Goal: Task Accomplishment & Management: Use online tool/utility

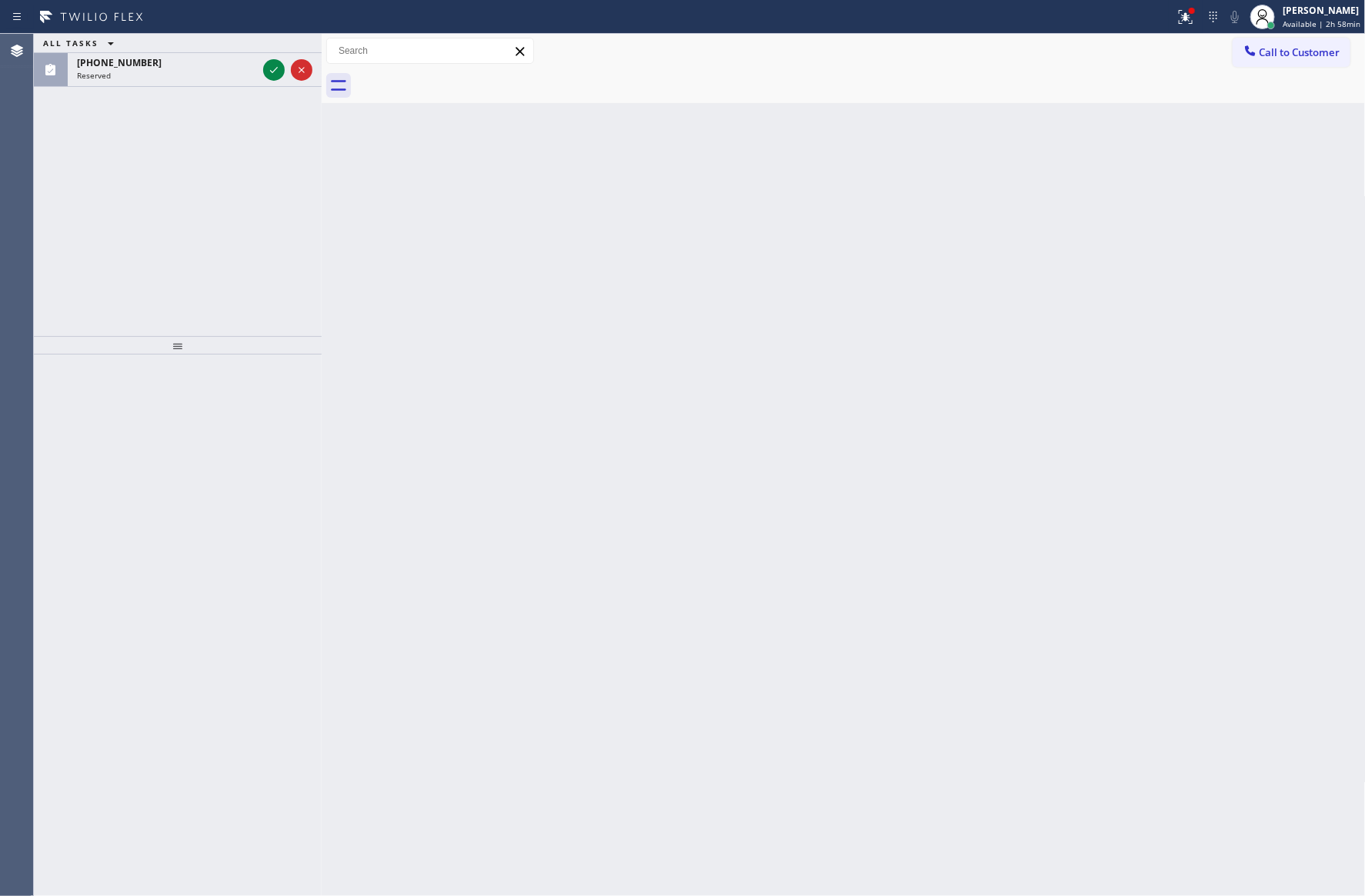
drag, startPoint x: 404, startPoint y: 203, endPoint x: 561, endPoint y: 258, distance: 166.4
click at [406, 204] on div "Back to Dashboard Change Sender ID Customers Technicians Select a contact Outbo…" at bounding box center [843, 465] width 1044 height 862
click at [1030, 188] on div "Back to Dashboard Change Sender ID Customers Technicians Select a contact Outbo…" at bounding box center [843, 465] width 1044 height 862
click at [1274, 22] on div at bounding box center [1271, 26] width 7 height 7
click at [1254, 123] on button "Break" at bounding box center [1288, 122] width 154 height 20
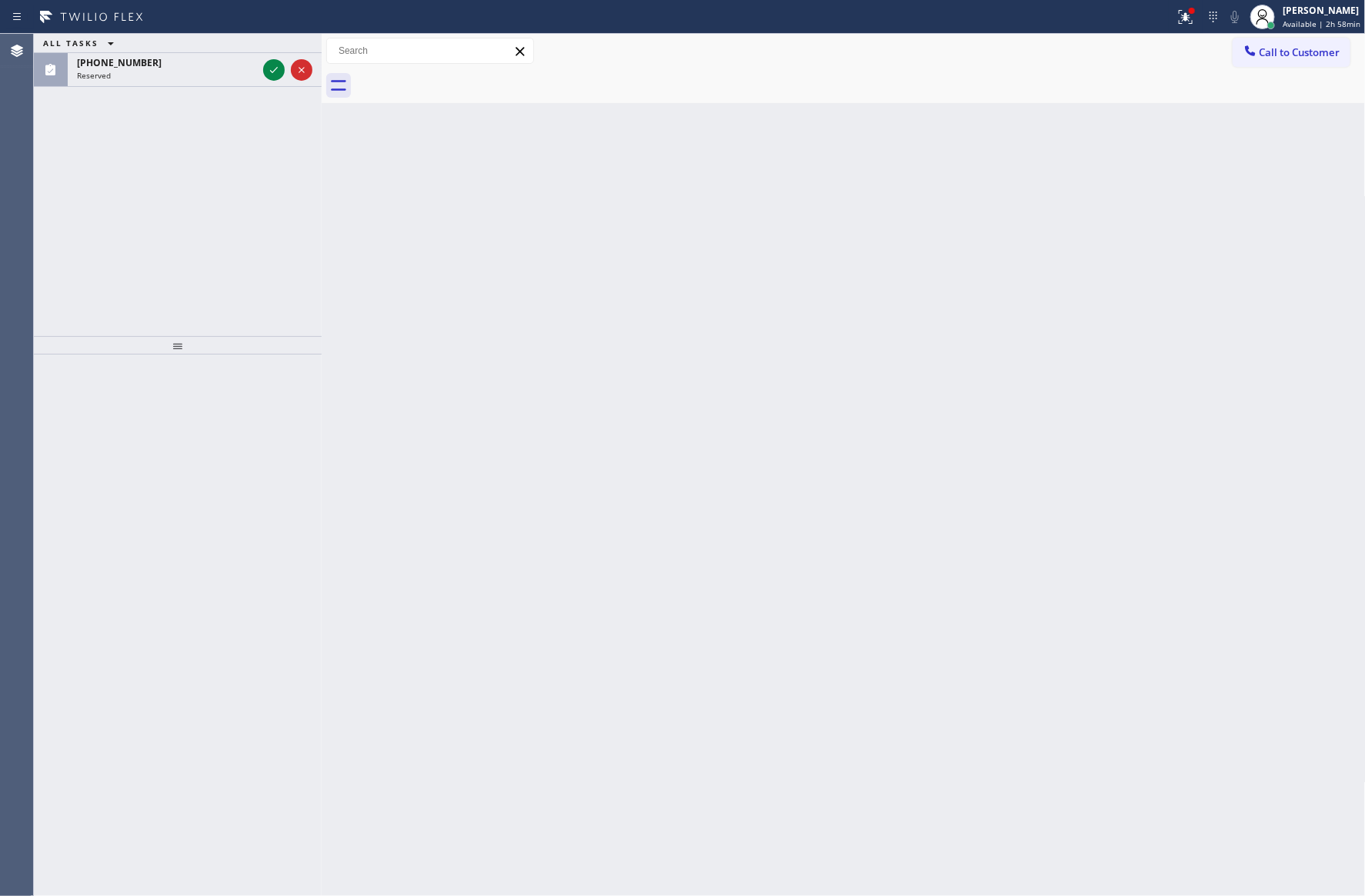
click at [909, 276] on div "Back to Dashboard Change Sender ID Customers Technicians Select a contact Outbo…" at bounding box center [843, 465] width 1044 height 862
drag, startPoint x: 70, startPoint y: 155, endPoint x: 146, endPoint y: 125, distance: 81.7
click at [72, 152] on div "ALL TASKS ALL TASKS ACTIVE TASKS TASKS IN WRAP UP [PHONE_NUMBER] Reserved" at bounding box center [178, 185] width 287 height 302
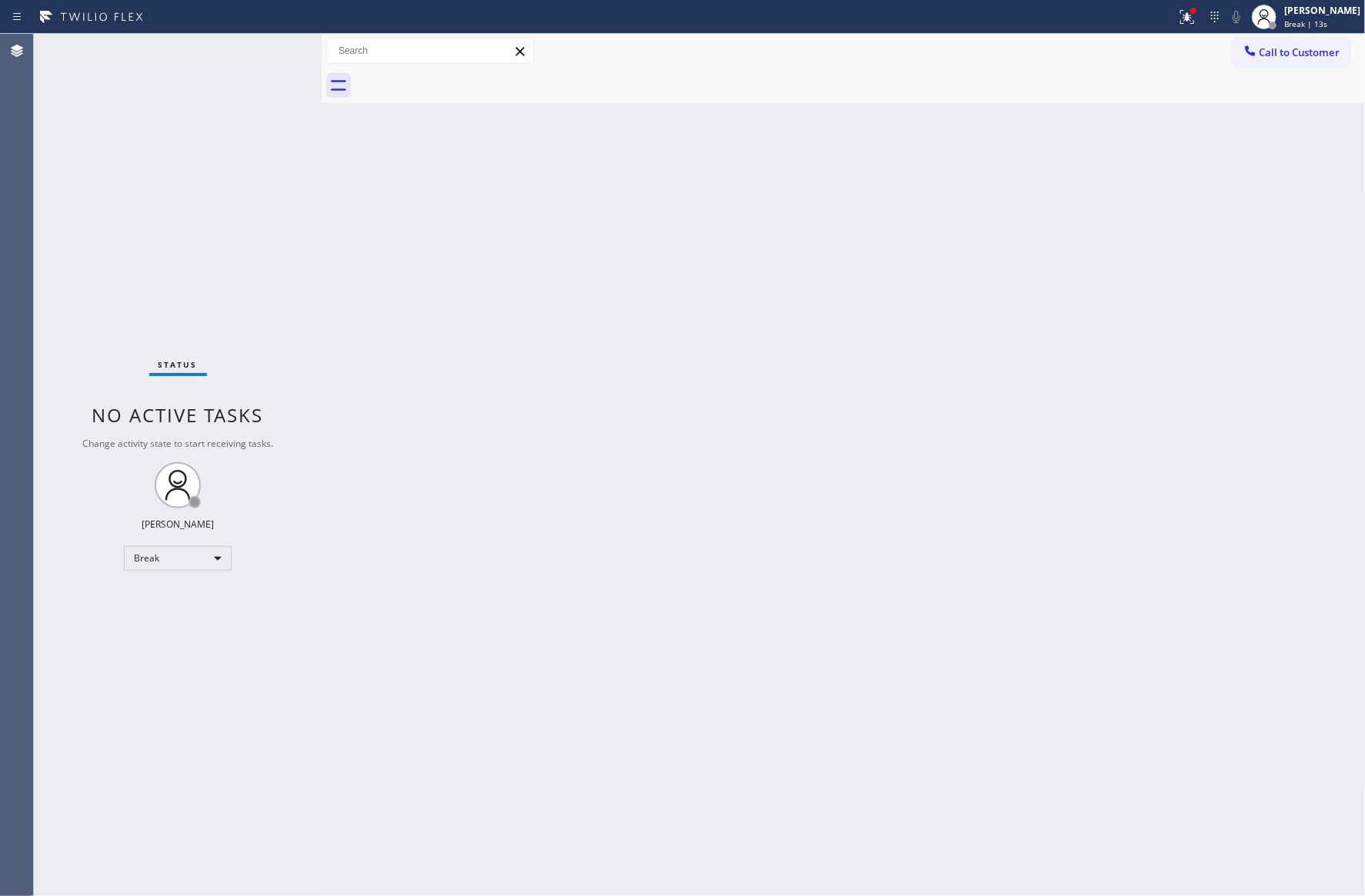
drag, startPoint x: 753, startPoint y: 466, endPoint x: 727, endPoint y: 471, distance: 26.5
click at [753, 466] on div "Back to Dashboard Change Sender ID Customers Technicians Select a contact Outbo…" at bounding box center [843, 465] width 1044 height 862
click at [667, 136] on div "Back to Dashboard Change Sender ID Customers Technicians Select a contact Outbo…" at bounding box center [843, 465] width 1044 height 862
click at [1196, 599] on div "Back to Dashboard Change Sender ID Customers Technicians Select a contact Outbo…" at bounding box center [843, 465] width 1044 height 862
drag, startPoint x: 397, startPoint y: 397, endPoint x: 213, endPoint y: 566, distance: 249.8
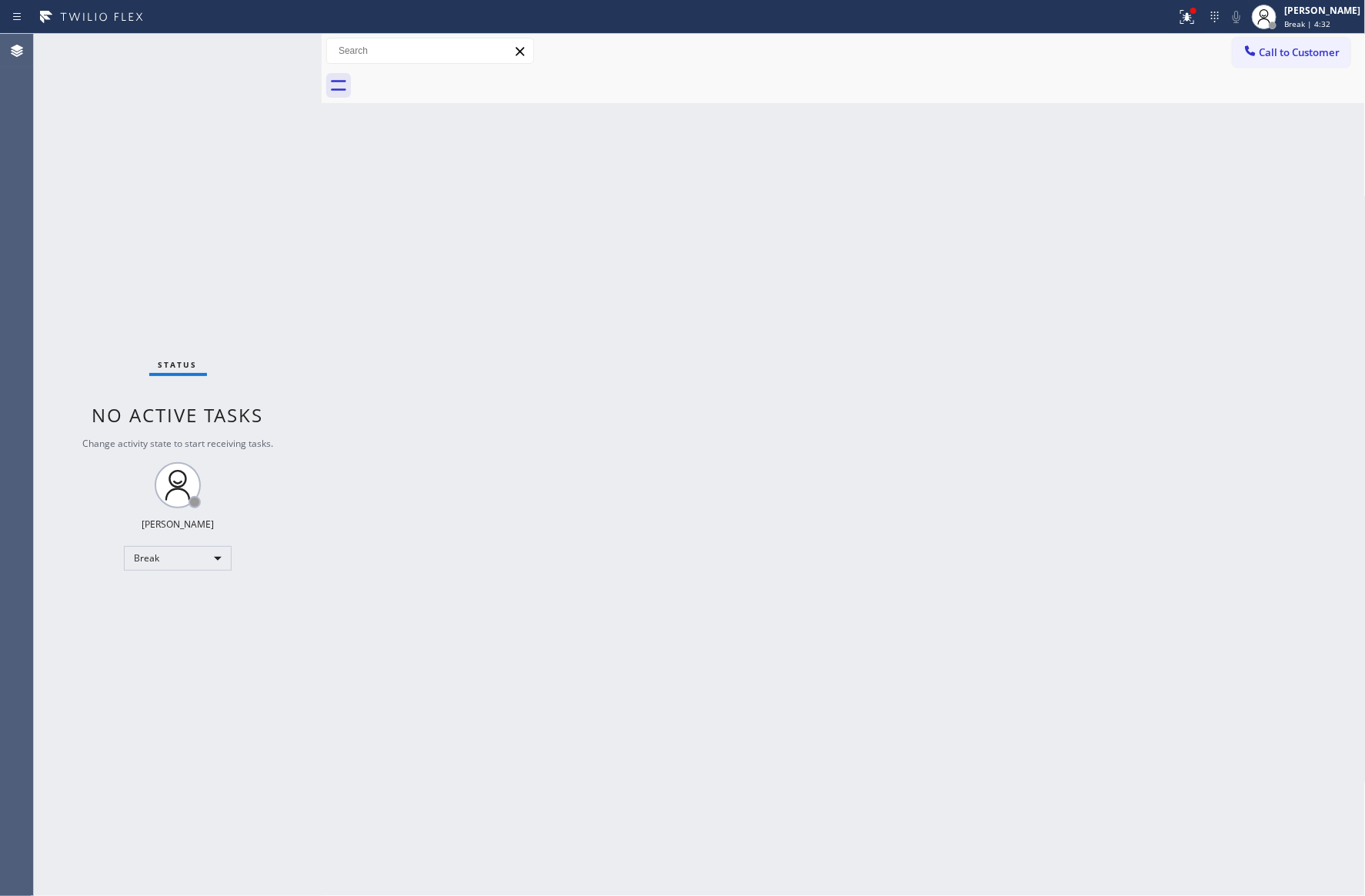
click at [321, 427] on div at bounding box center [321, 465] width 0 height 862
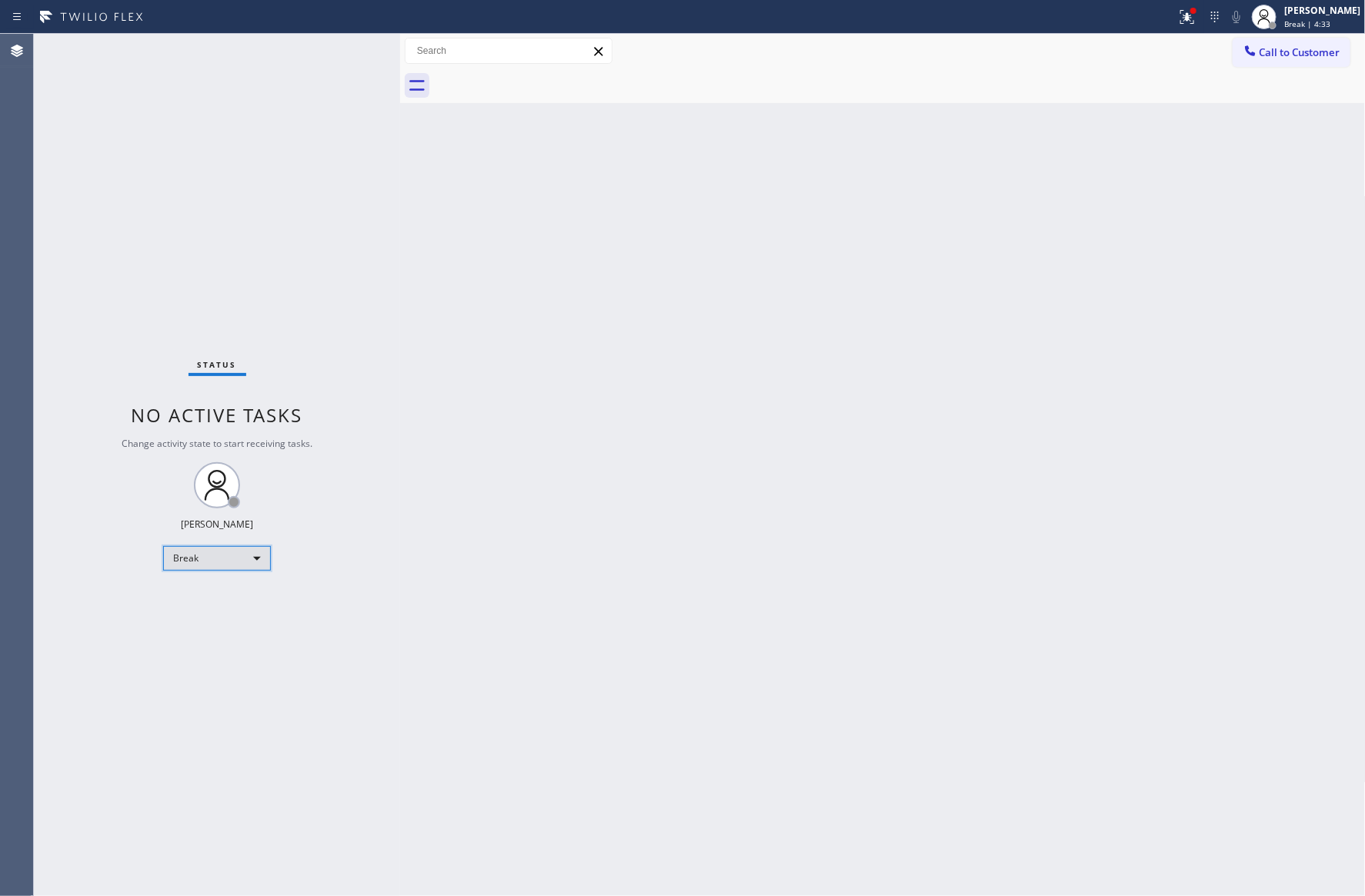
click at [243, 559] on div "Break" at bounding box center [217, 558] width 108 height 25
click at [231, 596] on li "Available" at bounding box center [215, 599] width 103 height 18
click at [505, 471] on div "Back to Dashboard Change Sender ID Customers Technicians Select a contact Outbo…" at bounding box center [883, 465] width 966 height 862
drag, startPoint x: 811, startPoint y: 664, endPoint x: 891, endPoint y: 450, distance: 228.5
click at [845, 594] on div "Back to Dashboard Change Sender ID Customers Technicians Select a contact Outbo…" at bounding box center [883, 465] width 966 height 862
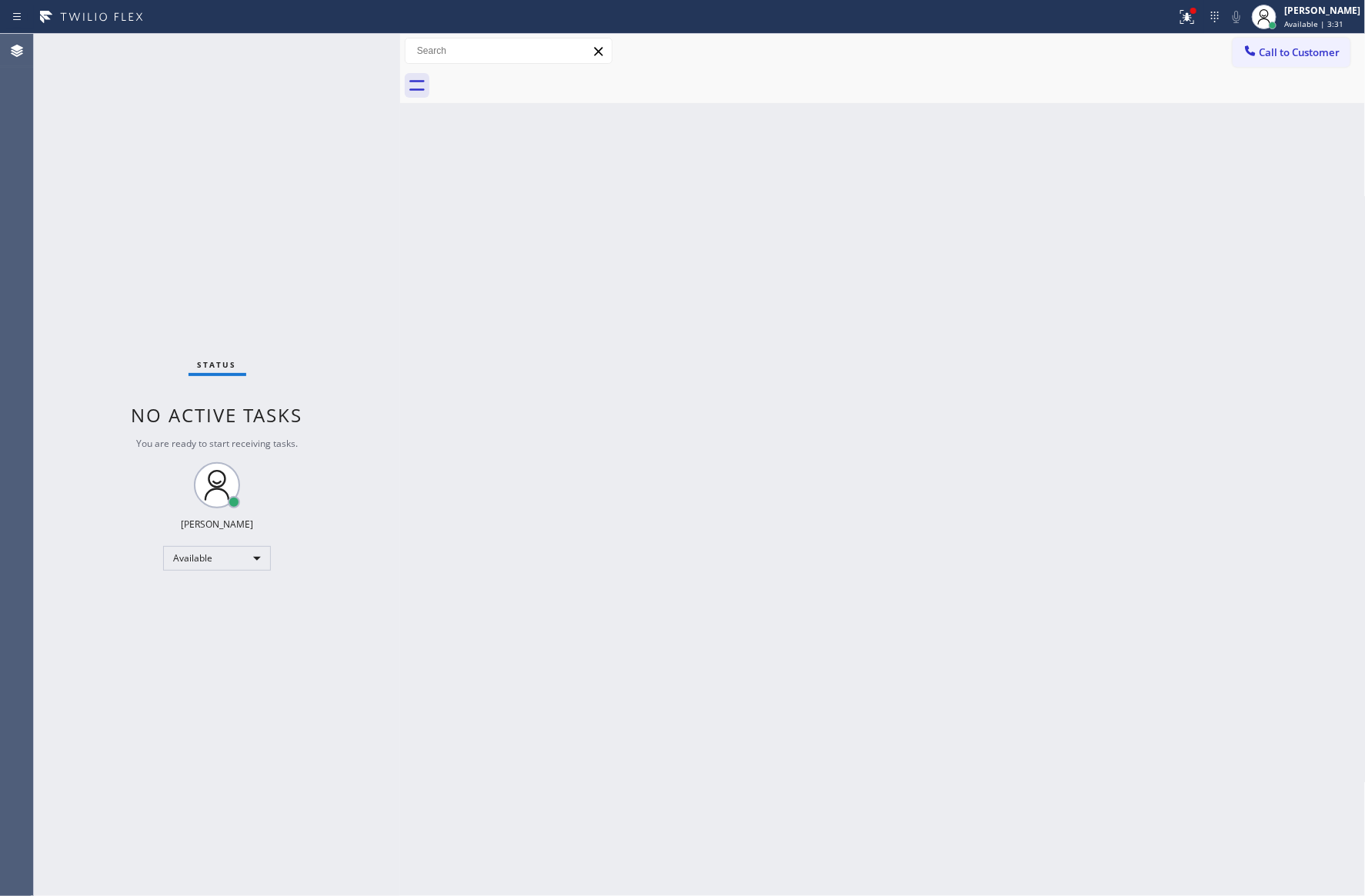
drag, startPoint x: 739, startPoint y: 430, endPoint x: 722, endPoint y: 358, distance: 74.0
click at [739, 430] on div "Back to Dashboard Change Sender ID Customers Technicians Select a contact Outbo…" at bounding box center [883, 465] width 966 height 862
click at [695, 332] on div "Back to Dashboard Change Sender ID Customers Technicians Select a contact Outbo…" at bounding box center [883, 465] width 966 height 862
click at [895, 369] on div "Back to Dashboard Change Sender ID Customers Technicians Select a contact Outbo…" at bounding box center [883, 465] width 966 height 862
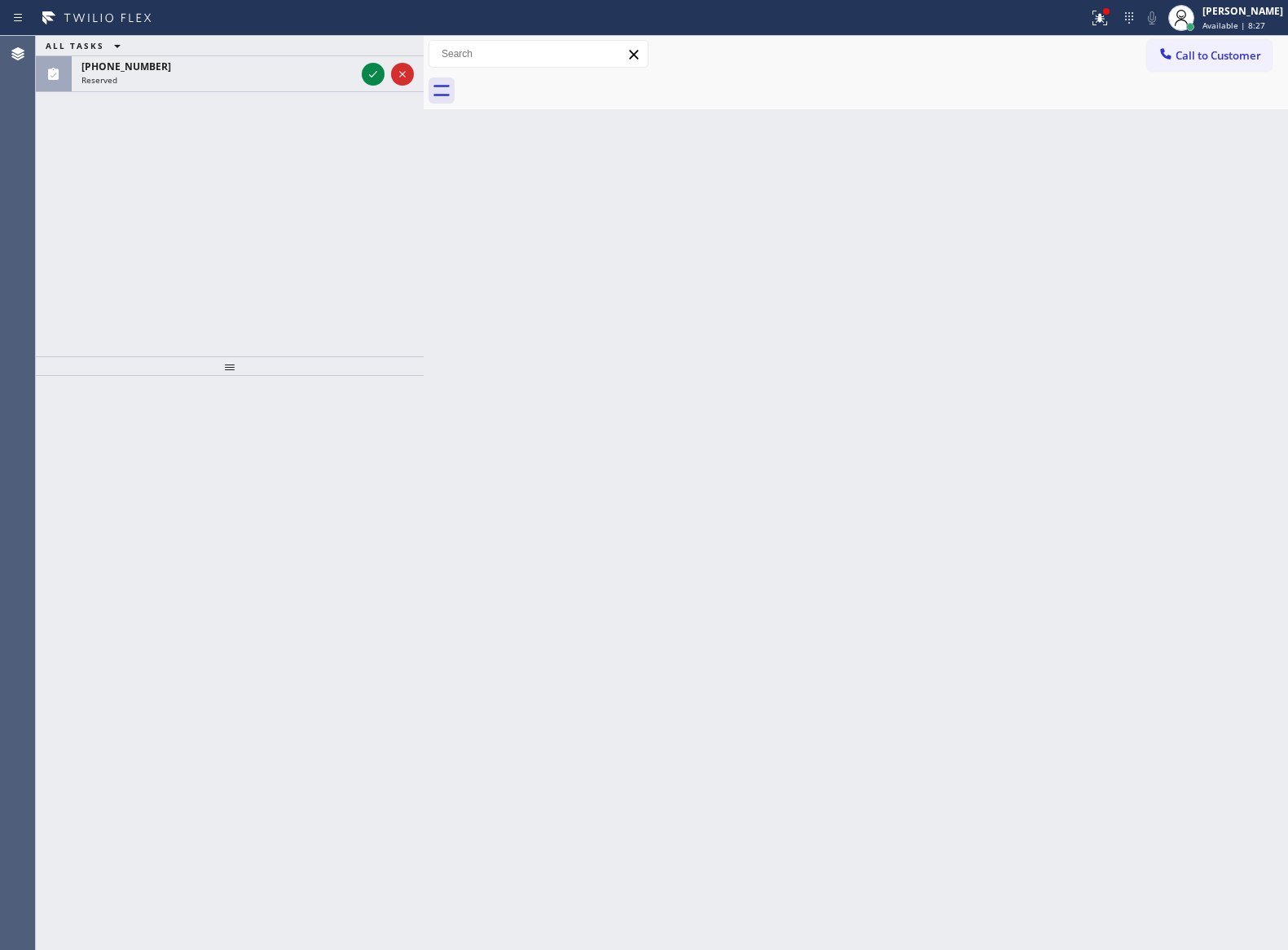
drag, startPoint x: 296, startPoint y: 211, endPoint x: 859, endPoint y: 500, distance: 632.8
click at [328, 243] on div "ALL TASKS ALL TASKS ACTIVE TASKS TASKS IN WRAP UP [PHONE_NUMBER] Reserved" at bounding box center [230, 196] width 388 height 320
click at [907, 482] on div "Back to Dashboard Change Sender ID Customers Technicians Select a contact Outbo…" at bounding box center [856, 493] width 865 height 914
click at [372, 69] on icon at bounding box center [373, 74] width 19 height 19
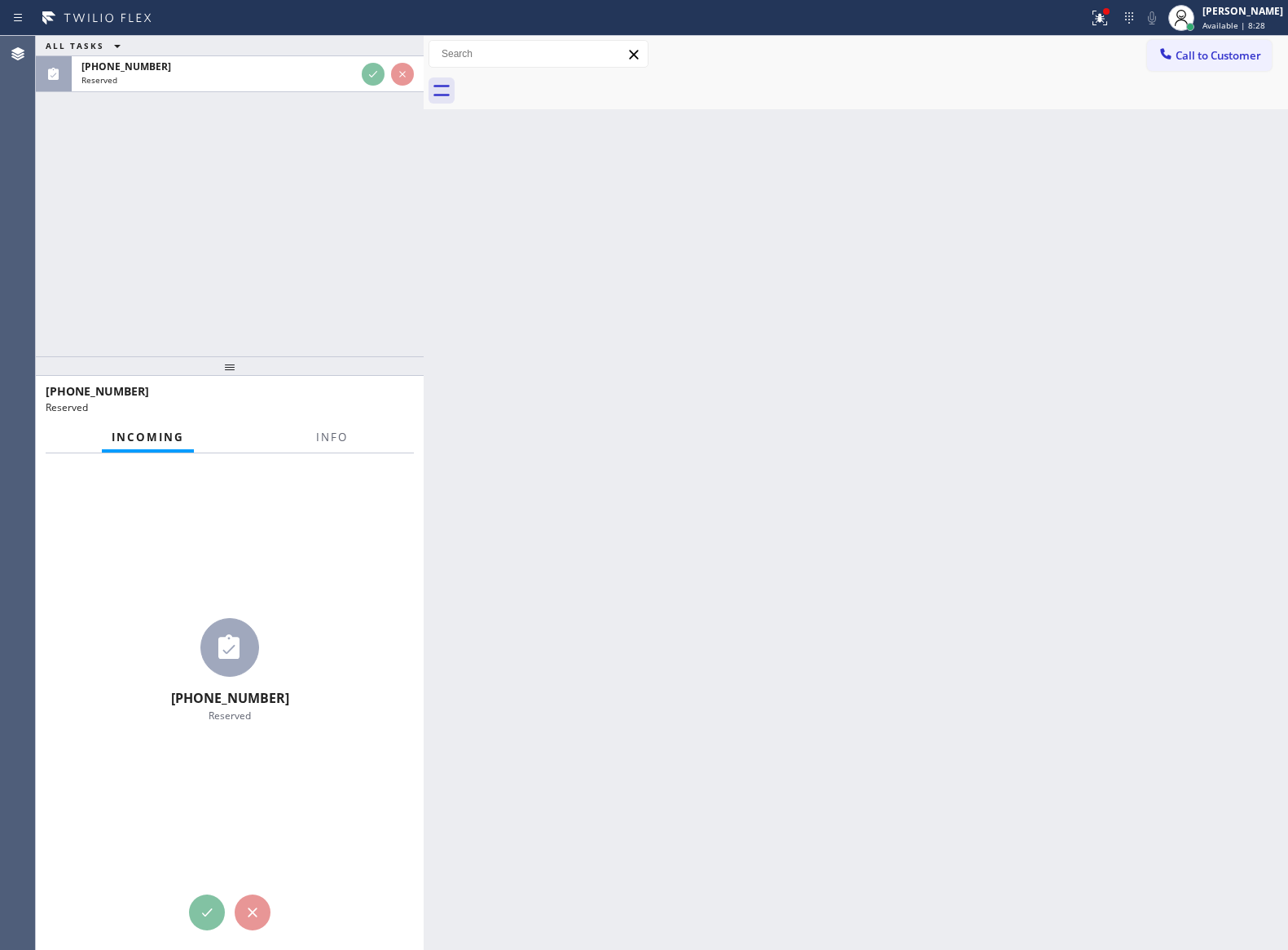
click at [352, 282] on div "ALL TASKS ALL TASKS ACTIVE TASKS TASKS IN WRAP UP [PHONE_NUMBER] Reserved" at bounding box center [230, 196] width 388 height 320
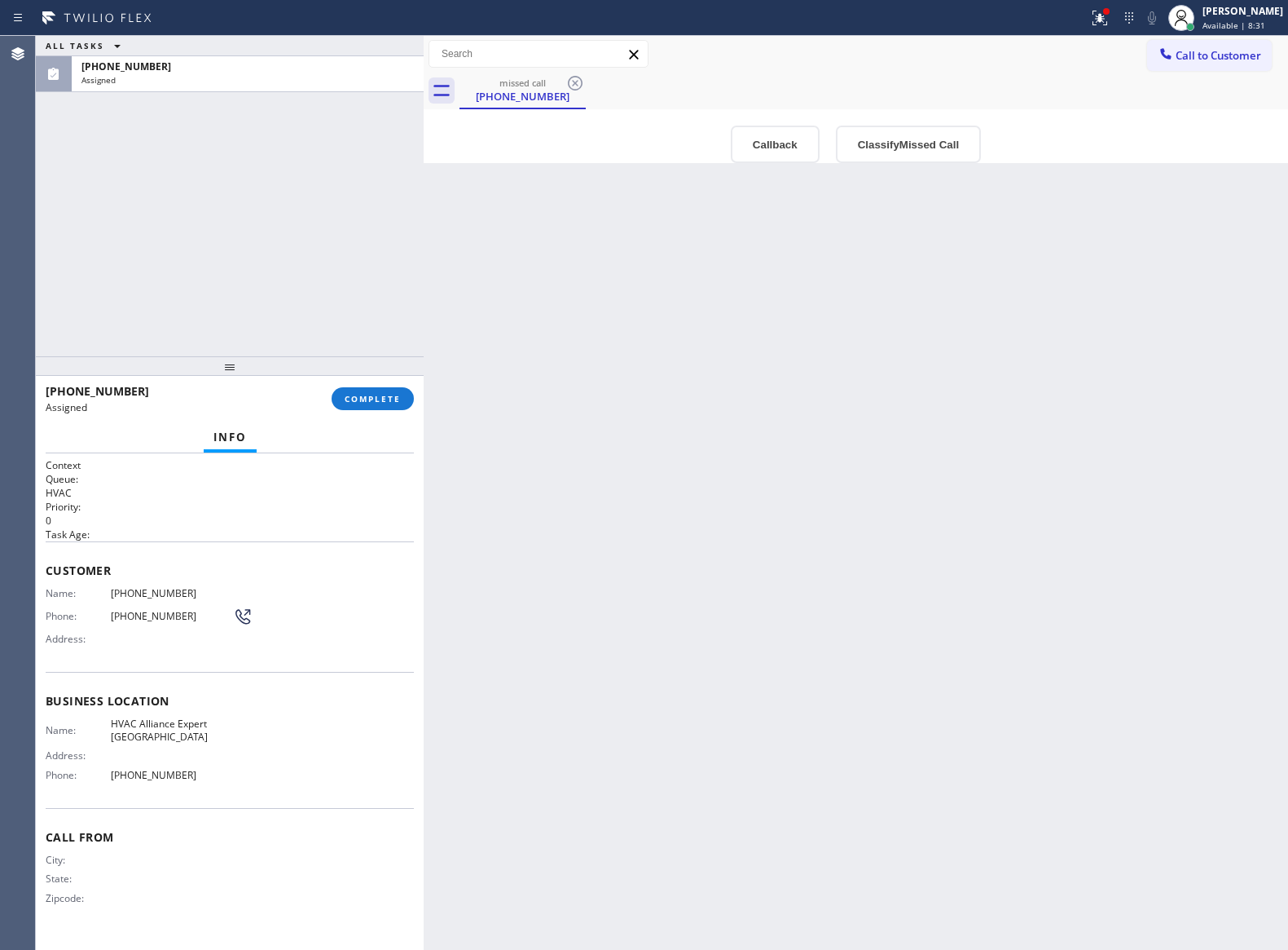
click at [827, 321] on div "Back to Dashboard Change Sender ID Customers Technicians Select a contact Outbo…" at bounding box center [856, 493] width 865 height 914
click at [836, 326] on div "Back to Dashboard Change Sender ID Customers Technicians Select a contact Outbo…" at bounding box center [856, 493] width 865 height 914
click at [731, 541] on div "Back to Dashboard Change Sender ID Customers Technicians Select a contact Outbo…" at bounding box center [856, 493] width 865 height 914
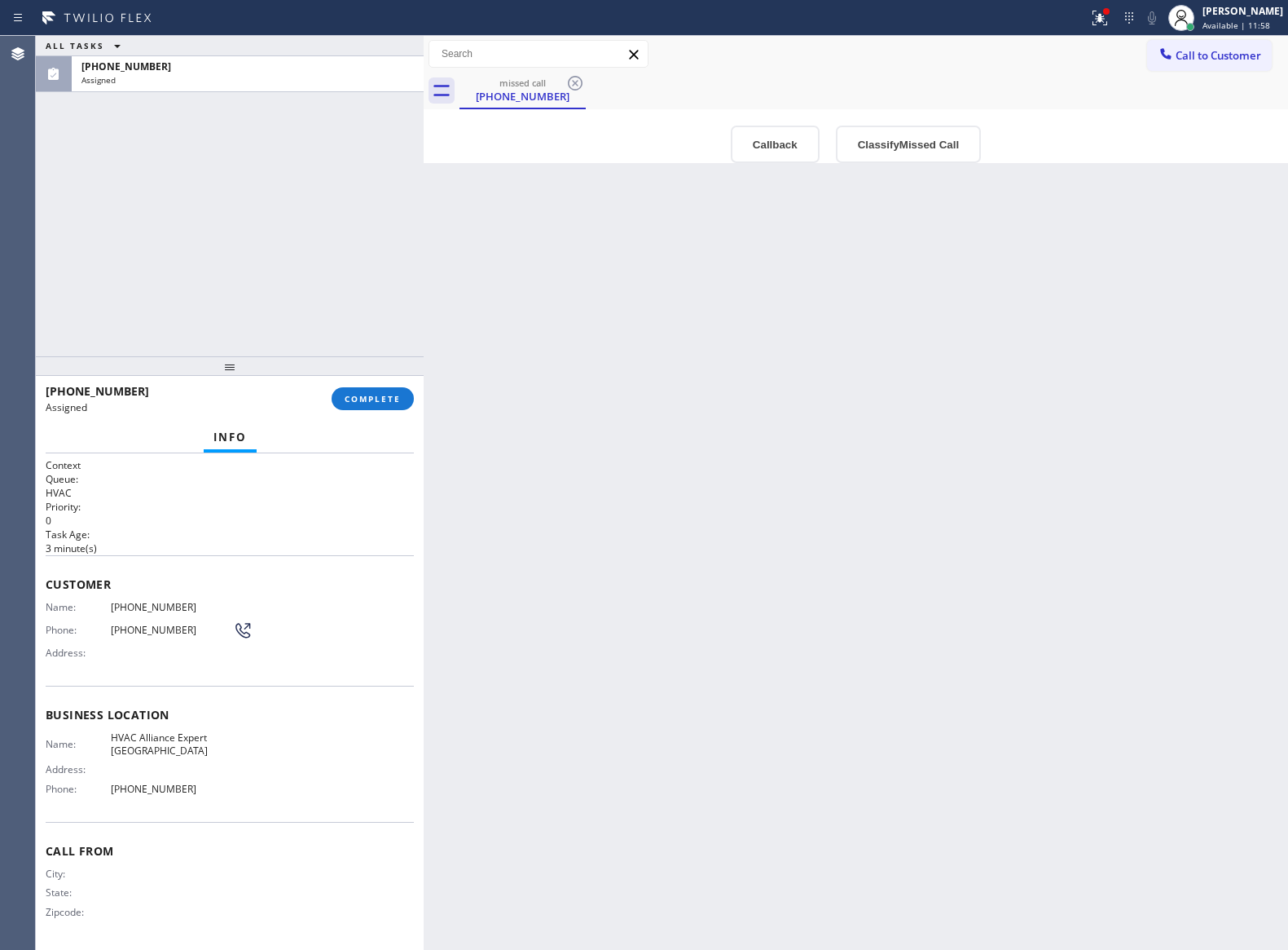
drag, startPoint x: 367, startPoint y: 375, endPoint x: 499, endPoint y: 442, distance: 148.0
click at [376, 376] on div at bounding box center [230, 366] width 388 height 19
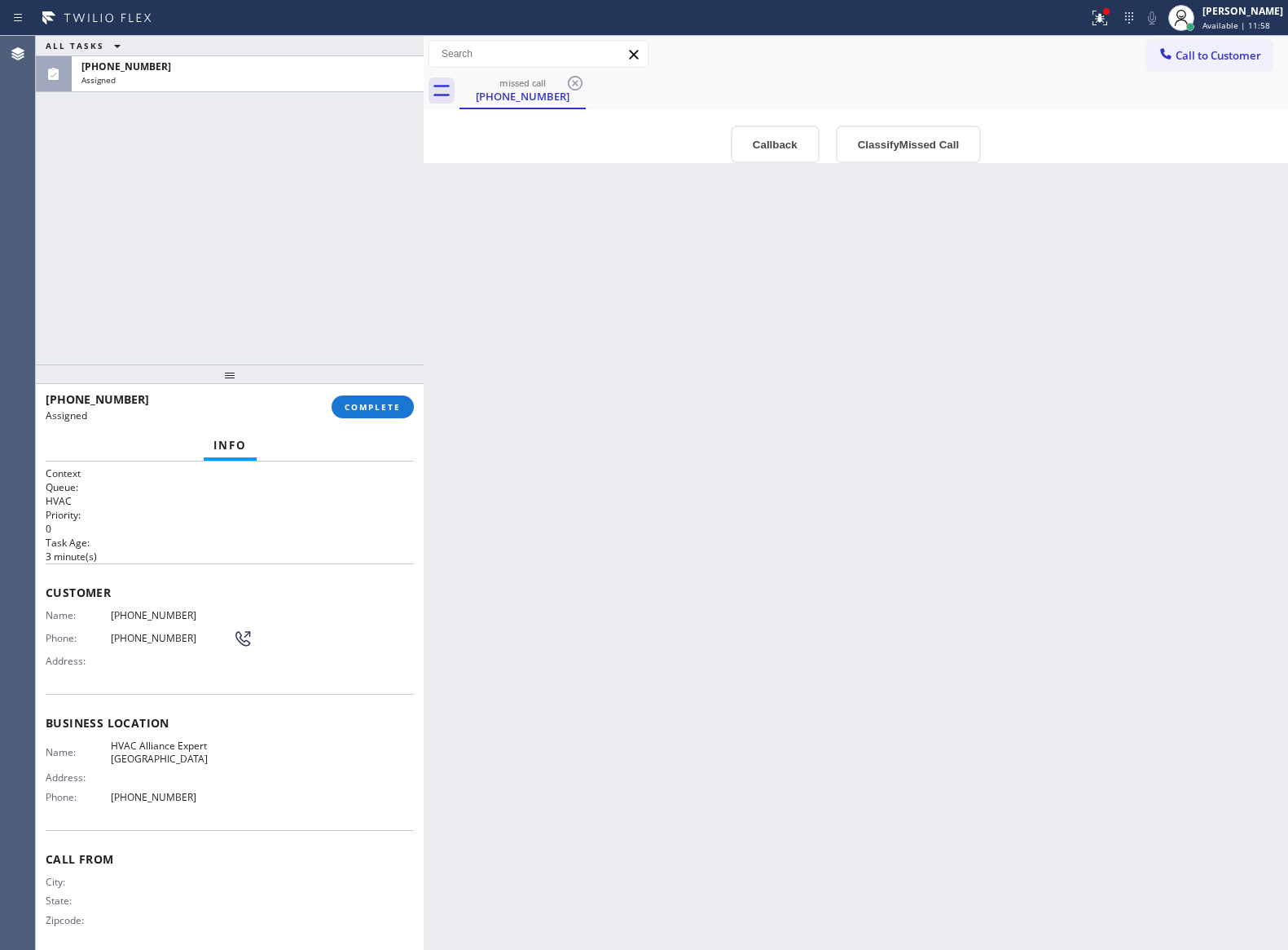
drag, startPoint x: 316, startPoint y: 319, endPoint x: 379, endPoint y: 434, distance: 131.1
click at [336, 362] on div "ALL TASKS ALL TASKS ACTIVE TASKS TASKS IN WRAP UP [PHONE_NUMBER] Assigned [PHON…" at bounding box center [230, 493] width 388 height 914
click at [376, 404] on span "COMPLETE" at bounding box center [372, 407] width 56 height 12
click at [254, 180] on div "ALL TASKS ALL TASKS ACTIVE TASKS TASKS IN WRAP UP [PHONE_NUMBER] Assigned" at bounding box center [230, 200] width 388 height 329
click at [258, 183] on div "ALL TASKS ALL TASKS ACTIVE TASKS TASKS IN WRAP UP [PHONE_NUMBER] Assigned" at bounding box center [230, 200] width 388 height 329
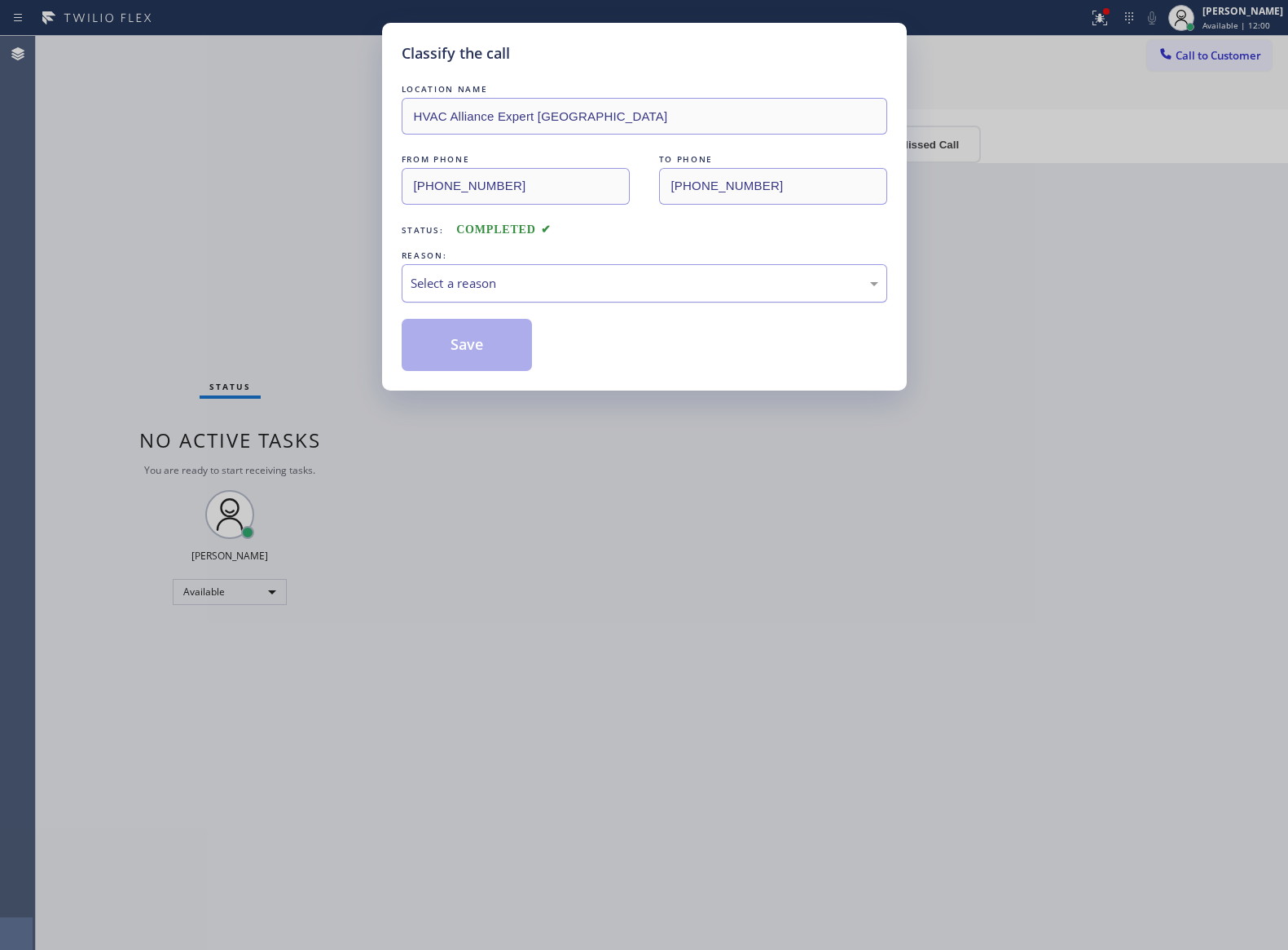
drag, startPoint x: 583, startPoint y: 274, endPoint x: 572, endPoint y: 299, distance: 27.3
click at [575, 289] on div "Select a reason" at bounding box center [644, 282] width 486 height 38
click at [455, 344] on button "Save" at bounding box center [467, 345] width 131 height 52
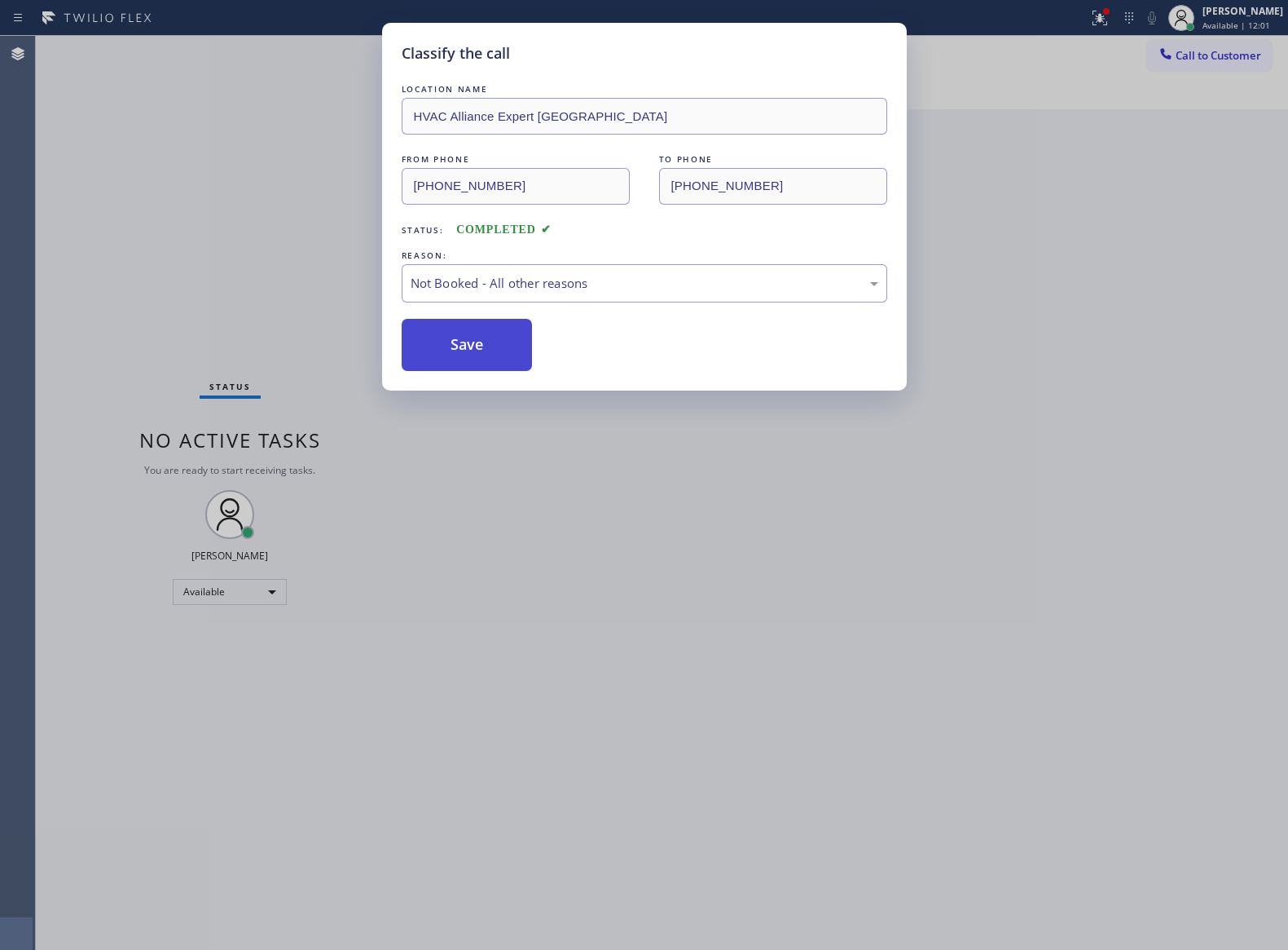
click at [455, 344] on button "Save" at bounding box center [467, 345] width 131 height 52
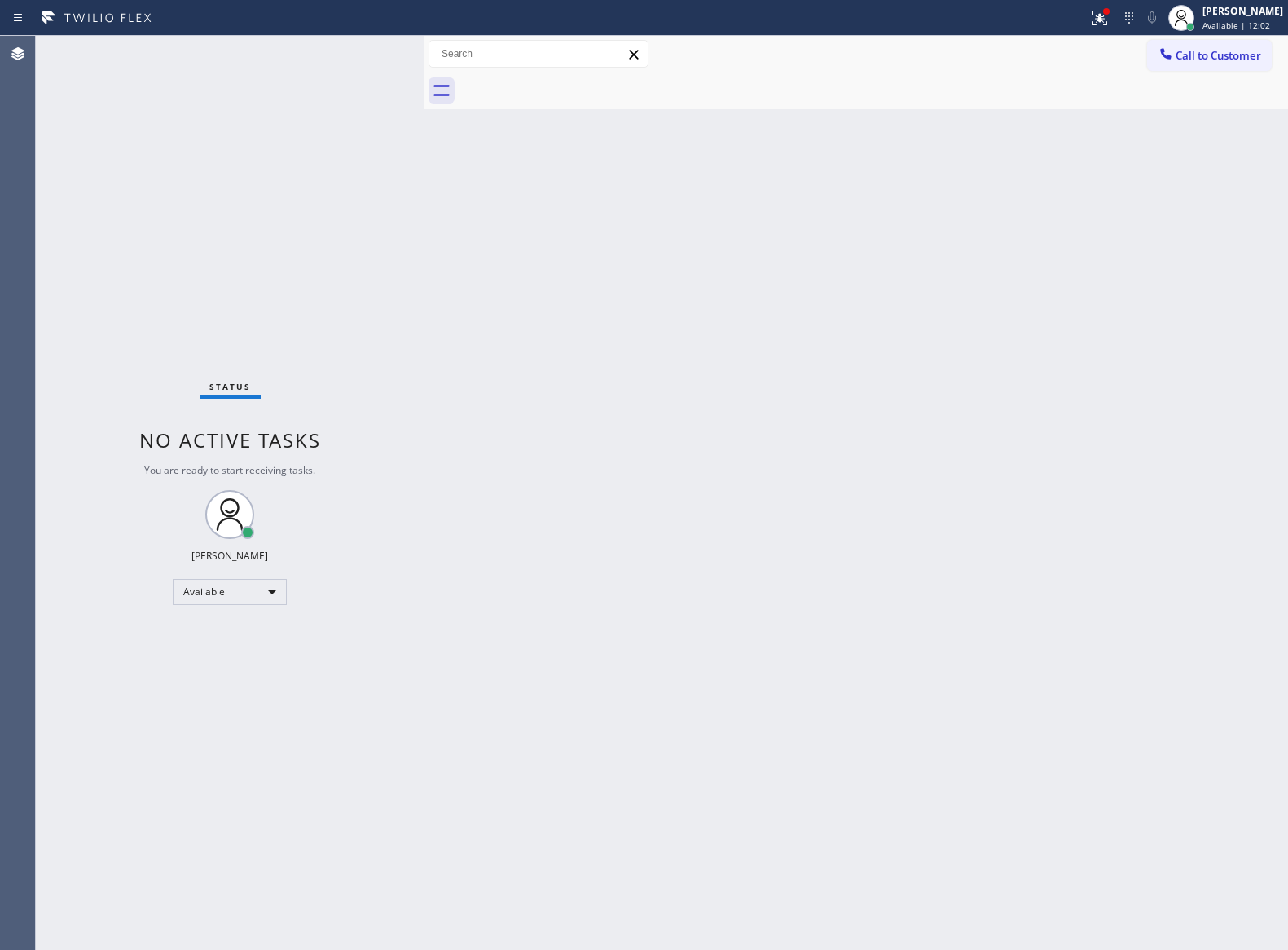
drag, startPoint x: 678, startPoint y: 583, endPoint x: 836, endPoint y: 384, distance: 254.1
click at [799, 503] on div "Back to Dashboard Change Sender ID Customers Technicians Select a contact Outbo…" at bounding box center [856, 493] width 865 height 914
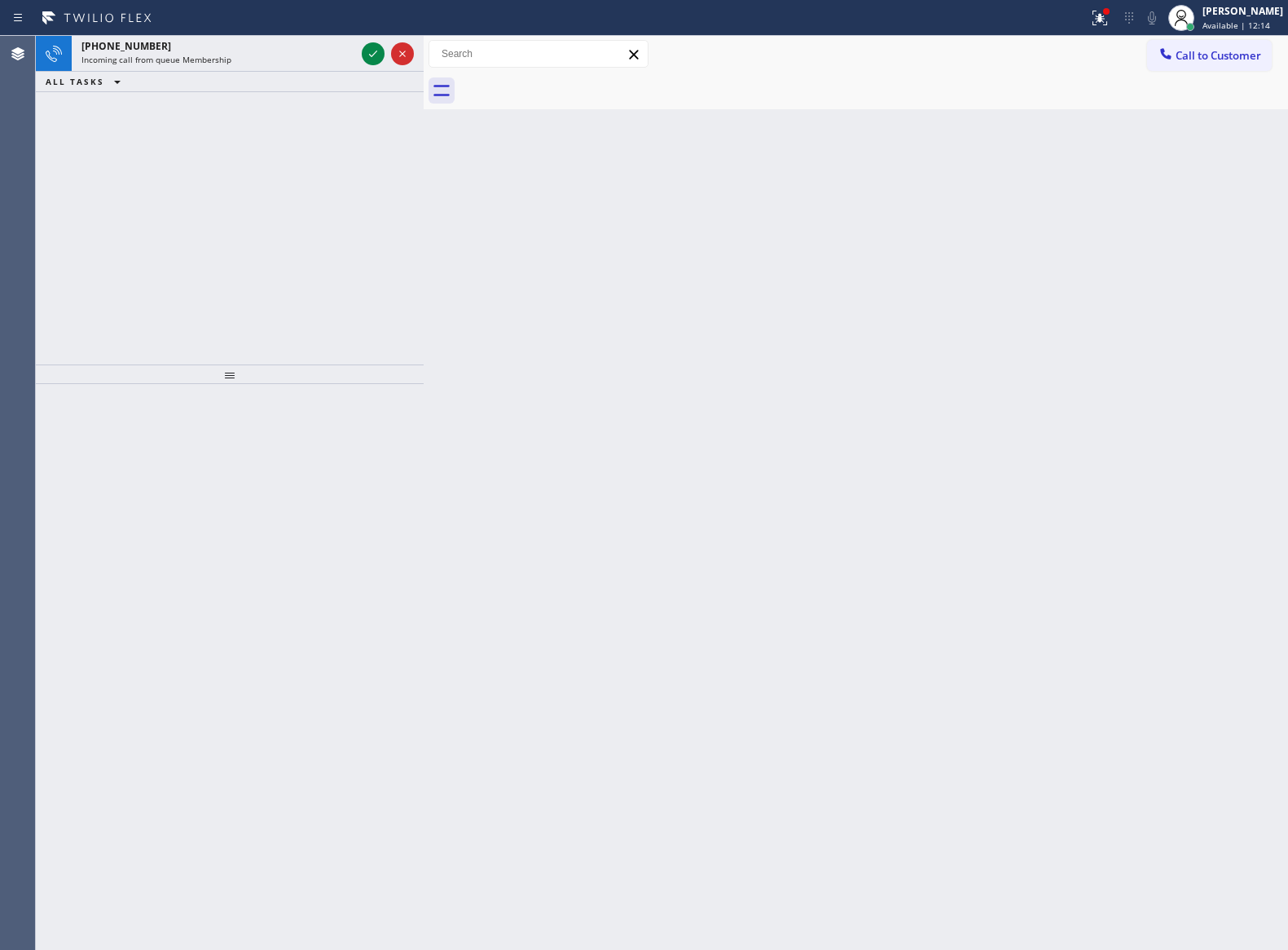
click at [570, 514] on div "Back to Dashboard Change Sender ID Customers Technicians Select a contact Outbo…" at bounding box center [856, 493] width 865 height 914
click at [334, 226] on div "[PHONE_NUMBER] Incoming call from queue Membership ALL TASKS ALL TASKS ACTIVE T…" at bounding box center [230, 200] width 388 height 329
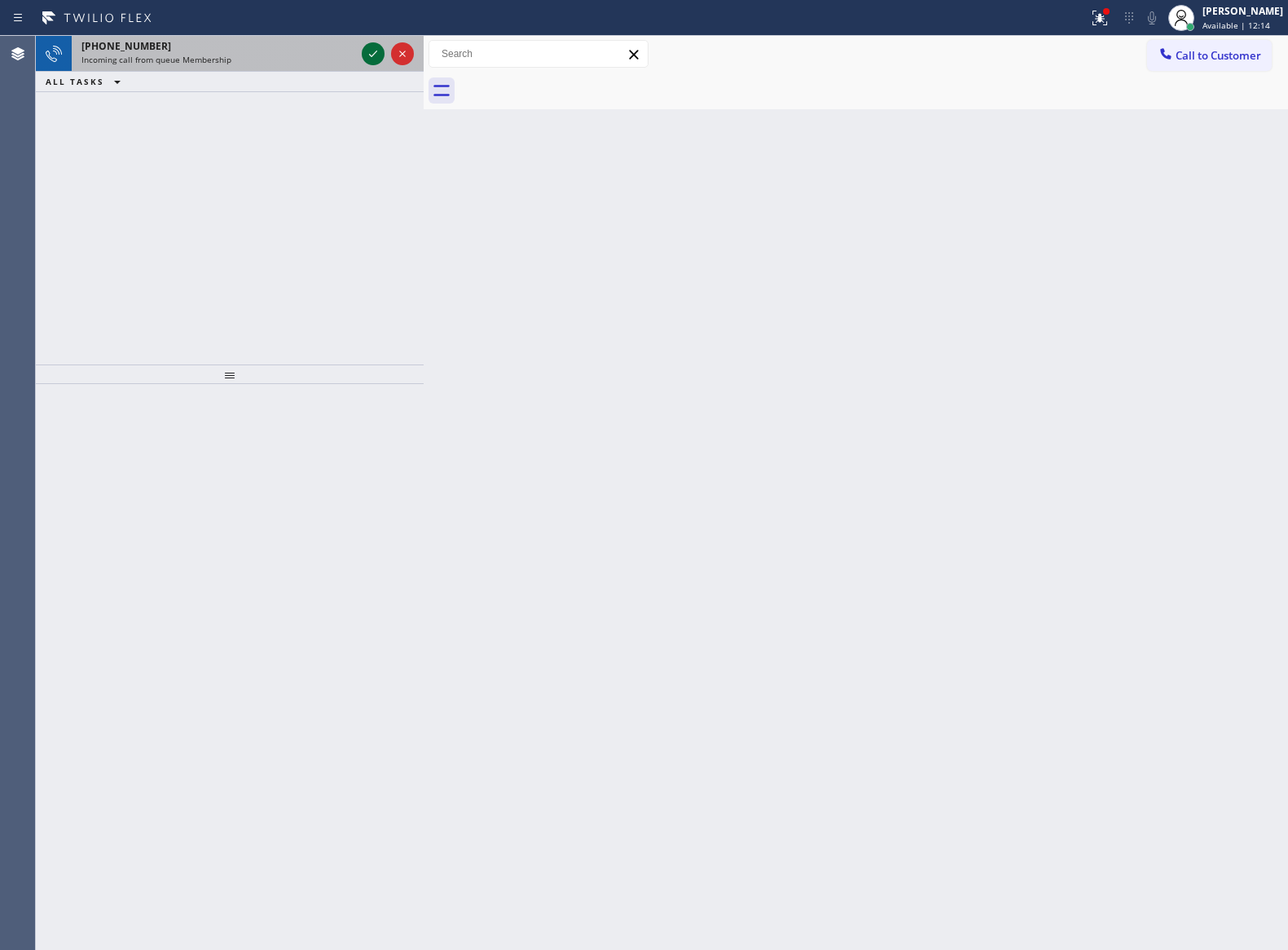
click at [370, 49] on icon at bounding box center [373, 53] width 19 height 19
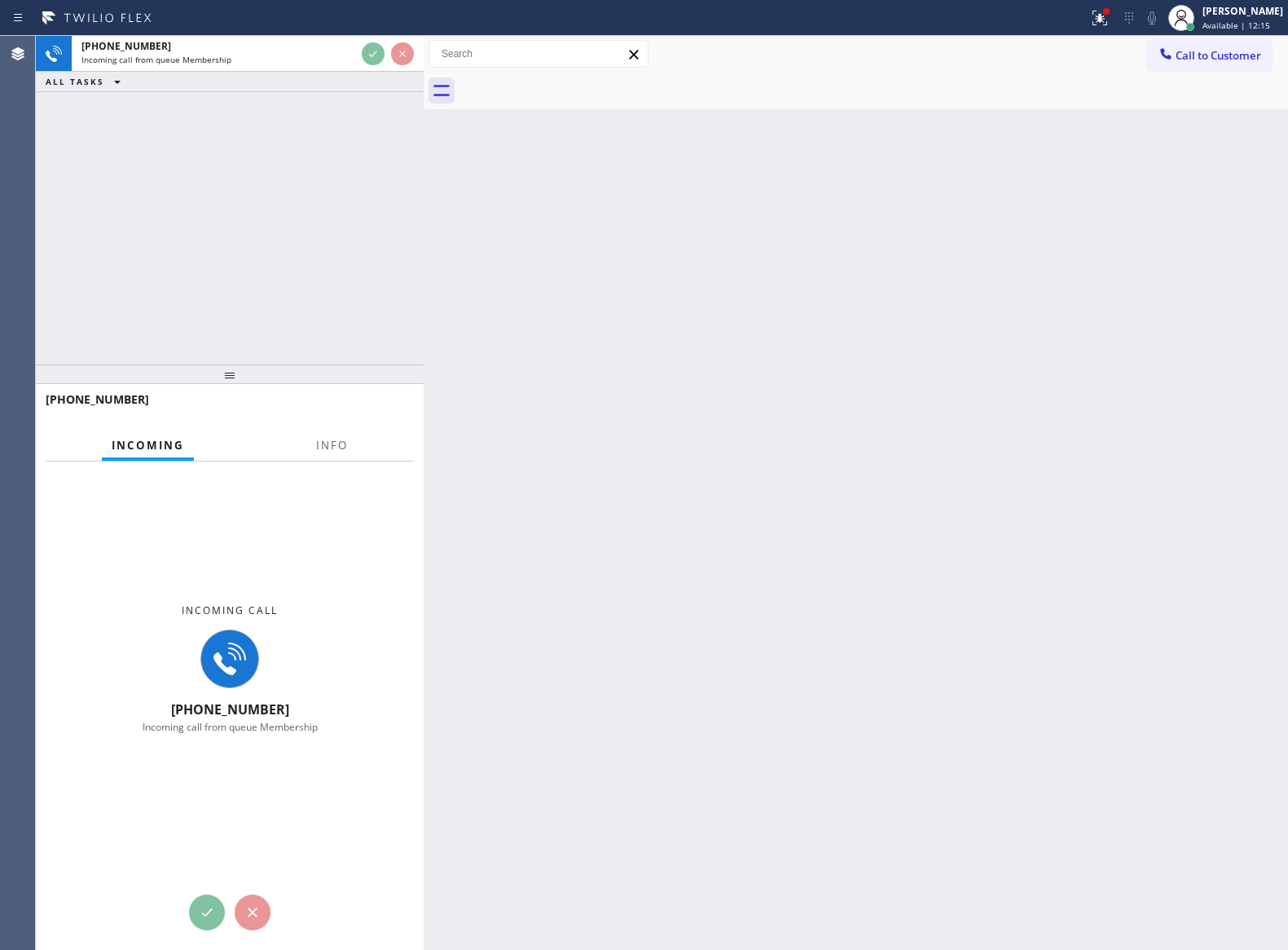
click at [331, 203] on div "[PHONE_NUMBER] Incoming call from queue Membership ALL TASKS ALL TASKS ACTIVE T…" at bounding box center [230, 200] width 388 height 329
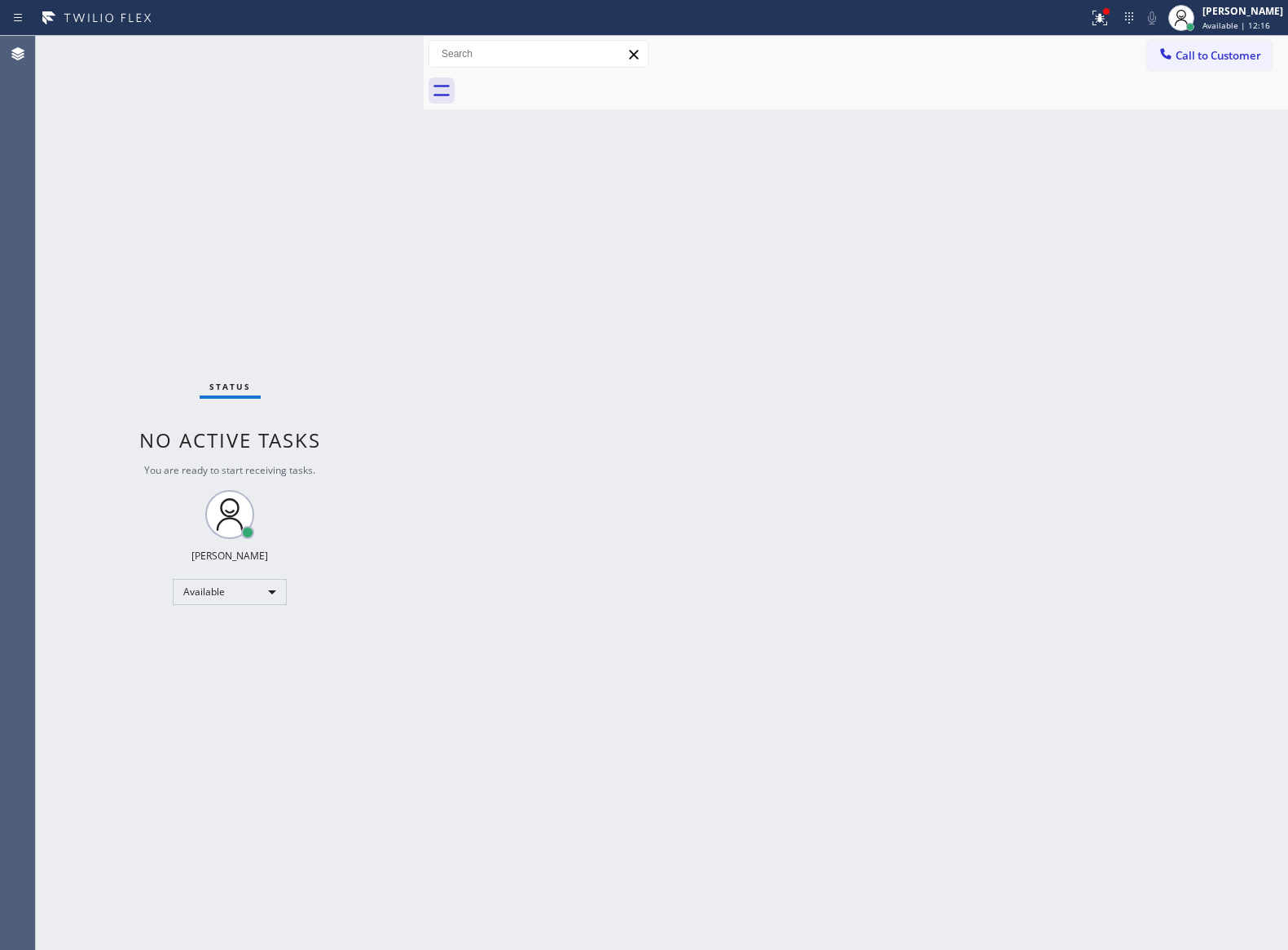
click at [722, 473] on div "Back to Dashboard Change Sender ID Customers Technicians Select a contact Outbo…" at bounding box center [856, 493] width 865 height 914
click at [249, 592] on div "Available" at bounding box center [230, 592] width 114 height 26
drag, startPoint x: 604, startPoint y: 669, endPoint x: 682, endPoint y: 550, distance: 142.3
click at [614, 663] on div at bounding box center [644, 475] width 1288 height 950
click at [1222, 49] on span "Call to Customer" at bounding box center [1218, 55] width 85 height 15
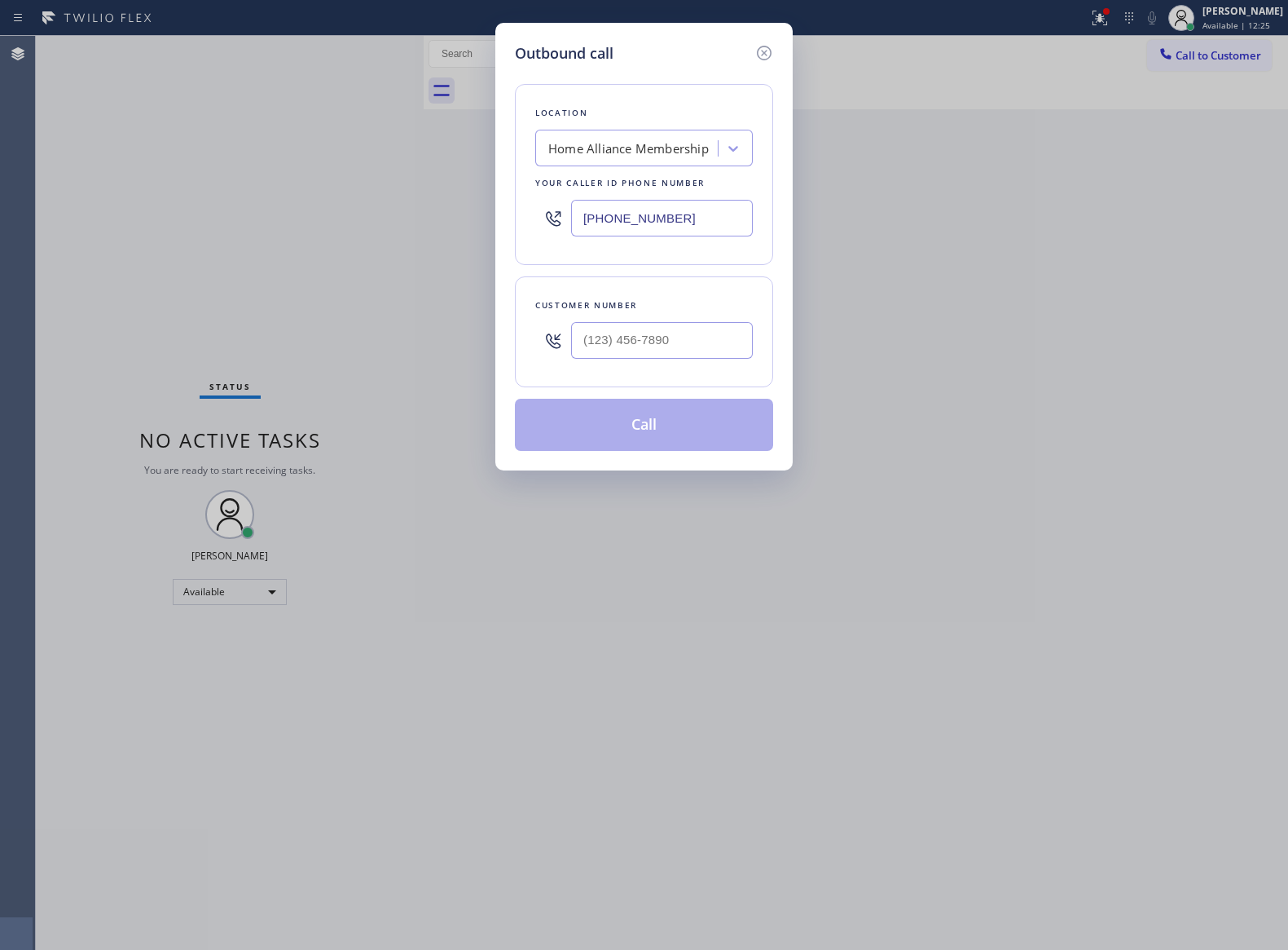
click at [638, 143] on div "Home Alliance Membership" at bounding box center [628, 148] width 161 height 18
paste input "Wolf Appliances Repair [PERSON_NAME][GEOGRAPHIC_DATA]"
type input "Wolf Appliances Repair [PERSON_NAME][GEOGRAPHIC_DATA]"
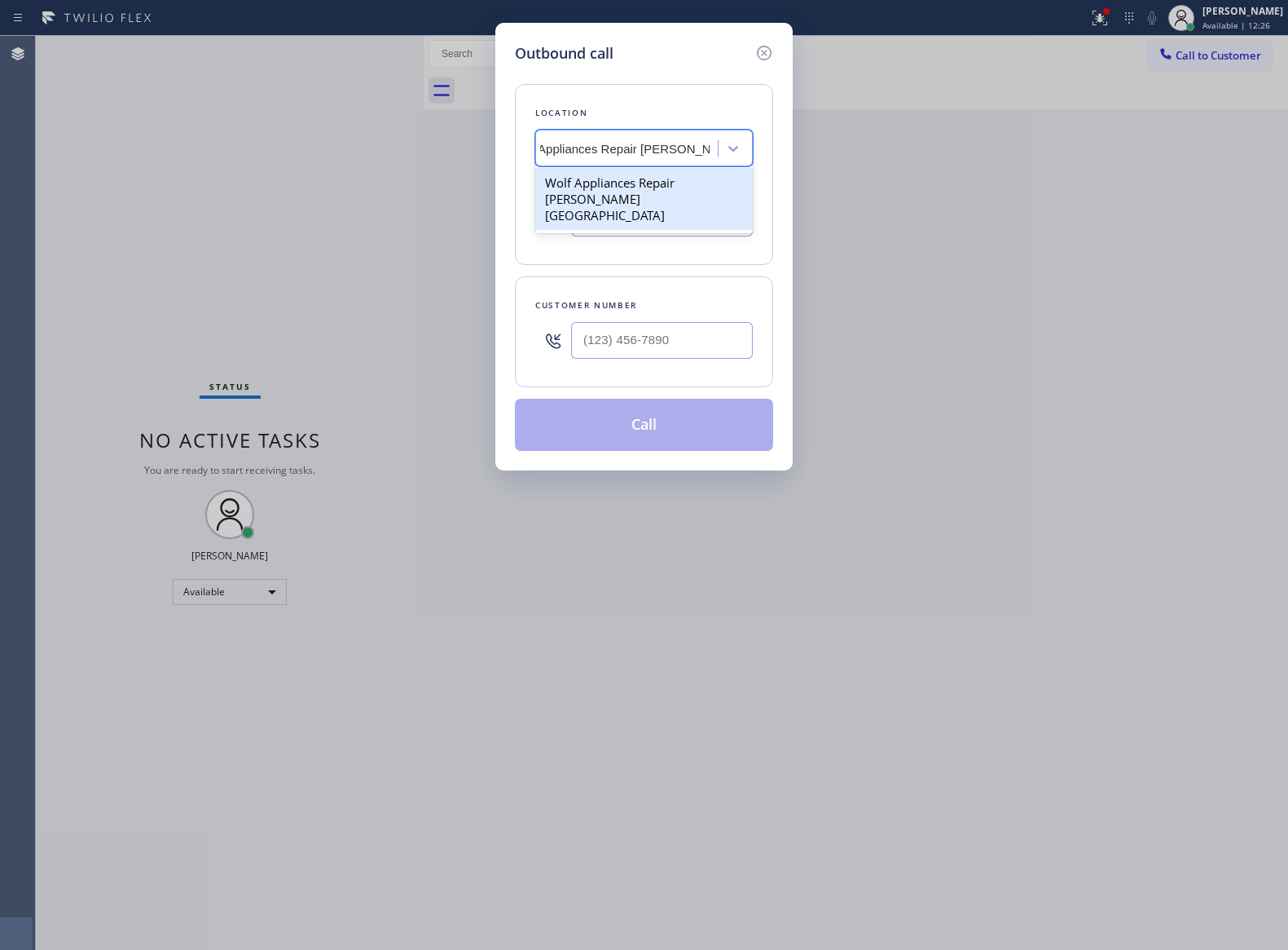
drag, startPoint x: 639, startPoint y: 204, endPoint x: 659, endPoint y: 194, distance: 22.4
click at [638, 204] on div "Wolf Appliances Repair [PERSON_NAME][GEOGRAPHIC_DATA]" at bounding box center [644, 199] width 217 height 62
type input "[PHONE_NUMBER]"
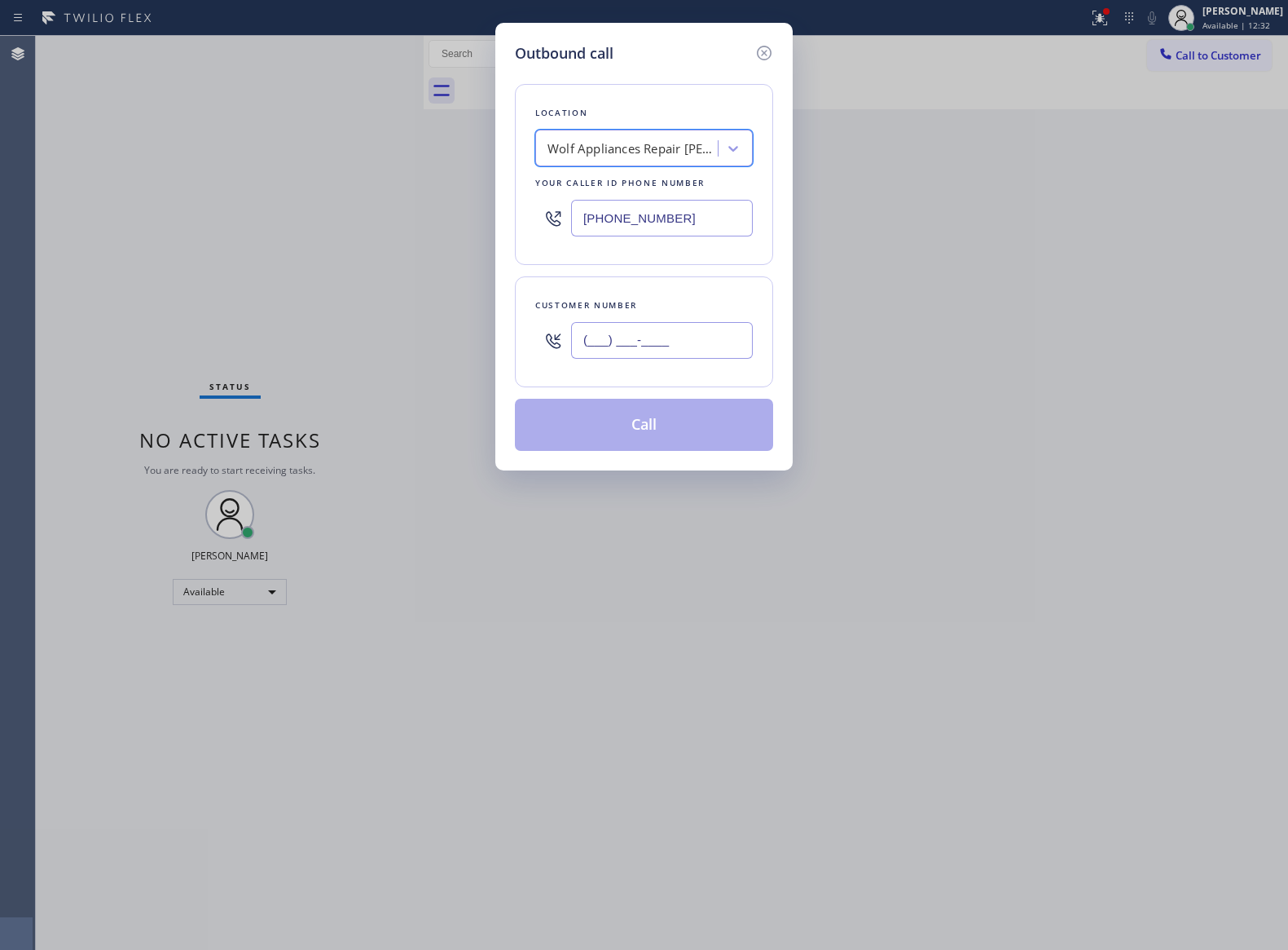
click at [663, 340] on input "(___) ___-____" at bounding box center [661, 341] width 181 height 37
paste input "424) 354-7748"
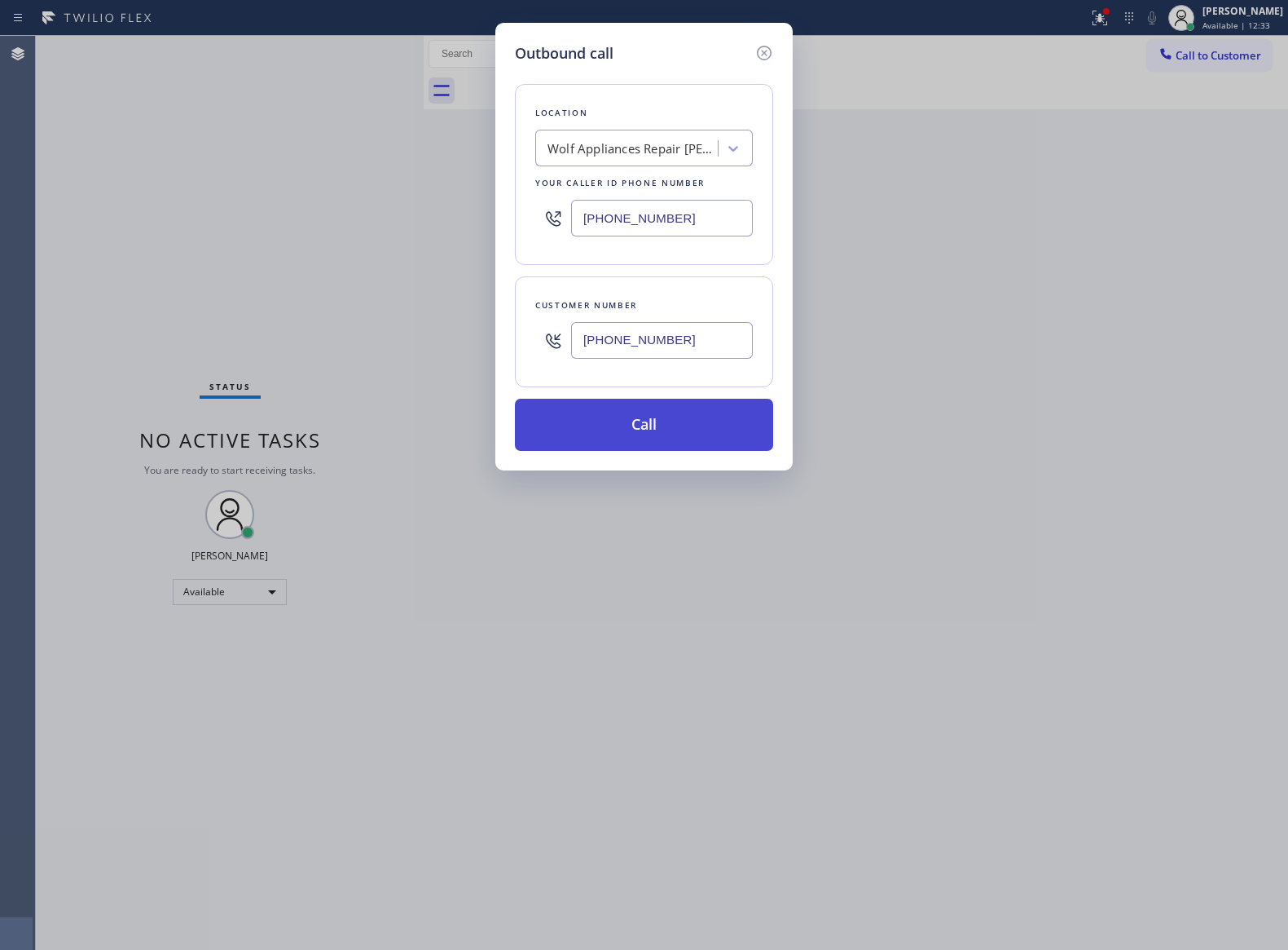
type input "[PHONE_NUMBER]"
click at [629, 426] on button "Call" at bounding box center [644, 425] width 258 height 52
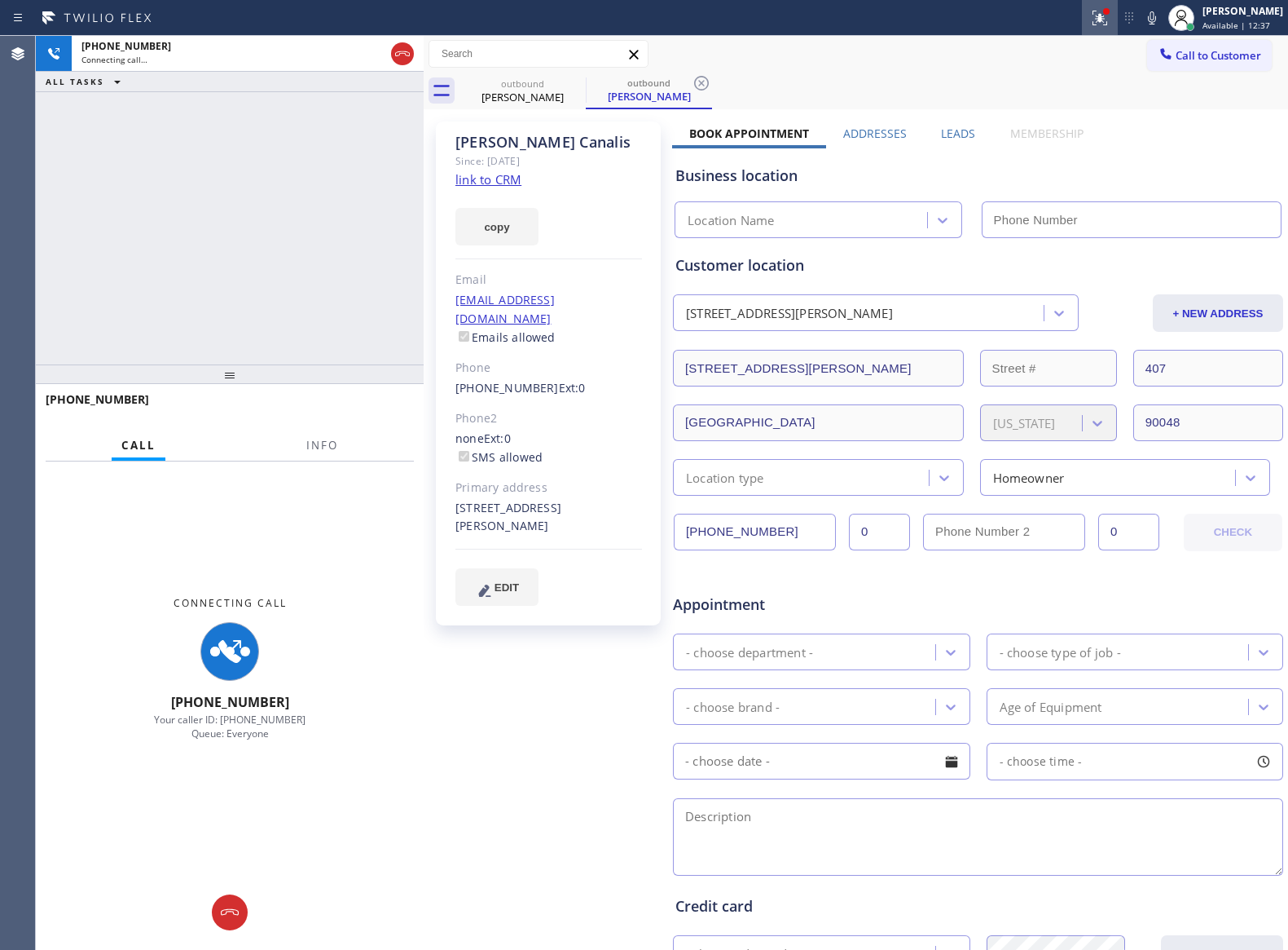
type input "[PHONE_NUMBER]"
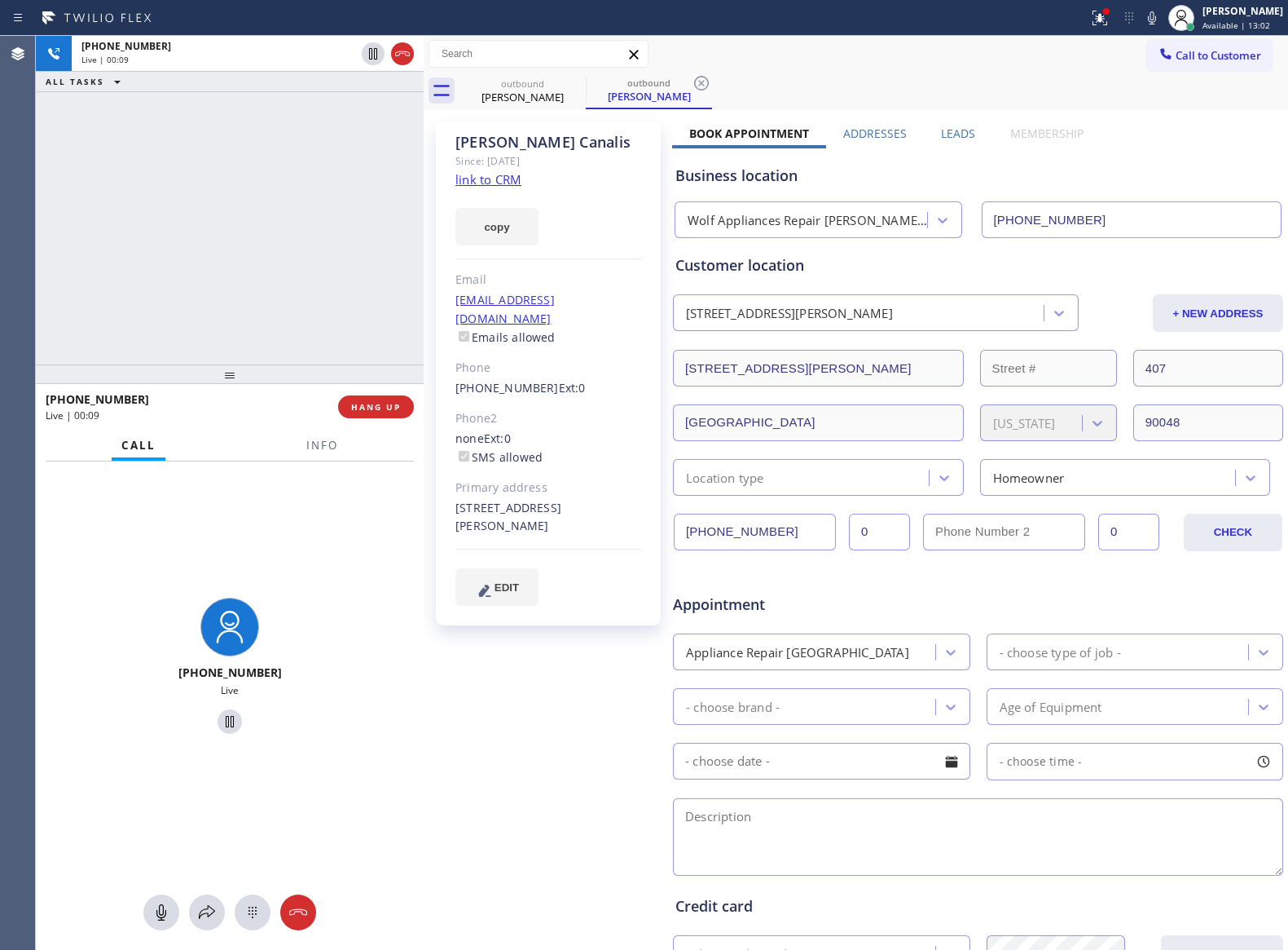
drag, startPoint x: 299, startPoint y: 910, endPoint x: 242, endPoint y: 203, distance: 709.3
click at [302, 895] on div at bounding box center [230, 912] width 388 height 36
click at [250, 204] on div "[PHONE_NUMBER] Live | 00:10 ALL TASKS ALL TASKS ACTIVE TASKS TASKS IN WRAP UP" at bounding box center [230, 200] width 388 height 329
click at [308, 906] on div at bounding box center [298, 912] width 36 height 19
click at [255, 186] on div "[PHONE_NUMBER] Live | 00:11 ALL TASKS ALL TASKS ACTIVE TASKS TASKS IN WRAP UP" at bounding box center [230, 200] width 388 height 329
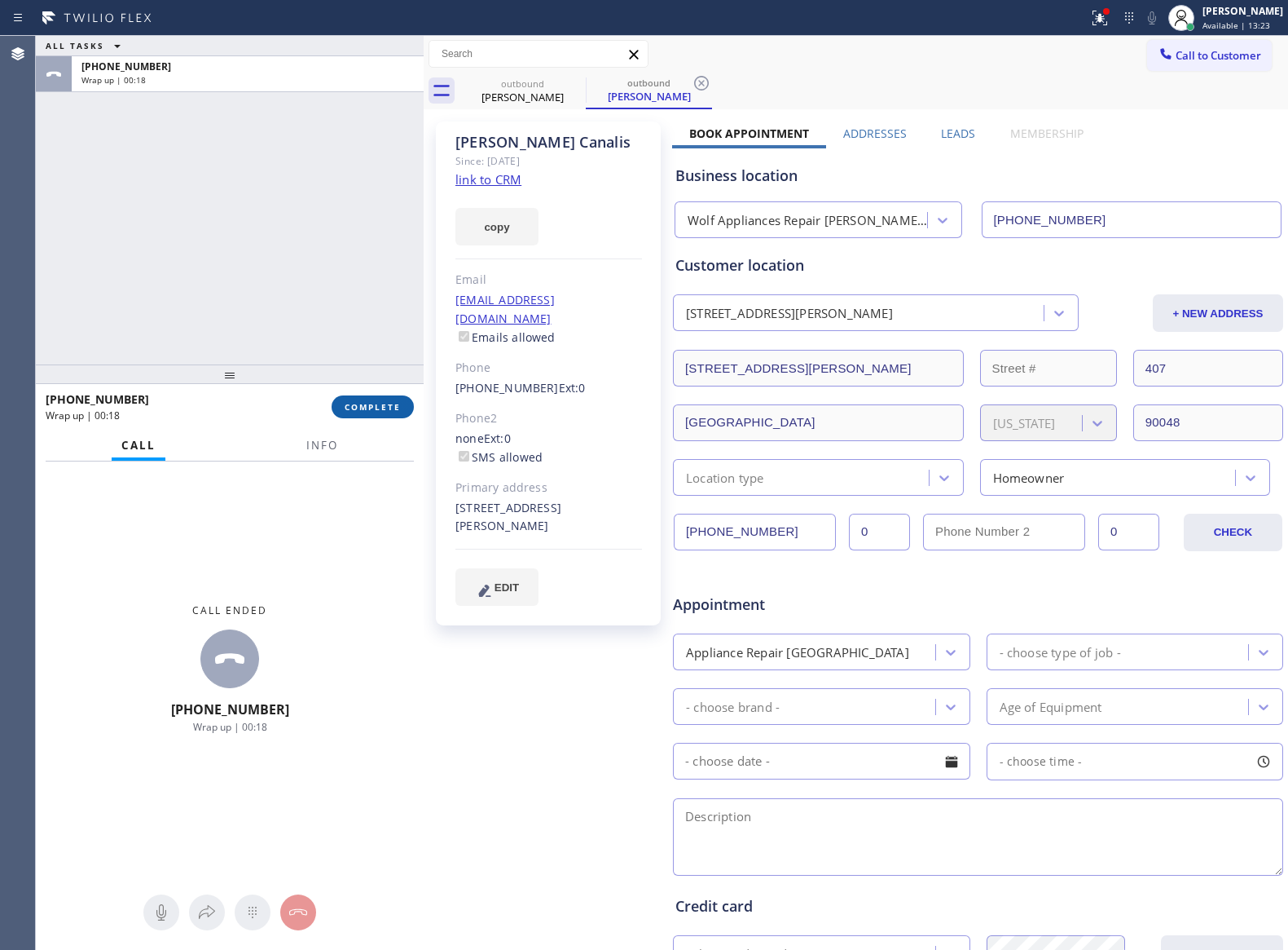
drag, startPoint x: 217, startPoint y: 292, endPoint x: 360, endPoint y: 414, distance: 188.0
click at [282, 350] on div "ALL TASKS ALL TASKS ACTIVE TASKS TASKS IN WRAP UP [PHONE_NUMBER] Wrap up | 00:18" at bounding box center [230, 200] width 388 height 329
click at [360, 409] on span "COMPLETE" at bounding box center [372, 407] width 56 height 12
click at [310, 157] on div "ALL TASKS ALL TASKS ACTIVE TASKS TASKS IN WRAP UP [PHONE_NUMBER] Wrap up | 00:19" at bounding box center [230, 200] width 388 height 329
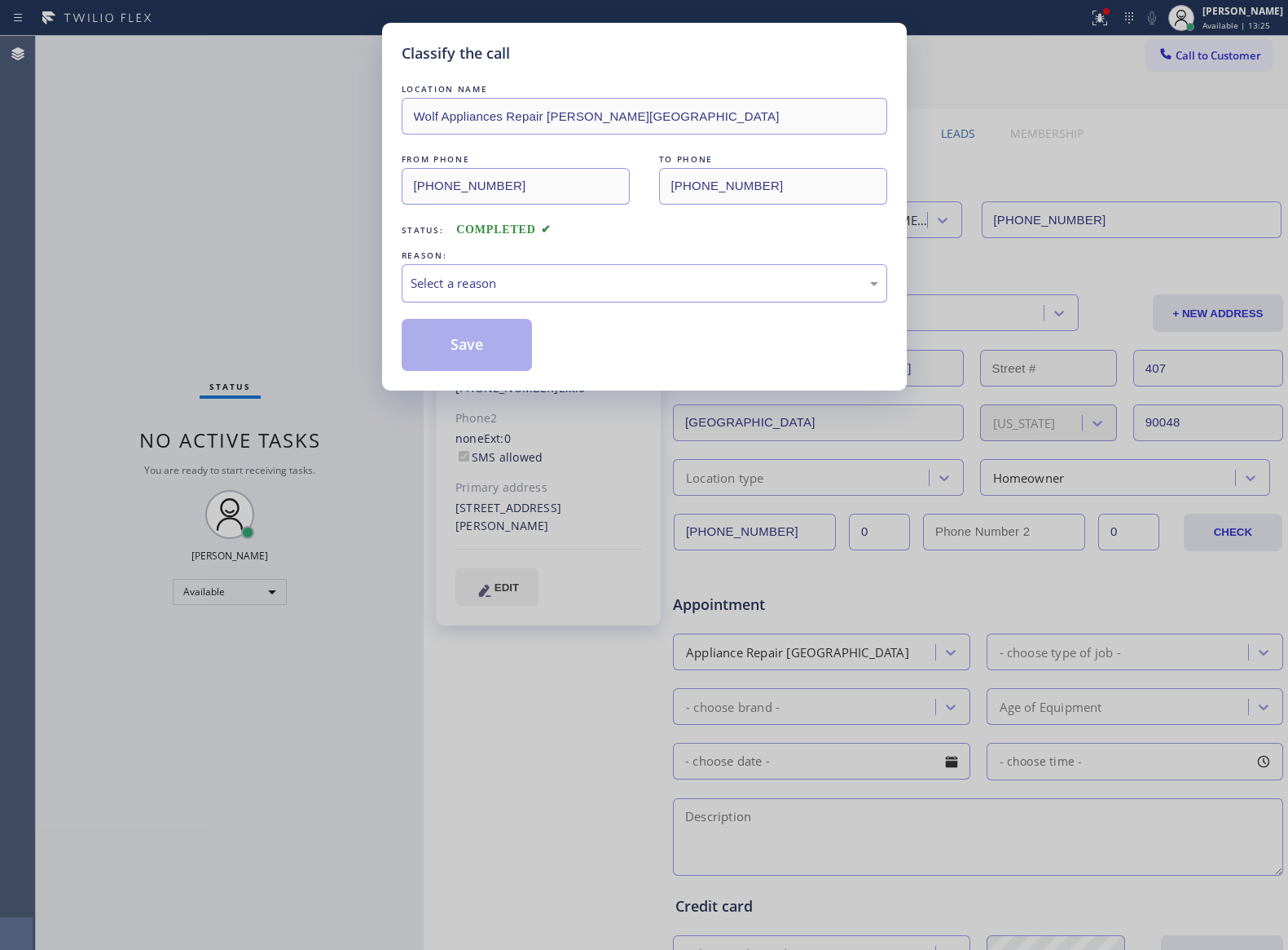
click at [487, 278] on div "Select a reason" at bounding box center [644, 282] width 486 height 38
click at [472, 344] on button "Save" at bounding box center [467, 345] width 131 height 52
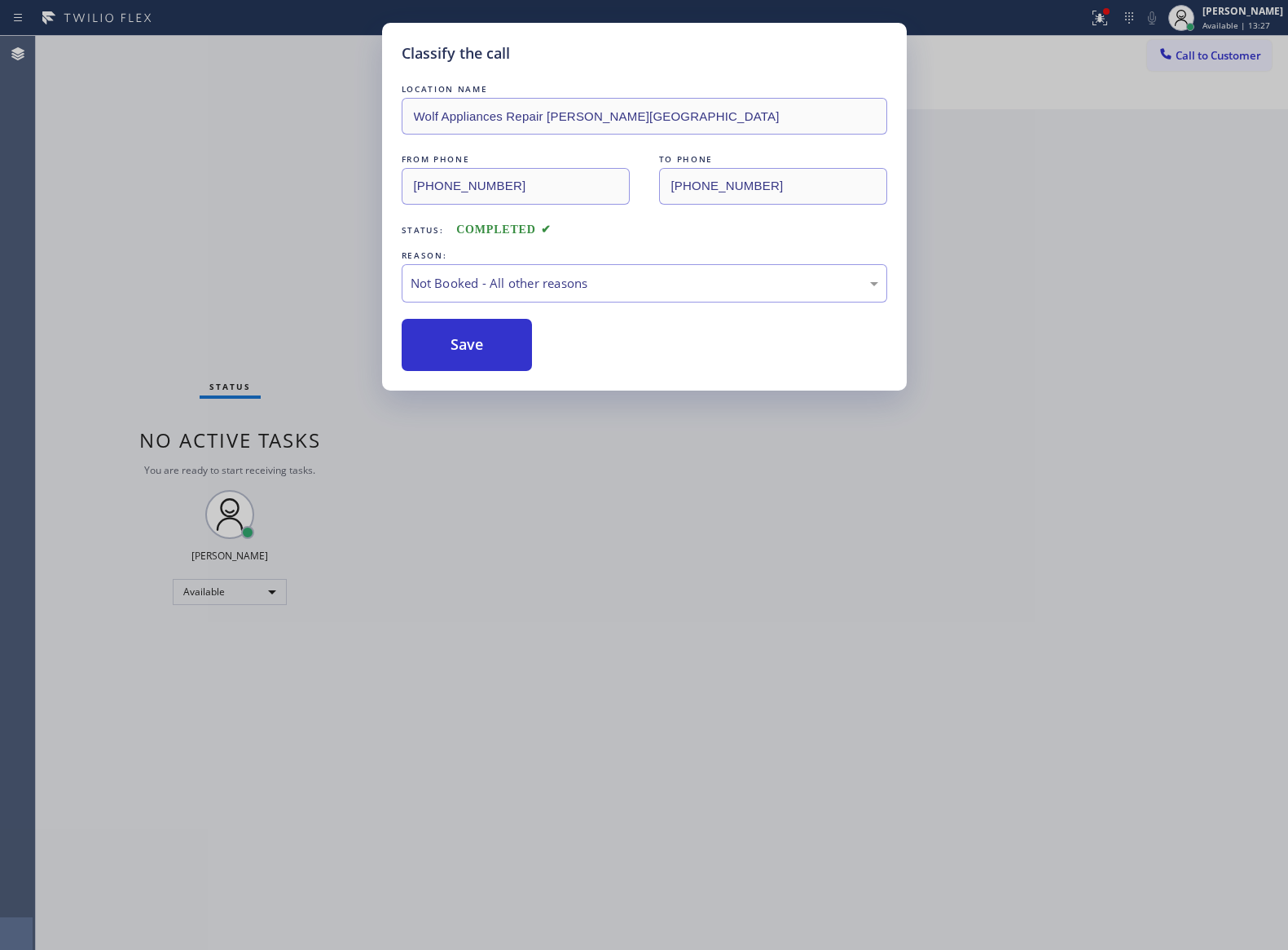
click at [176, 207] on div "Classify the call LOCATION NAME Wolf Appliances Repair [PERSON_NAME][GEOGRAPHIC…" at bounding box center [644, 475] width 1288 height 950
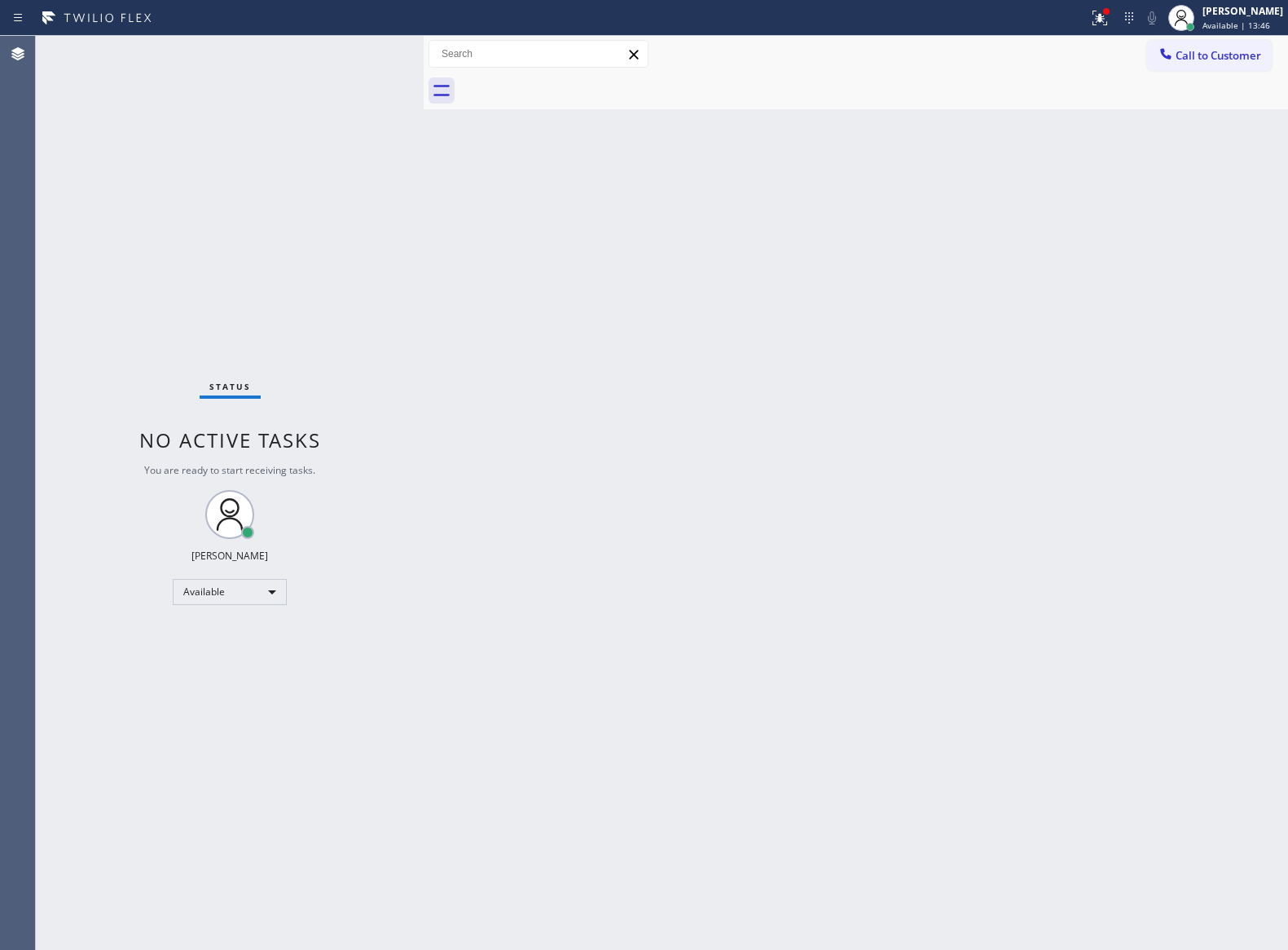
click at [506, 625] on div "Back to Dashboard Change Sender ID Customers Technicians Select a contact Outbo…" at bounding box center [856, 493] width 865 height 914
click at [1202, 53] on span "Call to Customer" at bounding box center [1218, 55] width 85 height 15
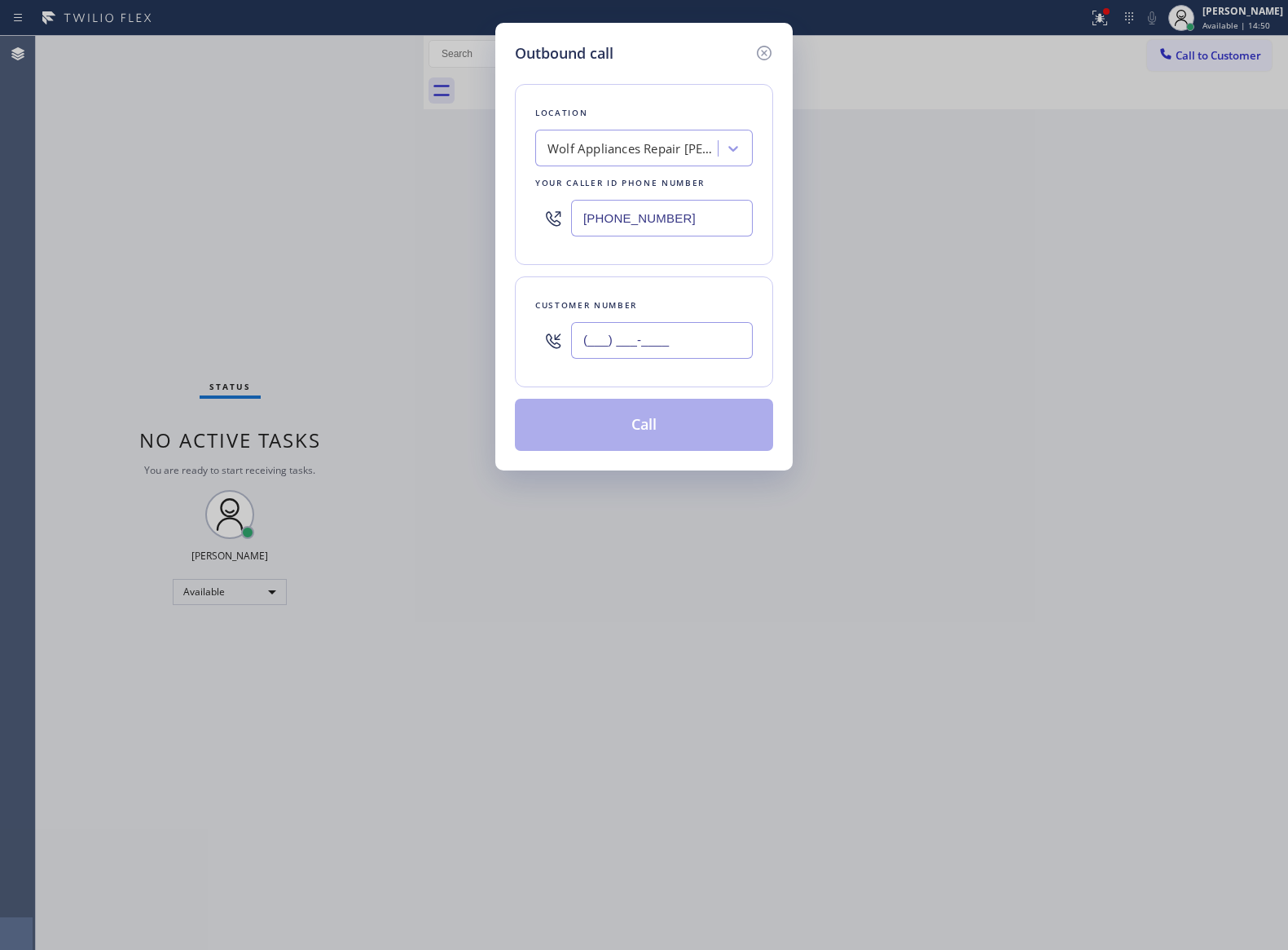
click at [692, 341] on input "(___) ___-____" at bounding box center [661, 341] width 181 height 37
paste input "617) 851-7258"
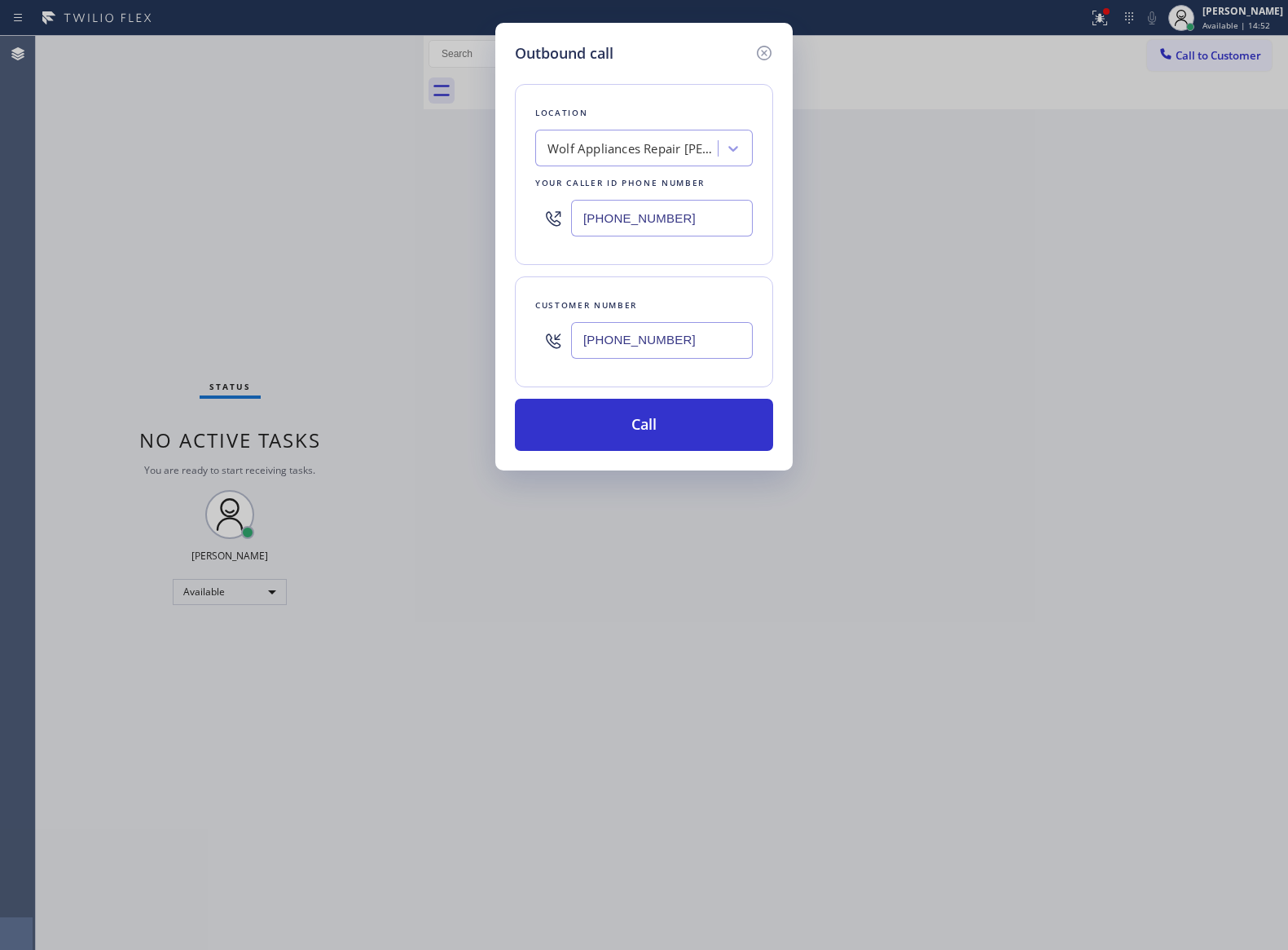
type input "[PHONE_NUMBER]"
click at [629, 150] on div "Wolf Appliances Repair [PERSON_NAME][GEOGRAPHIC_DATA]" at bounding box center [633, 148] width 171 height 18
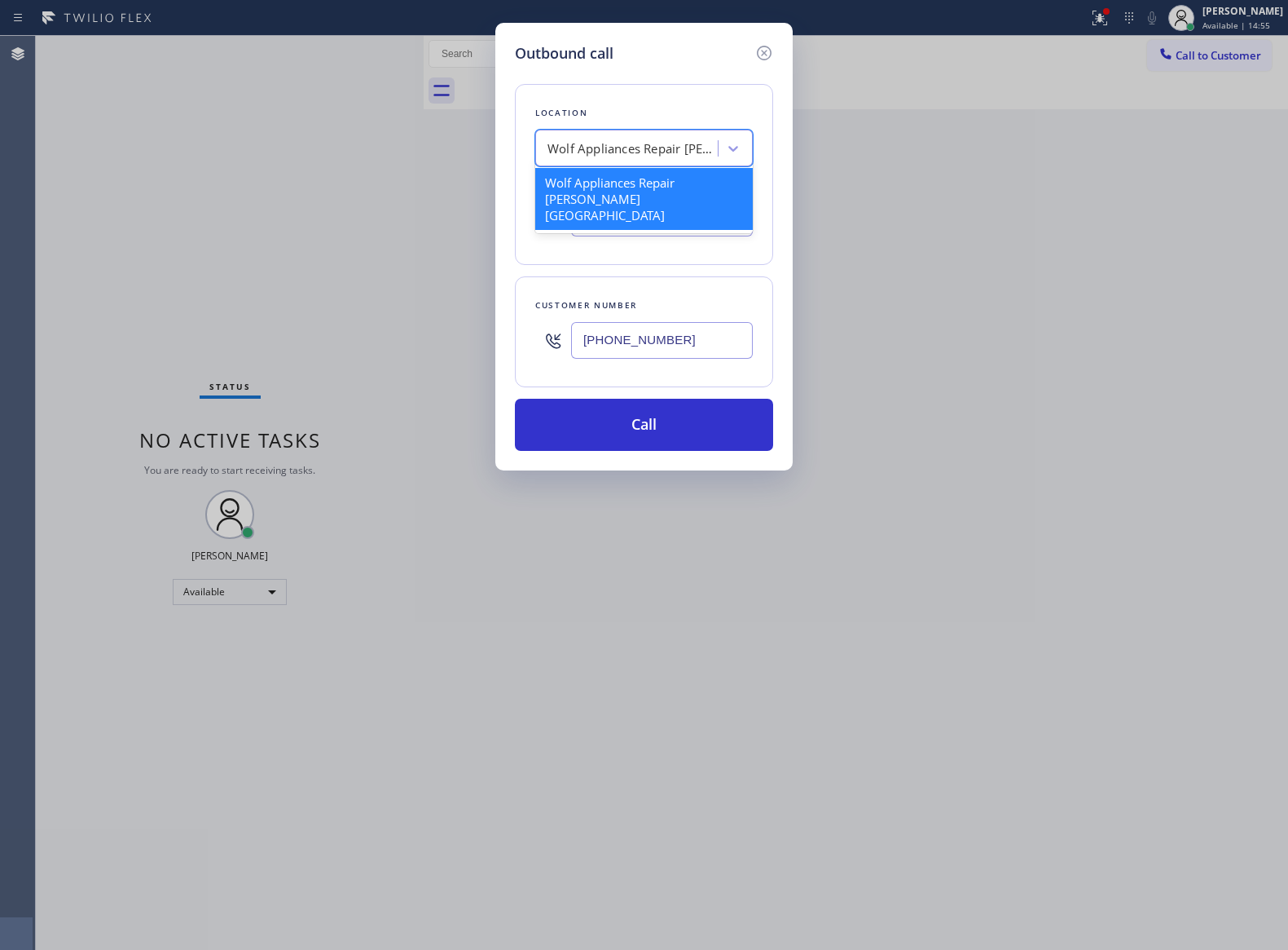
type input "h"
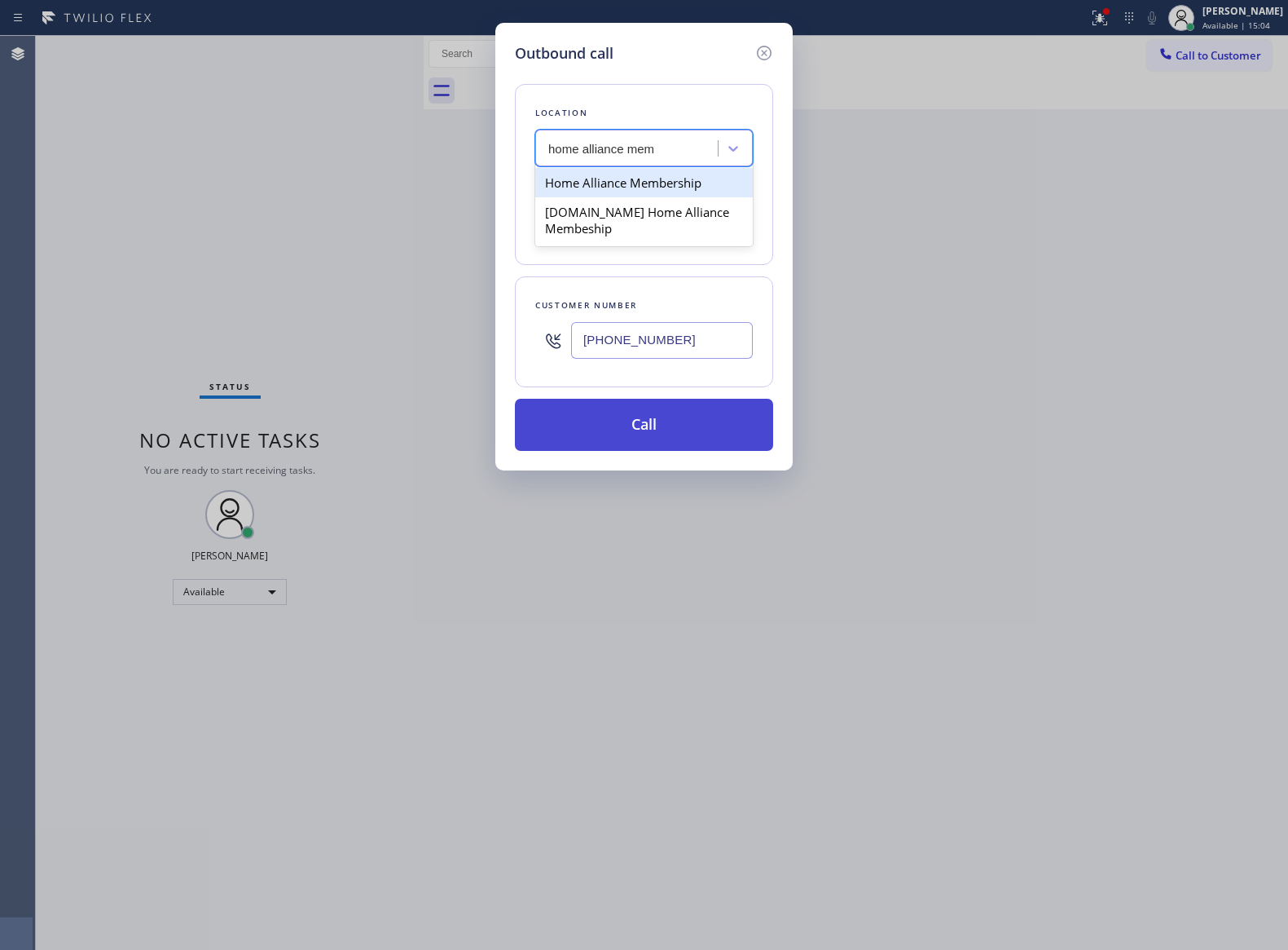
type input "home alliance mem"
click at [685, 428] on button "Call" at bounding box center [644, 425] width 258 height 52
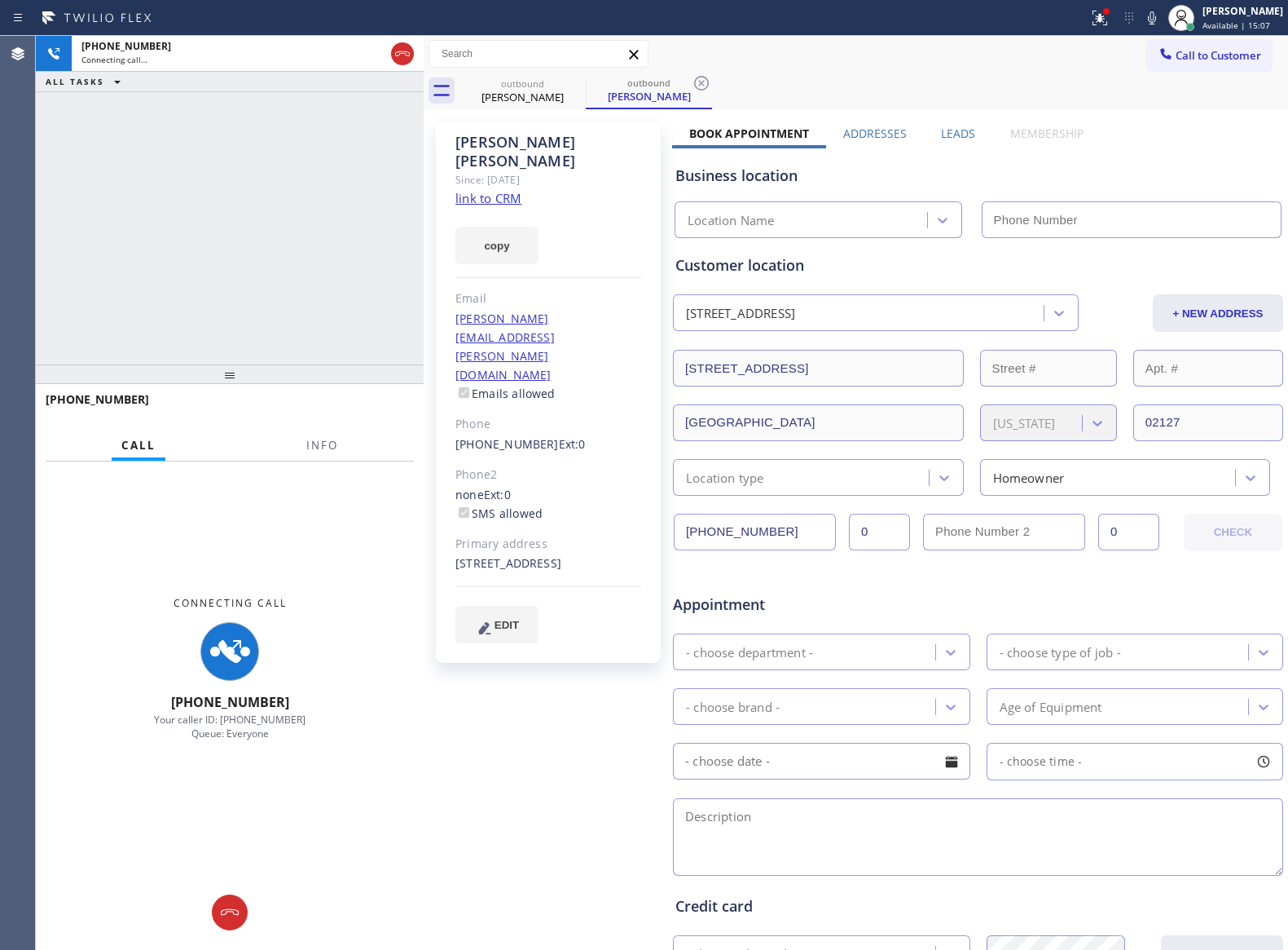
drag, startPoint x: 217, startPoint y: 189, endPoint x: 238, endPoint y: 201, distance: 24.2
click at [218, 189] on div "[PHONE_NUMBER] Connecting call… ALL TASKS ALL TASKS ACTIVE TASKS TASKS IN WRAP …" at bounding box center [230, 200] width 388 height 329
type input "[PHONE_NUMBER]"
click at [272, 188] on div "[PHONE_NUMBER] Connecting call… ALL TASKS ALL TASKS ACTIVE TASKS TASKS IN WRAP …" at bounding box center [230, 200] width 388 height 329
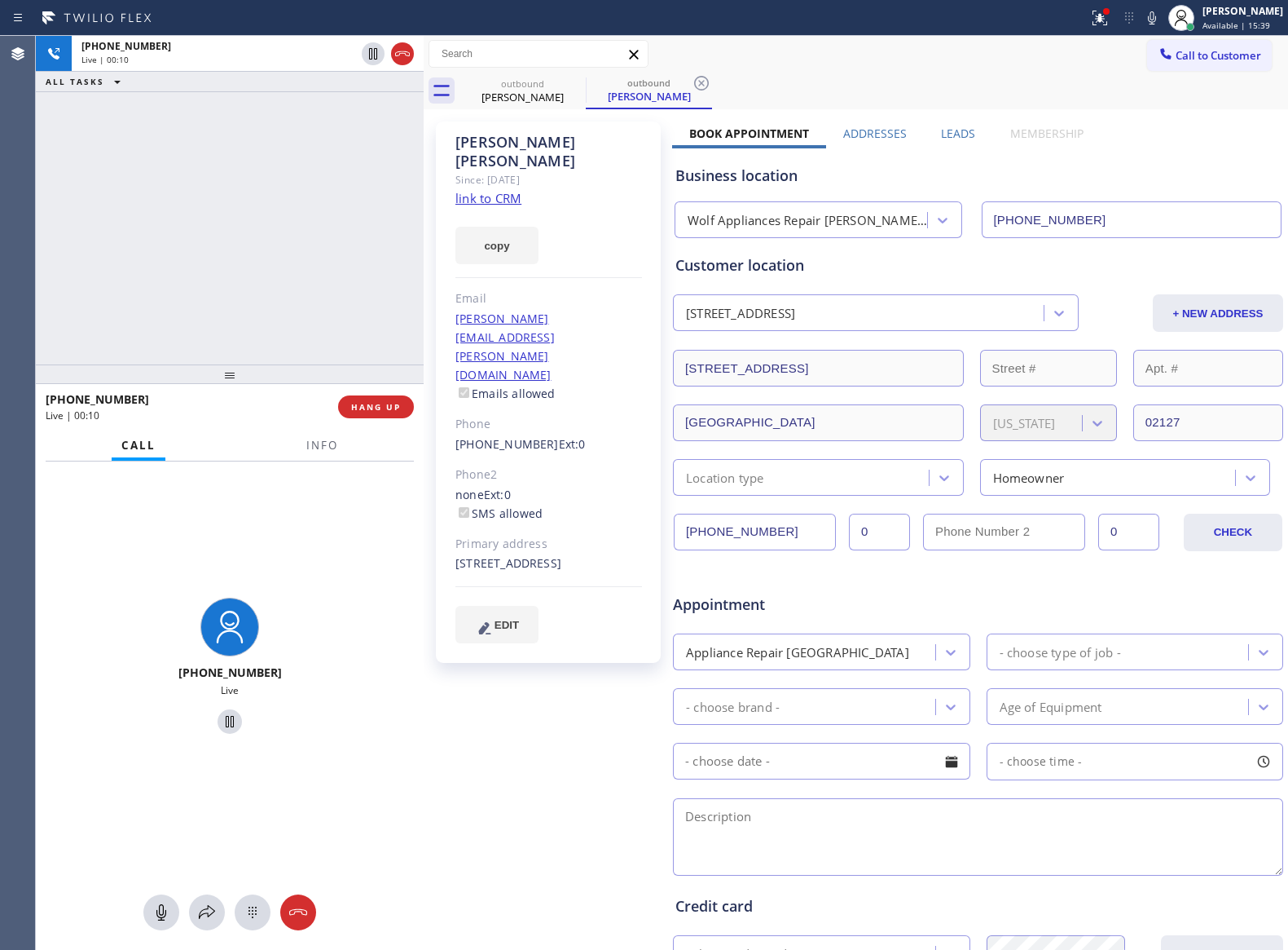
click at [238, 269] on div "[PHONE_NUMBER] Live | 00:10 ALL TASKS ALL TASKS ACTIVE TASKS TASKS IN WRAP UP" at bounding box center [230, 200] width 388 height 329
click at [315, 275] on div "[PHONE_NUMBER] Live | 00:15 ALL TASKS ALL TASKS ACTIVE TASKS TASKS IN WRAP UP" at bounding box center [230, 200] width 388 height 329
click at [318, 263] on div "[PHONE_NUMBER] Live | 00:15 ALL TASKS ALL TASKS ACTIVE TASKS TASKS IN WRAP UP" at bounding box center [230, 200] width 388 height 329
click at [318, 262] on div "[PHONE_NUMBER] Live | 00:16 ALL TASKS ALL TASKS ACTIVE TASKS TASKS IN WRAP UP" at bounding box center [230, 200] width 388 height 329
click at [844, 79] on div "outbound [PERSON_NAME] outbound [PERSON_NAME]" at bounding box center [874, 91] width 829 height 37
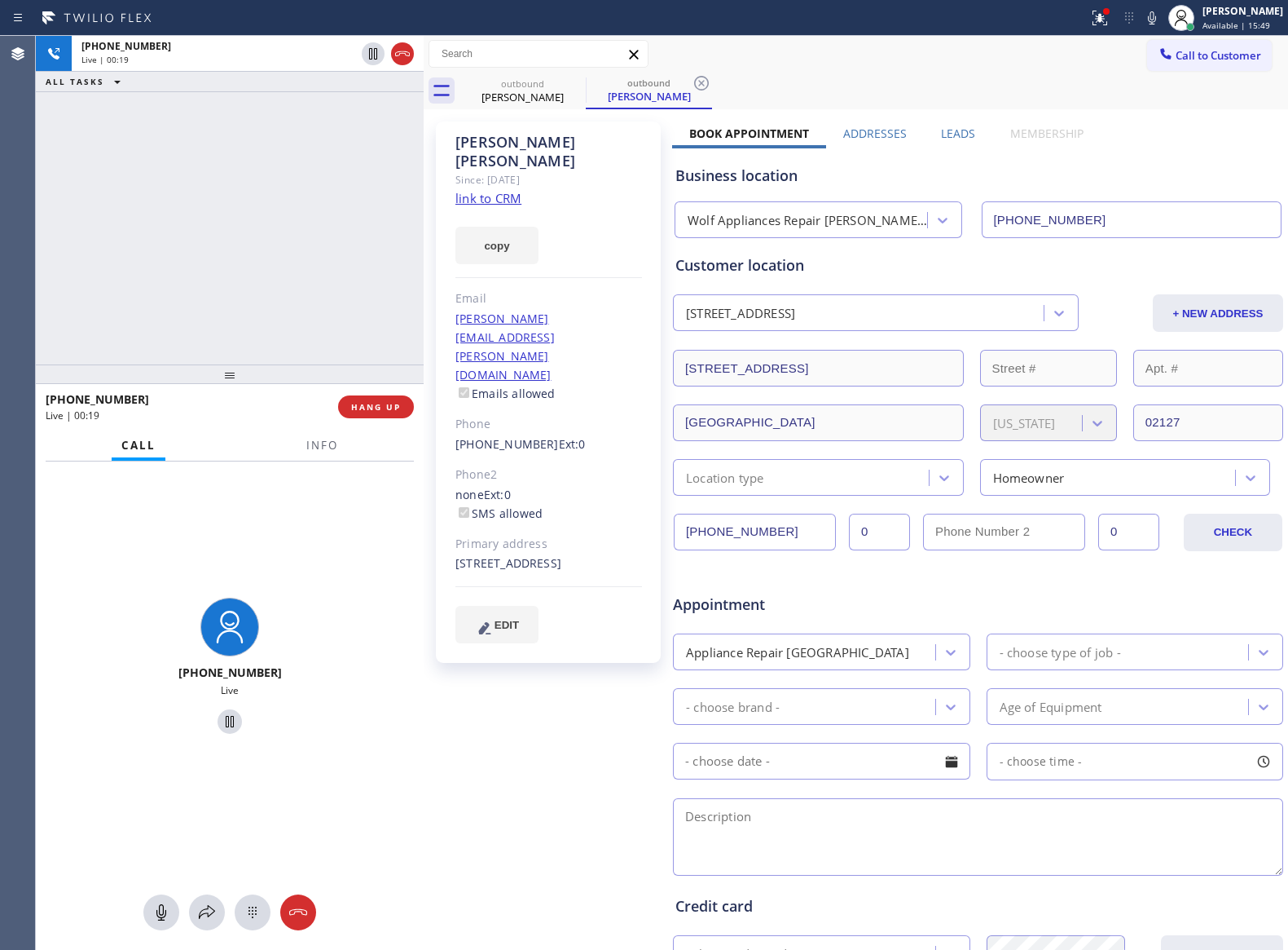
click at [844, 79] on div "outbound [PERSON_NAME] outbound [PERSON_NAME]" at bounding box center [874, 91] width 829 height 37
click at [263, 269] on div "[PHONE_NUMBER] Live | 00:22 ALL TASKS ALL TASKS ACTIVE TASKS TASKS IN WRAP UP" at bounding box center [230, 200] width 388 height 329
click at [128, 193] on div "[PHONE_NUMBER] Live | 00:38 ALL TASKS ALL TASKS ACTIVE TASKS TASKS IN WRAP UP" at bounding box center [230, 200] width 388 height 329
click at [326, 292] on div "[PHONE_NUMBER] Live | 00:48 ALL TASKS ALL TASKS ACTIVE TASKS TASKS IN WRAP UP" at bounding box center [230, 200] width 388 height 329
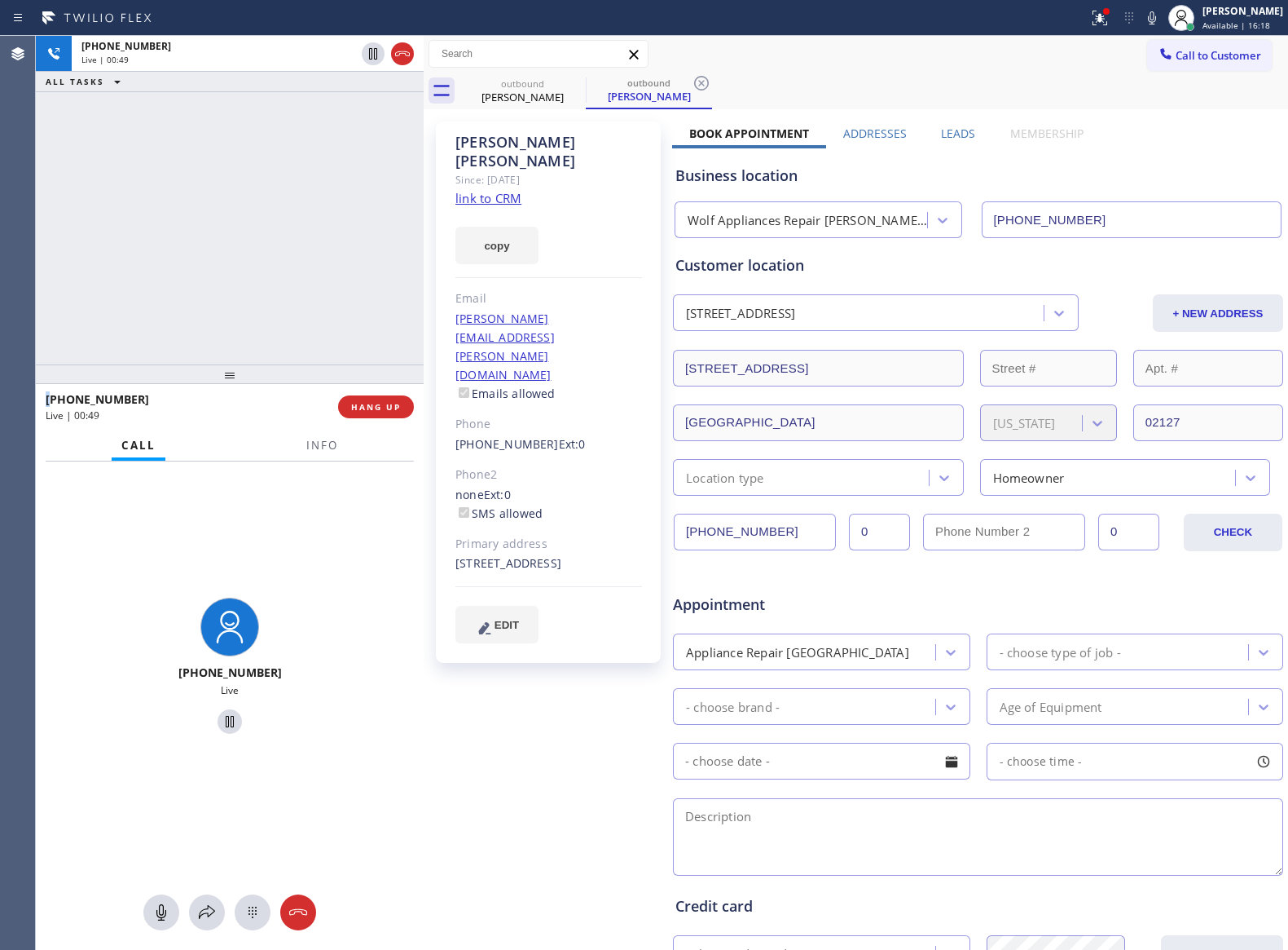
click at [326, 292] on div "[PHONE_NUMBER] Live | 00:49 ALL TASKS ALL TASKS ACTIVE TASKS TASKS IN WRAP UP" at bounding box center [230, 200] width 388 height 329
click at [349, 223] on div "[PHONE_NUMBER] Live | 00:57 ALL TASKS ALL TASKS ACTIVE TASKS TASKS IN WRAP UP […" at bounding box center [230, 200] width 388 height 329
click at [360, 233] on div "[PHONE_NUMBER] Live | 00:58 ALL TASKS ALL TASKS ACTIVE TASKS TASKS IN WRAP UP […" at bounding box center [230, 200] width 388 height 329
click at [1206, 122] on div "[PERSON_NAME] Since: [DATE] link to CRM copy Email [PERSON_NAME][EMAIL_ADDRESS]…" at bounding box center [855, 641] width 856 height 1057
click at [582, 145] on div "[PERSON_NAME]" at bounding box center [549, 151] width 186 height 38
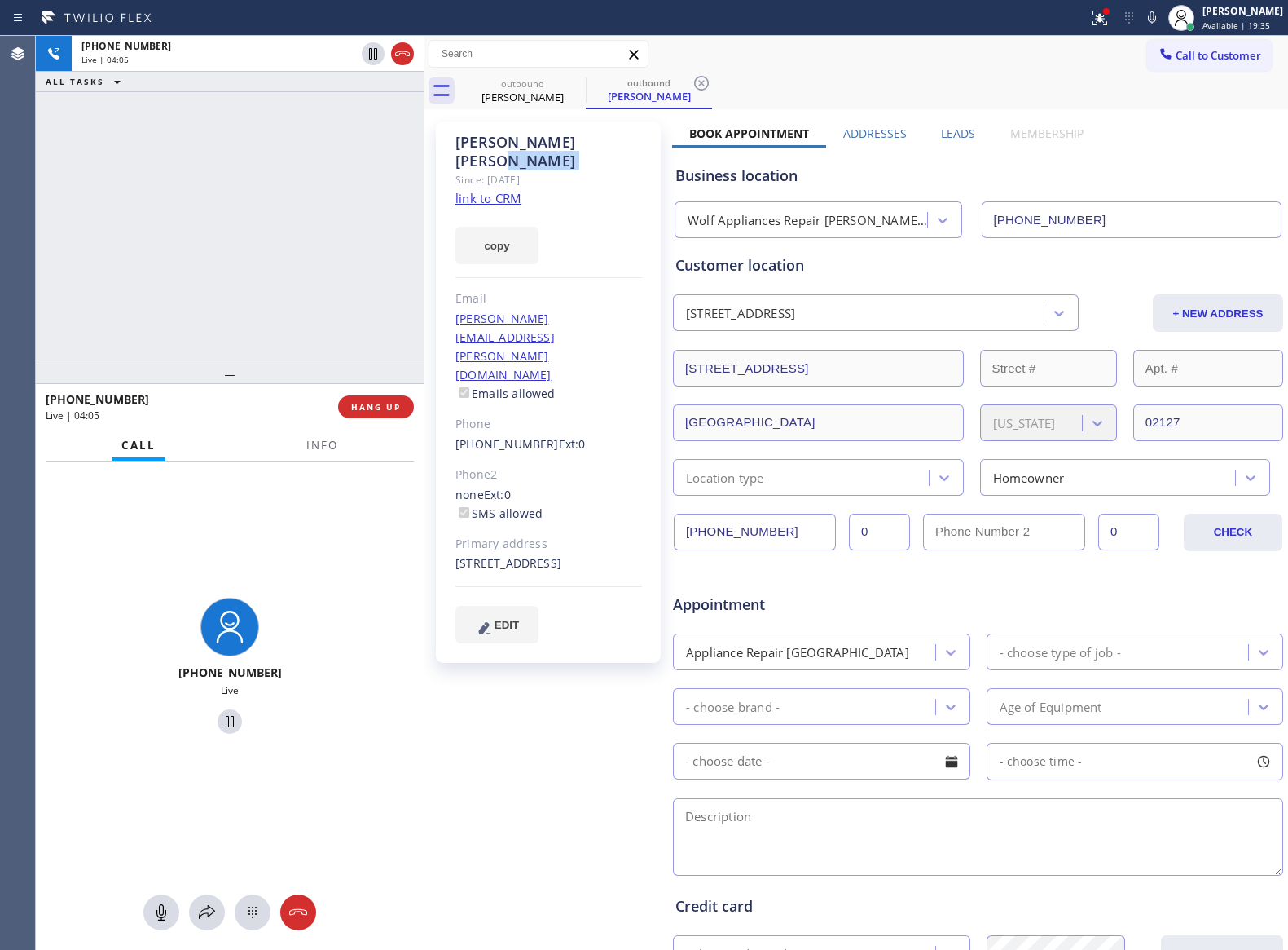
click at [582, 145] on div "[PERSON_NAME]" at bounding box center [549, 151] width 186 height 38
click at [296, 269] on div "[PHONE_NUMBER] Live | 04:32 ALL TASKS ALL TASKS ACTIVE TASKS TASKS IN WRAP UP […" at bounding box center [230, 200] width 388 height 329
click at [299, 257] on div "[PHONE_NUMBER] Live | 05:50 ALL TASKS ALL TASKS ACTIVE TASKS TASKS IN WRAP UP […" at bounding box center [230, 200] width 388 height 329
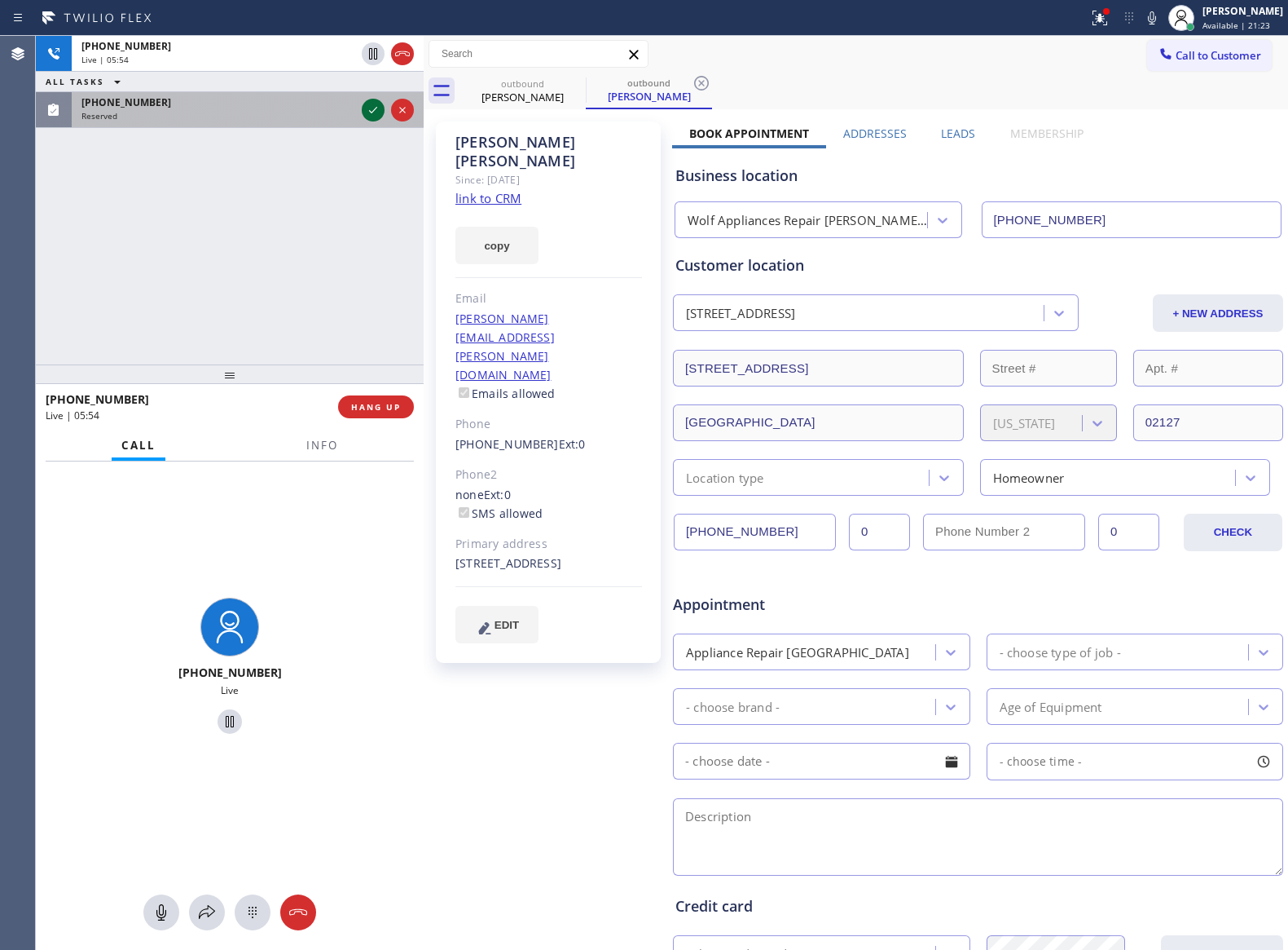
click at [329, 186] on div "[PHONE_NUMBER] Live | 05:54 ALL TASKS ALL TASKS ACTIVE TASKS TASKS IN WRAP UP […" at bounding box center [230, 200] width 388 height 329
click at [376, 110] on icon at bounding box center [373, 110] width 19 height 19
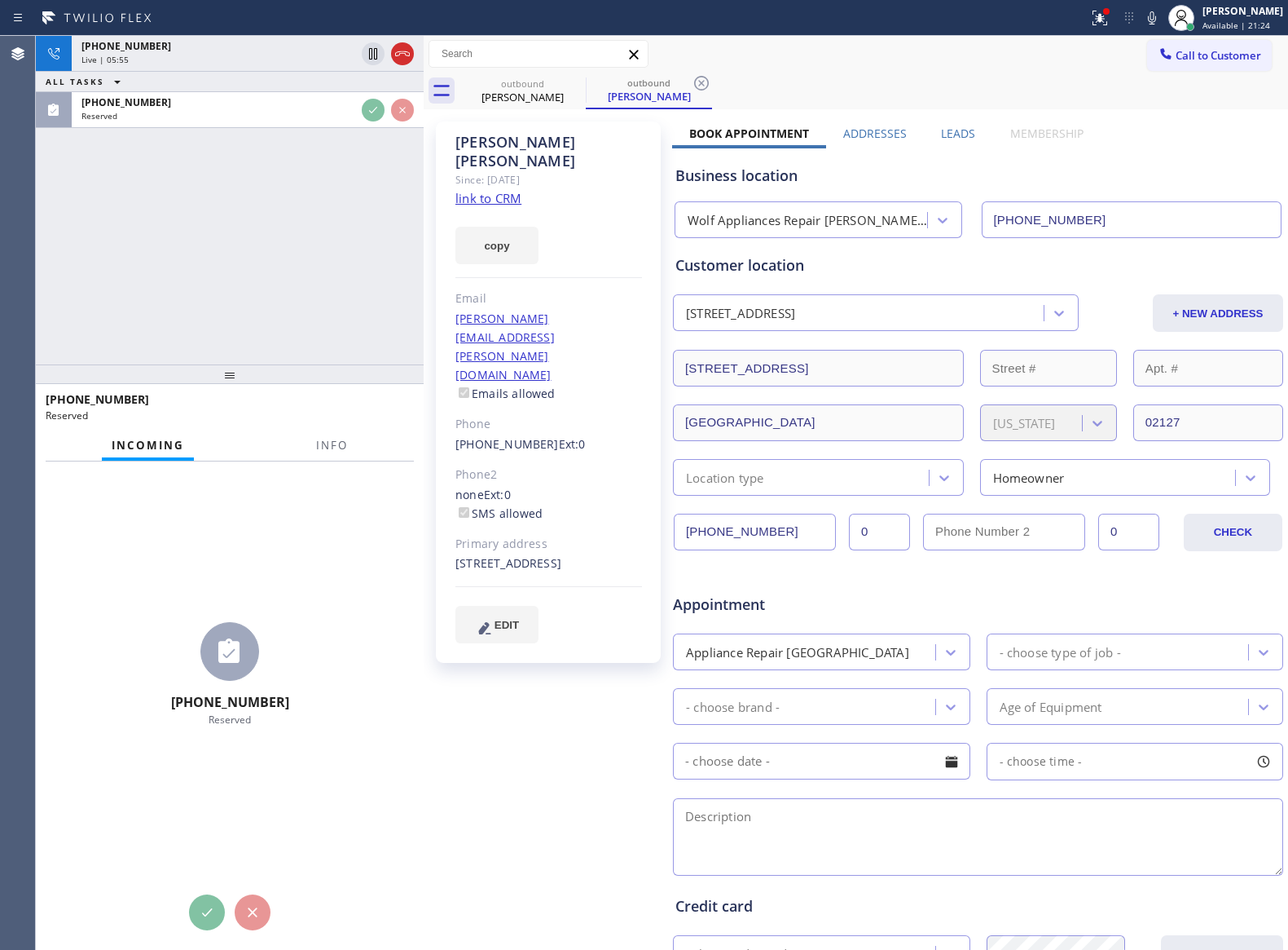
click at [353, 243] on div "[PHONE_NUMBER] Live | 05:55 ALL TASKS ALL TASKS ACTIVE TASKS TASKS IN WRAP UP […" at bounding box center [230, 200] width 388 height 329
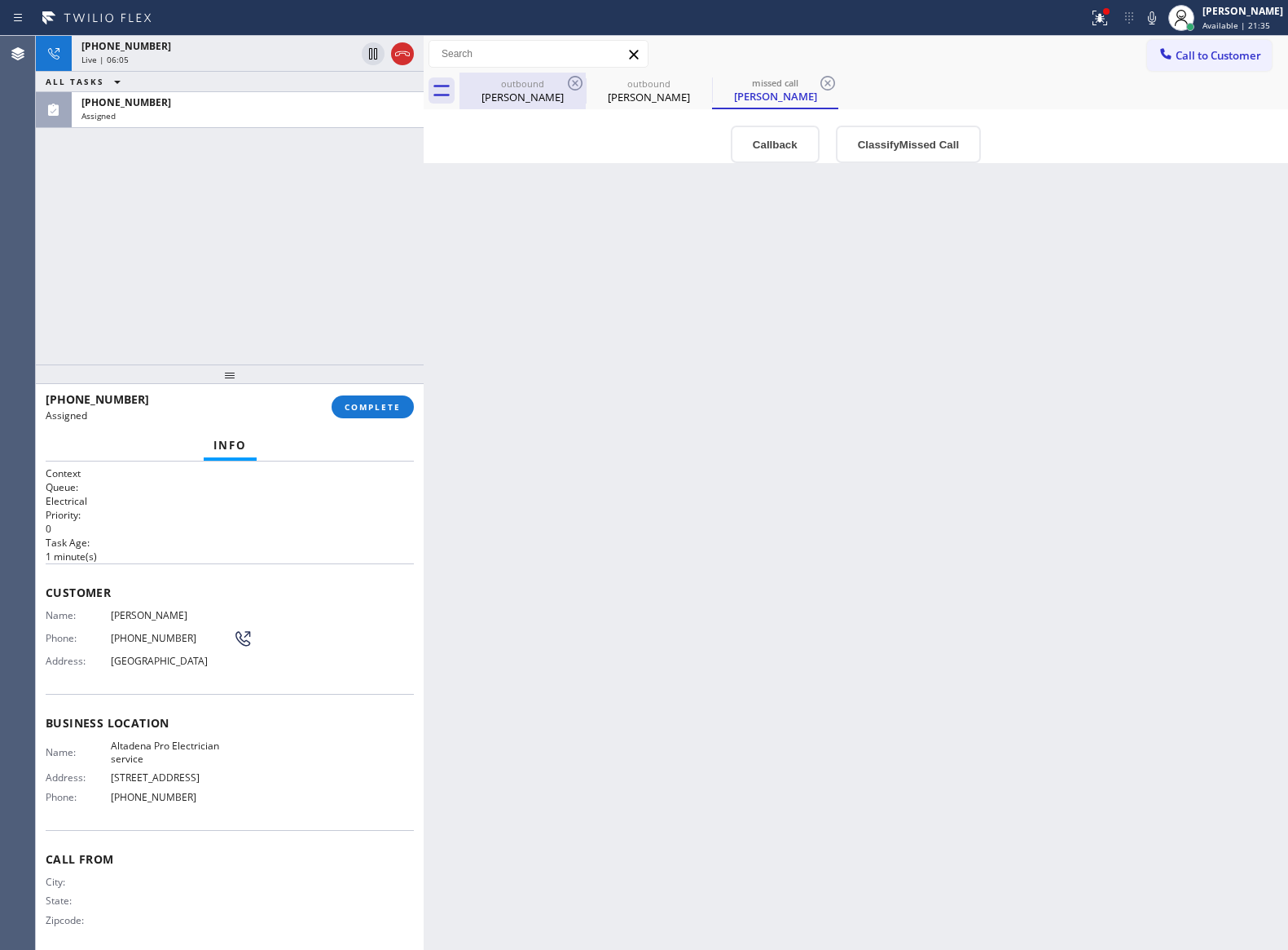
click at [512, 106] on div "outbound [PERSON_NAME]" at bounding box center [523, 91] width 123 height 37
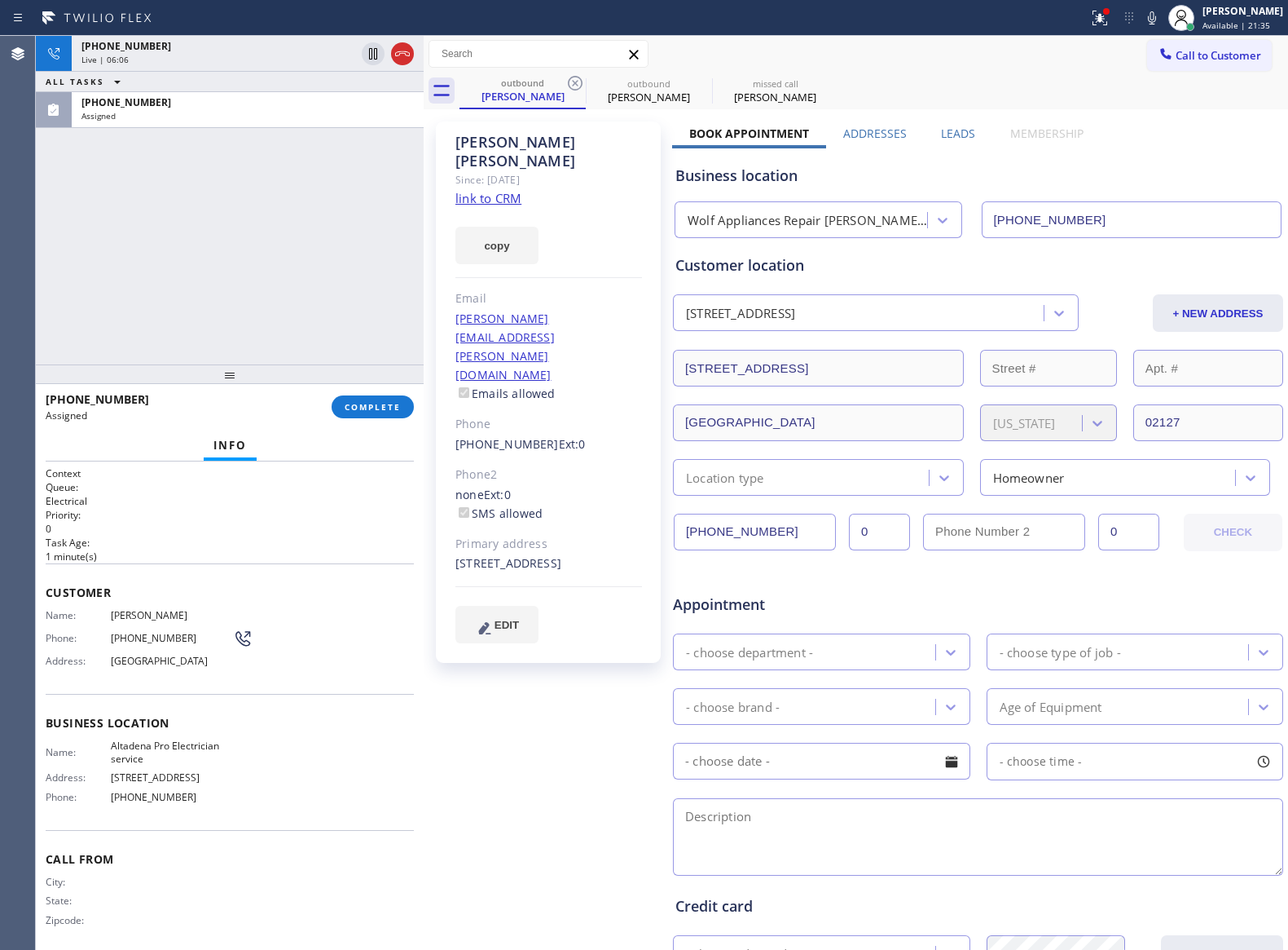
click at [204, 334] on div "[PHONE_NUMBER] Live | 06:06 ALL TASKS ALL TASKS ACTIVE TASKS TASKS IN WRAP UP […" at bounding box center [230, 200] width 388 height 329
click at [203, 272] on div "[PHONE_NUMBER] Live | 06:08 ALL TASKS ALL TASKS ACTIVE TASKS TASKS IN WRAP UP […" at bounding box center [230, 200] width 388 height 329
click at [245, 275] on div "[PHONE_NUMBER] Live | 06:28 ALL TASKS ALL TASKS ACTIVE TASKS TASKS IN WRAP UP […" at bounding box center [230, 200] width 388 height 329
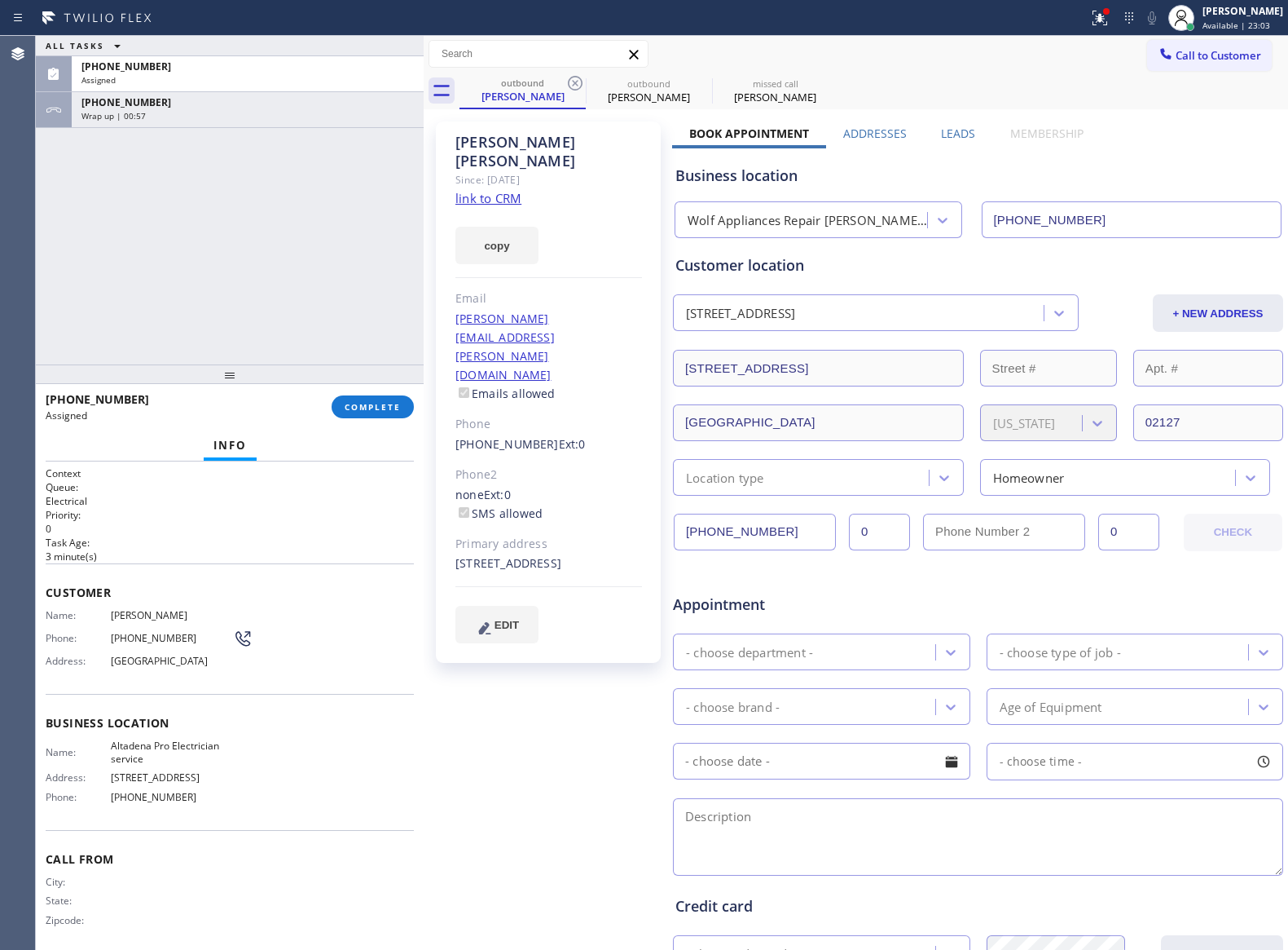
click at [345, 293] on div "ALL TASKS ALL TASKS ACTIVE TASKS TASKS IN WRAP UP [PHONE_NUMBER] Assigned [PHON…" at bounding box center [230, 200] width 388 height 329
click at [789, 659] on div "- choose department -" at bounding box center [749, 651] width 127 height 18
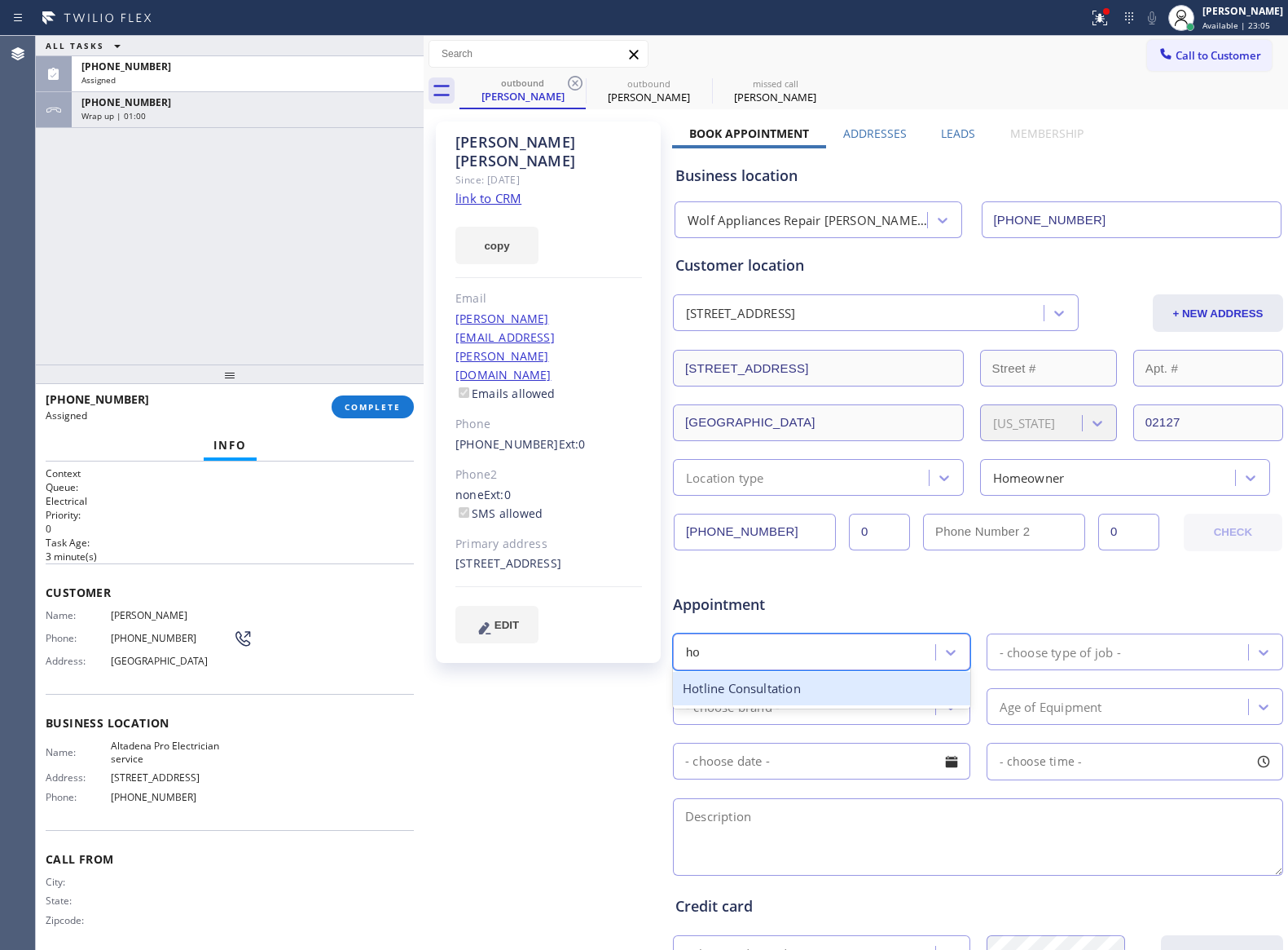
type input "hot"
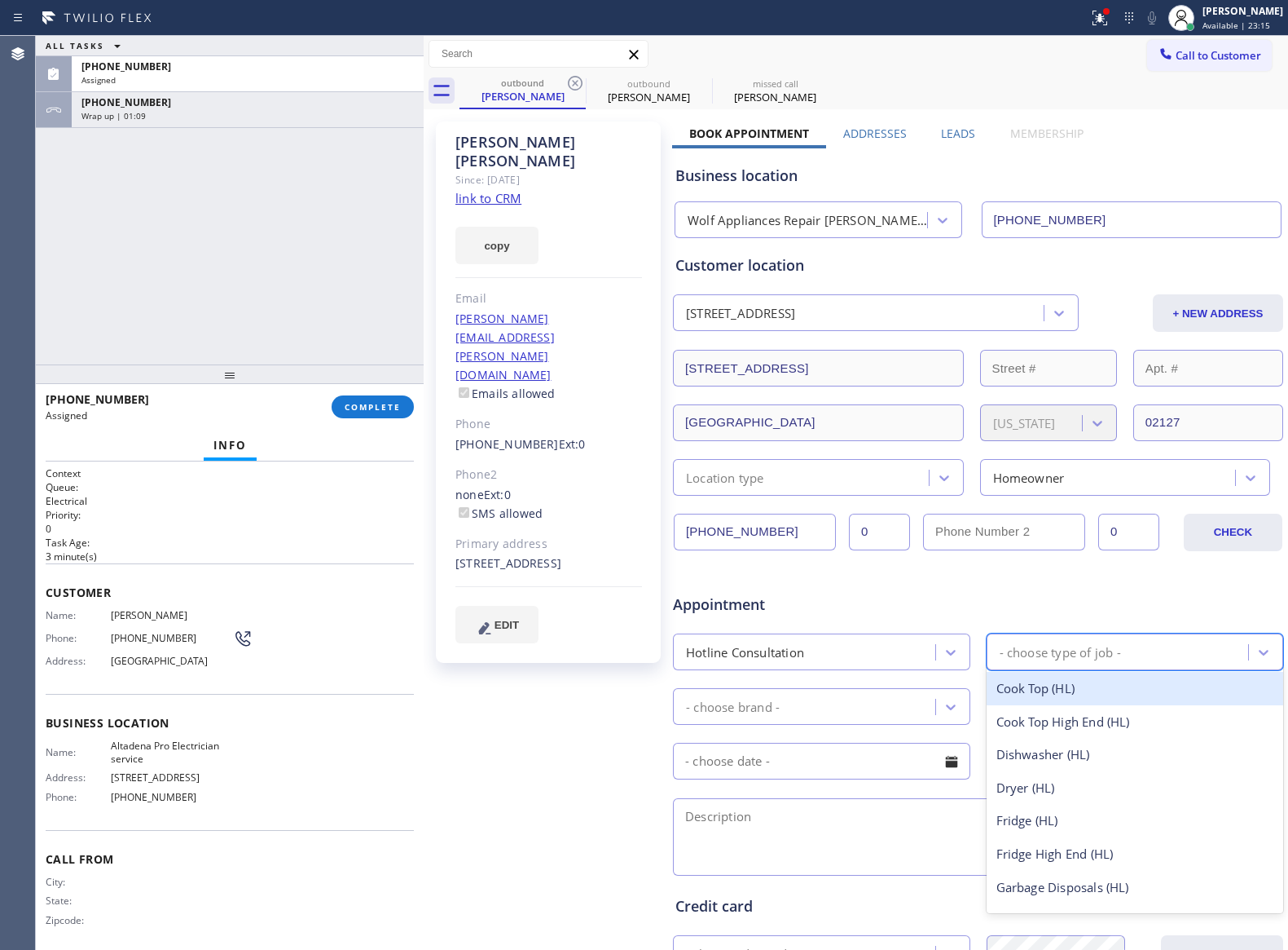
click at [1020, 644] on div "- choose type of job -" at bounding box center [1121, 651] width 258 height 28
type input "fri"
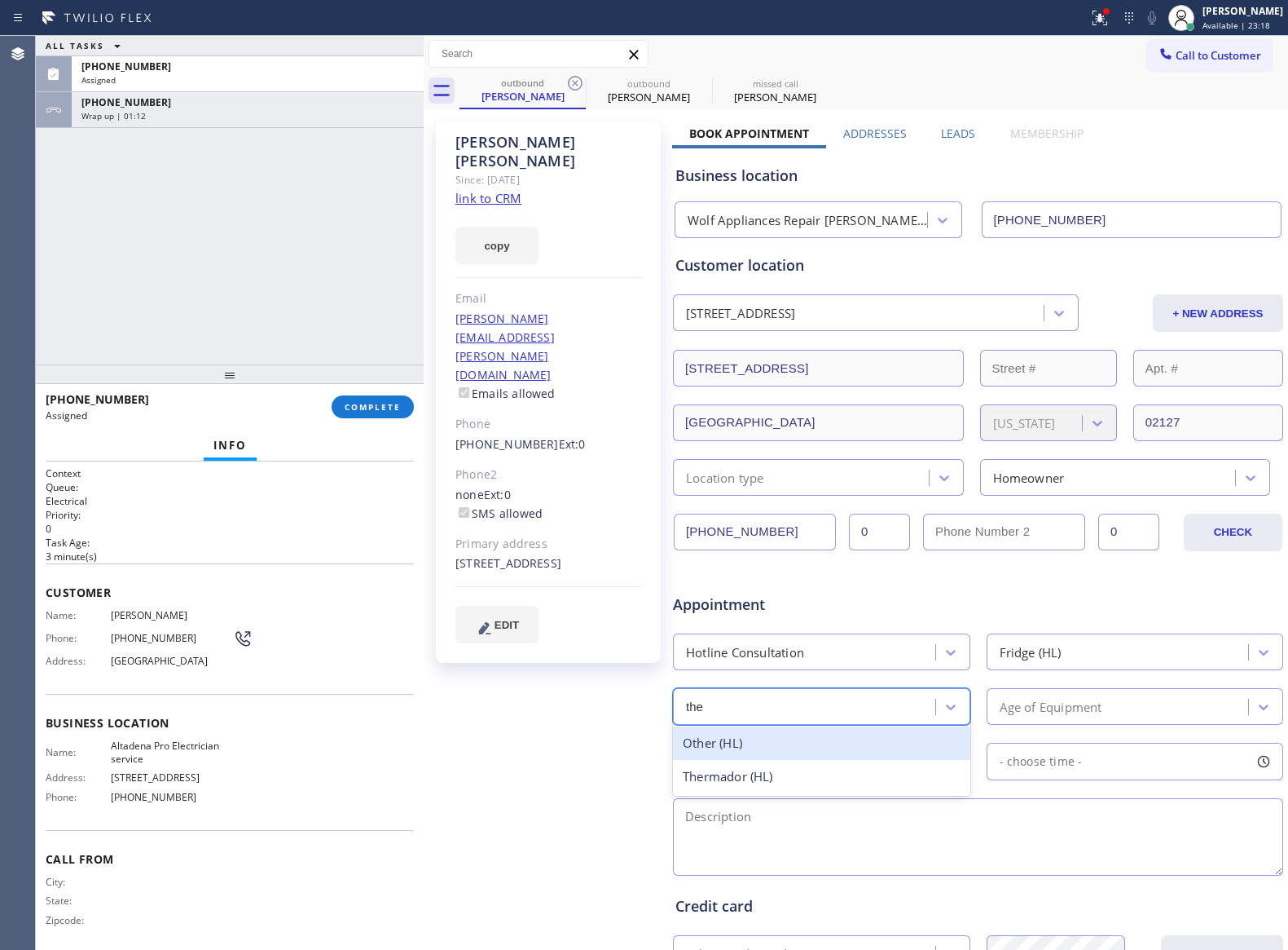
type input "ther"
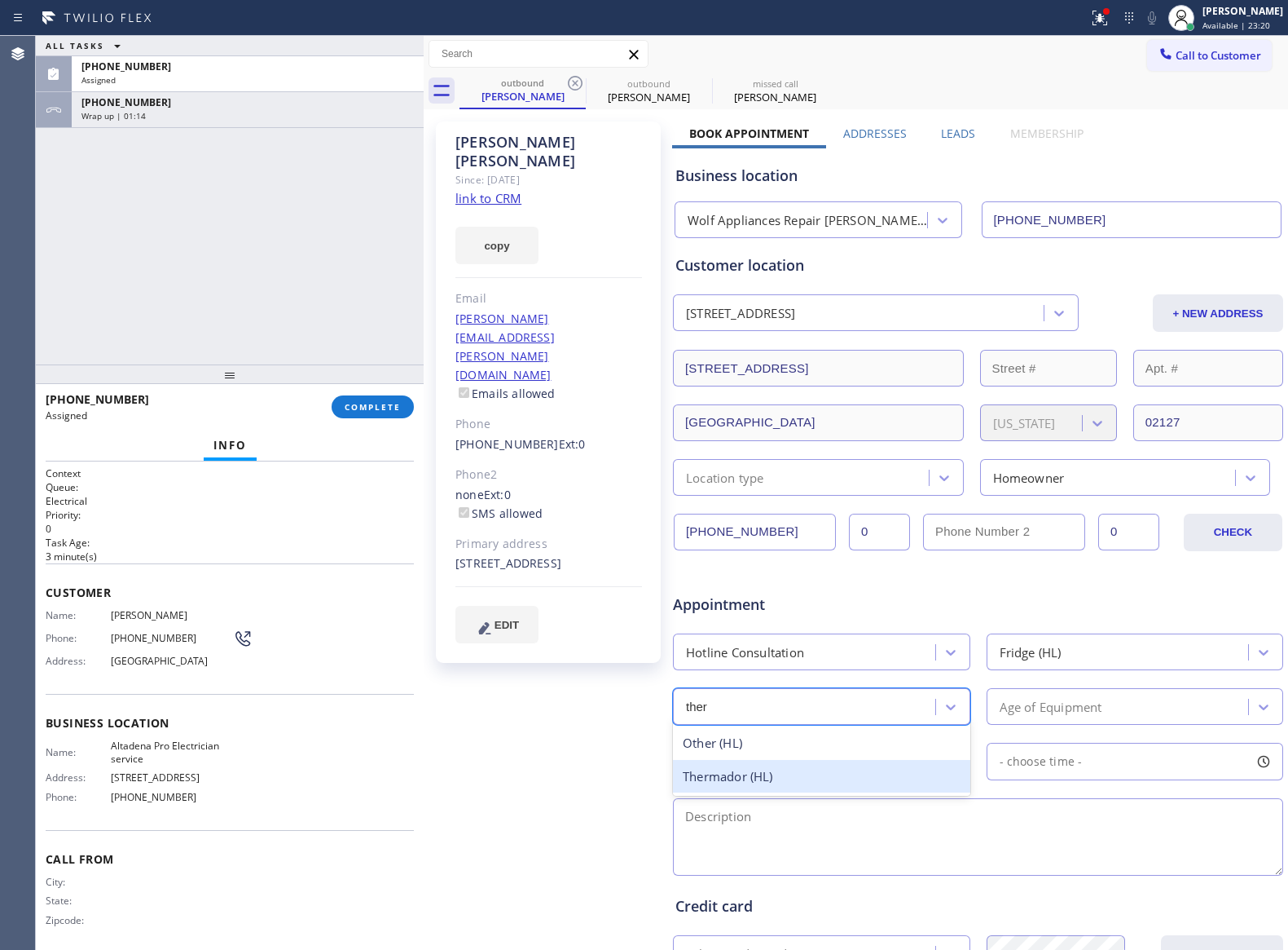
click at [762, 793] on div "Thermador (HL)" at bounding box center [821, 776] width 298 height 33
click at [939, 764] on div at bounding box center [951, 762] width 28 height 28
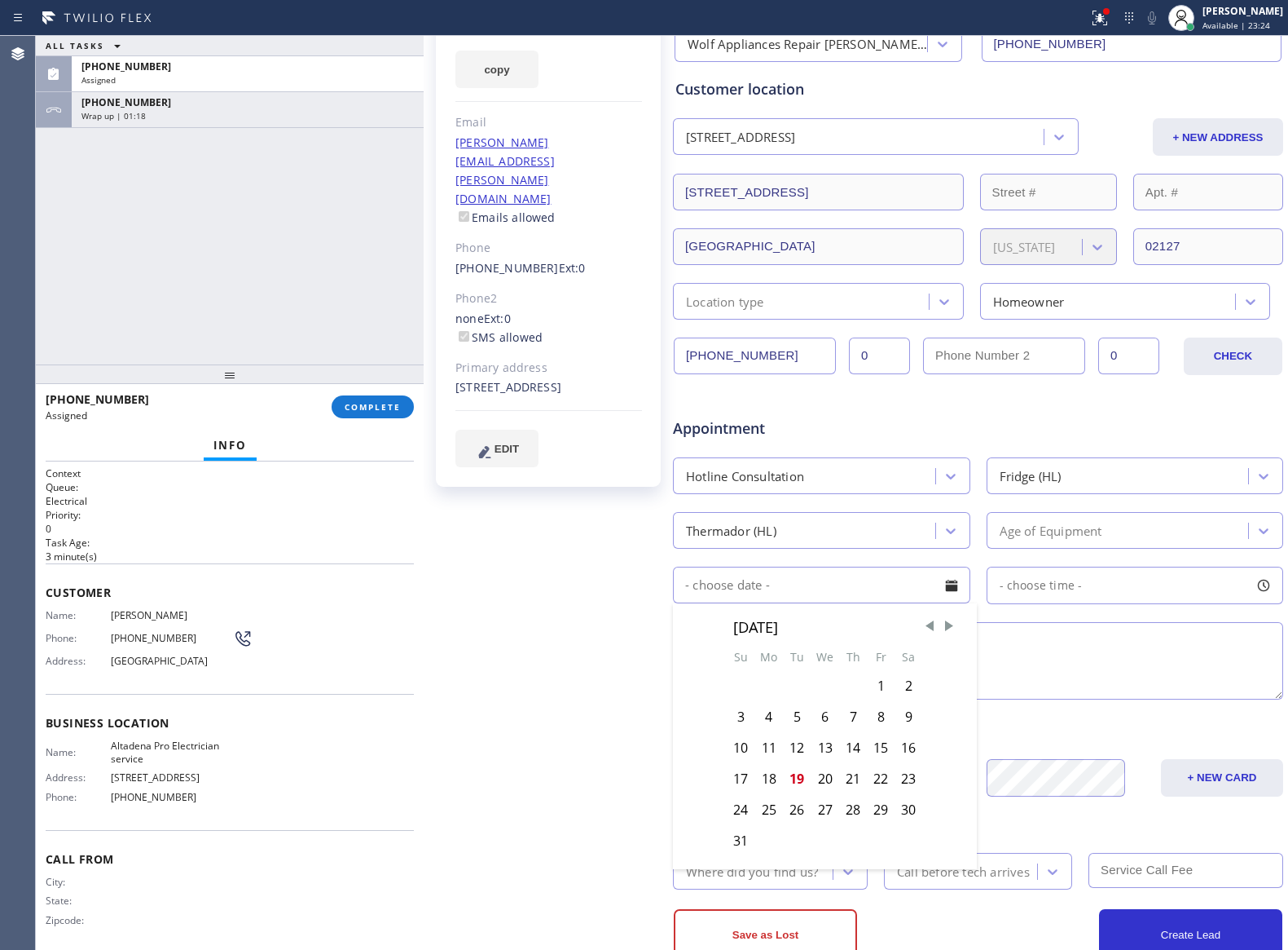
scroll to position [227, 0]
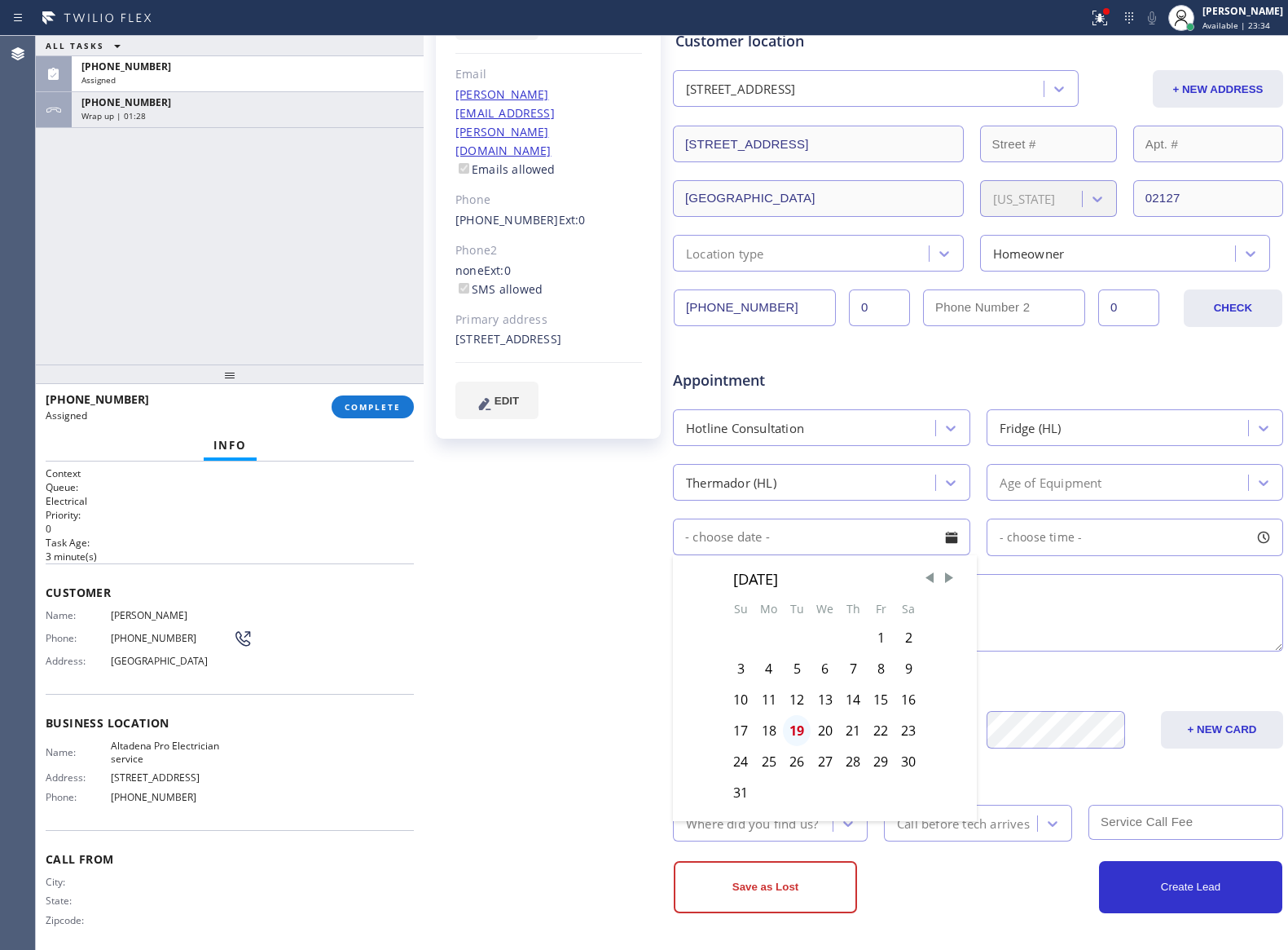
click at [794, 733] on div "19" at bounding box center [796, 731] width 28 height 31
type input "[DATE]"
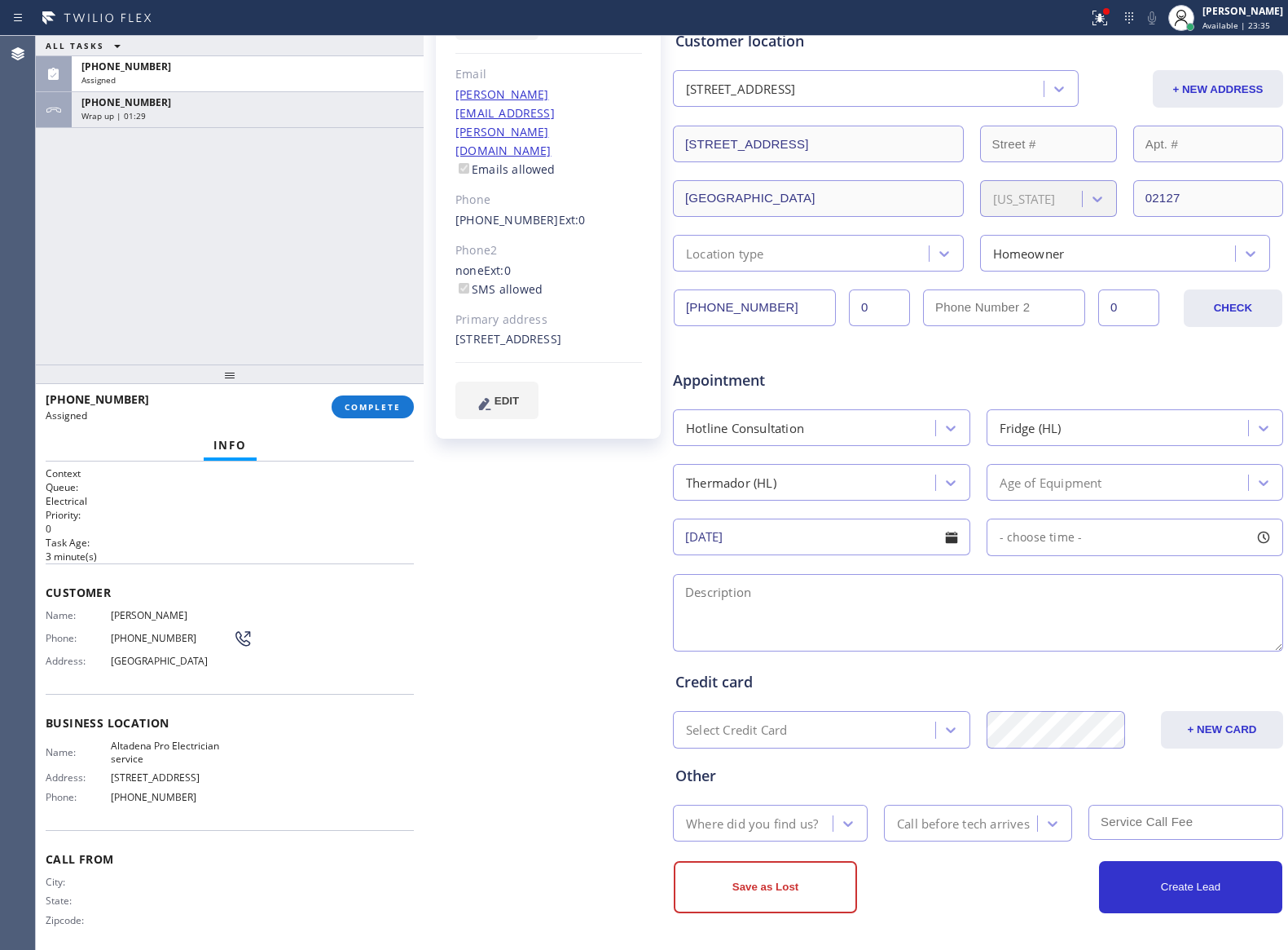
click at [1088, 539] on div "- choose time -" at bounding box center [1136, 537] width 298 height 38
drag, startPoint x: 998, startPoint y: 635, endPoint x: 1096, endPoint y: 636, distance: 98.0
click at [1101, 636] on div at bounding box center [1111, 637] width 19 height 34
drag, startPoint x: 996, startPoint y: 632, endPoint x: 1085, endPoint y: 643, distance: 89.7
click at [1091, 643] on div at bounding box center [1101, 637] width 19 height 34
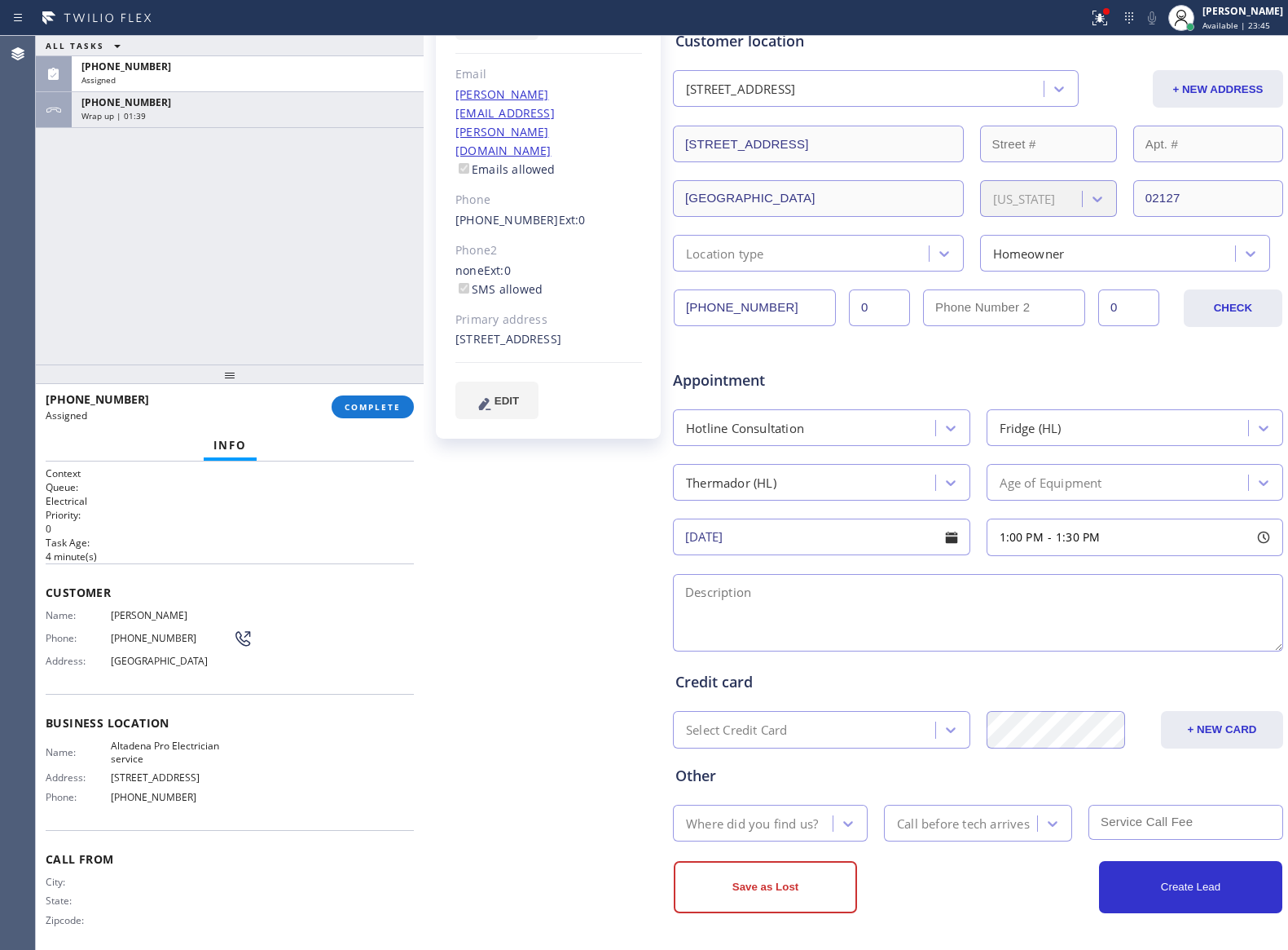
click at [911, 592] on textarea at bounding box center [978, 613] width 610 height 78
click at [958, 582] on textarea at bounding box center [978, 613] width 610 height 78
paste textarea "Thermador || Fridge || not cooling properly ||"
click at [5, 201] on div "Agent Desktop" at bounding box center [17, 493] width 35 height 914
drag, startPoint x: 69, startPoint y: 215, endPoint x: 143, endPoint y: 230, distance: 75.5
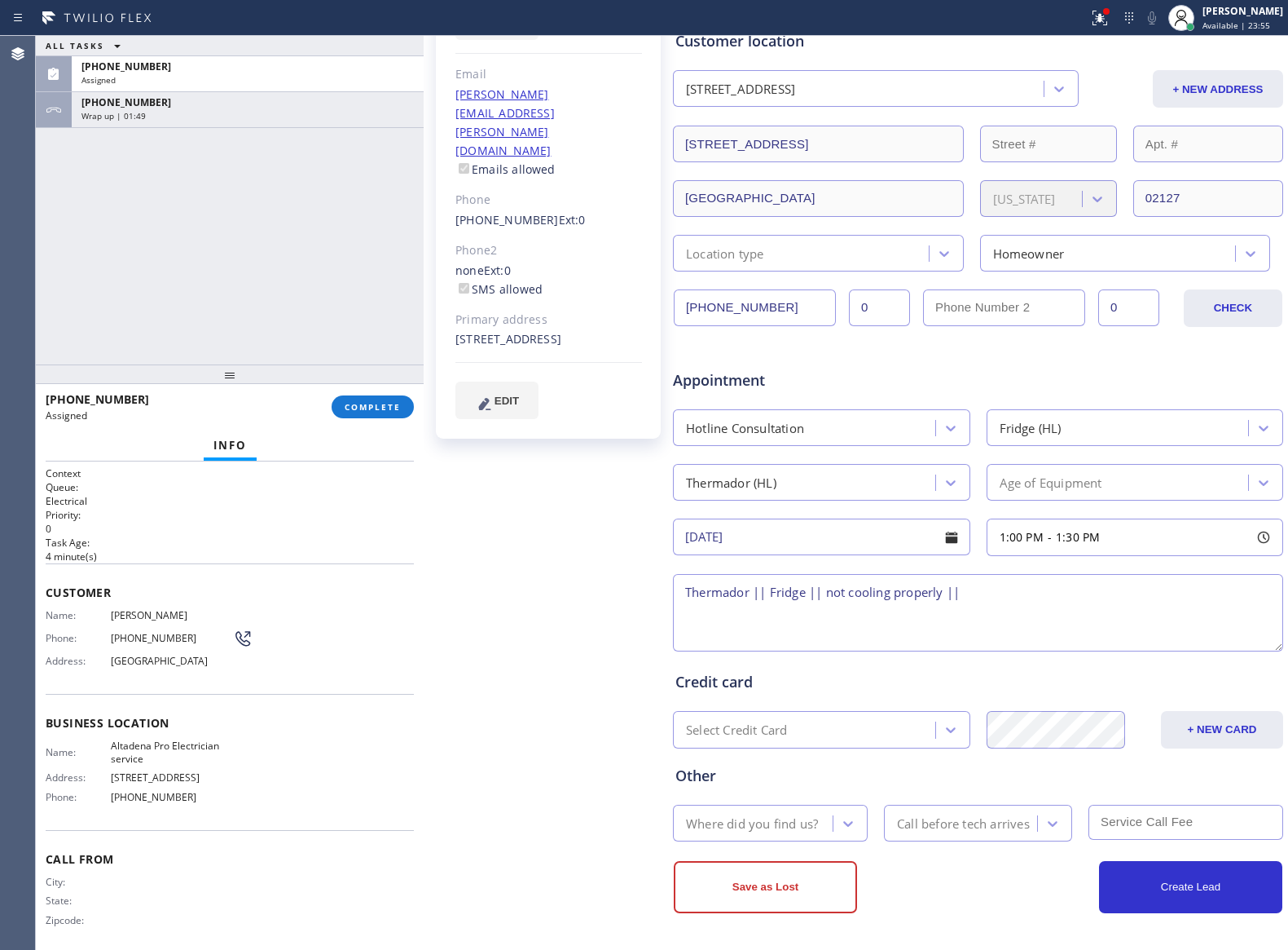
click at [89, 213] on div "ALL TASKS ALL TASKS ACTIVE TASKS TASKS IN WRAP UP [PHONE_NUMBER] Assigned [PHON…" at bounding box center [230, 200] width 388 height 329
click at [998, 595] on textarea "Thermador || Fridge || not cooling properly ||" at bounding box center [978, 613] width 610 height 78
drag, startPoint x: 719, startPoint y: 617, endPoint x: 687, endPoint y: 588, distance: 43.2
click at [719, 616] on textarea "Thermador || Fridge || not cooling properly ||" at bounding box center [978, 613] width 610 height 78
click at [687, 588] on textarea "Thermador || Fridge || not cooling properly ||" at bounding box center [978, 613] width 610 height 78
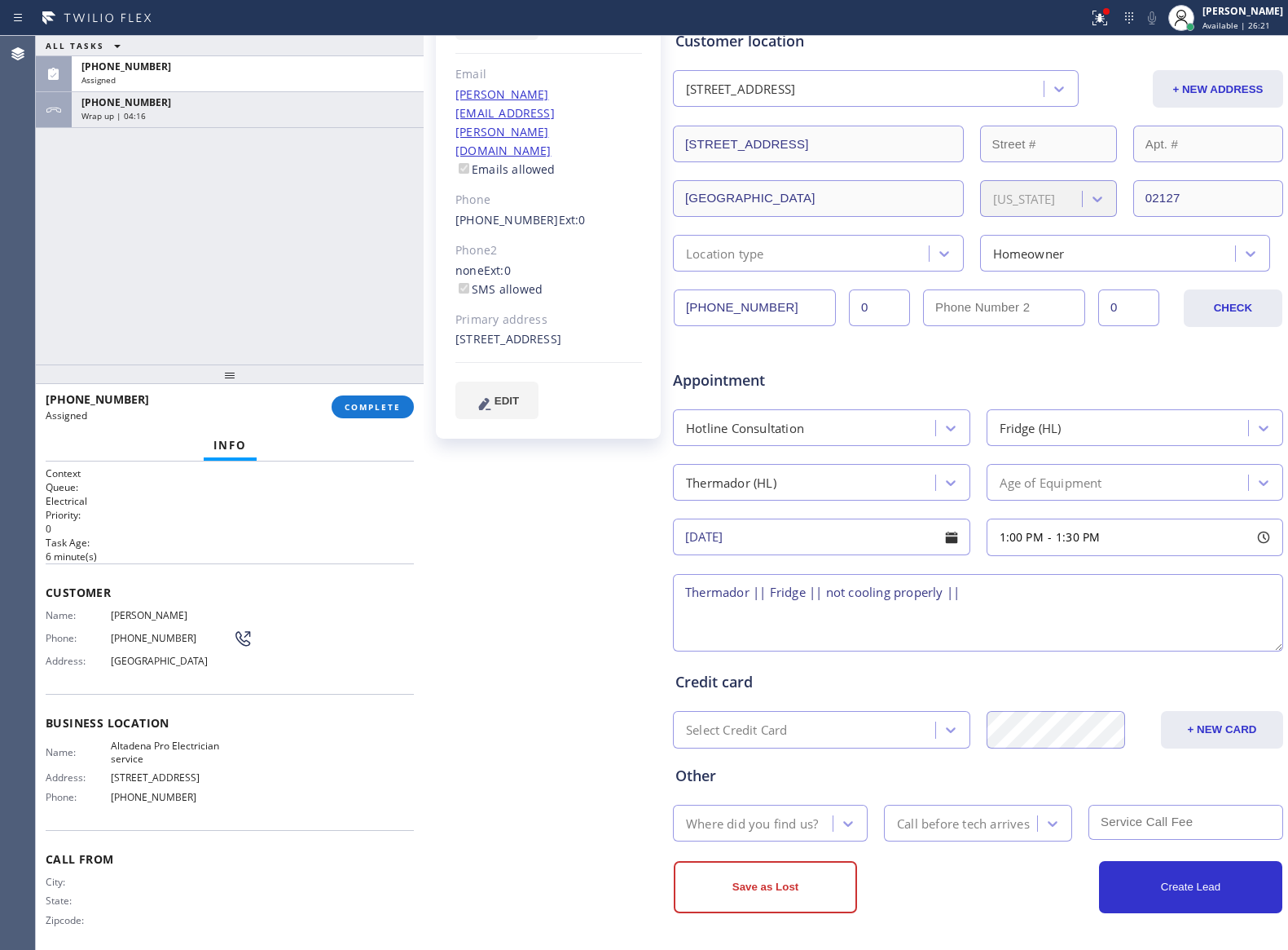
paste textarea "[DATE]⋅1:00 – 1:30pm"
click at [1028, 625] on textarea "[DATE]⋅1:00 – 1:30pm Thermador || Fridge || not cooling properly ||" at bounding box center [978, 613] width 610 height 78
click at [715, 635] on textarea "[DATE]⋅1:00 – 1:30pm Thermador || Fridge || not cooling properly ||" at bounding box center [978, 613] width 610 height 78
paste textarea "[GEOGRAPHIC_DATA]"
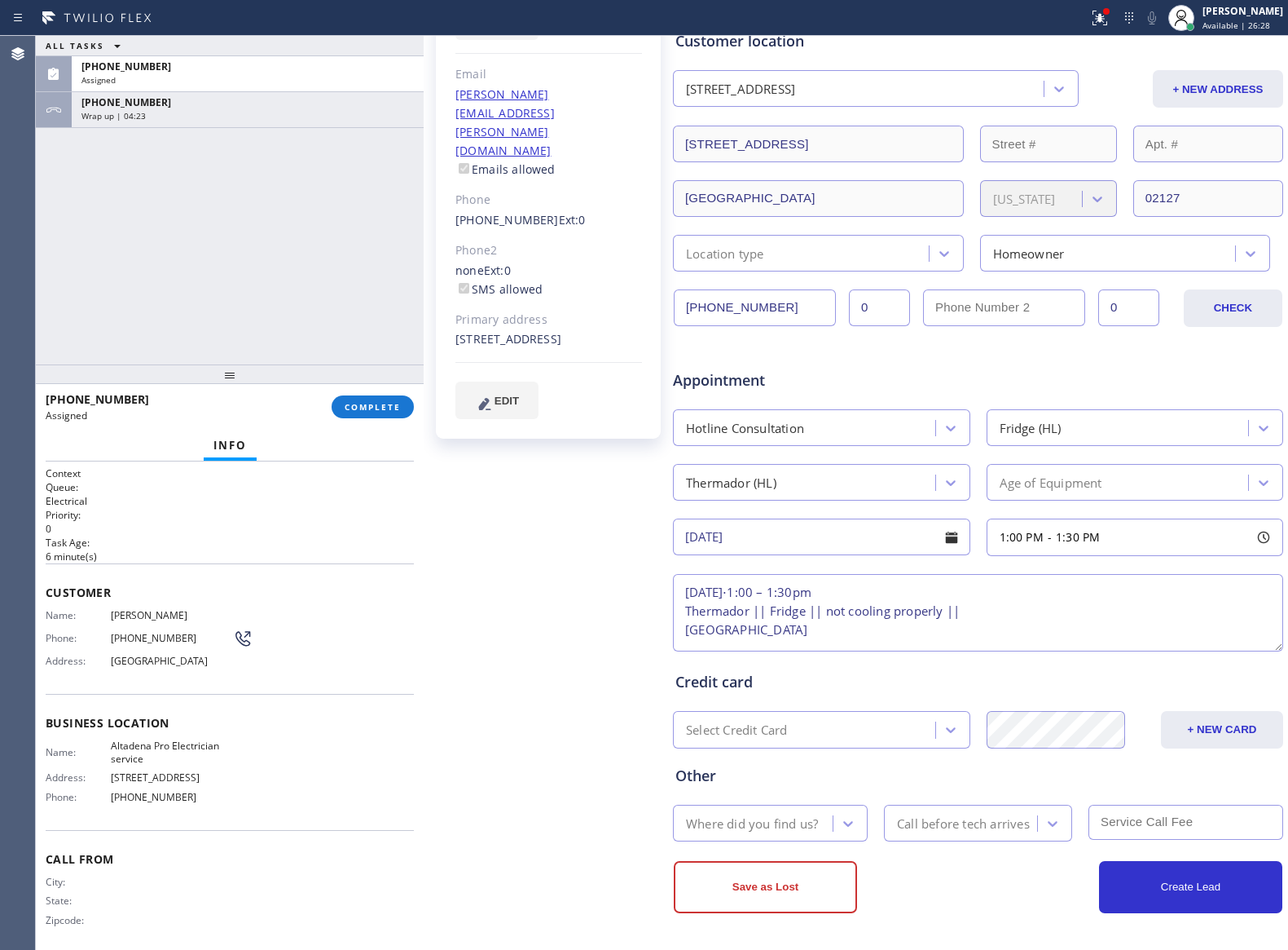
type textarea "[DATE]⋅1:00 – 1:30pm Thermador || Fridge || not cooling properly || [GEOGRAPHIC…"
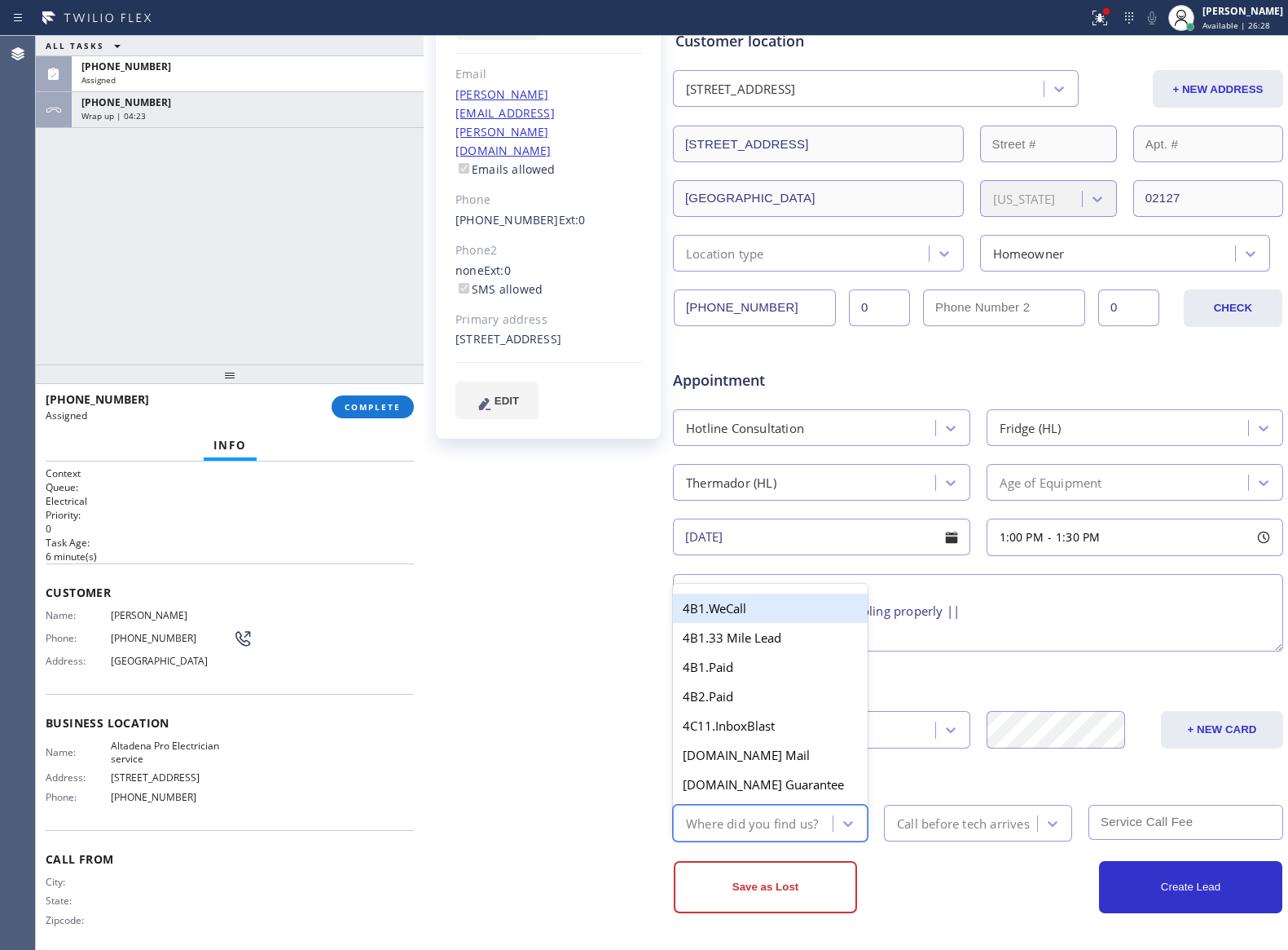
click at [747, 814] on div "Where did you find us?" at bounding box center [752, 823] width 132 height 18
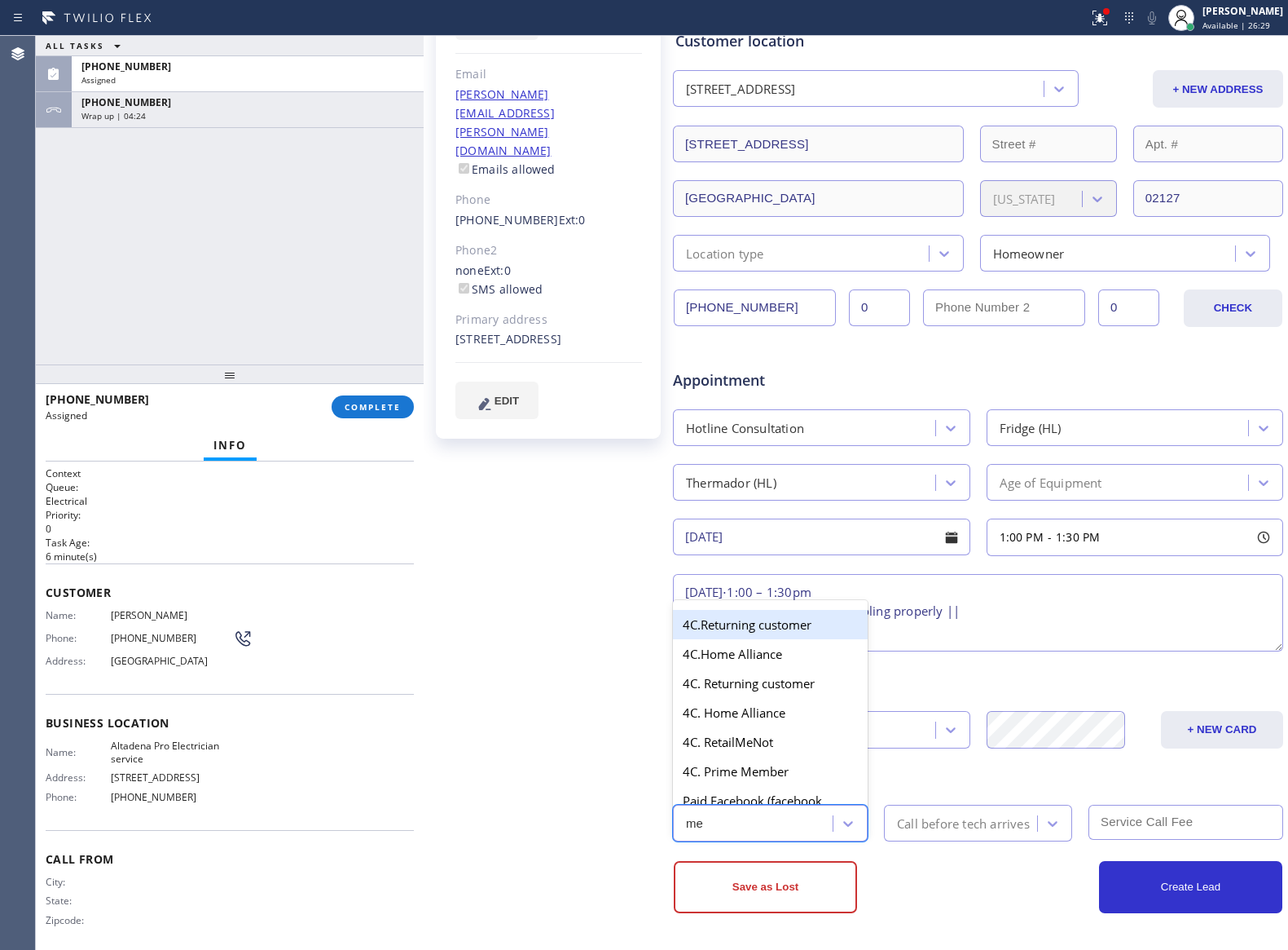
type input "mem"
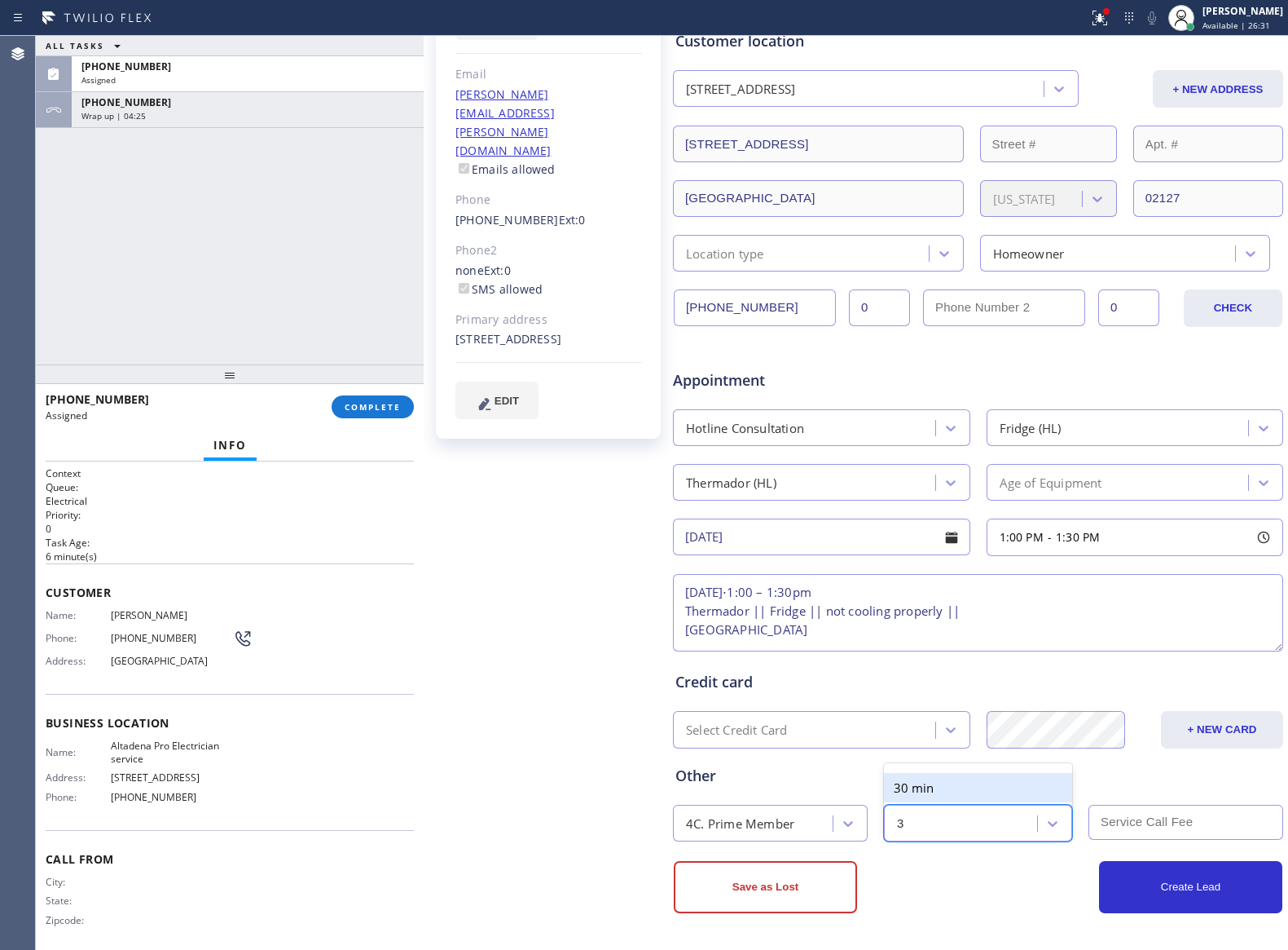
type input "30"
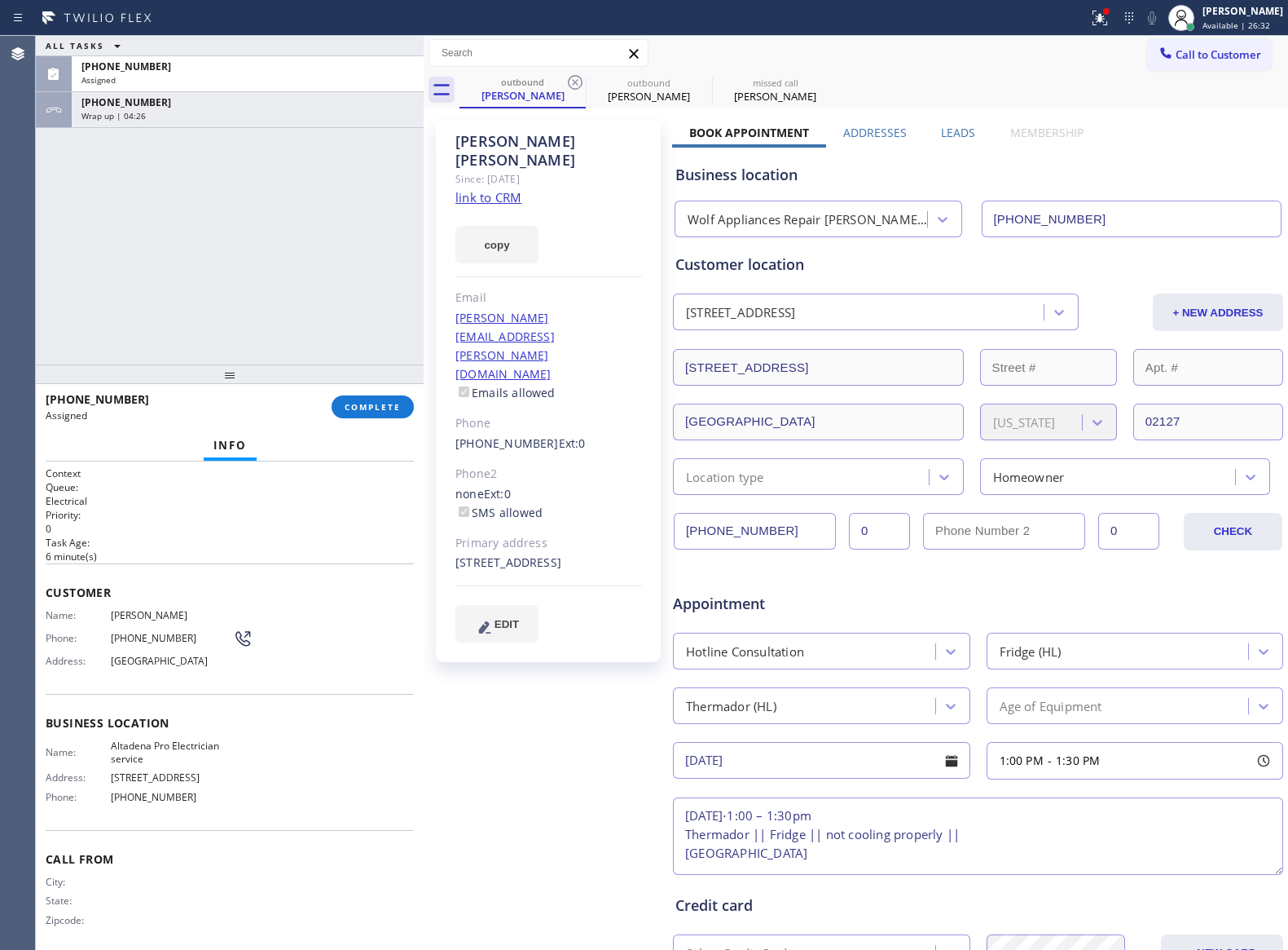
scroll to position [0, 0]
click at [1008, 216] on input "[PHONE_NUMBER]" at bounding box center [1133, 220] width 301 height 37
click at [907, 221] on div "Wolf Appliances Repair [PERSON_NAME][GEOGRAPHIC_DATA]" at bounding box center [803, 220] width 247 height 28
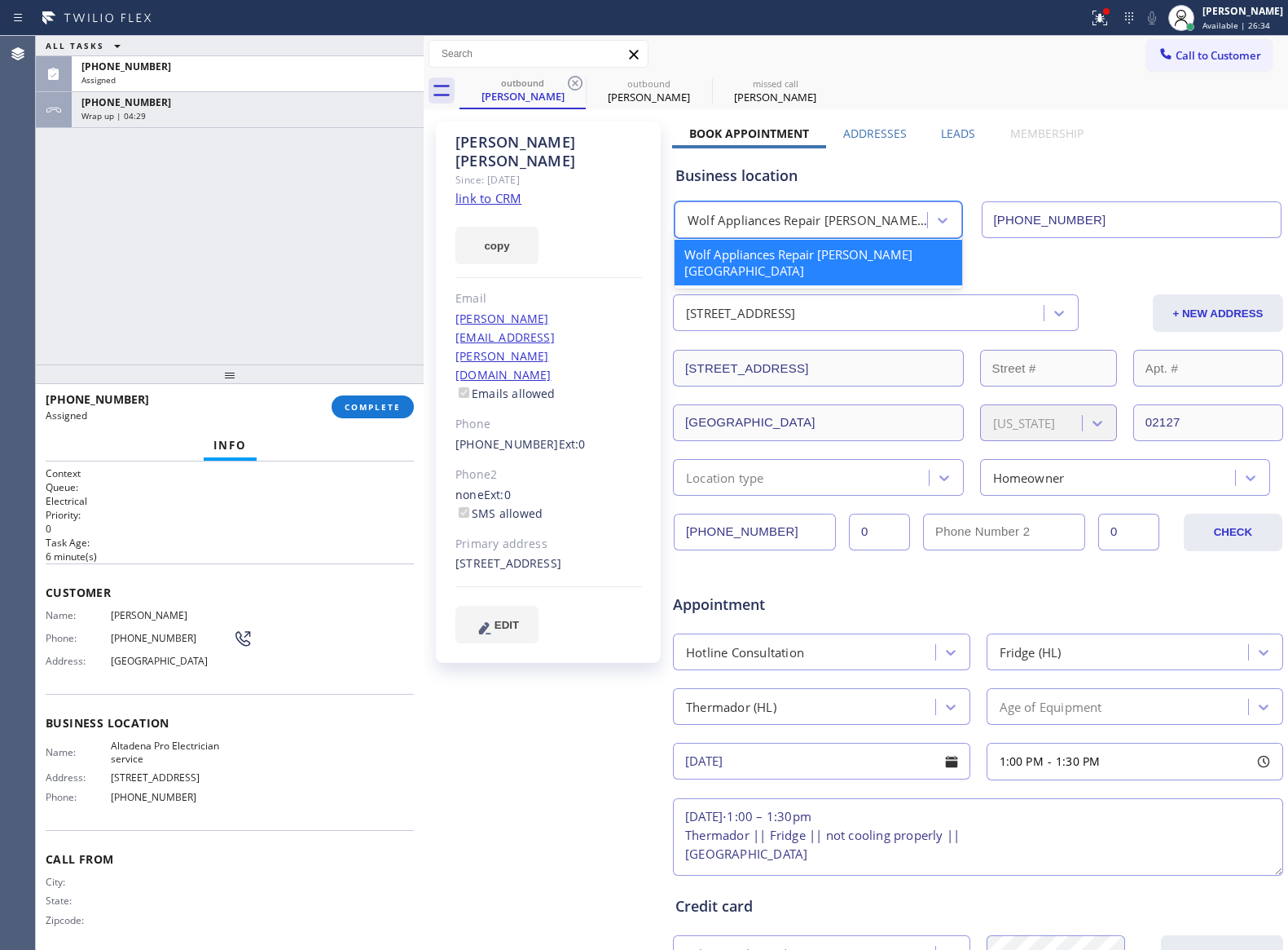
click at [864, 252] on div "Wolf Appliances Repair [PERSON_NAME][GEOGRAPHIC_DATA]" at bounding box center [819, 262] width 288 height 46
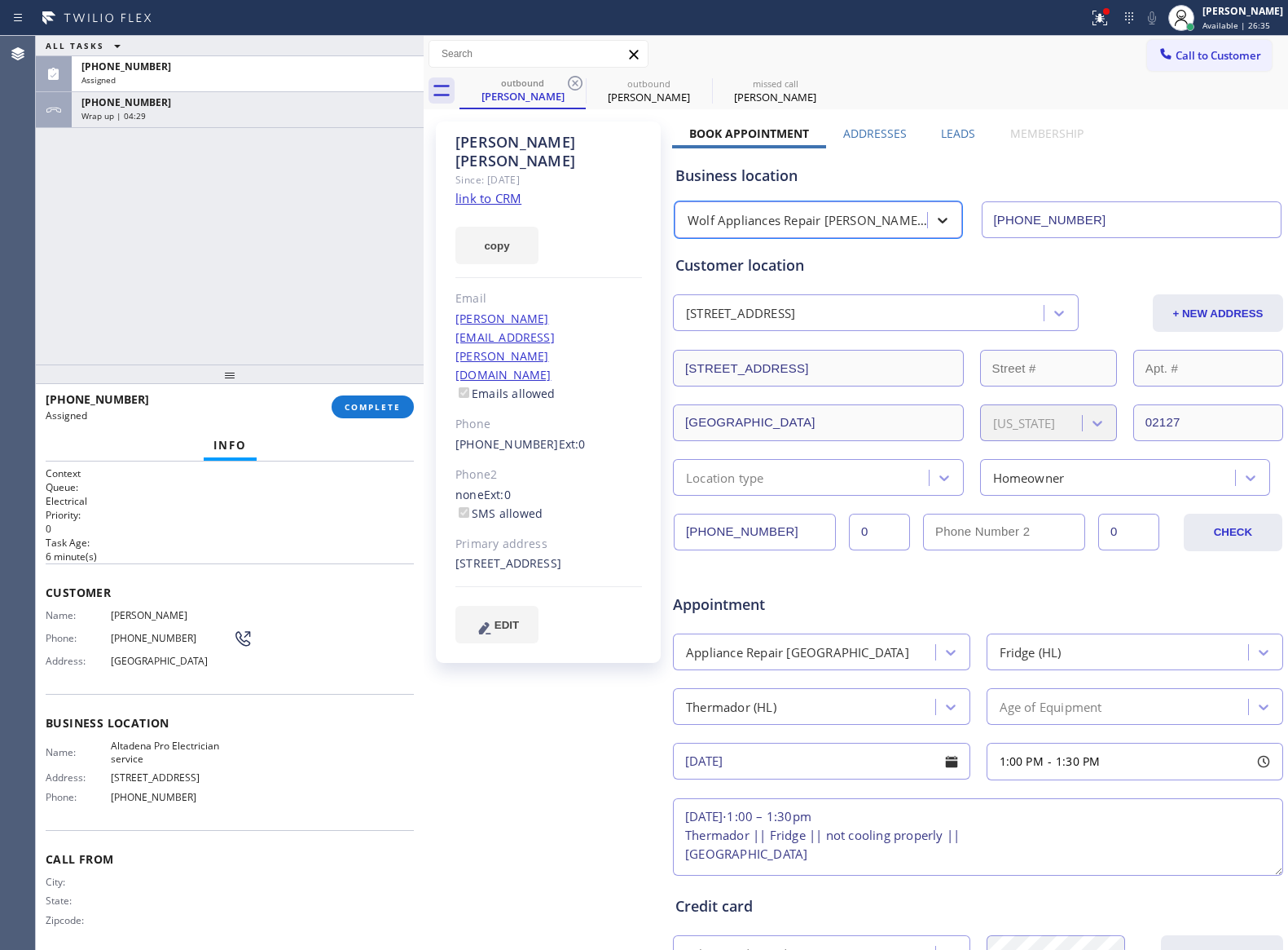
click at [928, 215] on div at bounding box center [943, 220] width 29 height 29
click at [869, 218] on div "Wolf Appliances Repair [PERSON_NAME][GEOGRAPHIC_DATA]" at bounding box center [808, 220] width 242 height 18
click at [1077, 265] on div "Customer location" at bounding box center [979, 265] width 605 height 22
click at [800, 218] on div "Wolf Appliances Repair [PERSON_NAME][GEOGRAPHIC_DATA]" at bounding box center [808, 220] width 242 height 18
type input "home alliance mem"
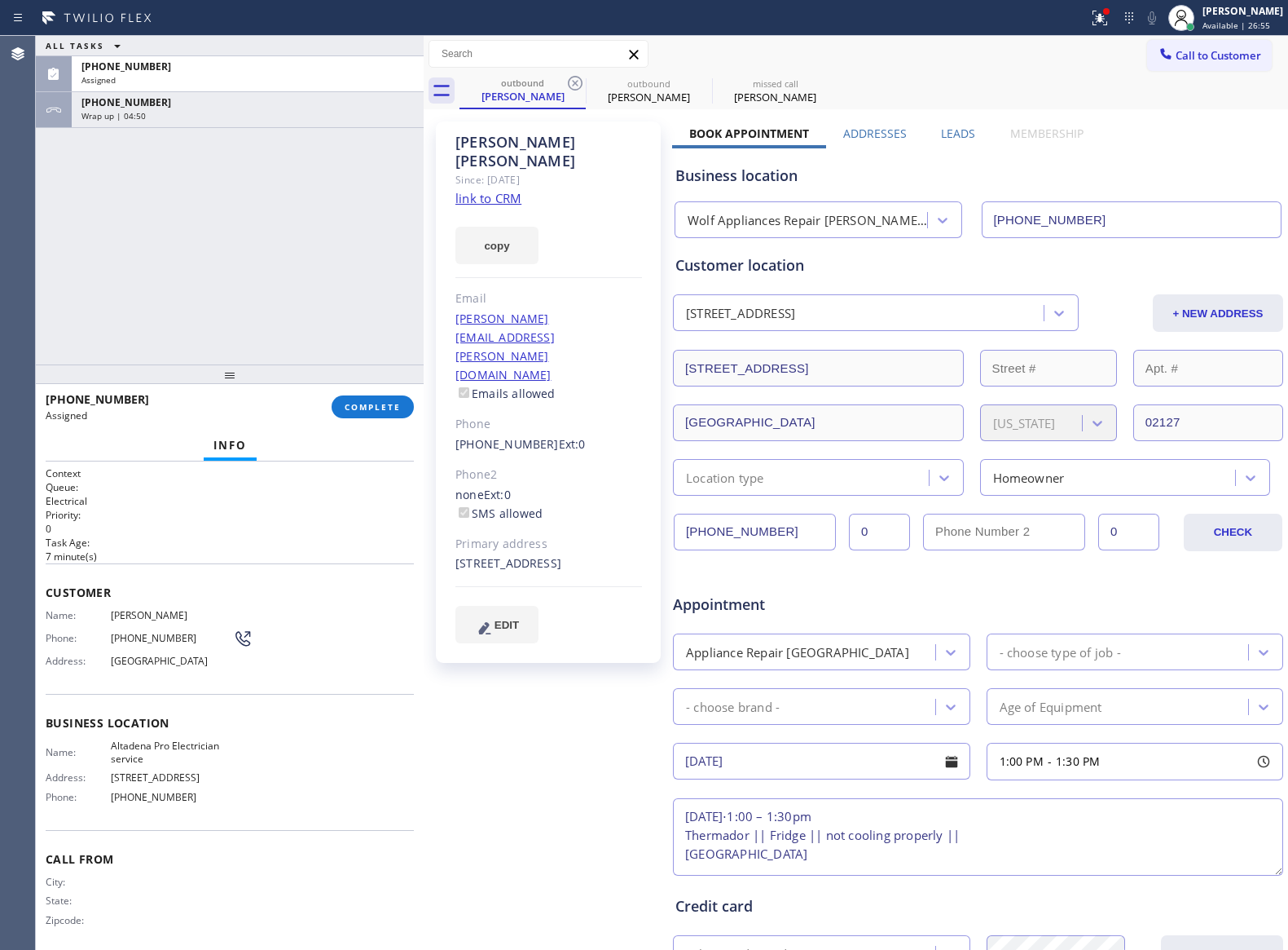
click at [1010, 267] on div "Customer location" at bounding box center [979, 265] width 605 height 22
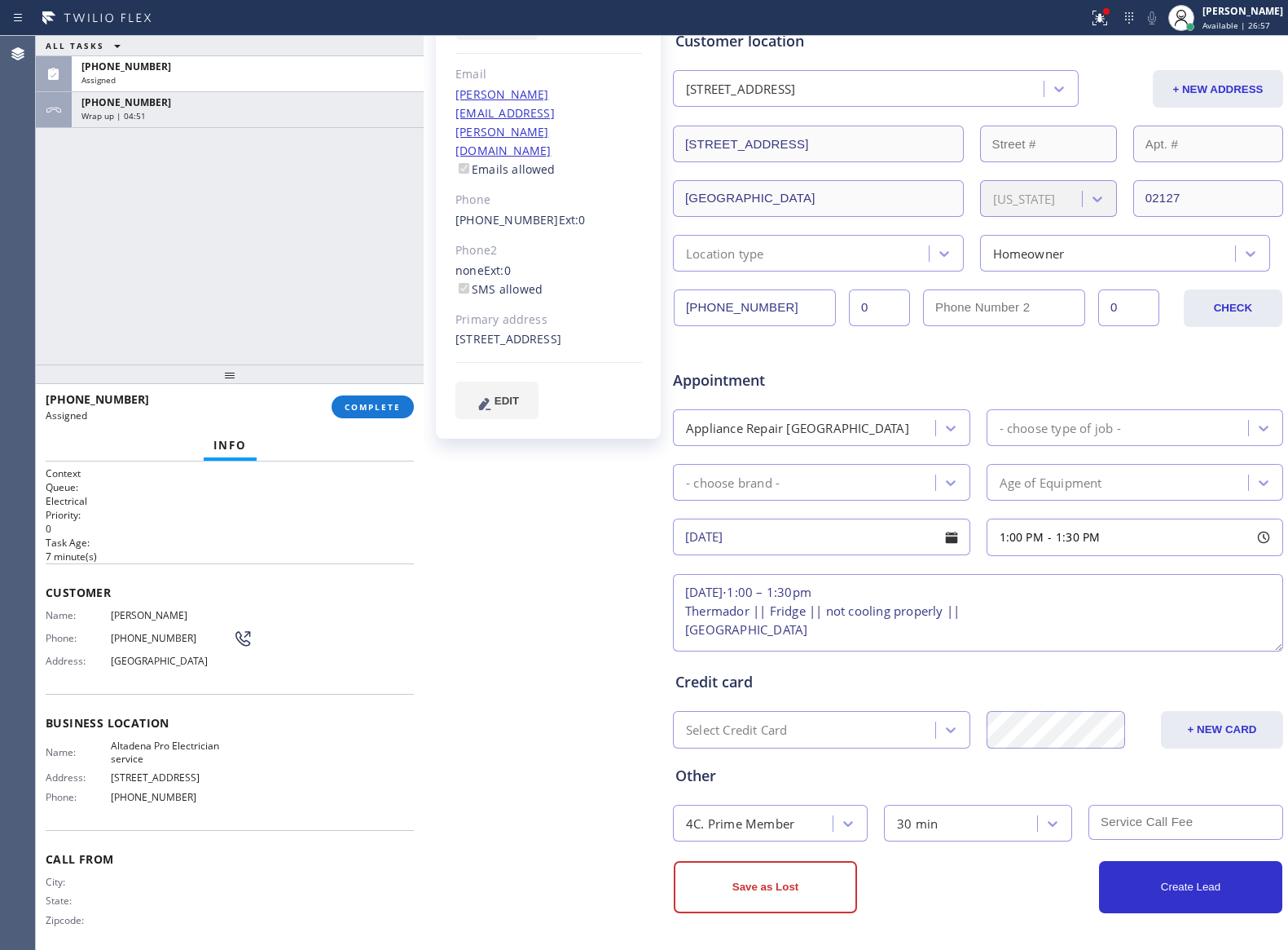
scroll to position [227, 0]
click at [1160, 891] on button "Create Lead" at bounding box center [1191, 887] width 183 height 52
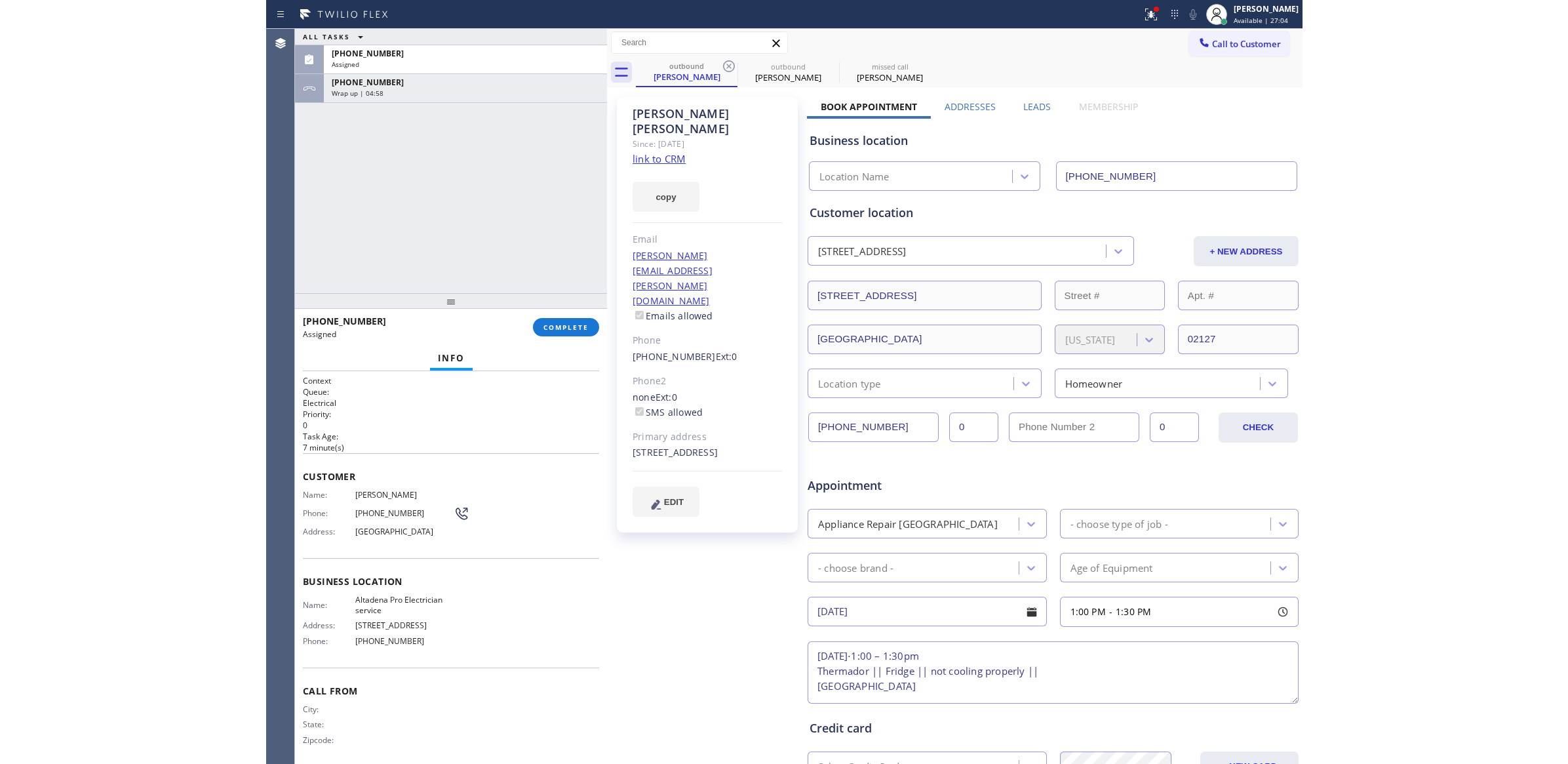
scroll to position [0, 0]
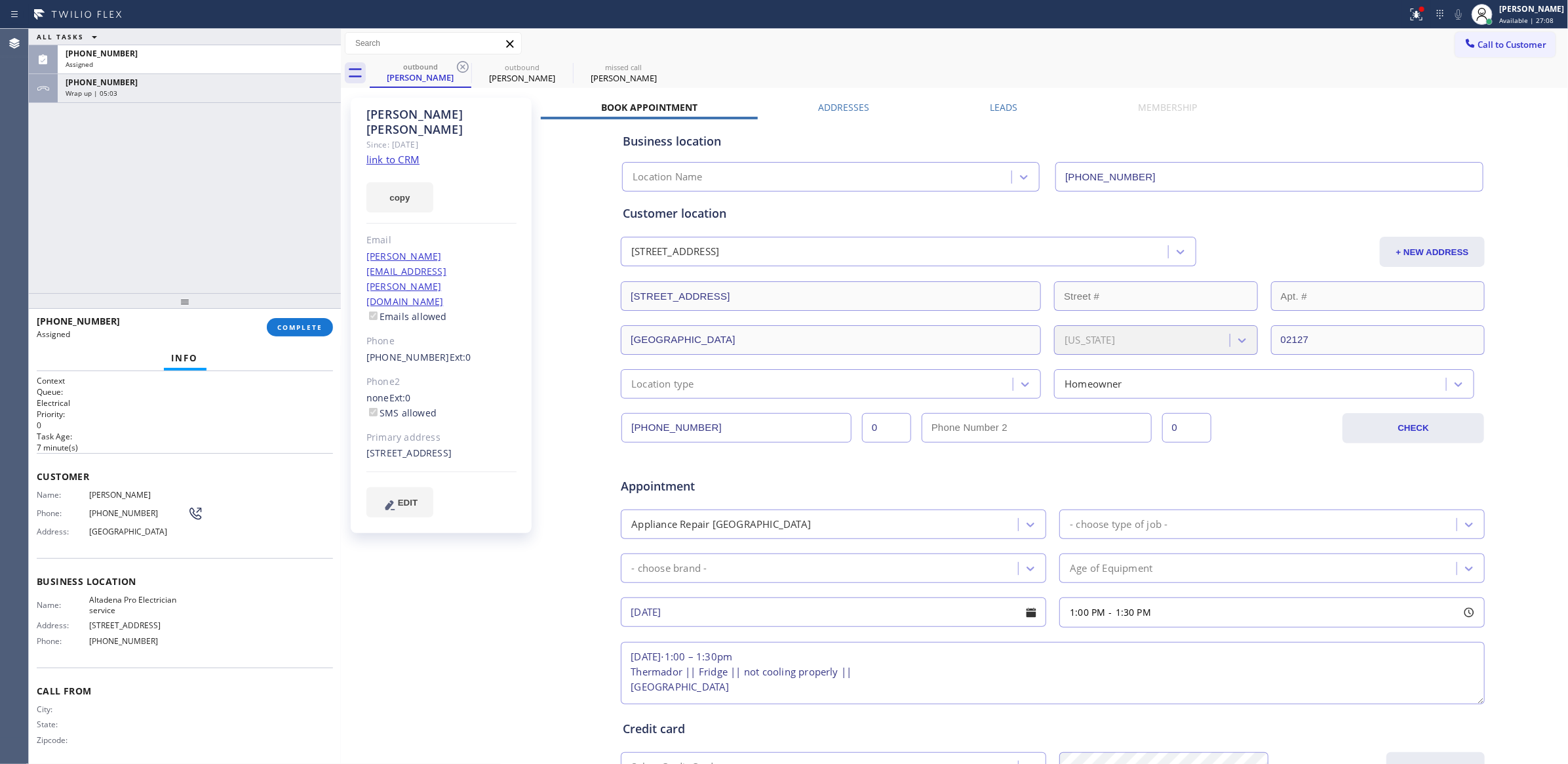
click at [892, 183] on div "Location Name" at bounding box center [818, 177] width 385 height 23
type input "home alliance member"
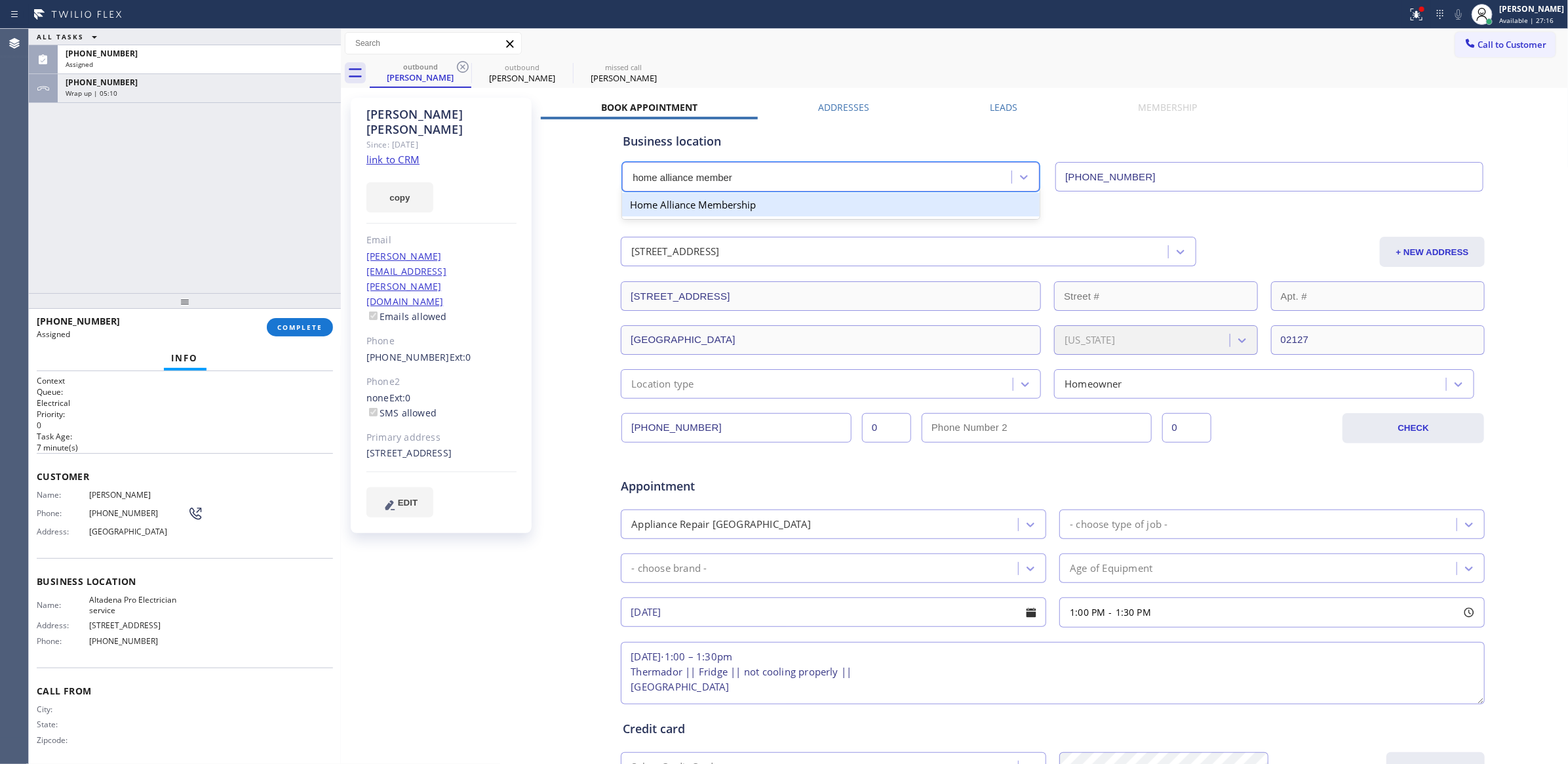
click at [931, 211] on div "Home Alliance Membership" at bounding box center [830, 204] width 417 height 23
type input "[PHONE_NUMBER]"
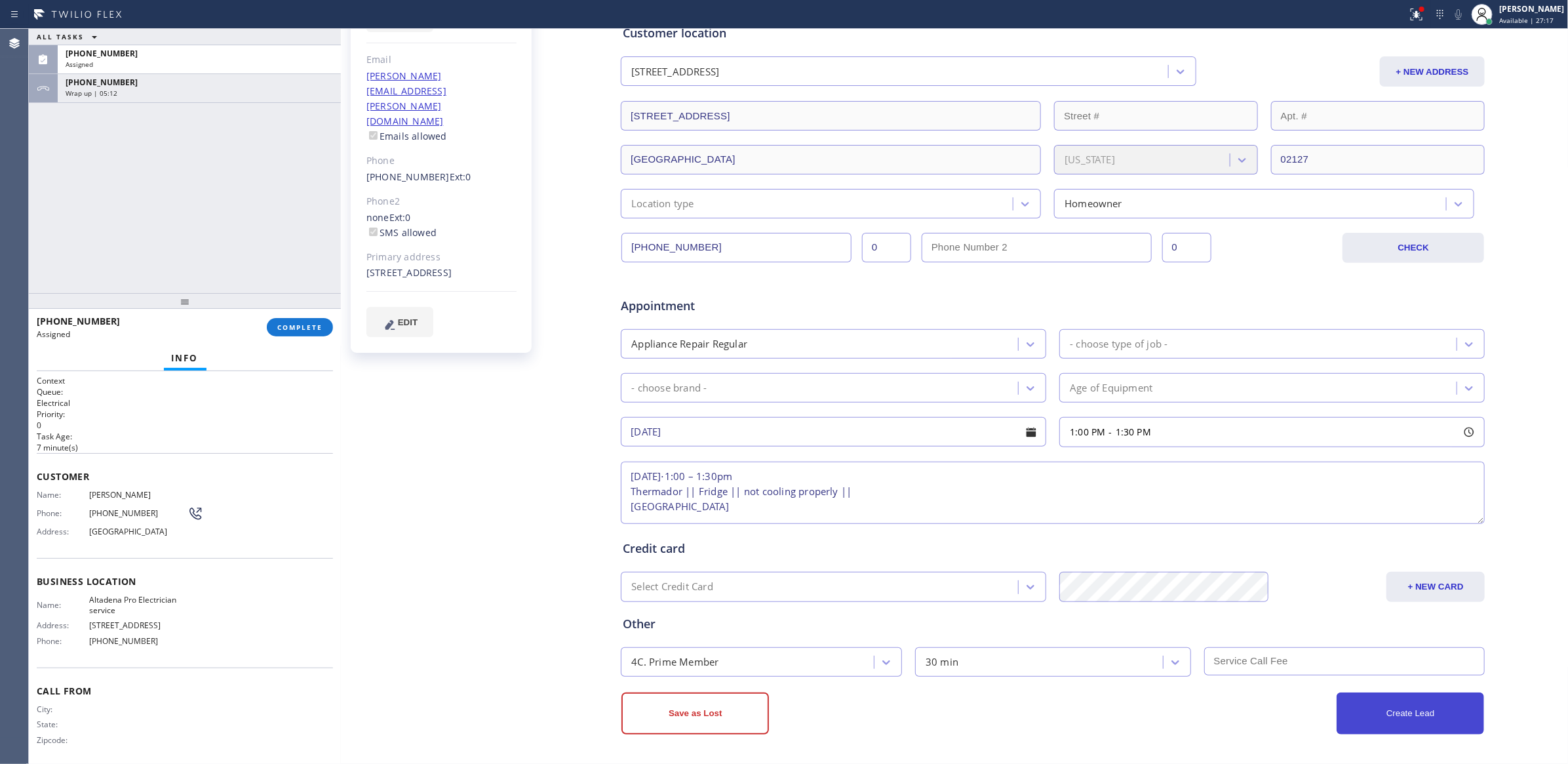
scroll to position [12, 0]
click at [1162, 724] on button "Create Lead" at bounding box center [1410, 713] width 147 height 42
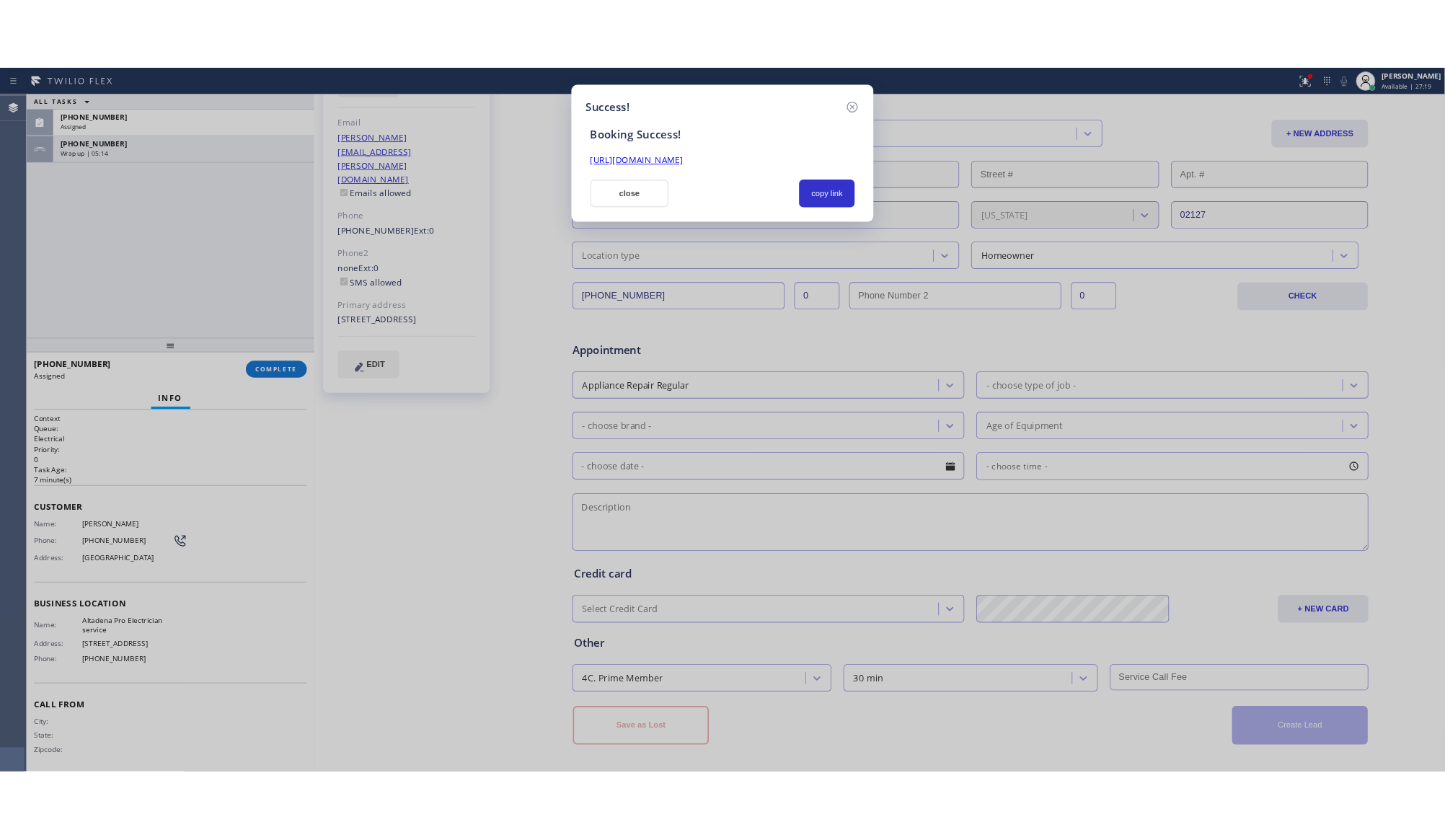
scroll to position [0, 0]
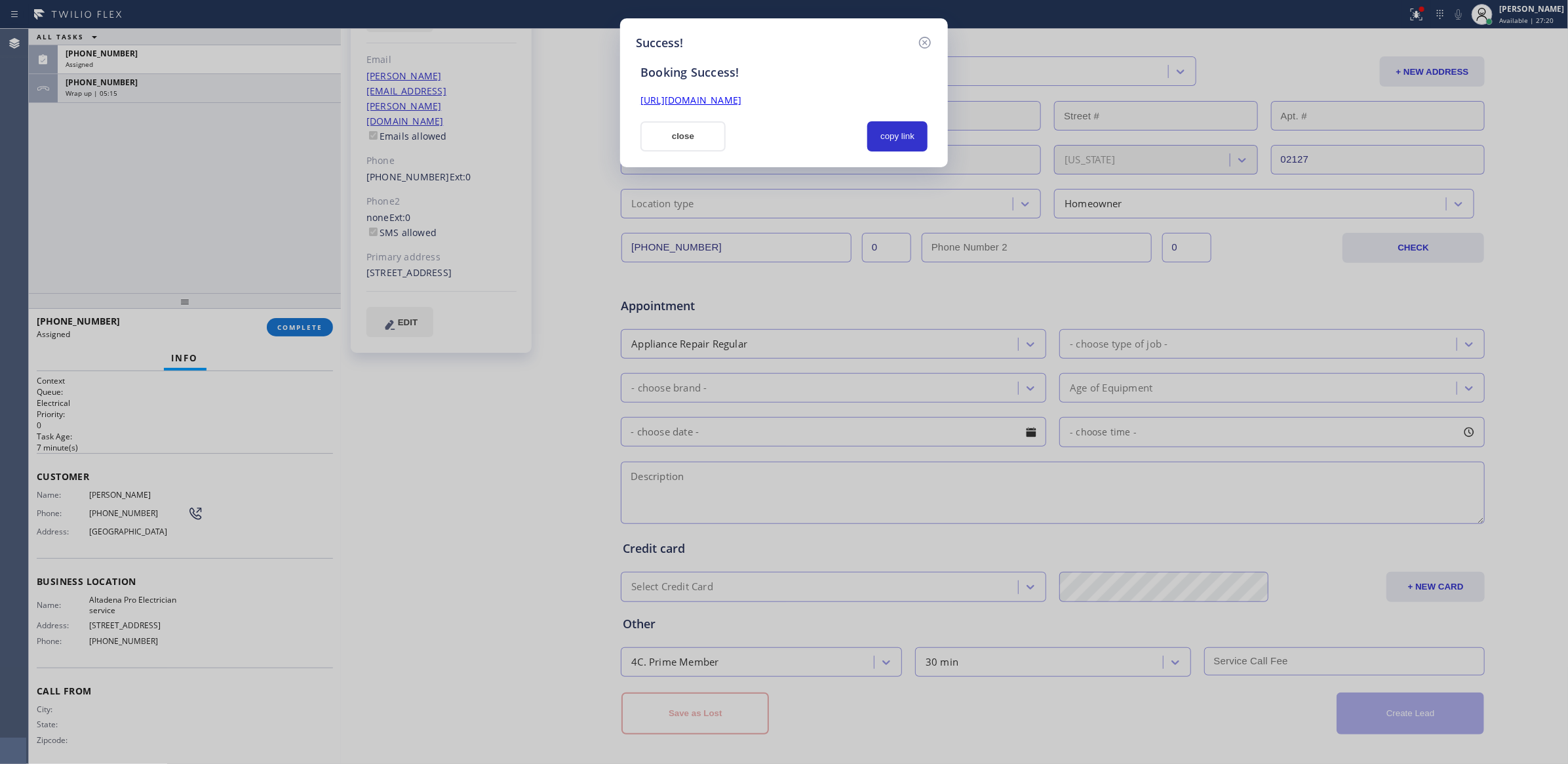
click at [809, 130] on div at bounding box center [796, 136] width 126 height 30
click at [741, 98] on link "[URL][DOMAIN_NAME]" at bounding box center [690, 100] width 101 height 12
click at [793, 140] on div at bounding box center [796, 136] width 126 height 30
click at [918, 141] on button "copy link" at bounding box center [897, 136] width 60 height 30
drag, startPoint x: 725, startPoint y: 137, endPoint x: 712, endPoint y: 134, distance: 13.3
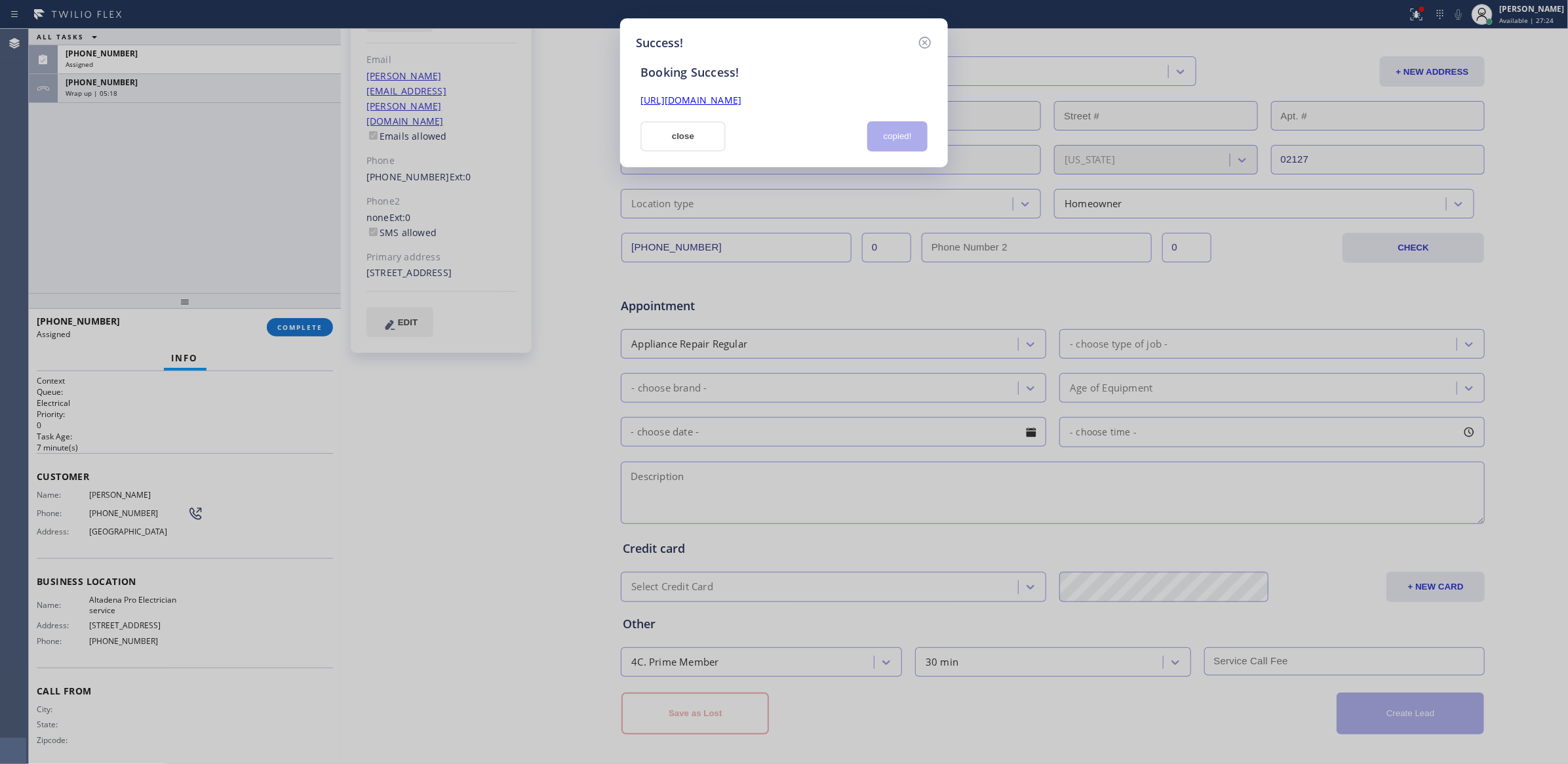
click at [724, 137] on button "close" at bounding box center [683, 136] width 85 height 30
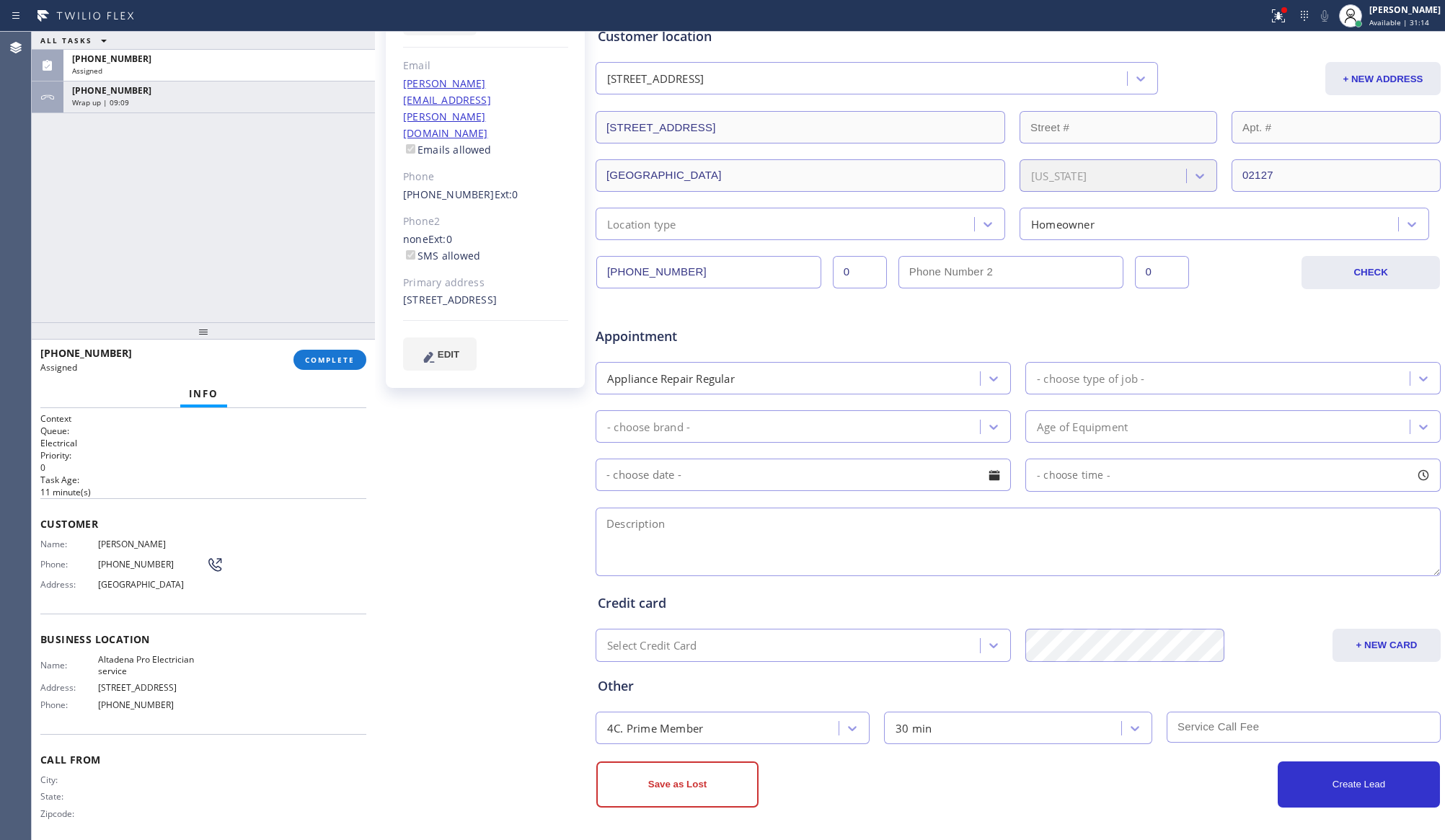
click at [280, 243] on div "ALL TASKS ALL TASKS ACTIVE TASKS TASKS IN WRAP UP [PHONE_NUMBER] Assigned [PHON…" at bounding box center [203, 177] width 343 height 291
drag, startPoint x: 399, startPoint y: 128, endPoint x: 476, endPoint y: 128, distance: 77.0
click at [476, 128] on div "[PERSON_NAME] Since: [DATE] link to CRM copy Email [PERSON_NAME][EMAIL_ADDRESS]…" at bounding box center [486, 148] width 199 height 479
copy div "[PHONE_NUMBER]"
click at [337, 354] on span "COMPLETE" at bounding box center [330, 360] width 50 height 10
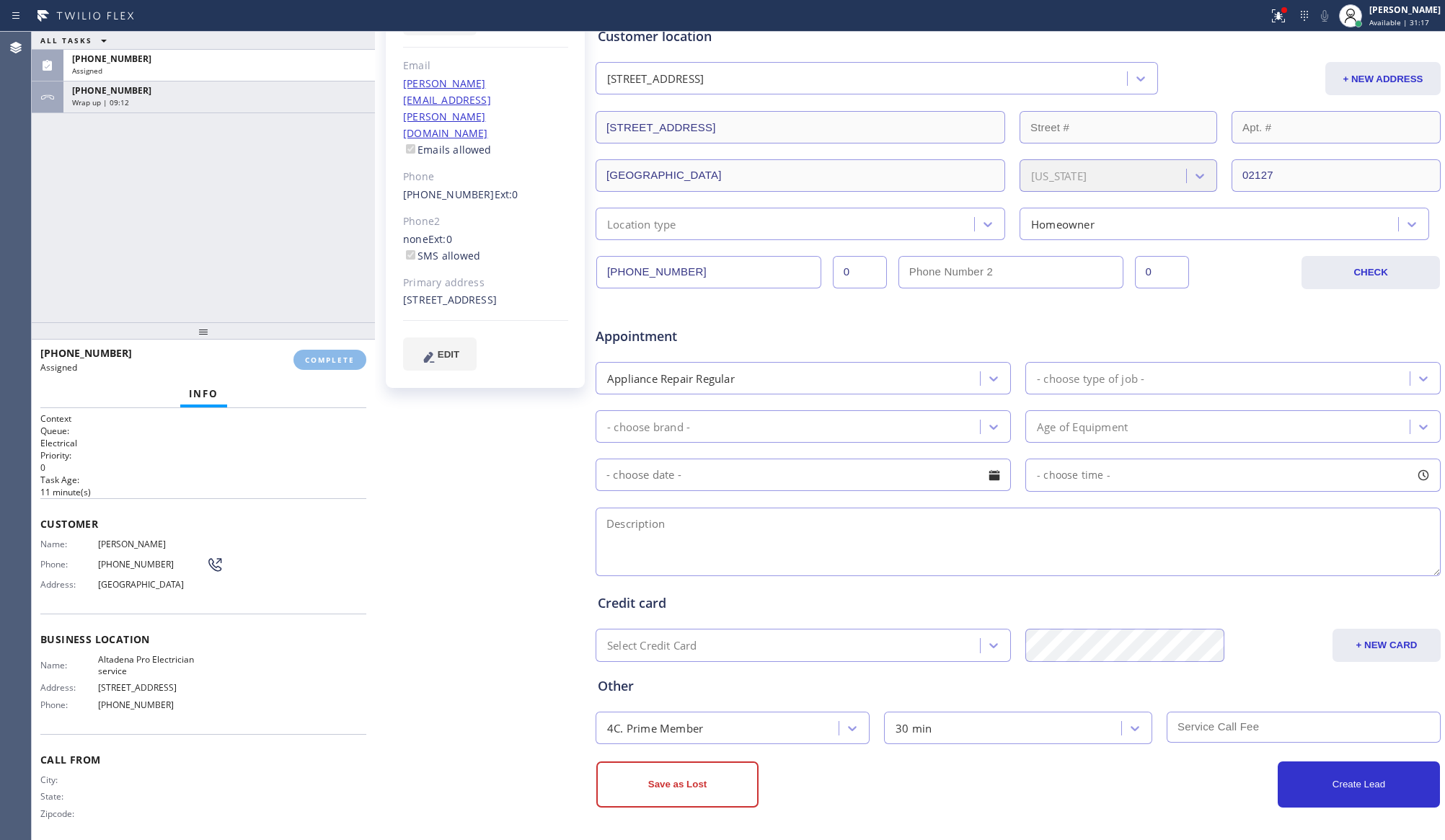
click at [292, 173] on div "ALL TASKS ALL TASKS ACTIVE TASKS TASKS IN WRAP UP [PHONE_NUMBER] Assigned [PHON…" at bounding box center [203, 177] width 343 height 291
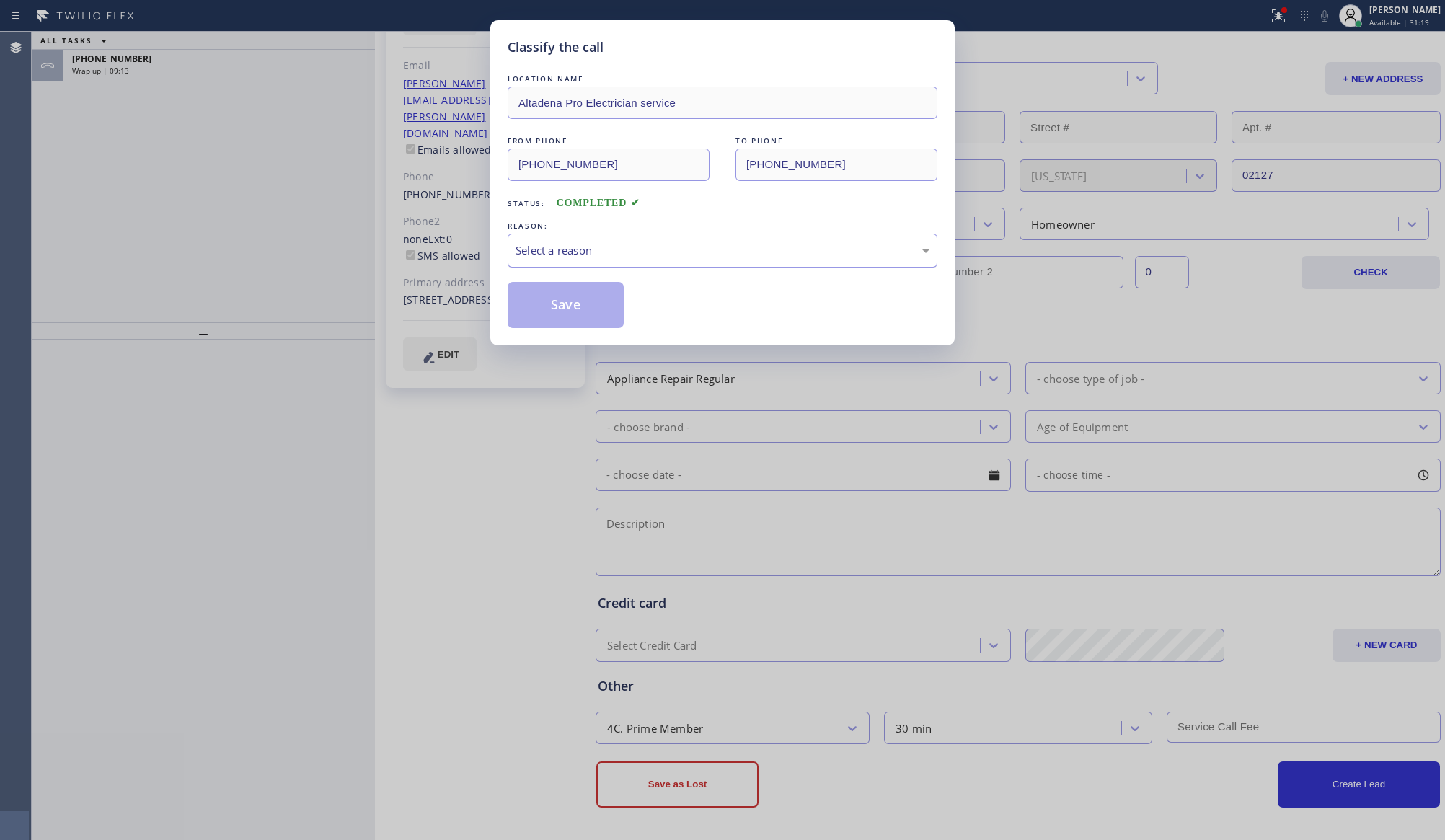
drag, startPoint x: 571, startPoint y: 245, endPoint x: 571, endPoint y: 253, distance: 8.0
click at [571, 246] on div "Select a reason" at bounding box center [722, 250] width 414 height 16
click at [553, 294] on button "Save" at bounding box center [565, 305] width 116 height 46
type input "[PHONE_NUMBER]"
click at [553, 294] on button "Save" at bounding box center [565, 305] width 116 height 46
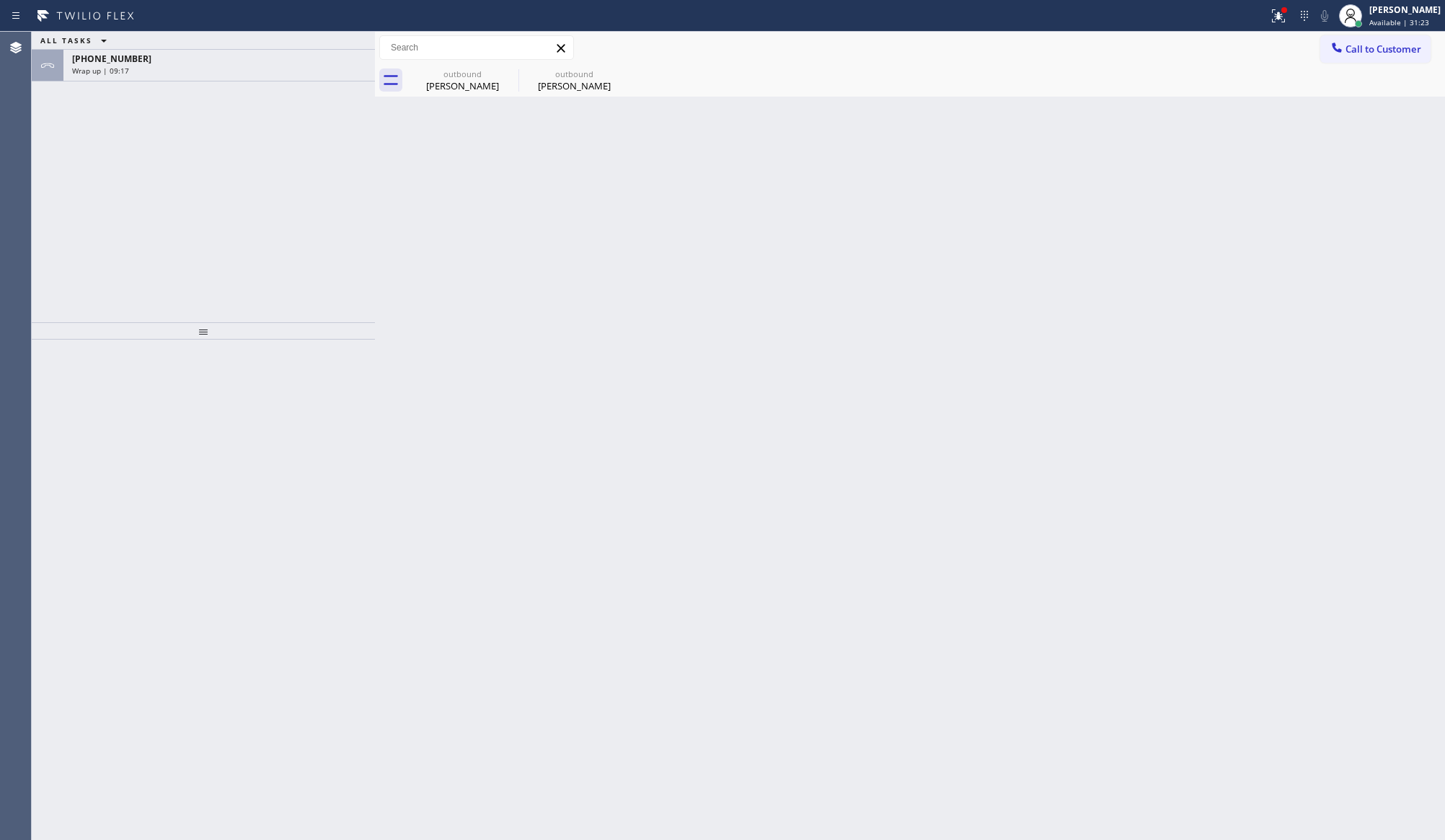
drag, startPoint x: 666, startPoint y: 453, endPoint x: 710, endPoint y: 9, distance: 446.2
click at [681, 394] on div "Back to Dashboard Change Sender ID Customers Technicians Select a contact Outbo…" at bounding box center [910, 436] width 1070 height 808
drag, startPoint x: 796, startPoint y: 418, endPoint x: 453, endPoint y: 253, distance: 380.6
click at [792, 412] on div "Back to Dashboard Change Sender ID Customers Technicians Select a contact Outbo…" at bounding box center [910, 436] width 1070 height 808
drag, startPoint x: 275, startPoint y: 229, endPoint x: 251, endPoint y: 92, distance: 139.1
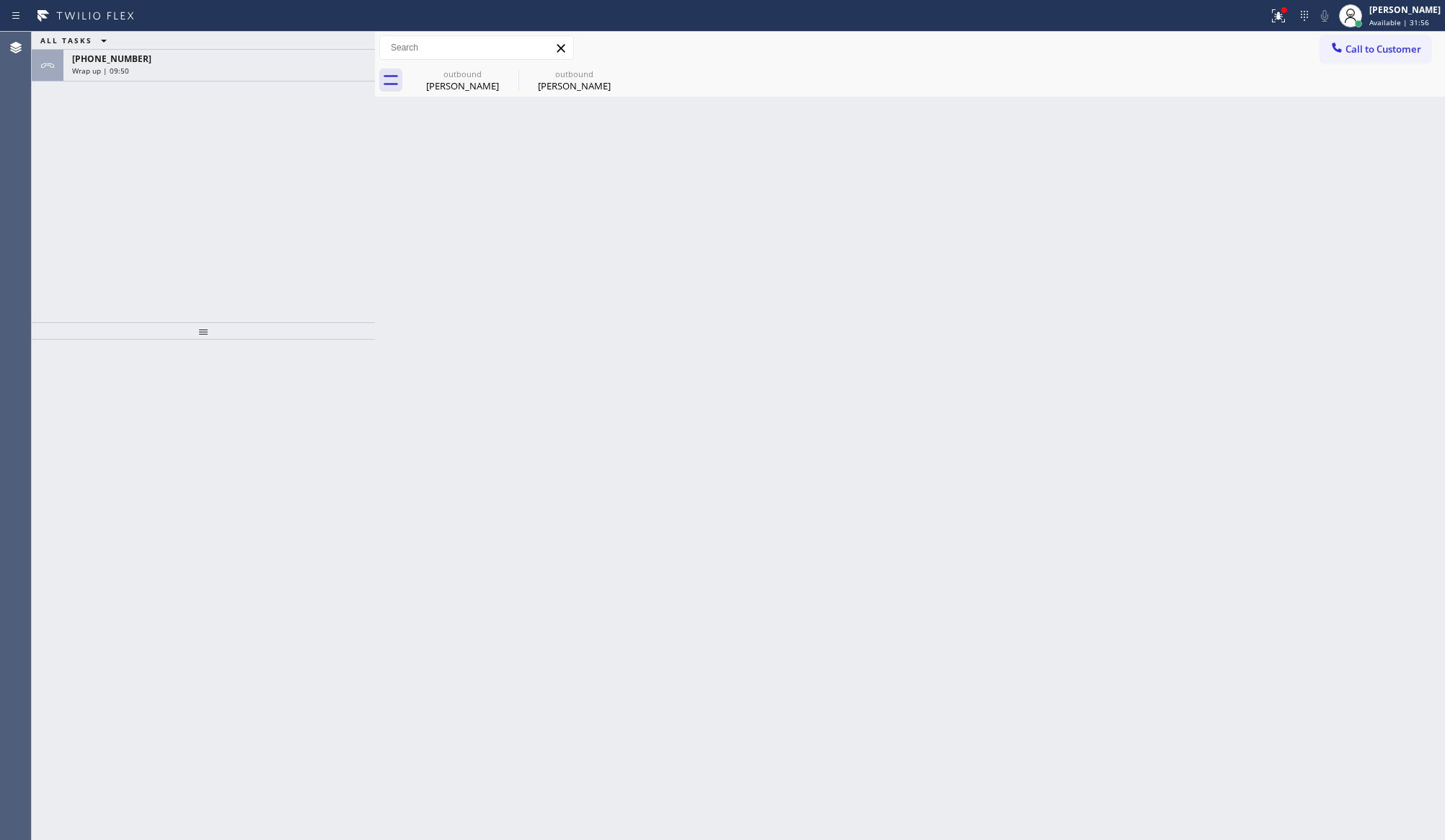
click at [286, 196] on div "ALL TASKS ALL TASKS ACTIVE TASKS TASKS IN WRAP UP [PHONE_NUMBER] Wrap up | 09:50" at bounding box center [203, 177] width 343 height 291
click at [255, 74] on div "Wrap up | 09:50" at bounding box center [219, 70] width 294 height 10
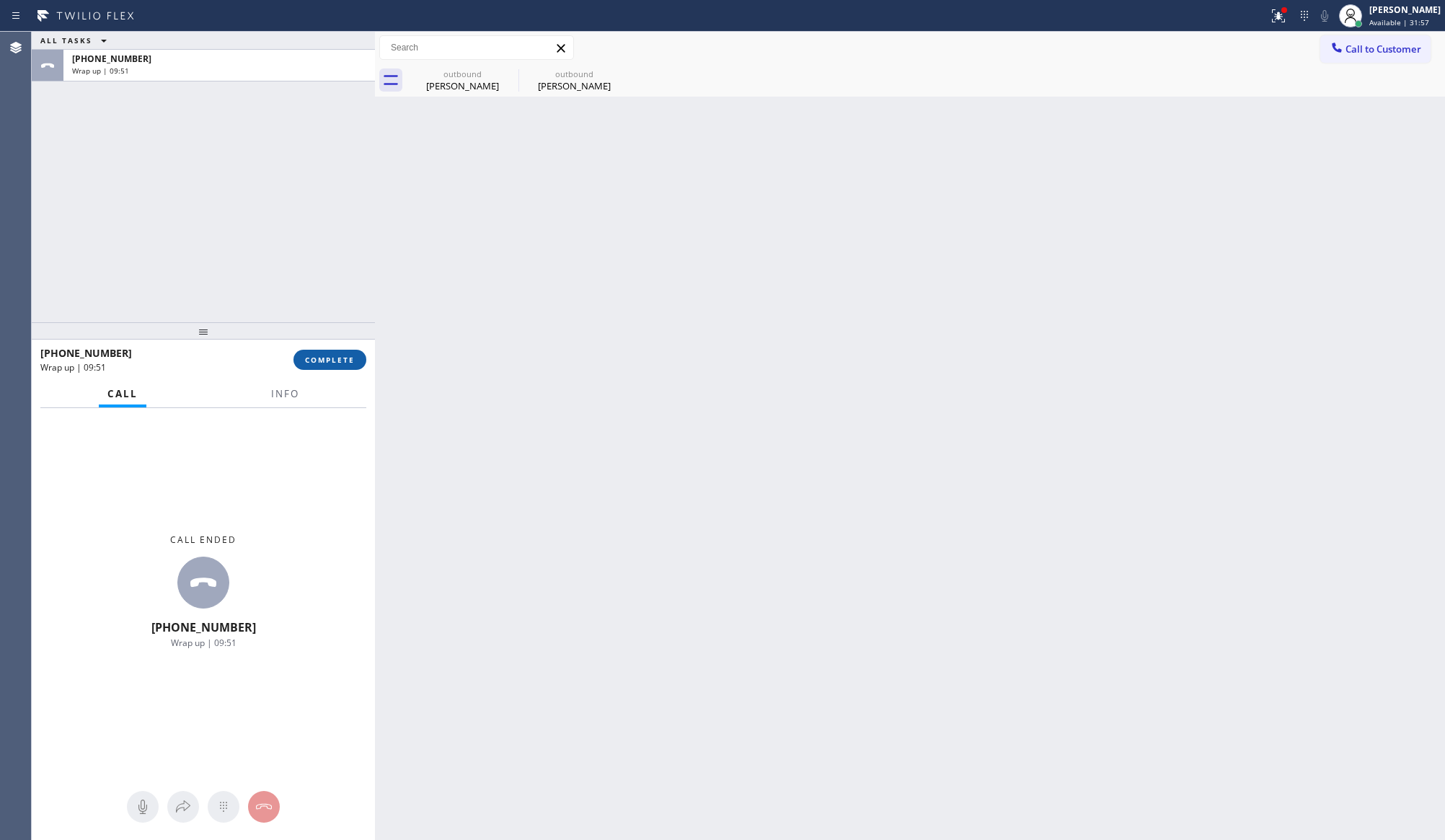
click at [316, 357] on span "COMPLETE" at bounding box center [330, 360] width 50 height 10
click at [259, 205] on div "ALL TASKS ALL TASKS ACTIVE TASKS TASKS IN WRAP UP [PHONE_NUMBER] Wrap up | 09:51" at bounding box center [203, 177] width 343 height 291
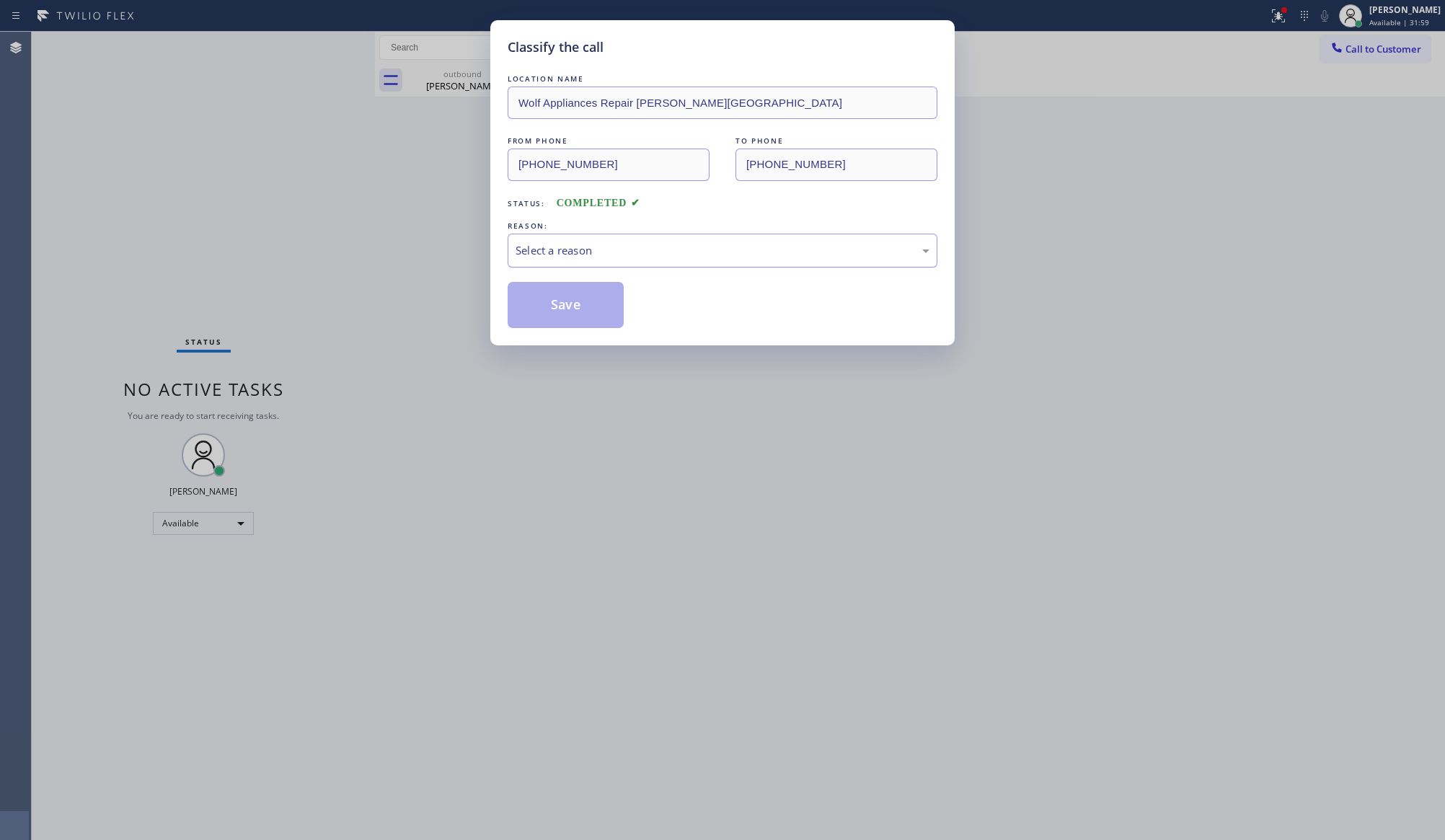
click at [535, 257] on div "Select a reason" at bounding box center [722, 250] width 414 height 16
click at [562, 304] on button "Save" at bounding box center [565, 305] width 116 height 46
click at [751, 305] on div "Save" at bounding box center [722, 305] width 430 height 46
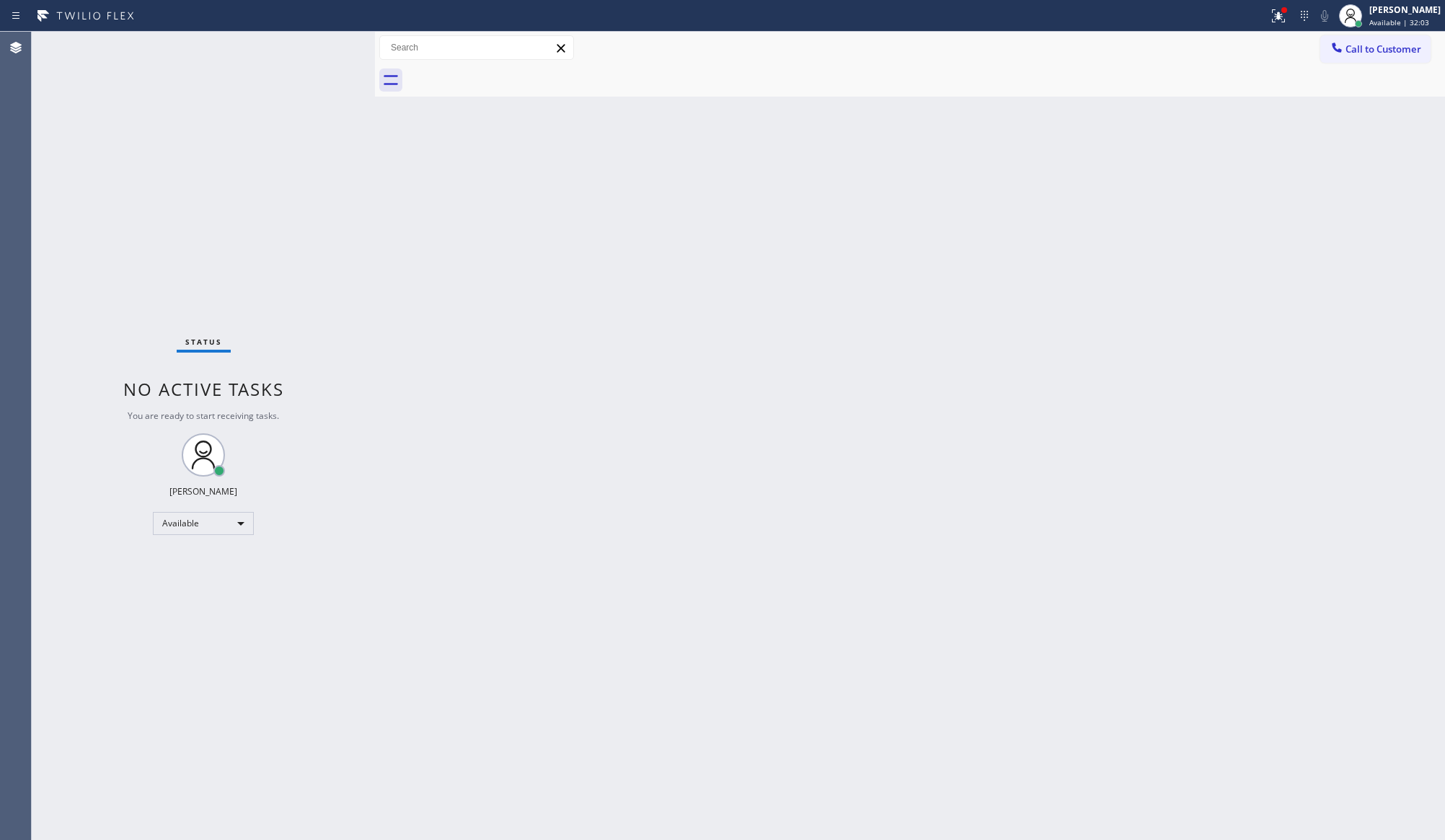
click at [1021, 396] on div "Back to Dashboard Change Sender ID Customers Technicians Select a contact Outbo…" at bounding box center [910, 436] width 1070 height 808
click at [815, 480] on div "Back to Dashboard Change Sender ID Customers Technicians Select a contact Outbo…" at bounding box center [910, 436] width 1070 height 808
drag, startPoint x: 947, startPoint y: 303, endPoint x: 1255, endPoint y: 25, distance: 414.9
click at [1011, 305] on div "Back to Dashboard Change Sender ID Customers Technicians Select a contact Outbo…" at bounding box center [910, 436] width 1070 height 808
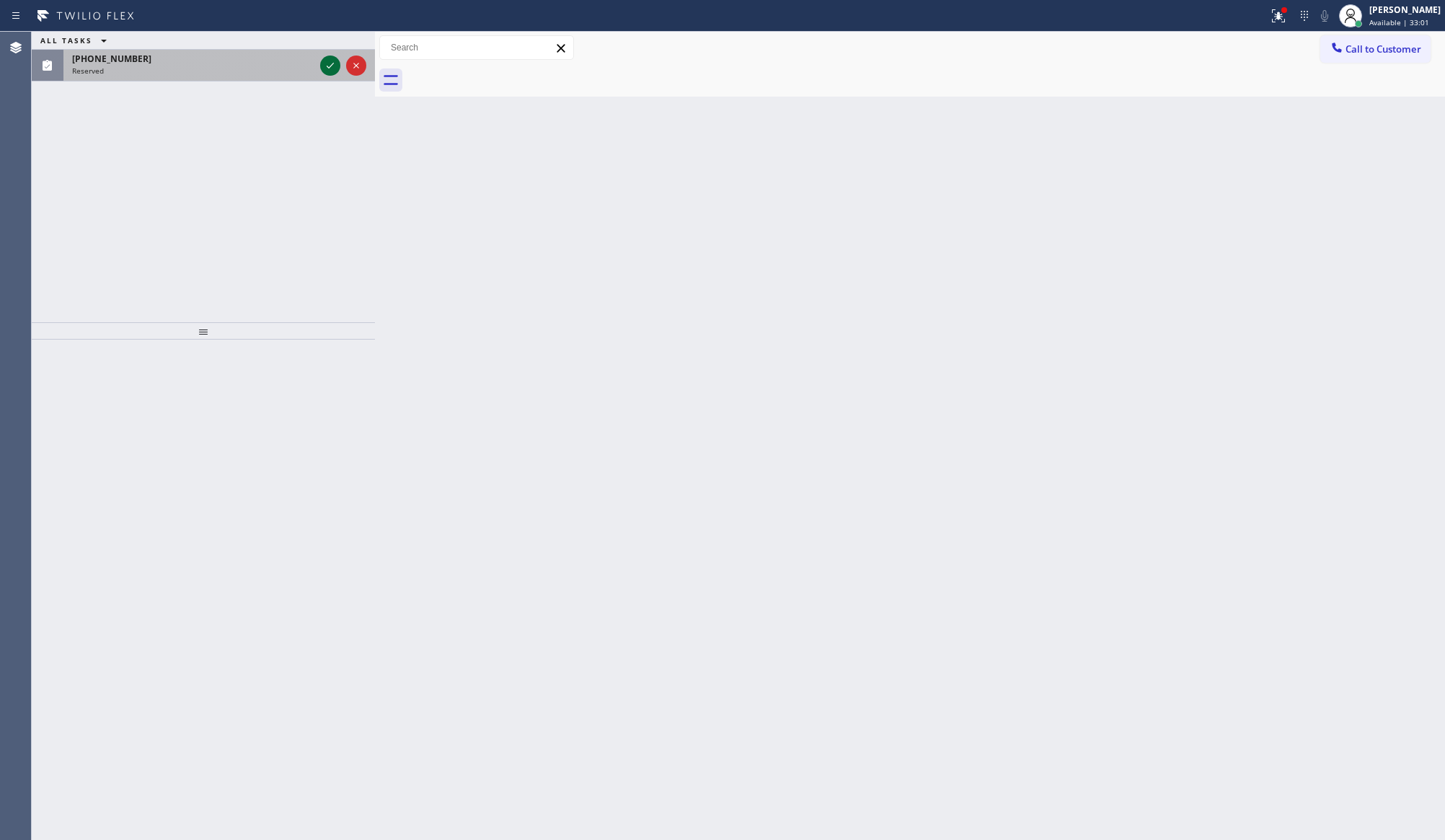
click at [324, 61] on icon at bounding box center [330, 65] width 17 height 17
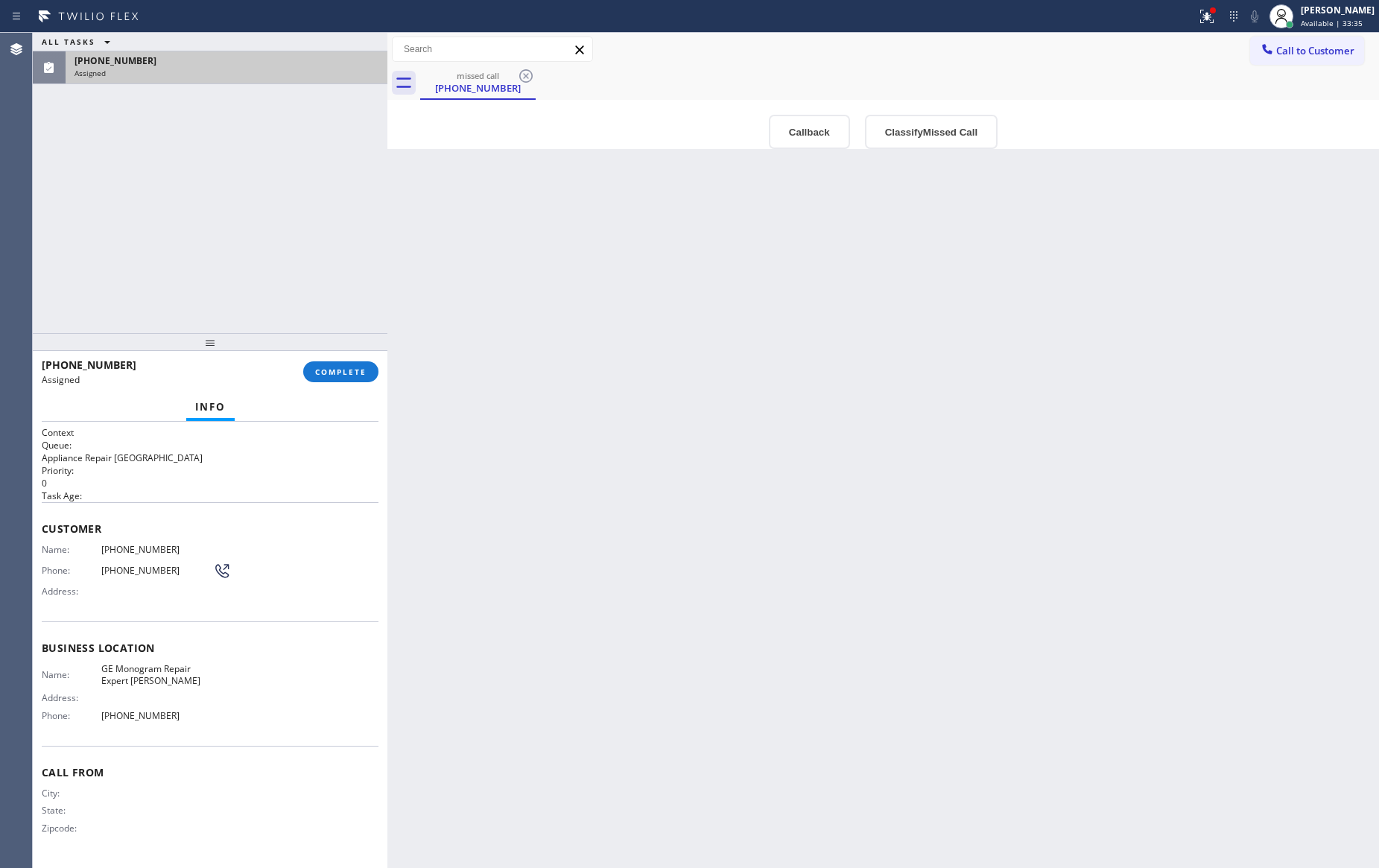
drag, startPoint x: 776, startPoint y: 559, endPoint x: 1375, endPoint y: 222, distance: 687.3
click at [1170, 405] on div "Back to Dashboard Change Sender ID Customers Technicians Select a contact Outbo…" at bounding box center [883, 450] width 991 height 835
click at [1306, 56] on span "Call to Customer" at bounding box center [1315, 51] width 78 height 13
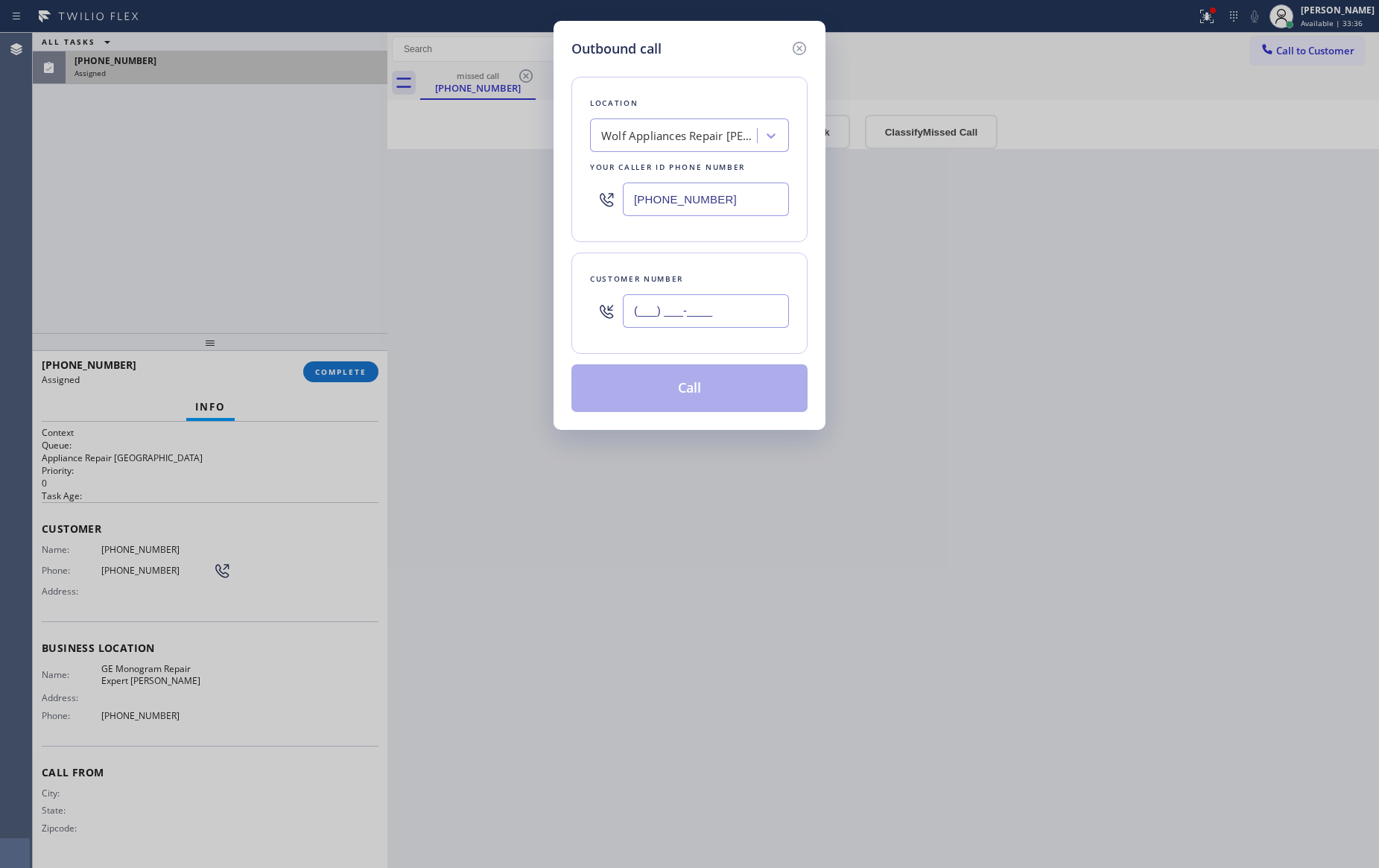
click at [740, 317] on input "(___) ___-____" at bounding box center [705, 311] width 166 height 34
paste input "424) 354-7748"
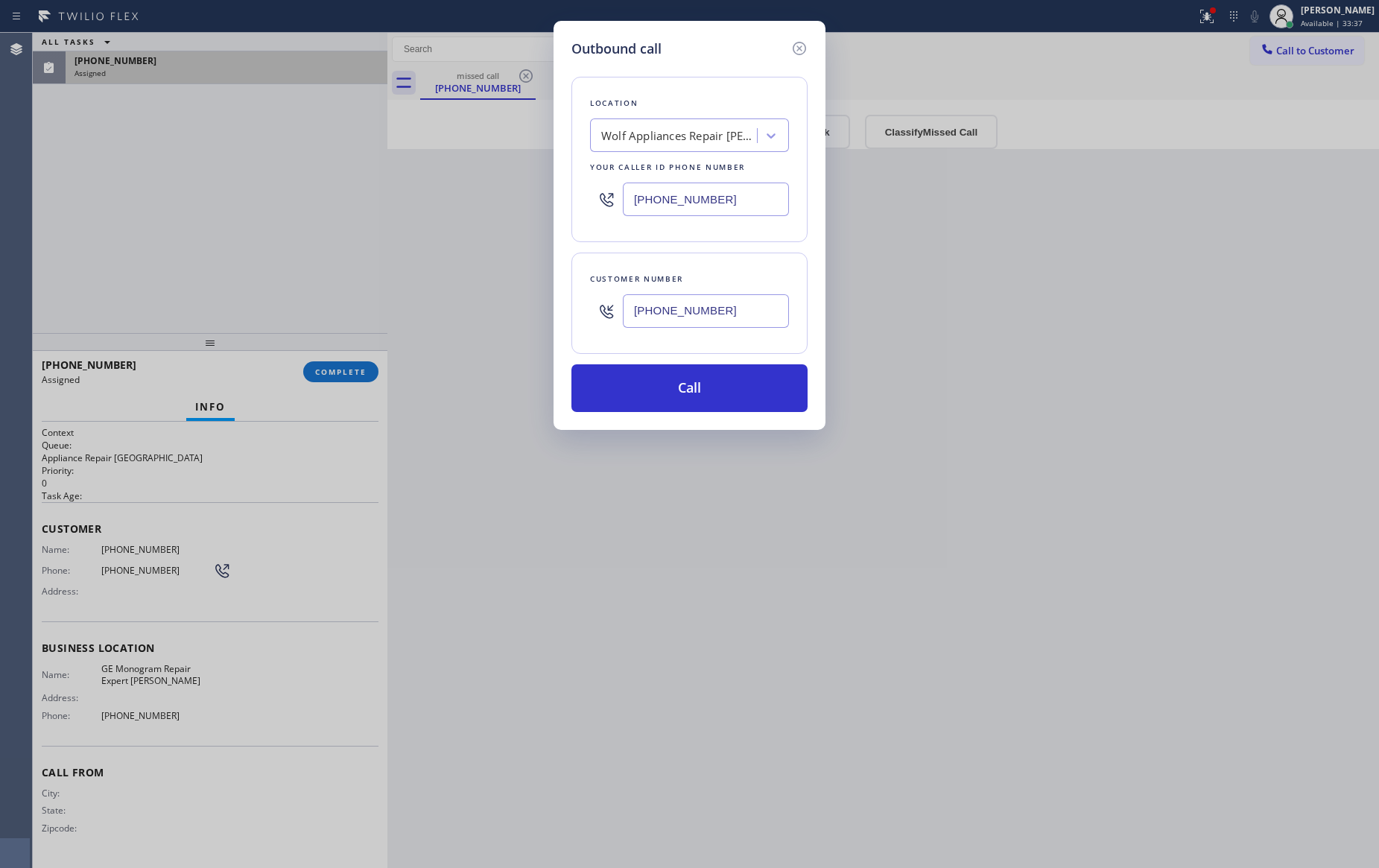
type input "[PHONE_NUMBER]"
click at [684, 401] on button "Call" at bounding box center [689, 388] width 236 height 48
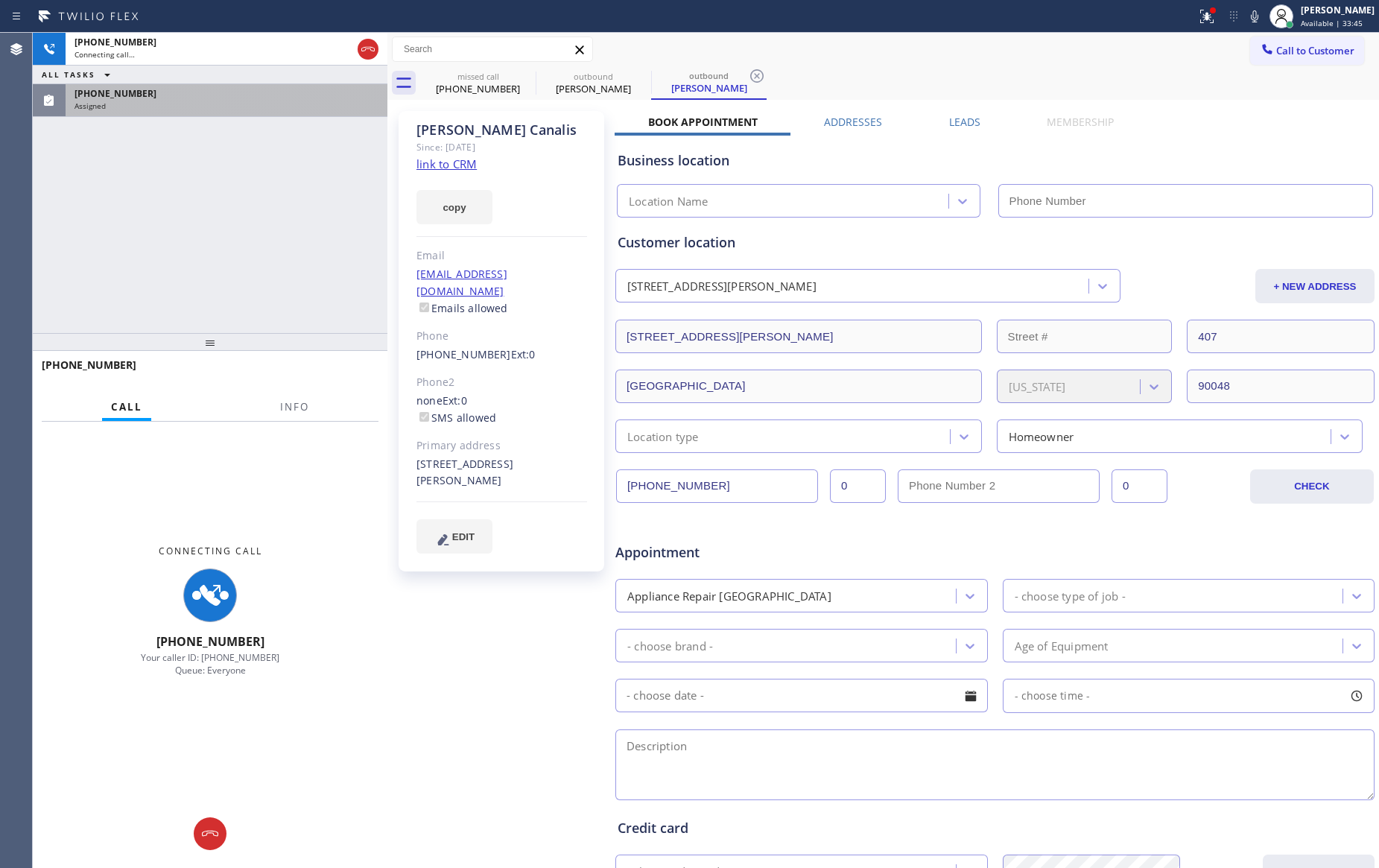
type input "[PHONE_NUMBER]"
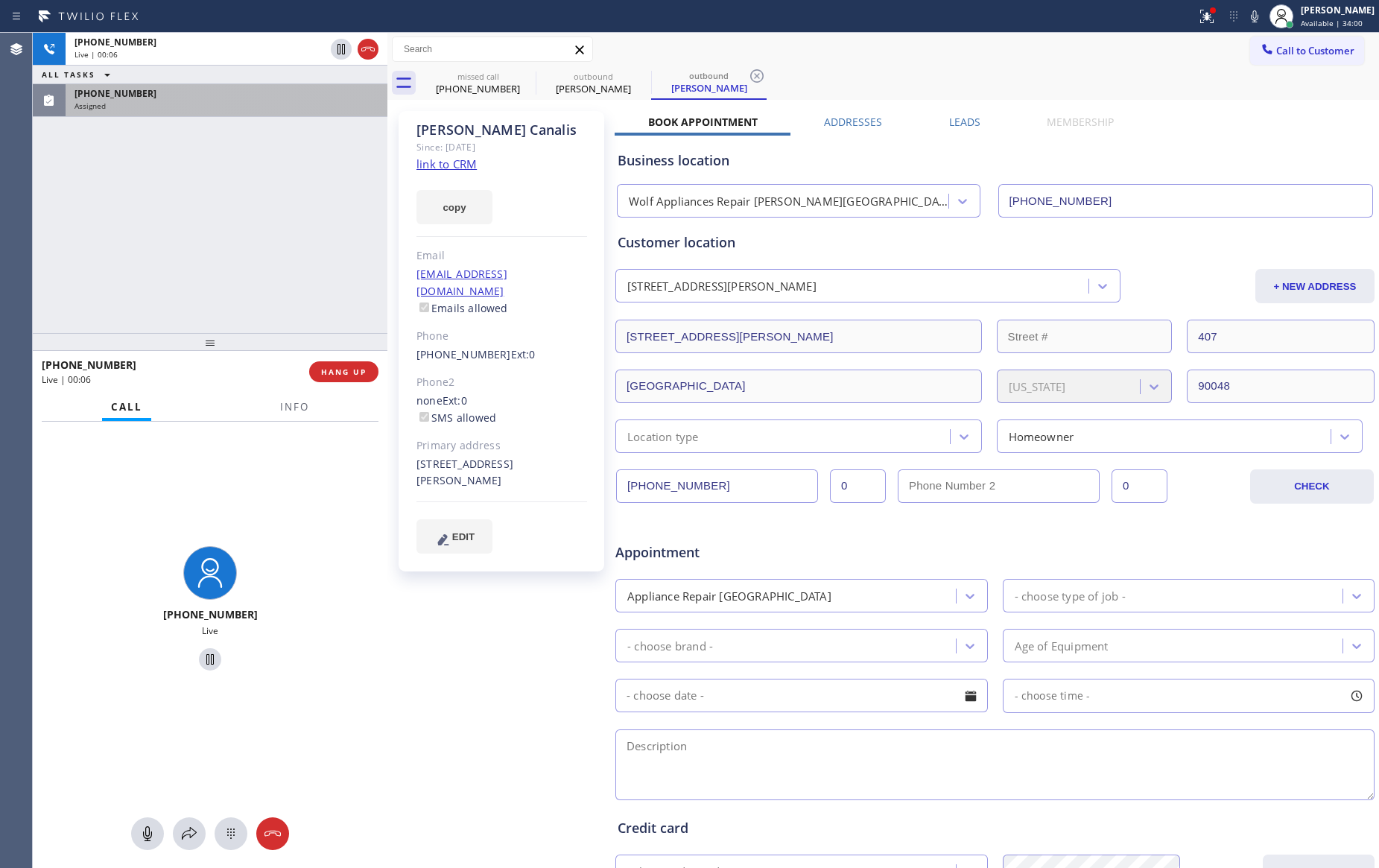
click at [297, 224] on div "[PHONE_NUMBER] Live | 00:06 ALL TASKS ALL TASKS ACTIVE TASKS TASKS IN WRAP UP […" at bounding box center [210, 183] width 355 height 301
click at [291, 198] on div "[PHONE_NUMBER] Live | 00:08 ALL TASKS ALL TASKS ACTIVE TASKS TASKS IN WRAP UP […" at bounding box center [210, 183] width 355 height 301
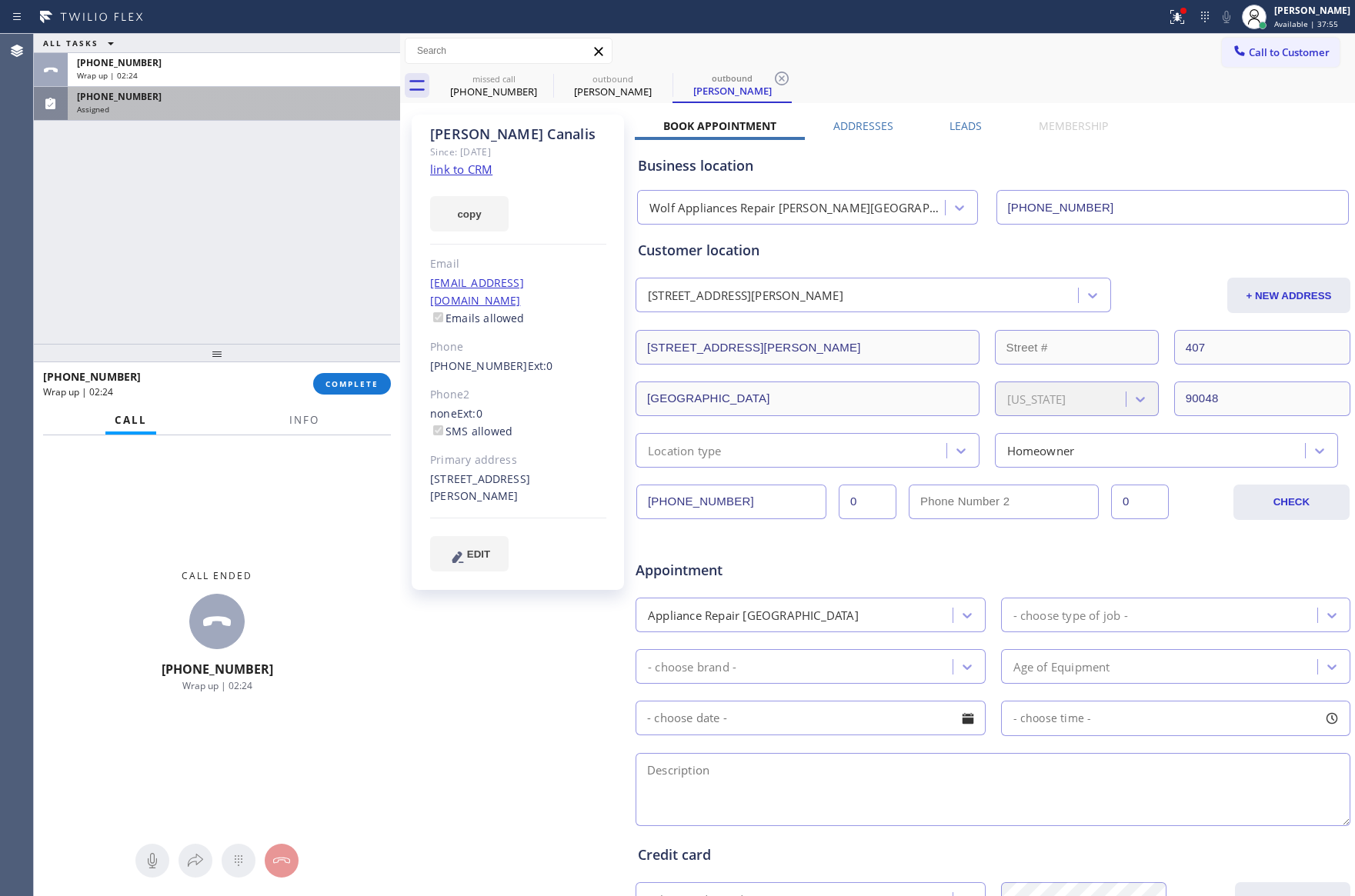
drag, startPoint x: 266, startPoint y: 138, endPoint x: 273, endPoint y: 275, distance: 137.2
click at [279, 187] on div "ALL TASKS ALL TASKS ACTIVE TASKS TASKS IN WRAP UP [PHONE_NUMBER] Wrap up | 02:[…" at bounding box center [217, 189] width 366 height 310
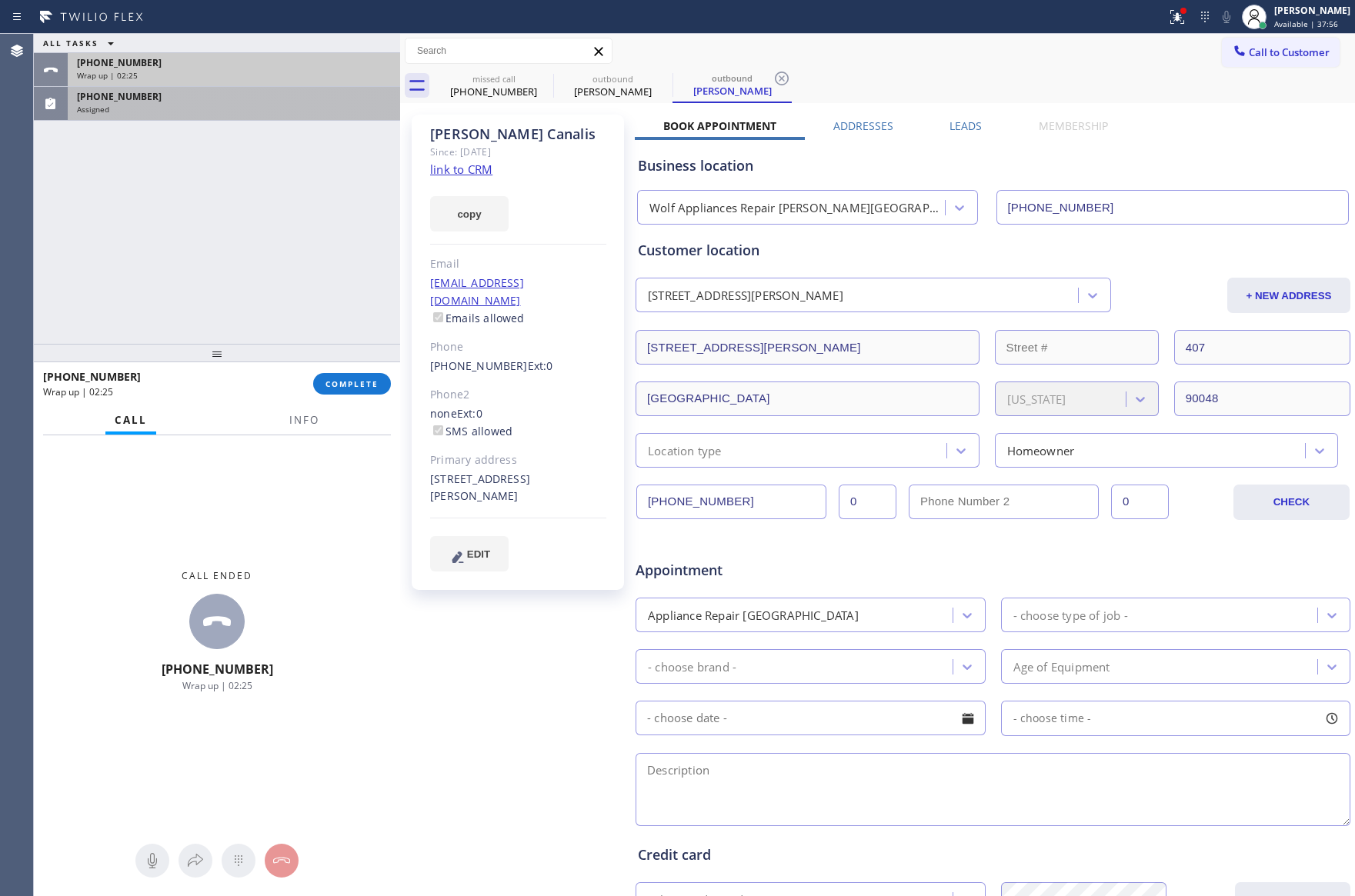
click at [282, 80] on div "Wrap up | 02:25" at bounding box center [233, 75] width 314 height 11
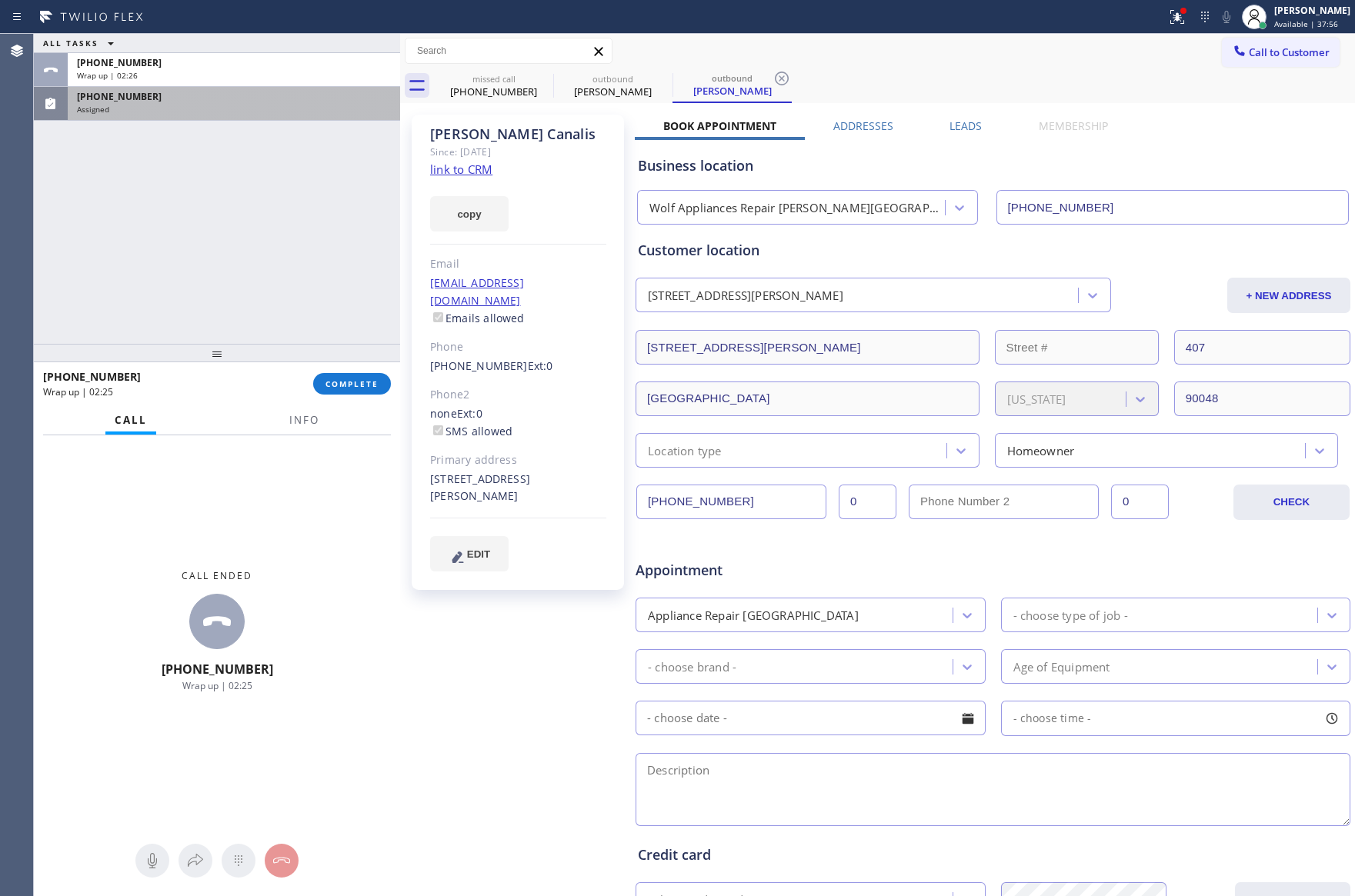
click at [360, 378] on span "COMPLETE" at bounding box center [352, 383] width 53 height 11
click at [287, 219] on div "ALL TASKS ALL TASKS ACTIVE TASKS TASKS IN WRAP UP [PHONE_NUMBER] Wrap up | 02:[…" at bounding box center [217, 189] width 366 height 310
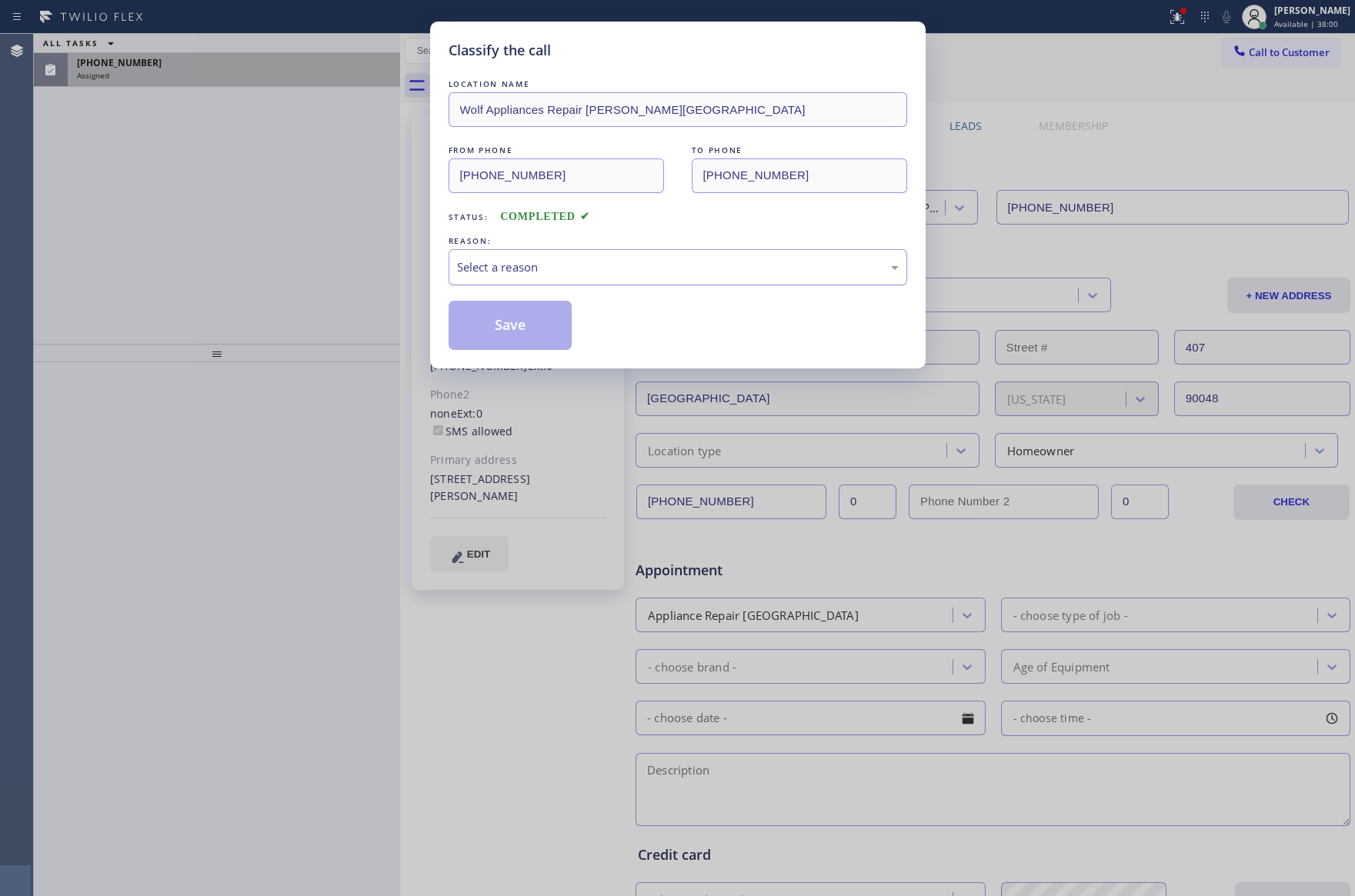
click at [550, 268] on div "Select a reason" at bounding box center [678, 266] width 441 height 17
click at [517, 318] on button "Save" at bounding box center [510, 326] width 124 height 49
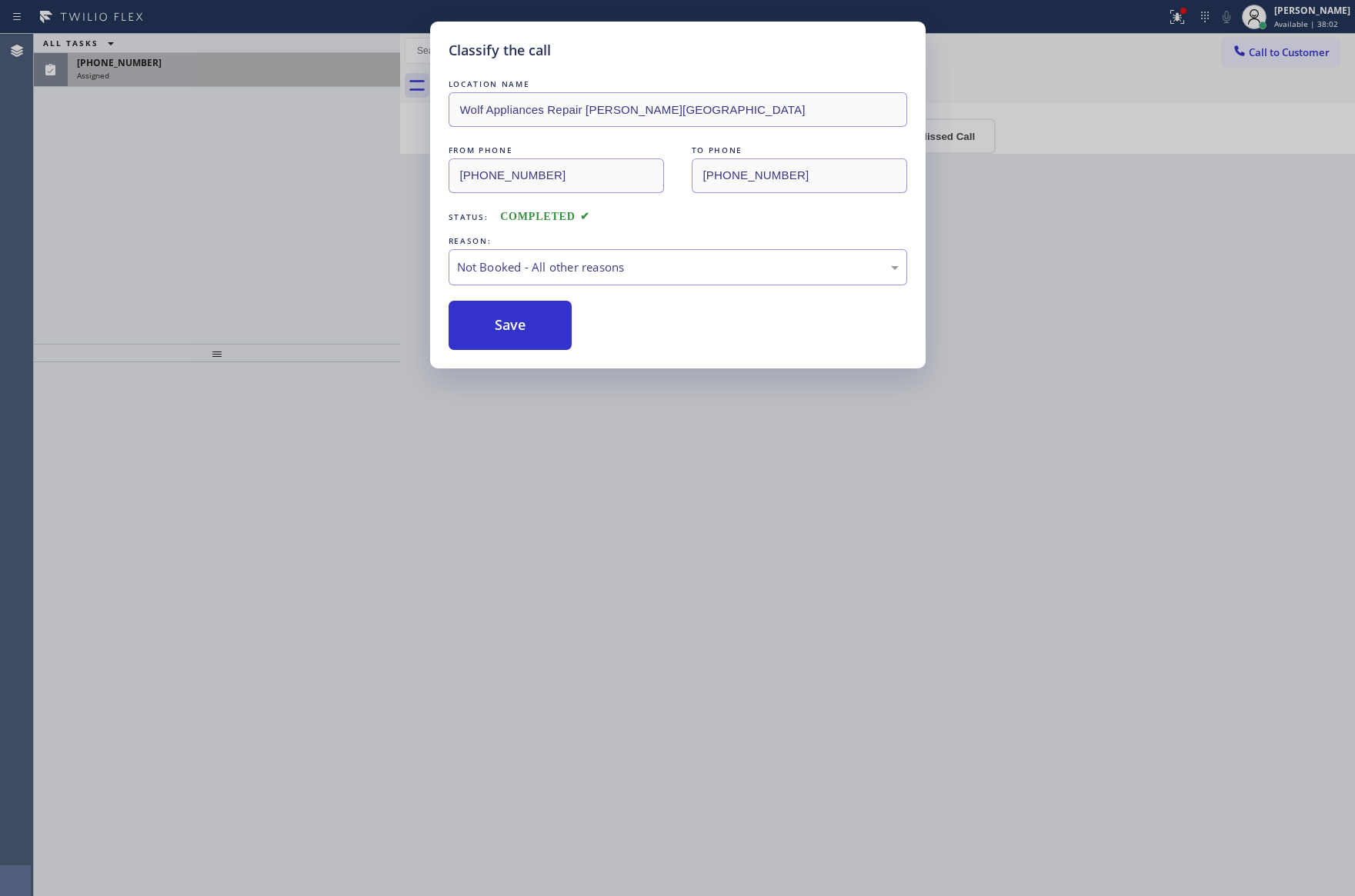
drag, startPoint x: 517, startPoint y: 318, endPoint x: 190, endPoint y: 217, distance: 342.2
click at [517, 319] on button "Save" at bounding box center [510, 326] width 124 height 49
drag, startPoint x: 196, startPoint y: 214, endPoint x: 231, endPoint y: 213, distance: 35.0
click at [212, 212] on div "Classify the call LOCATION NAME Wolf Appliances Repair [PERSON_NAME][GEOGRAPHIC…" at bounding box center [678, 448] width 1355 height 896
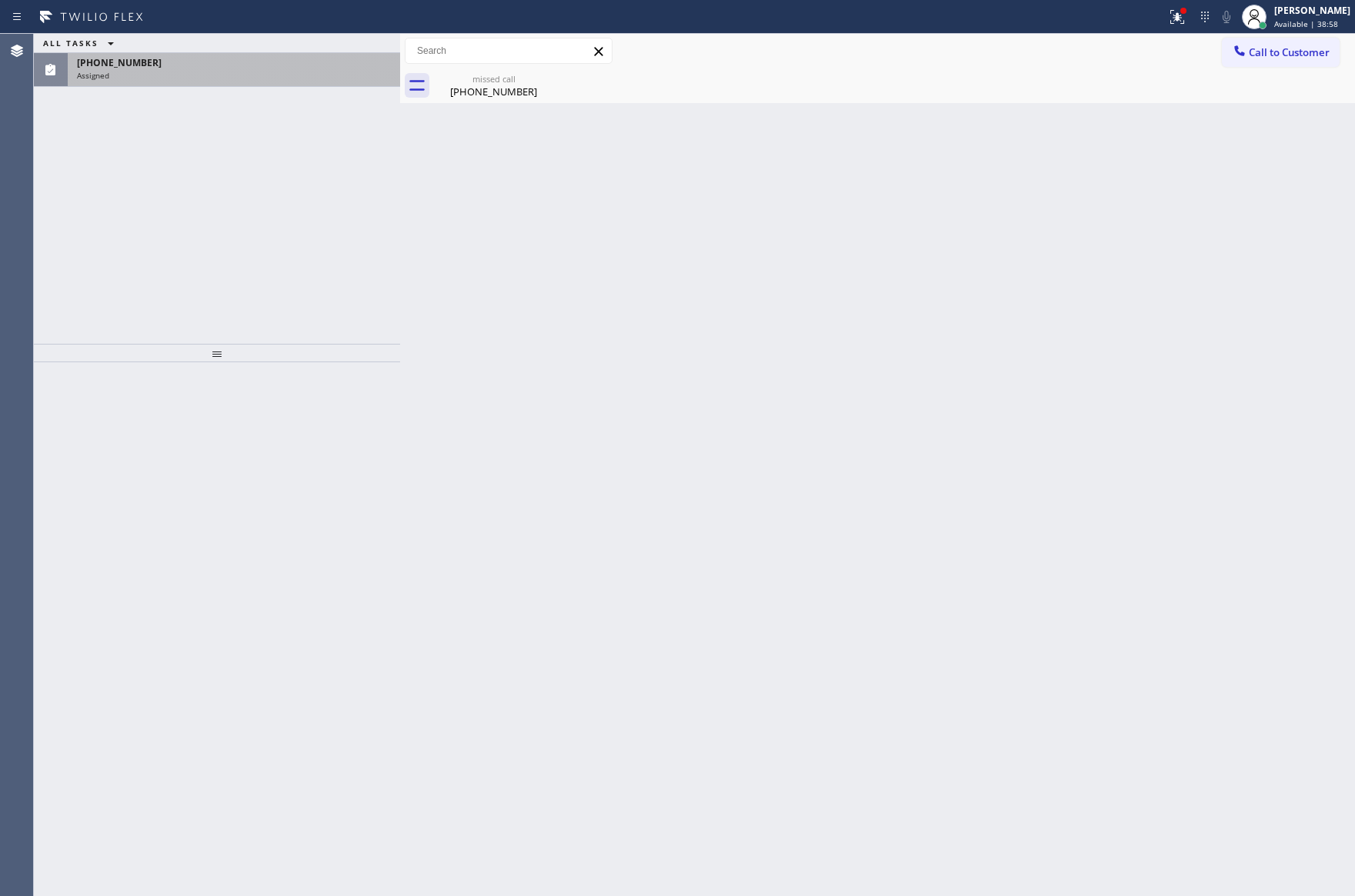
click at [416, 337] on div "Back to Dashboard Change Sender ID Customers Technicians Select a contact Outbo…" at bounding box center [877, 465] width 955 height 862
drag, startPoint x: 268, startPoint y: 185, endPoint x: 275, endPoint y: 157, distance: 28.9
click at [273, 171] on div "ALL TASKS ALL TASKS ACTIVE TASKS TASKS IN WRAP UP [PHONE_NUMBER] Assigned" at bounding box center [217, 189] width 366 height 310
click at [282, 71] on div "Assigned" at bounding box center [233, 75] width 314 height 11
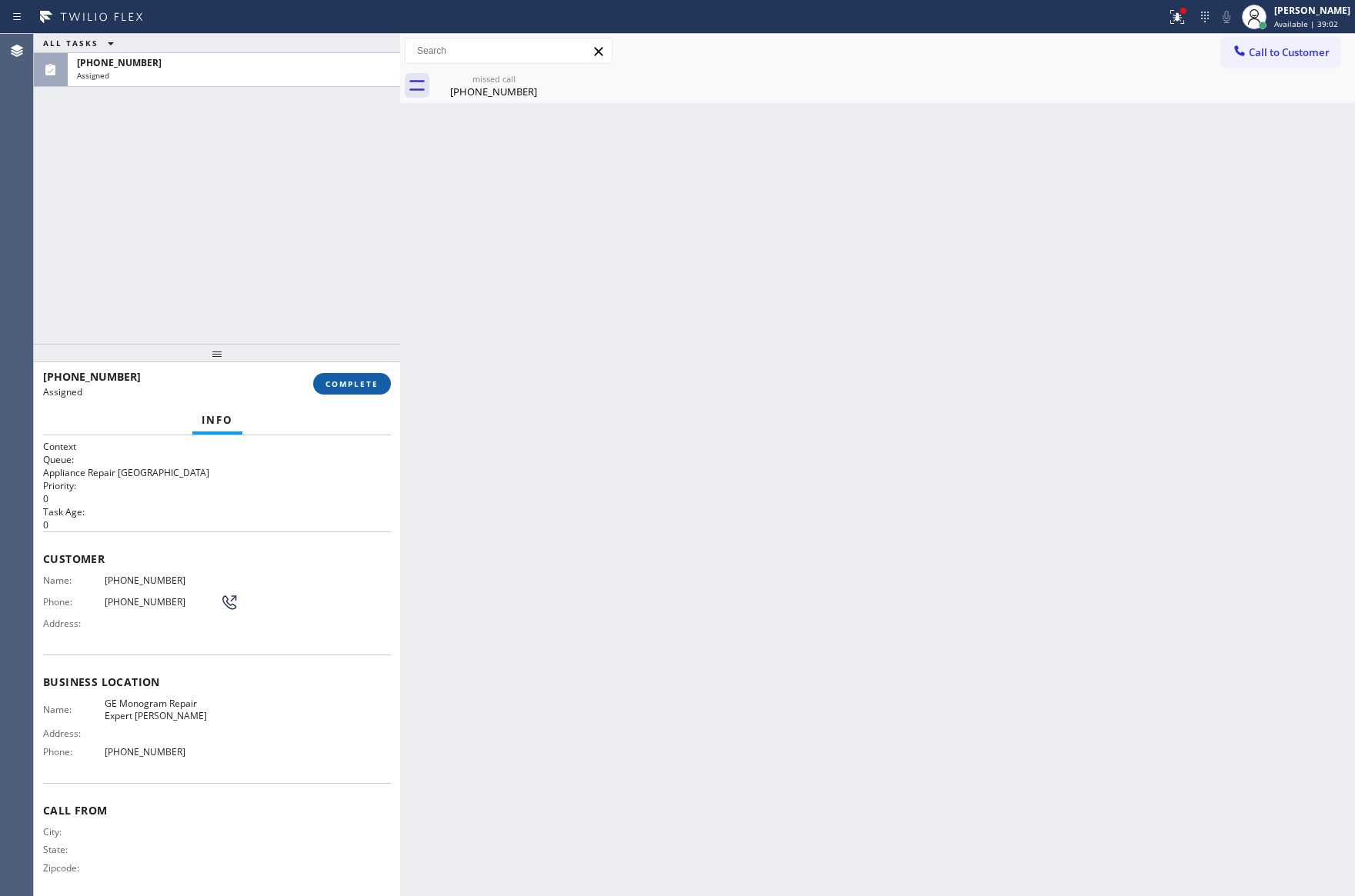
click at [378, 383] on button "COMPLETE" at bounding box center [352, 384] width 78 height 22
click at [285, 146] on div "ALL TASKS ALL TASKS ACTIVE TASKS TASKS IN WRAP UP [PHONE_NUMBER] Assigned" at bounding box center [217, 189] width 366 height 310
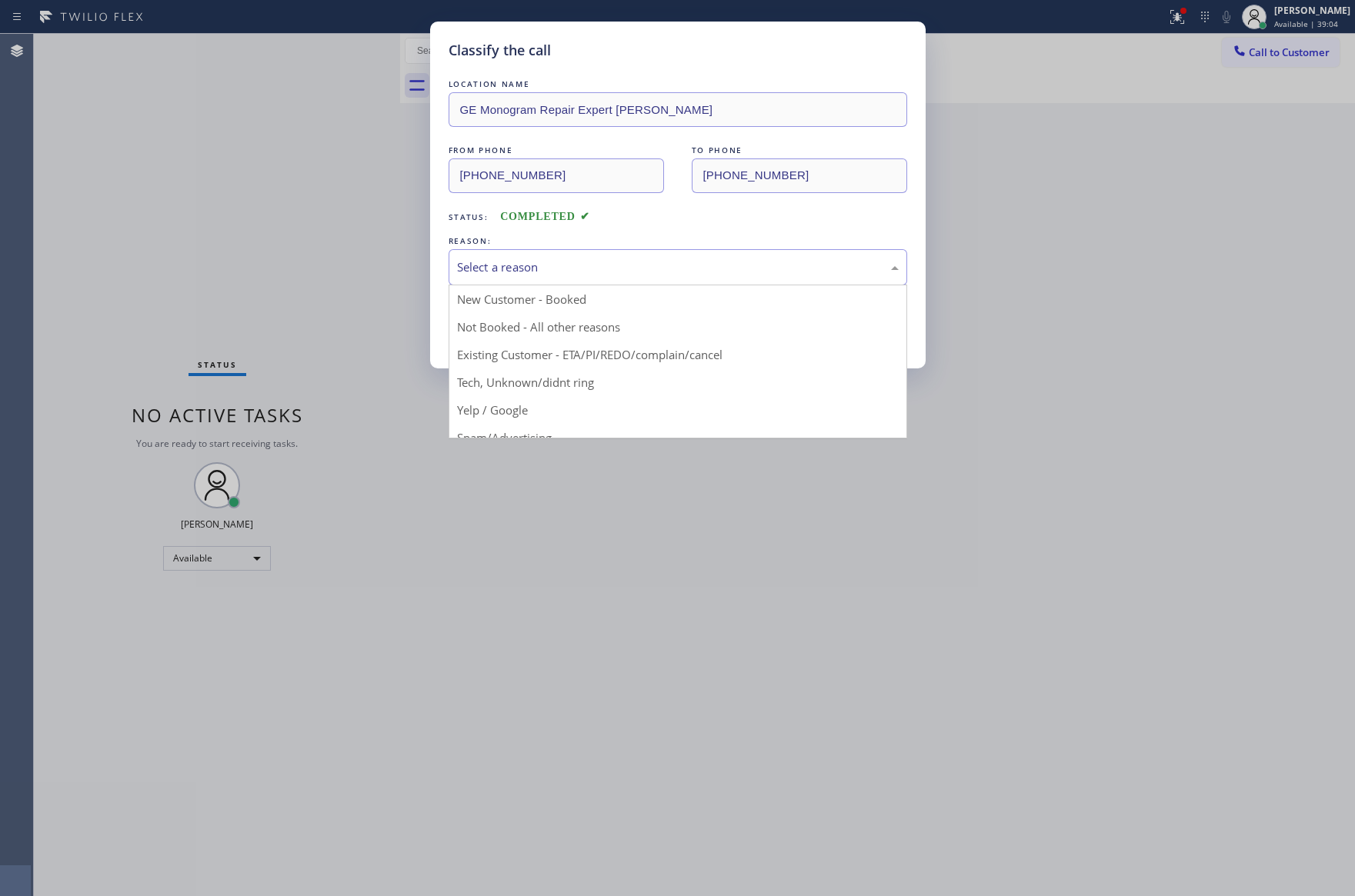
click at [534, 265] on div "Select a reason" at bounding box center [678, 266] width 441 height 17
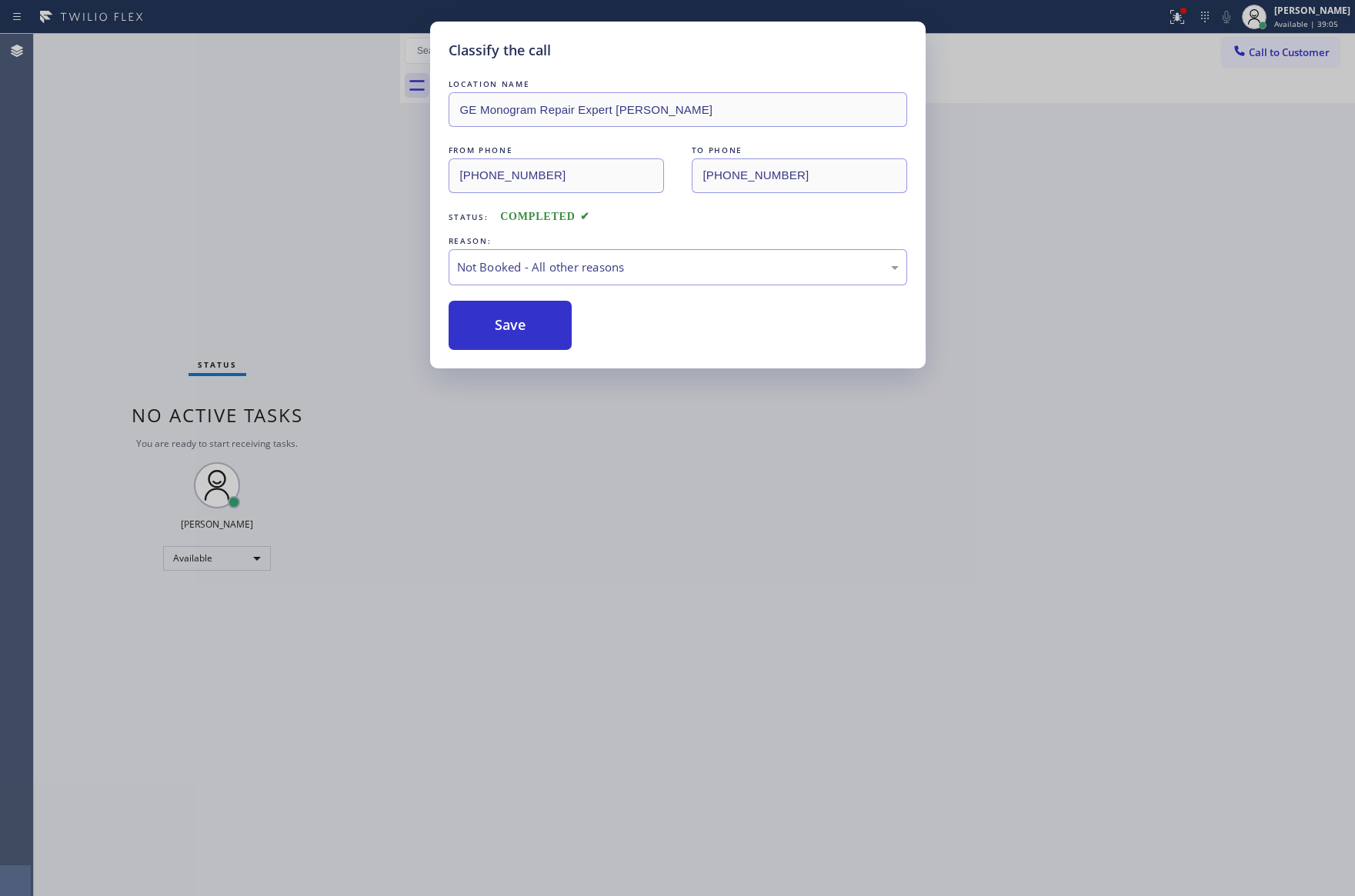
click at [504, 330] on button "Save" at bounding box center [510, 326] width 124 height 49
drag, startPoint x: 27, startPoint y: 157, endPoint x: 38, endPoint y: 157, distance: 11.0
click at [38, 157] on div "Classify the call LOCATION NAME GE Monogram Repair Expert [PERSON_NAME] FROM PH…" at bounding box center [678, 448] width 1355 height 896
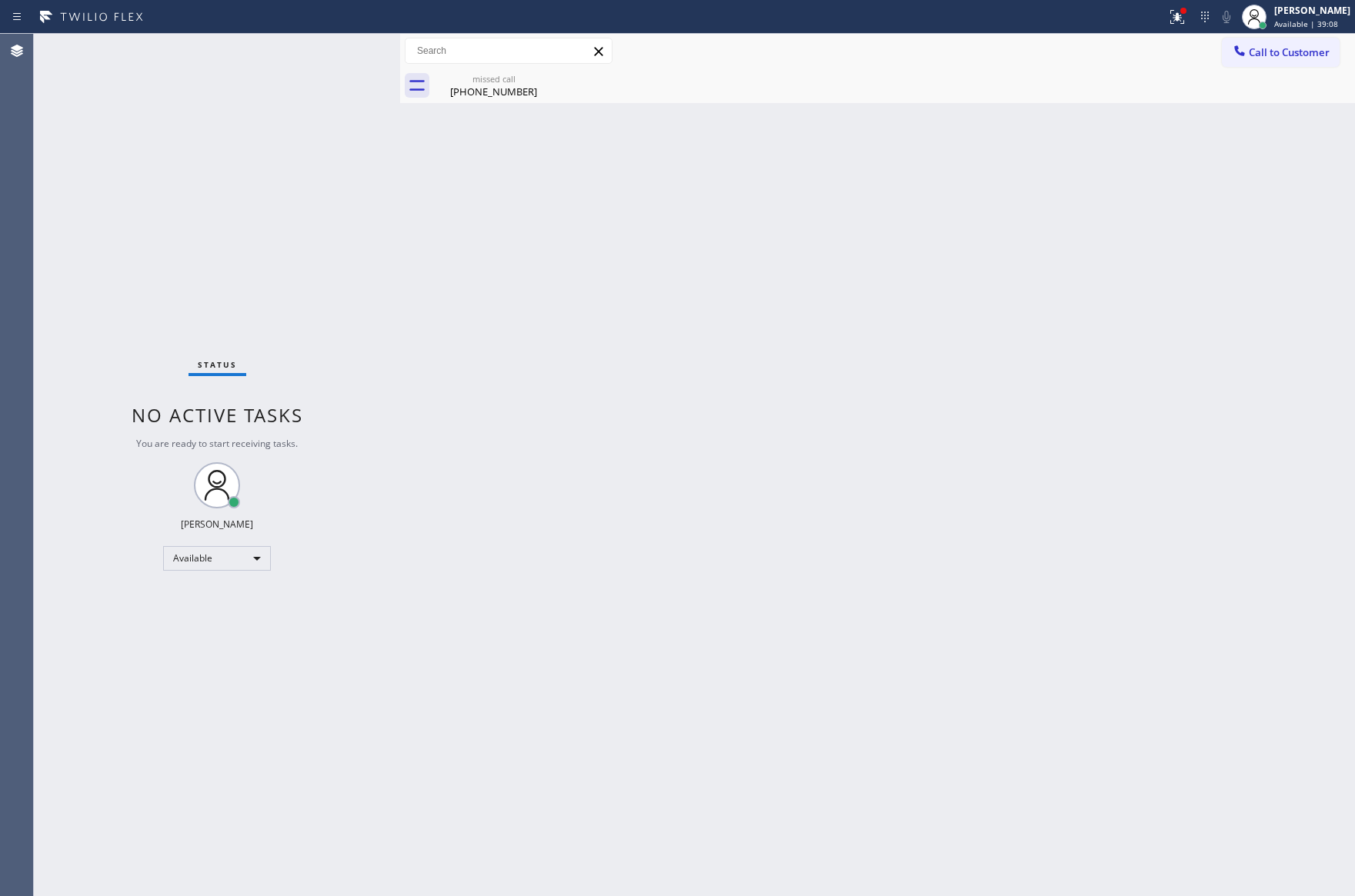
drag, startPoint x: 737, startPoint y: 364, endPoint x: 968, endPoint y: 763, distance: 461.0
click at [737, 365] on div "Back to Dashboard Change Sender ID Customers Technicians Select a contact Outbo…" at bounding box center [877, 465] width 955 height 862
click at [550, 382] on div "Back to Dashboard Change Sender ID Customers Technicians Select a contact Outbo…" at bounding box center [877, 465] width 955 height 862
click at [666, 476] on div "Back to Dashboard Change Sender ID Customers Technicians Select a contact Outbo…" at bounding box center [877, 465] width 955 height 862
click at [917, 252] on div "Back to Dashboard Change Sender ID Customers Technicians Select a contact Outbo…" at bounding box center [877, 465] width 955 height 862
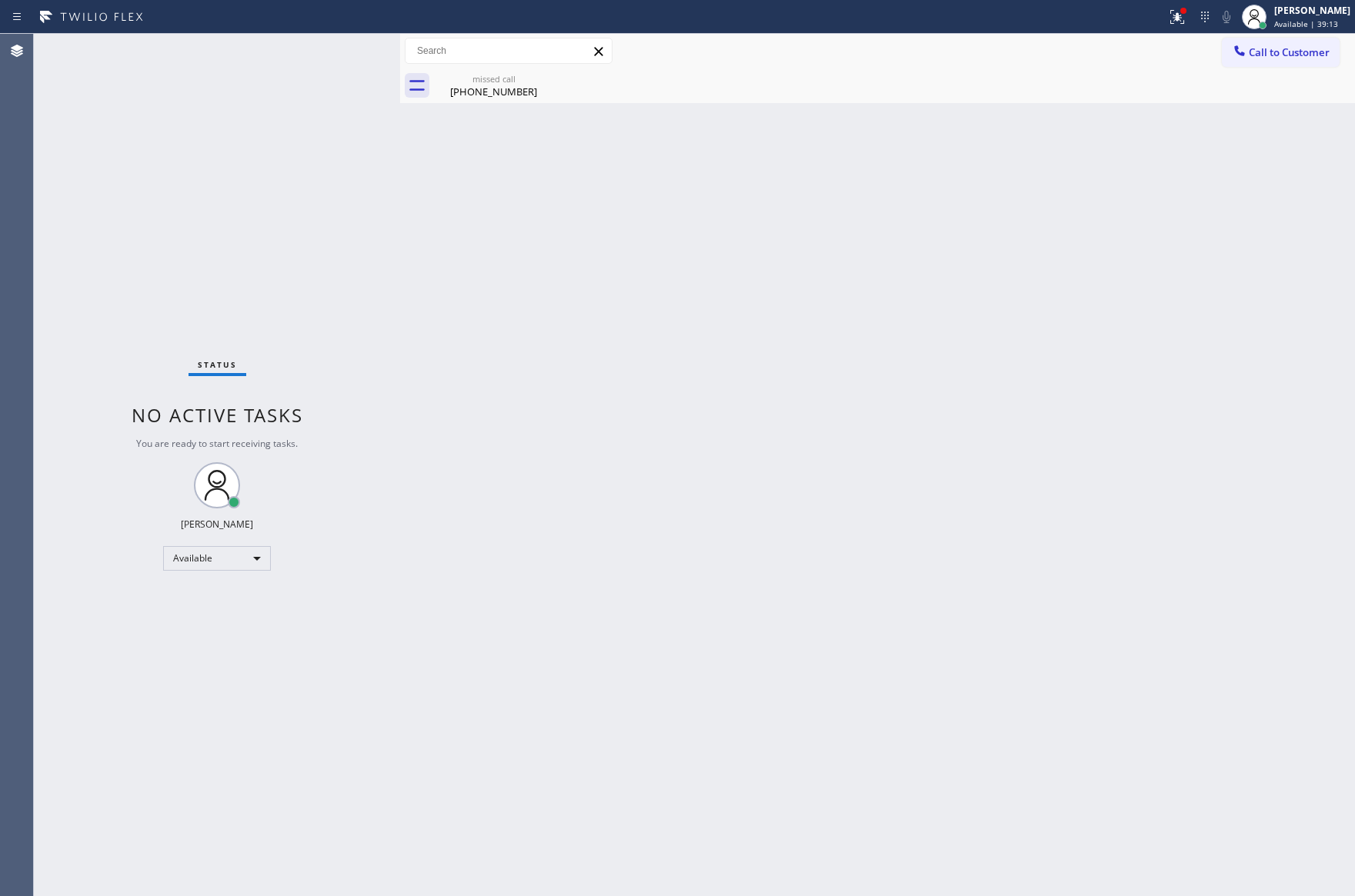
drag, startPoint x: 771, startPoint y: 355, endPoint x: 771, endPoint y: 368, distance: 13.0
click at [769, 358] on div "Back to Dashboard Change Sender ID Customers Technicians Select a contact Outbo…" at bounding box center [877, 465] width 955 height 862
drag, startPoint x: 623, startPoint y: 361, endPoint x: 693, endPoint y: 425, distance: 94.8
click at [662, 393] on div "Back to Dashboard Change Sender ID Customers Technicians Select a contact Outbo…" at bounding box center [877, 465] width 955 height 862
drag, startPoint x: 546, startPoint y: 435, endPoint x: 591, endPoint y: 450, distance: 47.4
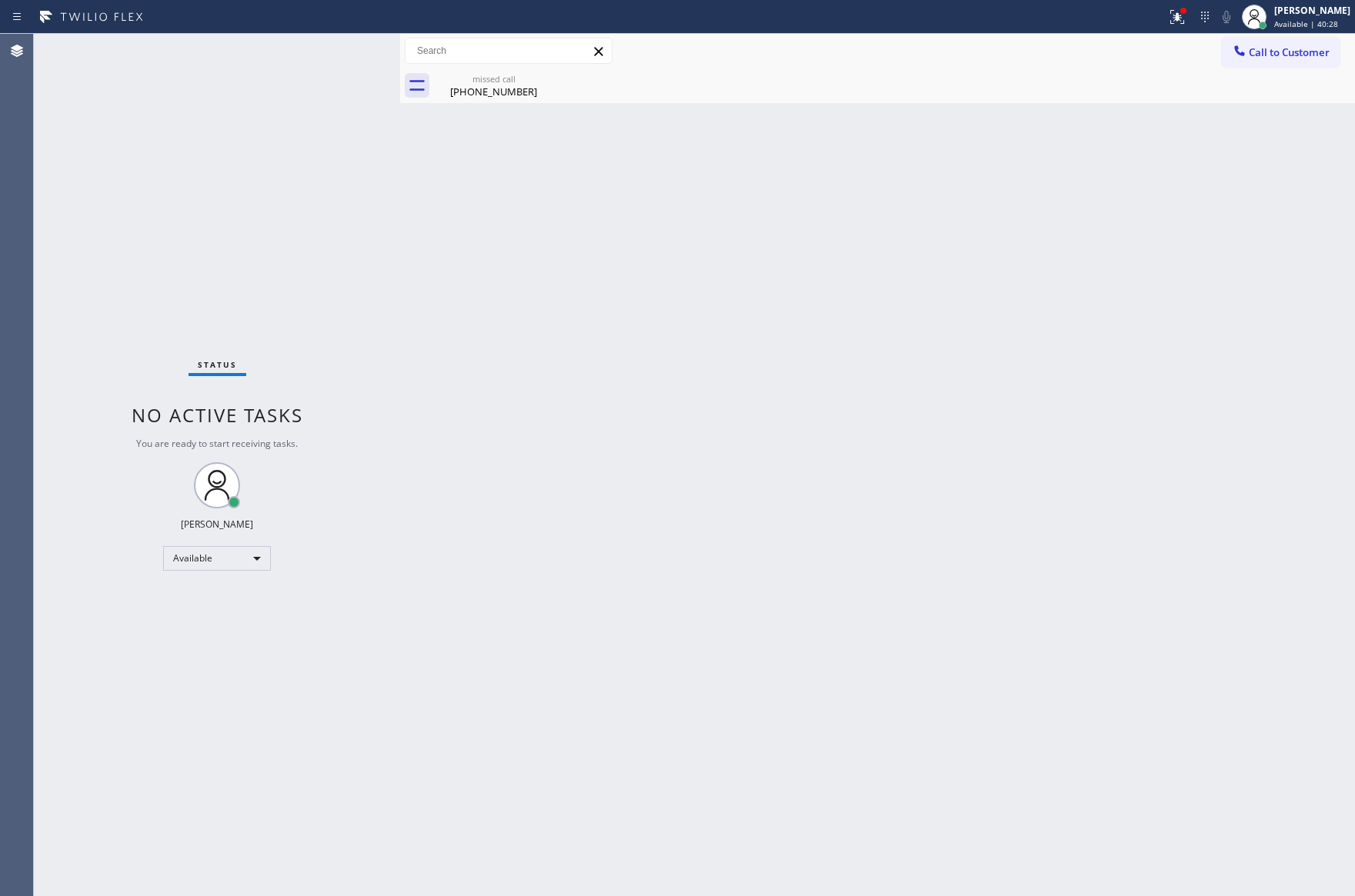
click at [566, 444] on div "Back to Dashboard Change Sender ID Customers Technicians Select a contact Outbo…" at bounding box center [877, 465] width 955 height 862
click at [977, 289] on div "Back to Dashboard Change Sender ID Customers Technicians Select a contact Outbo…" at bounding box center [877, 465] width 955 height 862
drag, startPoint x: 722, startPoint y: 602, endPoint x: 619, endPoint y: 16, distance: 595.0
click at [722, 593] on div "Back to Dashboard Change Sender ID Customers Technicians Select a contact Outbo…" at bounding box center [877, 465] width 955 height 862
drag, startPoint x: 757, startPoint y: 342, endPoint x: 599, endPoint y: 38, distance: 342.6
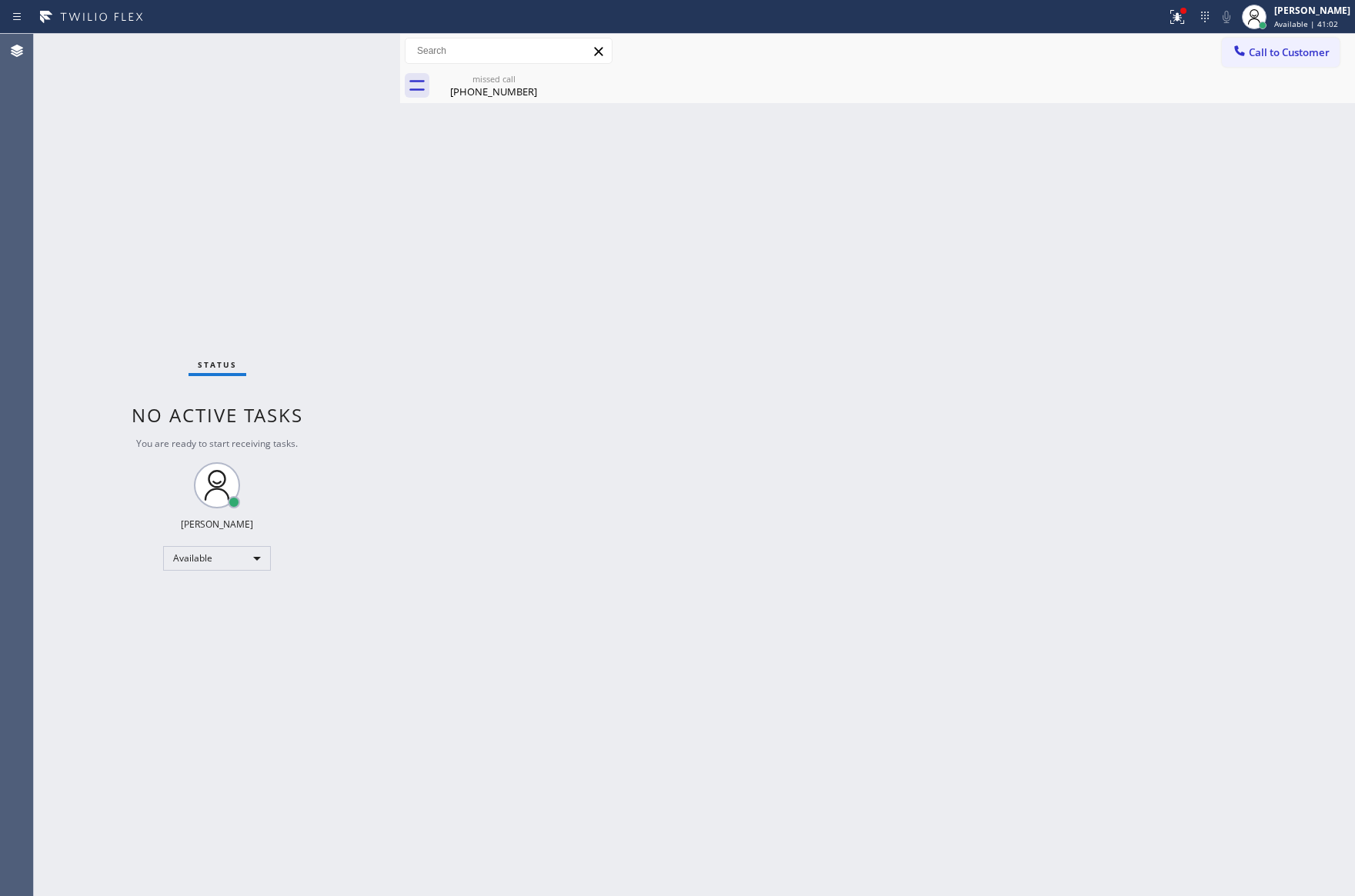
click at [732, 263] on div "Back to Dashboard Change Sender ID Customers Technicians Select a contact Outbo…" at bounding box center [877, 465] width 955 height 862
drag, startPoint x: 745, startPoint y: 531, endPoint x: 794, endPoint y: 570, distance: 62.6
click at [759, 535] on div "Back to Dashboard Change Sender ID Customers Technicians Select a contact Outbo…" at bounding box center [877, 465] width 955 height 862
click at [795, 573] on div "Back to Dashboard Change Sender ID Customers Technicians Select a contact Outbo…" at bounding box center [877, 465] width 955 height 862
click at [748, 385] on div "Back to Dashboard Change Sender ID Customers Technicians Select a contact Outbo…" at bounding box center [877, 465] width 955 height 862
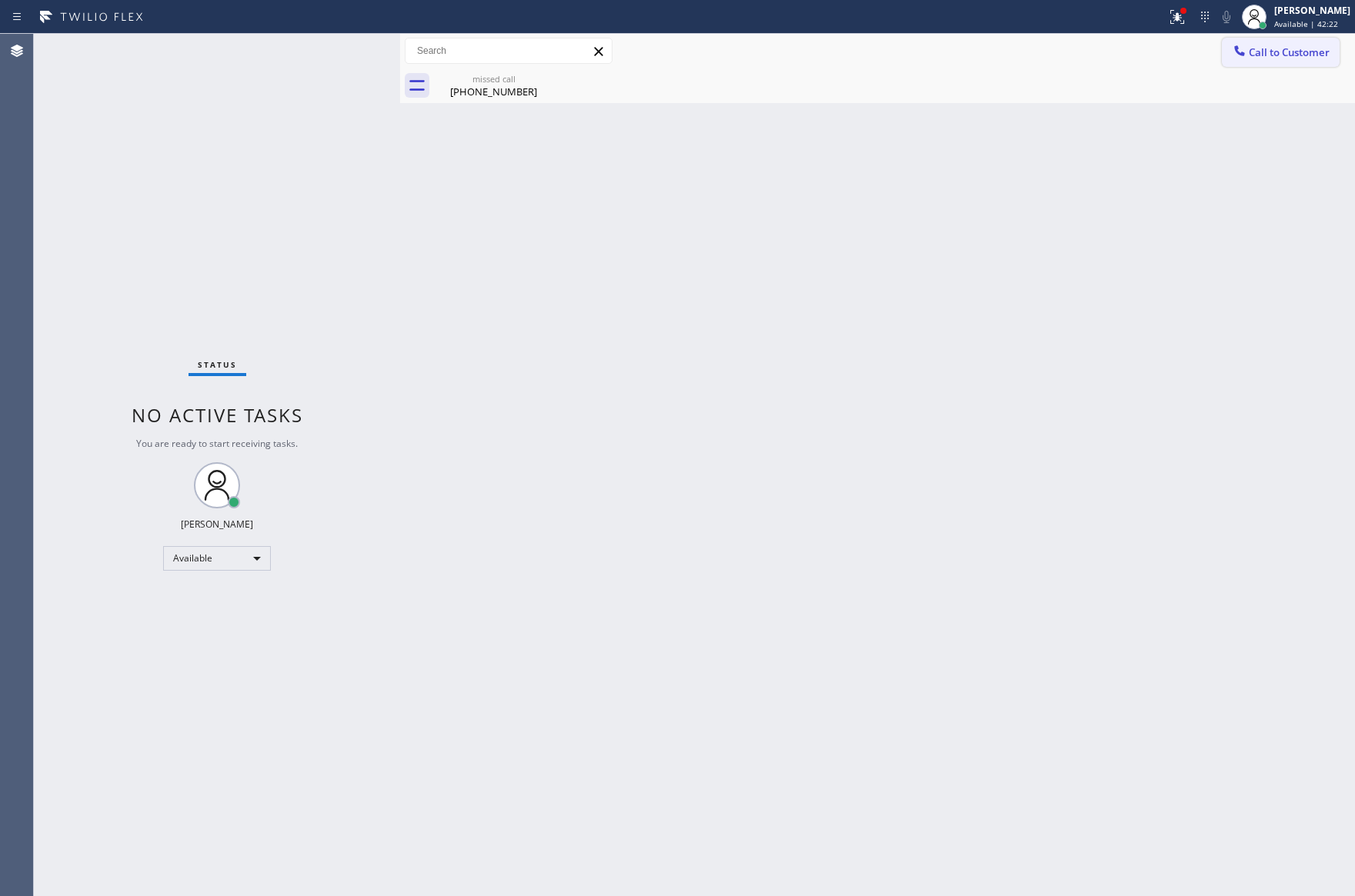
click at [1288, 44] on button "Call to Customer" at bounding box center [1280, 52] width 118 height 29
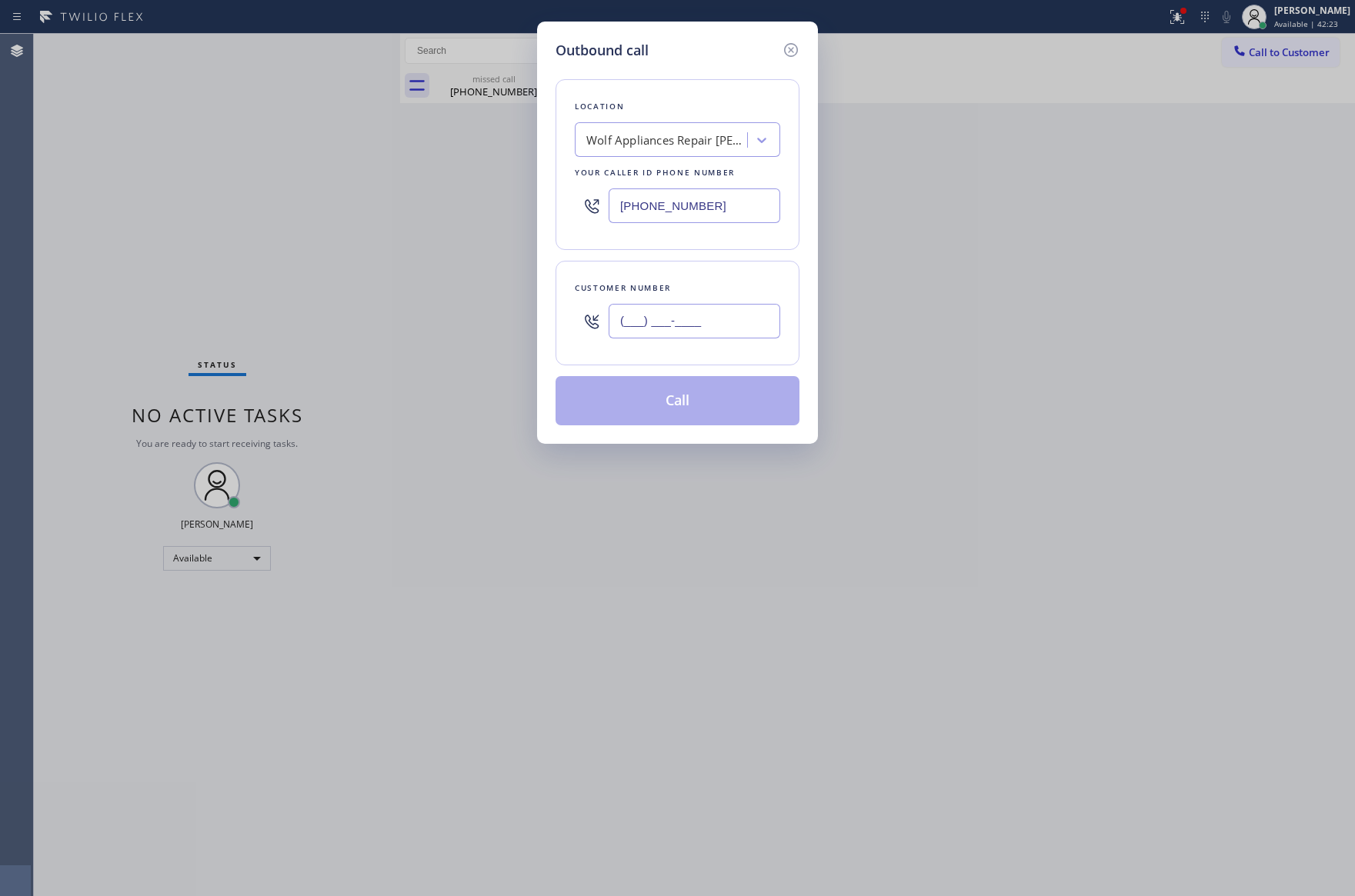
click at [714, 320] on input "(___) ___-____" at bounding box center [694, 321] width 171 height 35
paste input "760) 520-3646"
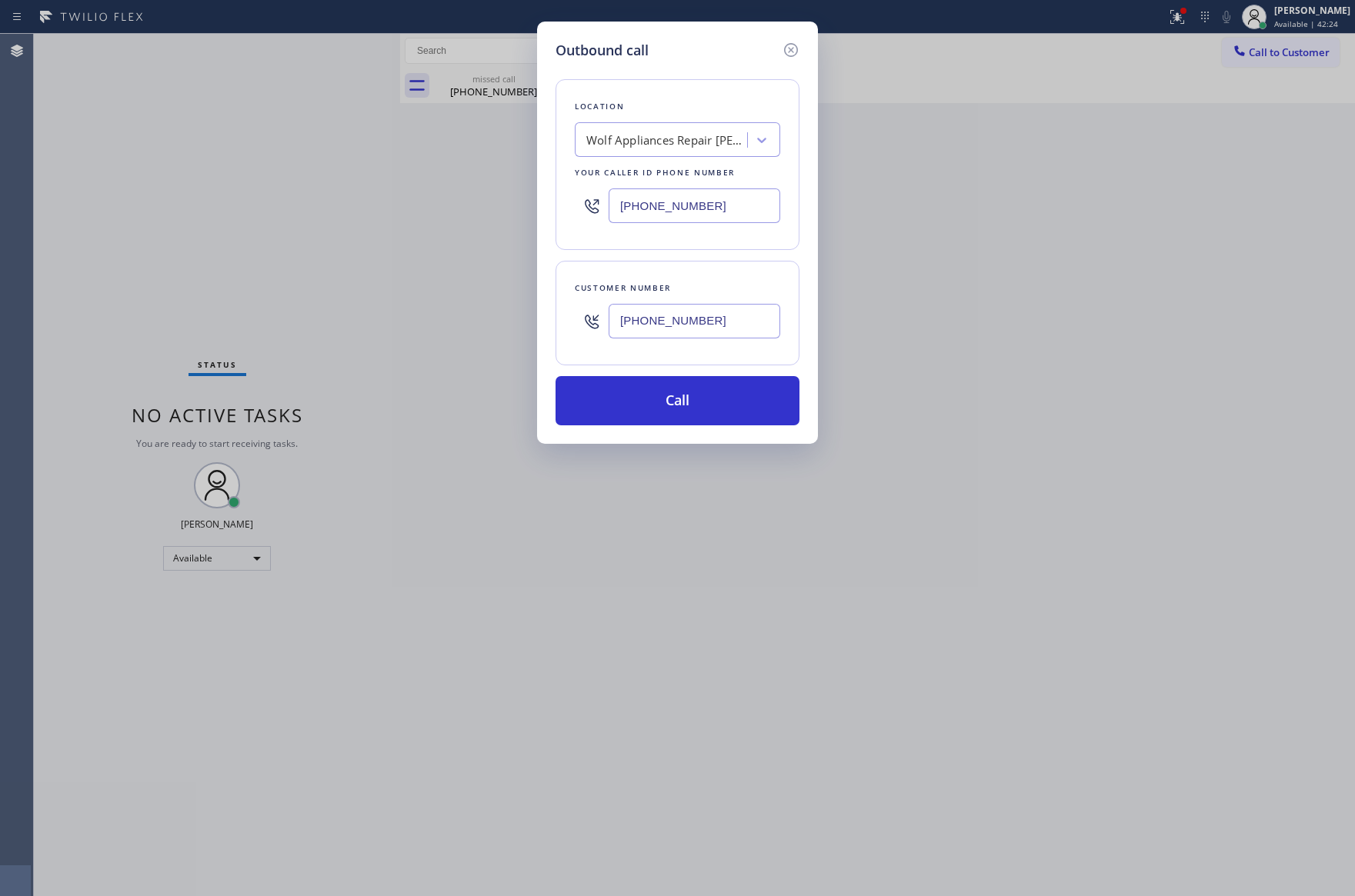
type input "[PHONE_NUMBER]"
click at [681, 144] on div "Wolf Appliances Repair [PERSON_NAME][GEOGRAPHIC_DATA]" at bounding box center [667, 140] width 161 height 17
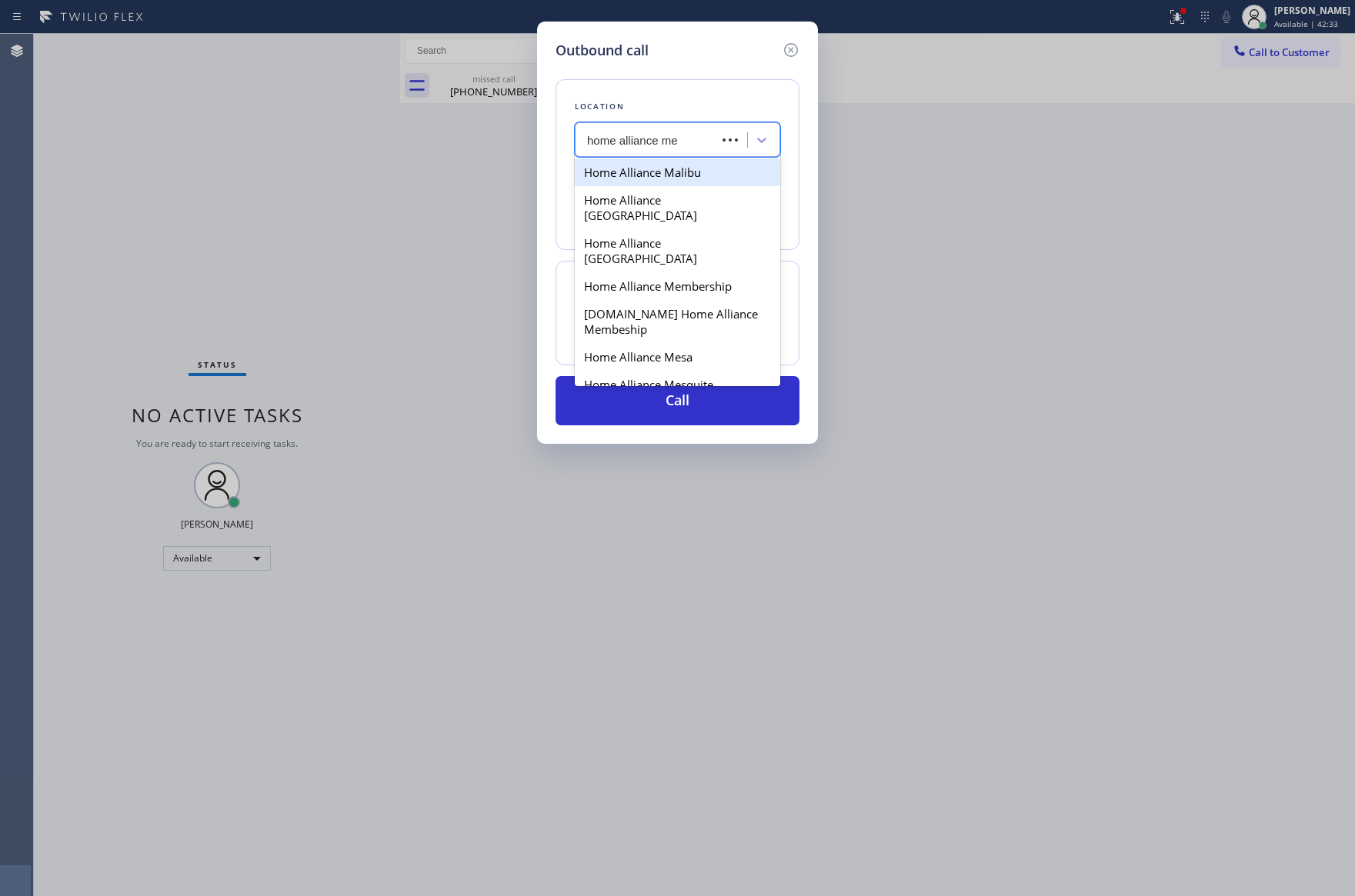
type input "home alliance mem"
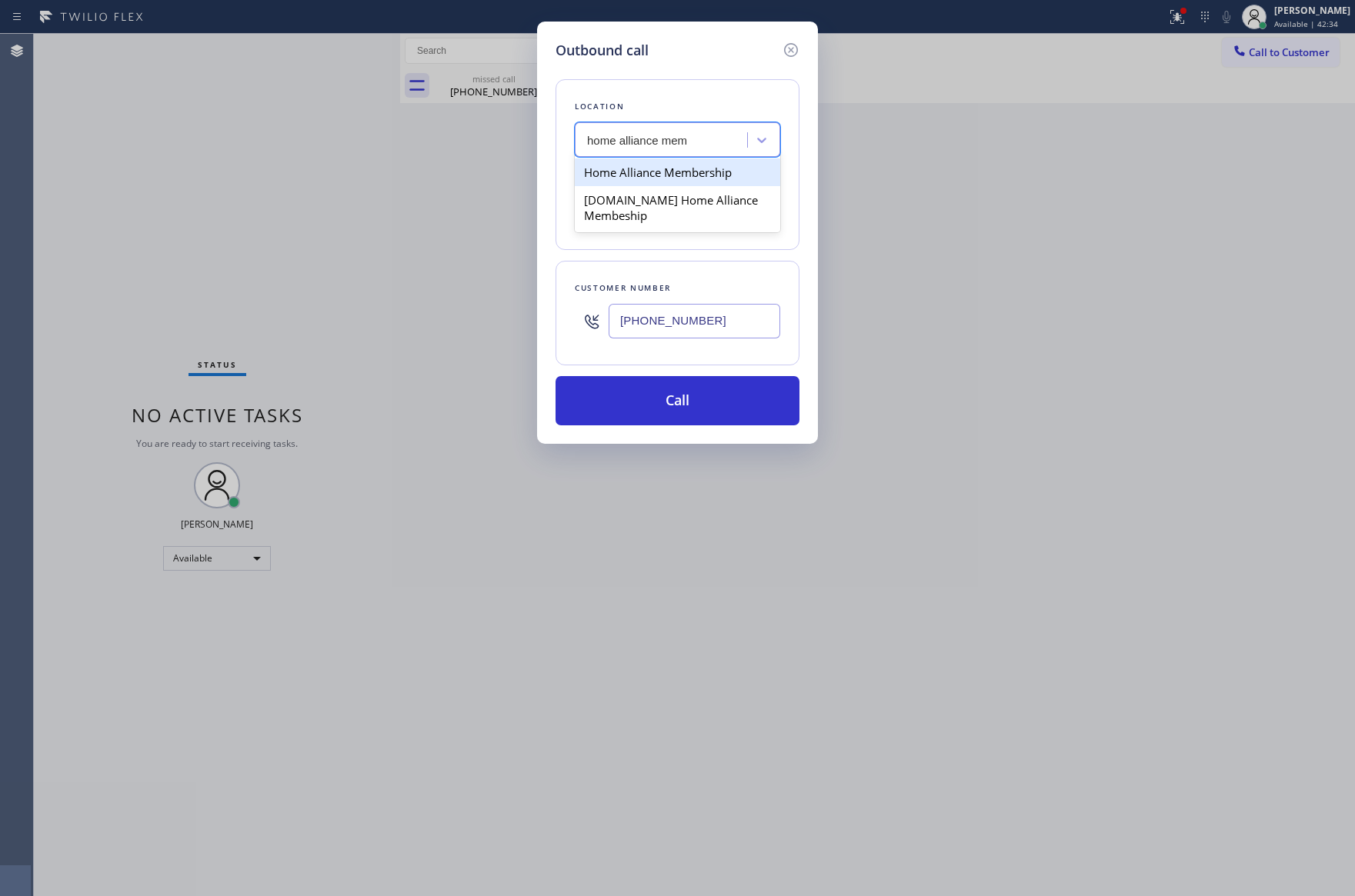
click at [710, 173] on div "Home Alliance Membership" at bounding box center [678, 172] width 205 height 27
type input "[PHONE_NUMBER]"
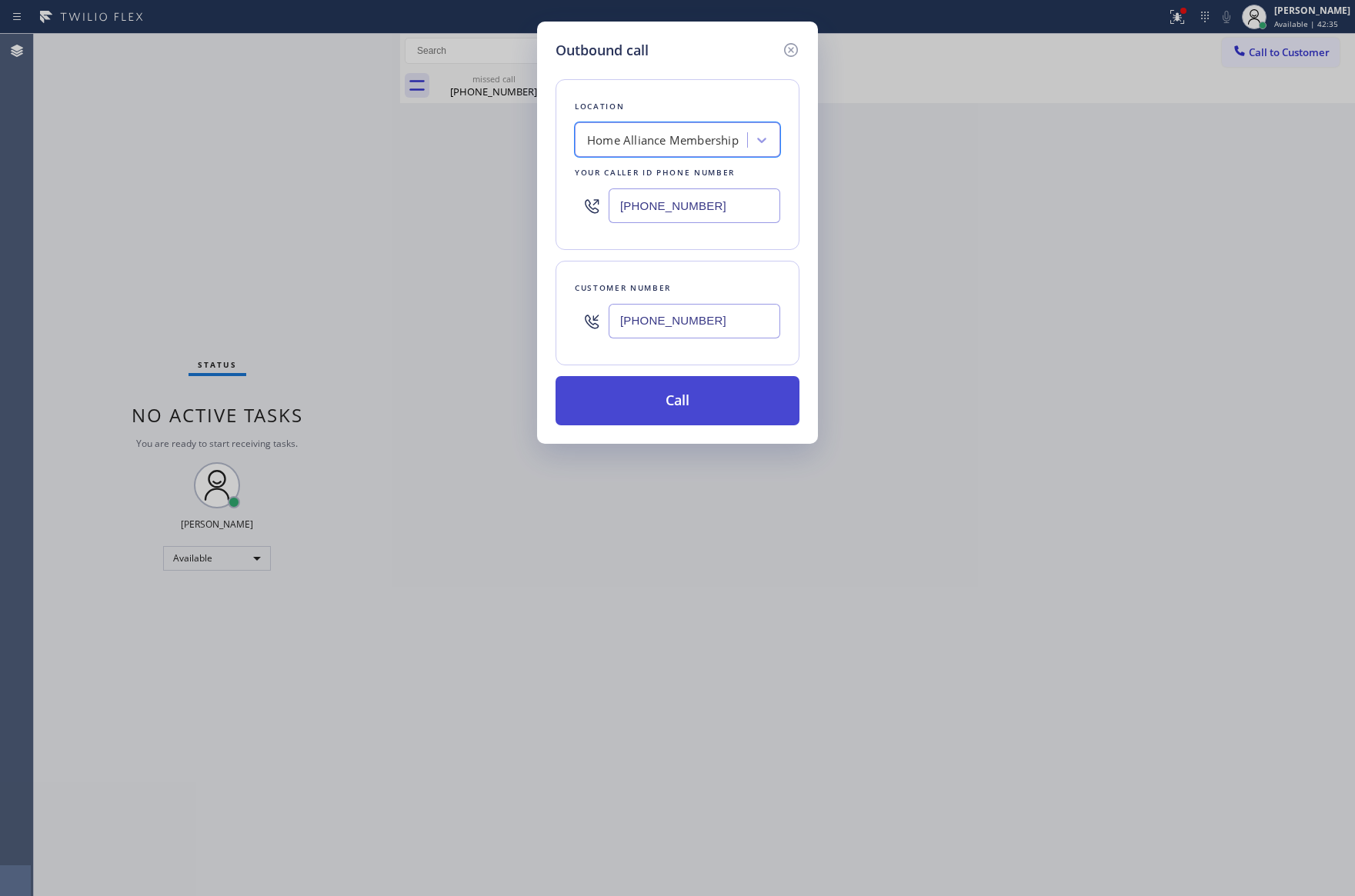
click at [706, 414] on button "Call" at bounding box center [678, 401] width 244 height 49
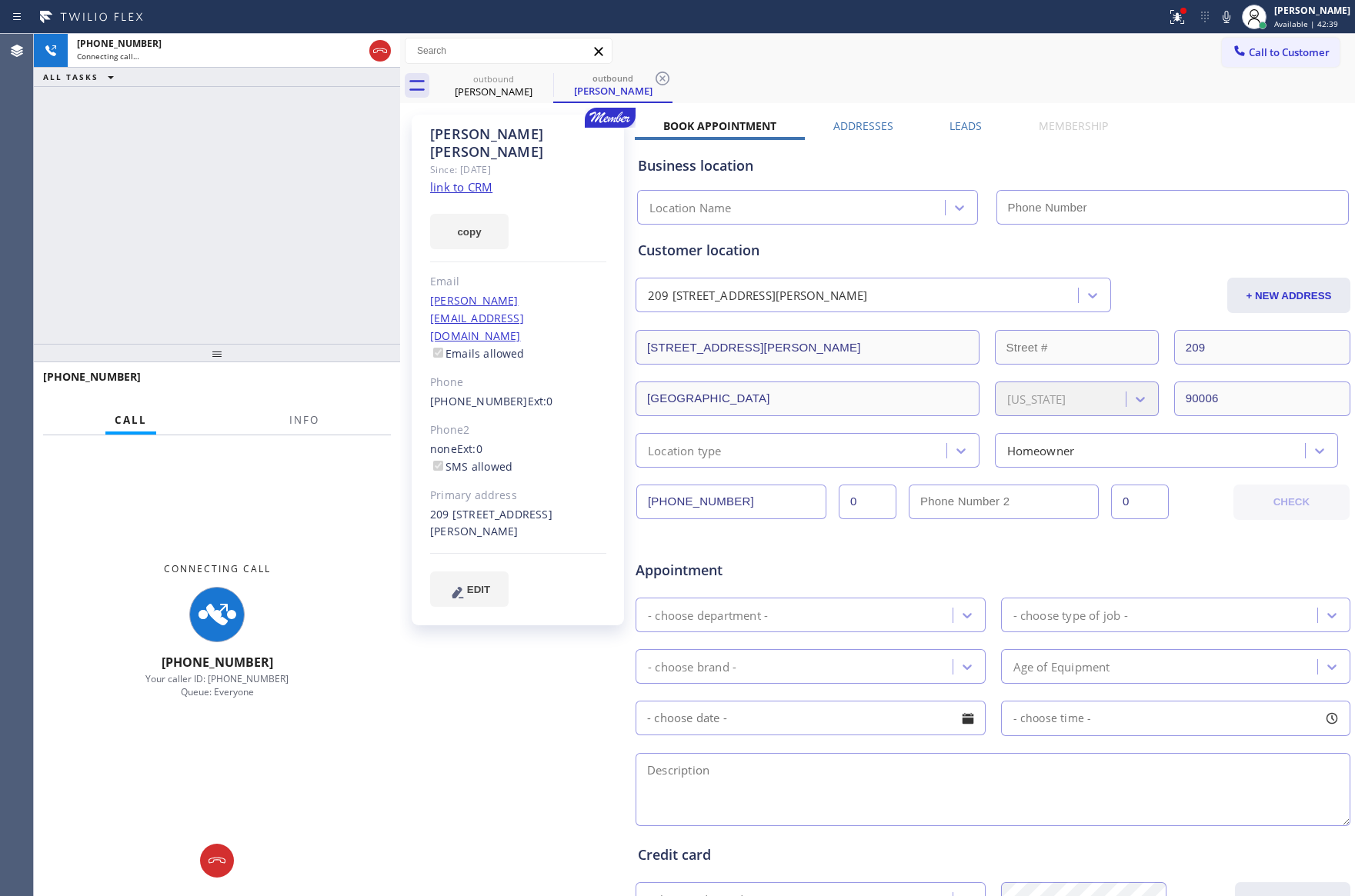
type input "[PHONE_NUMBER]"
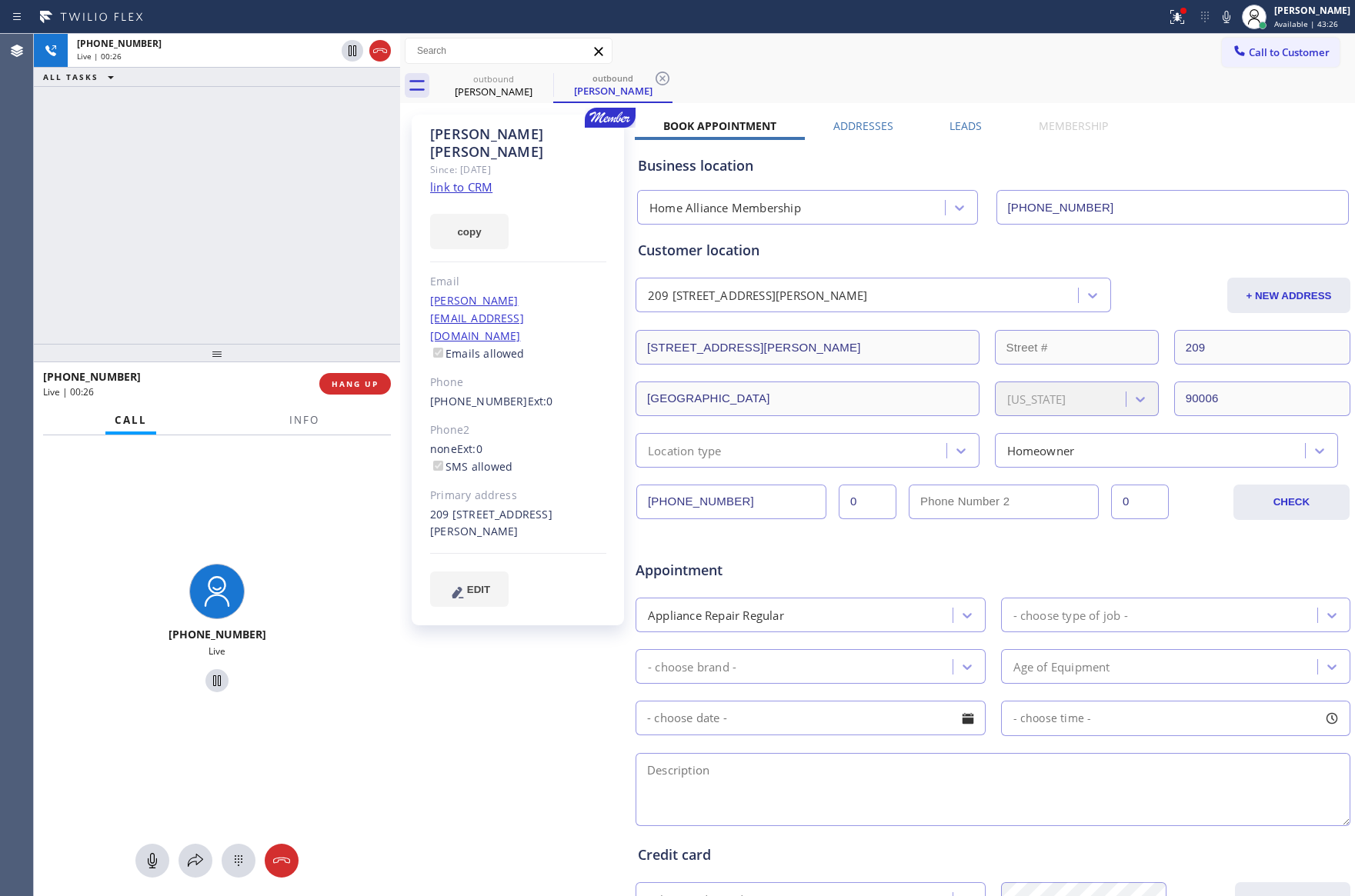
click at [232, 259] on div "[PHONE_NUMBER] Live | 00:26 ALL TASKS ALL TASKS ACTIVE TASKS TASKS IN WRAP UP" at bounding box center [217, 189] width 366 height 310
click at [249, 204] on div "[PHONE_NUMBER] Live | 00:31 ALL TASKS ALL TASKS ACTIVE TASKS TASKS IN WRAP UP" at bounding box center [217, 189] width 366 height 310
click at [238, 195] on div "[PHONE_NUMBER] Live | 00:31 ALL TASKS ALL TASKS ACTIVE TASKS TASKS IN WRAP UP" at bounding box center [217, 189] width 366 height 310
click at [342, 386] on span "HANG UP" at bounding box center [354, 383] width 47 height 11
click at [248, 233] on div "[PHONE_NUMBER] Live | 00:32 ALL TASKS ALL TASKS ACTIVE TASKS TASKS IN WRAP UP" at bounding box center [217, 189] width 366 height 310
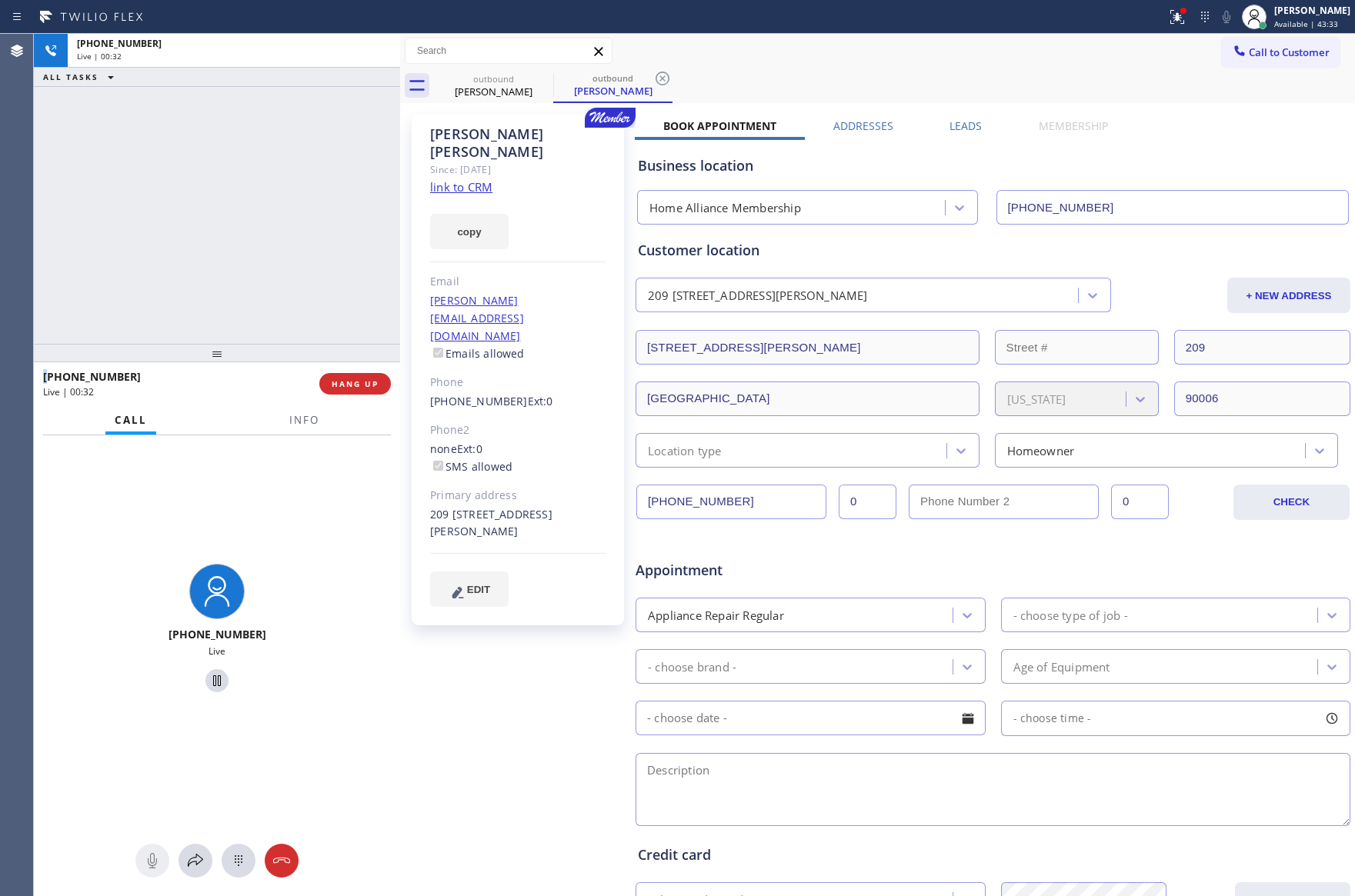
drag, startPoint x: 248, startPoint y: 233, endPoint x: 266, endPoint y: 238, distance: 18.7
click at [266, 238] on div "[PHONE_NUMBER] Live | 00:32 ALL TASKS ALL TASKS ACTIVE TASKS TASKS IN WRAP UP" at bounding box center [217, 189] width 366 height 310
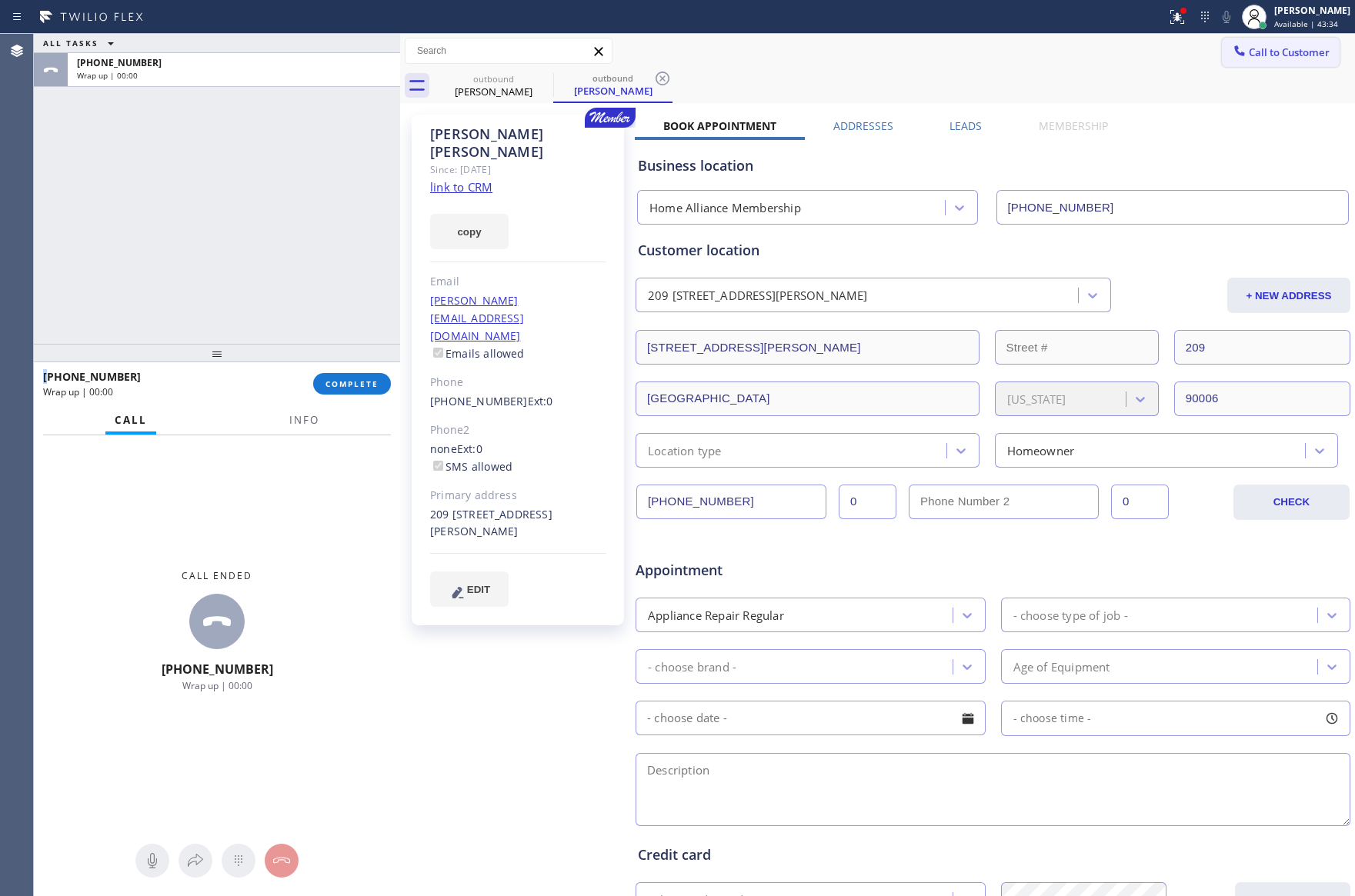
click at [1291, 46] on span "Call to Customer" at bounding box center [1289, 52] width 81 height 14
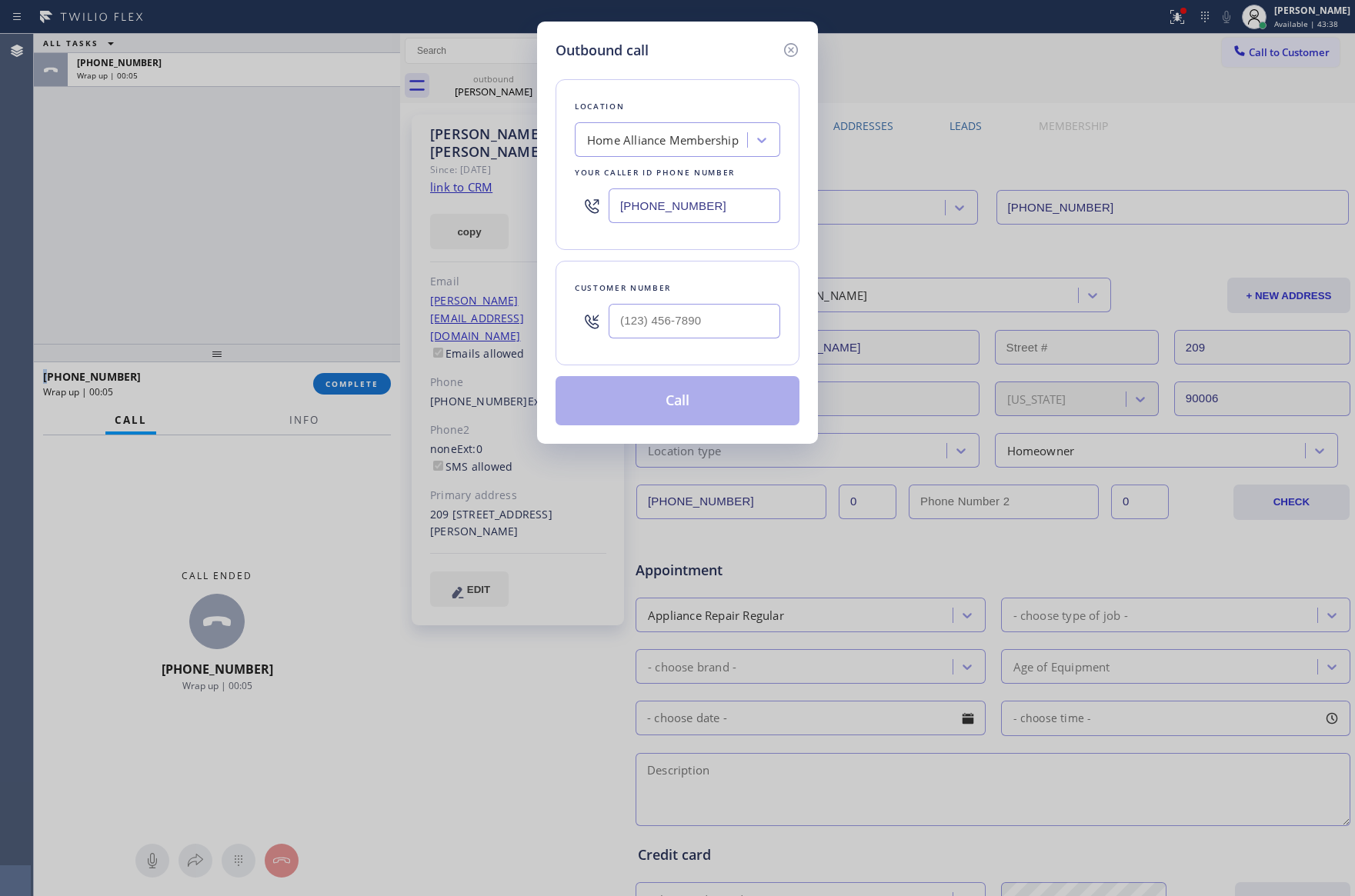
click at [751, 321] on input "text" at bounding box center [694, 321] width 171 height 35
paste input "602) 370-4018"
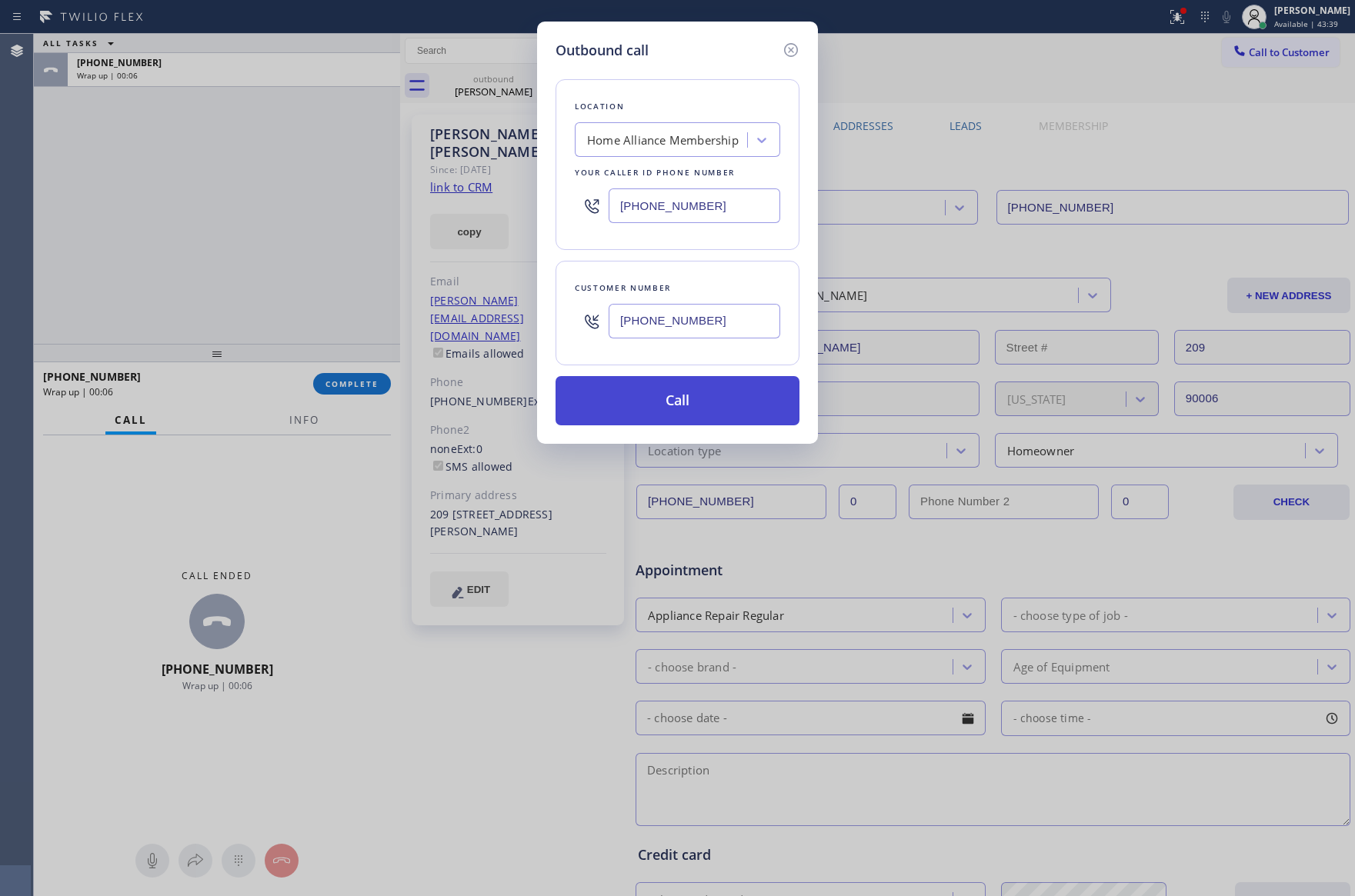
type input "[PHONE_NUMBER]"
click at [707, 414] on button "Call" at bounding box center [678, 401] width 244 height 49
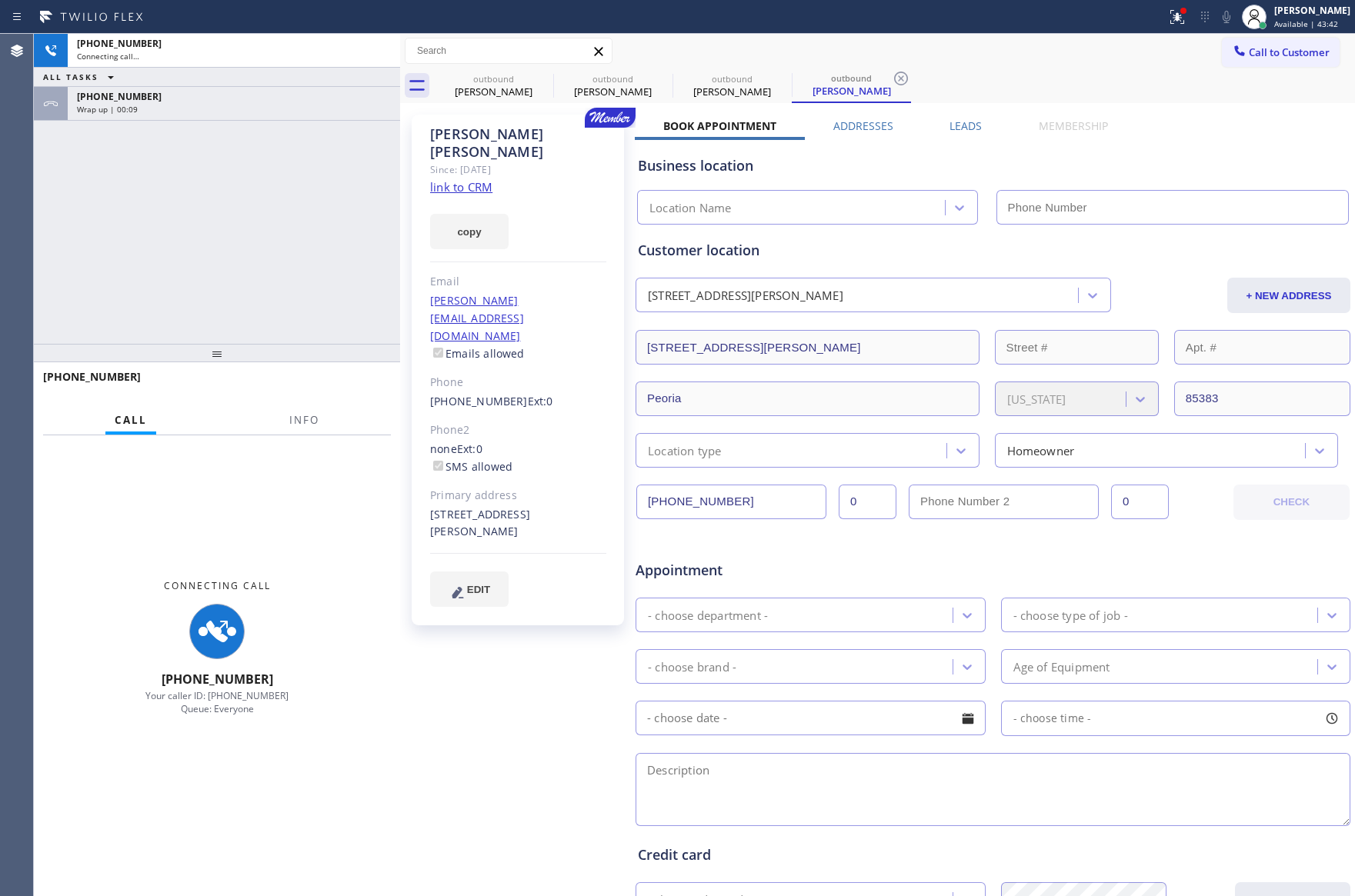
type input "[PHONE_NUMBER]"
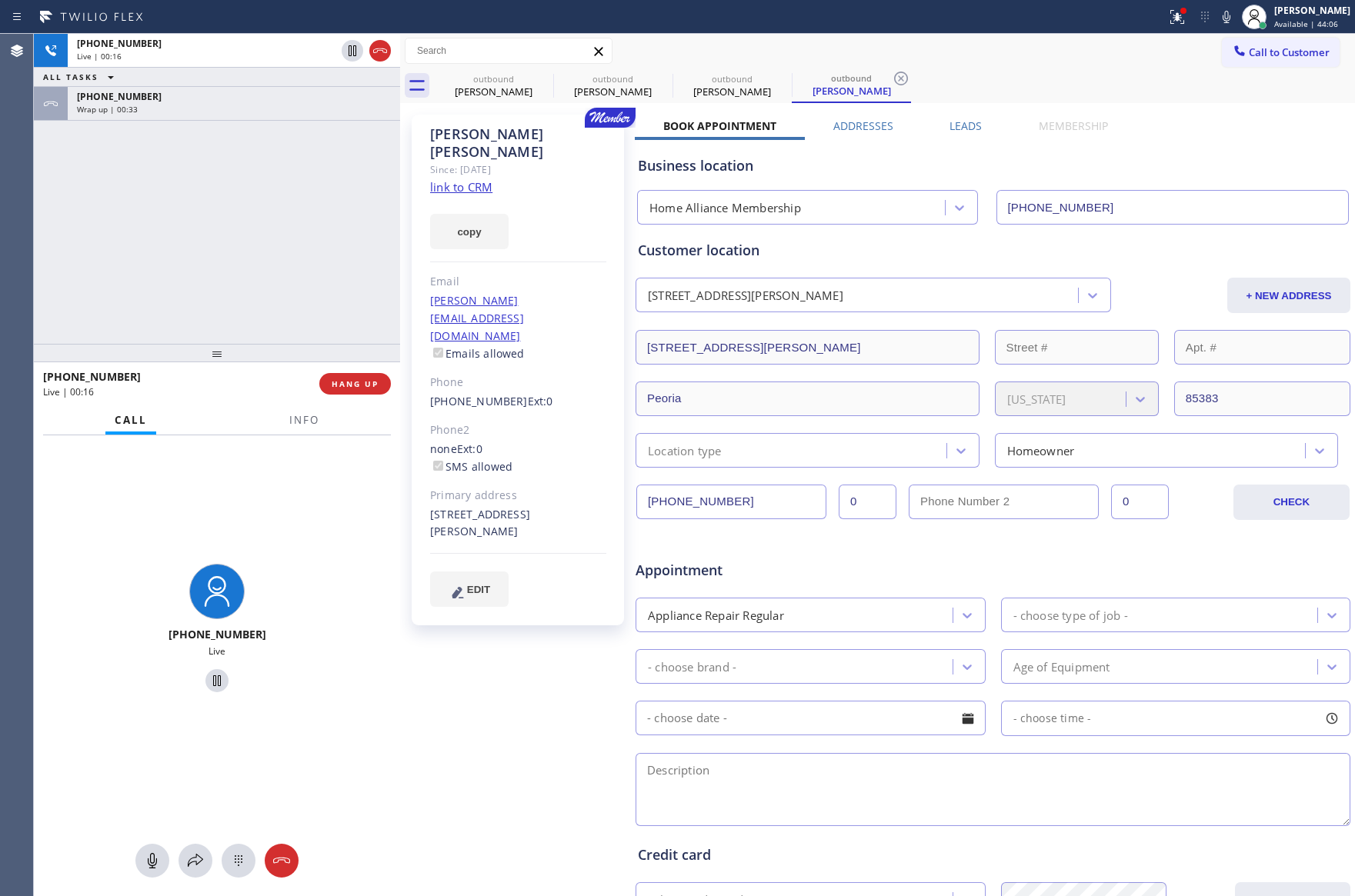
click at [496, 642] on div "[PERSON_NAME] Since: [DATE] link to CRM copy Email [PERSON_NAME][EMAIL_ADDRESS]…" at bounding box center [519, 605] width 231 height 997
click at [284, 250] on div "[PHONE_NUMBER] Live | 00:22 ALL TASKS ALL TASKS ACTIVE TASKS TASKS IN WRAP UP […" at bounding box center [217, 189] width 366 height 310
click at [267, 107] on div "Wrap up | 00:40" at bounding box center [233, 109] width 314 height 11
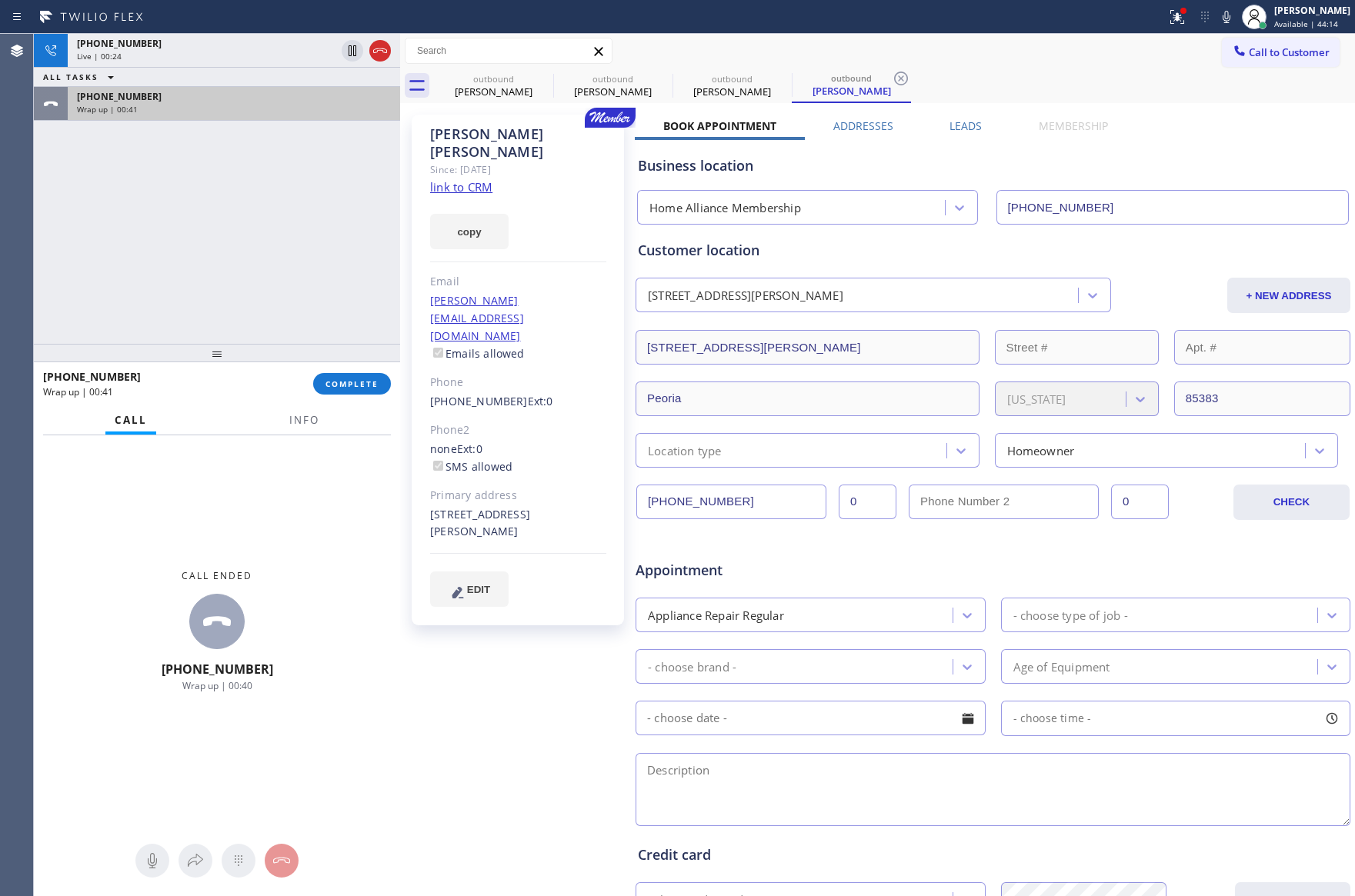
click at [282, 106] on div "Wrap up | 00:41" at bounding box center [233, 109] width 314 height 11
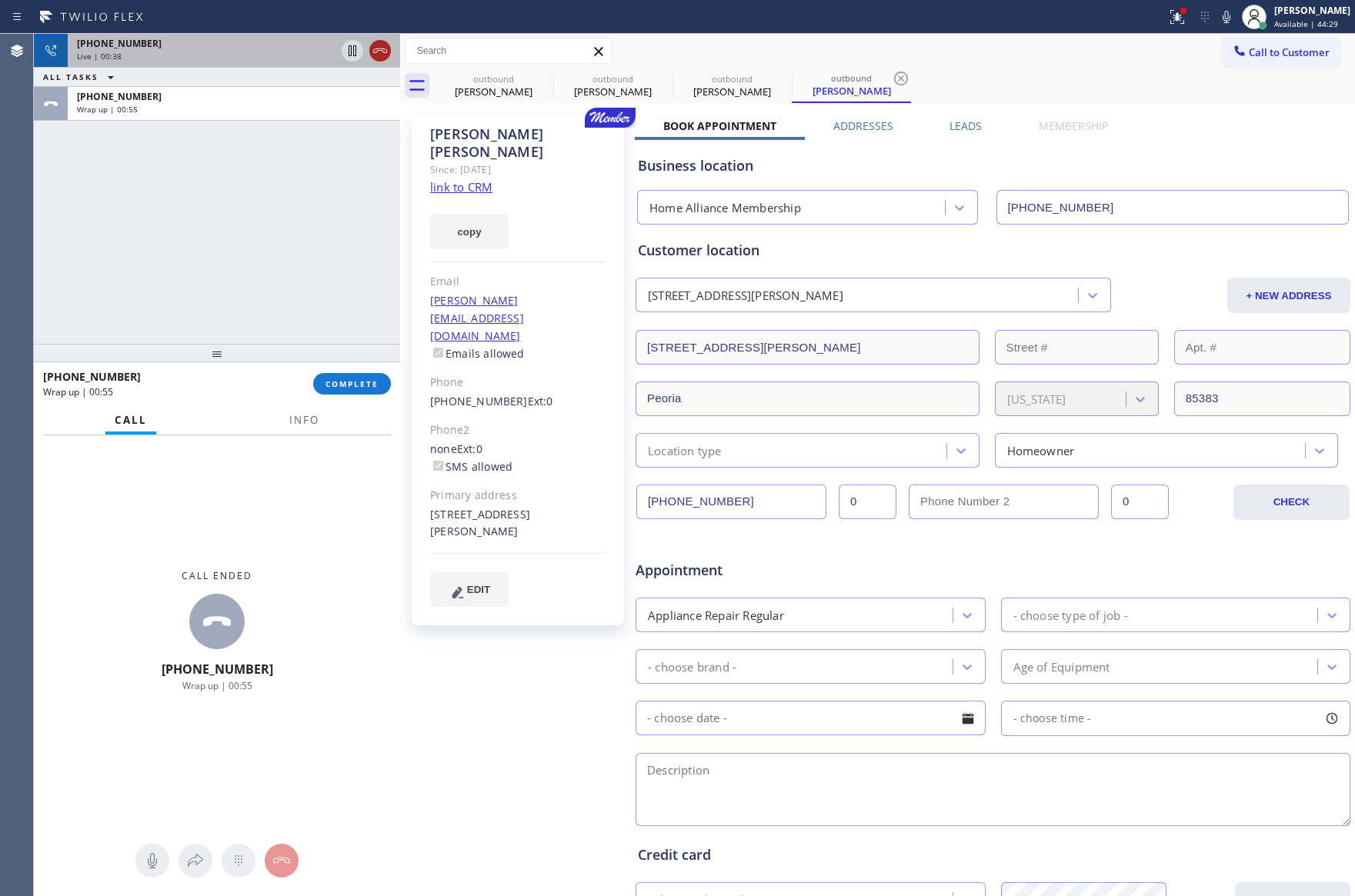
click at [379, 49] on icon at bounding box center [380, 50] width 18 height 18
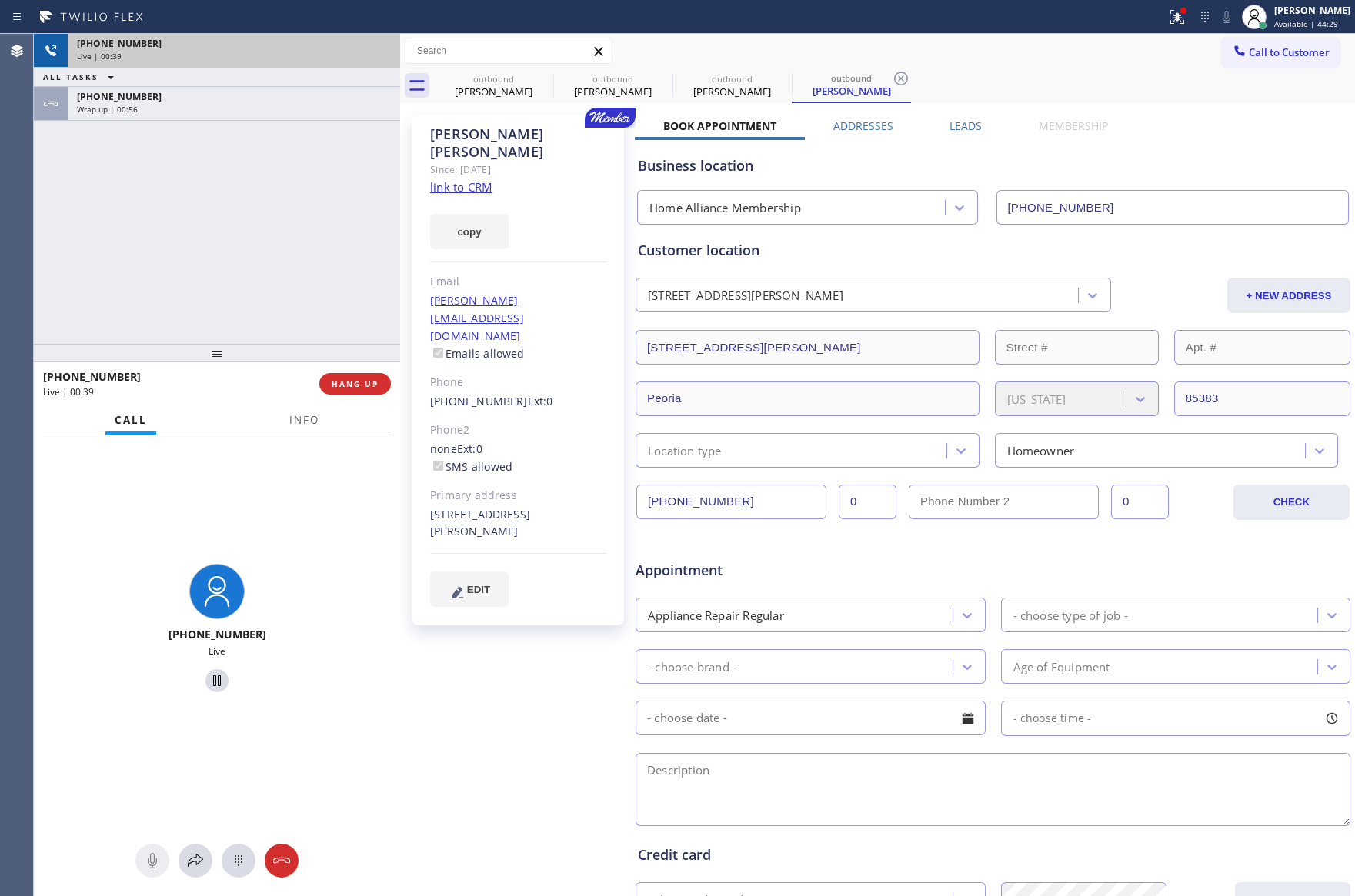
drag, startPoint x: 307, startPoint y: 241, endPoint x: 411, endPoint y: 325, distance: 133.7
click at [325, 254] on div "[PHONE_NUMBER] Live | 00:39 ALL TASKS ALL TASKS ACTIVE TASKS TASKS IN WRAP UP […" at bounding box center [217, 189] width 366 height 310
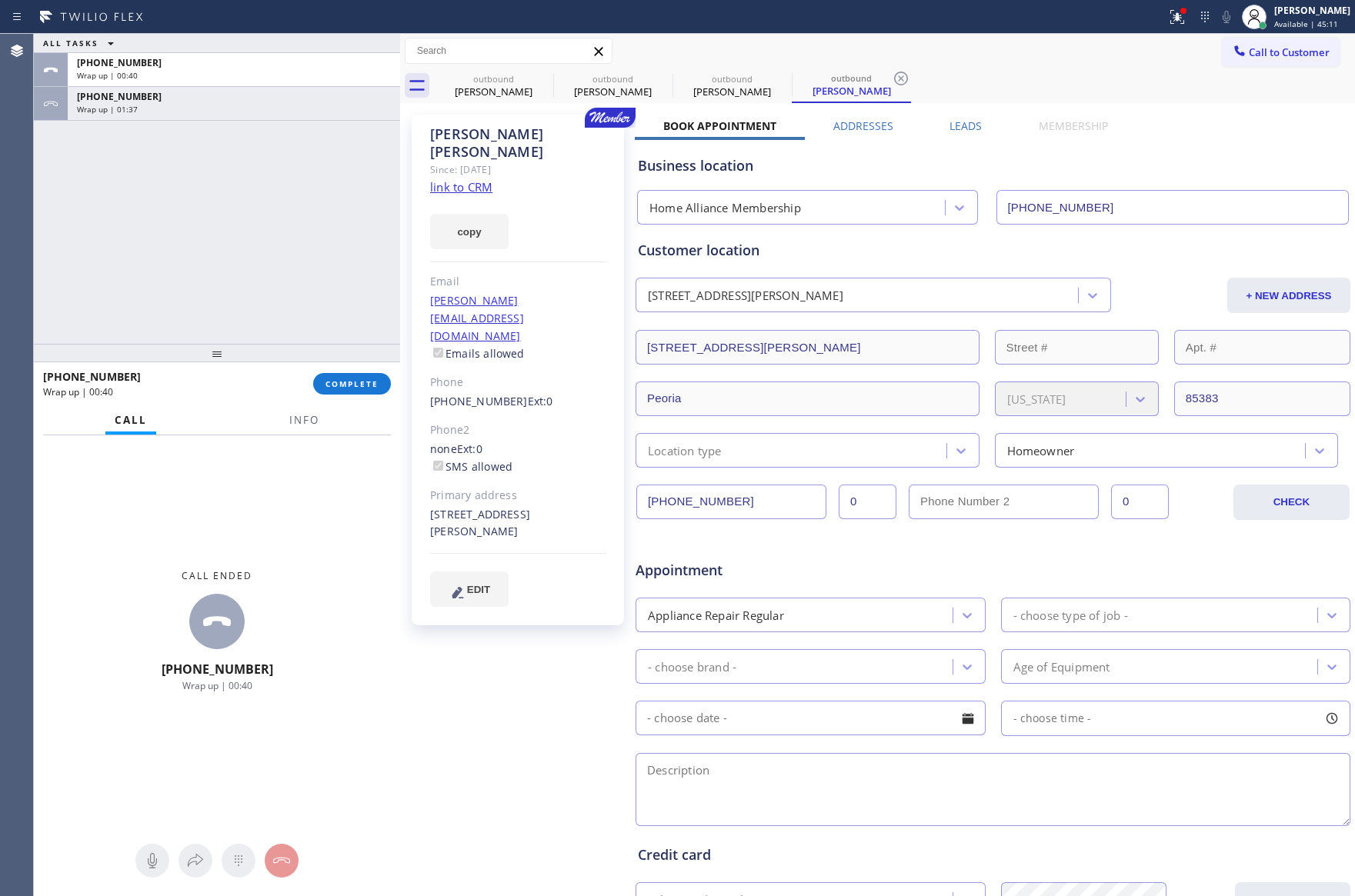
drag, startPoint x: 222, startPoint y: 195, endPoint x: 291, endPoint y: 378, distance: 195.6
click at [222, 208] on div "ALL TASKS ALL TASKS ACTIVE TASKS TASKS IN WRAP UP [PHONE_NUMBER] Wrap up | 00:4…" at bounding box center [217, 189] width 366 height 310
click at [364, 381] on span "COMPLETE" at bounding box center [352, 383] width 53 height 11
click at [288, 227] on div "ALL TASKS ALL TASKS ACTIVE TASKS TASKS IN WRAP UP [PHONE_NUMBER] Wrap up | 00:4…" at bounding box center [217, 189] width 366 height 310
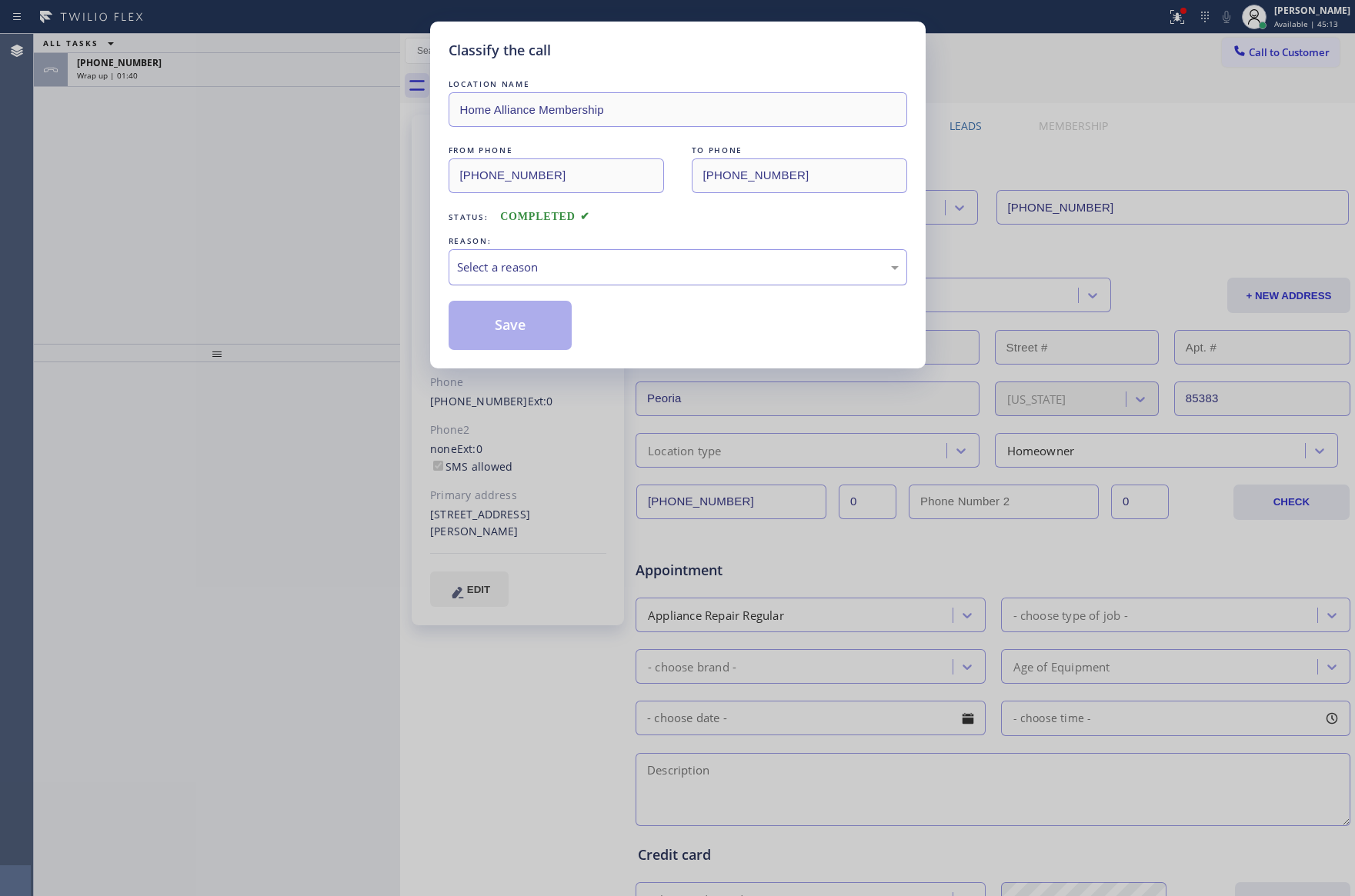
click at [529, 280] on div "Select a reason" at bounding box center [678, 266] width 459 height 36
click at [508, 326] on button "Save" at bounding box center [510, 326] width 124 height 49
click at [7, 160] on div "Classify the call LOCATION NAME Home Alliance Membership FROM PHONE [PHONE_NUMB…" at bounding box center [678, 448] width 1355 height 896
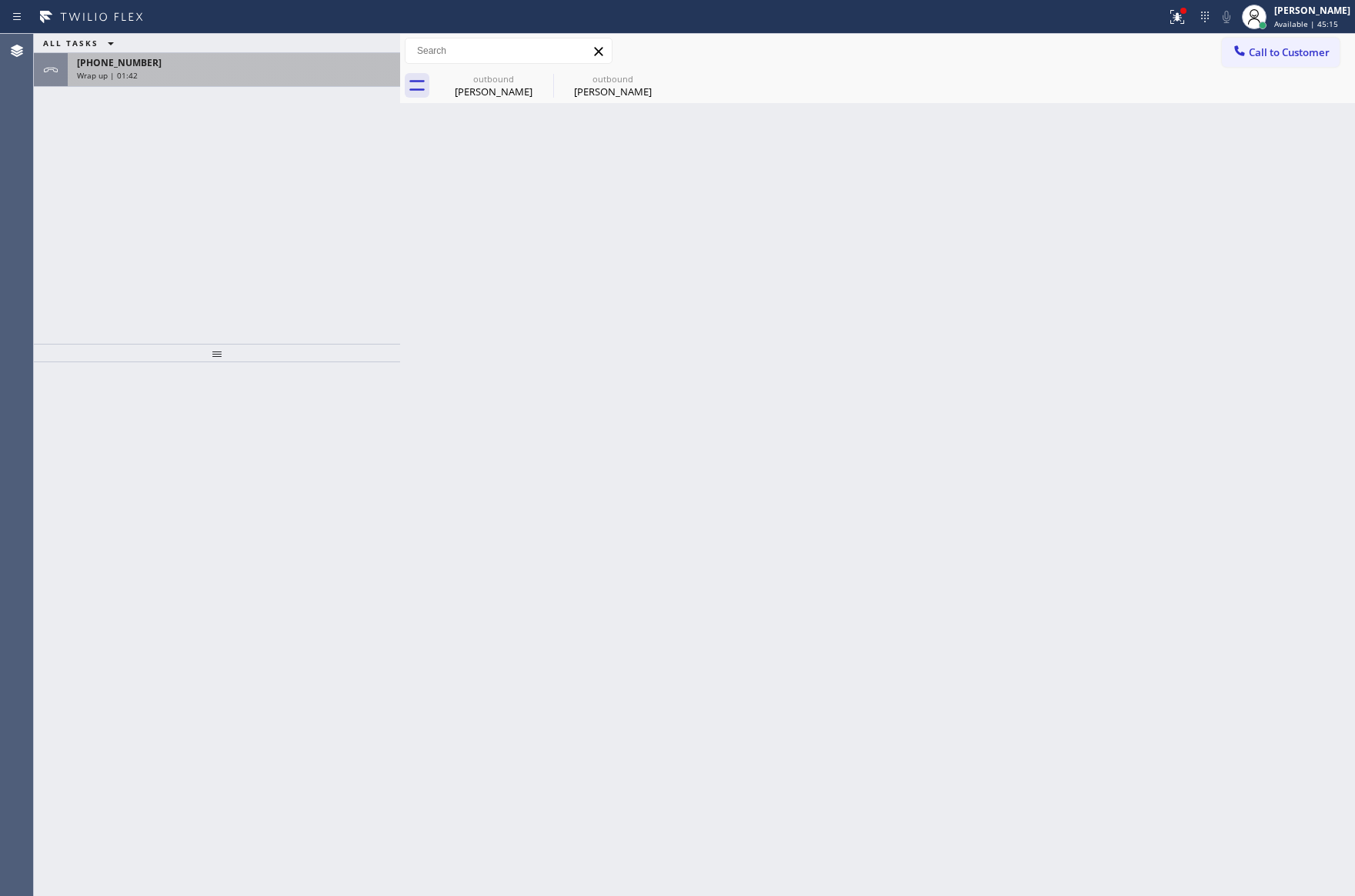
drag, startPoint x: 88, startPoint y: 195, endPoint x: 306, endPoint y: 56, distance: 258.5
click at [169, 155] on div "ALL TASKS ALL TASKS ACTIVE TASKS TASKS IN WRAP UP [PHONE_NUMBER] Wrap up | 01:42" at bounding box center [217, 189] width 366 height 310
drag, startPoint x: 312, startPoint y: 70, endPoint x: 312, endPoint y: 79, distance: 9.0
click at [312, 79] on div "Wrap up | 01:42" at bounding box center [233, 75] width 314 height 11
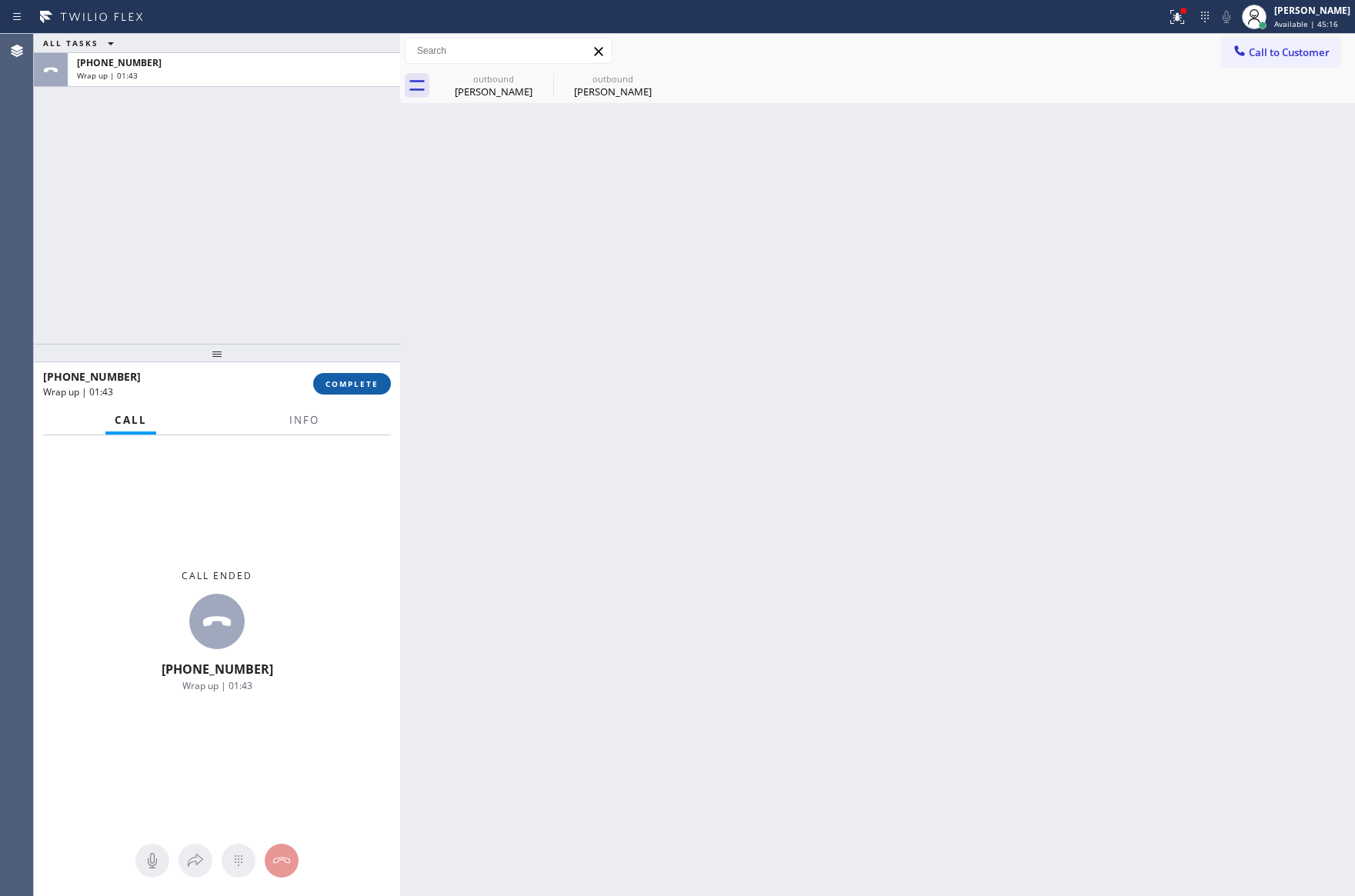
click at [349, 382] on span "COMPLETE" at bounding box center [352, 383] width 53 height 11
click at [303, 211] on div "ALL TASKS ALL TASKS ACTIVE TASKS TASKS IN WRAP UP [PHONE_NUMBER] Wrap up | 01:43" at bounding box center [217, 189] width 366 height 310
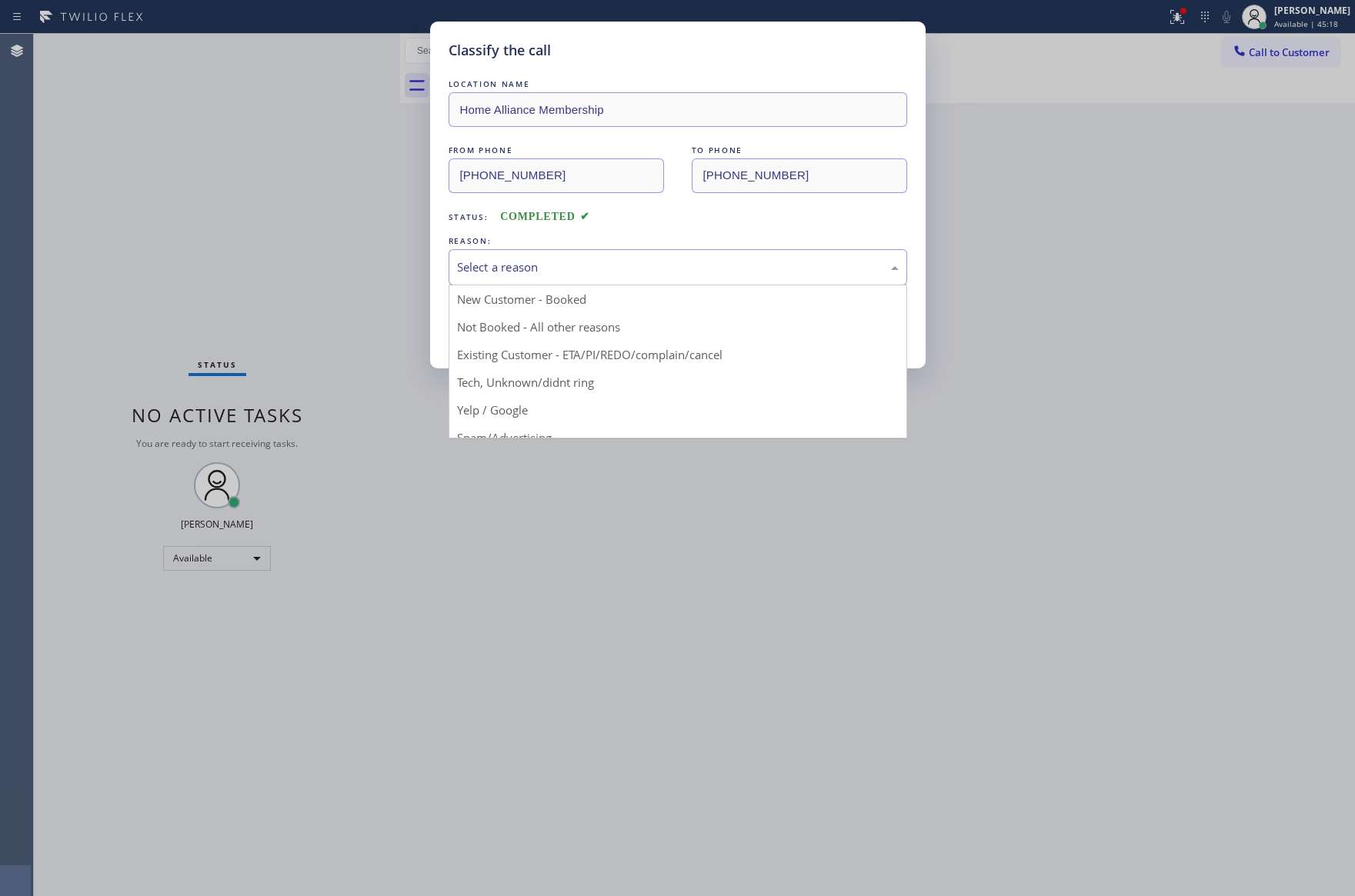
click at [501, 271] on div "Select a reason" at bounding box center [678, 266] width 441 height 17
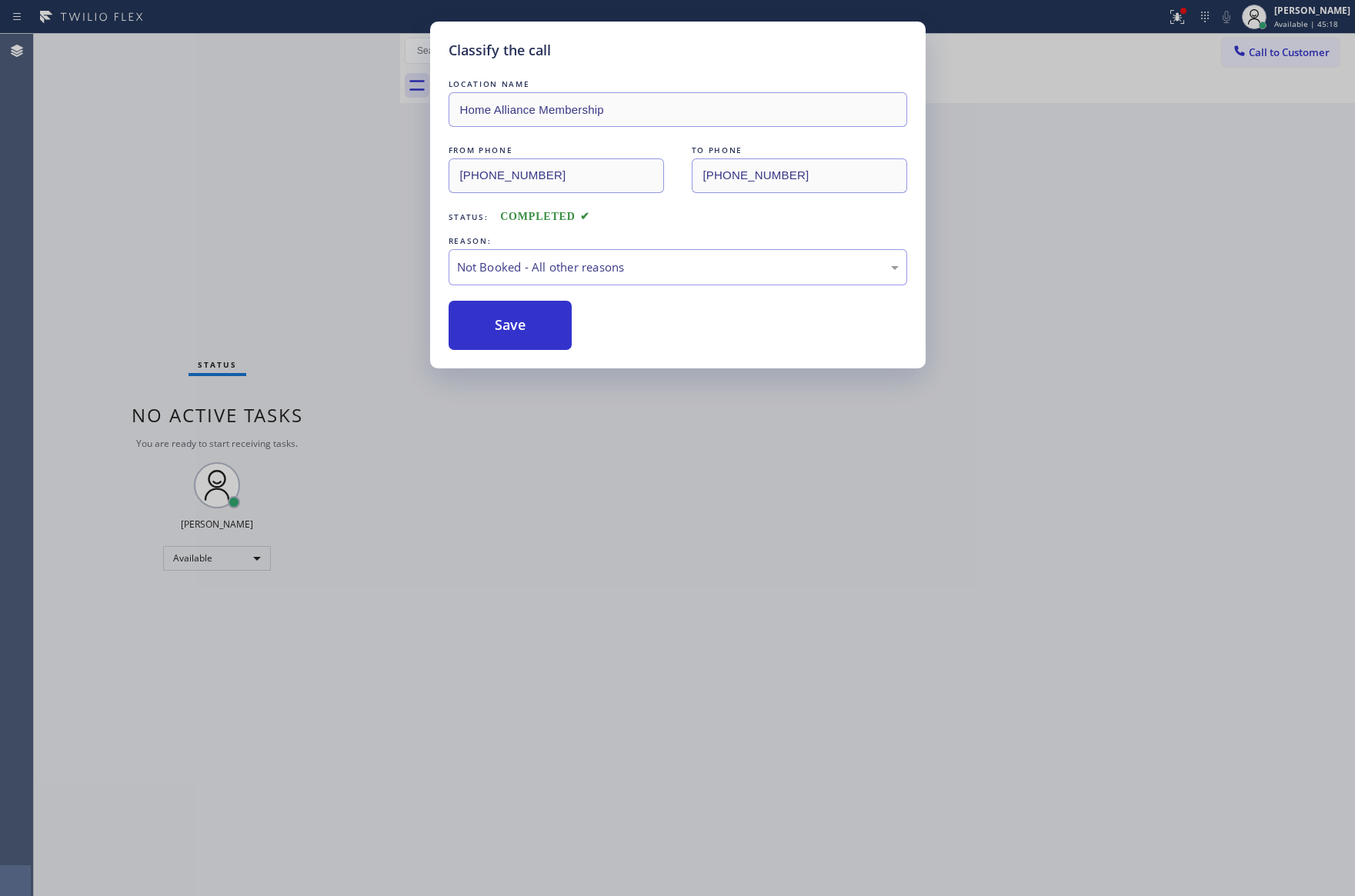
click at [508, 333] on button "Save" at bounding box center [510, 326] width 124 height 49
click at [288, 185] on div "Classify the call LOCATION NAME Home Alliance Membership FROM PHONE [PHONE_NUMB…" at bounding box center [678, 448] width 1355 height 896
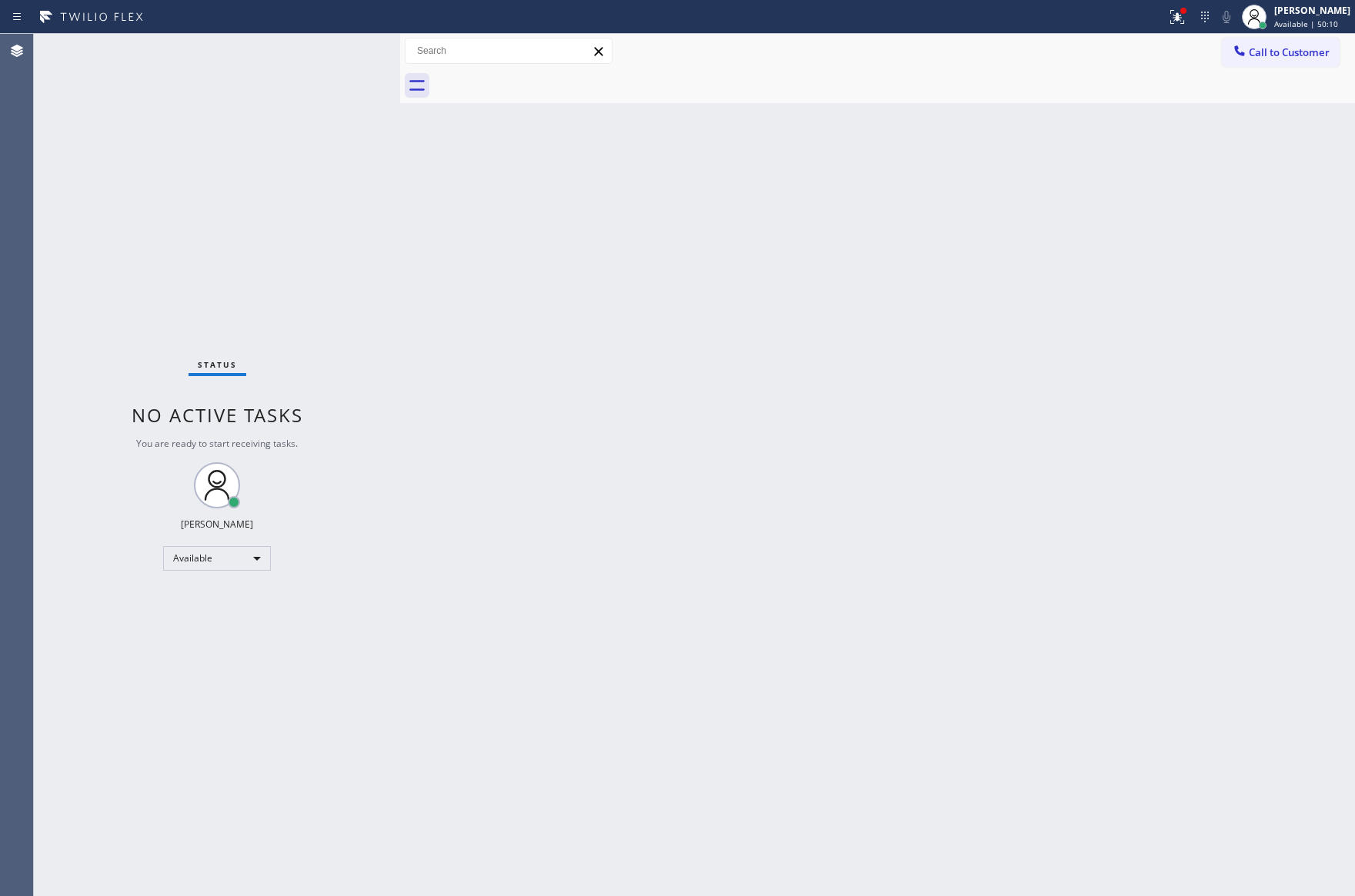
drag, startPoint x: 686, startPoint y: 439, endPoint x: 497, endPoint y: 26, distance: 454.2
click at [677, 416] on div "Back to Dashboard Change Sender ID Customers Technicians Select a contact Outbo…" at bounding box center [877, 465] width 955 height 862
drag, startPoint x: 623, startPoint y: 395, endPoint x: 895, endPoint y: 462, distance: 280.1
click at [700, 470] on div "Back to Dashboard Change Sender ID Customers Technicians Select a contact Outbo…" at bounding box center [877, 465] width 955 height 862
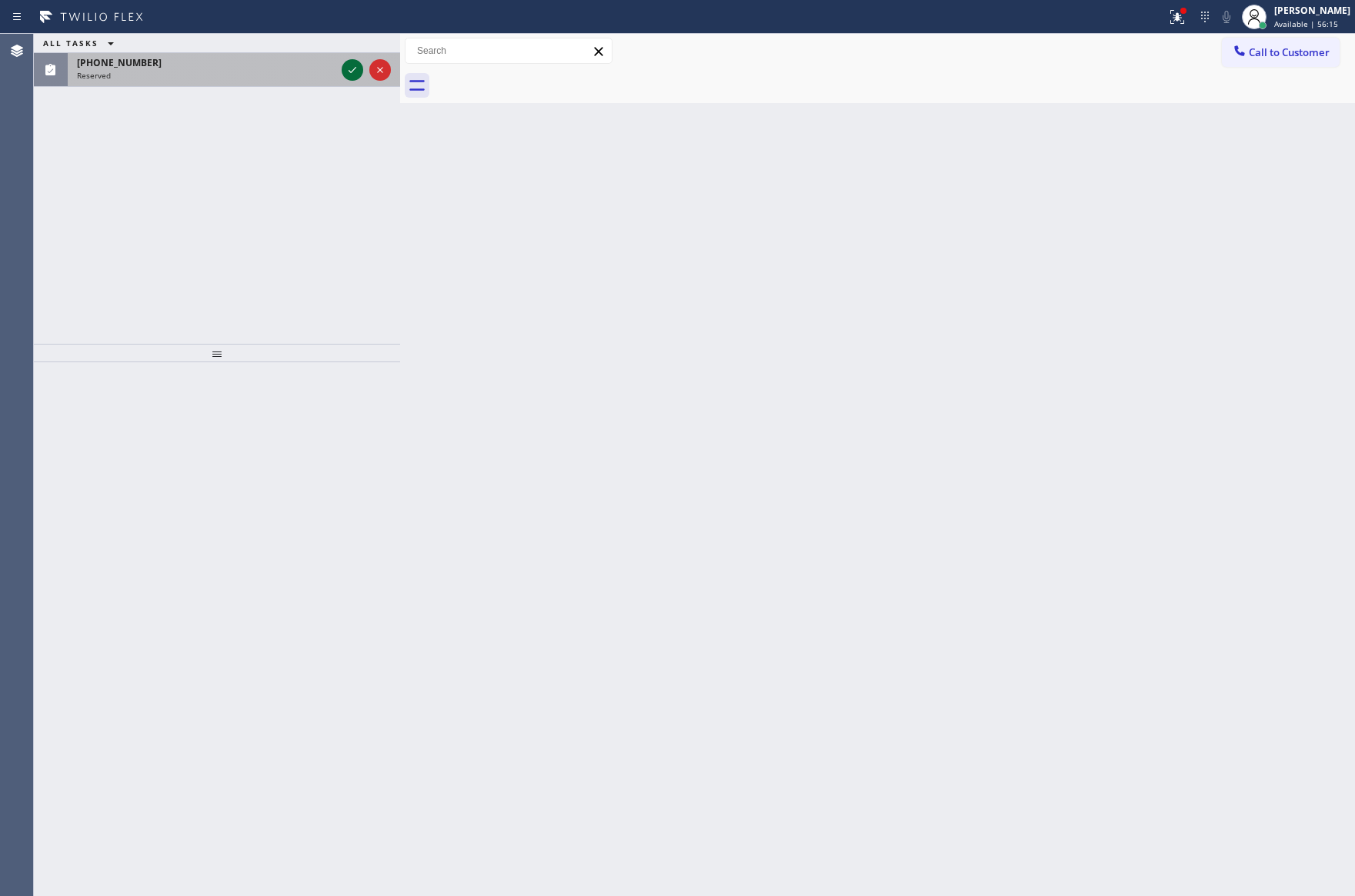
click at [349, 65] on icon at bounding box center [352, 70] width 18 height 18
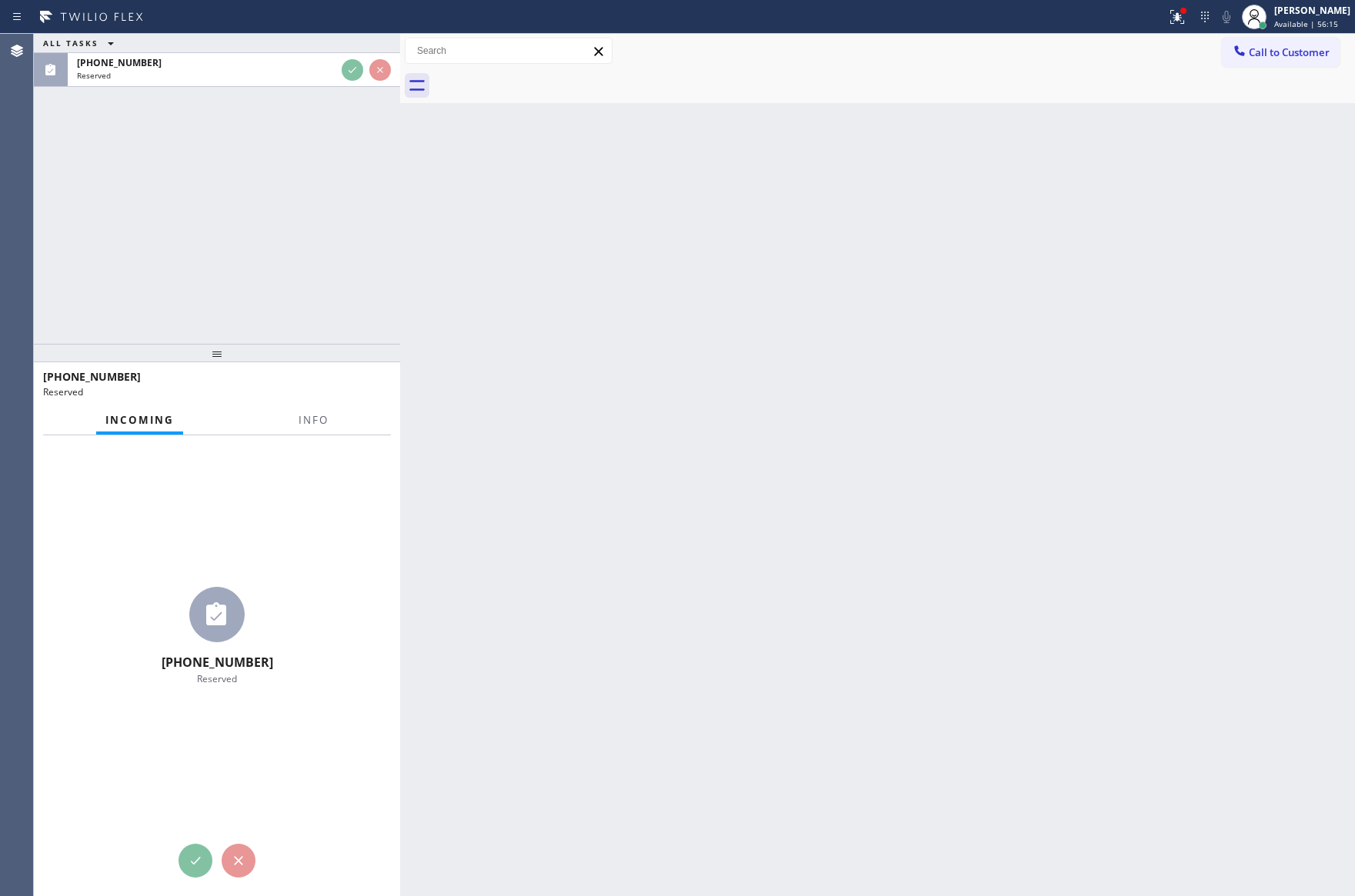
click at [374, 238] on div "ALL TASKS ALL TASKS ACTIVE TASKS TASKS IN WRAP UP [PHONE_NUMBER] Reserved" at bounding box center [217, 189] width 366 height 310
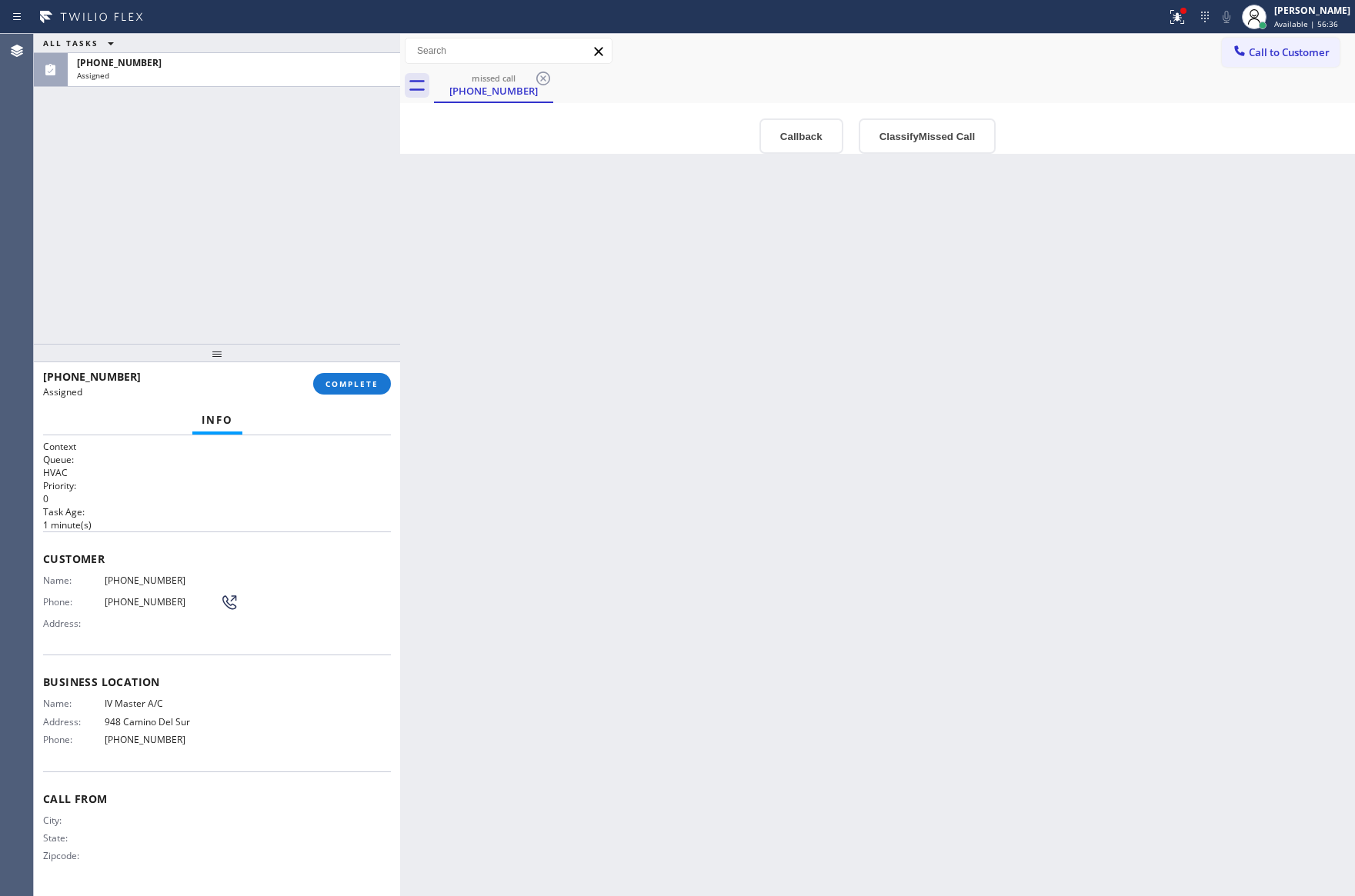
drag, startPoint x: 488, startPoint y: 329, endPoint x: 341, endPoint y: 441, distance: 184.8
click at [510, 408] on div "Back to Dashboard Change Sender ID Customers Technicians Select a contact Outbo…" at bounding box center [877, 465] width 955 height 862
drag, startPoint x: 344, startPoint y: 388, endPoint x: 220, endPoint y: 148, distance: 270.1
click at [341, 379] on button "COMPLETE" at bounding box center [352, 384] width 78 height 22
click at [220, 147] on div "ALL TASKS ALL TASKS ACTIVE TASKS TASKS IN WRAP UP [PHONE_NUMBER] Assigned" at bounding box center [217, 189] width 366 height 310
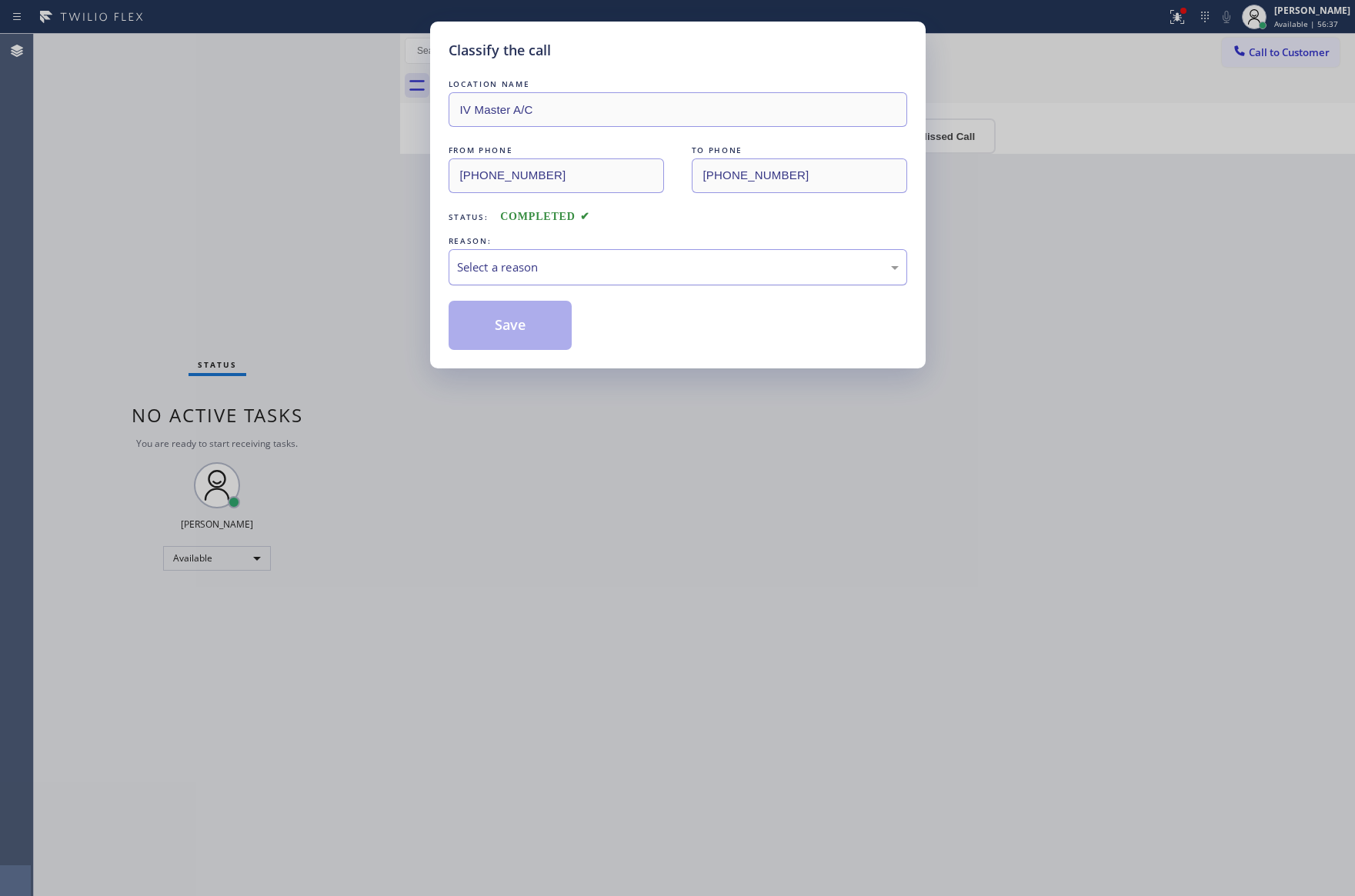
click at [595, 271] on div "Select a reason" at bounding box center [678, 266] width 441 height 17
click at [523, 332] on button "Save" at bounding box center [510, 326] width 124 height 49
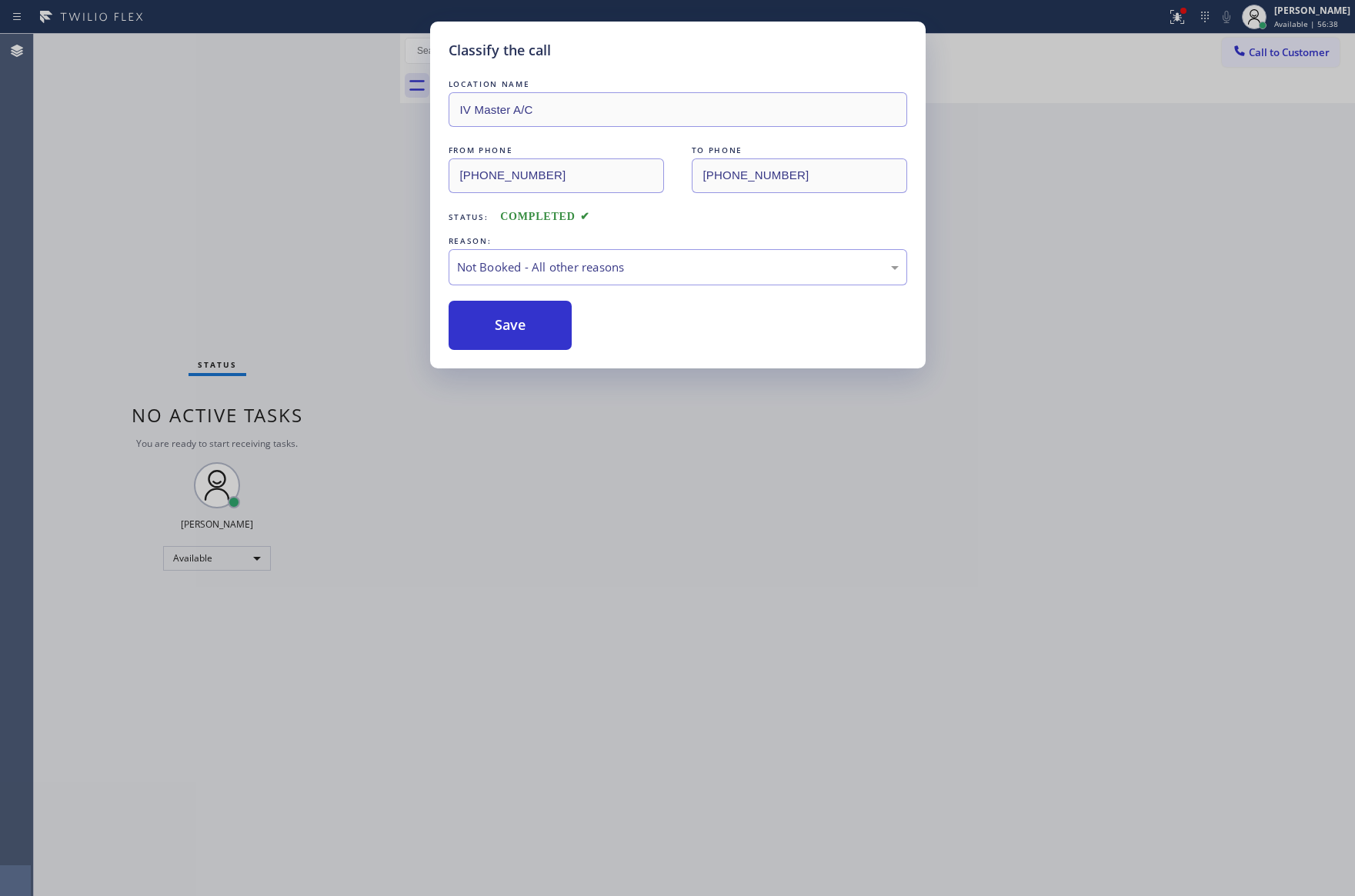
click at [523, 332] on button "Save" at bounding box center [510, 326] width 124 height 49
drag, startPoint x: 55, startPoint y: 152, endPoint x: 340, endPoint y: 464, distance: 422.6
click at [89, 176] on div "Classify the call LOCATION NAME IV Master A/C FROM PHONE [PHONE_NUMBER] TO PHON…" at bounding box center [678, 448] width 1355 height 896
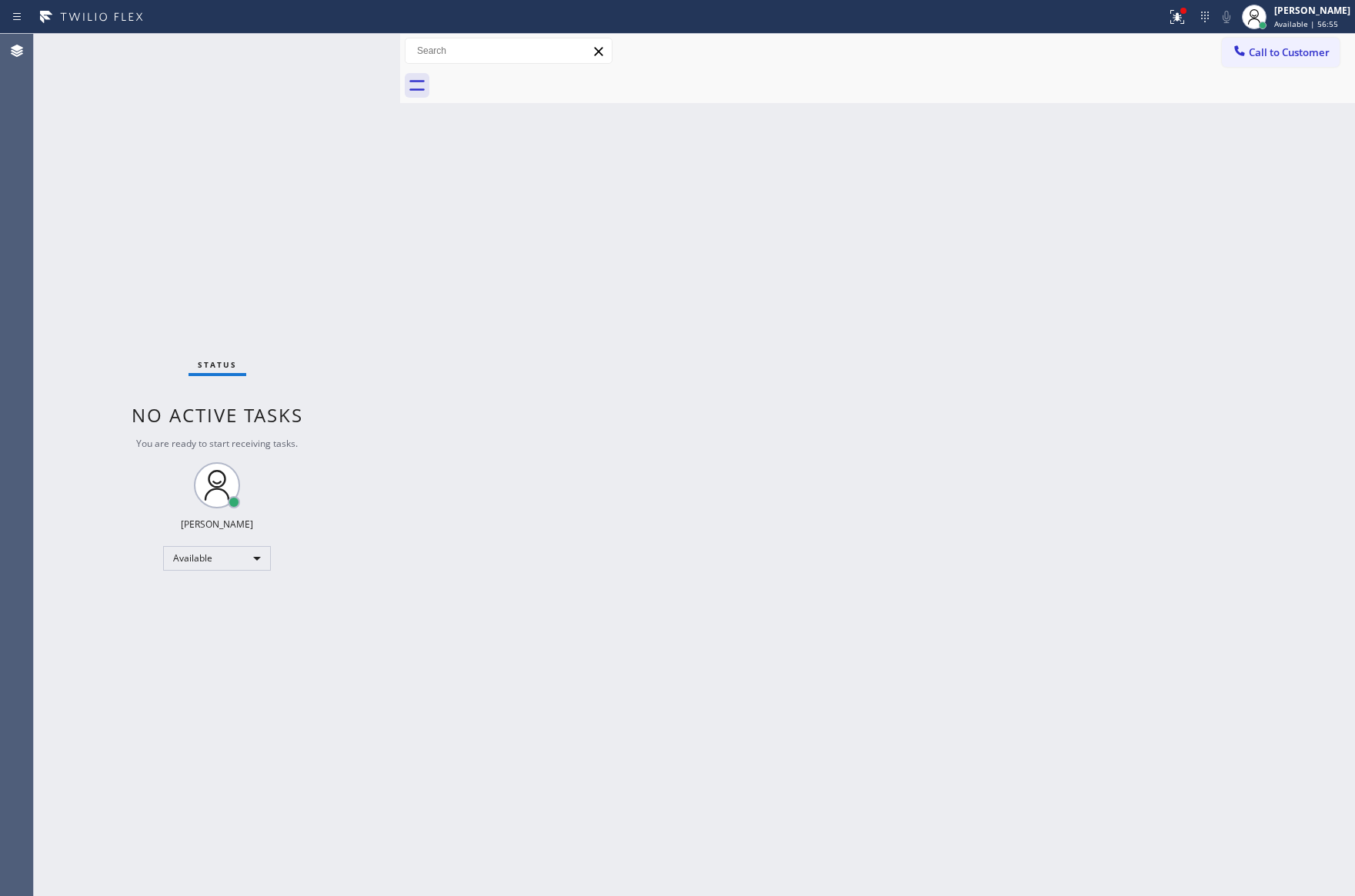
drag, startPoint x: 601, startPoint y: 402, endPoint x: 643, endPoint y: 340, distance: 74.9
click at [643, 340] on div "Back to Dashboard Change Sender ID Customers Technicians Select a contact Outbo…" at bounding box center [877, 465] width 955 height 862
drag, startPoint x: 753, startPoint y: 605, endPoint x: 783, endPoint y: 535, distance: 76.2
click at [771, 559] on div "Back to Dashboard Change Sender ID Customers Technicians Select a contact Outbo…" at bounding box center [877, 465] width 955 height 862
drag, startPoint x: 582, startPoint y: 373, endPoint x: 661, endPoint y: 387, distance: 80.2
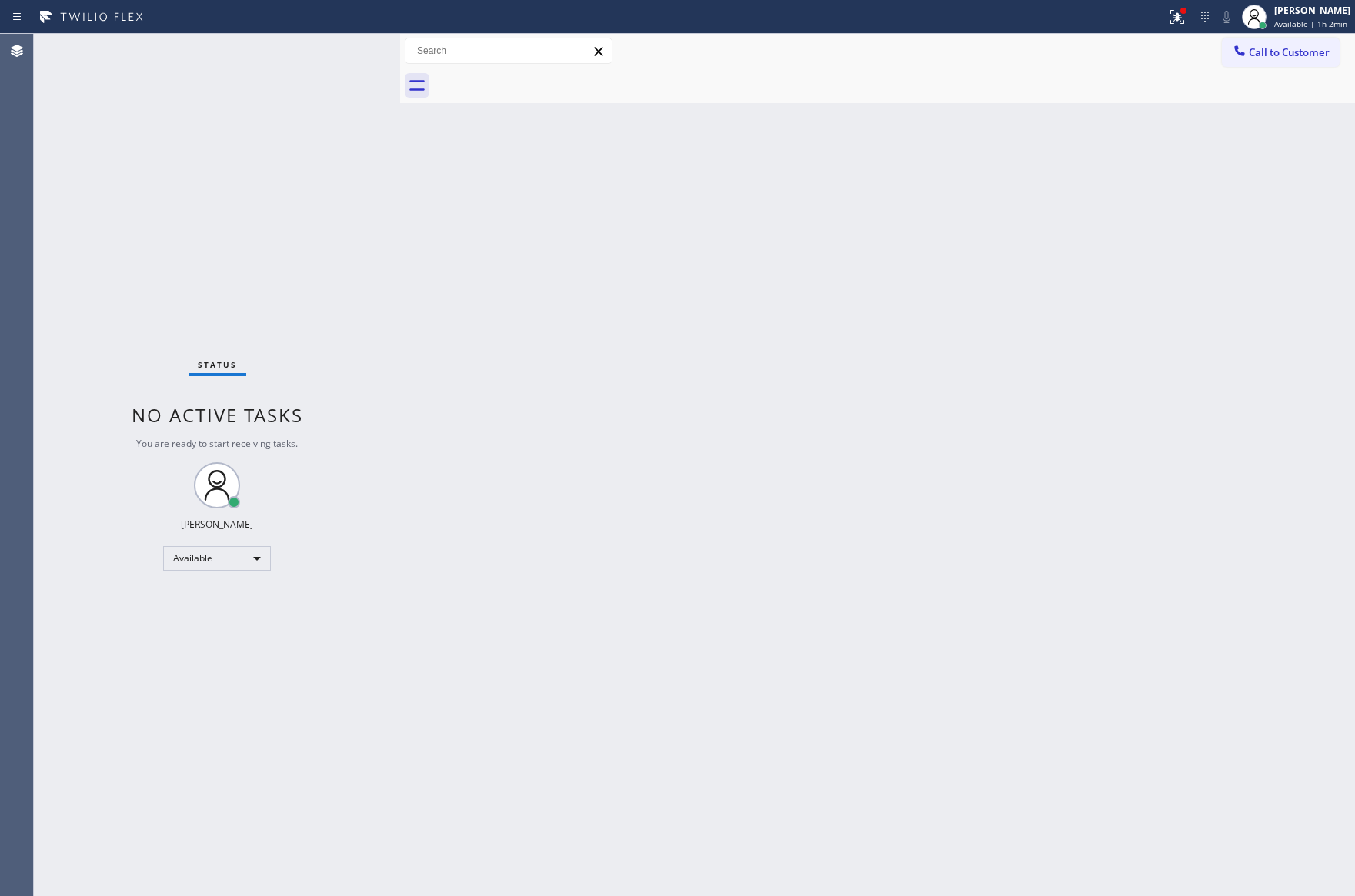
click at [661, 387] on div "Back to Dashboard Change Sender ID Customers Technicians Select a contact Outbo…" at bounding box center [877, 465] width 955 height 862
click at [1286, 49] on span "Call to Customer" at bounding box center [1289, 52] width 81 height 14
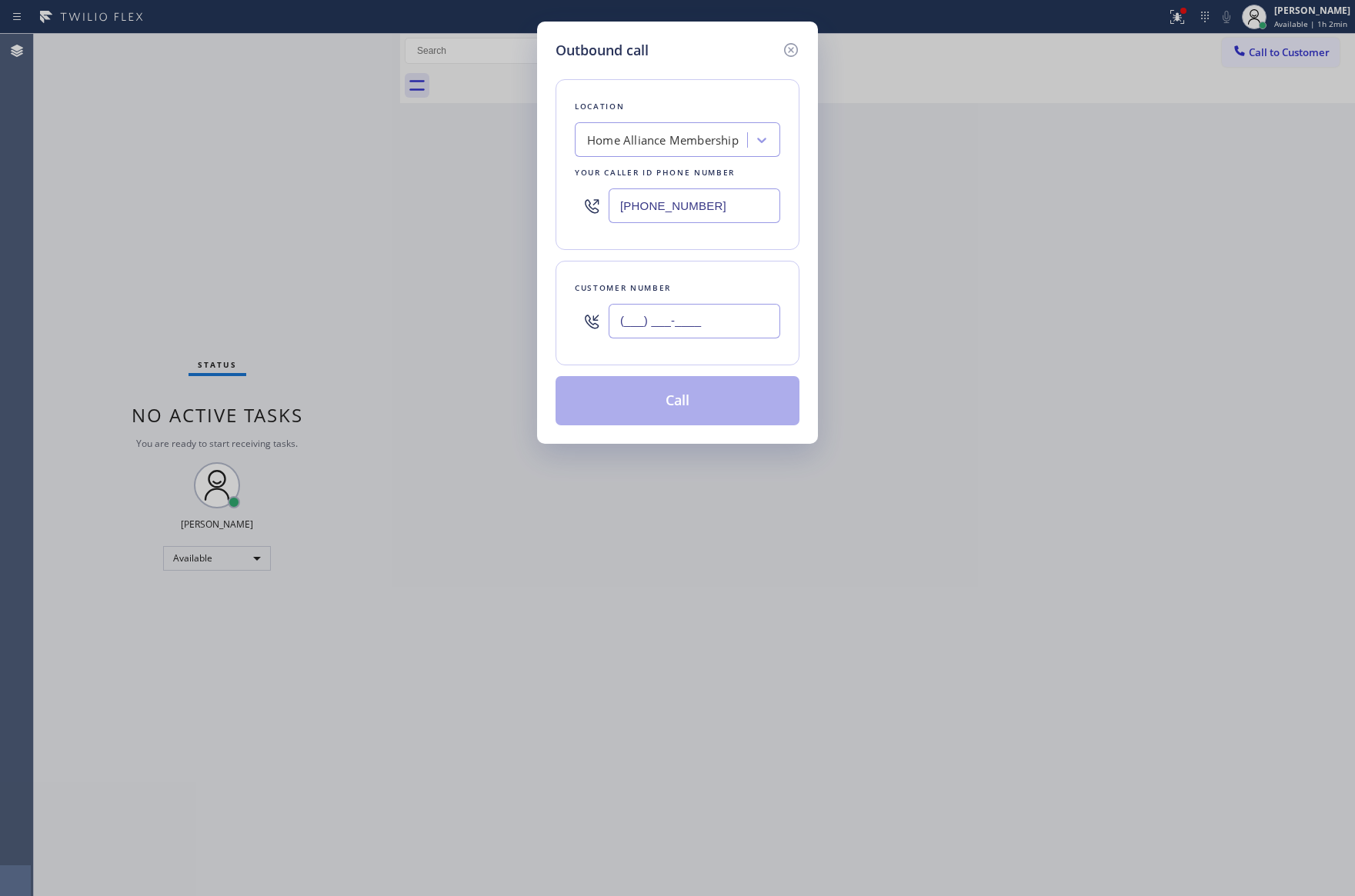
click at [657, 314] on input "(___) ___-____" at bounding box center [694, 321] width 171 height 35
paste input "310) 242-3147"
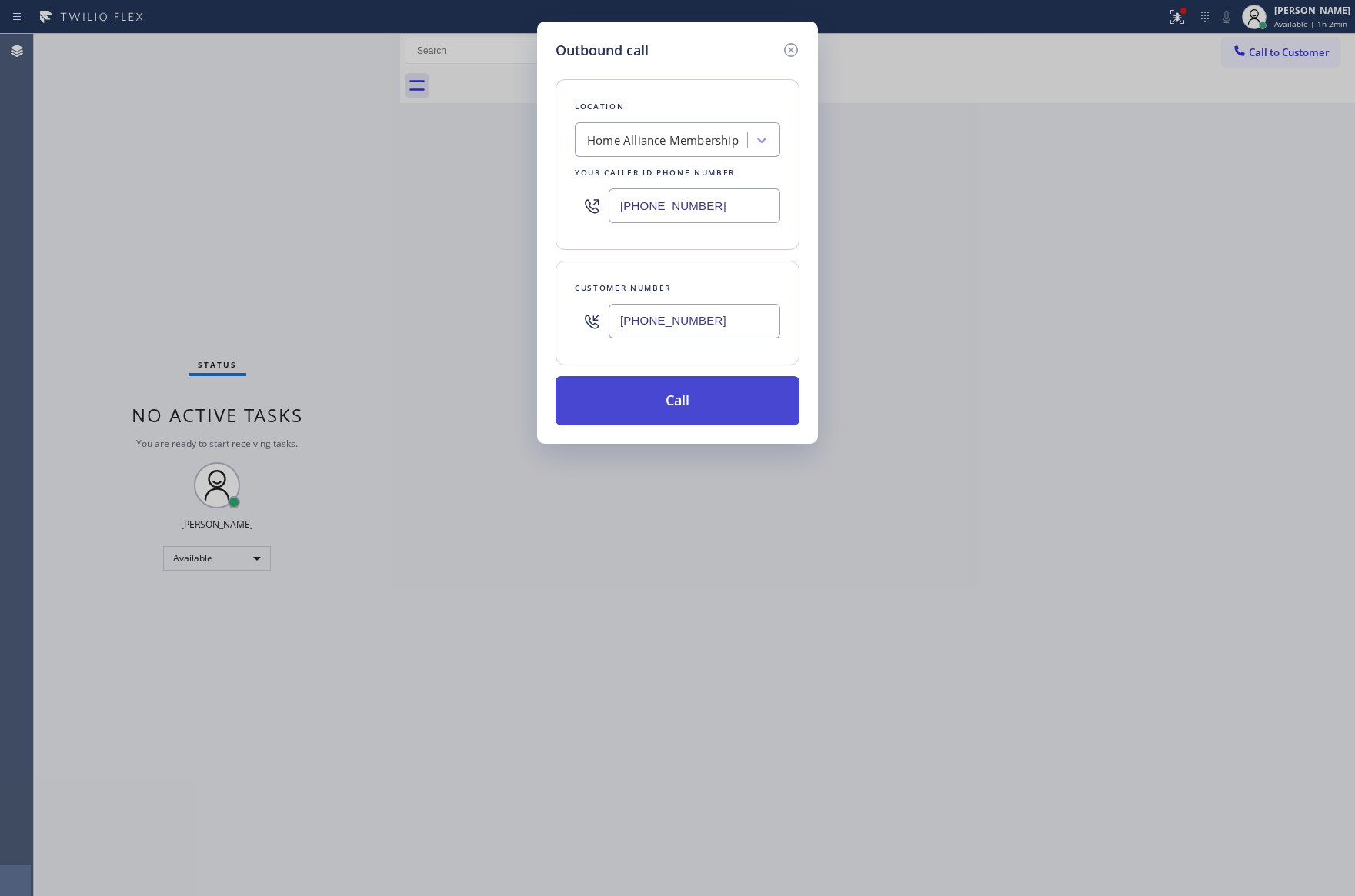
type input "[PHONE_NUMBER]"
click at [681, 413] on button "Call" at bounding box center [678, 401] width 244 height 49
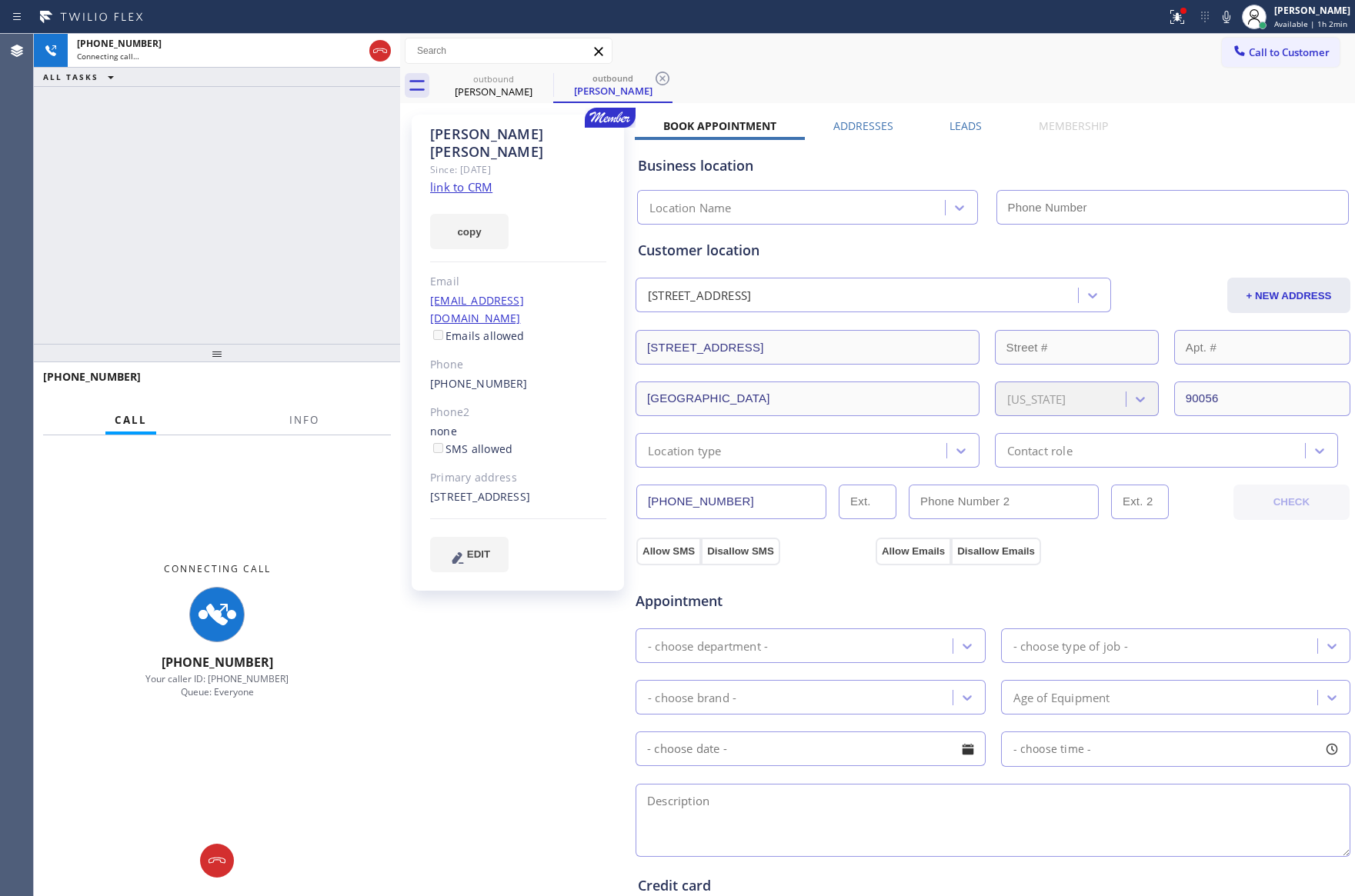
type input "[PHONE_NUMBER]"
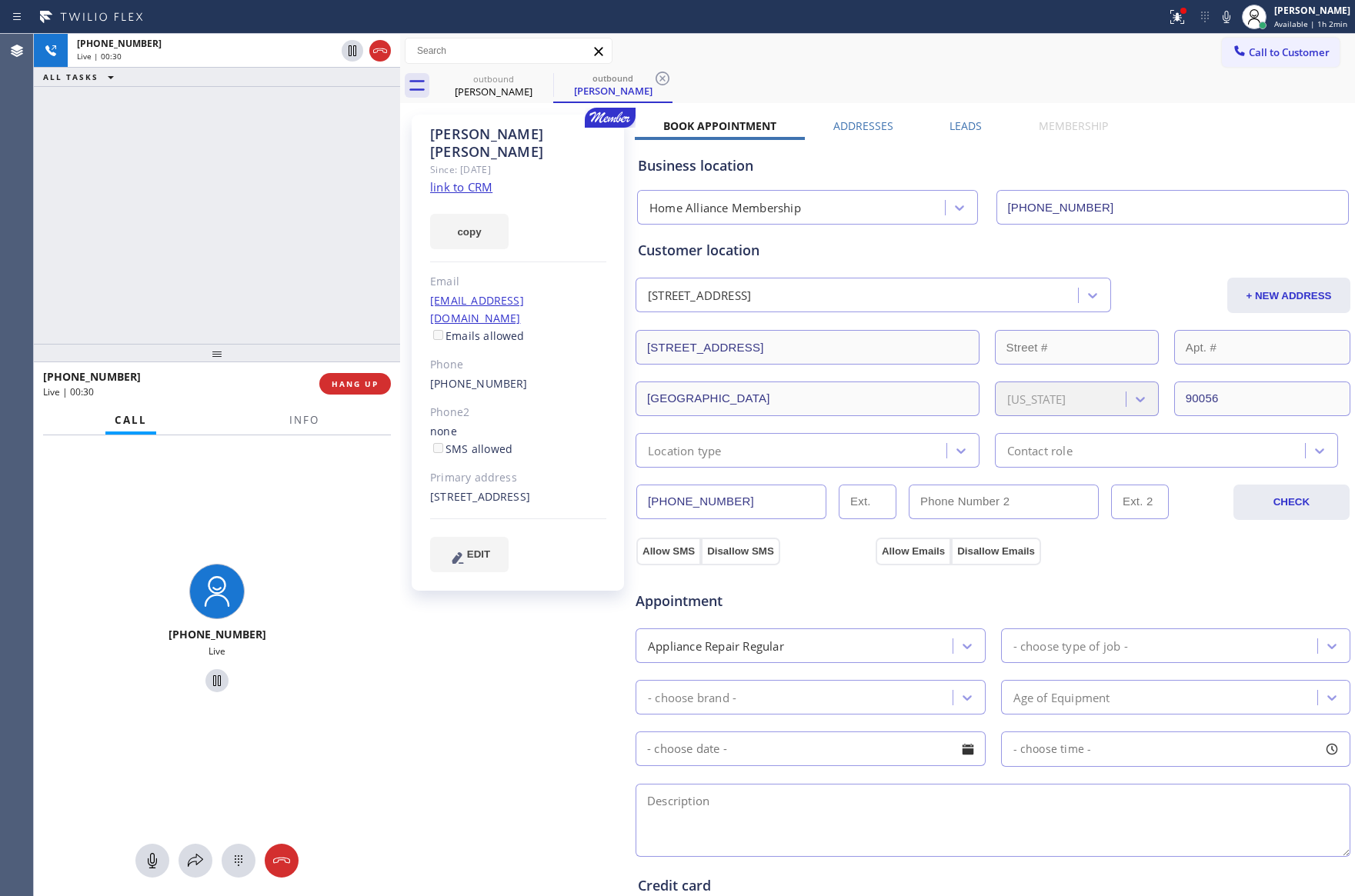
drag, startPoint x: 261, startPoint y: 221, endPoint x: 279, endPoint y: 309, distance: 89.8
click at [272, 284] on div "[PHONE_NUMBER] Live | 00:30 ALL TASKS ALL TASKS ACTIVE TASKS TASKS IN WRAP UP" at bounding box center [217, 189] width 366 height 310
click at [342, 373] on button "HANG UP" at bounding box center [355, 384] width 71 height 22
click at [293, 157] on div "[PHONE_NUMBER] Live | 00:31 ALL TASKS ALL TASKS ACTIVE TASKS TASKS IN WRAP UP" at bounding box center [217, 189] width 366 height 310
click at [294, 156] on div "[PHONE_NUMBER] Live | 00:31 ALL TASKS ALL TASKS ACTIVE TASKS TASKS IN WRAP UP" at bounding box center [217, 189] width 366 height 310
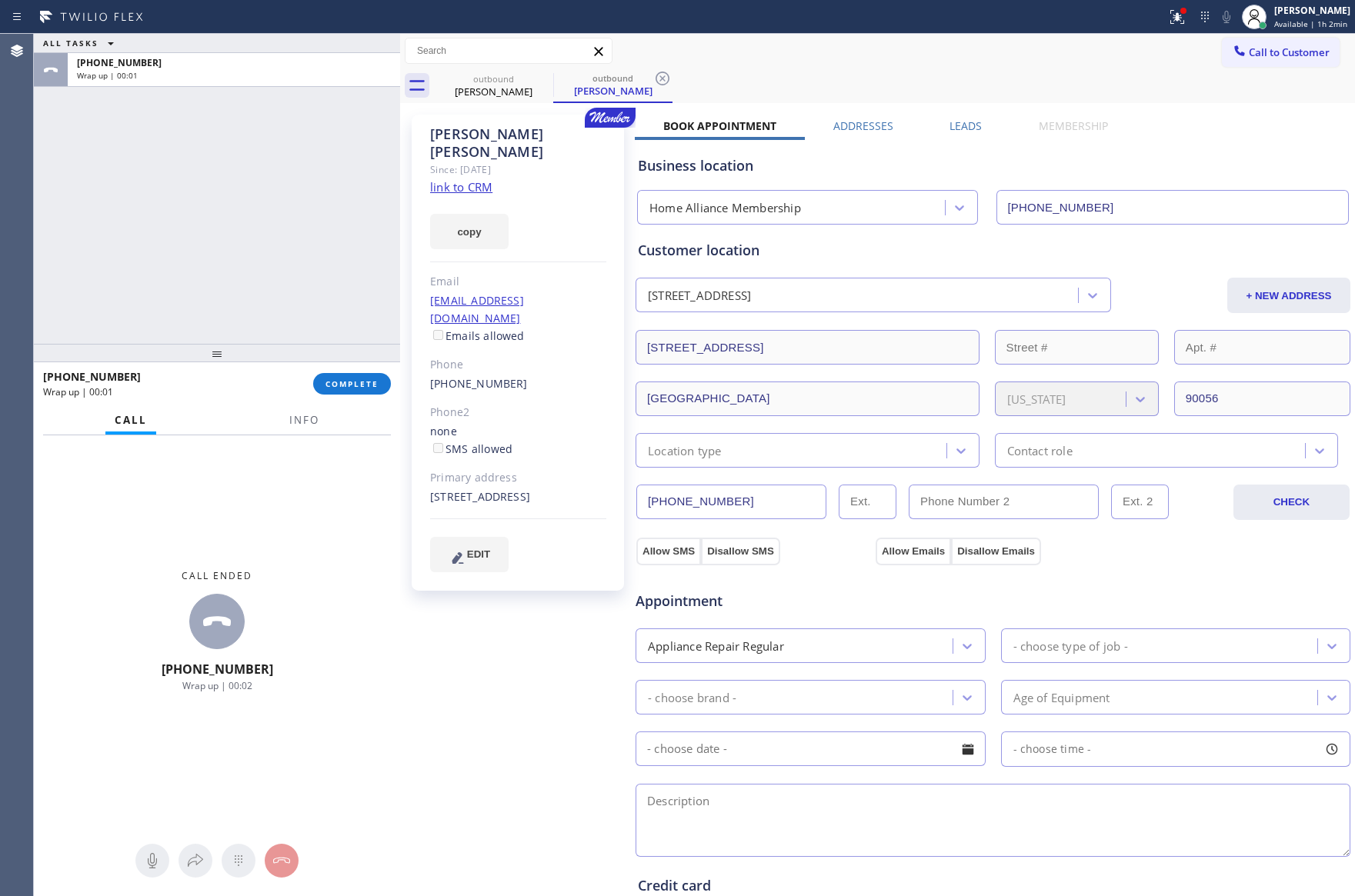
drag, startPoint x: 255, startPoint y: 298, endPoint x: 364, endPoint y: 513, distance: 241.1
click at [291, 382] on div "ALL TASKS ALL TASKS ACTIVE TASKS TASKS IN WRAP UP [PHONE_NUMBER] Wrap up | 00:0…" at bounding box center [217, 465] width 366 height 862
click at [224, 204] on div "ALL TASKS ALL TASKS ACTIVE TASKS TASKS IN WRAP UP [PHONE_NUMBER] Wrap up | 00:01" at bounding box center [217, 189] width 366 height 310
click at [250, 220] on div "ALL TASKS ALL TASKS ACTIVE TASKS TASKS IN WRAP UP [PHONE_NUMBER] Wrap up | 00:01" at bounding box center [217, 189] width 366 height 310
click at [250, 219] on div "ALL TASKS ALL TASKS ACTIVE TASKS TASKS IN WRAP UP [PHONE_NUMBER] Wrap up | 00:02" at bounding box center [217, 189] width 366 height 310
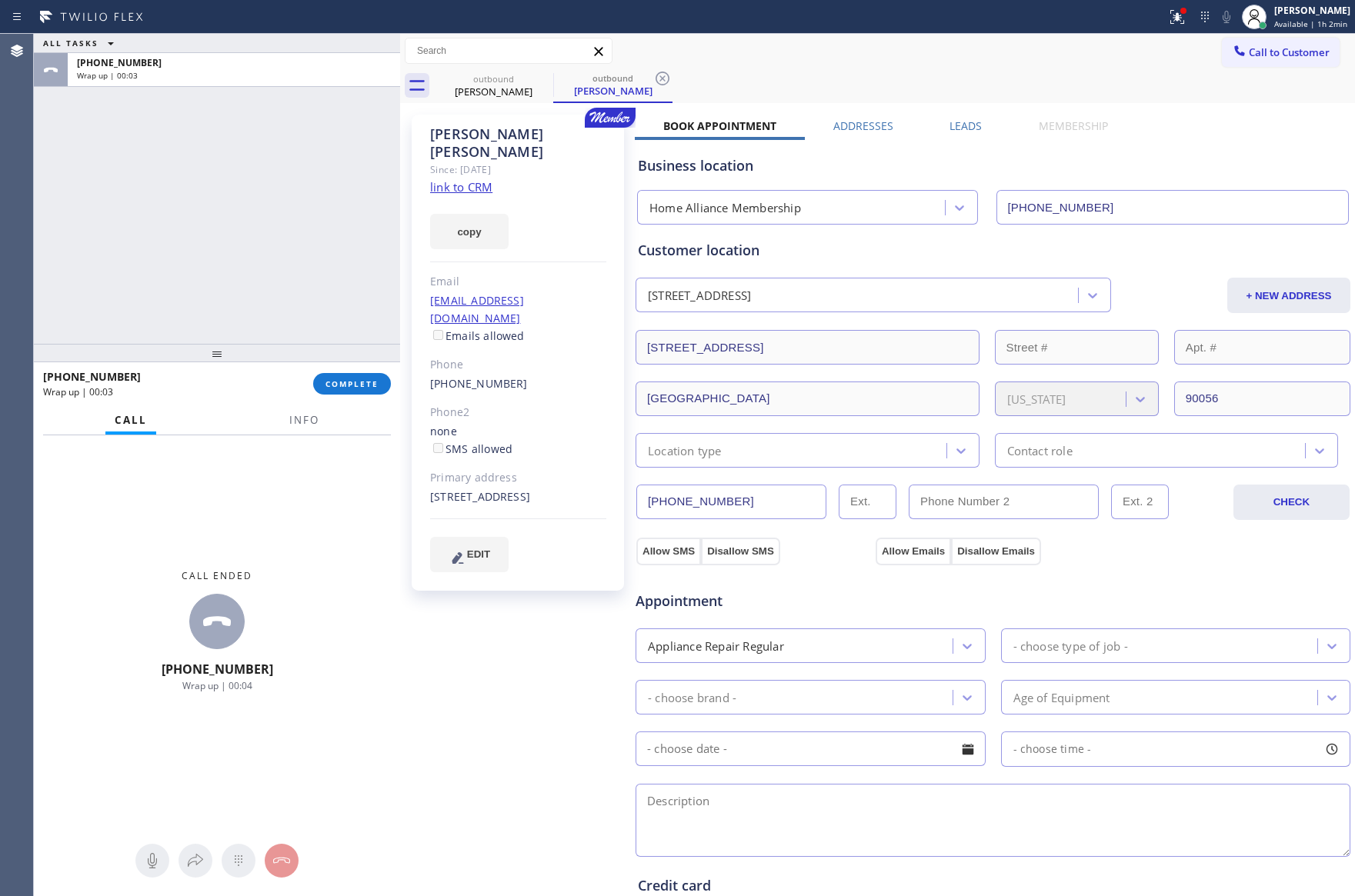
click at [250, 219] on div "ALL TASKS ALL TASKS ACTIVE TASKS TASKS IN WRAP UP [PHONE_NUMBER] Wrap up | 00:03" at bounding box center [217, 189] width 366 height 310
click at [341, 288] on div "ALL TASKS ALL TASKS ACTIVE TASKS TASKS IN WRAP UP [PHONE_NUMBER] Wrap up | 00:04" at bounding box center [217, 189] width 366 height 310
click at [971, 121] on label "Leads" at bounding box center [965, 125] width 32 height 15
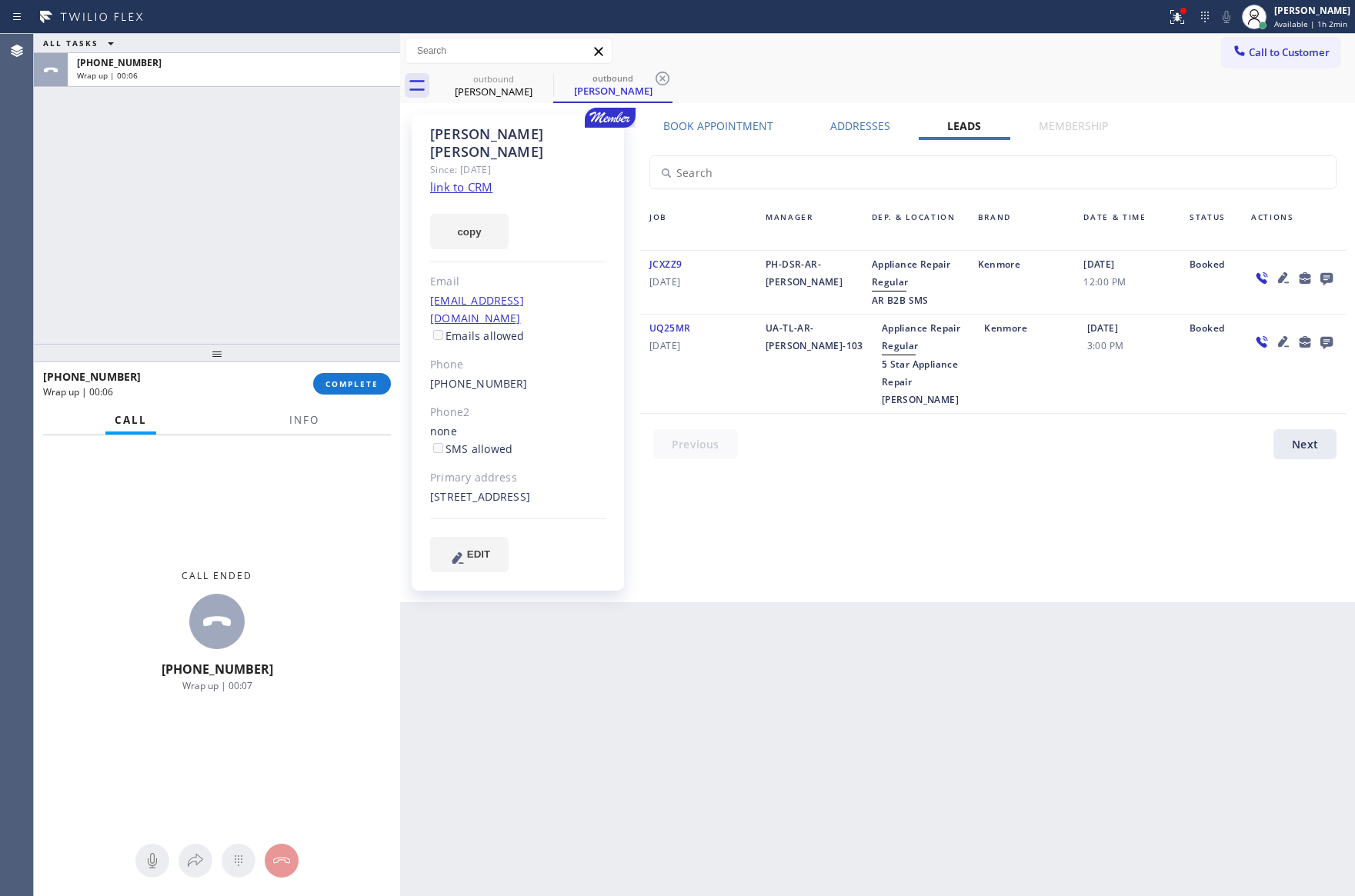
click at [873, 510] on div "Book Appointment Addresses Leads Membership Business location Home Alliance Mem…" at bounding box center [992, 358] width 716 height 480
click at [1330, 275] on icon at bounding box center [1326, 278] width 12 height 12
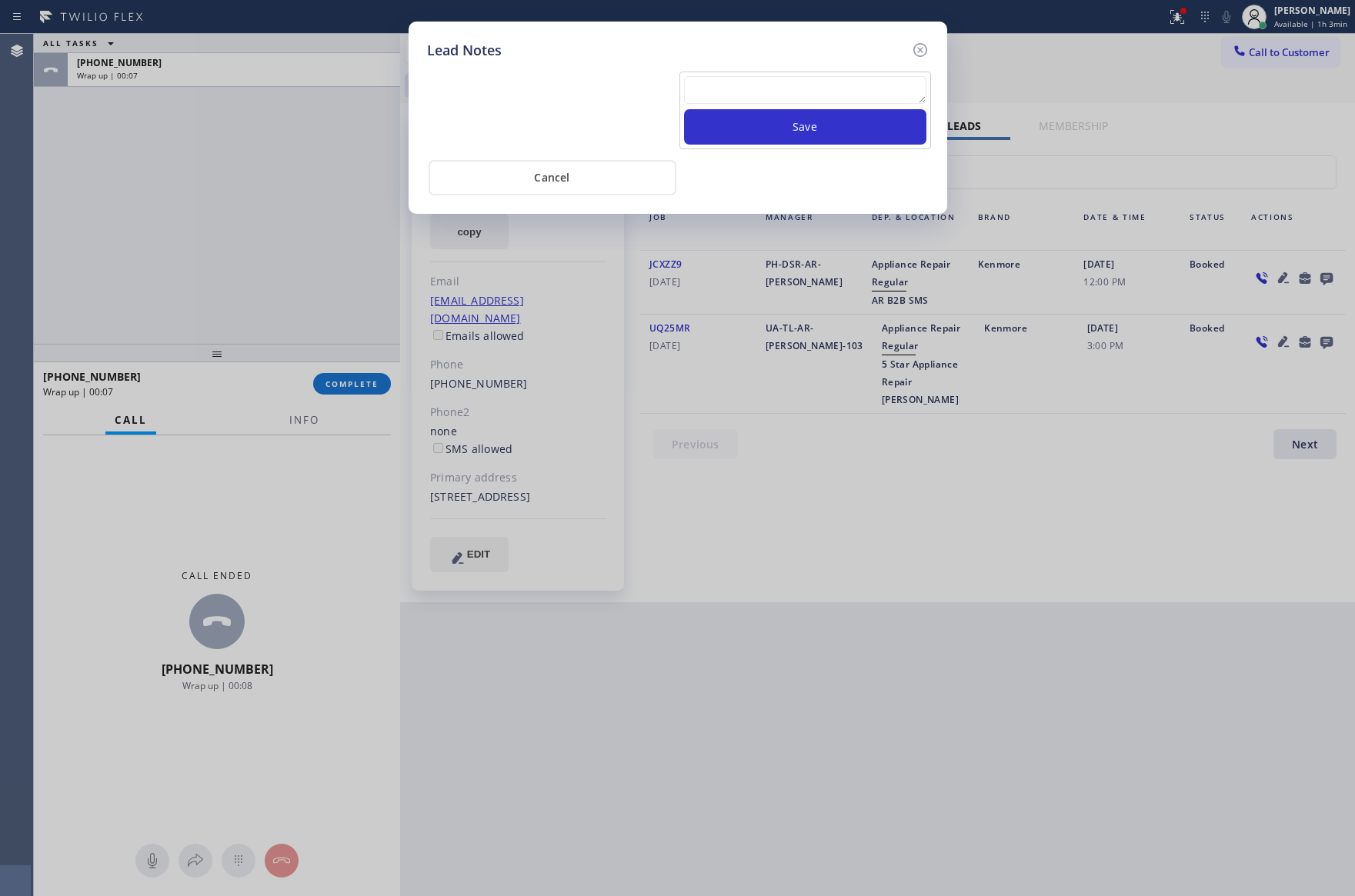
click at [875, 83] on textarea at bounding box center [805, 90] width 243 height 27
paste textarea "For the welcome call, please transfer the customer if they call back.""
type textarea "For the welcome call, please transfer the customer if they call back.""
click at [836, 130] on button "Save" at bounding box center [805, 126] width 243 height 36
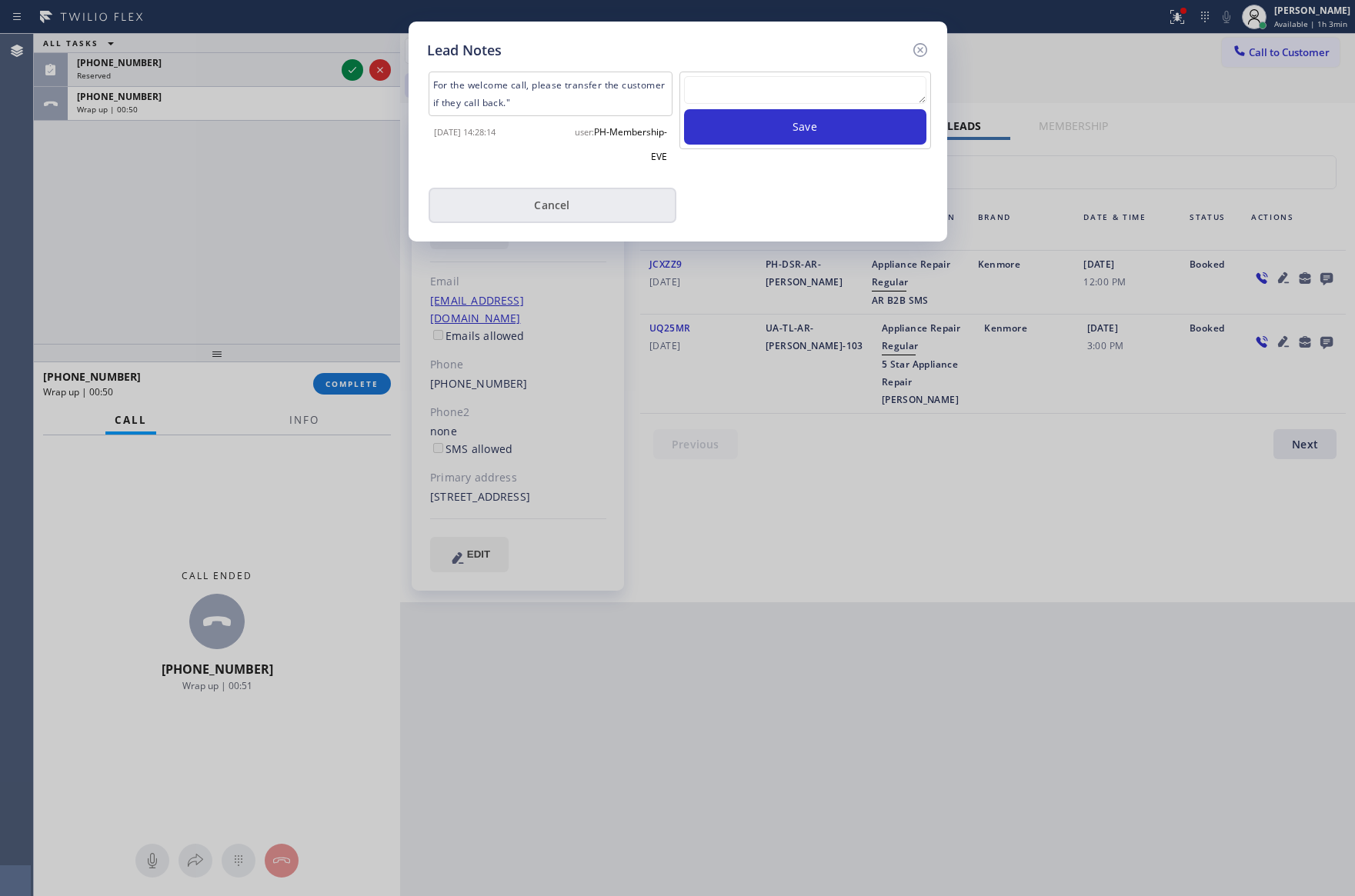
click at [572, 196] on button "Cancel" at bounding box center [552, 205] width 248 height 36
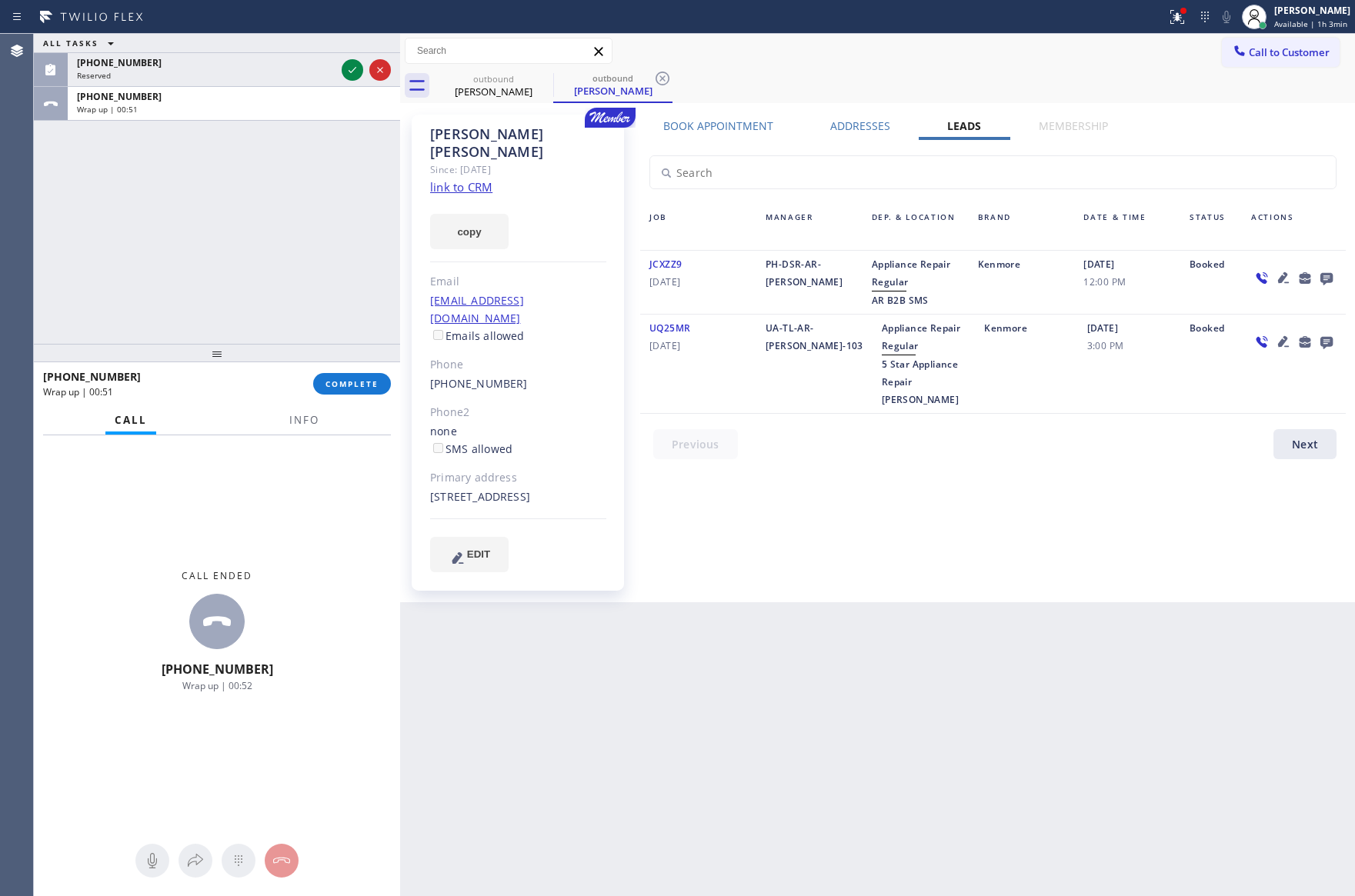
drag, startPoint x: 194, startPoint y: 257, endPoint x: 298, endPoint y: 466, distance: 233.4
click at [217, 314] on div "ALL TASKS ALL TASKS ACTIVE TASKS TASKS IN WRAP UP [PHONE_NUMBER] Reserved [PHON…" at bounding box center [217, 189] width 366 height 310
click at [324, 385] on button "COMPLETE" at bounding box center [352, 384] width 78 height 22
click at [273, 227] on div "ALL TASKS ALL TASKS ACTIVE TASKS TASKS IN WRAP UP [PHONE_NUMBER] Reserved [PHON…" at bounding box center [217, 189] width 366 height 310
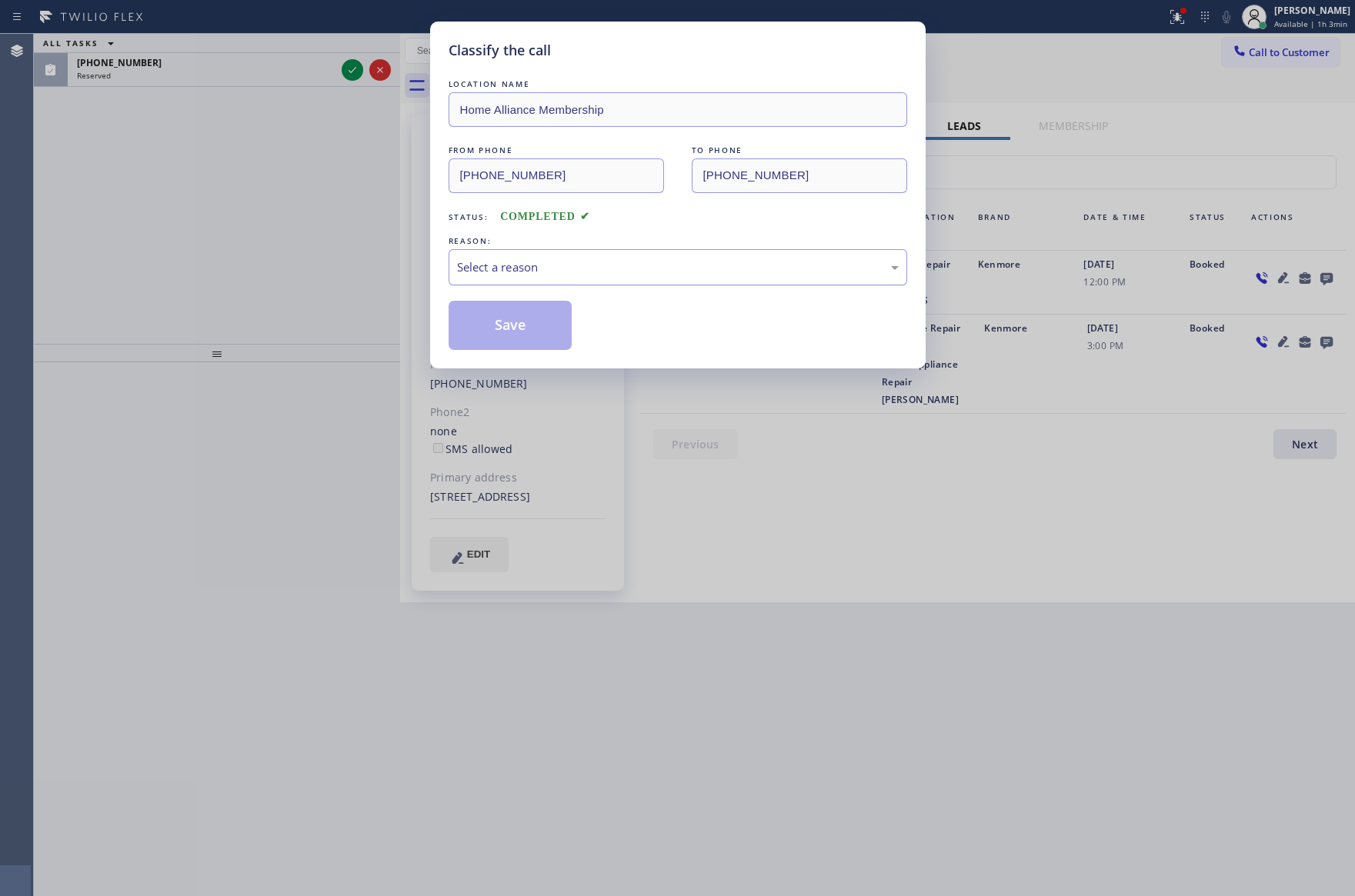
drag, startPoint x: 244, startPoint y: 217, endPoint x: 561, endPoint y: 256, distance: 319.4
click at [293, 229] on div "Classify the call LOCATION NAME Home Alliance Membership FROM PHONE [PHONE_NUMB…" at bounding box center [678, 448] width 1355 height 896
click at [551, 268] on div "Select a reason" at bounding box center [678, 266] width 441 height 17
click at [501, 326] on button "Save" at bounding box center [510, 326] width 124 height 49
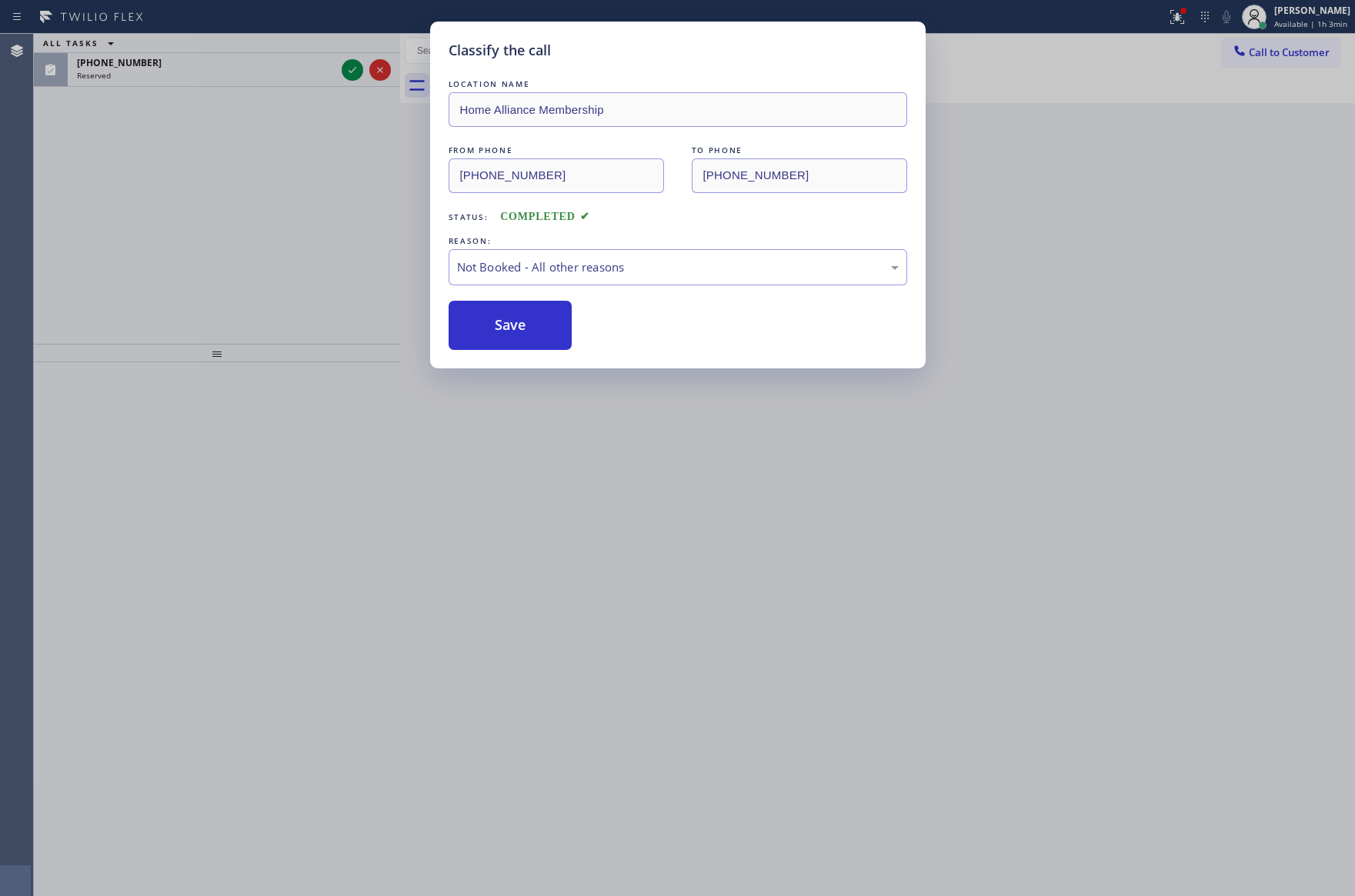
click at [165, 176] on div "Classify the call LOCATION NAME Home Alliance Membership FROM PHONE [PHONE_NUMB…" at bounding box center [678, 448] width 1355 height 896
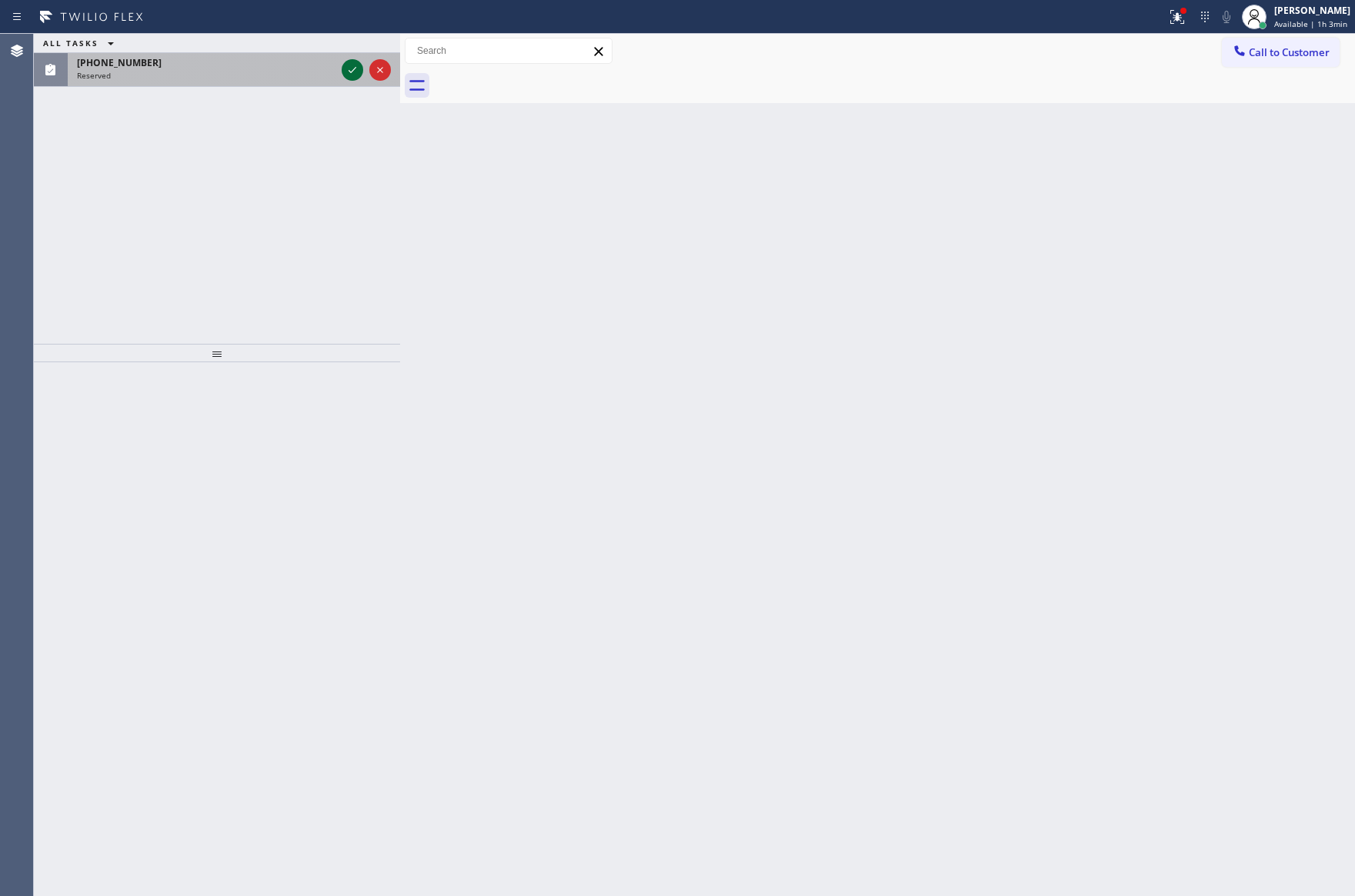
click at [352, 67] on icon at bounding box center [352, 70] width 18 height 18
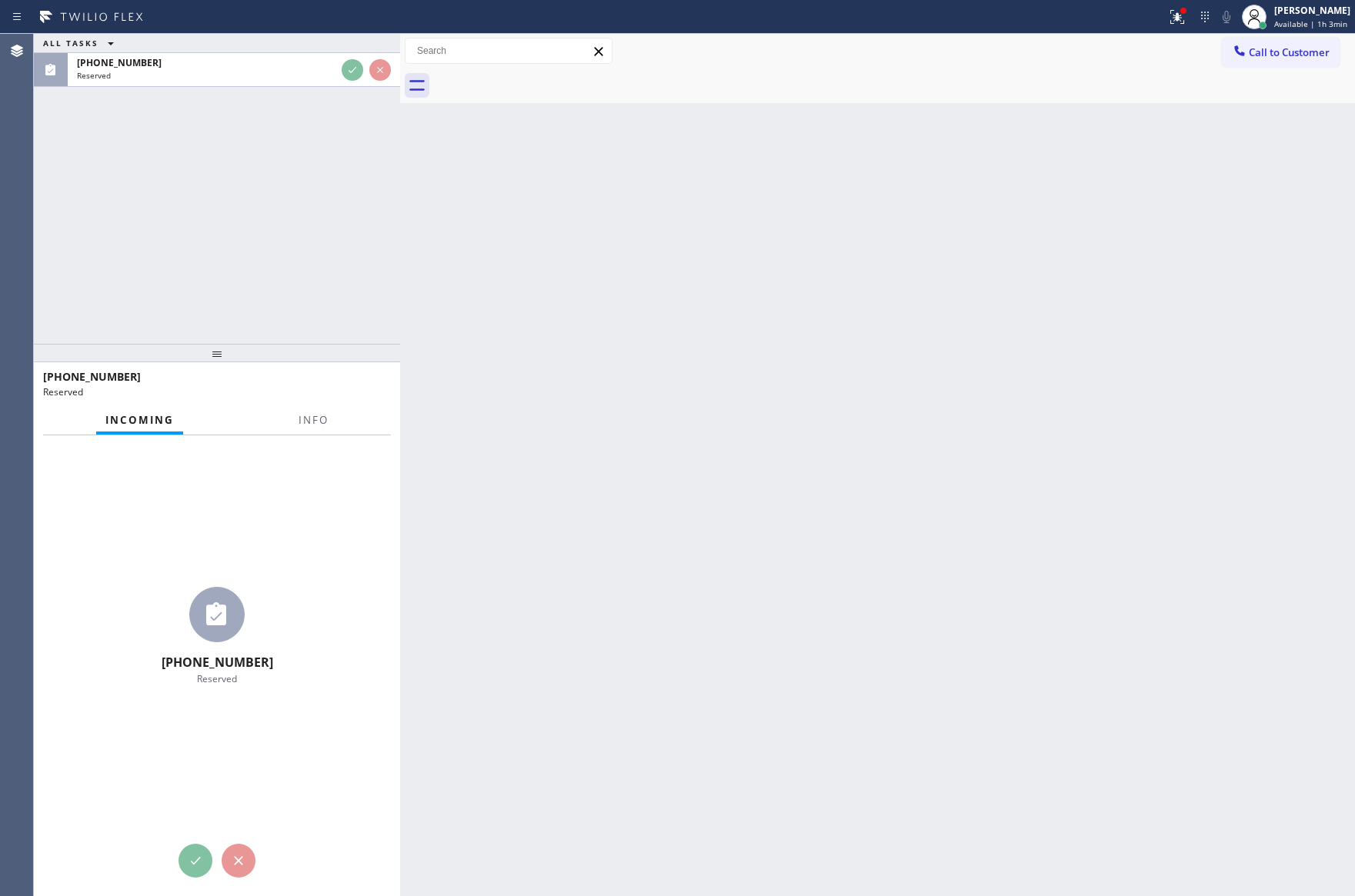
drag, startPoint x: 306, startPoint y: 244, endPoint x: 296, endPoint y: 277, distance: 34.5
click at [305, 247] on div "ALL TASKS ALL TASKS ACTIVE TASKS TASKS IN WRAP UP [PHONE_NUMBER] Reserved" at bounding box center [217, 189] width 366 height 310
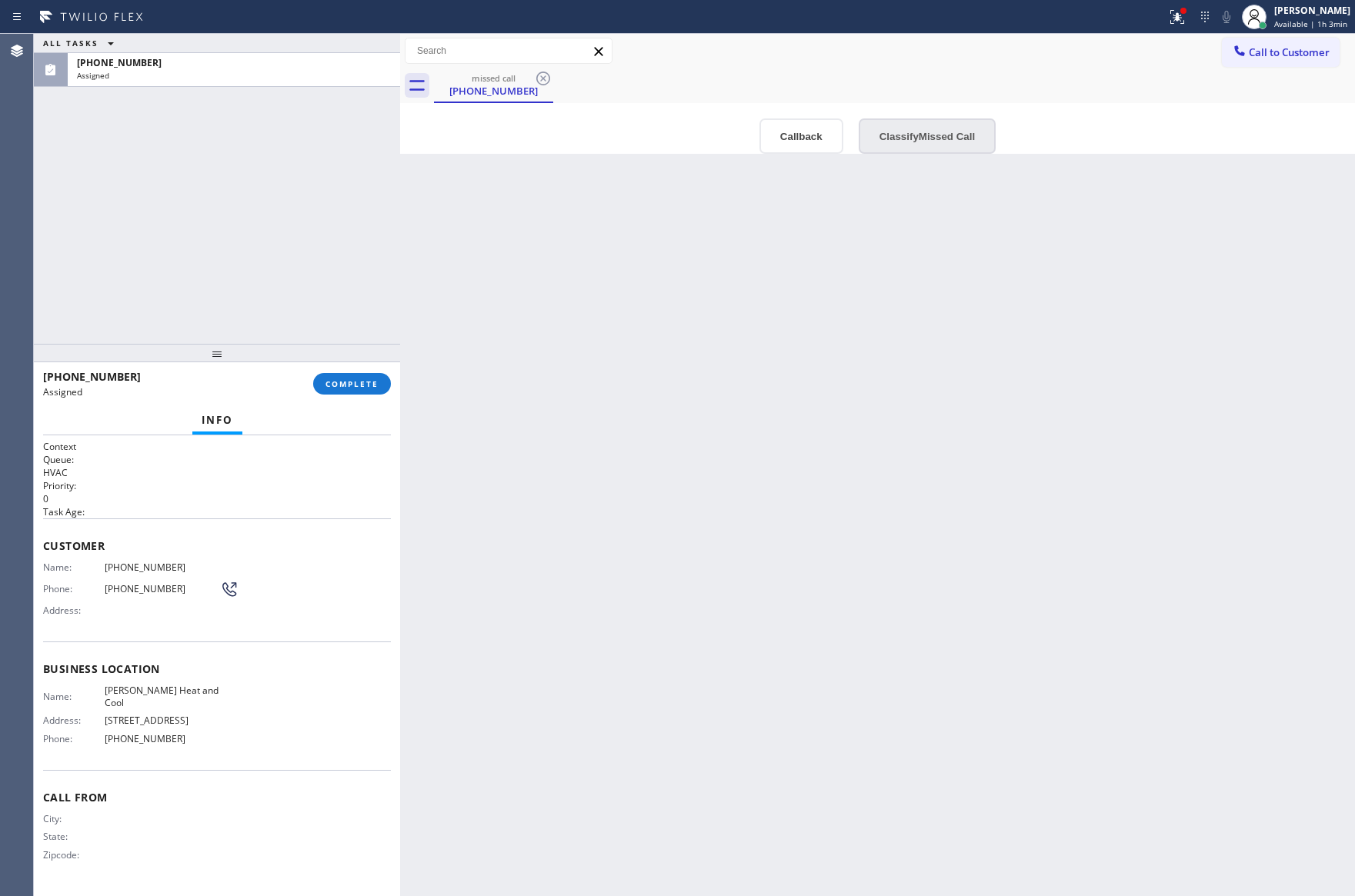
click at [924, 130] on button "Classify Missed Call" at bounding box center [927, 135] width 137 height 36
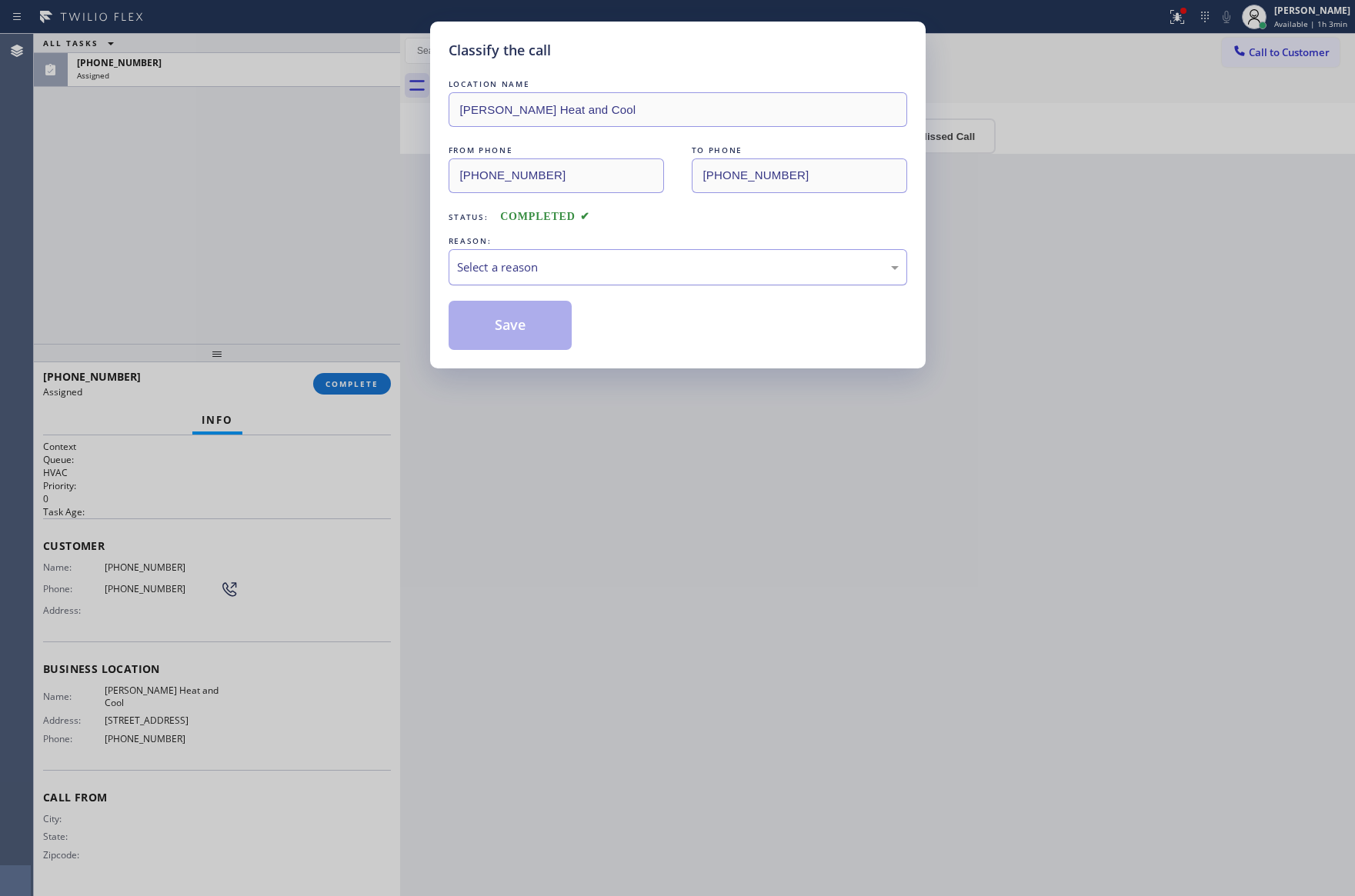
click at [576, 271] on div "Select a reason" at bounding box center [678, 266] width 441 height 17
click at [481, 335] on button "Save" at bounding box center [510, 326] width 124 height 49
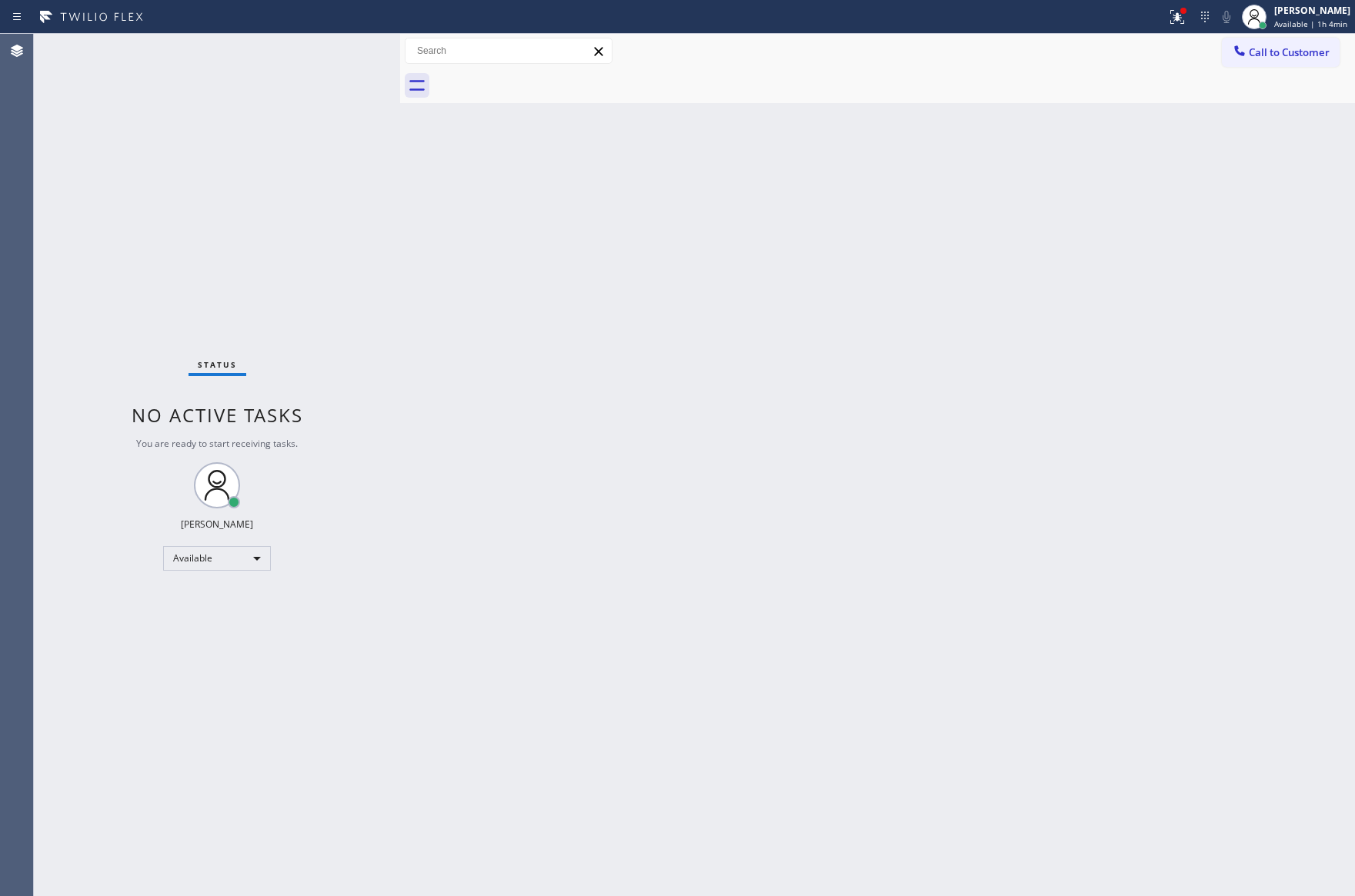
drag, startPoint x: 616, startPoint y: 400, endPoint x: 596, endPoint y: 440, distance: 44.7
click at [612, 411] on div "Back to Dashboard Change Sender ID Customers Technicians Select a contact Outbo…" at bounding box center [877, 465] width 955 height 862
drag, startPoint x: 455, startPoint y: 591, endPoint x: 994, endPoint y: 718, distance: 553.8
click at [488, 600] on div "Status No active tasks You are ready to start receiving tasks. [PERSON_NAME] Av…" at bounding box center [694, 465] width 1321 height 862
click at [1245, 63] on button "Call to Customer" at bounding box center [1280, 52] width 118 height 29
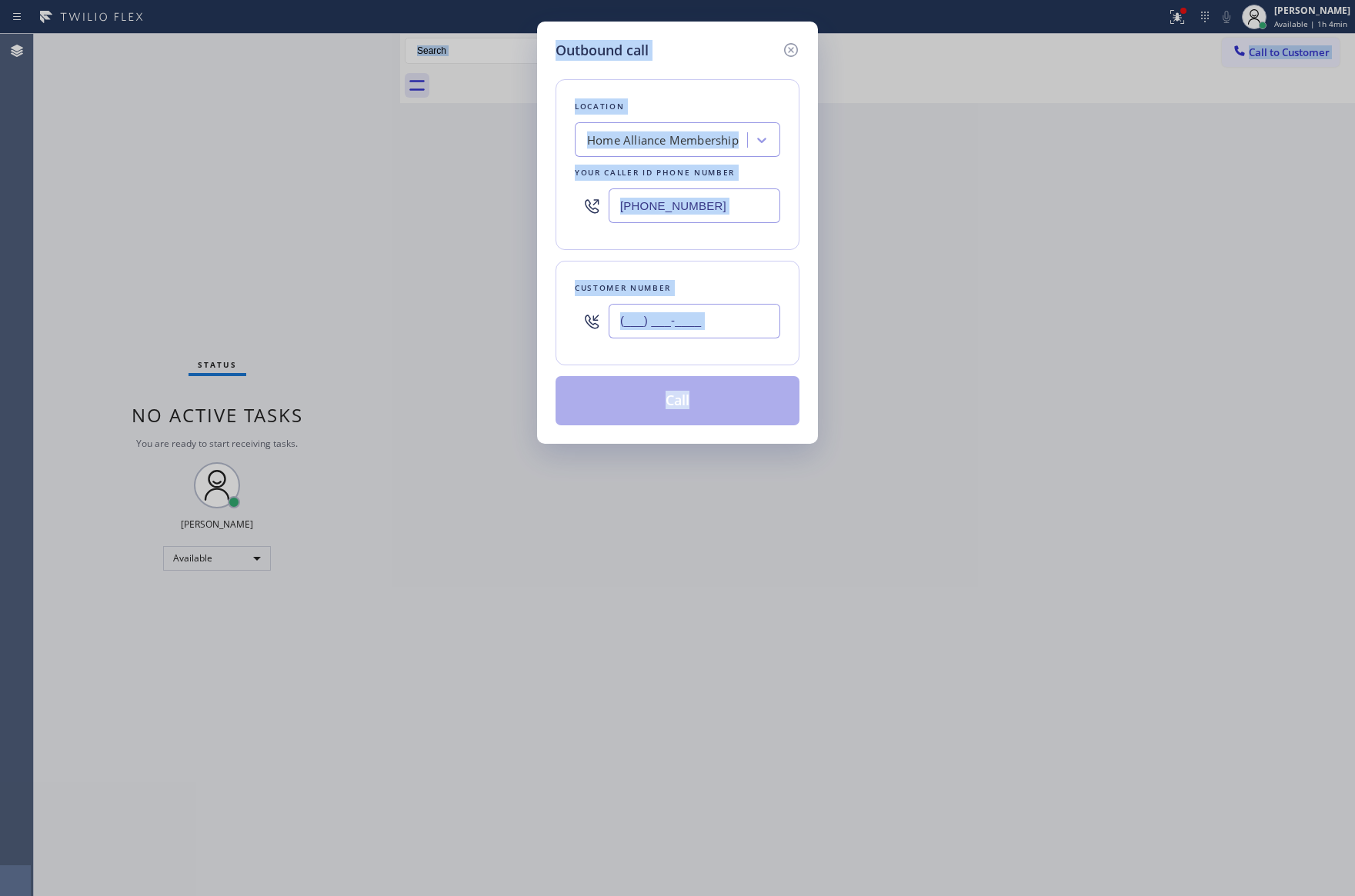
click at [748, 317] on input "(___) ___-____" at bounding box center [694, 321] width 171 height 35
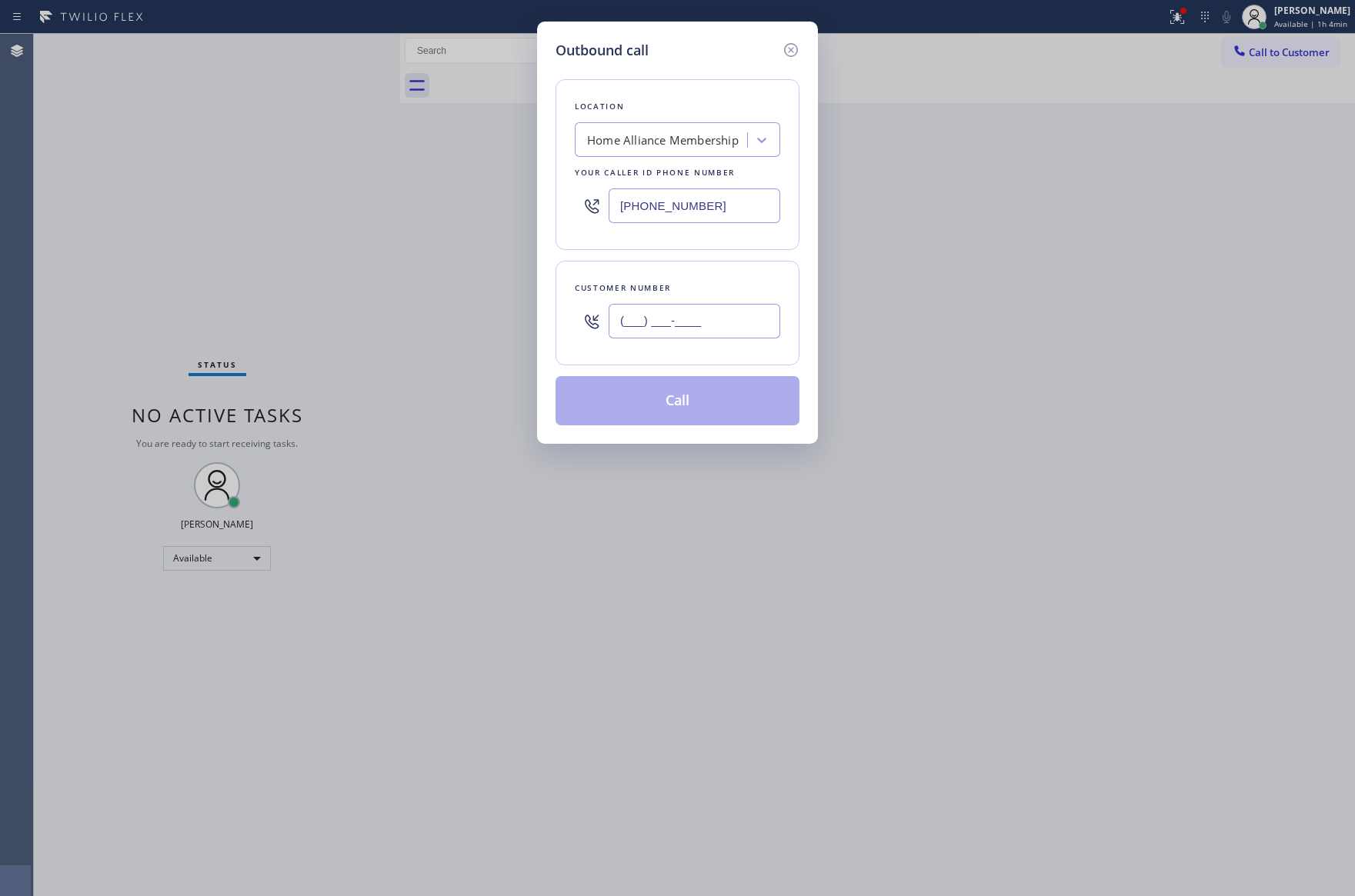
paste input "805) 895-9337"
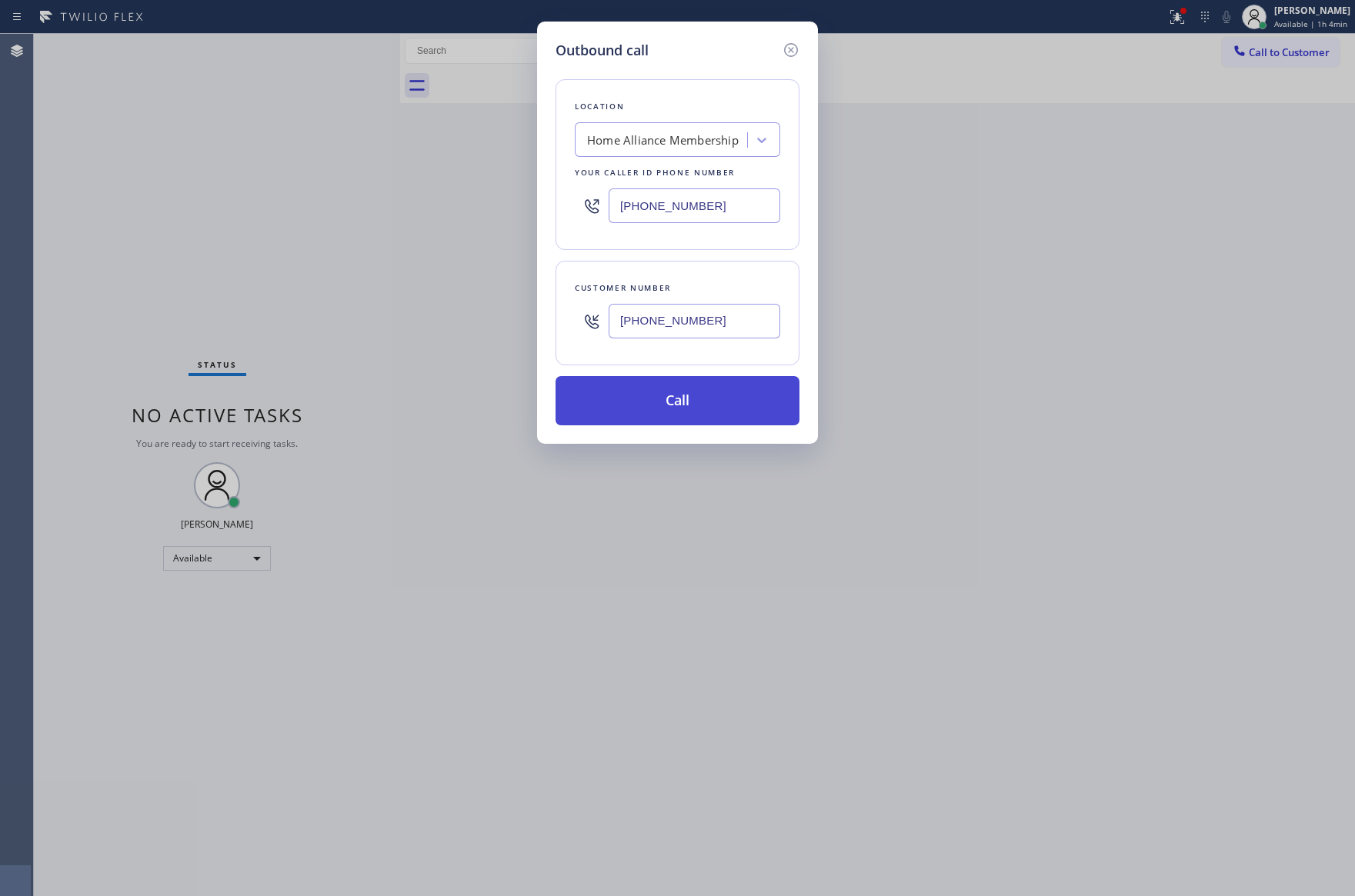
type input "[PHONE_NUMBER]"
click at [725, 402] on button "Call" at bounding box center [678, 401] width 244 height 49
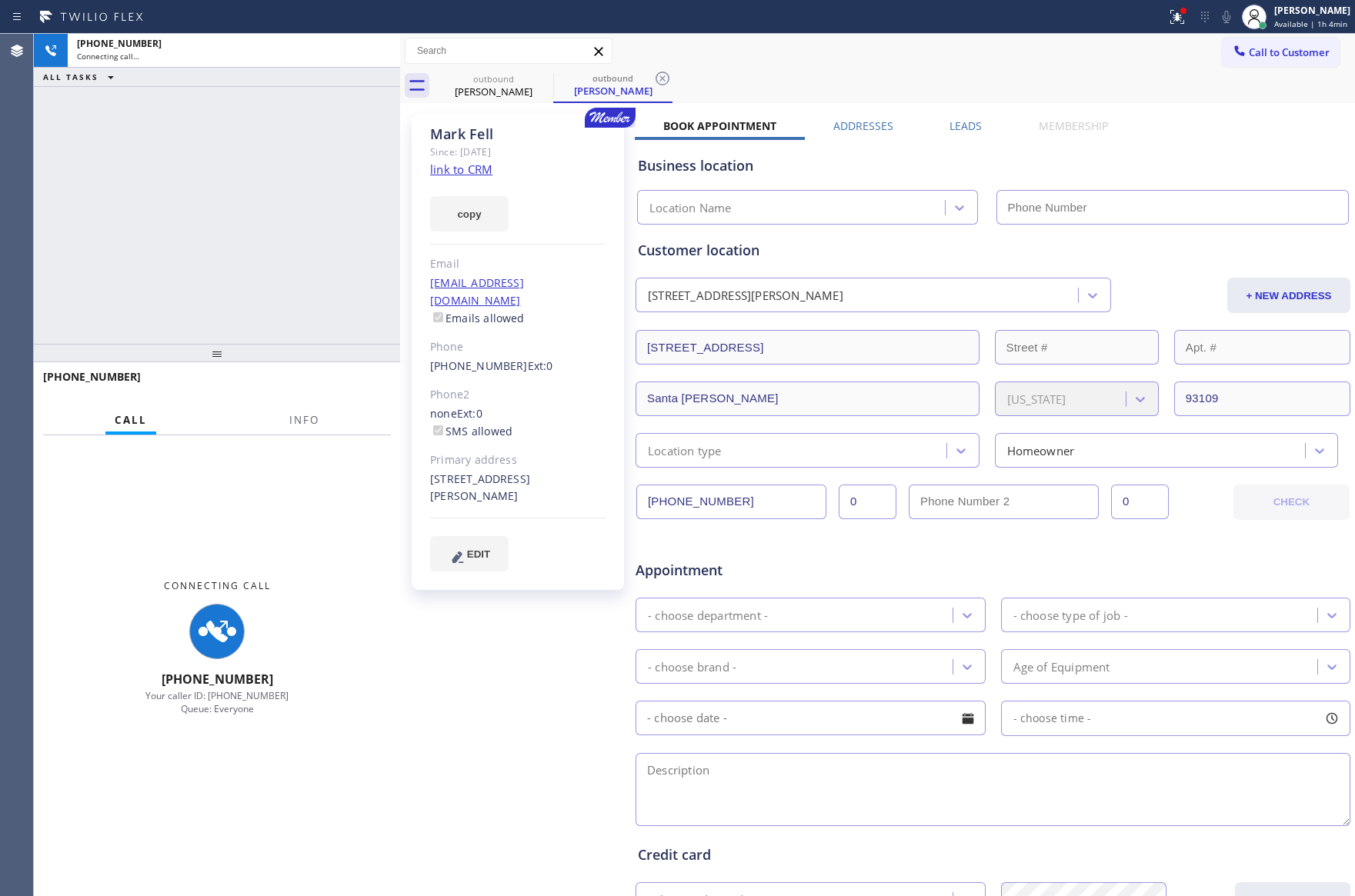
type input "[PHONE_NUMBER]"
click at [275, 201] on div "[PHONE_NUMBER] Connecting call… ALL TASKS ALL TASKS ACTIVE TASKS TASKS IN WRAP …" at bounding box center [217, 189] width 366 height 310
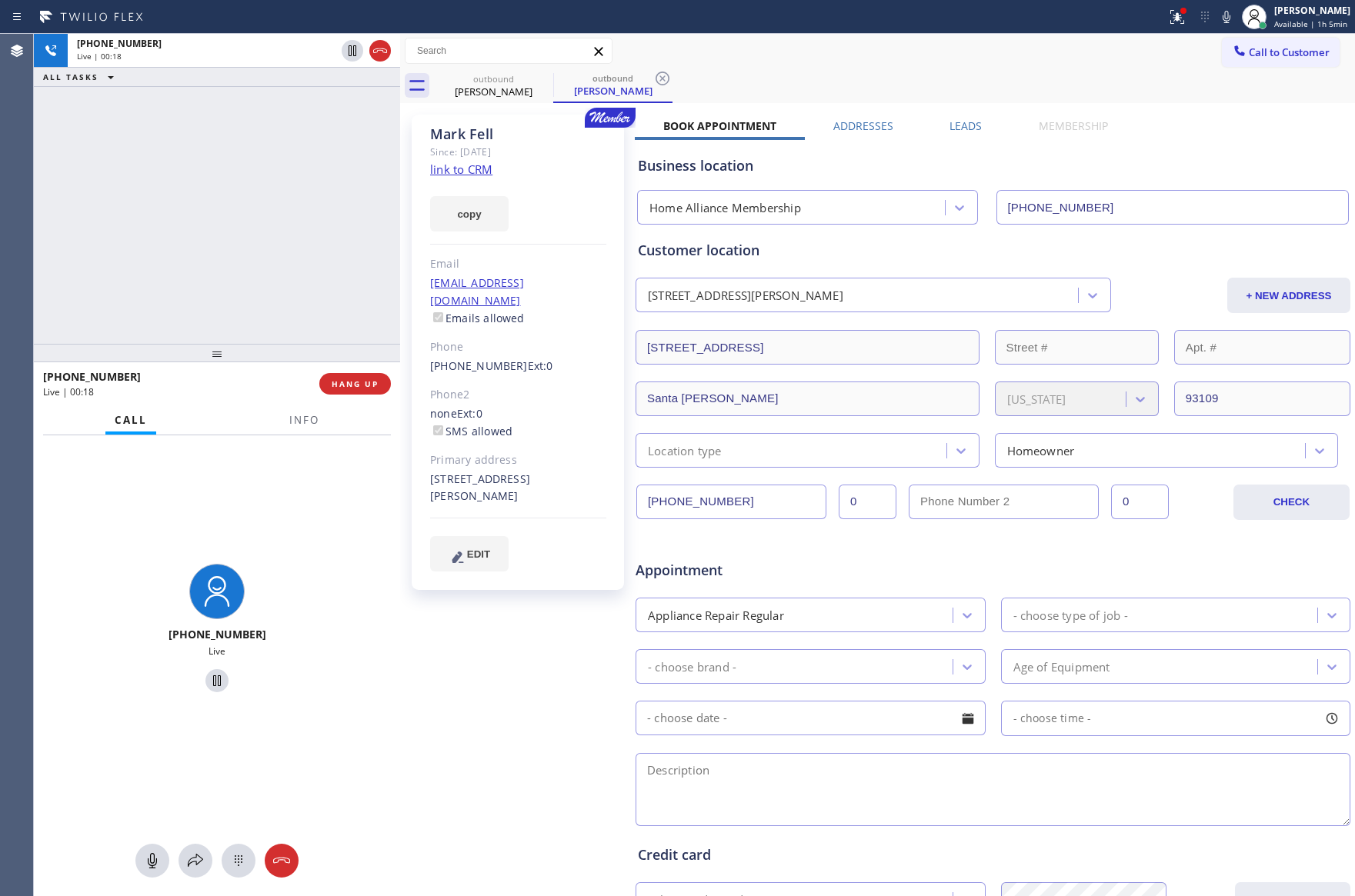
click at [107, 226] on div "[PHONE_NUMBER] Live | 00:18 ALL TASKS ALL TASKS ACTIVE TASKS TASKS IN WRAP UP" at bounding box center [217, 189] width 366 height 310
click at [123, 235] on div "[PHONE_NUMBER] Live | 00:18 ALL TASKS ALL TASKS ACTIVE TASKS TASKS IN WRAP UP" at bounding box center [217, 189] width 366 height 310
click at [372, 383] on div "[PHONE_NUMBER] Live | 00:35 ALL TASKS ALL TASKS ACTIVE TASKS TASKS IN WRAP UP […" at bounding box center [217, 465] width 366 height 862
click at [367, 386] on span "HANG UP" at bounding box center [354, 383] width 47 height 11
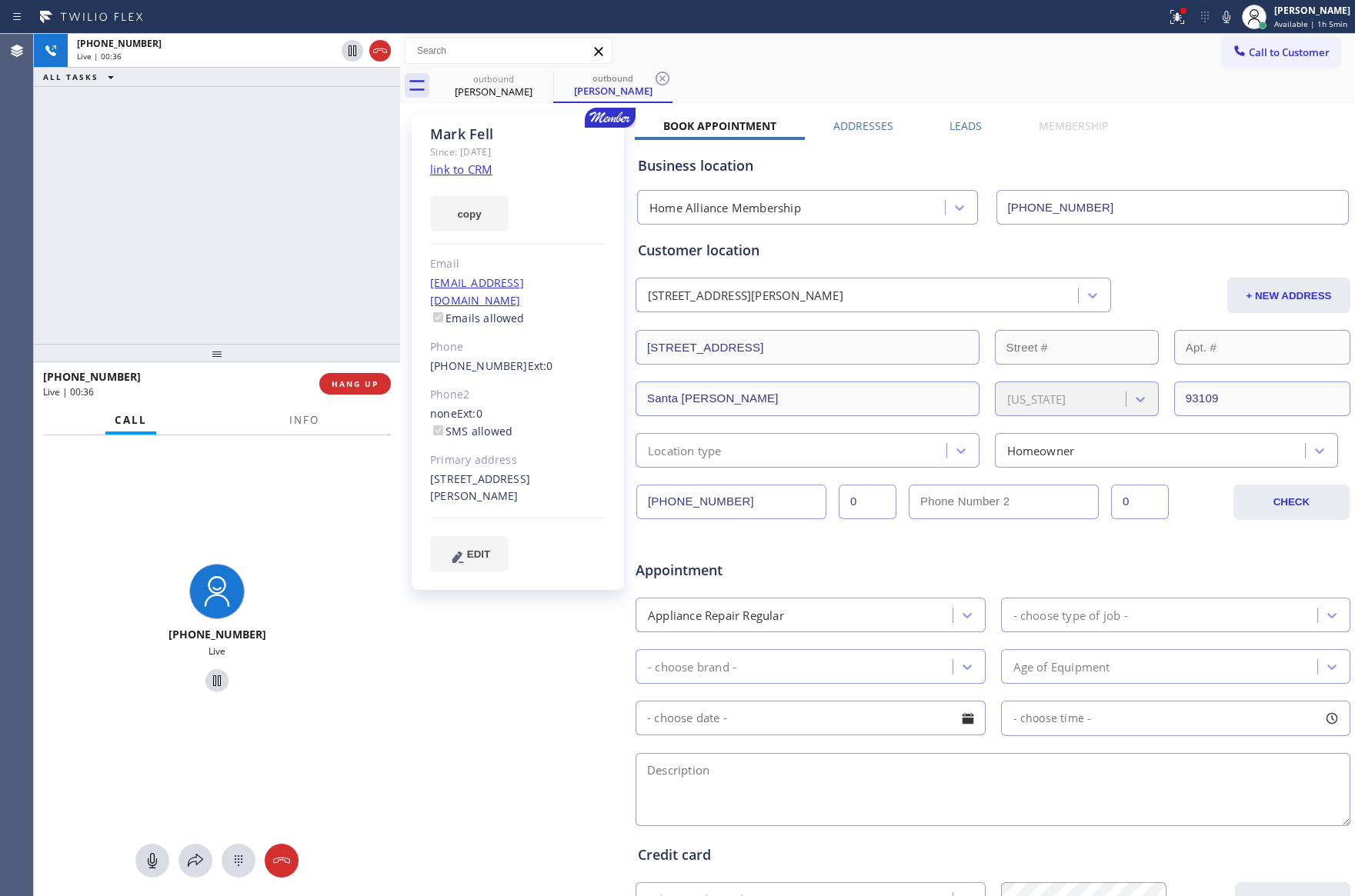
click at [247, 146] on div "[PHONE_NUMBER] Live | 00:36 ALL TASKS ALL TASKS ACTIVE TASKS TASKS IN WRAP UP" at bounding box center [217, 189] width 366 height 310
click at [255, 147] on div "[PHONE_NUMBER] Live | 00:37 ALL TASKS ALL TASKS ACTIVE TASKS TASKS IN WRAP UP" at bounding box center [217, 189] width 366 height 310
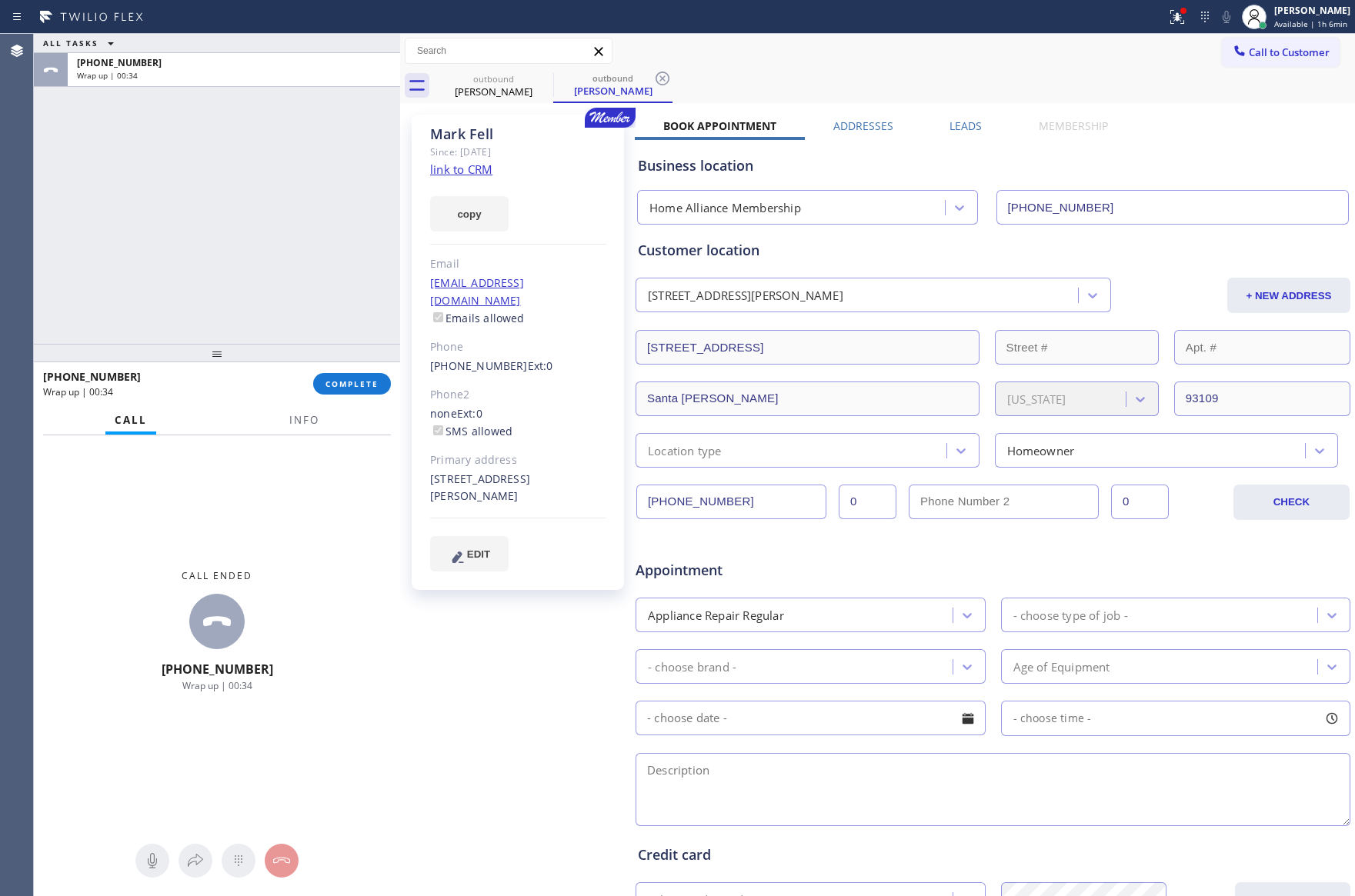
click at [186, 268] on div "ALL TASKS ALL TASKS ACTIVE TASKS TASKS IN WRAP UP [PHONE_NUMBER] Wrap up | 00:34" at bounding box center [217, 189] width 366 height 310
click at [342, 385] on span "COMPLETE" at bounding box center [352, 383] width 53 height 11
click at [287, 139] on div "ALL TASKS ALL TASKS ACTIVE TASKS TASKS IN WRAP UP [PHONE_NUMBER] Wrap up | 00:35" at bounding box center [217, 189] width 366 height 310
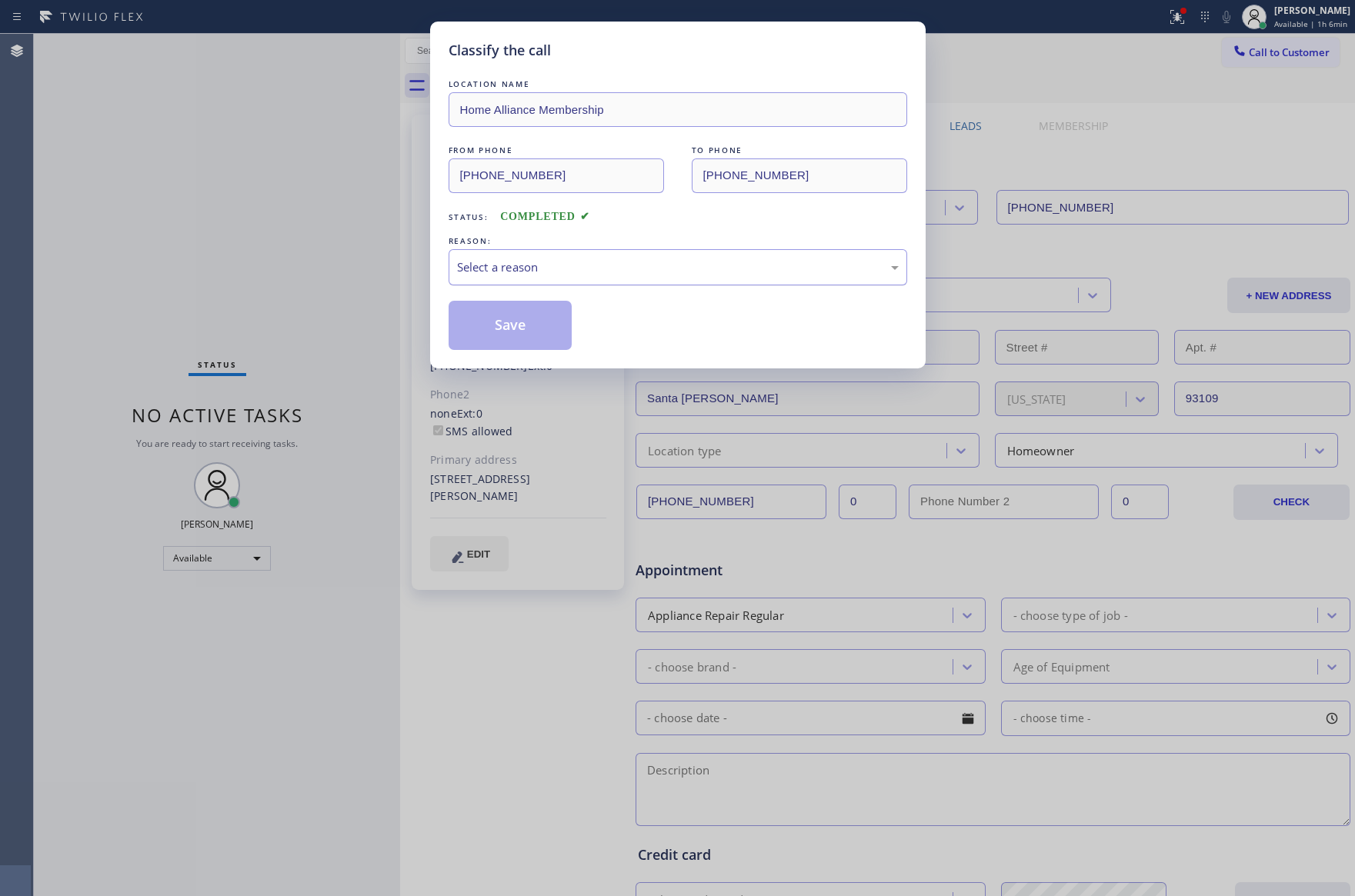
click at [591, 275] on div "Select a reason" at bounding box center [678, 266] width 459 height 36
click at [532, 320] on button "Save" at bounding box center [510, 326] width 124 height 49
click at [533, 321] on button "Save" at bounding box center [510, 326] width 124 height 49
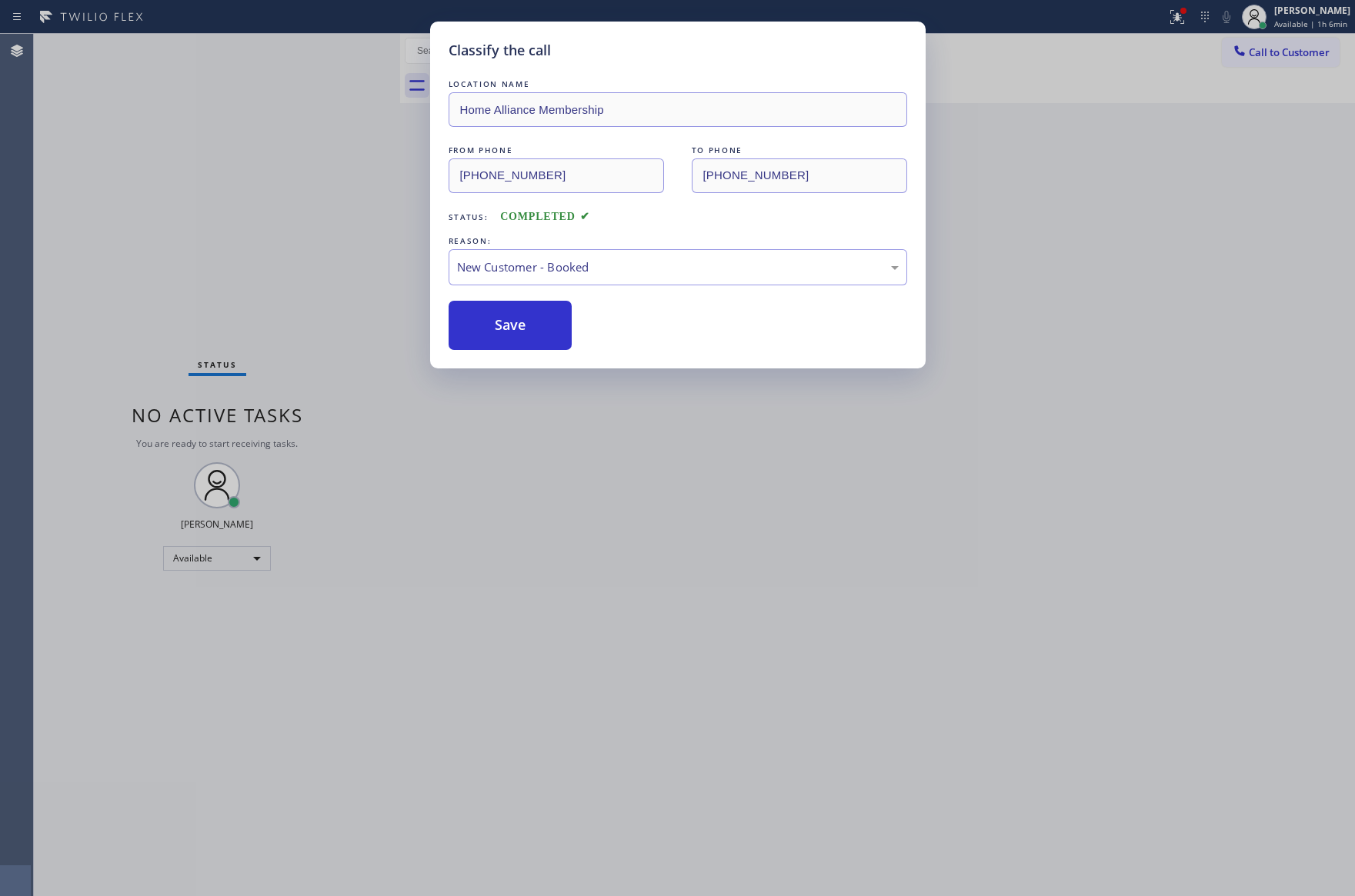
drag, startPoint x: 235, startPoint y: 231, endPoint x: 889, endPoint y: 46, distance: 679.7
click at [441, 215] on div "Classify the call LOCATION NAME Home Alliance Membership FROM PHONE [PHONE_NUMB…" at bounding box center [678, 448] width 1355 height 896
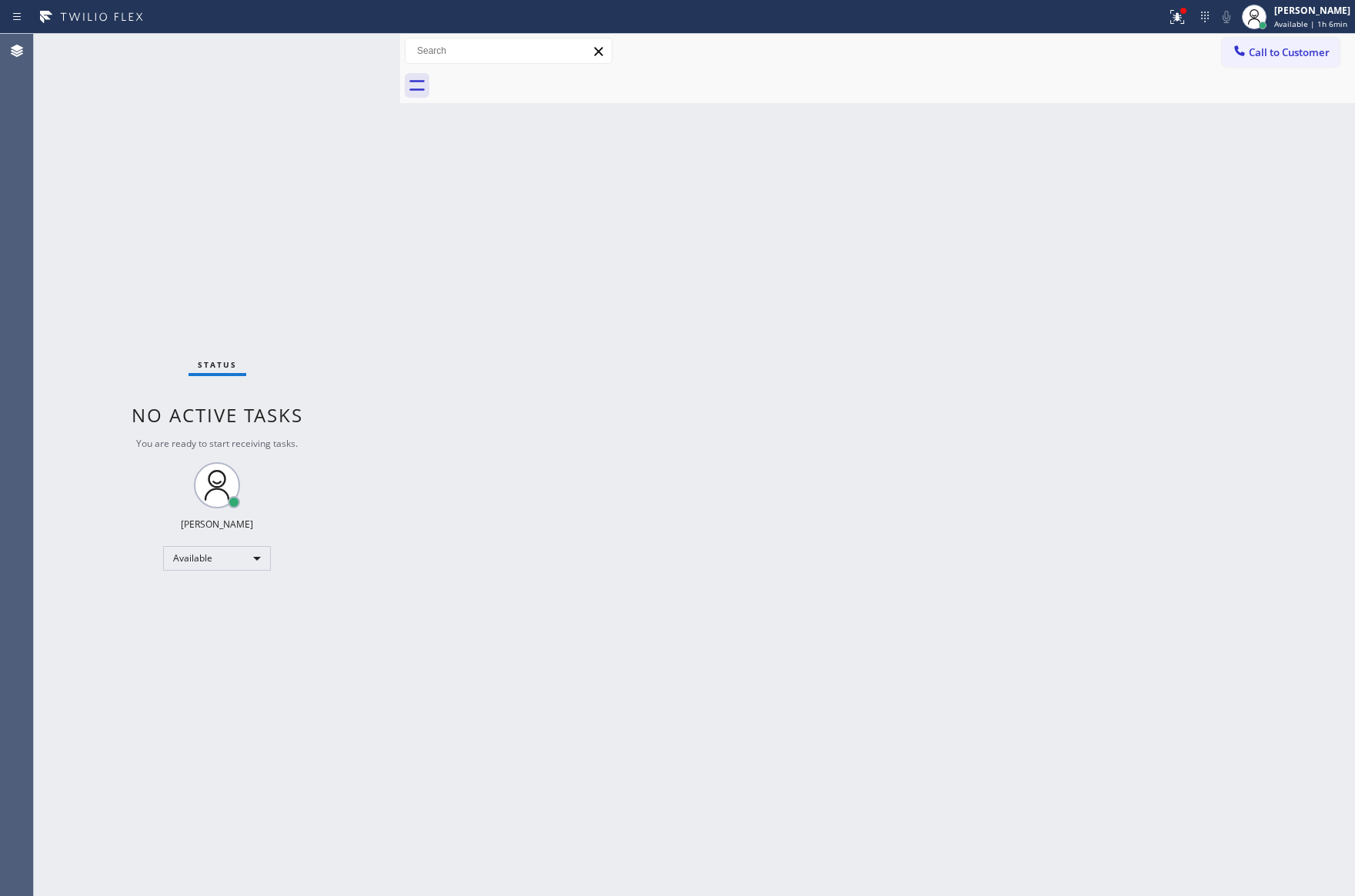
drag, startPoint x: 513, startPoint y: 340, endPoint x: 1076, endPoint y: 125, distance: 602.7
click at [586, 303] on div "Back to Dashboard Change Sender ID Customers Technicians Select a contact Outbo…" at bounding box center [877, 465] width 955 height 862
click at [1314, 53] on span "Call to Customer" at bounding box center [1289, 52] width 81 height 14
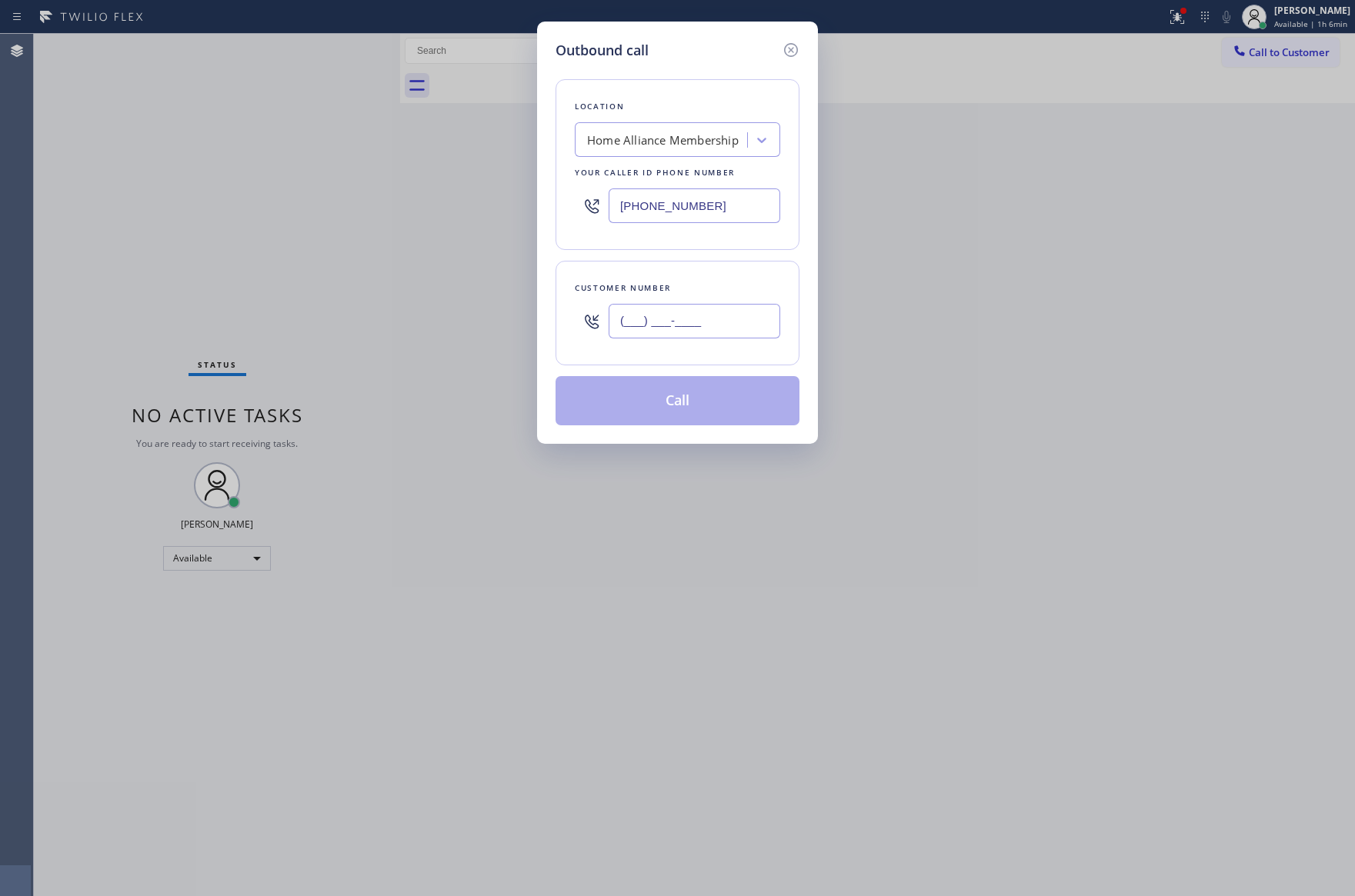
click at [704, 328] on input "(___) ___-____" at bounding box center [694, 321] width 171 height 35
paste input "347) 567-3615"
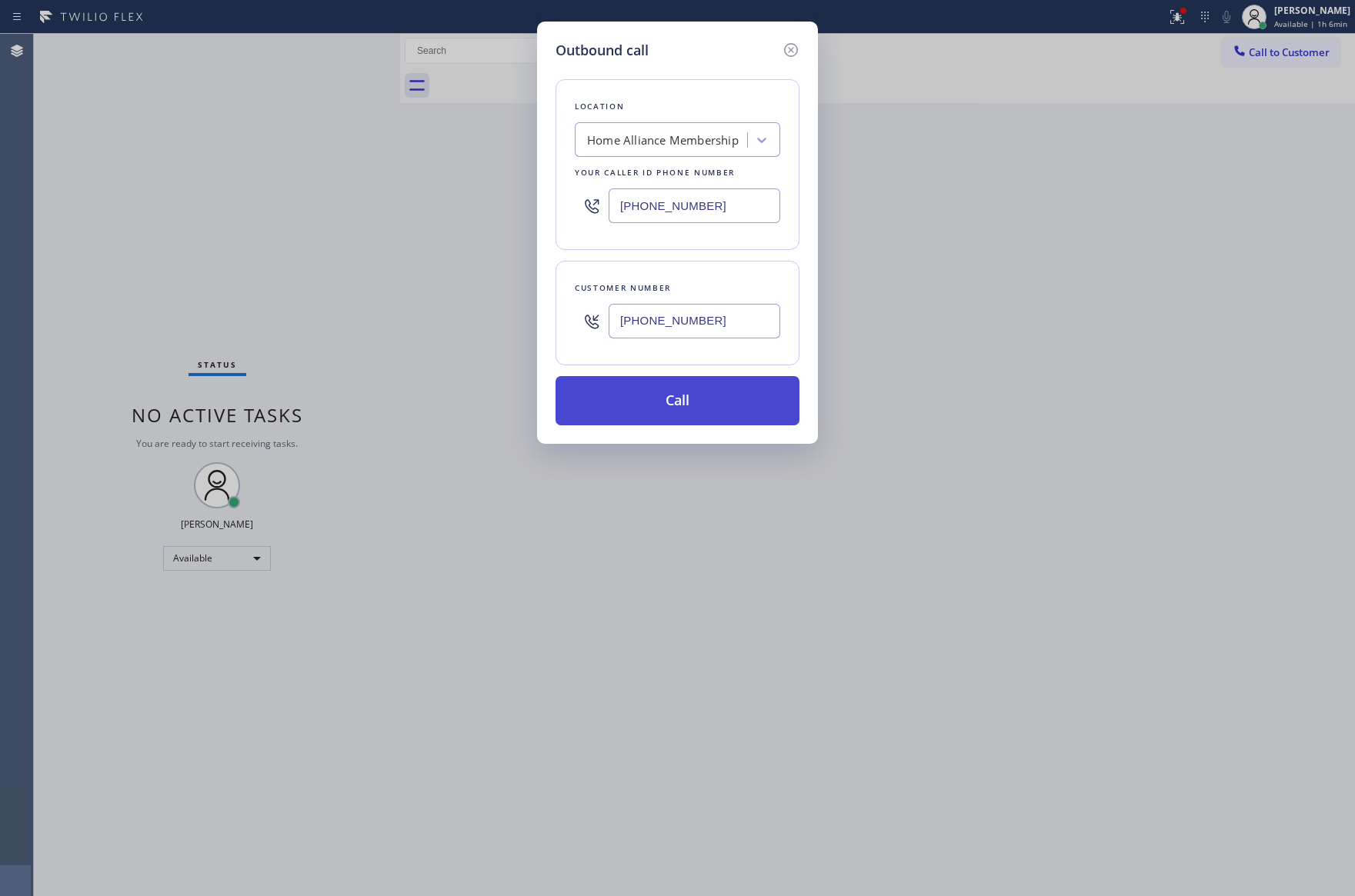
type input "[PHONE_NUMBER]"
click at [705, 411] on button "Call" at bounding box center [678, 401] width 244 height 49
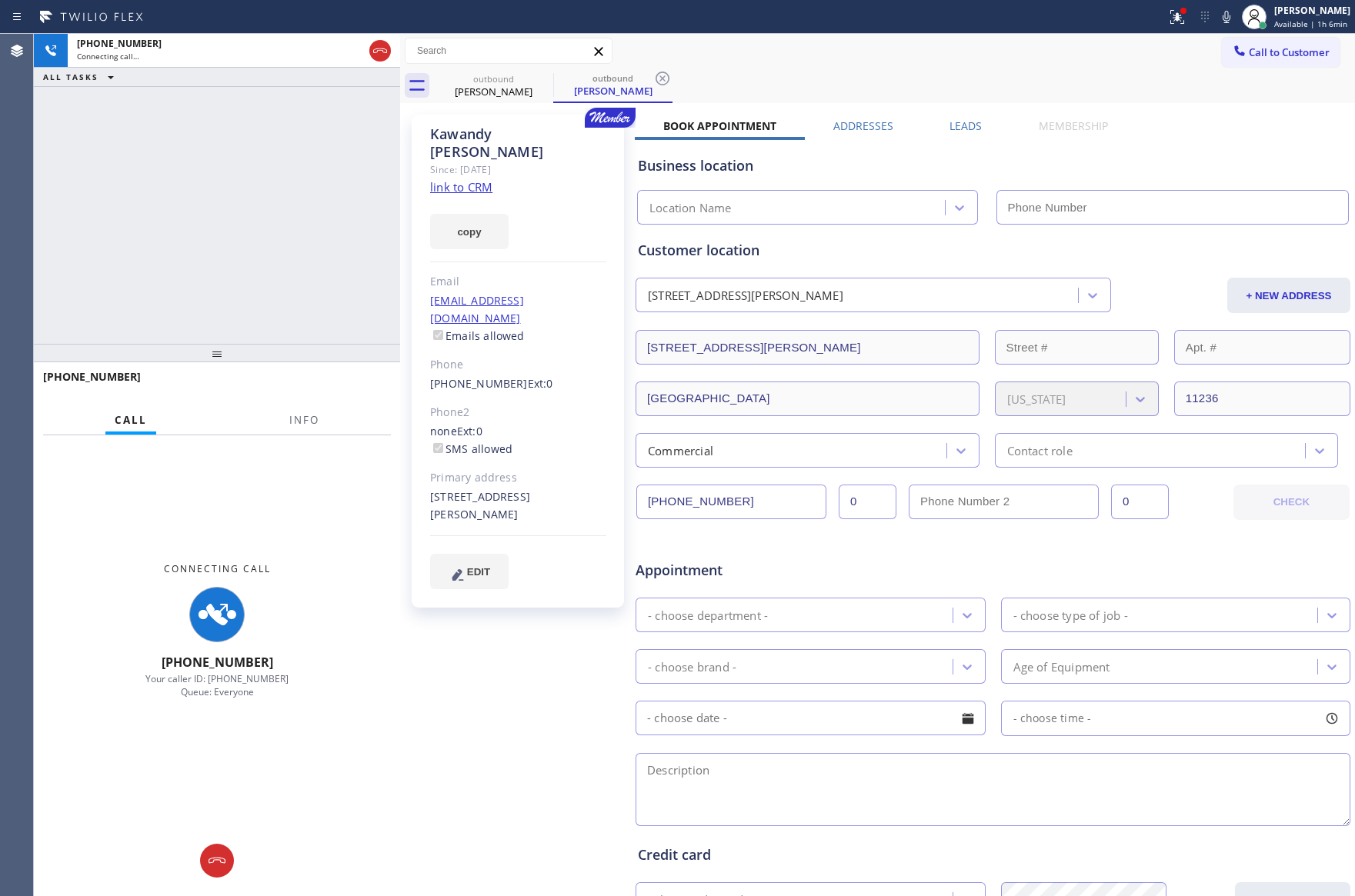
type input "[PHONE_NUMBER]"
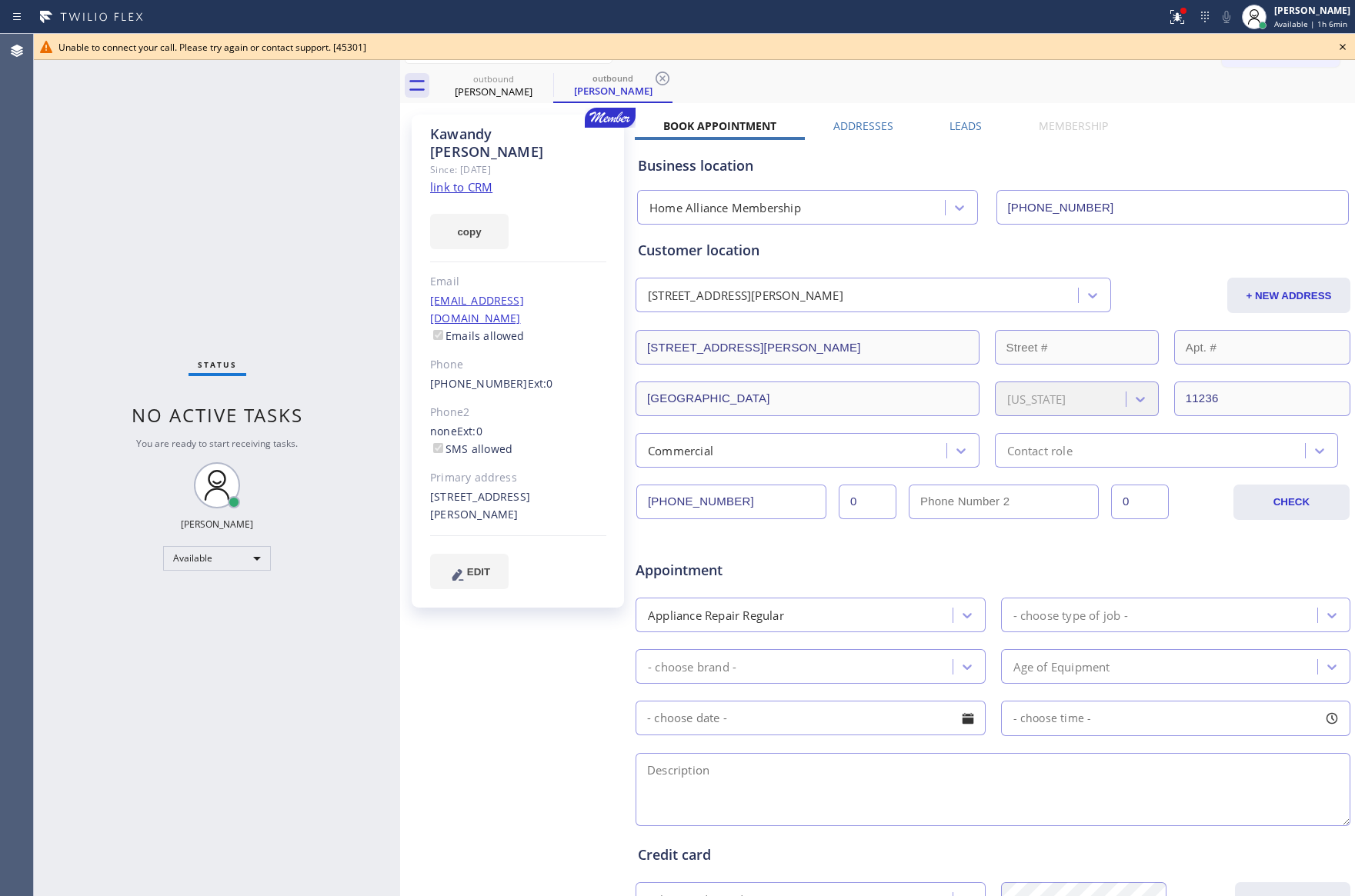
click at [178, 206] on div "Status No active tasks You are ready to start receiving tasks. [PERSON_NAME] Av…" at bounding box center [217, 465] width 366 height 862
click at [1341, 45] on icon at bounding box center [1342, 47] width 18 height 18
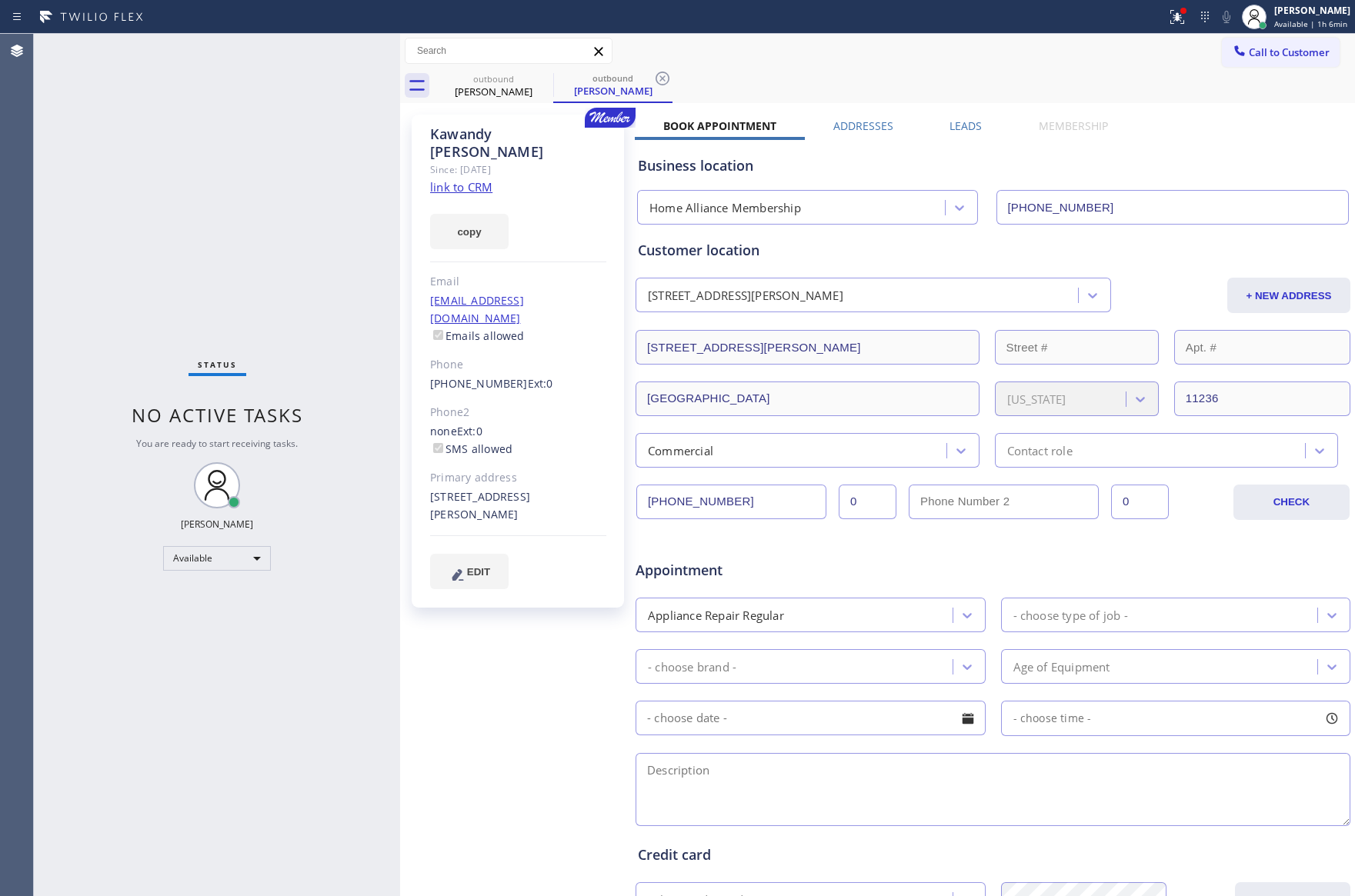
click at [1210, 116] on div "[PERSON_NAME] Since: [DATE] link to CRM copy Email [EMAIL_ADDRESS][DOMAIN_NAME]…" at bounding box center [877, 605] width 947 height 997
drag, startPoint x: 190, startPoint y: 264, endPoint x: 259, endPoint y: 279, distance: 70.6
click at [212, 270] on div "Status No active tasks You are ready to start receiving tasks. [PERSON_NAME] Av…" at bounding box center [217, 465] width 366 height 862
click at [489, 70] on div "outbound [PERSON_NAME]" at bounding box center [493, 86] width 116 height 35
click at [547, 80] on icon at bounding box center [543, 79] width 18 height 18
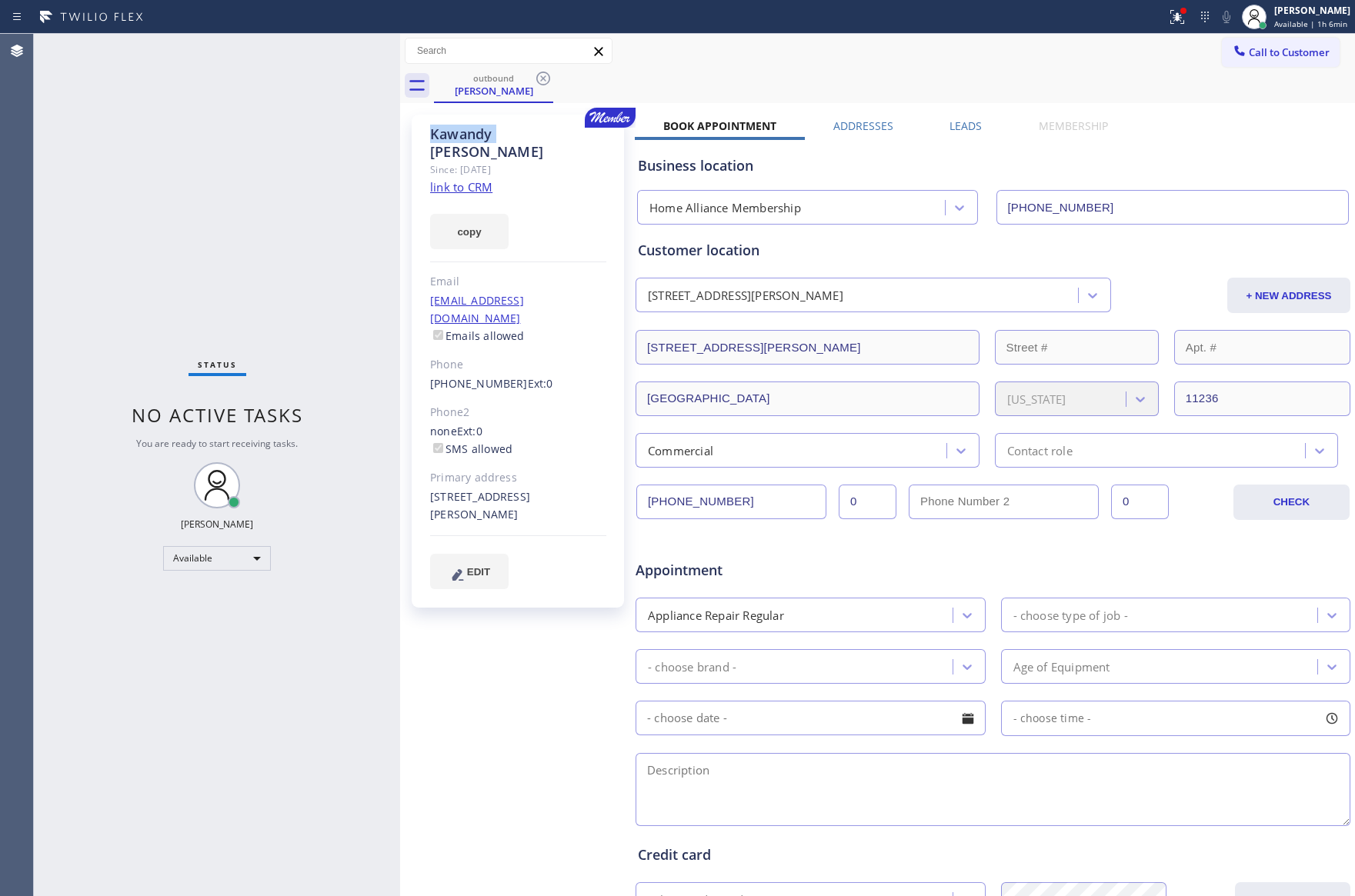
click at [547, 80] on icon at bounding box center [543, 79] width 18 height 18
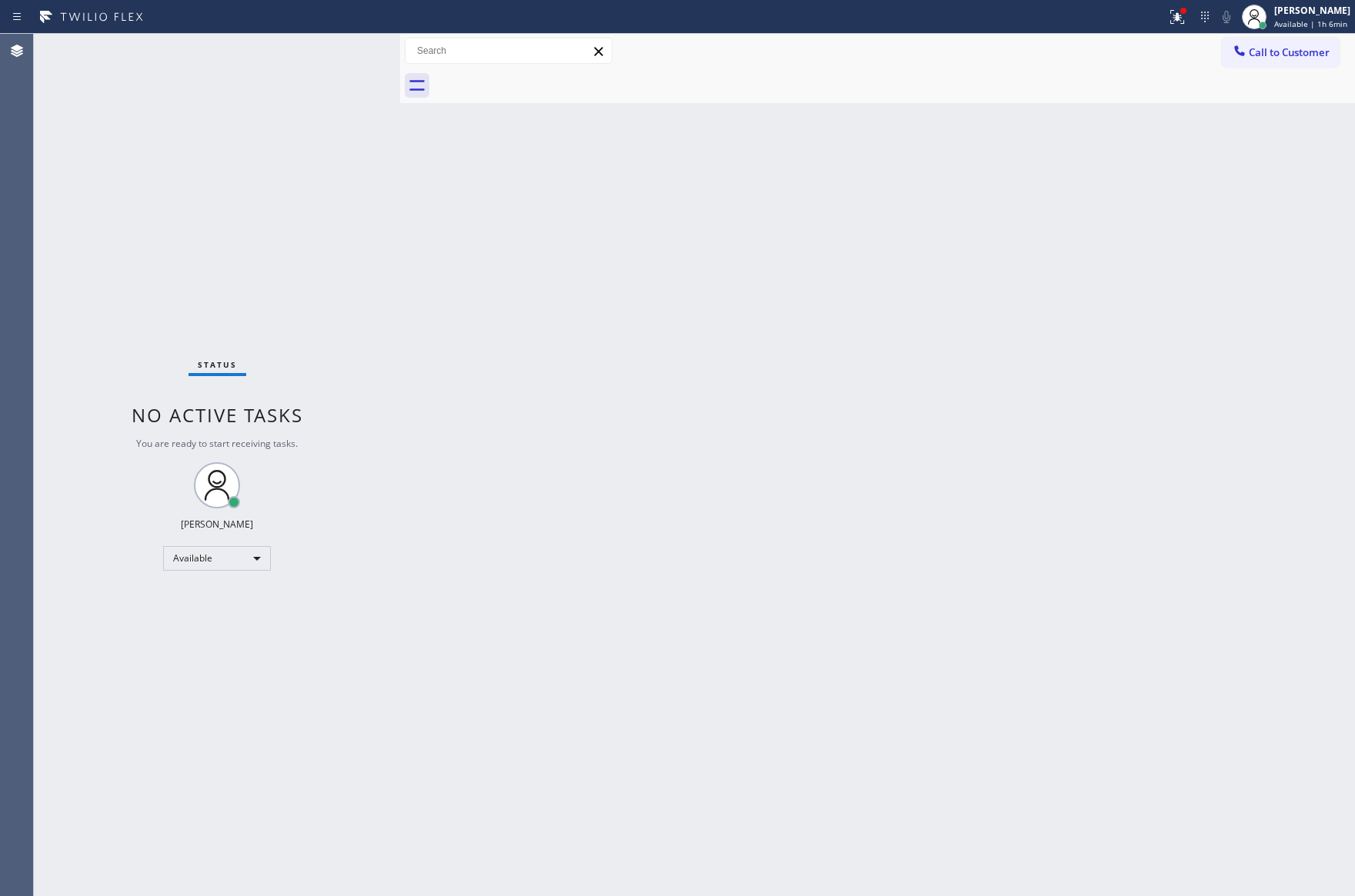
click at [1094, 206] on div "Back to Dashboard Change Sender ID Customers Technicians Select a contact Outbo…" at bounding box center [877, 465] width 955 height 862
click at [1274, 56] on span "Call to Customer" at bounding box center [1289, 52] width 81 height 14
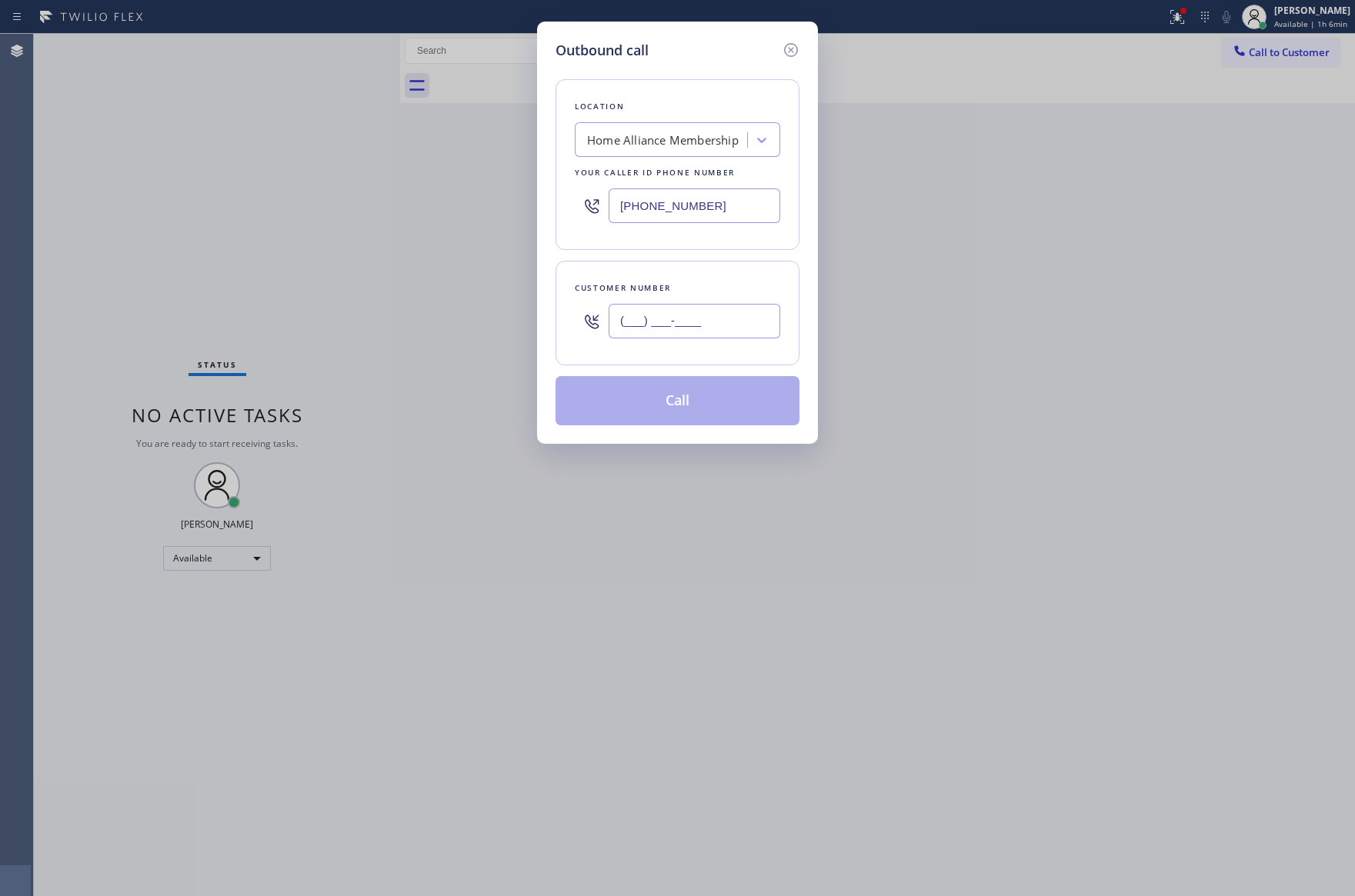
click at [725, 325] on input "(___) ___-____" at bounding box center [694, 321] width 171 height 35
paste input "408) 348-5144"
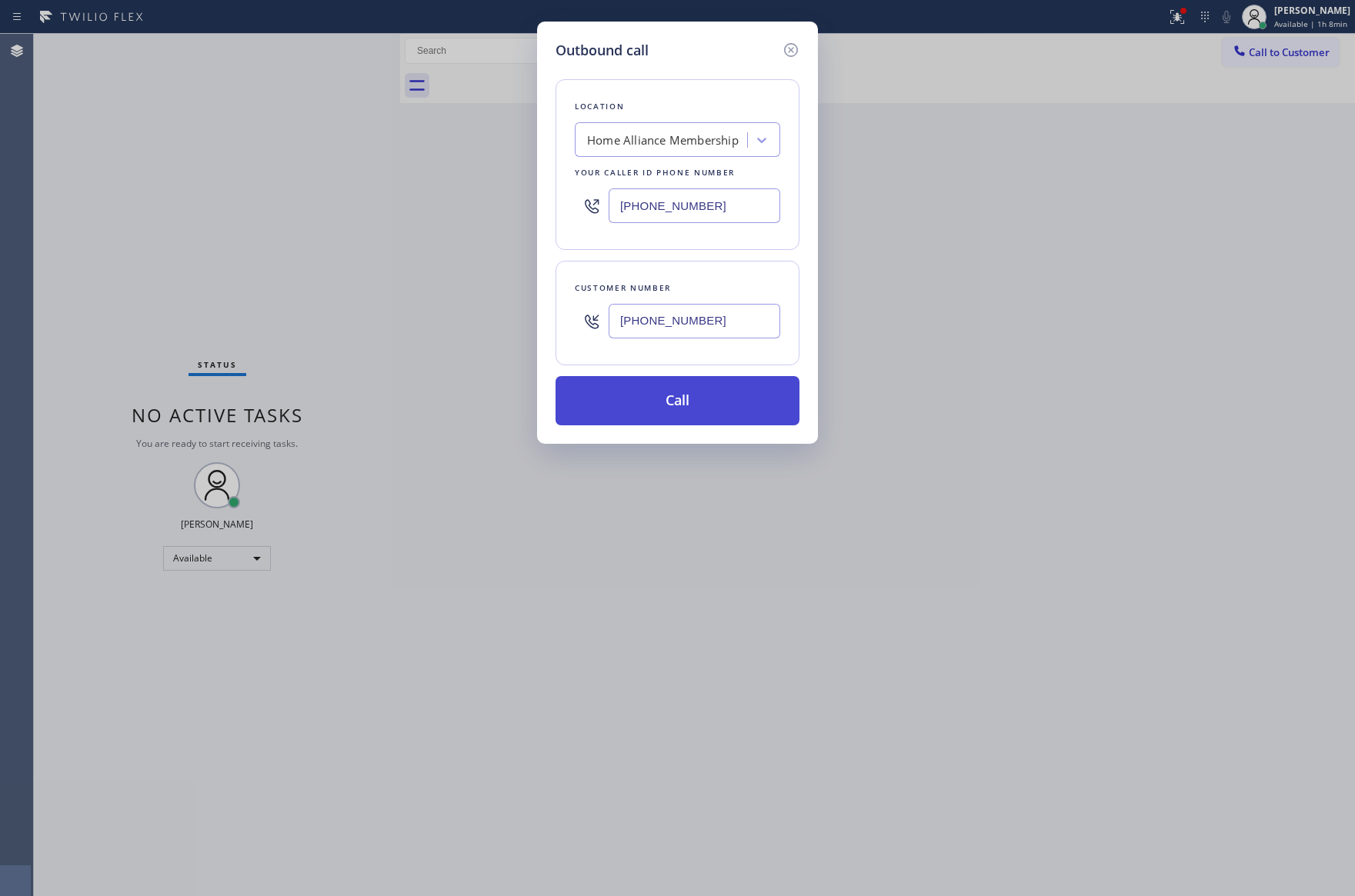
type input "[PHONE_NUMBER]"
click at [699, 411] on button "Call" at bounding box center [678, 401] width 244 height 49
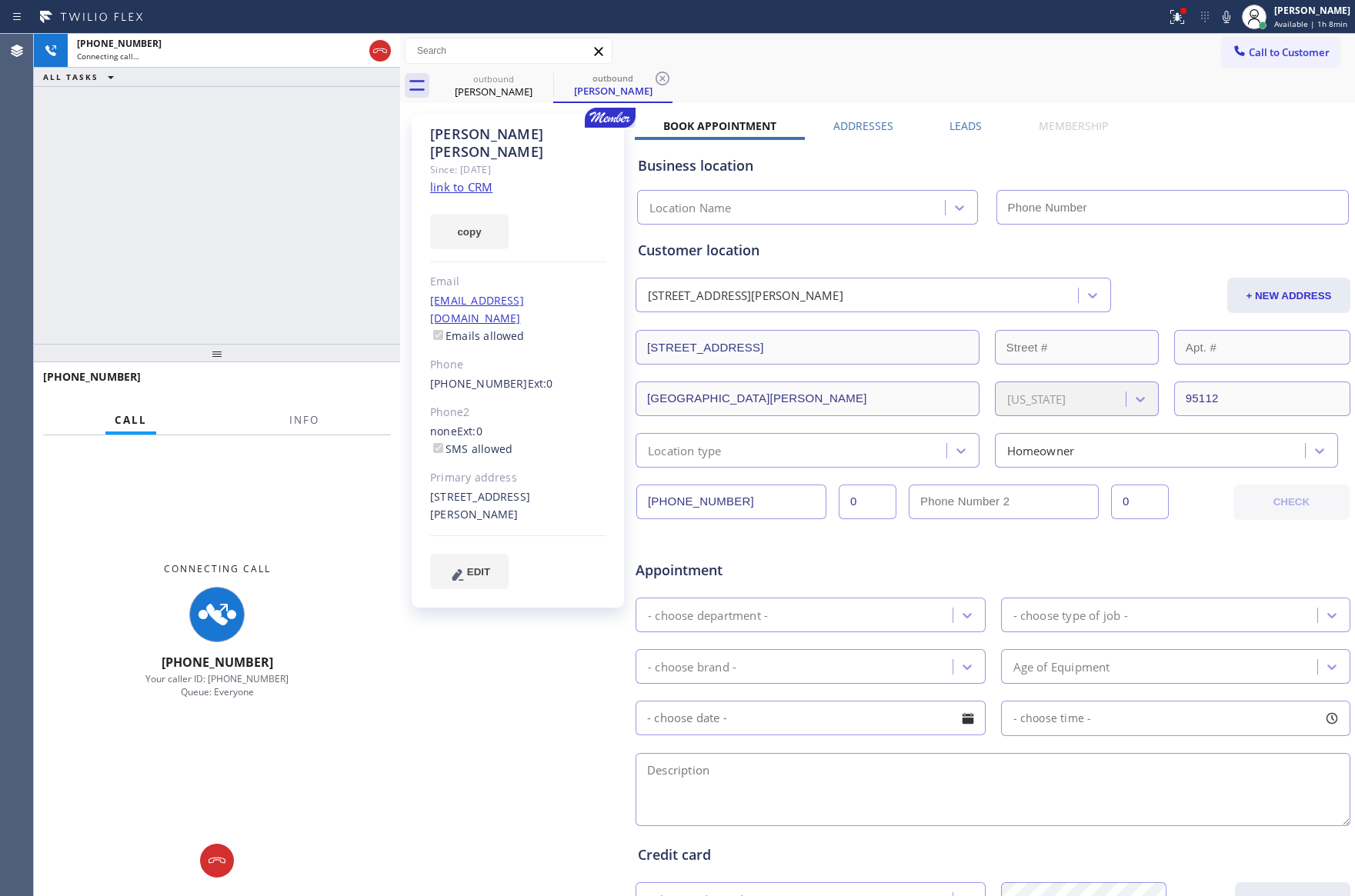
click at [257, 245] on div "[PHONE_NUMBER] Connecting call… ALL TASKS ALL TASKS ACTIVE TASKS TASKS IN WRAP …" at bounding box center [217, 189] width 366 height 310
type input "[PHONE_NUMBER]"
drag, startPoint x: 231, startPoint y: 240, endPoint x: 249, endPoint y: 226, distance: 22.8
click at [245, 229] on div "[PHONE_NUMBER] Connecting call… ALL TASKS ALL TASKS ACTIVE TASKS TASKS IN WRAP …" at bounding box center [217, 189] width 366 height 310
click at [250, 226] on div "[PHONE_NUMBER] Connecting call… ALL TASKS ALL TASKS ACTIVE TASKS TASKS IN WRAP …" at bounding box center [217, 189] width 366 height 310
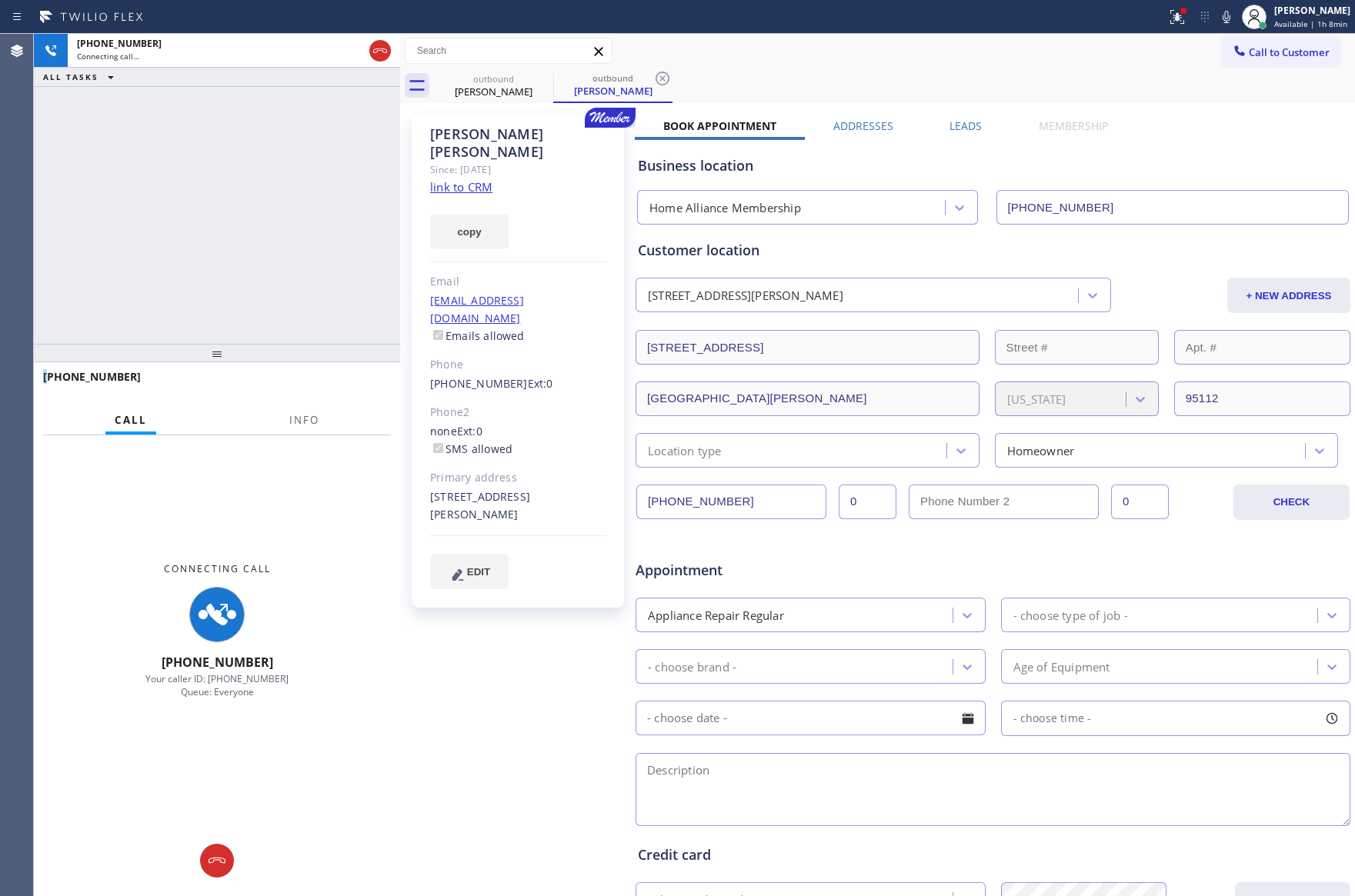
click at [250, 226] on div "[PHONE_NUMBER] Connecting call… ALL TASKS ALL TASKS ACTIVE TASKS TASKS IN WRAP …" at bounding box center [217, 189] width 366 height 310
click at [259, 231] on div "[PHONE_NUMBER] Connecting call… ALL TASKS ALL TASKS ACTIVE TASKS TASKS IN WRAP …" at bounding box center [217, 189] width 366 height 310
click at [314, 265] on div "[PHONE_NUMBER] Connecting call… ALL TASKS ALL TASKS ACTIVE TASKS TASKS IN WRAP …" at bounding box center [217, 189] width 366 height 310
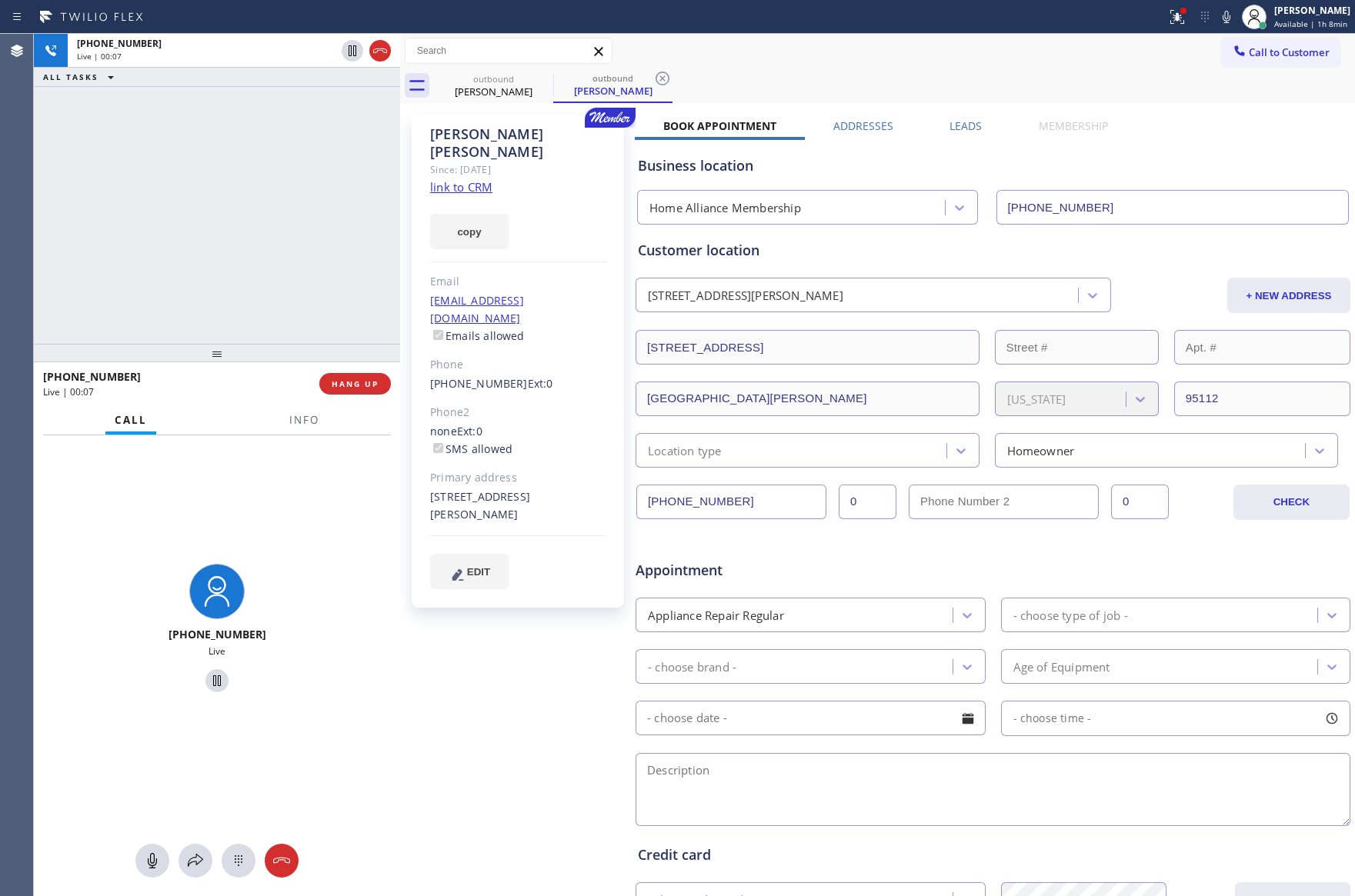
click at [337, 264] on div "[PHONE_NUMBER] Live | 00:07 ALL TASKS ALL TASKS ACTIVE TASKS TASKS IN WRAP UP" at bounding box center [217, 189] width 366 height 310
click at [338, 265] on div "[PHONE_NUMBER] Live | 00:07 ALL TASKS ALL TASKS ACTIVE TASKS TASKS IN WRAP UP" at bounding box center [217, 189] width 366 height 310
click at [358, 385] on span "HANG UP" at bounding box center [354, 383] width 47 height 11
click at [262, 178] on div "[PHONE_NUMBER] Live | 00:10 ALL TASKS ALL TASKS ACTIVE TASKS TASKS IN WRAP UP" at bounding box center [217, 189] width 366 height 310
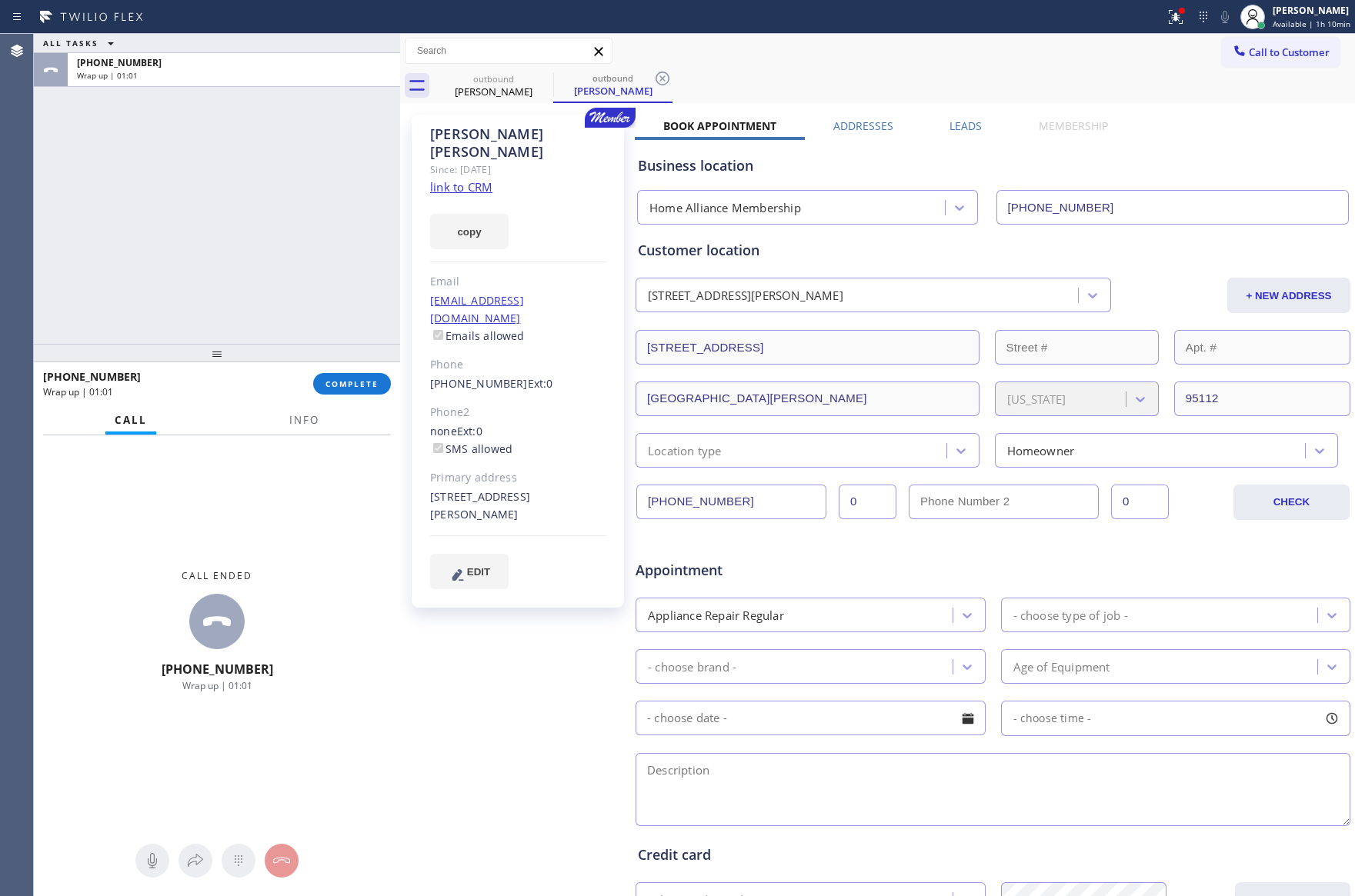
drag, startPoint x: 927, startPoint y: 56, endPoint x: 960, endPoint y: 60, distance: 33.2
click at [960, 60] on div "Call to Customer Outbound call Location Home Alliance Membership Your caller id…" at bounding box center [877, 50] width 955 height 27
click at [1255, 46] on span "Call to Customer" at bounding box center [1289, 52] width 81 height 14
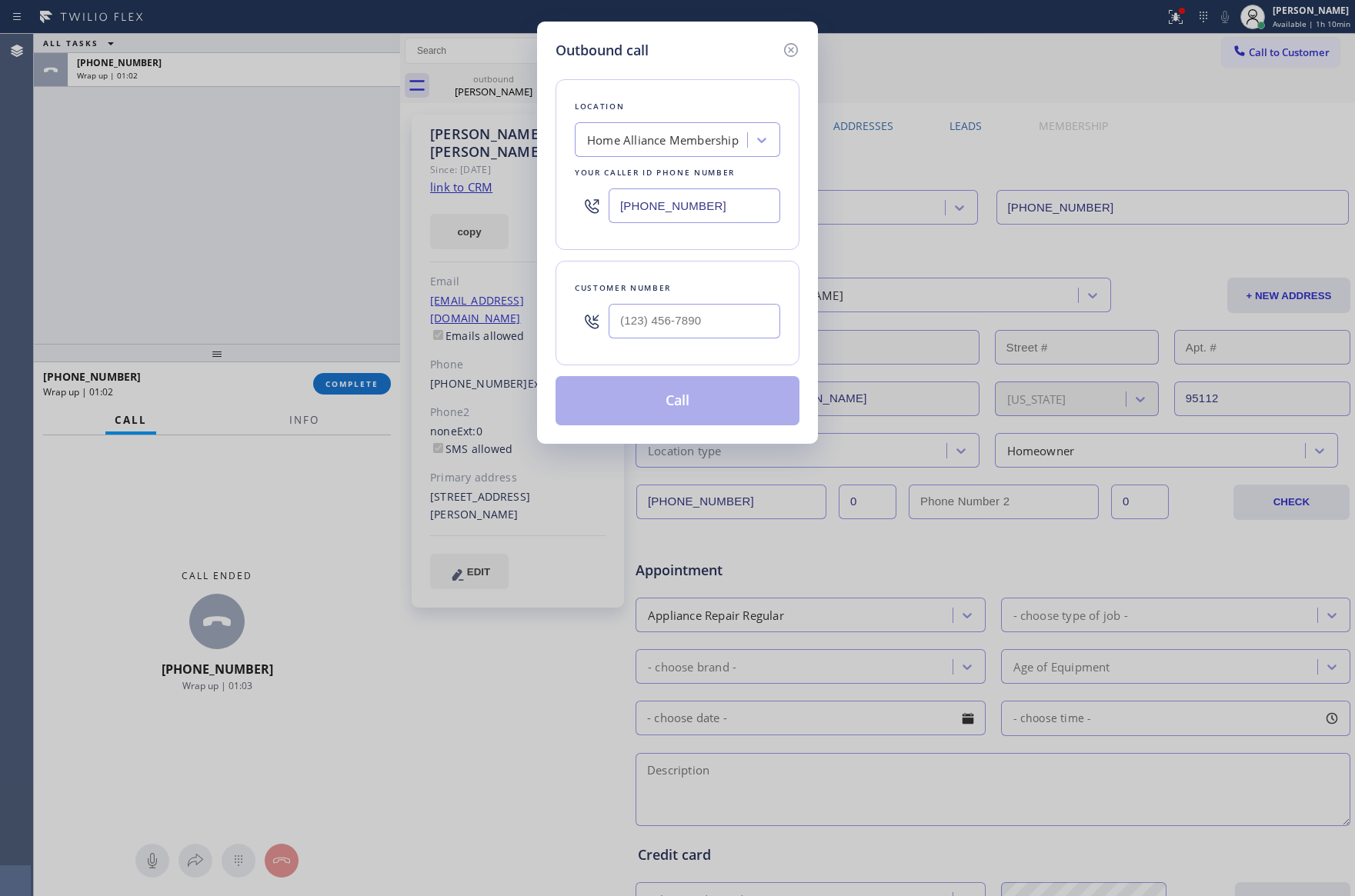
click at [715, 298] on div at bounding box center [694, 320] width 171 height 50
click at [710, 325] on input "(___) ___-____" at bounding box center [694, 321] width 171 height 35
paste input "605) 659-5417"
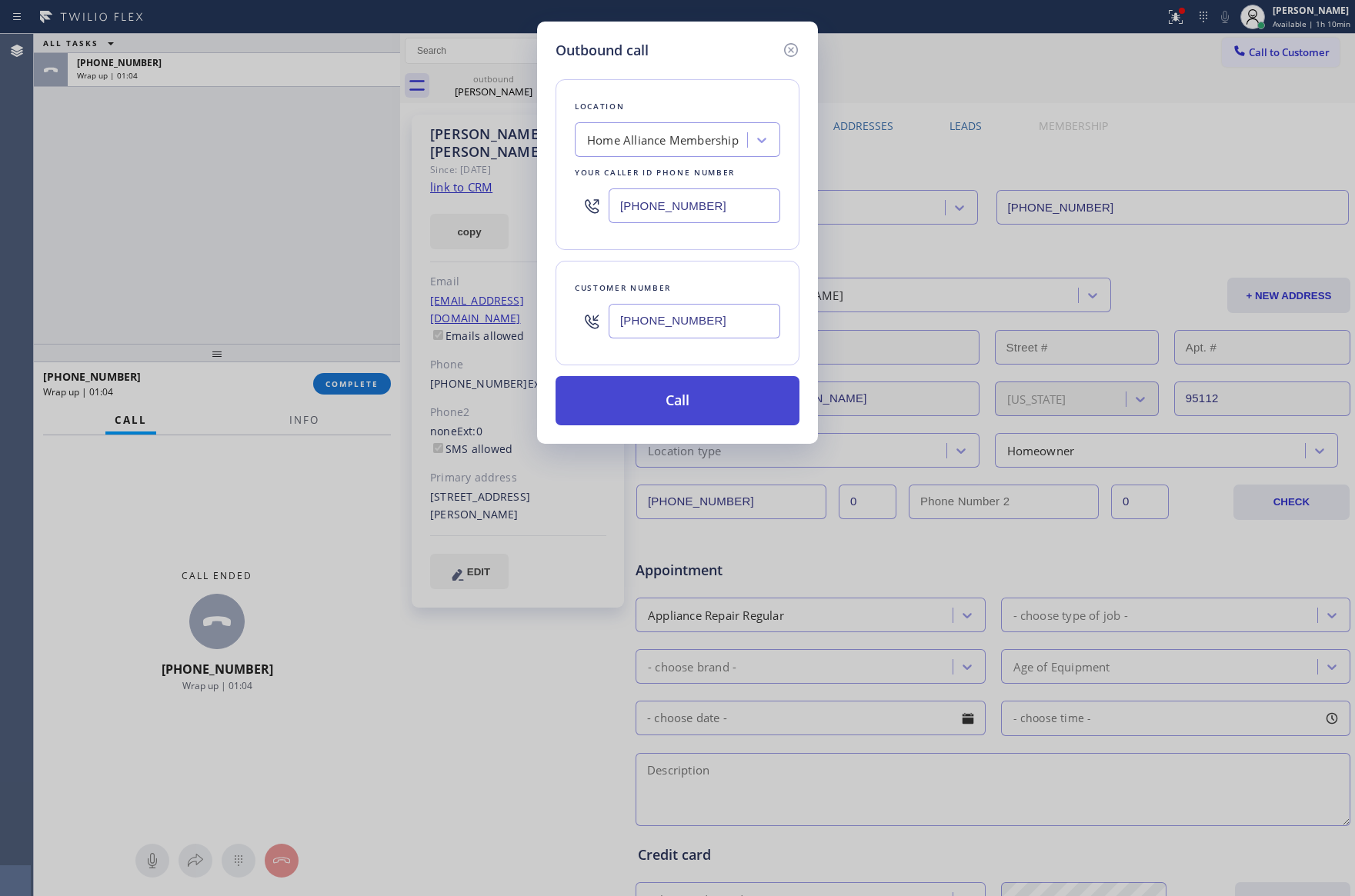
type input "[PHONE_NUMBER]"
click at [695, 406] on button "Call" at bounding box center [678, 401] width 244 height 49
click at [253, 270] on div "ALL TASKS ALL TASKS ACTIVE TASKS TASKS IN WRAP UP [PHONE_NUMBER] Wrap up | 01:05" at bounding box center [217, 189] width 366 height 310
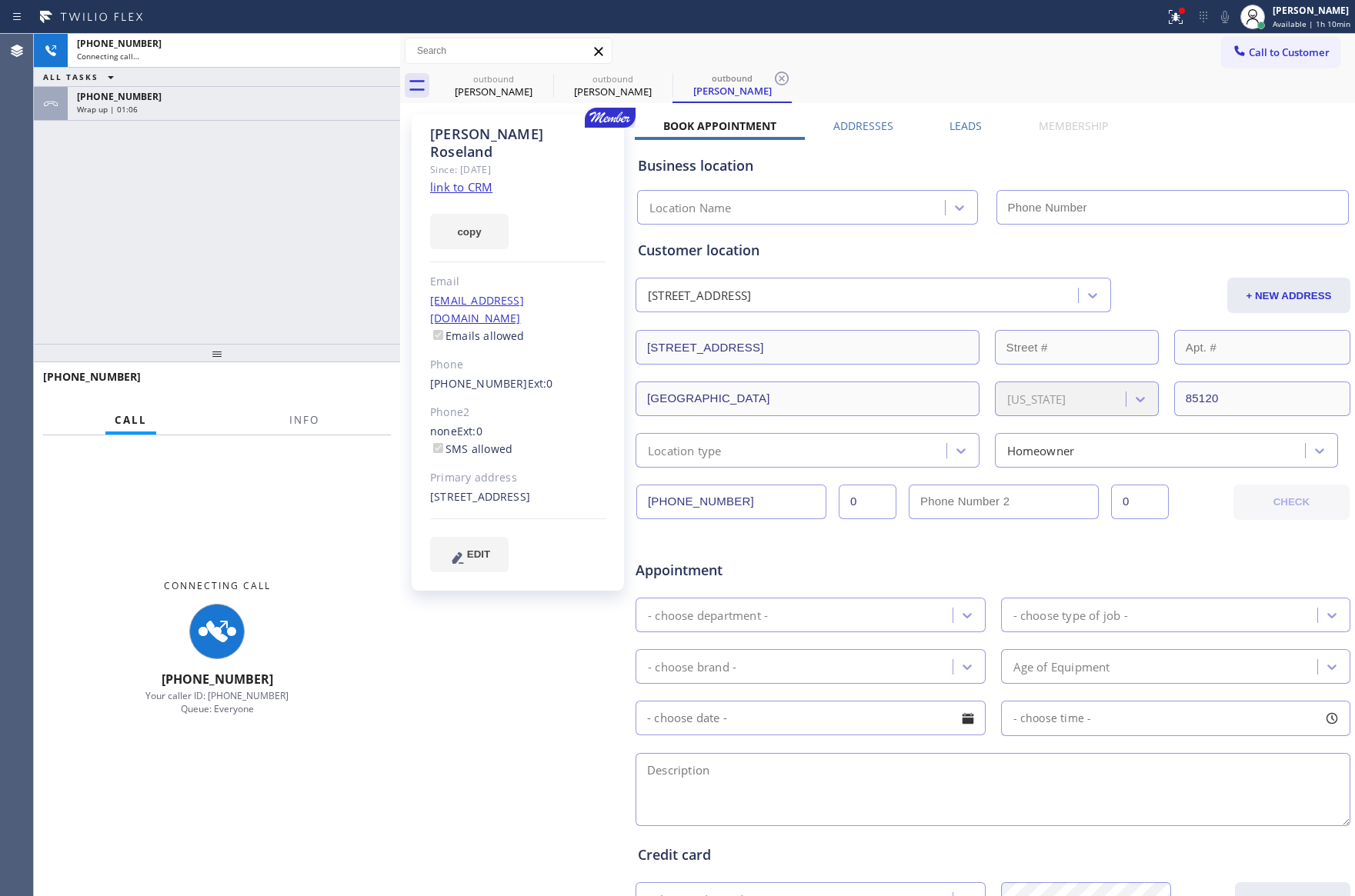
click at [258, 103] on div "Wrap up | 01:06" at bounding box center [233, 109] width 314 height 11
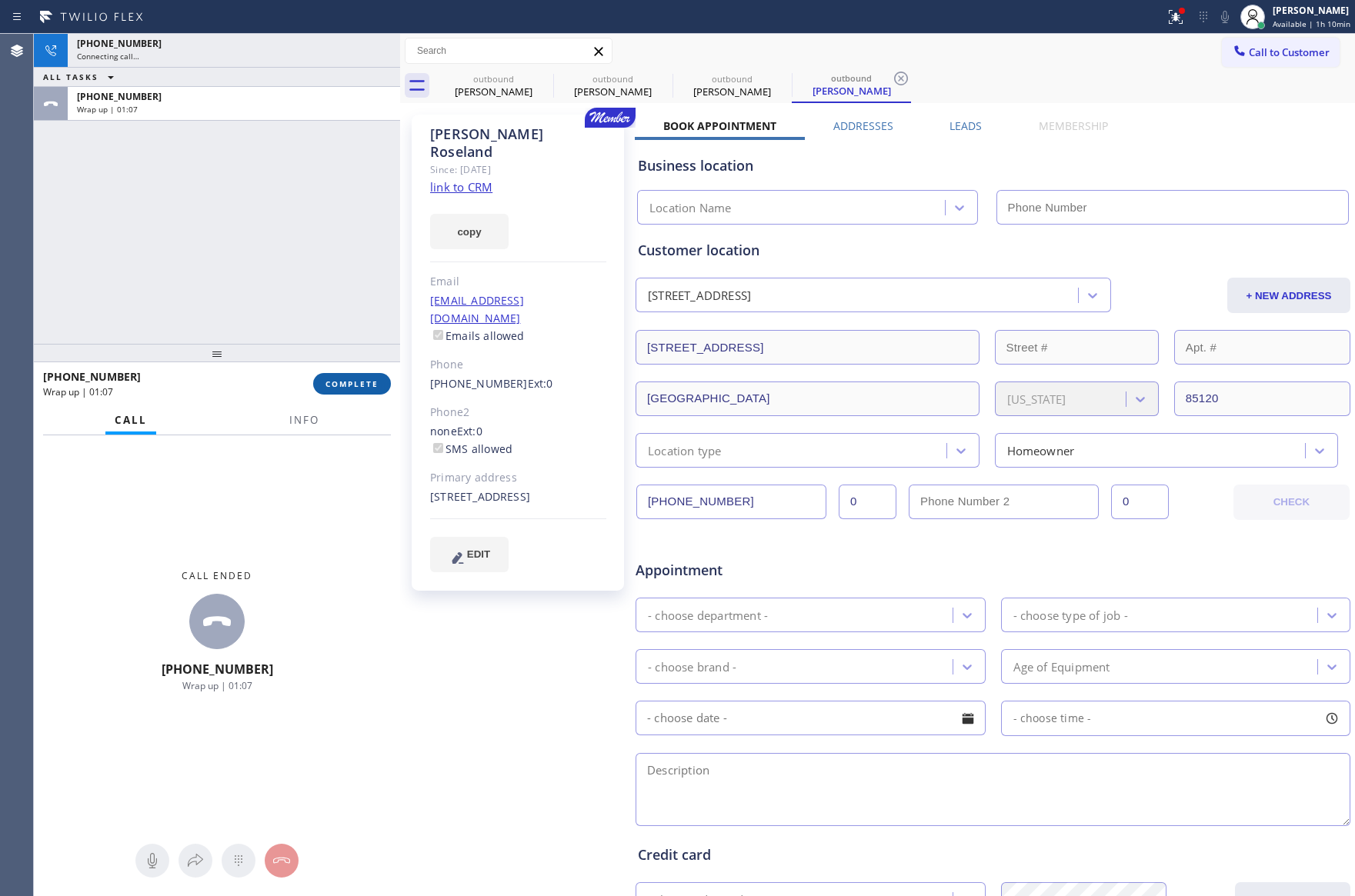
click at [349, 385] on span "COMPLETE" at bounding box center [352, 383] width 53 height 11
click at [320, 244] on div "[PHONE_NUMBER] Connecting call… ALL TASKS ALL TASKS ACTIVE TASKS TASKS IN WRAP …" at bounding box center [217, 189] width 366 height 310
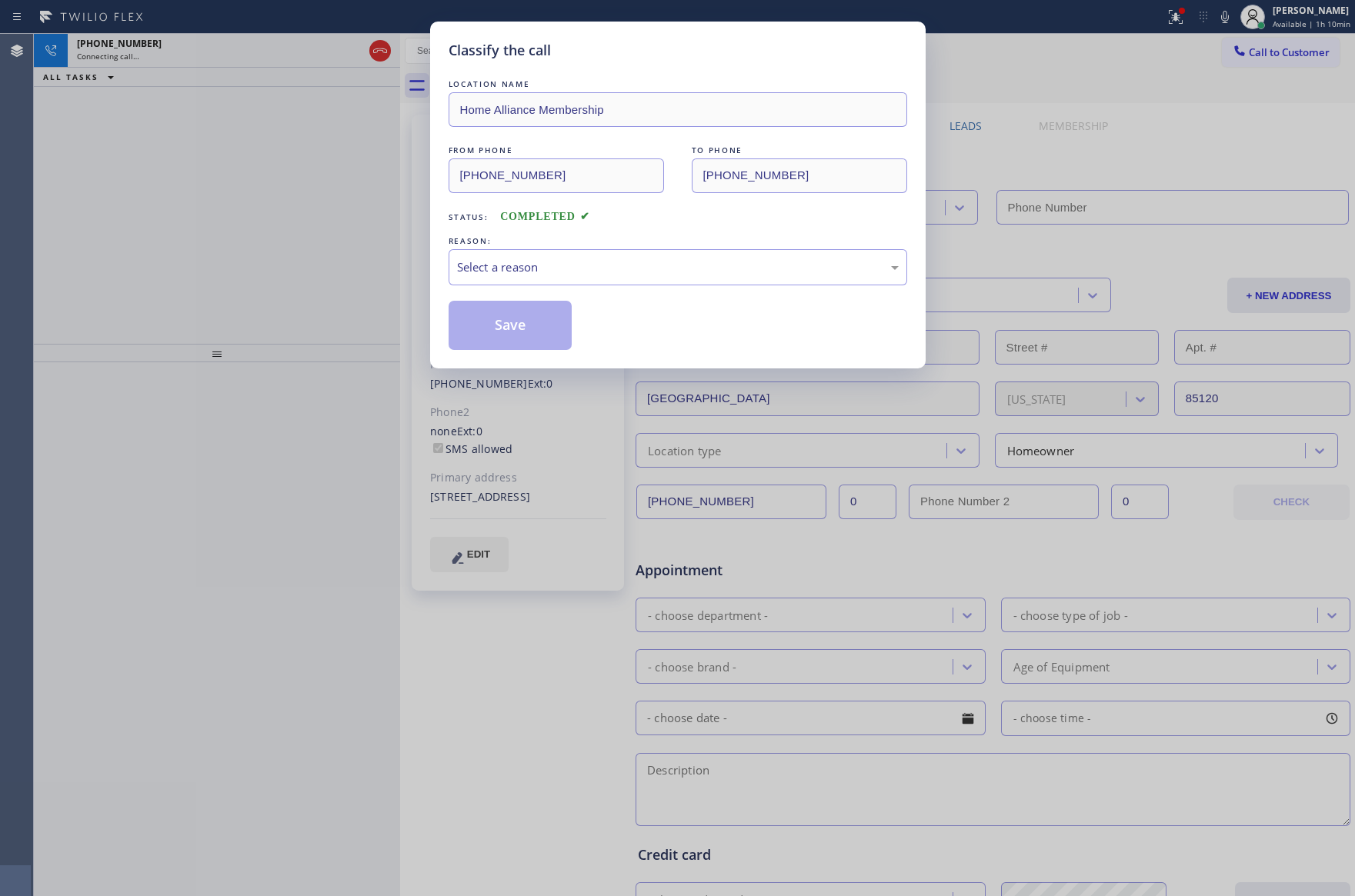
type input "[PHONE_NUMBER]"
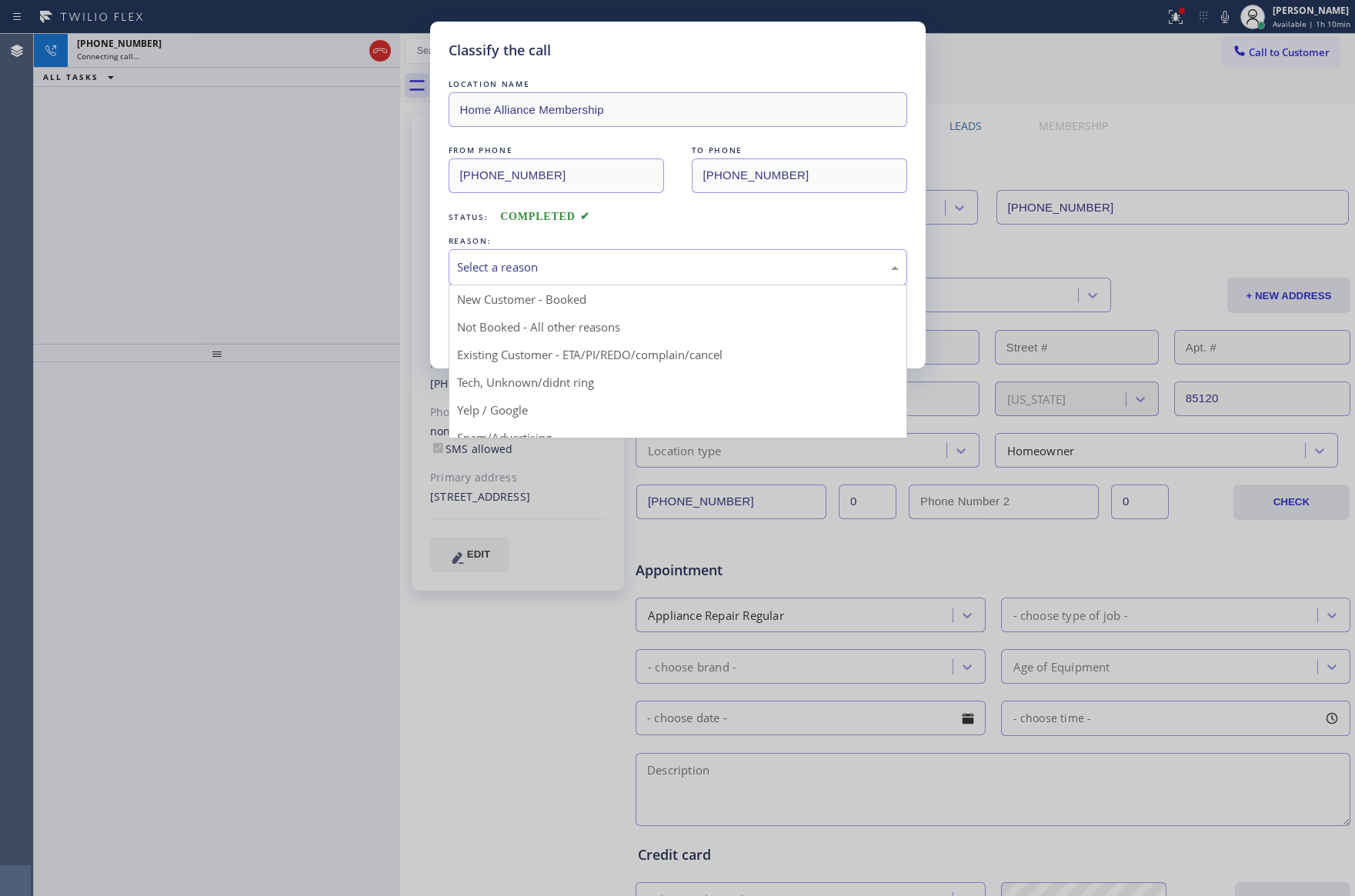
click at [573, 271] on div "Select a reason" at bounding box center [678, 266] width 441 height 17
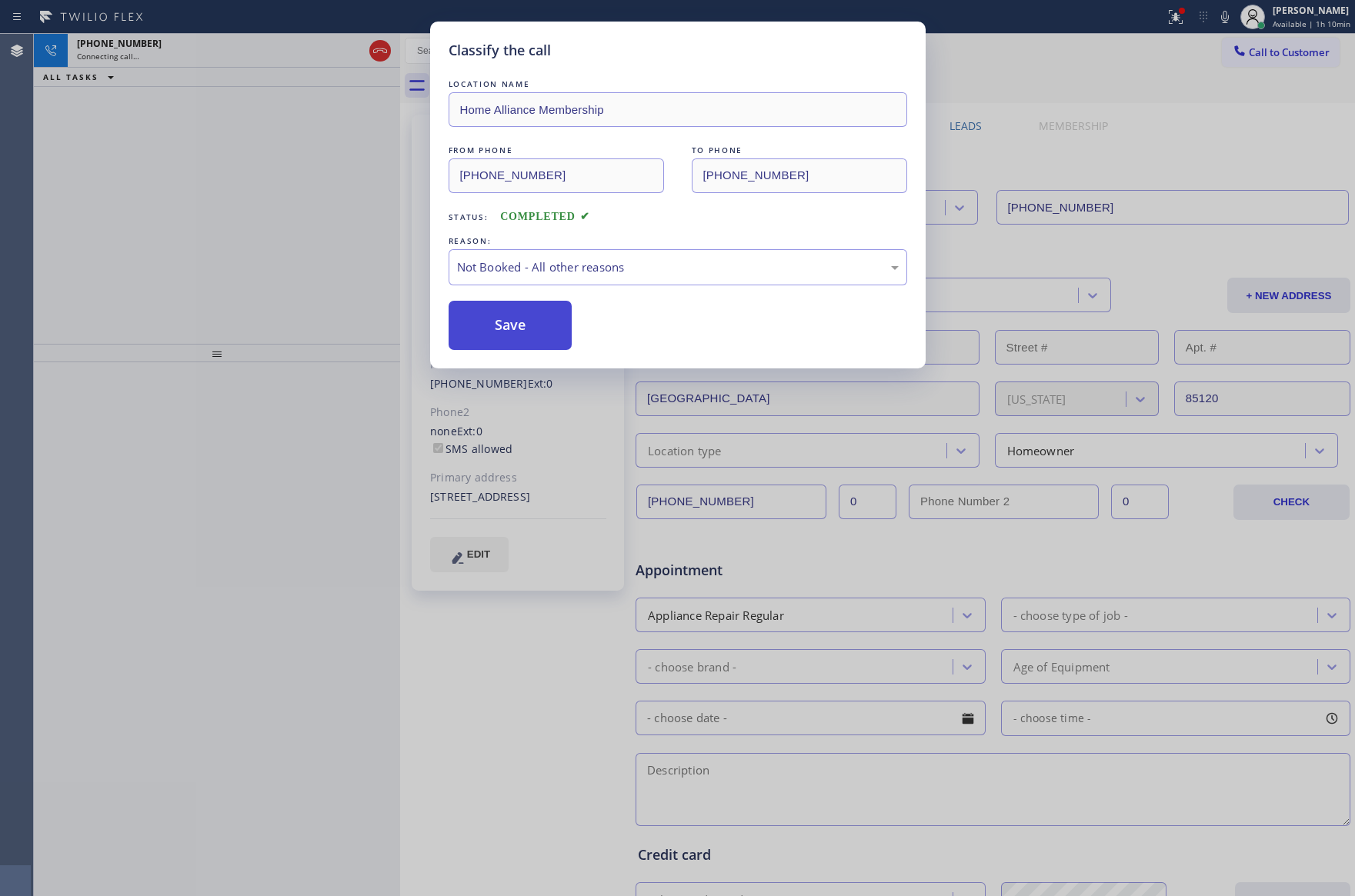
click at [525, 328] on button "Save" at bounding box center [510, 326] width 124 height 49
click at [287, 215] on div "Classify the call LOCATION NAME Home Alliance Membership FROM PHONE [PHONE_NUMB…" at bounding box center [678, 448] width 1355 height 896
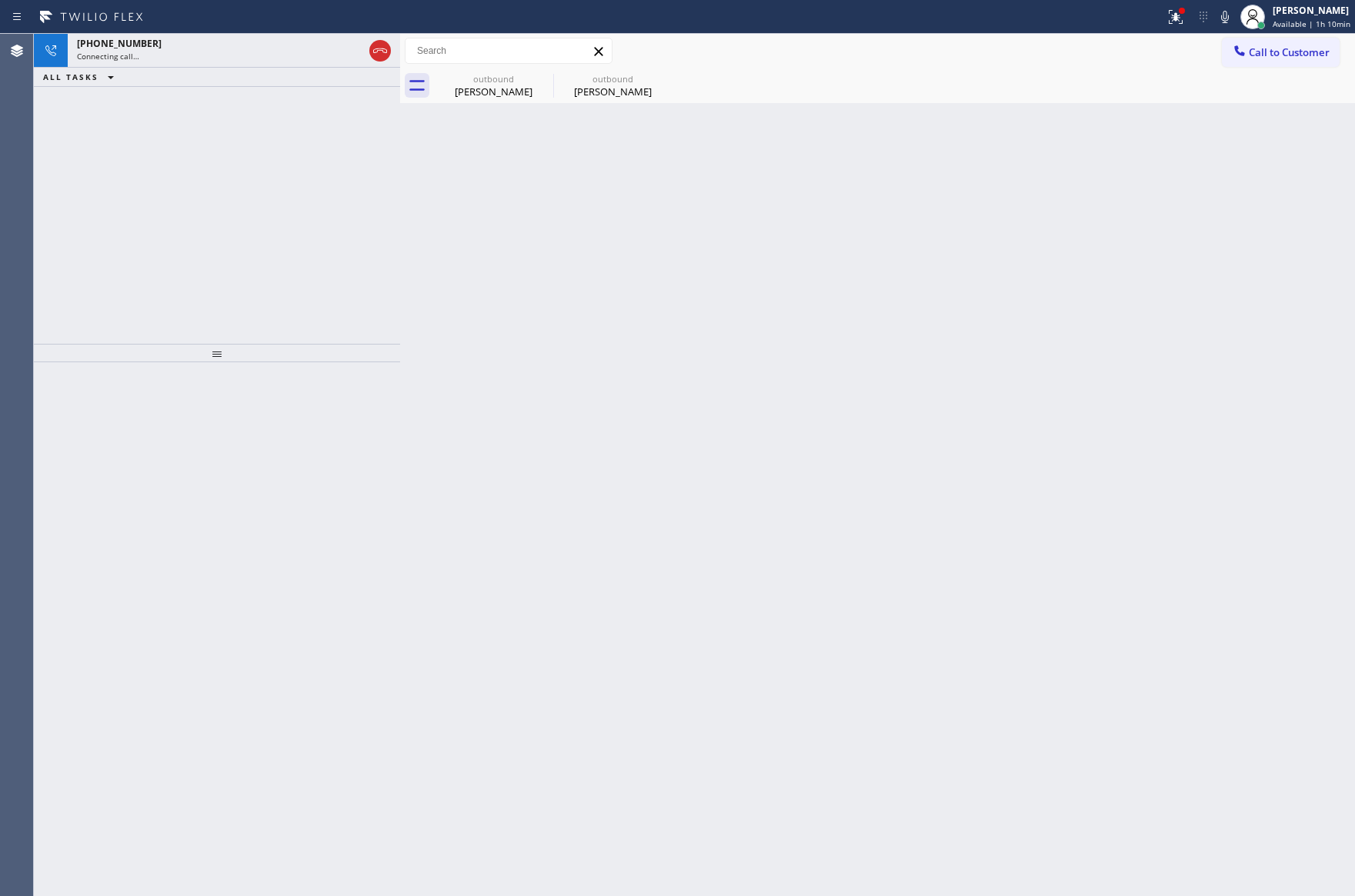
drag, startPoint x: 296, startPoint y: 219, endPoint x: 325, endPoint y: 127, distance: 96.5
click at [302, 208] on div "[PHONE_NUMBER] Connecting call… ALL TASKS ALL TASKS ACTIVE TASKS TASKS IN WRAP …" at bounding box center [217, 189] width 366 height 310
click at [289, 39] on div "[PHONE_NUMBER]" at bounding box center [220, 43] width 287 height 13
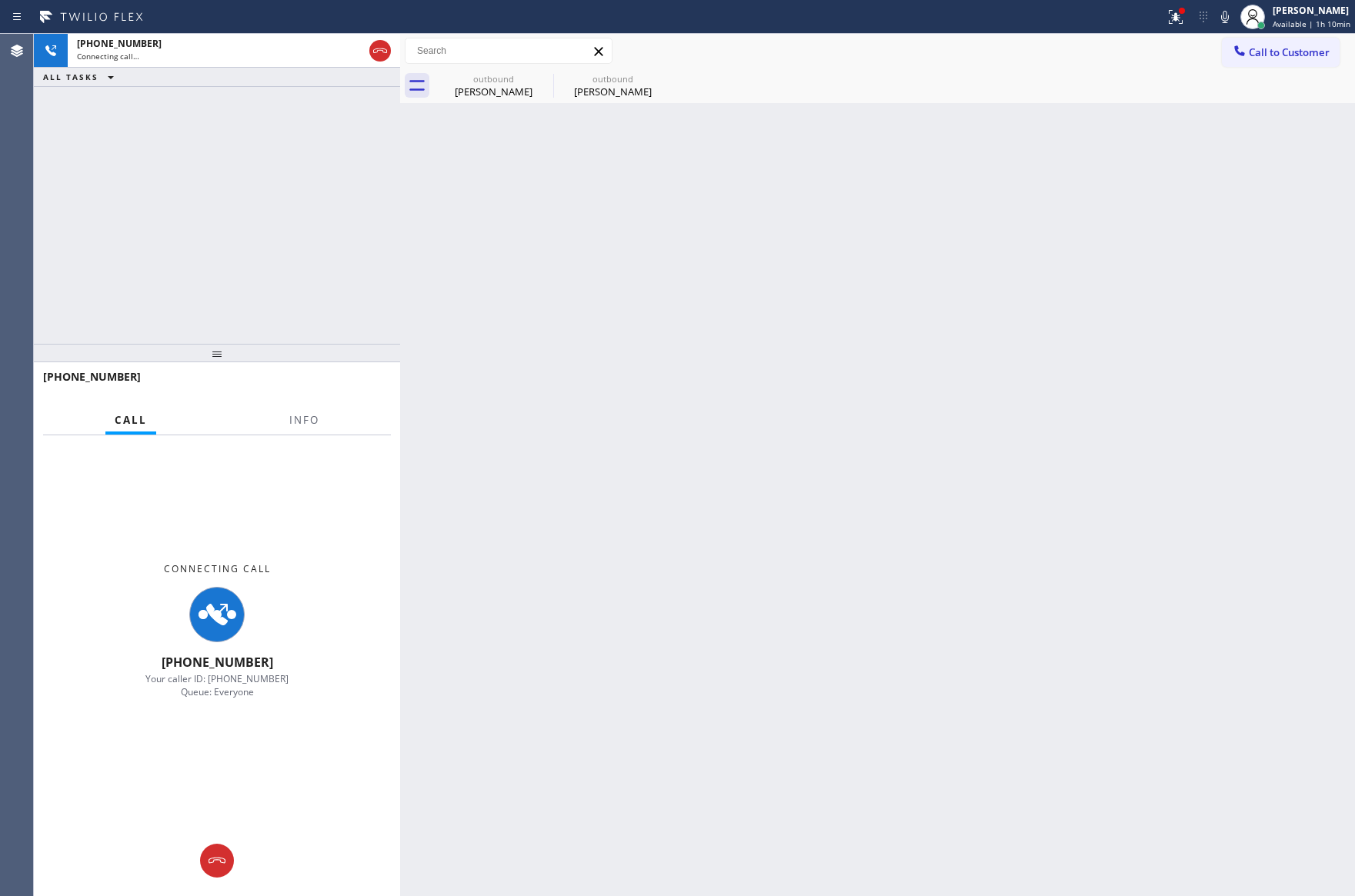
click at [279, 233] on div "[PHONE_NUMBER] Connecting call… ALL TASKS ALL TASKS ACTIVE TASKS TASKS IN WRAP …" at bounding box center [217, 189] width 366 height 310
click at [287, 217] on div "[PHONE_NUMBER] Connecting call… ALL TASKS ALL TASKS ACTIVE TASKS TASKS IN WRAP …" at bounding box center [217, 189] width 366 height 310
click at [287, 215] on div "[PHONE_NUMBER] Connecting call… ALL TASKS ALL TASKS ACTIVE TASKS TASKS IN WRAP …" at bounding box center [217, 189] width 366 height 310
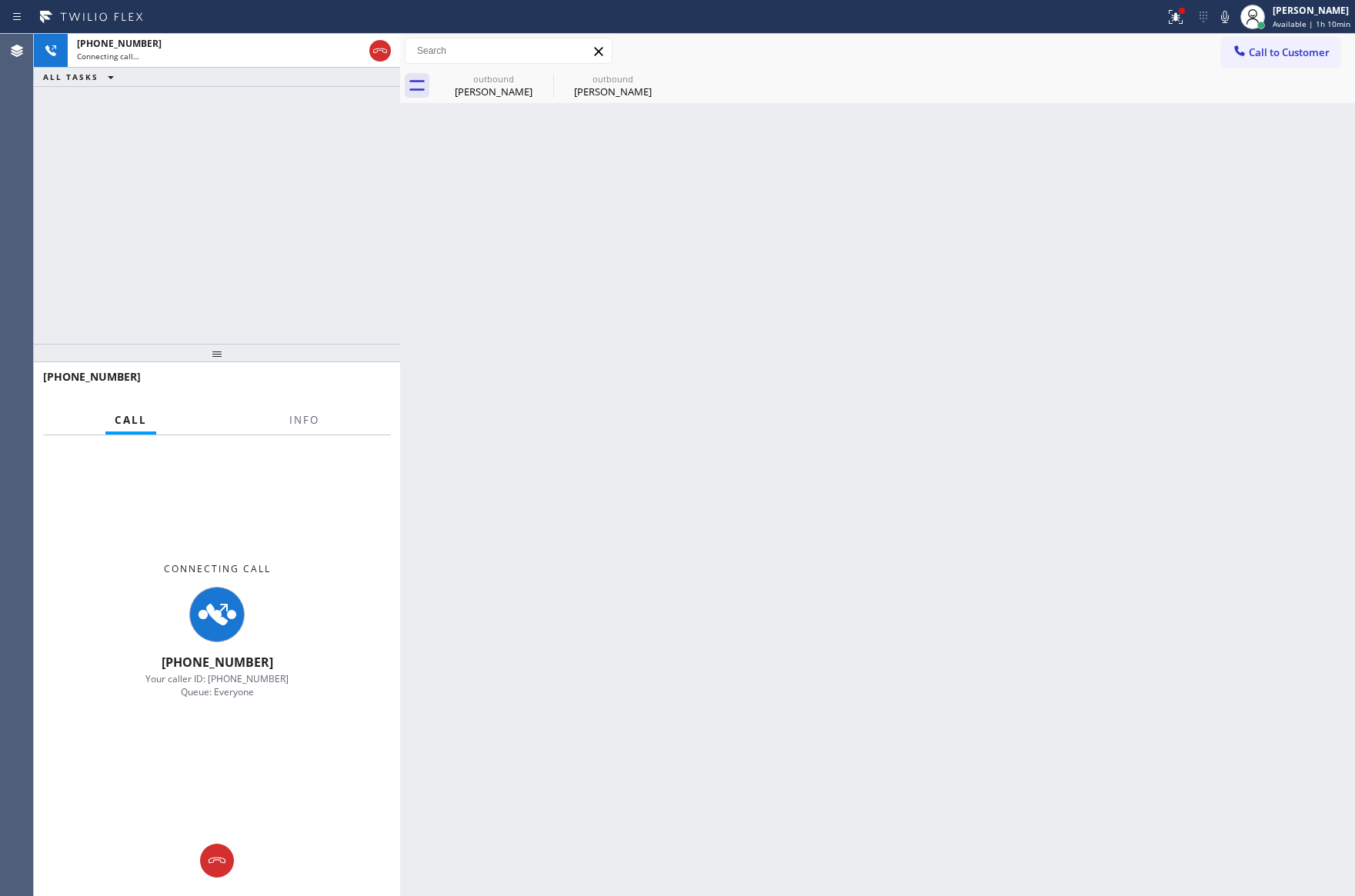
click at [489, 94] on div "[PERSON_NAME]" at bounding box center [493, 91] width 116 height 14
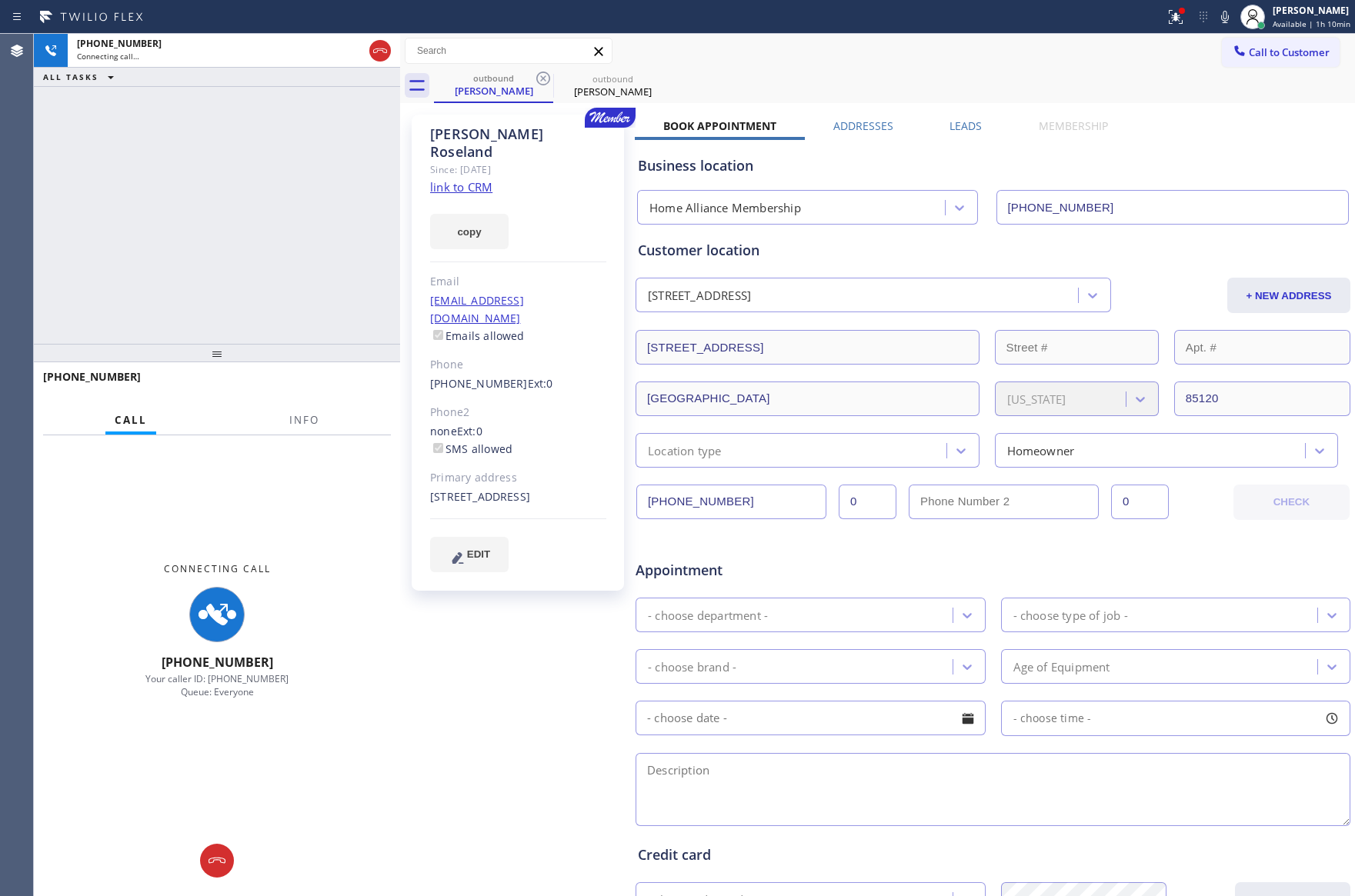
click at [190, 288] on div "[PHONE_NUMBER] Connecting call… ALL TASKS ALL TASKS ACTIVE TASKS TASKS IN WRAP …" at bounding box center [217, 189] width 366 height 310
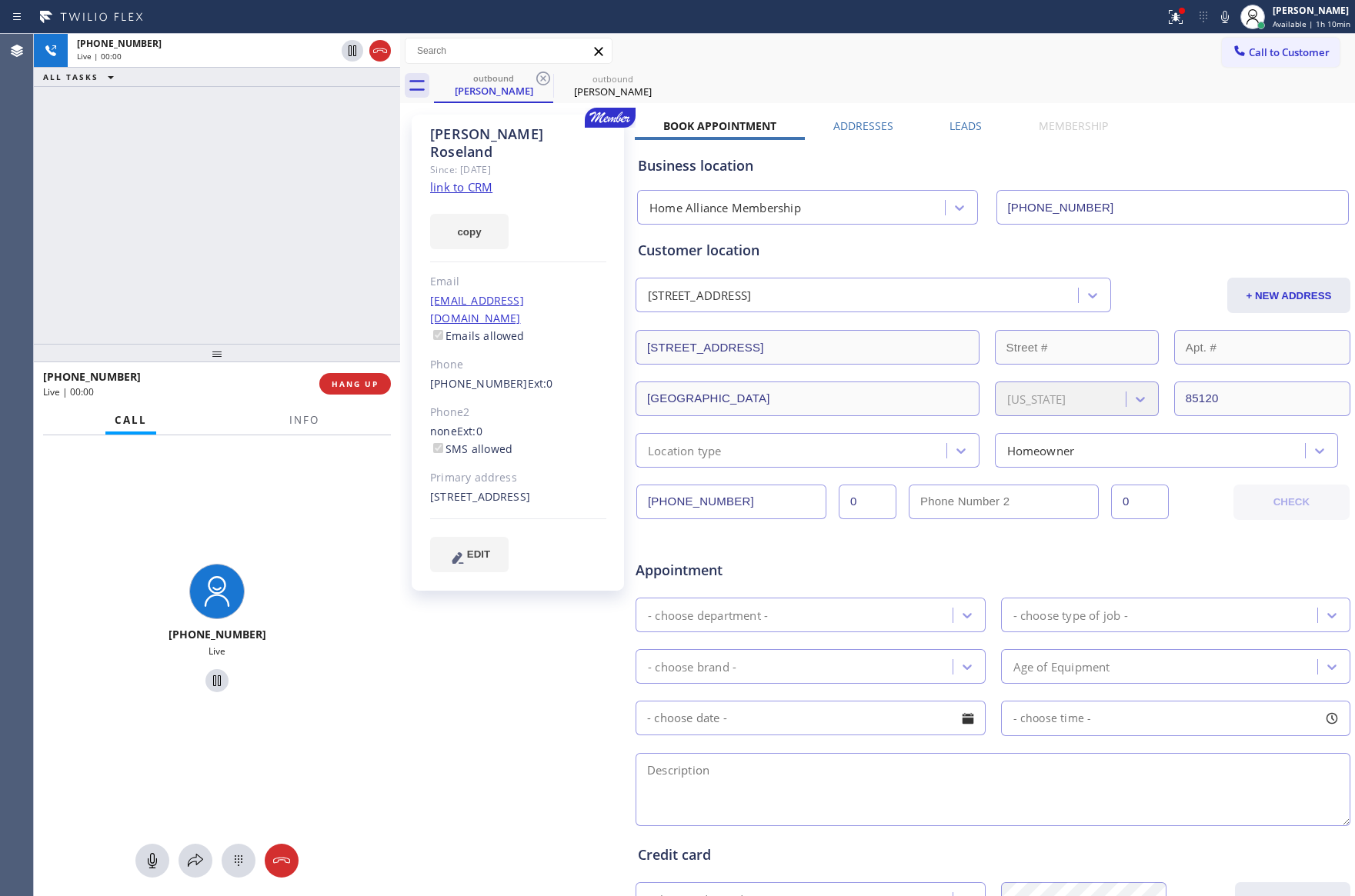
click at [244, 275] on div "[PHONE_NUMBER] Live | 00:00 ALL TASKS ALL TASKS ACTIVE TASKS TASKS IN WRAP UP" at bounding box center [217, 189] width 366 height 310
click at [258, 267] on div "[PHONE_NUMBER] Live | 00:00 ALL TASKS ALL TASKS ACTIVE TASKS TASKS IN WRAP UP" at bounding box center [217, 189] width 366 height 310
click at [1144, 305] on div "+ NEW ADDRESS" at bounding box center [1231, 295] width 239 height 36
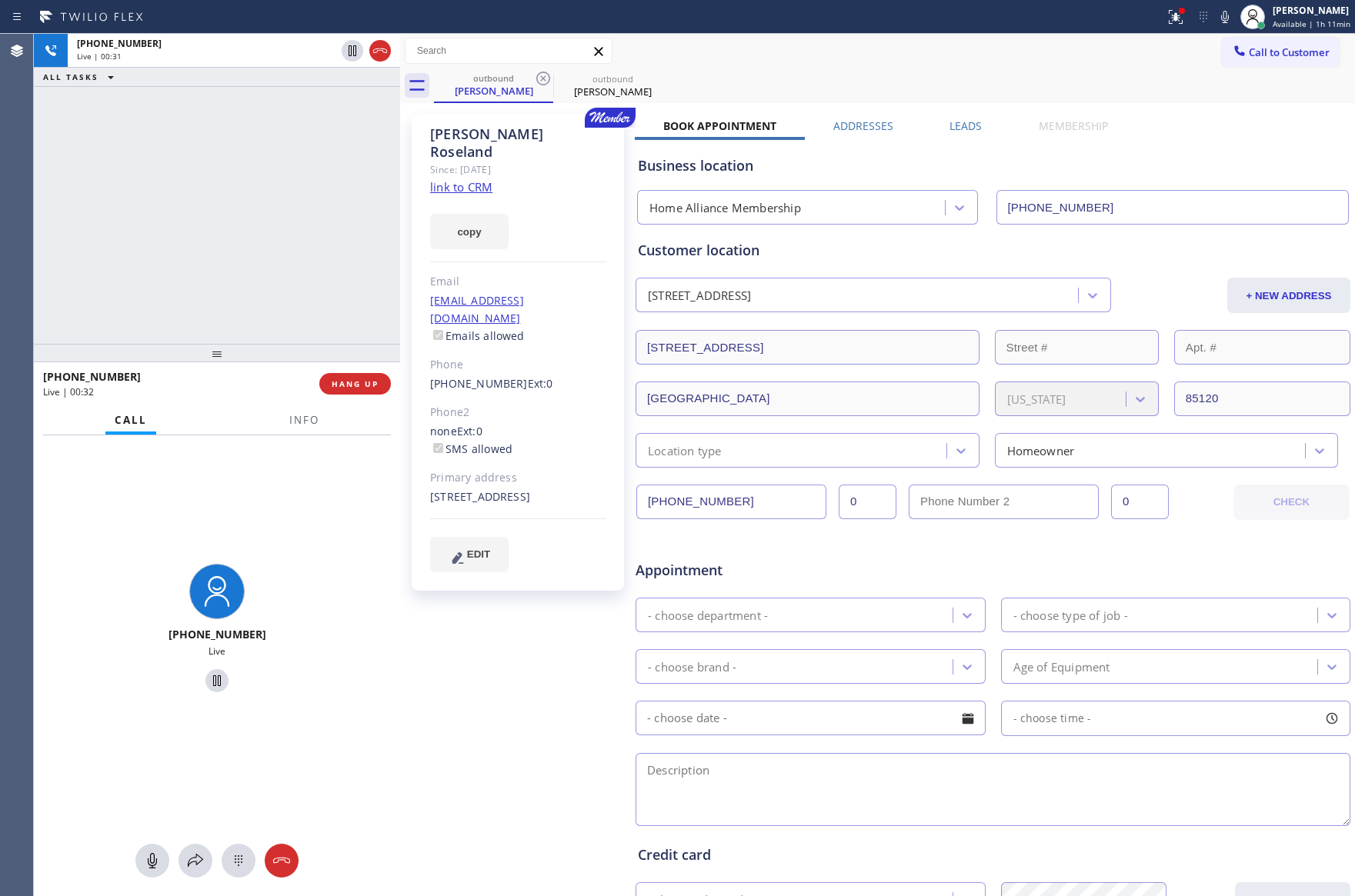
click at [976, 130] on div "Leads" at bounding box center [965, 129] width 89 height 22
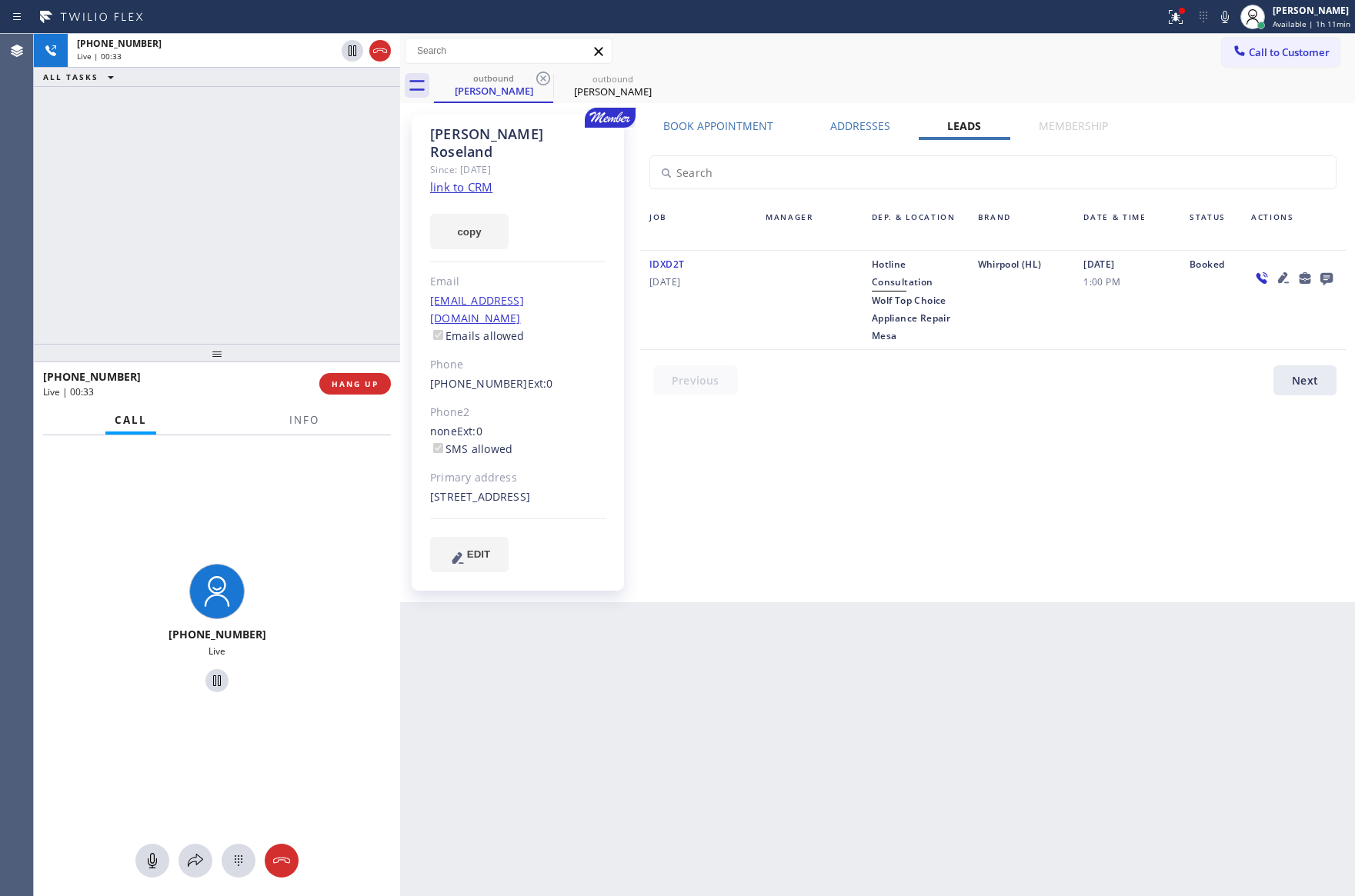
click at [1323, 275] on icon at bounding box center [1326, 278] width 12 height 12
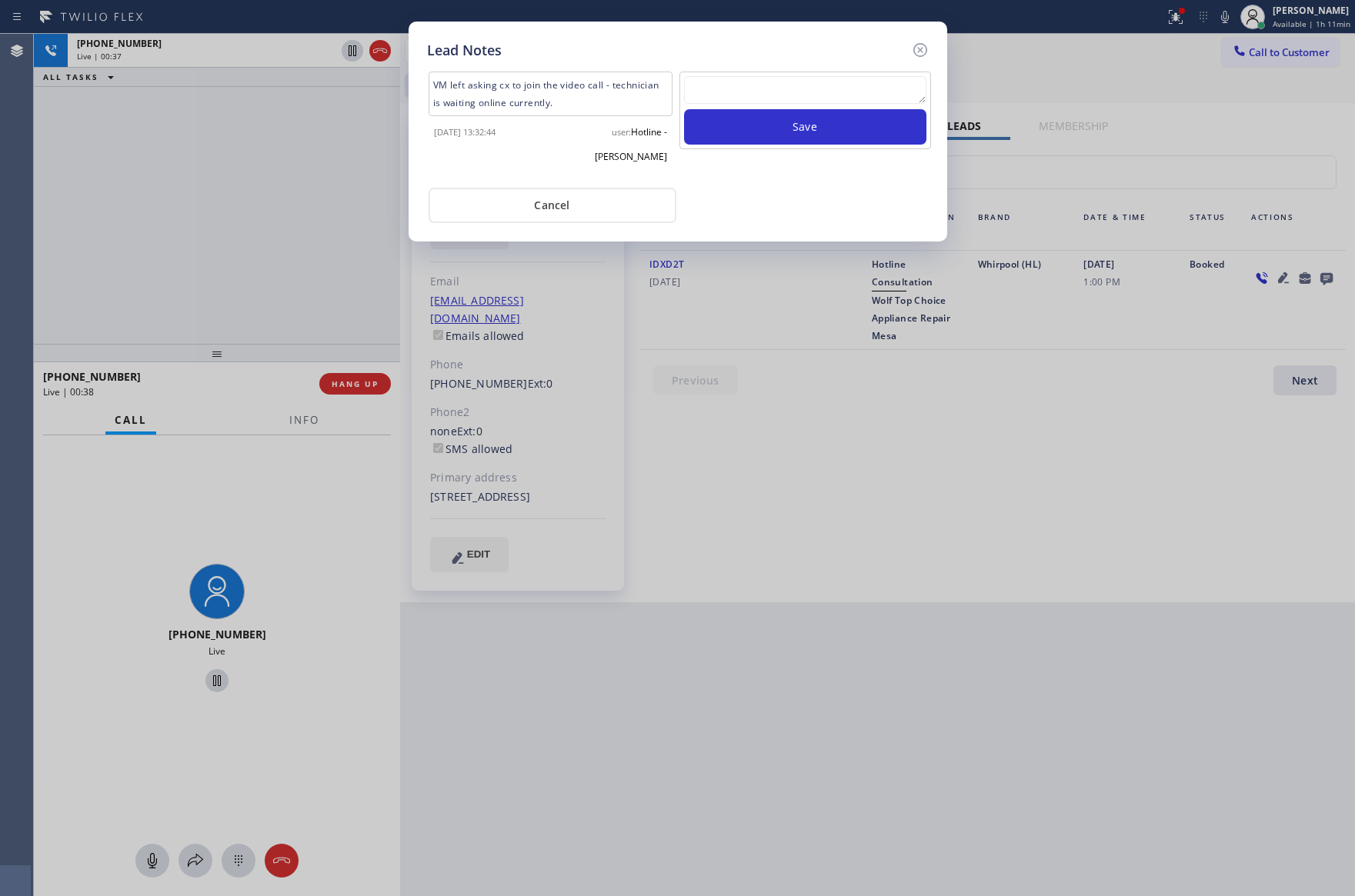
click at [831, 95] on textarea at bounding box center [805, 90] width 243 height 27
paste textarea "For the welcome call, please transfer the customer if they call back.""
type textarea "For the welcome call, please transfer the customer if they call back.""
click at [861, 124] on button "Save" at bounding box center [805, 126] width 243 height 36
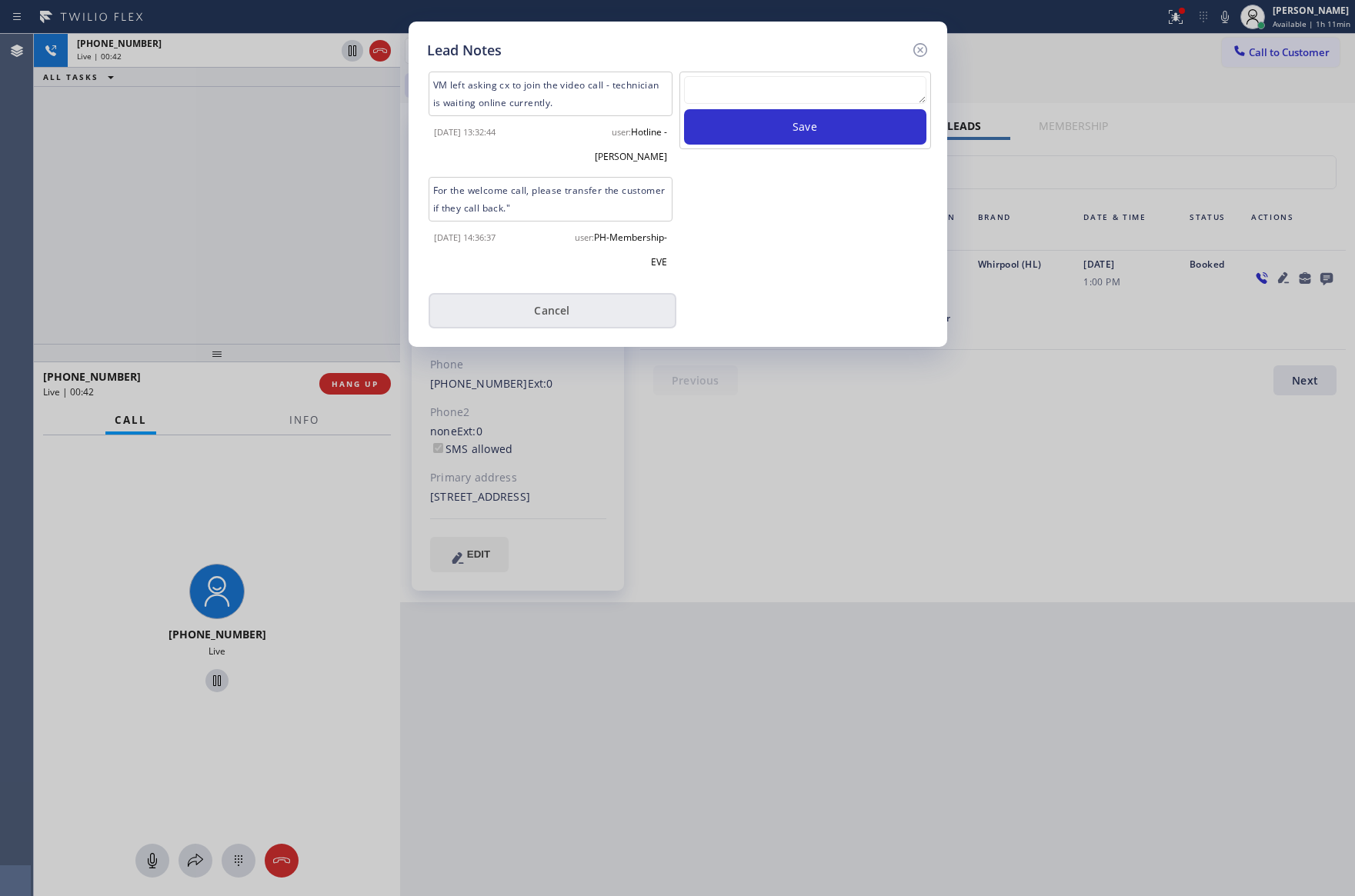
click at [550, 293] on button "Cancel" at bounding box center [552, 310] width 248 height 36
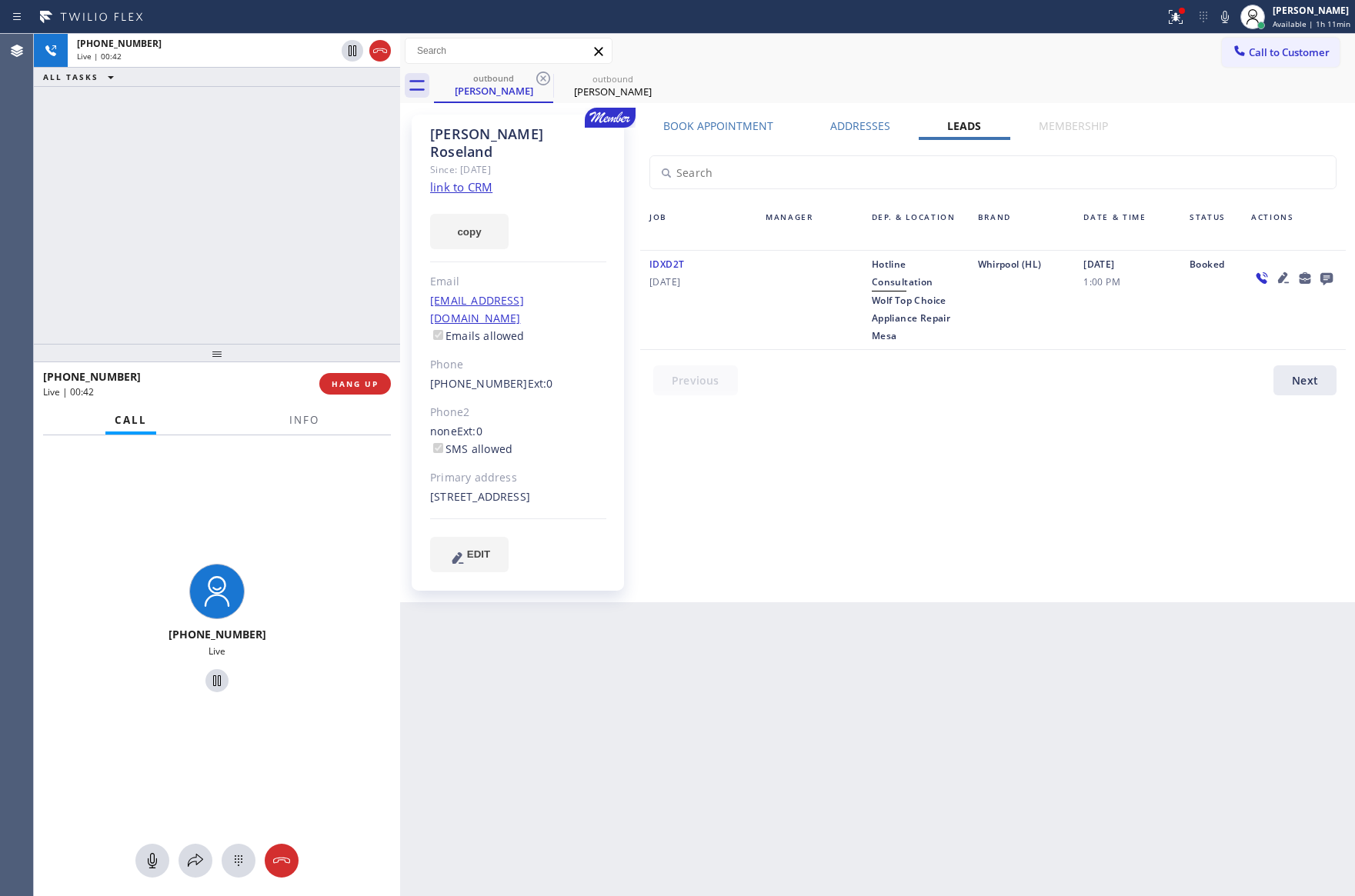
drag, startPoint x: 282, startPoint y: 200, endPoint x: 320, endPoint y: 272, distance: 81.4
click at [285, 208] on div "[PHONE_NUMBER] Live | 00:42 ALL TASKS ALL TASKS ACTIVE TASKS TASKS IN WRAP UP" at bounding box center [217, 189] width 366 height 310
click at [367, 378] on span "HANG UP" at bounding box center [354, 383] width 47 height 11
click at [301, 157] on div "[PHONE_NUMBER] Live | 00:43 ALL TASKS ALL TASKS ACTIVE TASKS TASKS IN WRAP UP" at bounding box center [217, 189] width 366 height 310
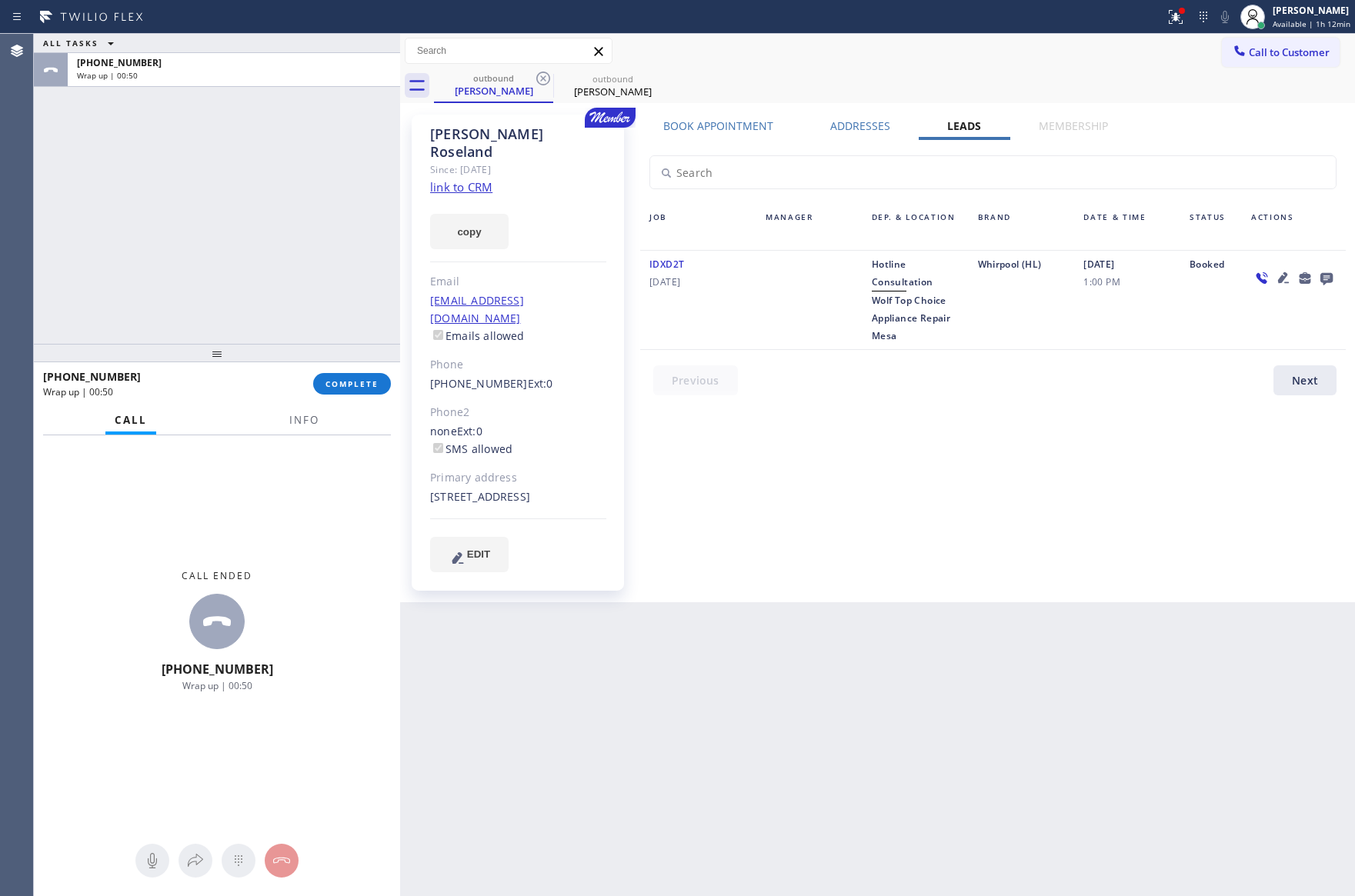
click at [285, 286] on div "ALL TASKS ALL TASKS ACTIVE TASKS TASKS IN WRAP UP [PHONE_NUMBER] Wrap up | 00:50" at bounding box center [217, 189] width 366 height 310
click at [781, 473] on div "Book Appointment Addresses Leads Membership Business location Home Alliance Mem…" at bounding box center [992, 358] width 716 height 480
drag, startPoint x: 232, startPoint y: 282, endPoint x: 311, endPoint y: 397, distance: 139.5
click at [261, 318] on div "ALL TASKS ALL TASKS ACTIVE TASKS TASKS IN WRAP UP [PHONE_NUMBER] Wrap up | 00:51" at bounding box center [217, 189] width 366 height 310
click at [330, 381] on span "COMPLETE" at bounding box center [352, 383] width 53 height 11
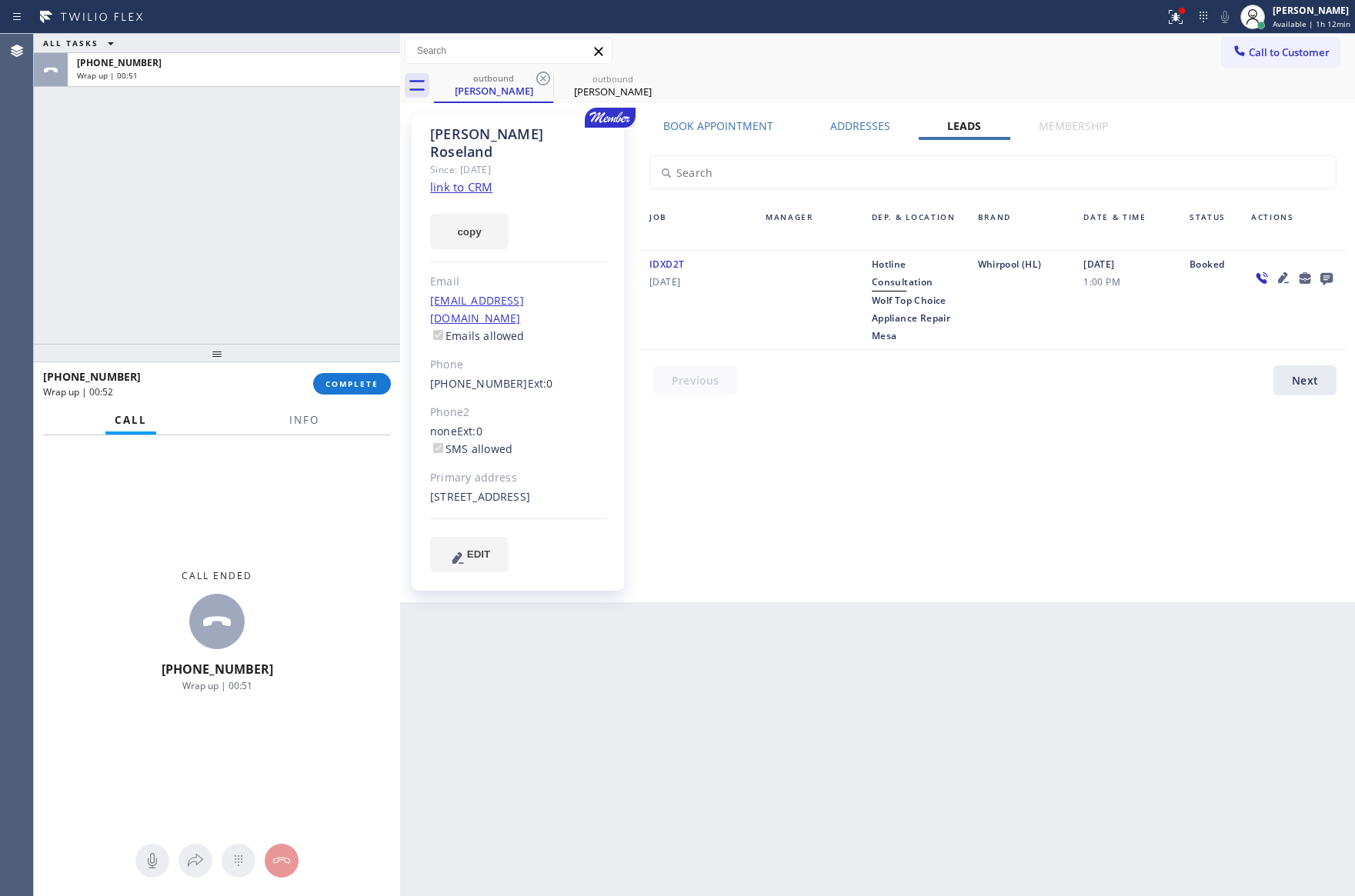
click at [291, 256] on div "ALL TASKS ALL TASKS ACTIVE TASKS TASKS IN WRAP UP [PHONE_NUMBER] Wrap up | 00:51" at bounding box center [217, 189] width 366 height 310
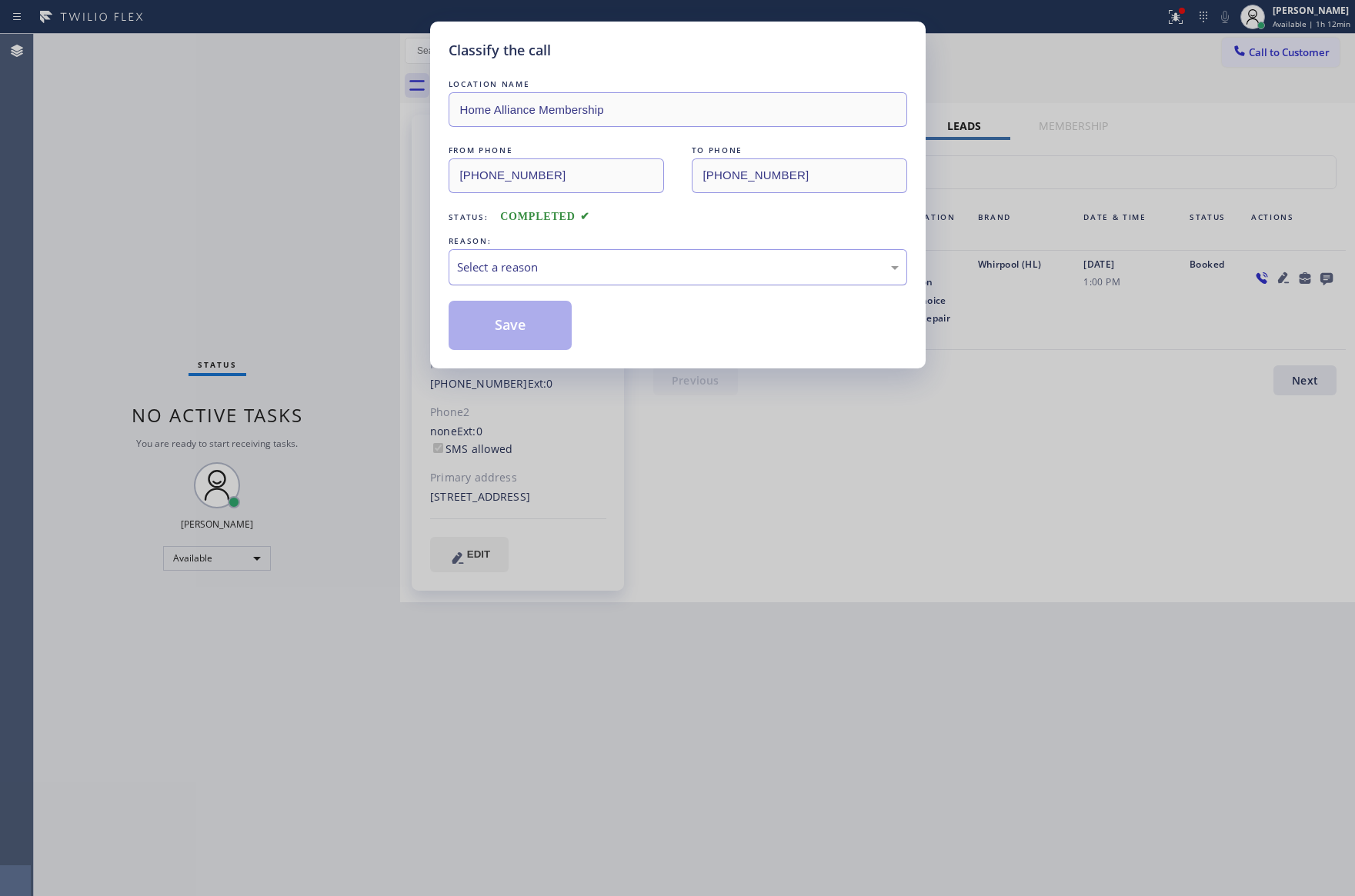
click at [517, 267] on div "Select a reason" at bounding box center [678, 266] width 441 height 17
click at [505, 326] on button "Save" at bounding box center [510, 326] width 124 height 49
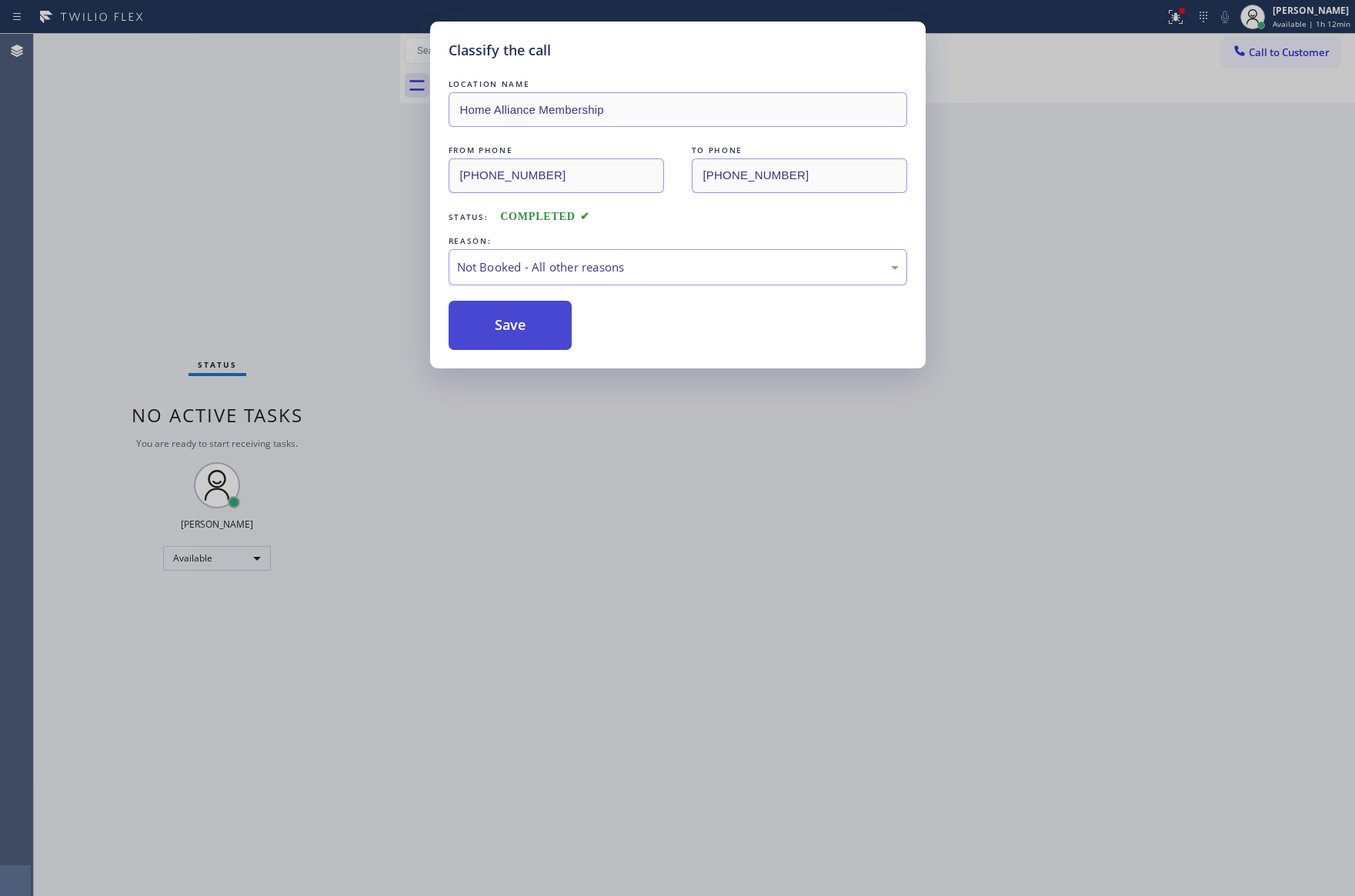
click at [505, 326] on button "Save" at bounding box center [510, 326] width 124 height 49
click at [245, 185] on div "Classify the call LOCATION NAME Home Alliance Membership FROM PHONE [PHONE_NUMB…" at bounding box center [678, 448] width 1355 height 896
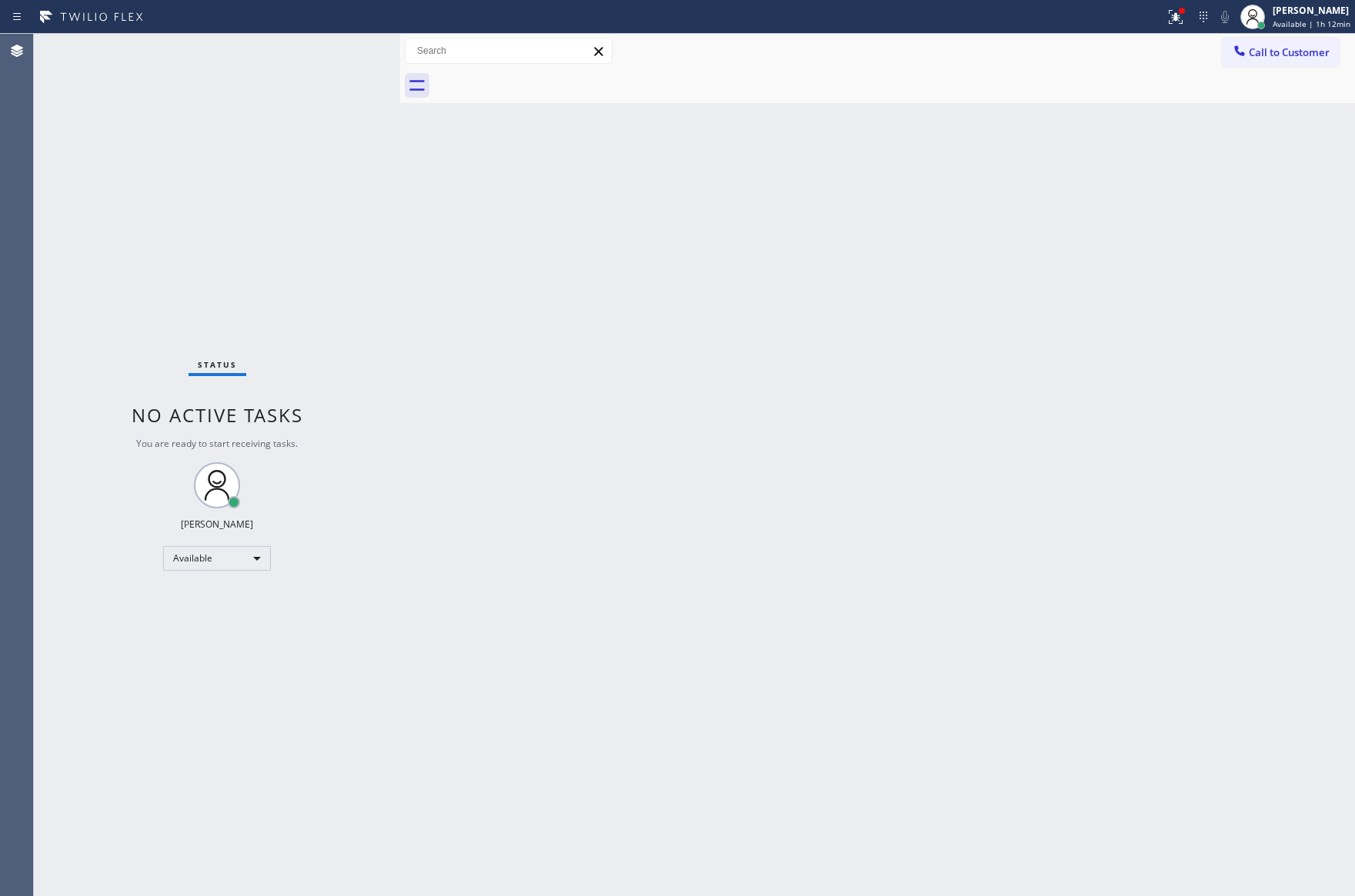
click at [600, 452] on div "Back to Dashboard Change Sender ID Customers Technicians Select a contact Outbo…" at bounding box center [877, 465] width 955 height 862
drag, startPoint x: 845, startPoint y: 482, endPoint x: 1144, endPoint y: 156, distance: 442.4
click at [865, 455] on div "Back to Dashboard Change Sender ID Customers Technicians Select a contact Outbo…" at bounding box center [877, 465] width 955 height 862
click at [1242, 49] on icon at bounding box center [1239, 50] width 16 height 16
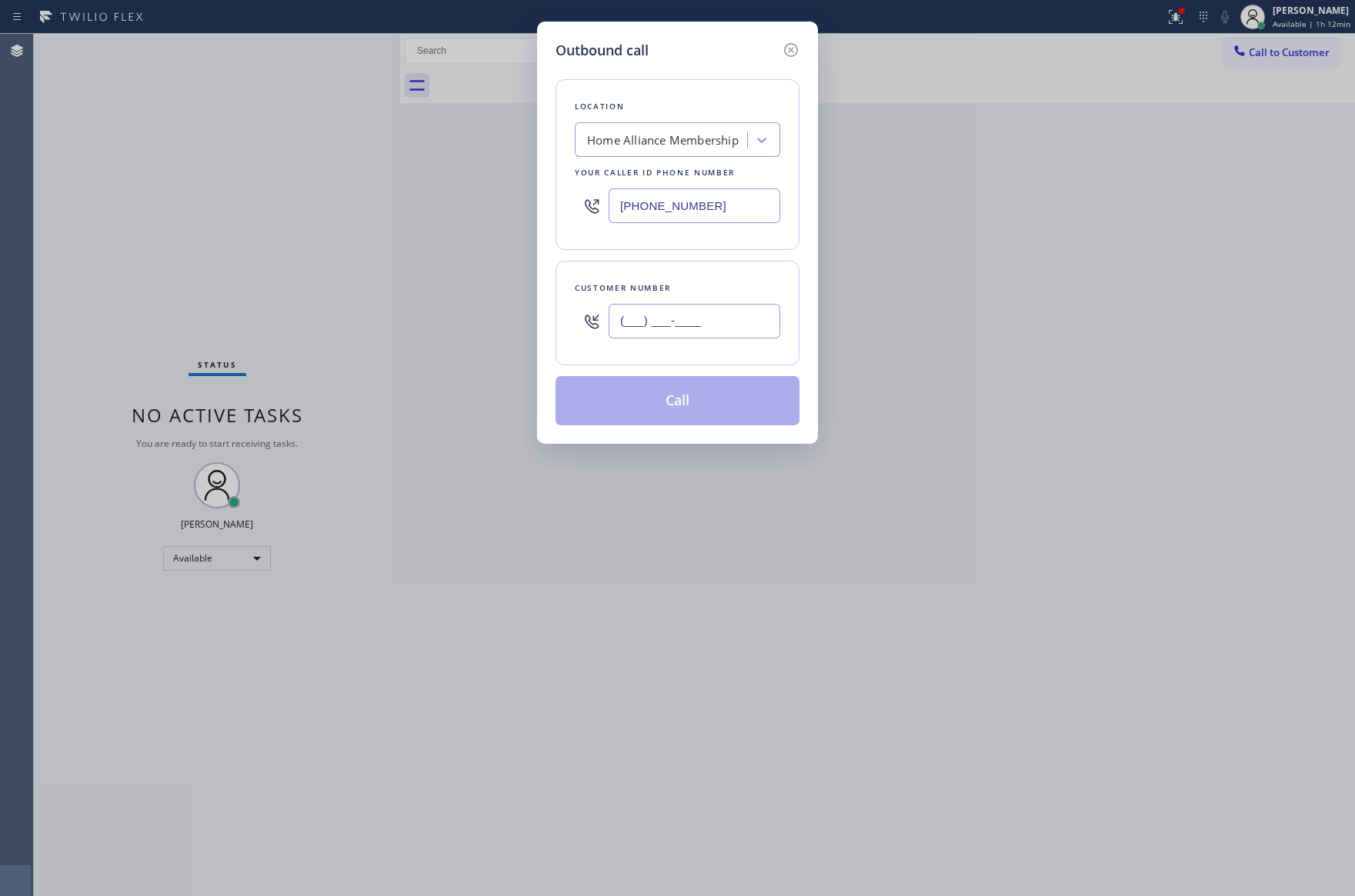
click at [754, 330] on input "(___) ___-____" at bounding box center [694, 321] width 171 height 35
paste input "708) 638-7146"
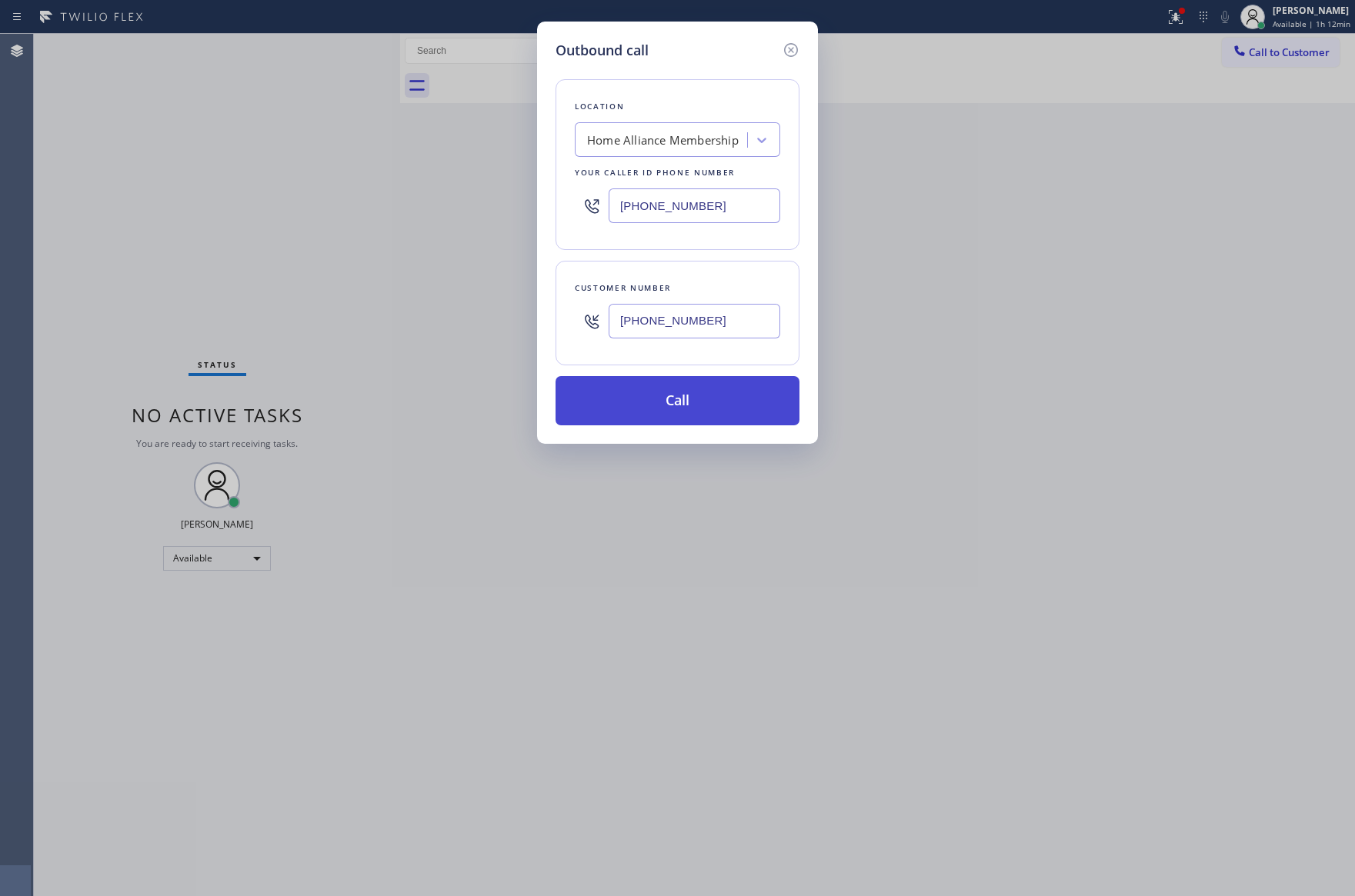
type input "[PHONE_NUMBER]"
click at [734, 412] on button "Call" at bounding box center [678, 401] width 244 height 49
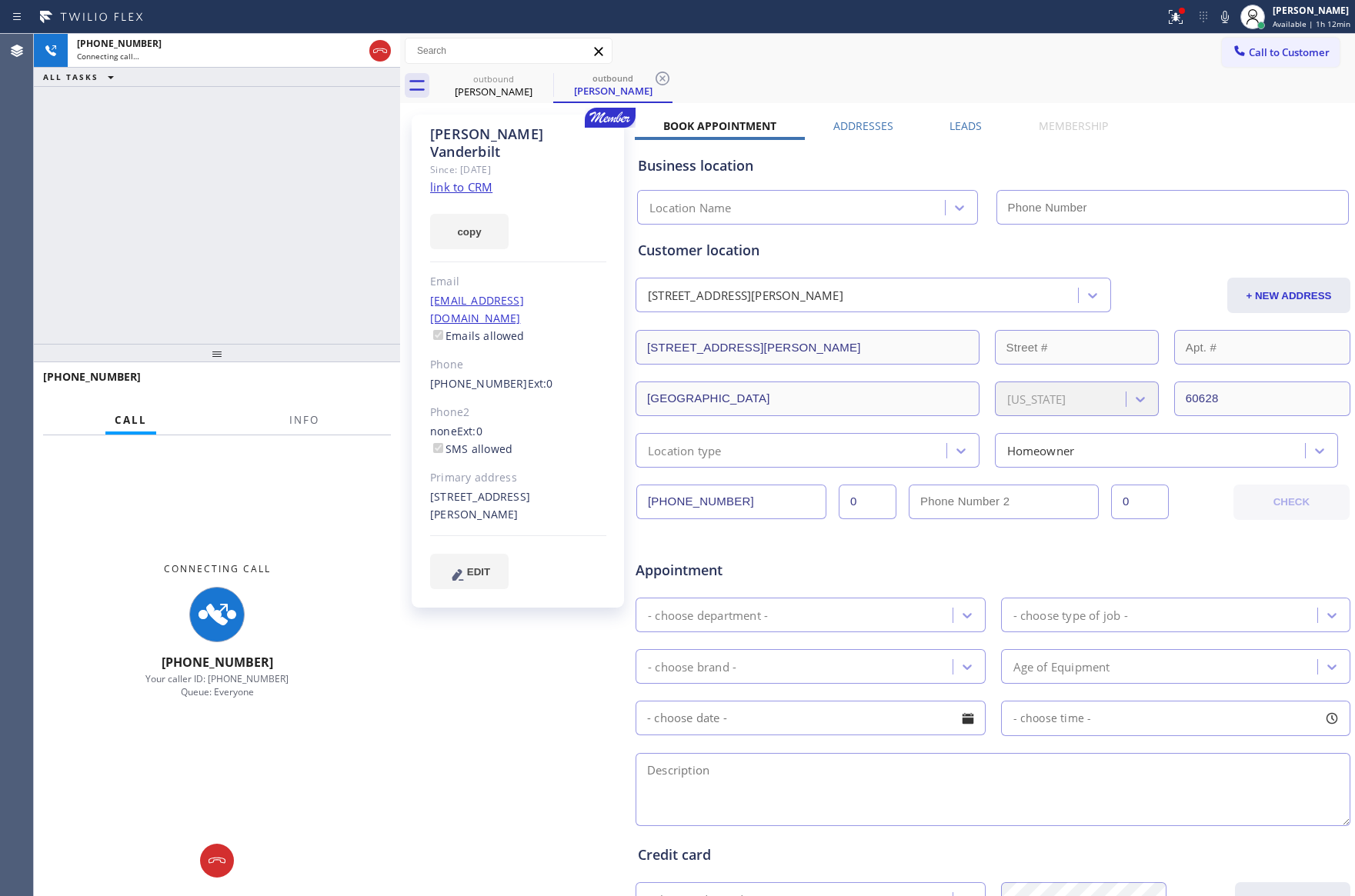
type input "[PHONE_NUMBER]"
click at [169, 187] on div "[PHONE_NUMBER] Connecting call… ALL TASKS ALL TASKS ACTIVE TASKS TASKS IN WRAP …" at bounding box center [217, 189] width 366 height 310
click at [169, 189] on div "[PHONE_NUMBER] Connecting call… ALL TASKS ALL TASKS ACTIVE TASKS TASKS IN WRAP …" at bounding box center [217, 189] width 366 height 310
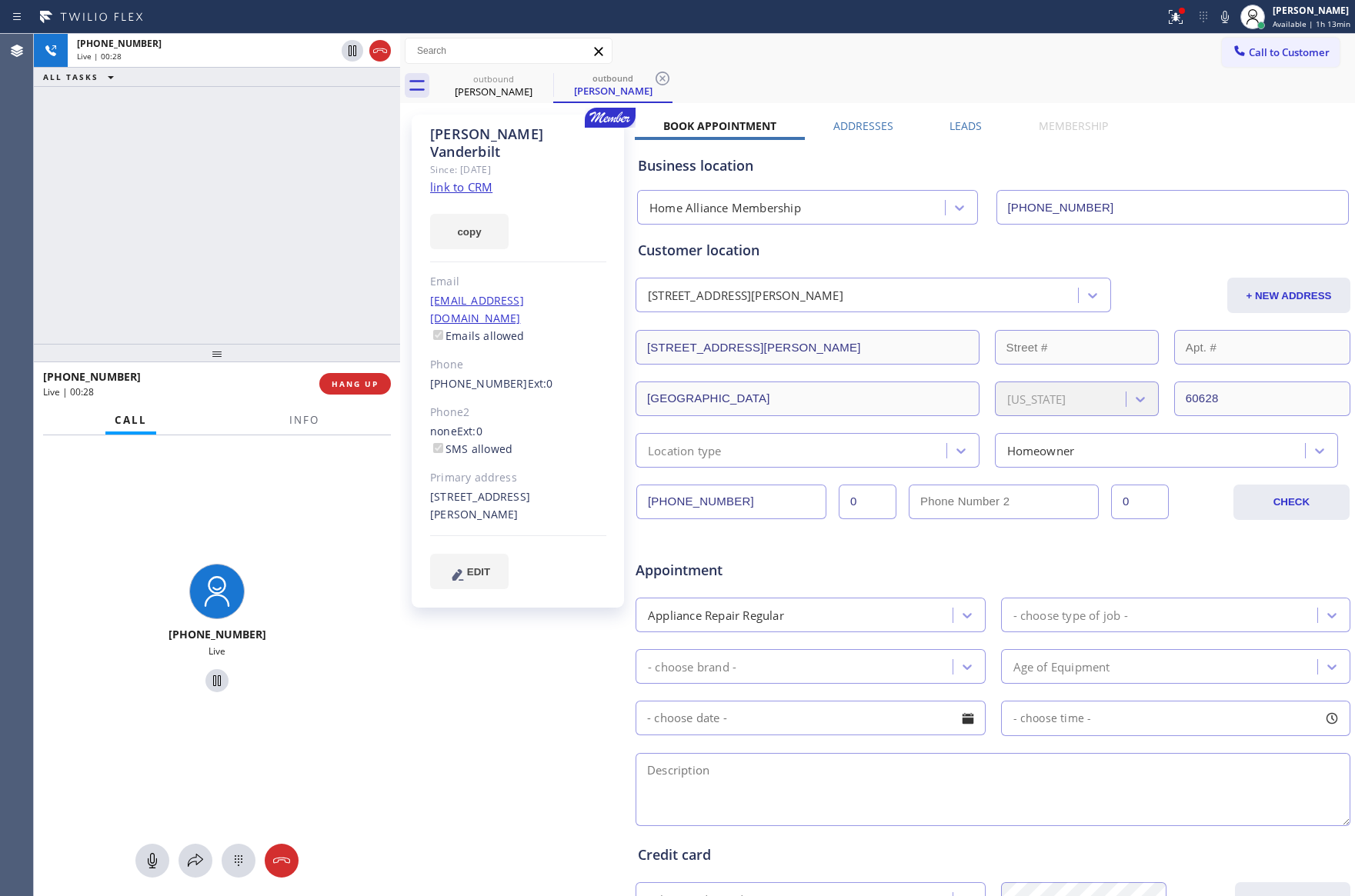
click at [324, 222] on div "[PHONE_NUMBER] Live | 00:28 ALL TASKS ALL TASKS ACTIVE TASKS TASKS IN WRAP UP" at bounding box center [217, 189] width 366 height 310
click at [324, 222] on div "[PHONE_NUMBER] Live | 00:29 ALL TASKS ALL TASKS ACTIVE TASKS TASKS IN WRAP UP" at bounding box center [217, 189] width 366 height 310
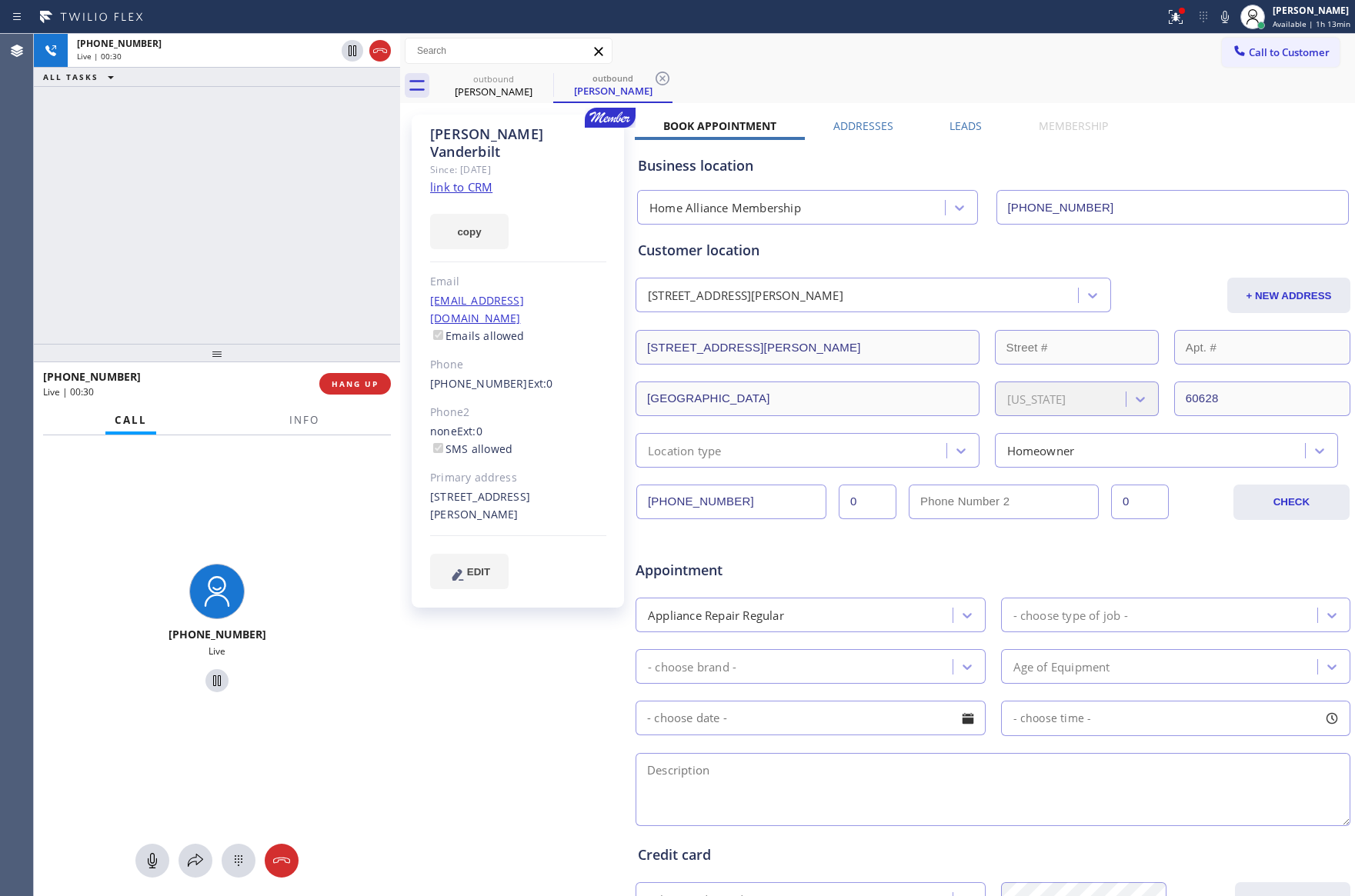
click at [324, 222] on div "[PHONE_NUMBER] Live | 00:30 ALL TASKS ALL TASKS ACTIVE TASKS TASKS IN WRAP UP" at bounding box center [217, 189] width 366 height 310
drag, startPoint x: 374, startPoint y: 383, endPoint x: 344, endPoint y: 187, distance: 198.3
click at [374, 379] on span "HANG UP" at bounding box center [354, 383] width 47 height 11
click at [344, 186] on div "[PHONE_NUMBER] Live | 00:31 ALL TASKS ALL TASKS ACTIVE TASKS TASKS IN WRAP UP" at bounding box center [217, 189] width 366 height 310
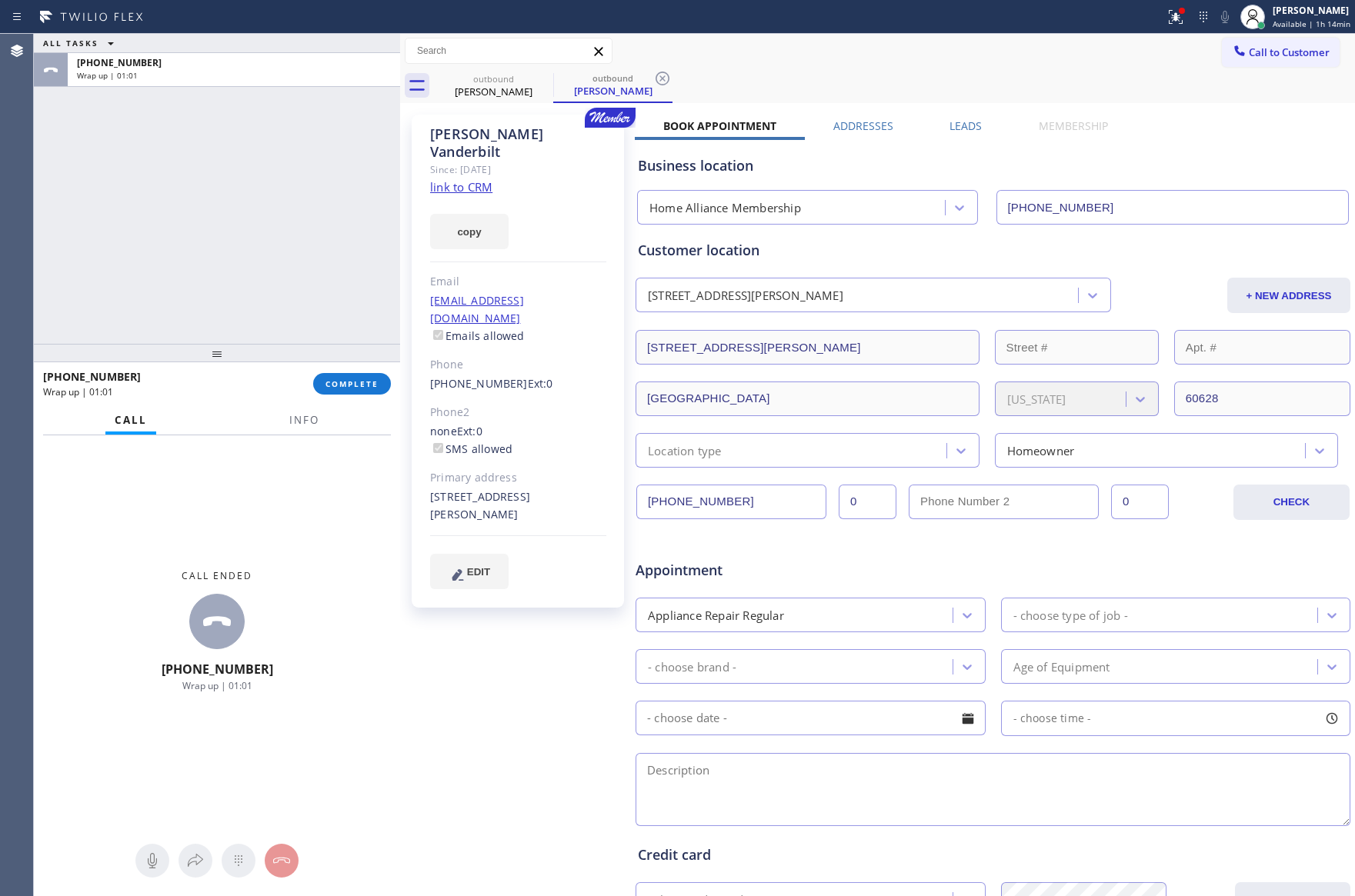
drag, startPoint x: 208, startPoint y: 195, endPoint x: 331, endPoint y: 367, distance: 211.5
click at [238, 238] on div "ALL TASKS ALL TASKS ACTIVE TASKS TASKS IN WRAP UP [PHONE_NUMBER] Wrap up | 01:01" at bounding box center [217, 189] width 366 height 310
click at [370, 387] on button "COMPLETE" at bounding box center [352, 384] width 78 height 22
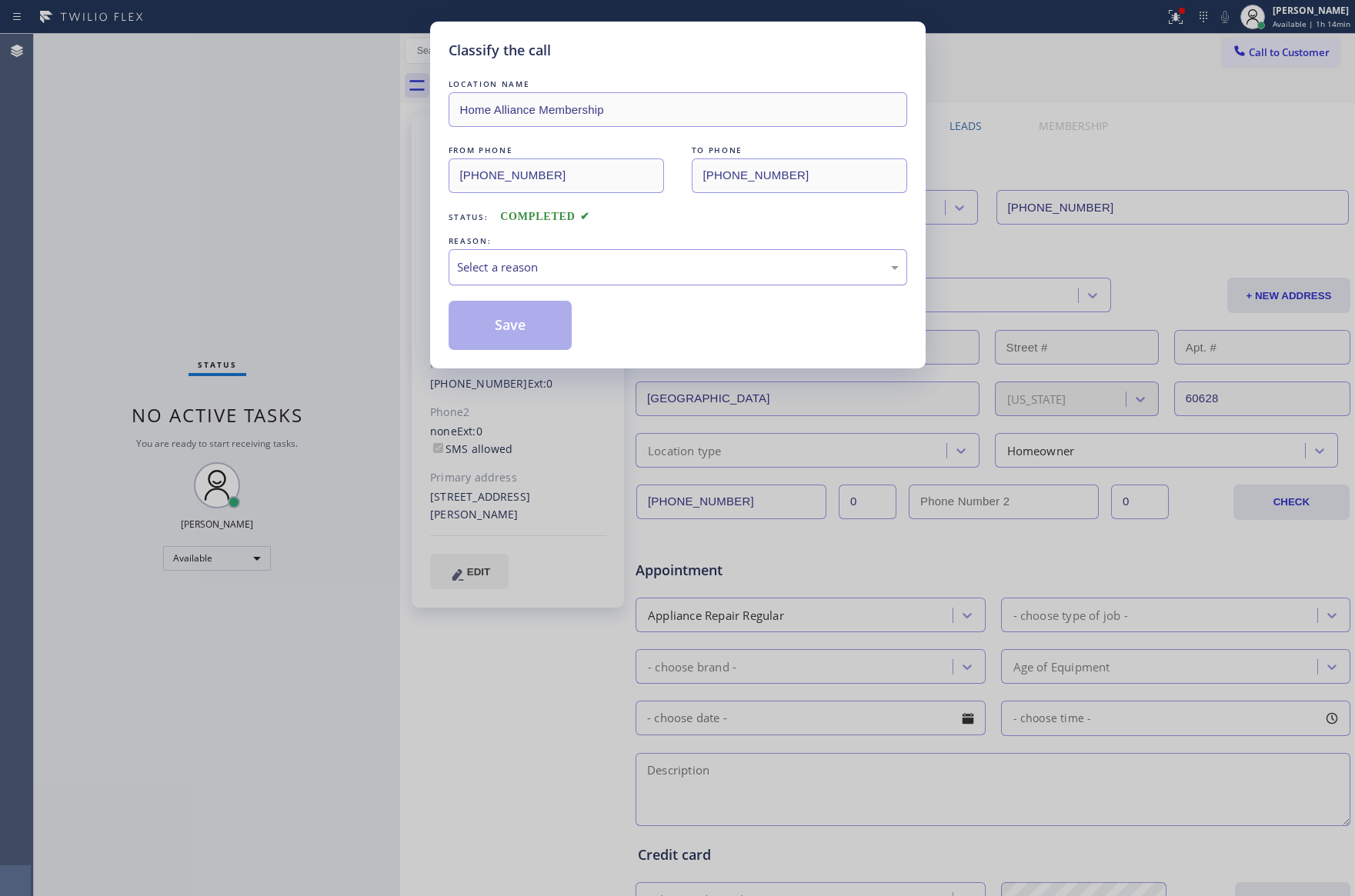
click at [526, 267] on div "Select a reason" at bounding box center [678, 266] width 441 height 17
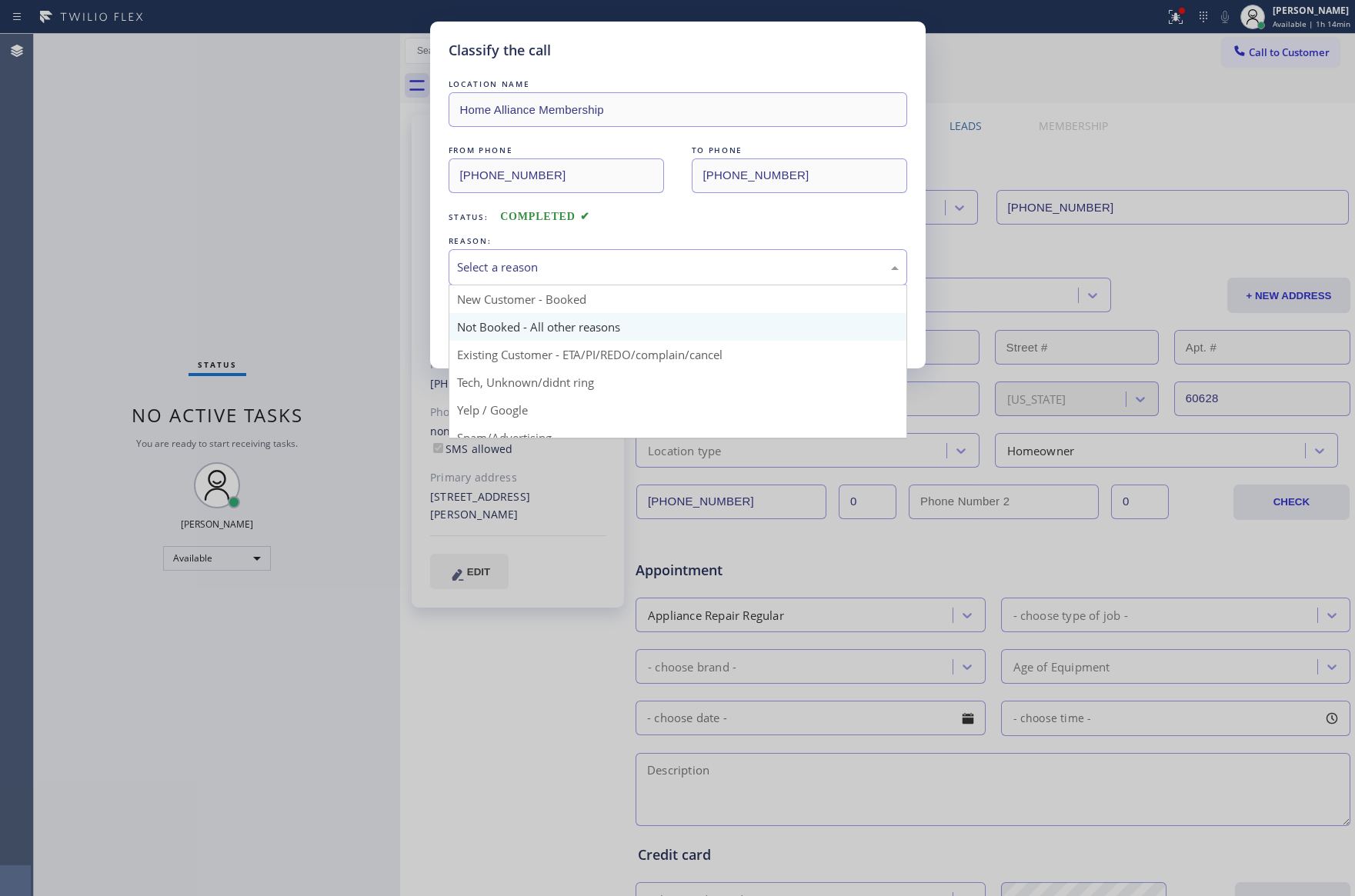
click at [511, 333] on button "Save" at bounding box center [510, 326] width 124 height 49
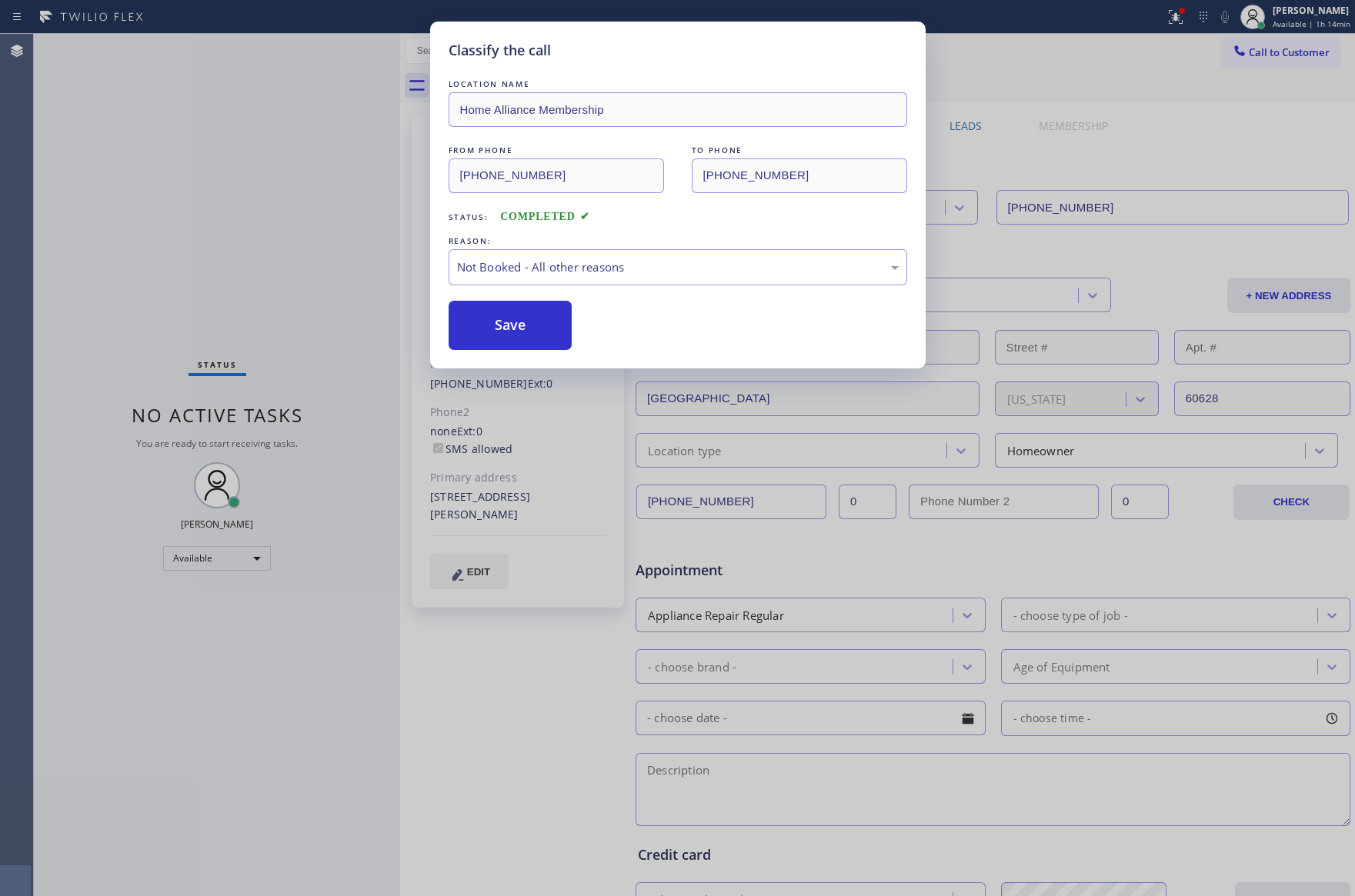
click at [511, 333] on button "Save" at bounding box center [510, 326] width 124 height 49
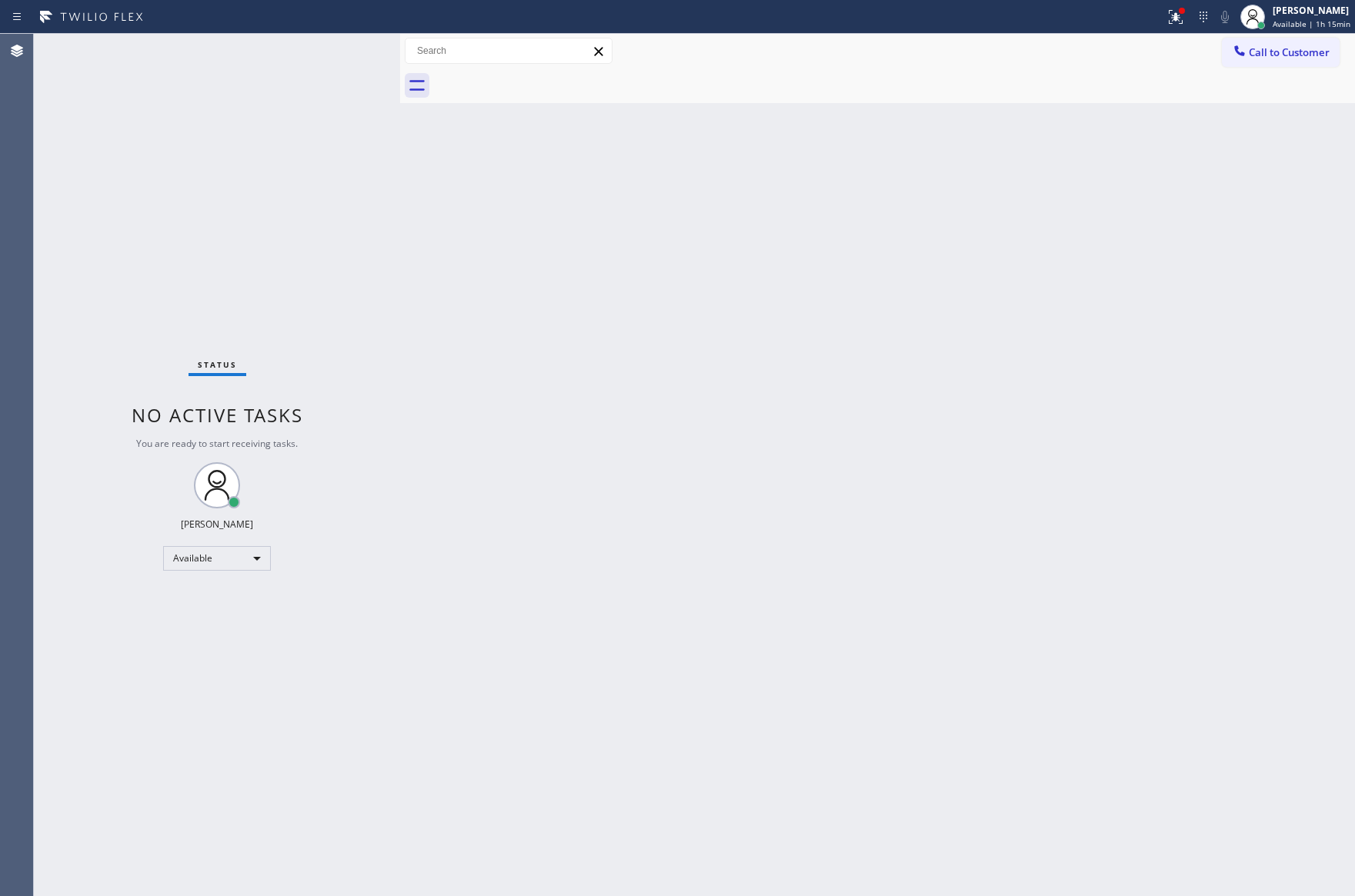
click at [510, 333] on div "Back to Dashboard Change Sender ID Customers Technicians Select a contact Outbo…" at bounding box center [877, 465] width 955 height 862
click at [513, 326] on div "Back to Dashboard Change Sender ID Customers Technicians Select a contact Outbo…" at bounding box center [877, 465] width 955 height 862
drag, startPoint x: 513, startPoint y: 326, endPoint x: 1246, endPoint y: 471, distance: 747.2
click at [537, 329] on div "Back to Dashboard Change Sender ID Customers Technicians Select a contact Outbo…" at bounding box center [877, 465] width 955 height 862
drag, startPoint x: 709, startPoint y: 480, endPoint x: 728, endPoint y: 482, distance: 19.1
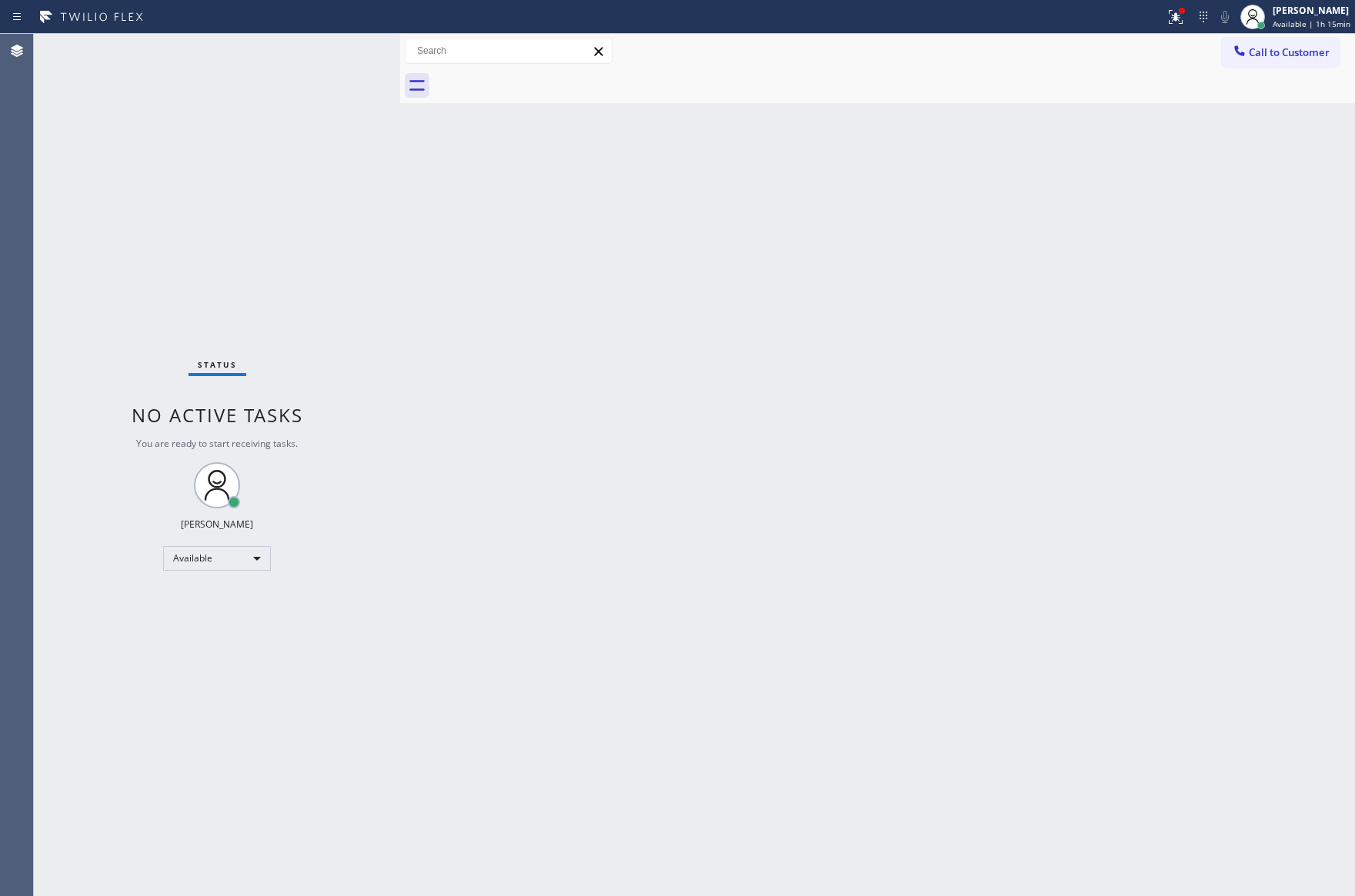
click at [710, 480] on div "Back to Dashboard Change Sender ID Customers Technicians Select a contact Outbo…" at bounding box center [877, 465] width 955 height 862
drag, startPoint x: 684, startPoint y: 473, endPoint x: 1177, endPoint y: 104, distance: 615.8
click at [714, 453] on div "Back to Dashboard Change Sender ID Customers Technicians Select a contact Outbo…" at bounding box center [877, 465] width 955 height 862
click at [1297, 65] on button "Call to Customer" at bounding box center [1280, 52] width 118 height 29
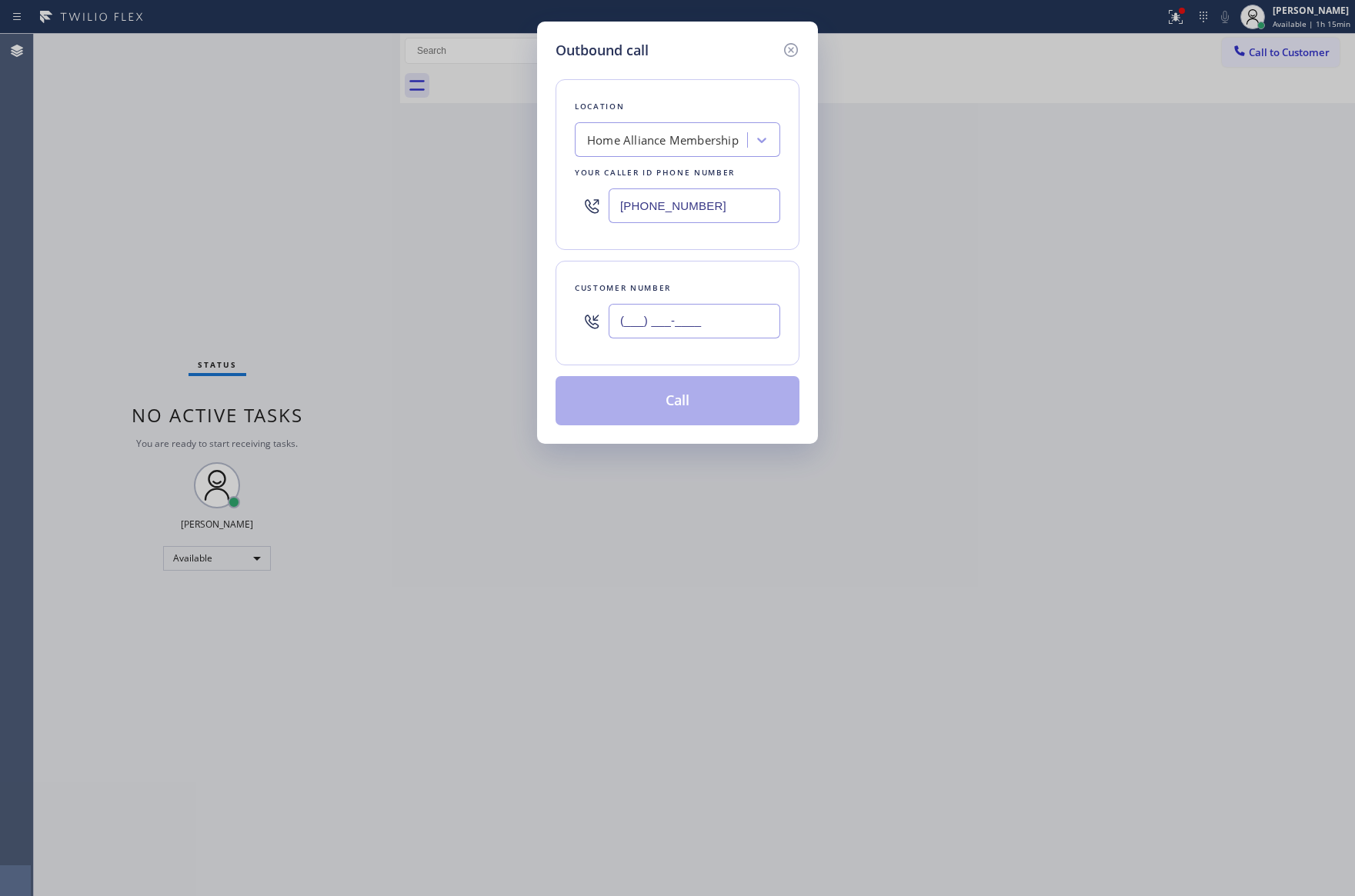
drag, startPoint x: 674, startPoint y: 338, endPoint x: 681, endPoint y: 323, distance: 16.6
click at [679, 323] on input "(___) ___-____" at bounding box center [694, 321] width 171 height 35
paste input "6508"
click at [690, 317] on input "(___) ___-6508" at bounding box center [694, 321] width 171 height 35
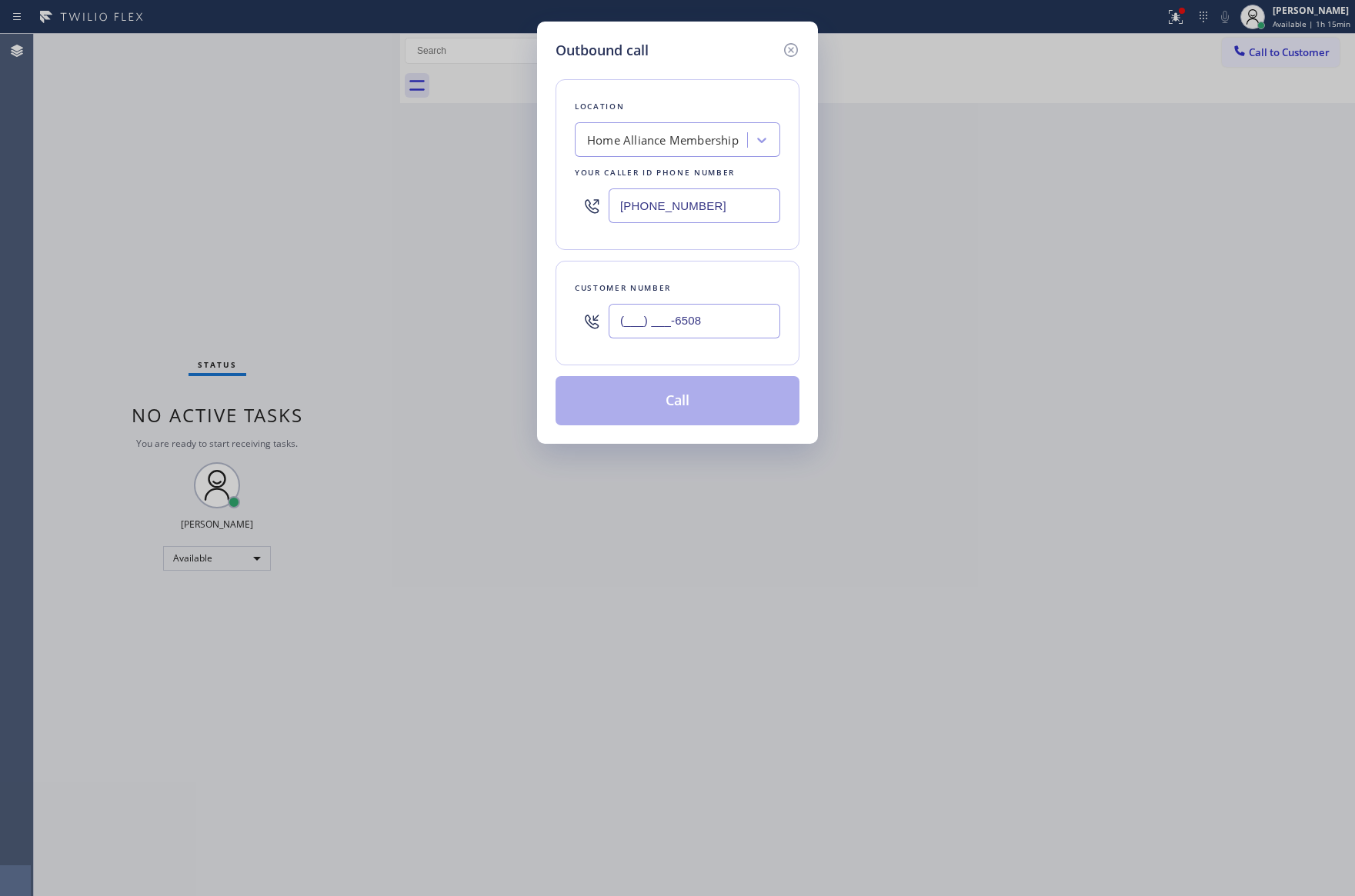
click at [690, 317] on input "(___) ___-6508" at bounding box center [694, 321] width 171 height 35
paste input "650) 898-4080"
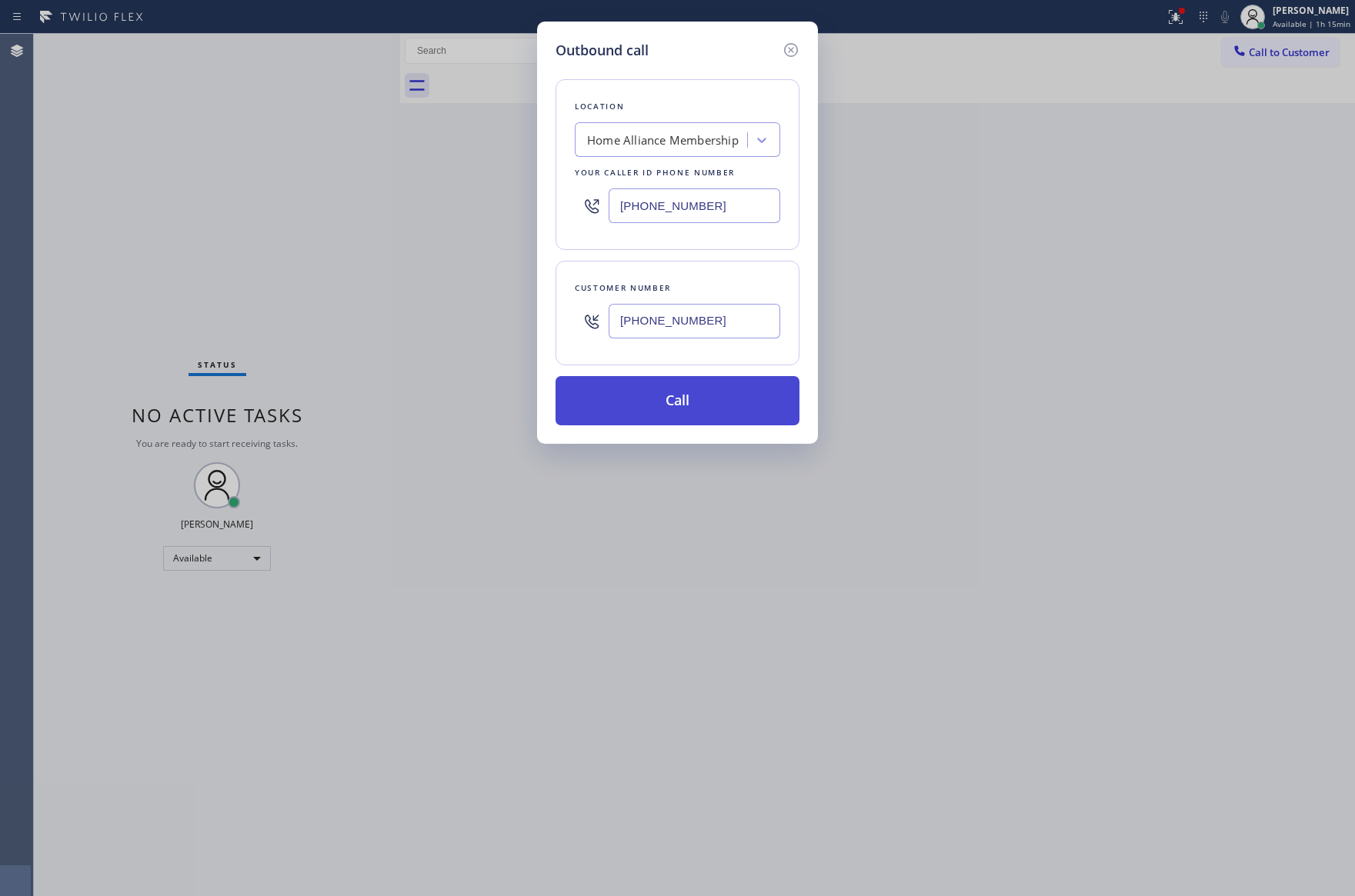
type input "[PHONE_NUMBER]"
click at [696, 414] on button "Call" at bounding box center [678, 401] width 244 height 49
click at [1078, 416] on div "Outbound call Location Home Alliance Membership Your caller id phone number [PH…" at bounding box center [678, 448] width 1355 height 896
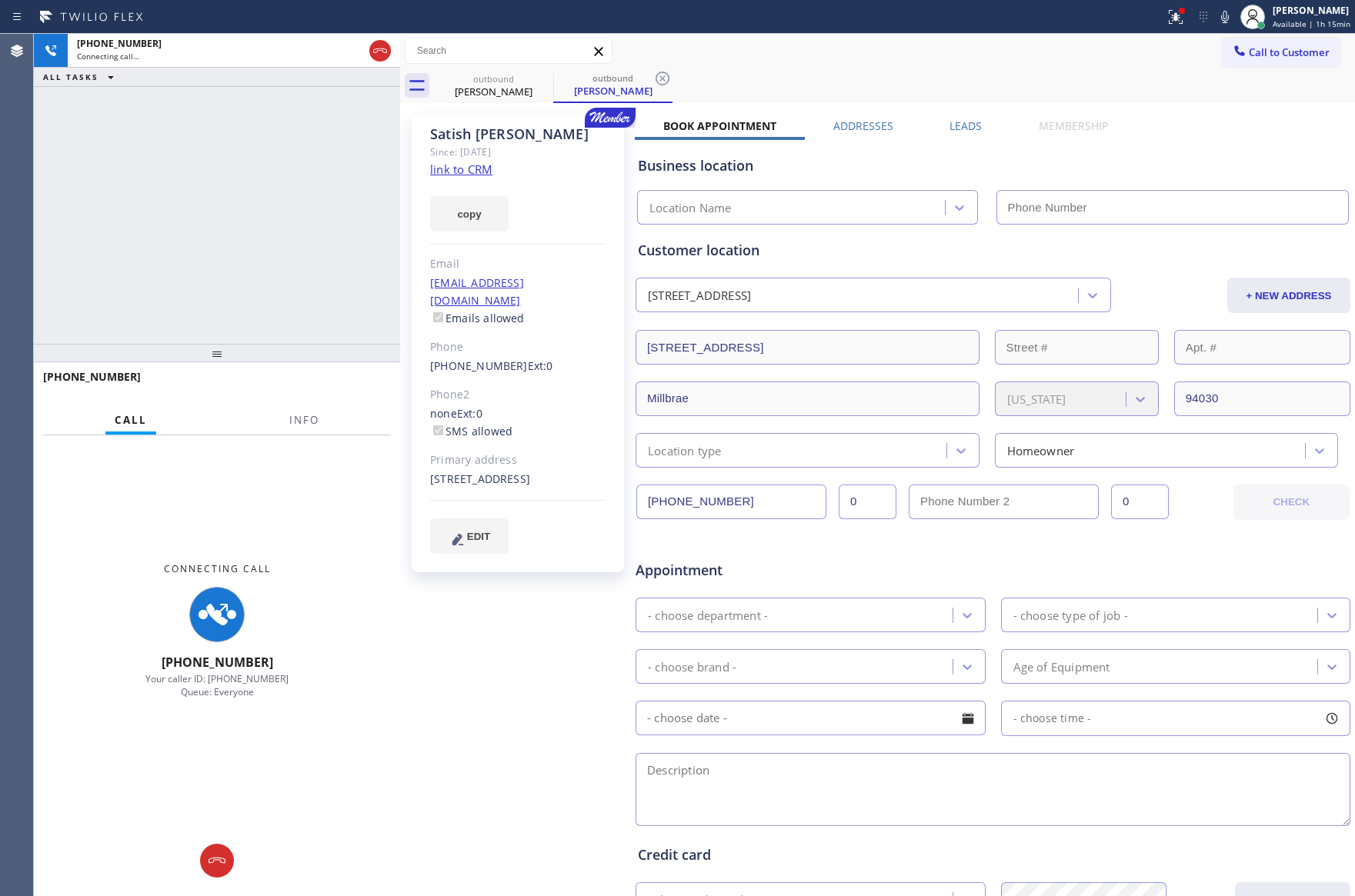
click at [262, 238] on div "[PHONE_NUMBER] Connecting call… ALL TASKS ALL TASKS ACTIVE TASKS TASKS IN WRAP …" at bounding box center [217, 189] width 366 height 310
type input "[PHONE_NUMBER]"
click at [252, 240] on div "[PHONE_NUMBER] Connecting call… ALL TASKS ALL TASKS ACTIVE TASKS TASKS IN WRAP …" at bounding box center [217, 189] width 366 height 310
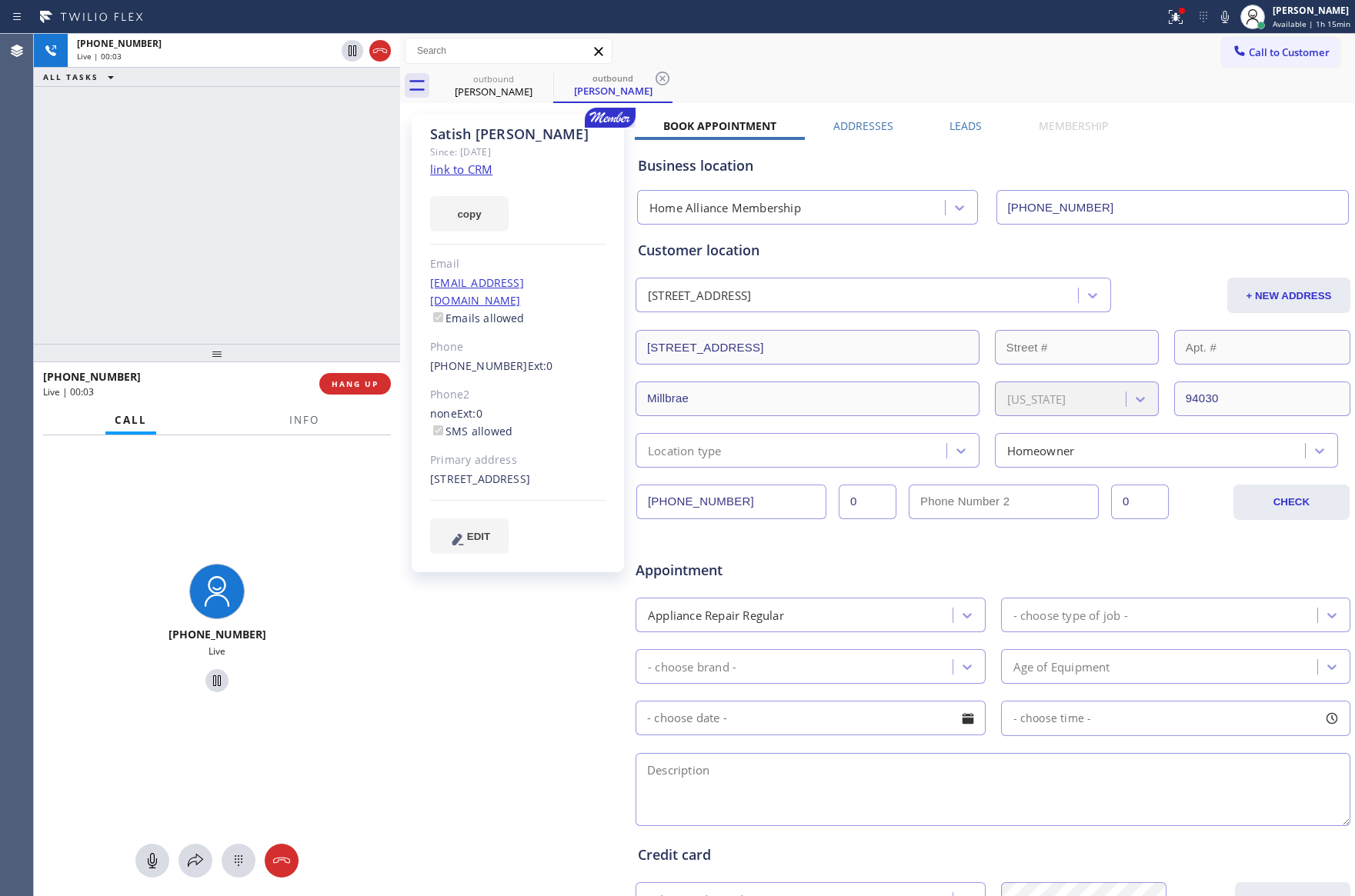
click at [325, 272] on div "[PHONE_NUMBER] Live | 00:03 ALL TASKS ALL TASKS ACTIVE TASKS TASKS IN WRAP UP" at bounding box center [217, 189] width 366 height 310
drag, startPoint x: 293, startPoint y: 247, endPoint x: 450, endPoint y: 195, distance: 165.4
click at [294, 245] on div "[PHONE_NUMBER] Live | 00:13 ALL TASKS ALL TASKS ACTIVE TASKS TASKS IN WRAP UP" at bounding box center [217, 189] width 366 height 310
click at [465, 165] on link "link to CRM" at bounding box center [461, 168] width 62 height 16
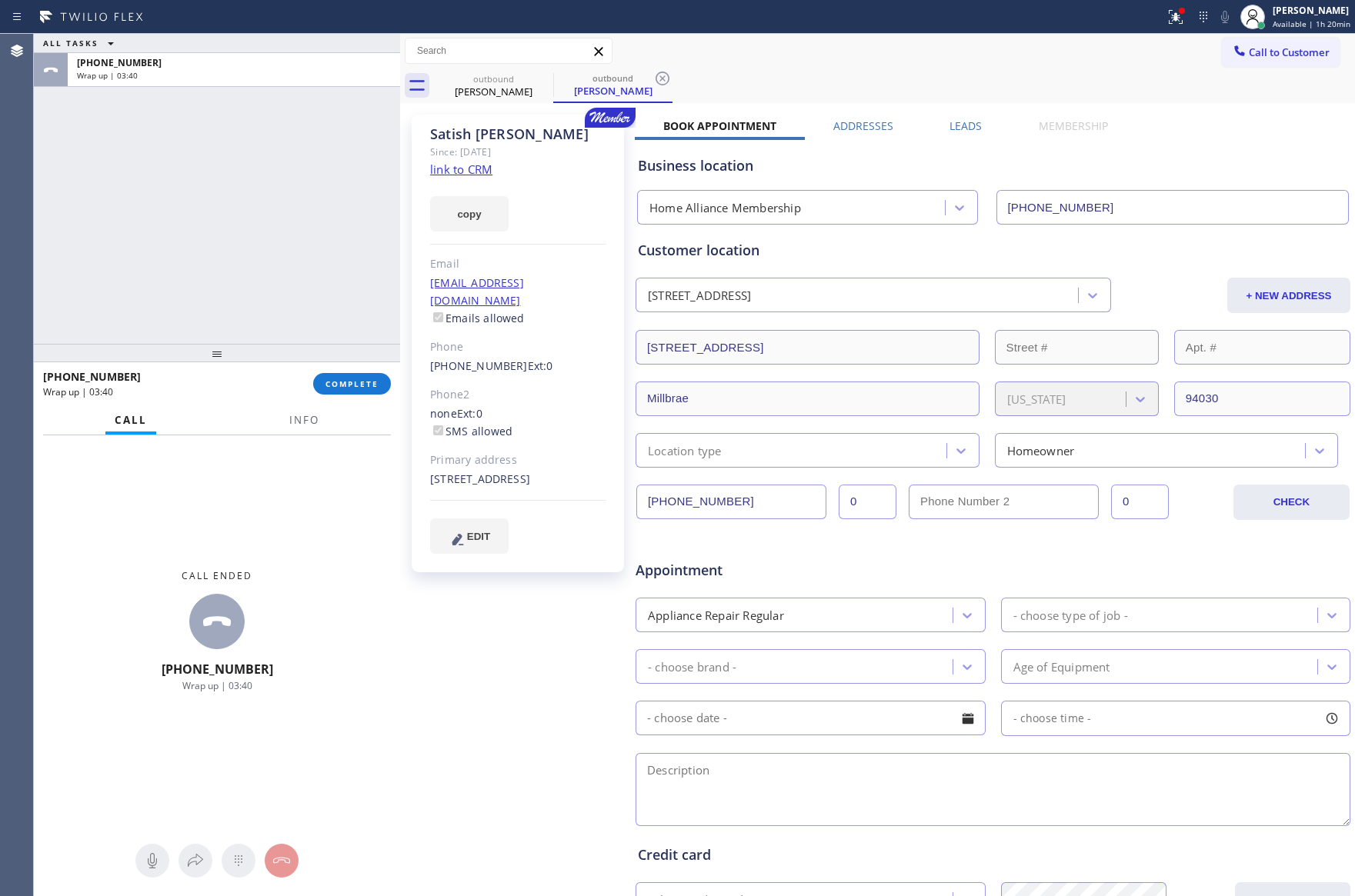
drag, startPoint x: 355, startPoint y: 385, endPoint x: 338, endPoint y: 340, distance: 48.1
click at [354, 379] on span "COMPLETE" at bounding box center [352, 383] width 53 height 11
click at [310, 257] on div "ALL TASKS ALL TASKS ACTIVE TASKS TASKS IN WRAP UP [PHONE_NUMBER] Wrap up | 03:41" at bounding box center [217, 189] width 366 height 310
click at [310, 226] on div "ALL TASKS ALL TASKS ACTIVE TASKS TASKS IN WRAP UP [PHONE_NUMBER] Wrap up | 03:43" at bounding box center [217, 189] width 366 height 310
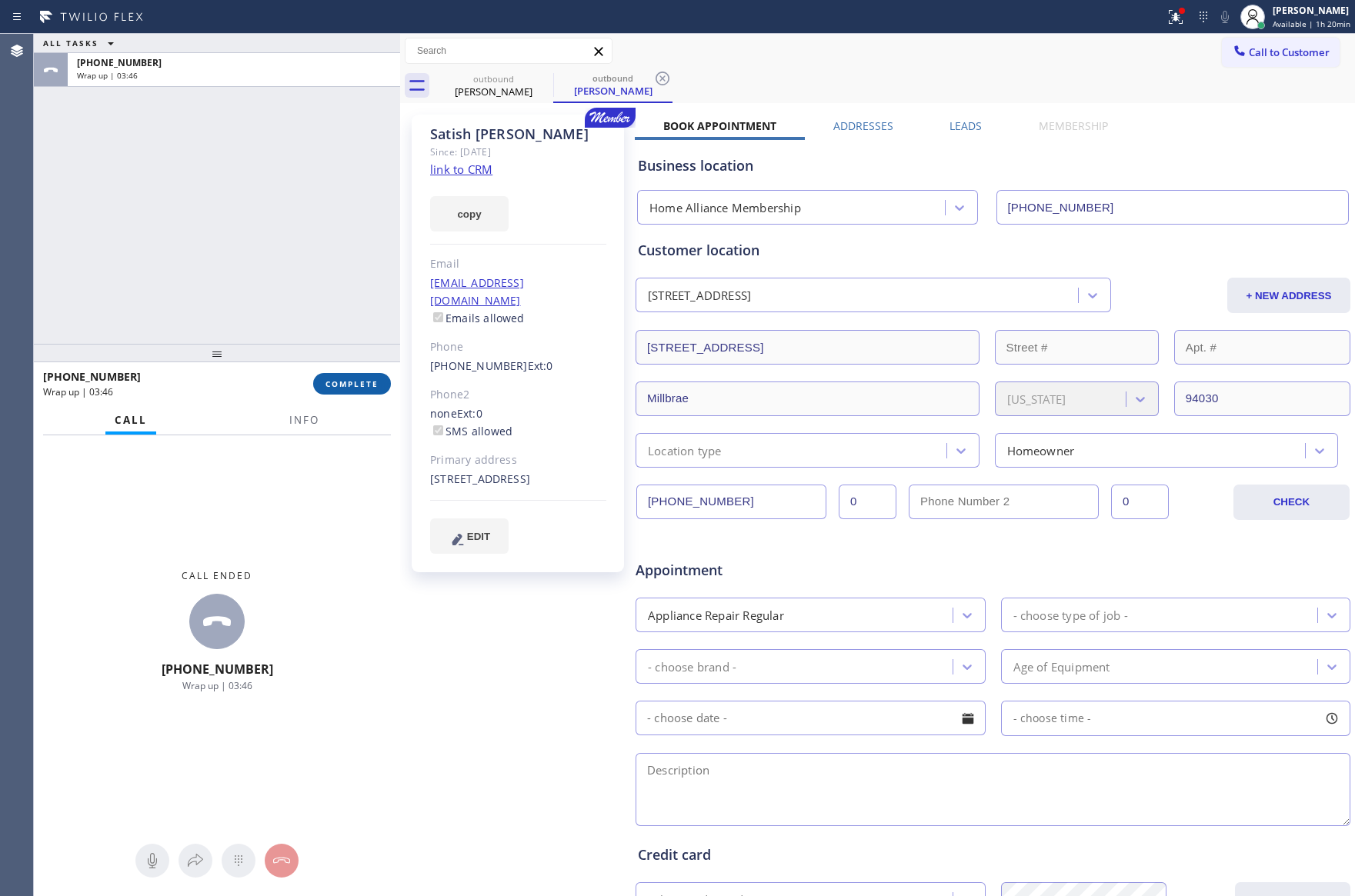
click at [367, 387] on button "COMPLETE" at bounding box center [352, 384] width 78 height 22
click at [282, 217] on div "ALL TASKS ALL TASKS ACTIVE TASKS TASKS IN WRAP UP [PHONE_NUMBER] Wrap up | 03:47" at bounding box center [217, 189] width 366 height 310
click at [282, 215] on div "ALL TASKS ALL TASKS ACTIVE TASKS TASKS IN WRAP UP [PHONE_NUMBER] Wrap up | 03:47" at bounding box center [217, 189] width 366 height 310
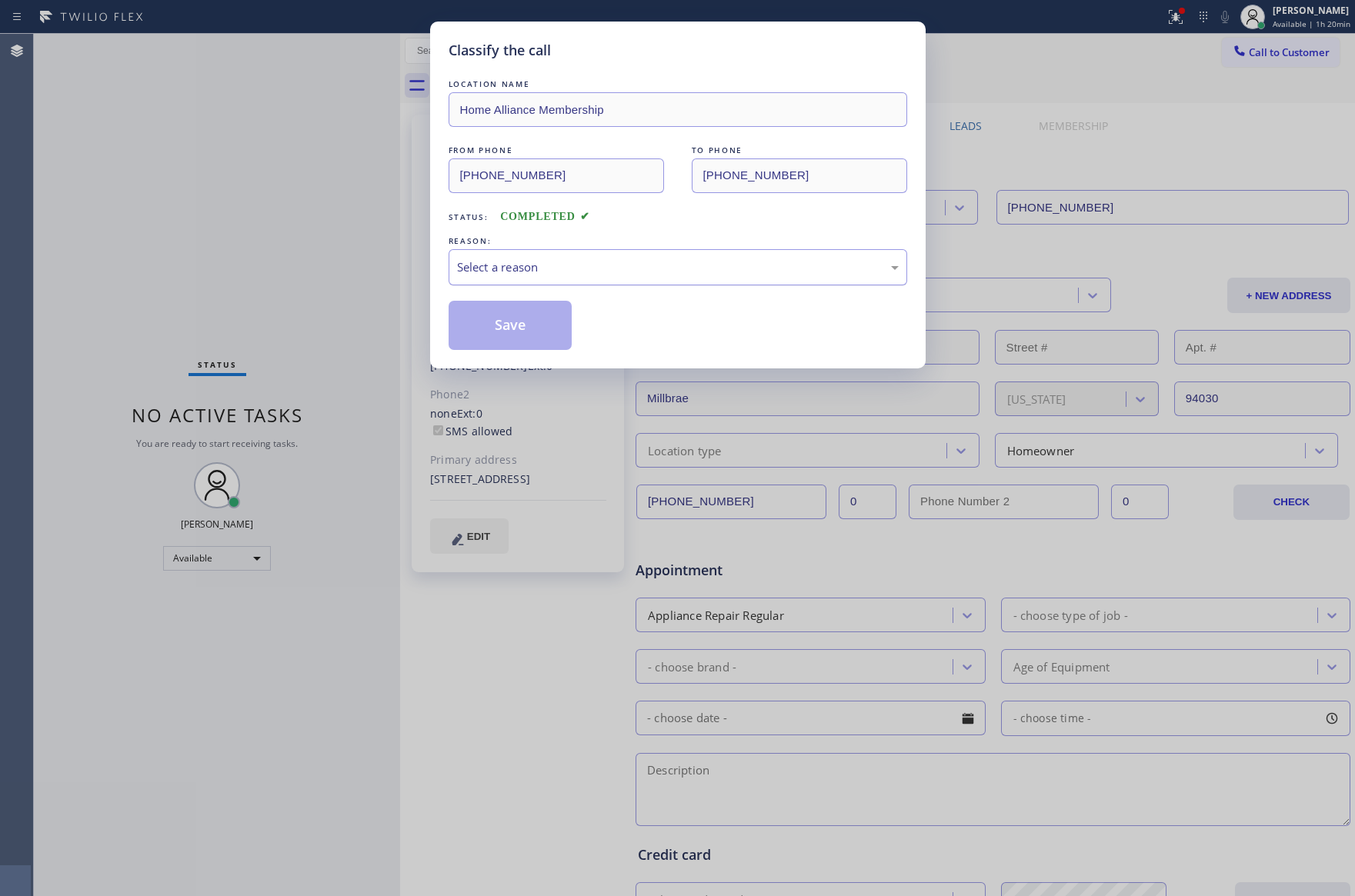
click at [517, 270] on div "Select a reason" at bounding box center [678, 266] width 441 height 17
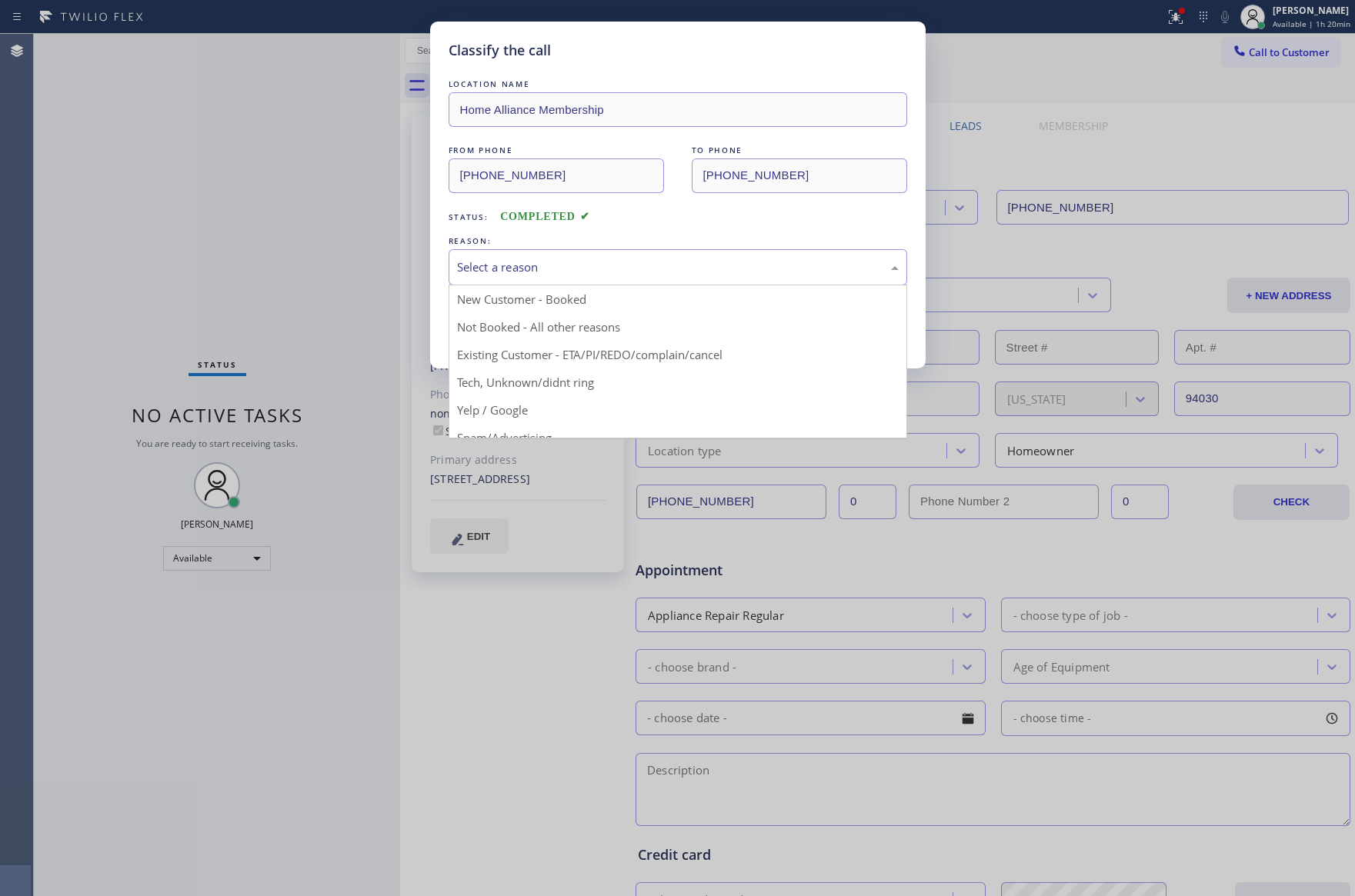
click at [537, 321] on button "Save" at bounding box center [510, 326] width 124 height 49
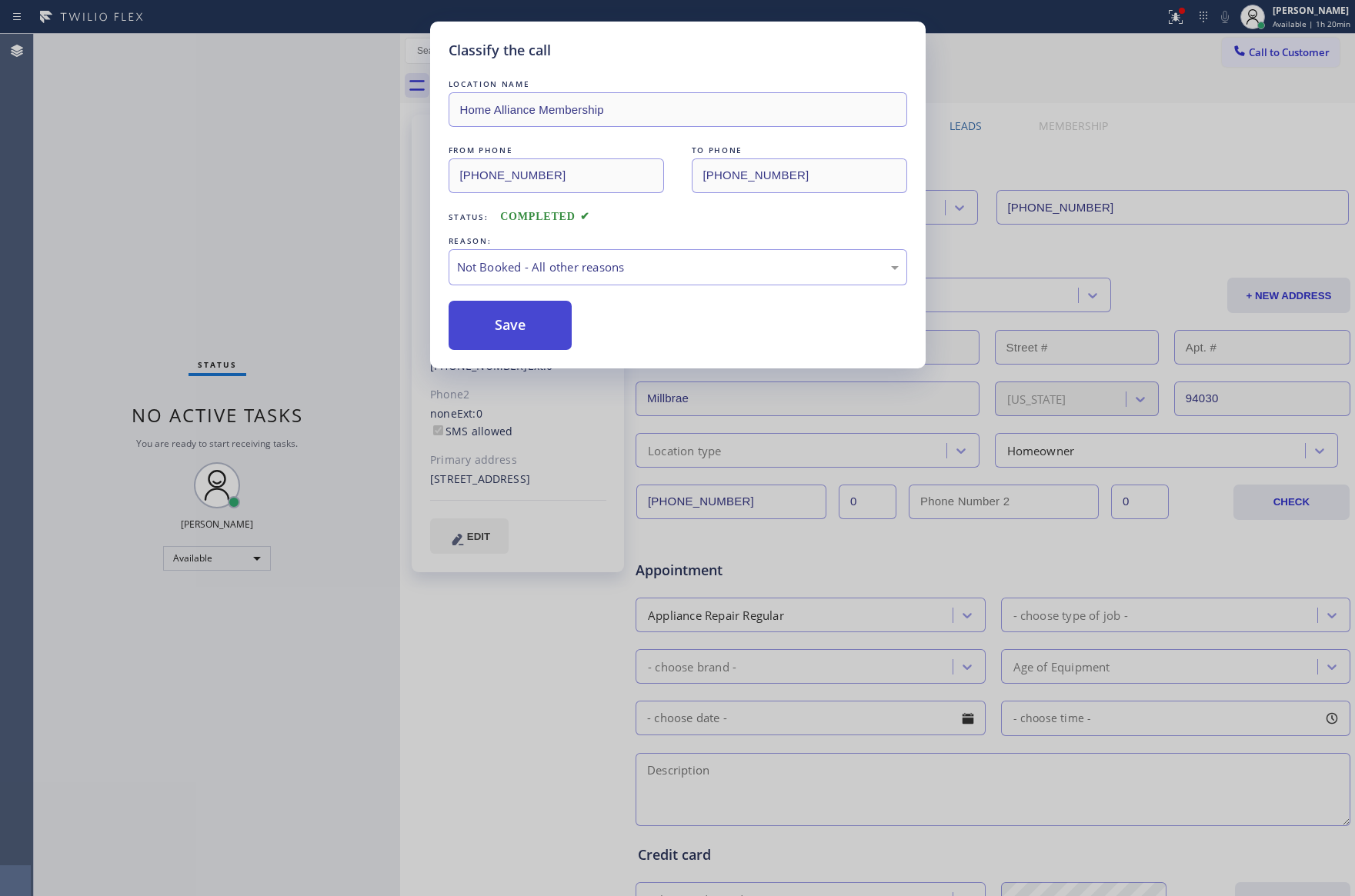
click at [537, 321] on button "Save" at bounding box center [510, 326] width 124 height 49
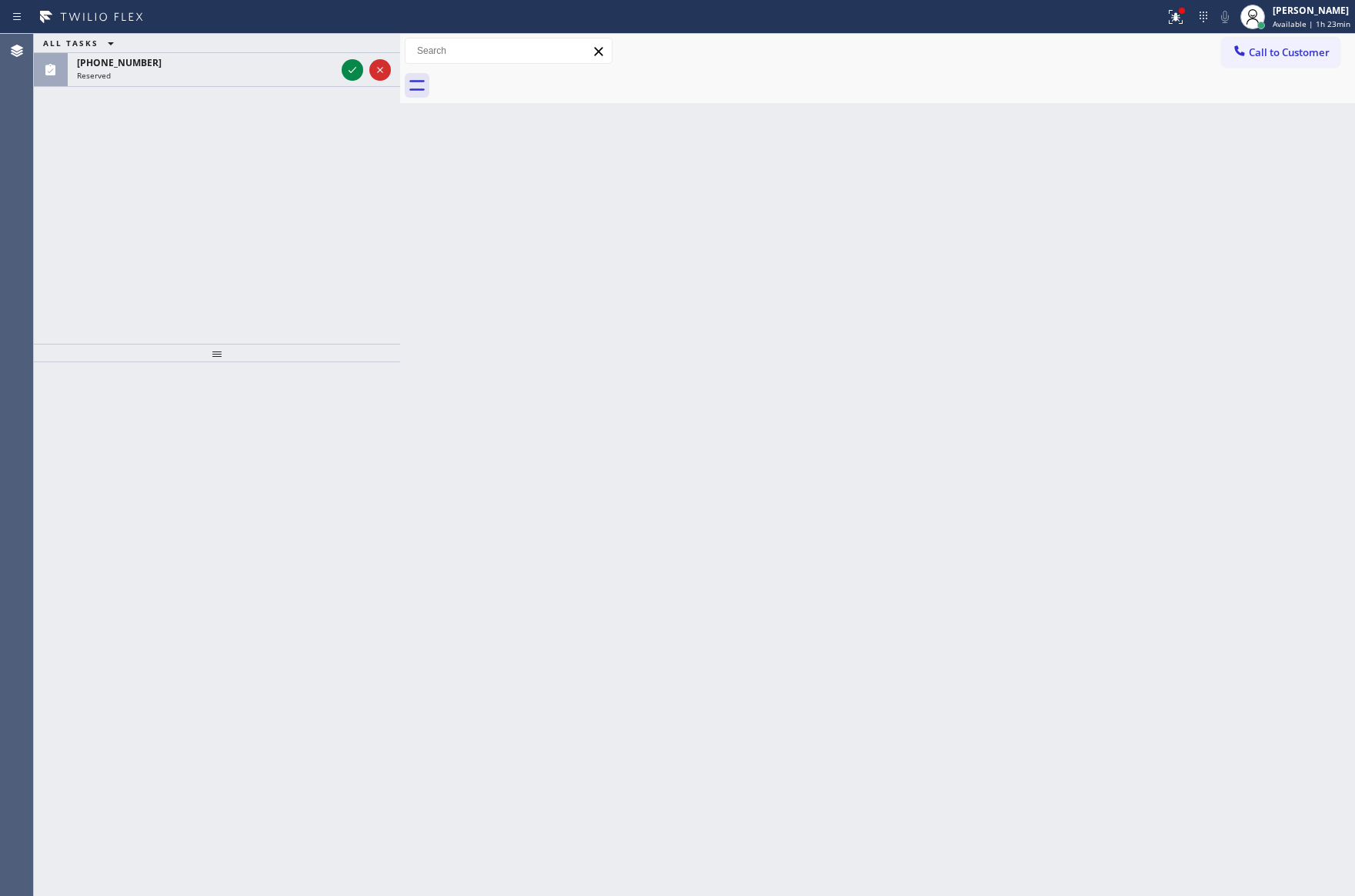
click at [312, 212] on div "ALL TASKS ALL TASKS ACTIVE TASKS TASKS IN WRAP UP [PHONE_NUMBER] Reserved" at bounding box center [217, 189] width 366 height 310
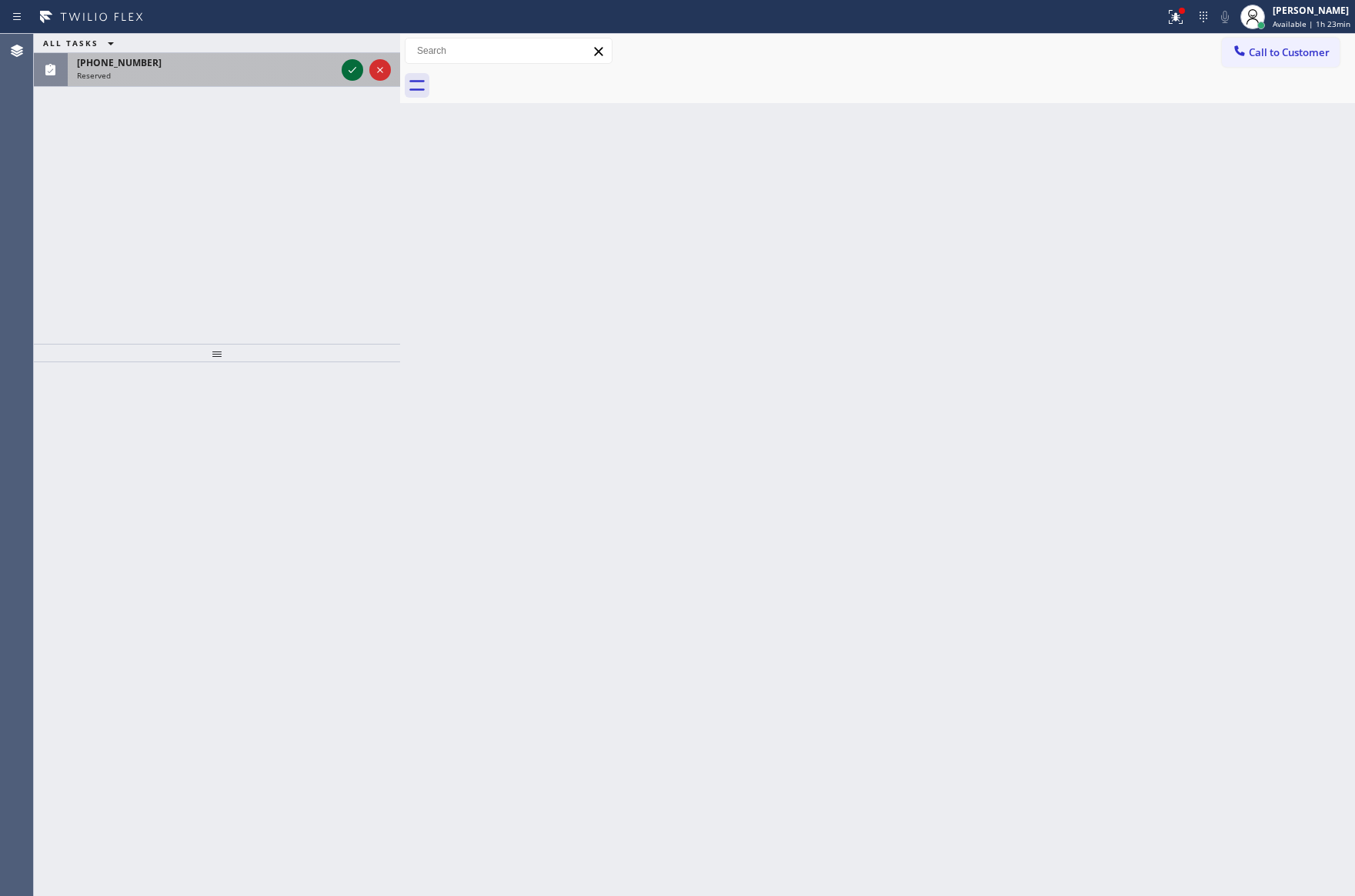
drag, startPoint x: 349, startPoint y: 62, endPoint x: 356, endPoint y: 152, distance: 90.3
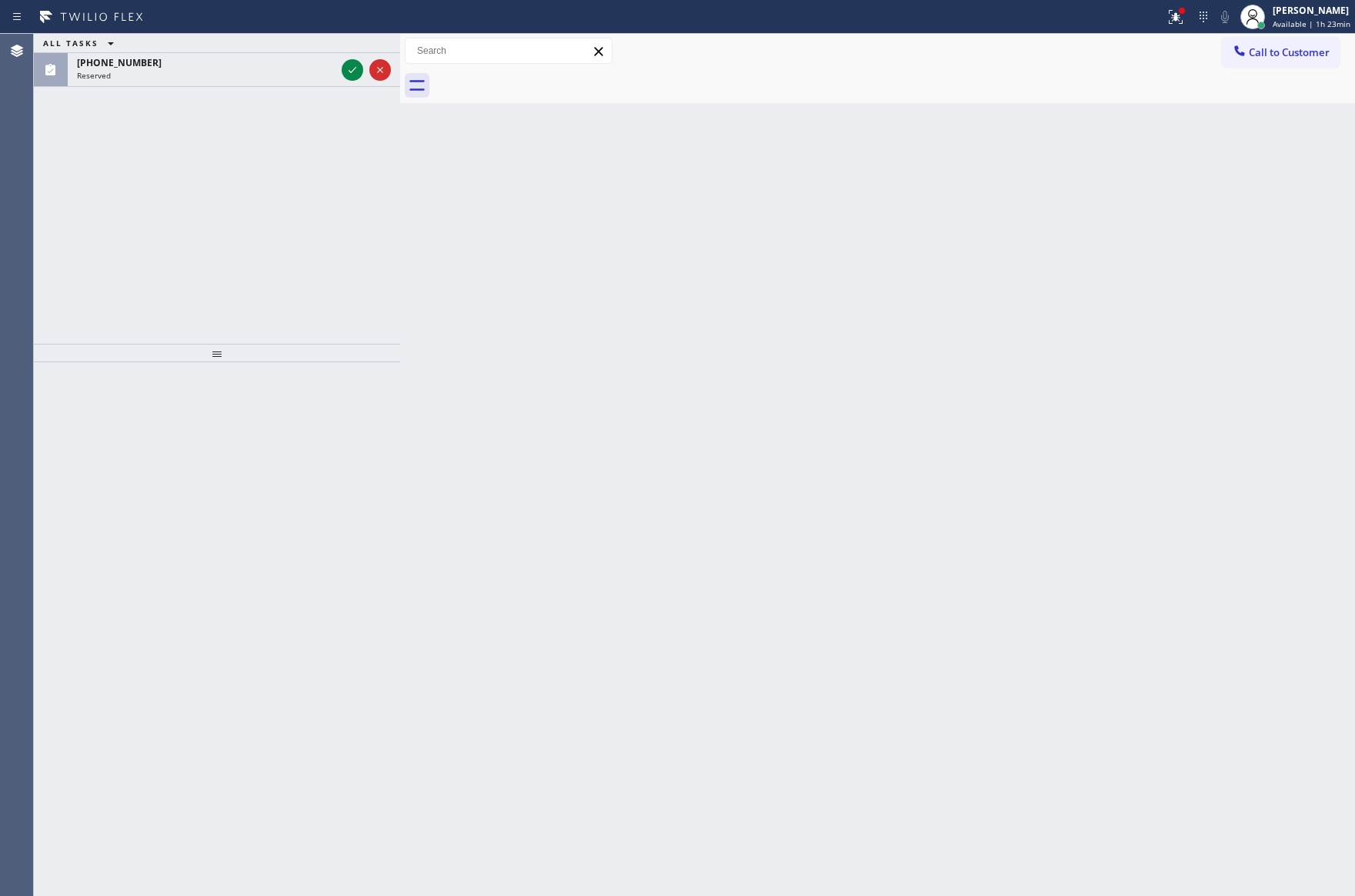
click at [349, 67] on icon at bounding box center [352, 70] width 18 height 18
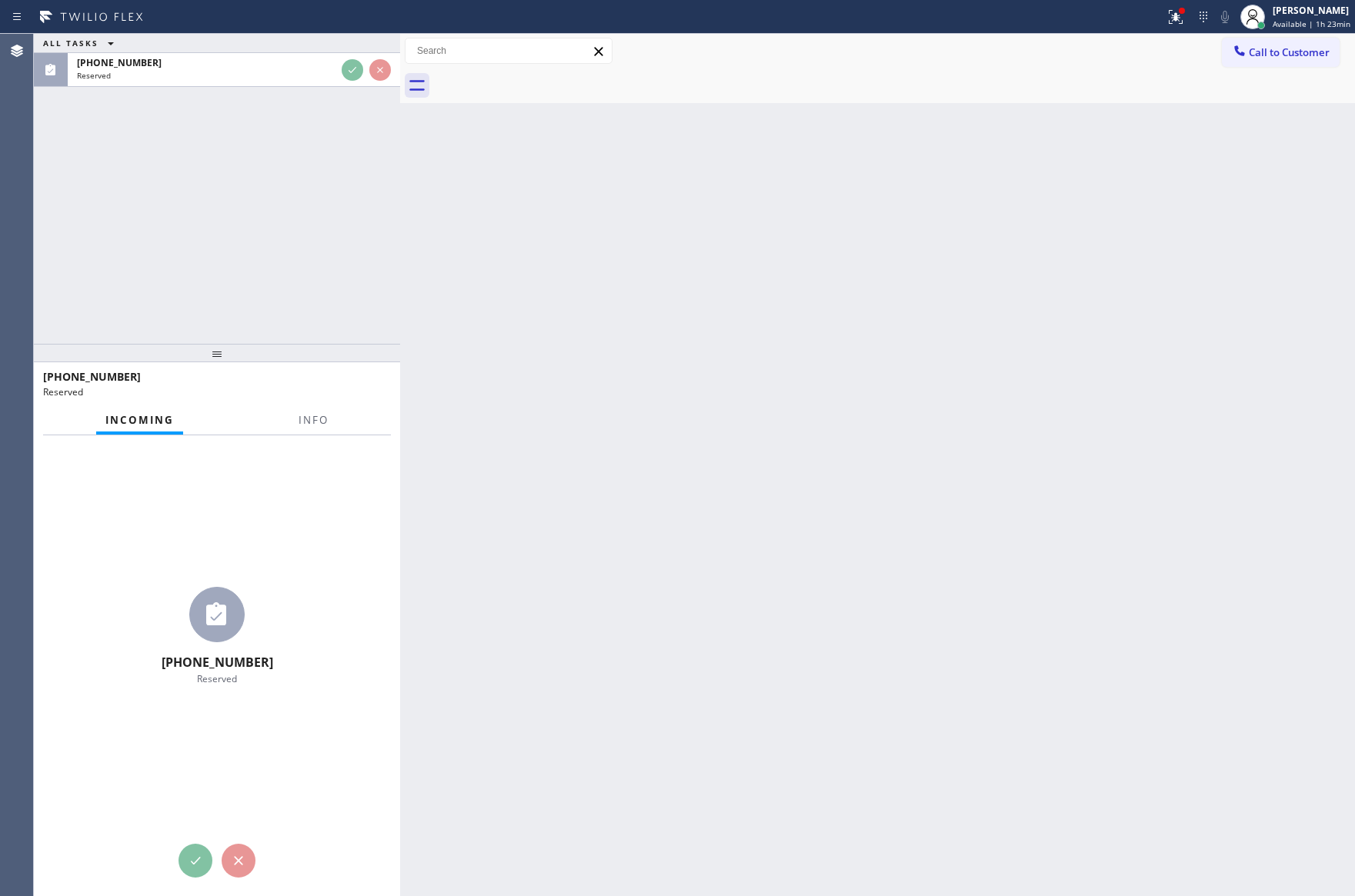
click at [356, 155] on div "ALL TASKS ALL TASKS ACTIVE TASKS TASKS IN WRAP UP [PHONE_NUMBER] Reserved" at bounding box center [217, 189] width 366 height 310
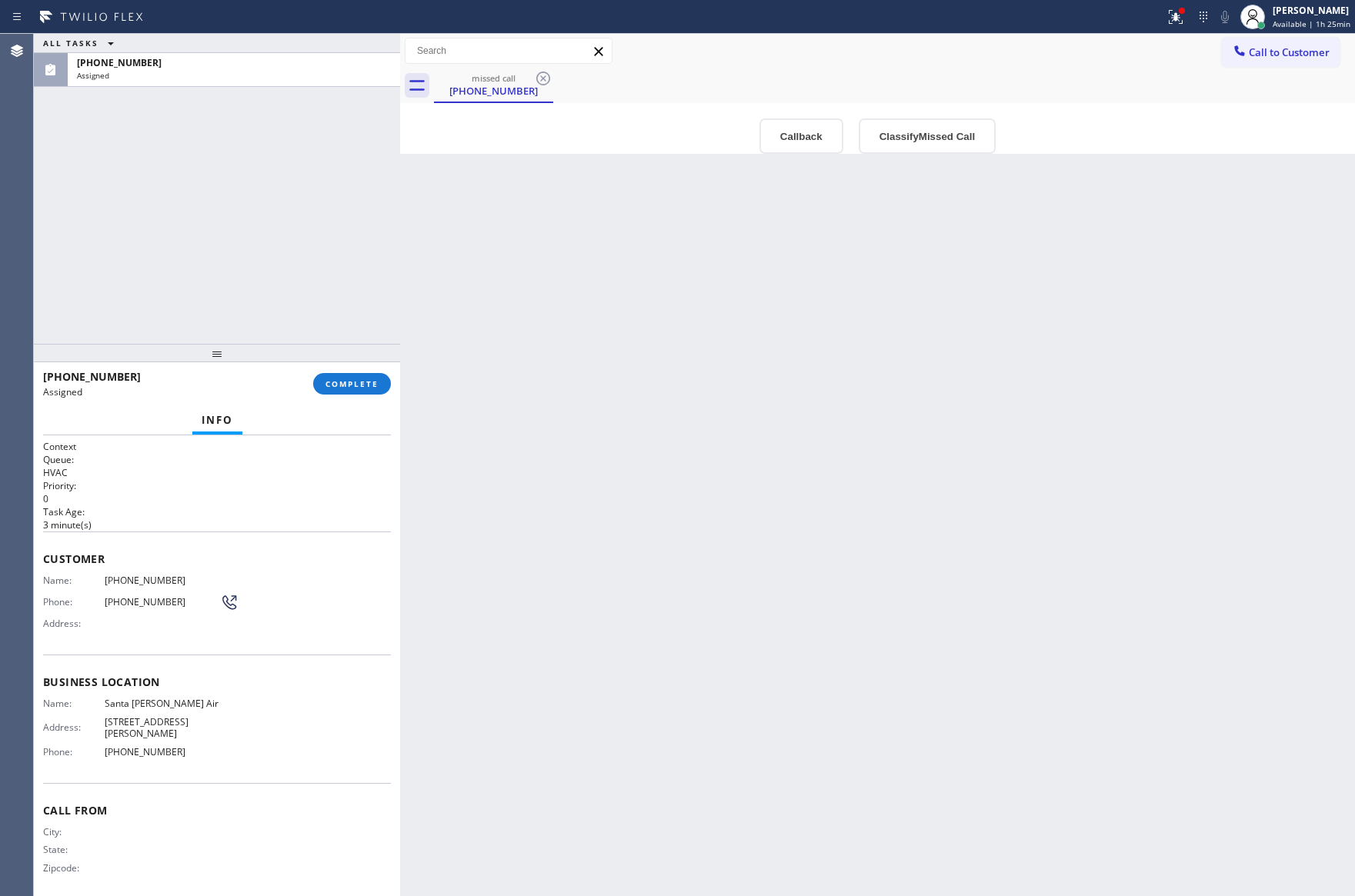
drag, startPoint x: 589, startPoint y: 432, endPoint x: 623, endPoint y: 470, distance: 51.0
click at [617, 464] on div "Back to Dashboard Change Sender ID Customers Technicians Select a contact Outbo…" at bounding box center [877, 465] width 955 height 862
drag, startPoint x: 361, startPoint y: 386, endPoint x: 271, endPoint y: 166, distance: 237.7
click at [360, 382] on span "COMPLETE" at bounding box center [352, 383] width 53 height 11
click at [271, 166] on div "ALL TASKS ALL TASKS ACTIVE TASKS TASKS IN WRAP UP [PHONE_NUMBER] Assigned" at bounding box center [217, 189] width 366 height 310
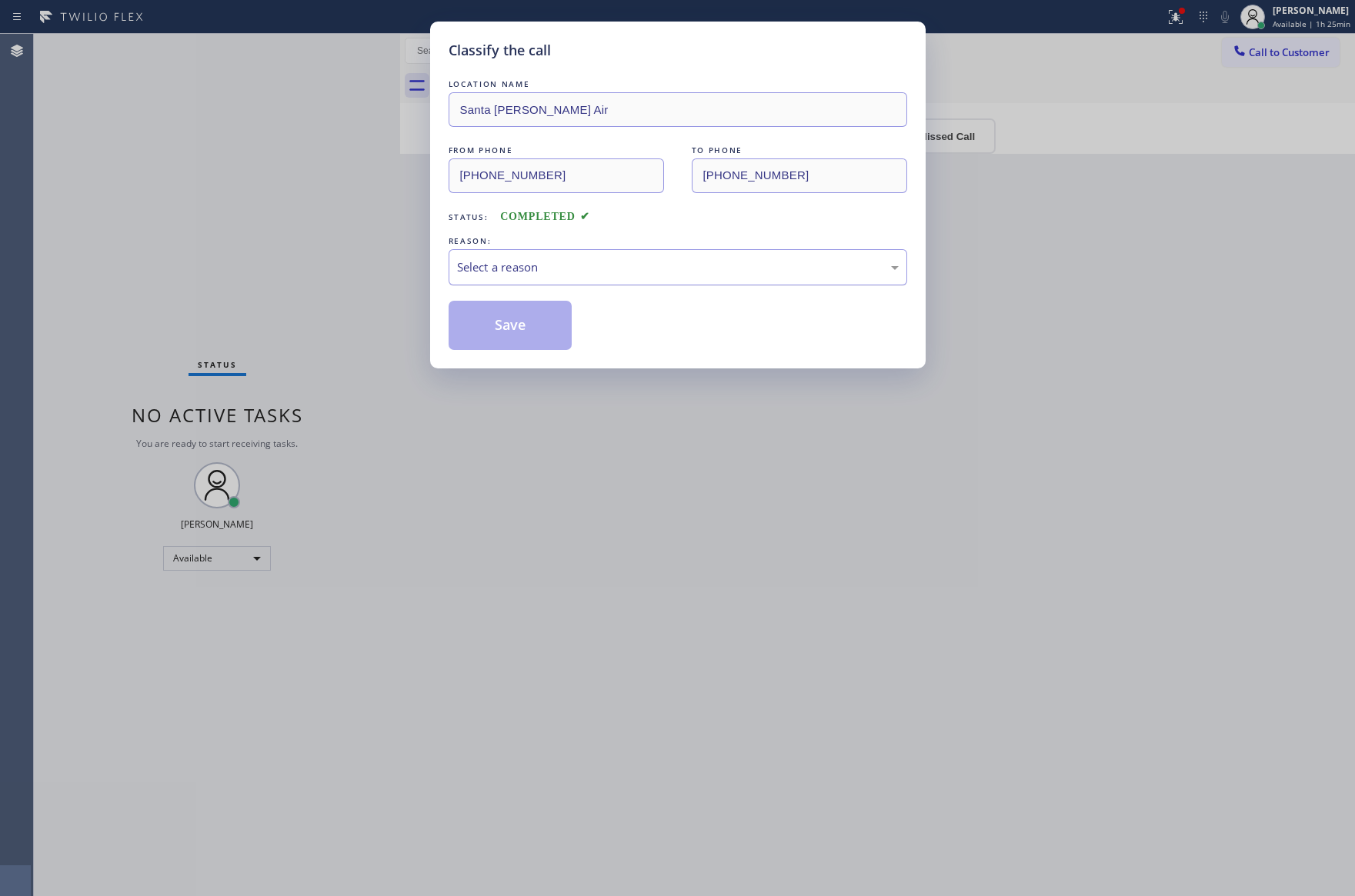
click at [568, 271] on div "Select a reason" at bounding box center [678, 266] width 441 height 17
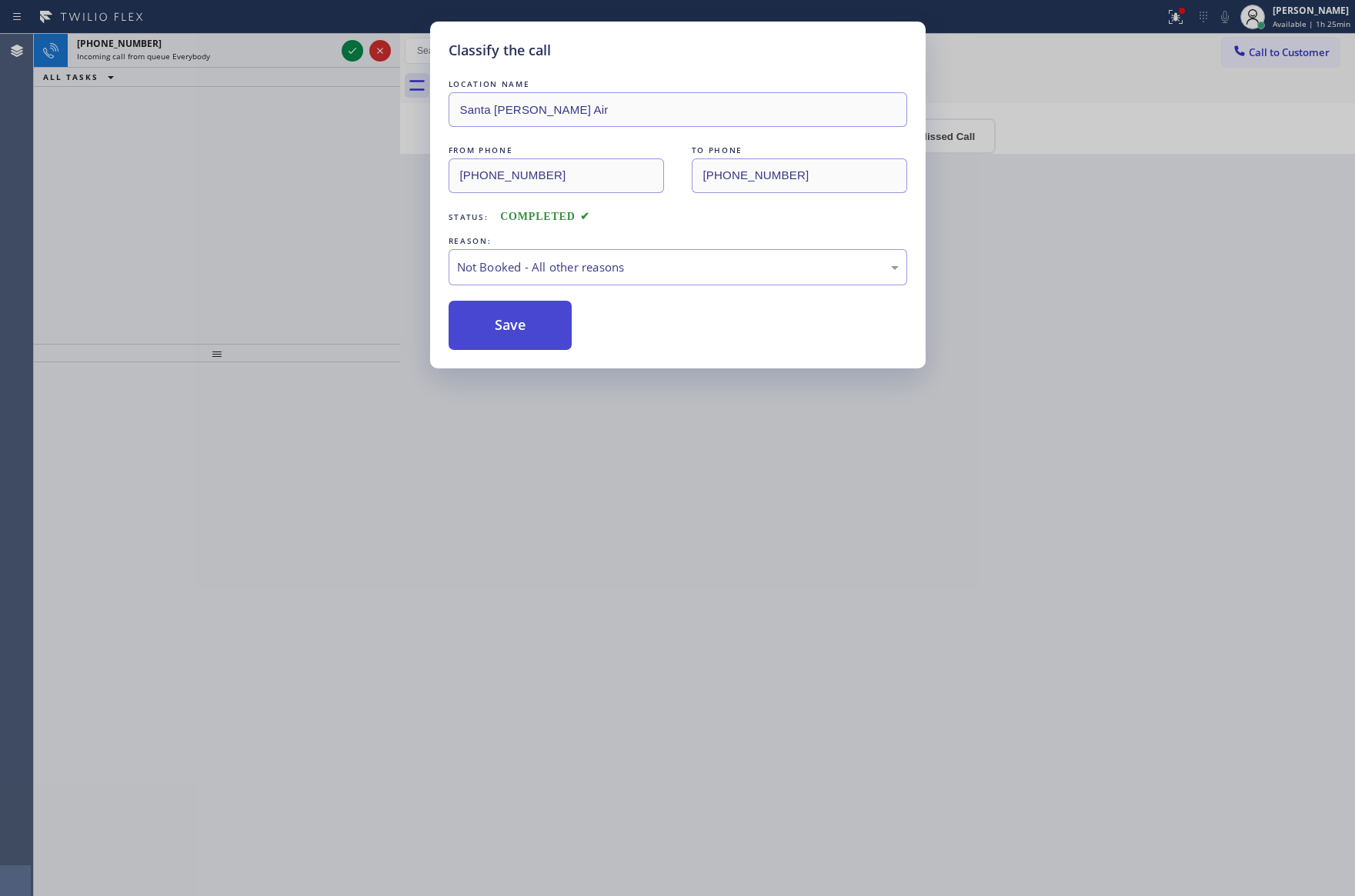
click at [508, 330] on button "Save" at bounding box center [510, 326] width 124 height 49
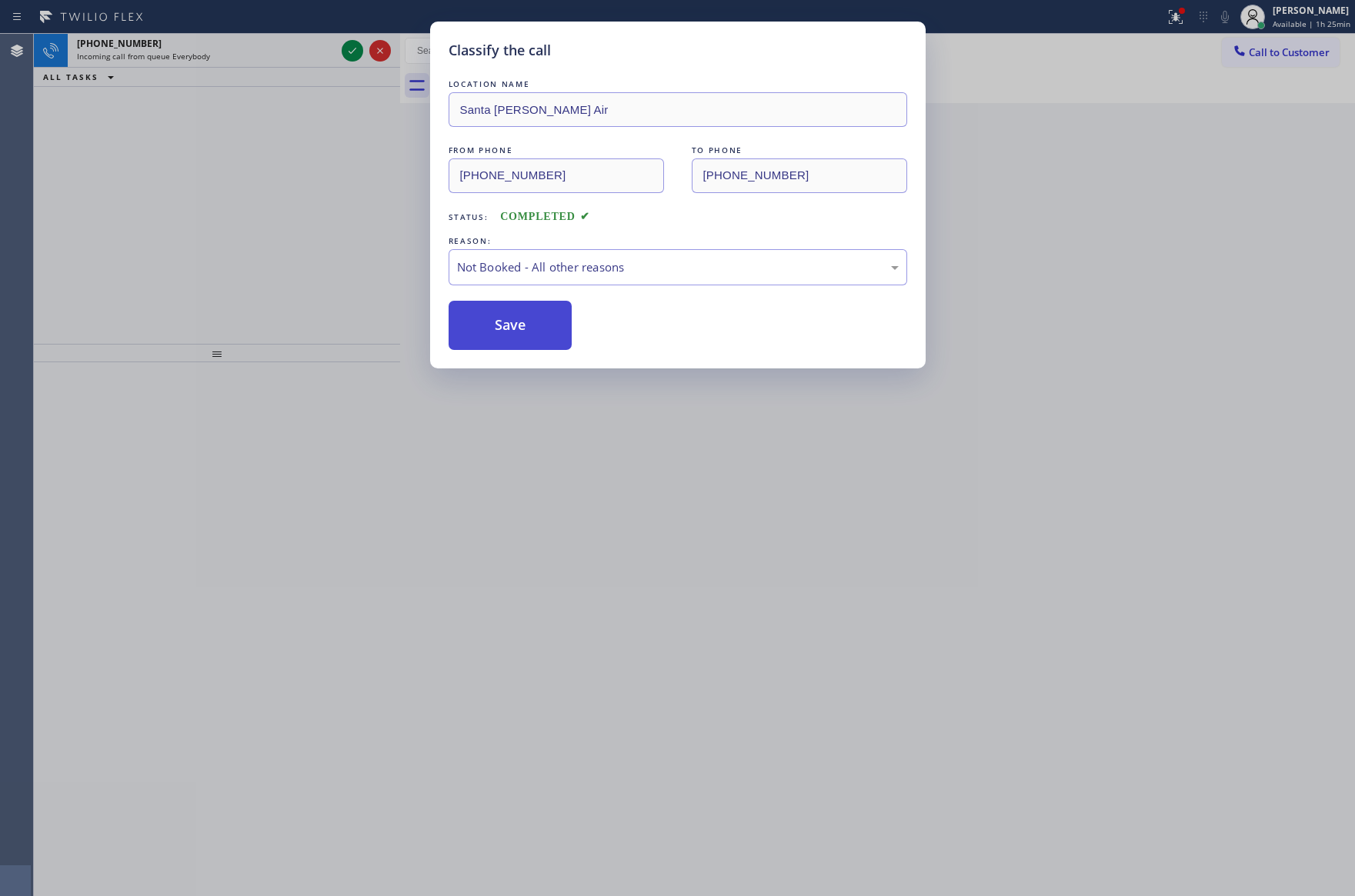
click at [508, 330] on button "Save" at bounding box center [510, 326] width 124 height 49
click at [244, 222] on div "Classify the call LOCATION NAME [GEOGRAPHIC_DATA][PERSON_NAME] Air FROM PHONE […" at bounding box center [678, 448] width 1355 height 896
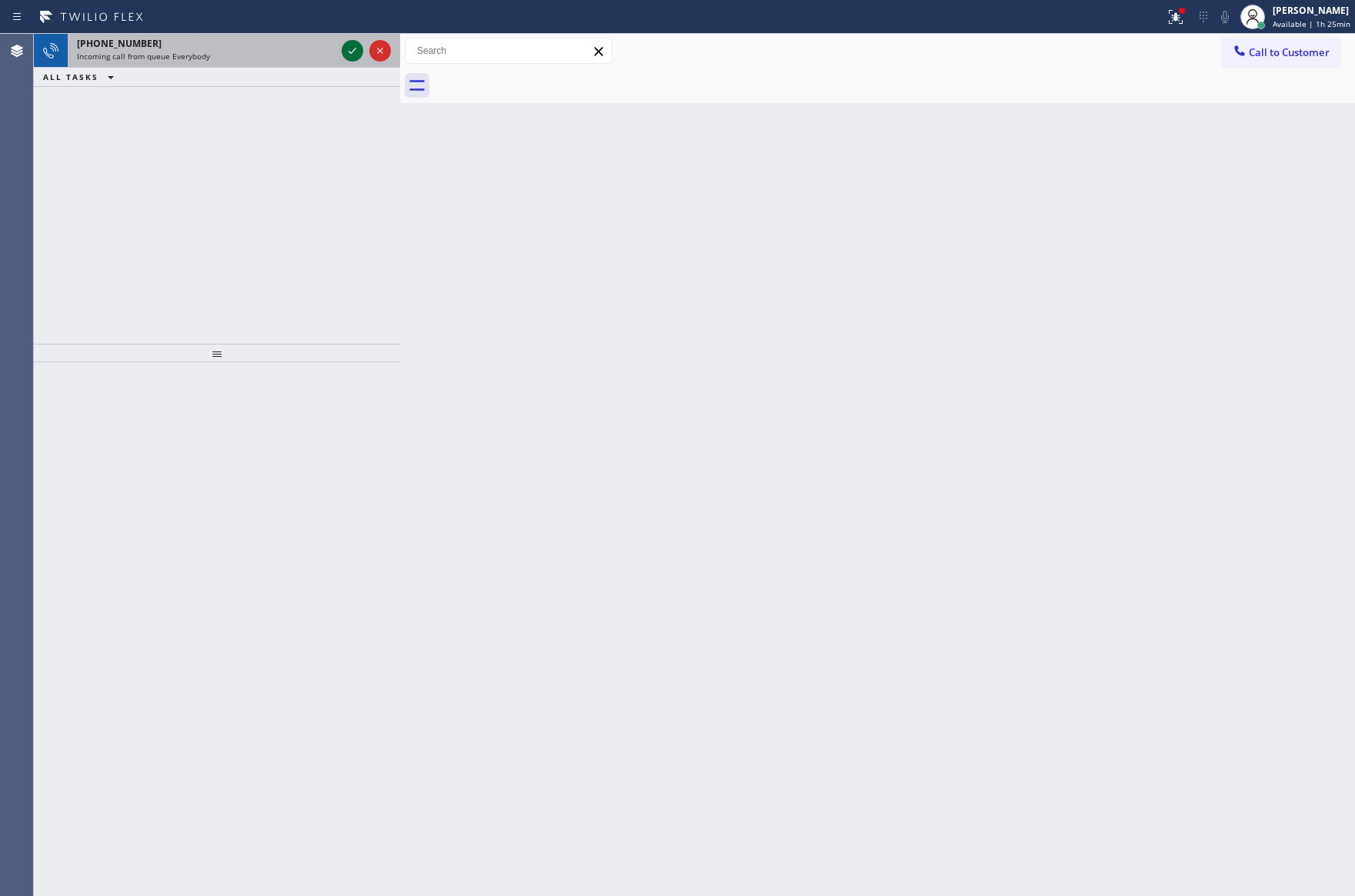
click at [349, 51] on icon at bounding box center [352, 50] width 7 height 6
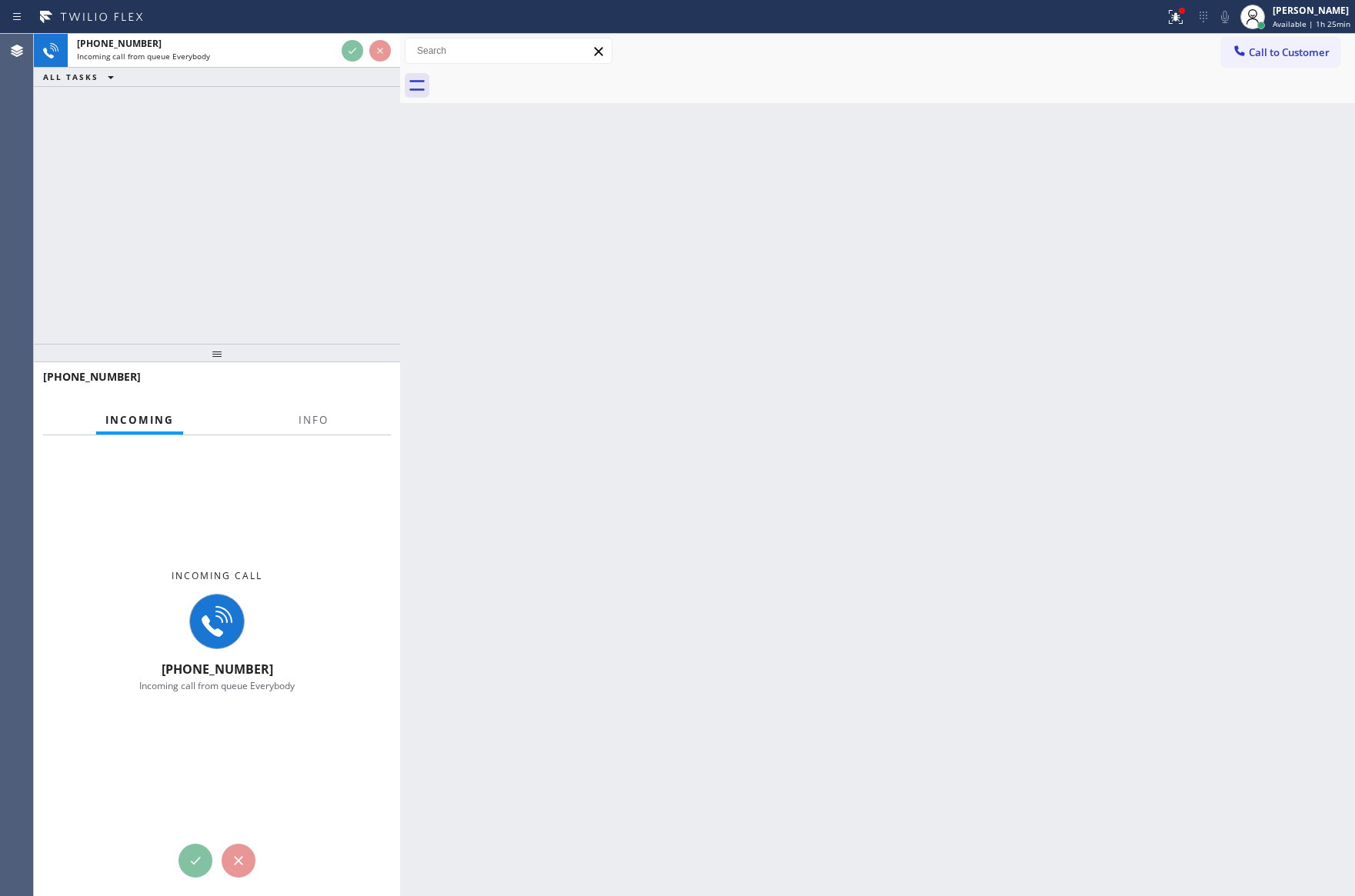
drag, startPoint x: 340, startPoint y: 213, endPoint x: 427, endPoint y: 311, distance: 131.0
click at [342, 217] on div "[PHONE_NUMBER] Incoming call from queue Everybody ALL TASKS ALL TASKS ACTIVE TA…" at bounding box center [217, 189] width 366 height 310
drag, startPoint x: 427, startPoint y: 311, endPoint x: 522, endPoint y: 359, distance: 106.4
click at [460, 333] on div "Back to Dashboard Change Sender ID Customers Technicians Select a contact Outbo…" at bounding box center [877, 465] width 955 height 862
click at [329, 152] on div "[PHONE_NUMBER] Incoming call from queue Everybody ALL TASKS ALL TASKS ACTIVE TA…" at bounding box center [217, 189] width 366 height 310
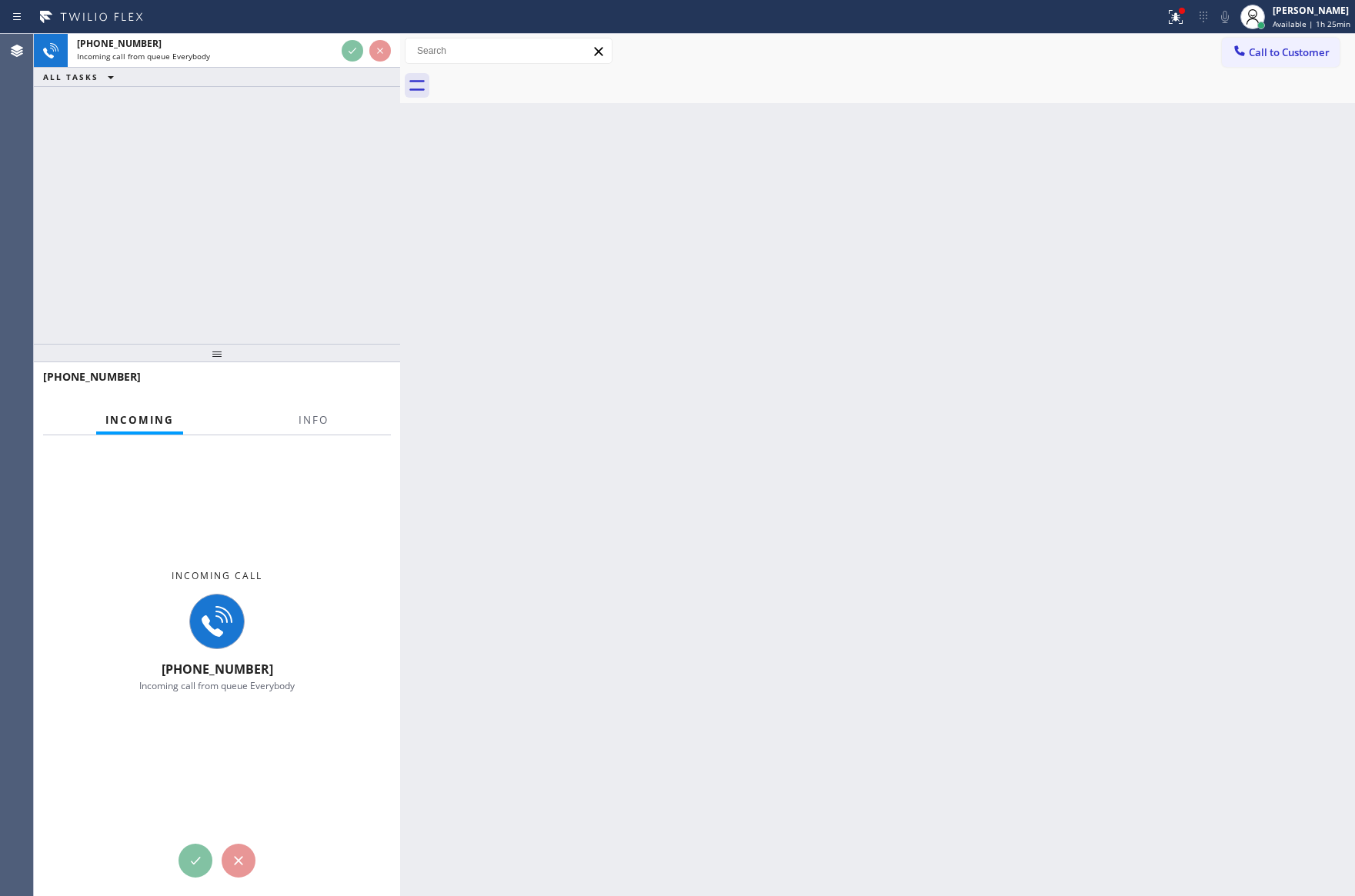
drag, startPoint x: 320, startPoint y: 121, endPoint x: 355, endPoint y: 123, distance: 35.1
click at [346, 121] on div "[PHONE_NUMBER] Incoming call from queue Everybody ALL TASKS ALL TASKS ACTIVE TA…" at bounding box center [217, 189] width 366 height 310
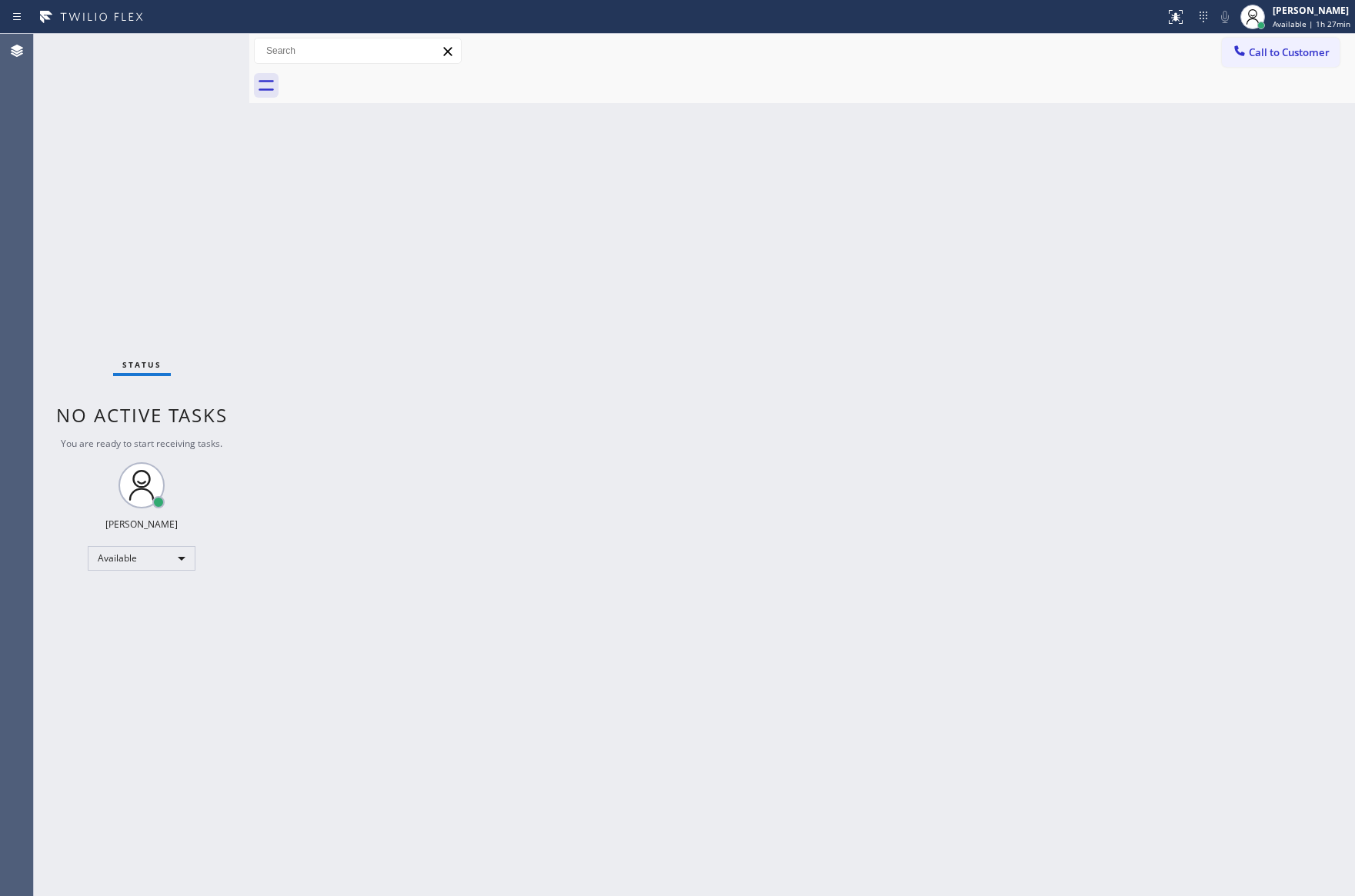
drag, startPoint x: 739, startPoint y: 482, endPoint x: 1019, endPoint y: 235, distance: 373.4
click at [817, 436] on div "Back to Dashboard Change Sender ID Customers Technicians Select a contact Outbo…" at bounding box center [801, 465] width 1105 height 862
click at [645, 502] on div "Back to Dashboard Change Sender ID Customers Technicians Select a contact Outbo…" at bounding box center [801, 465] width 1105 height 862
click at [651, 497] on div "Back to Dashboard Change Sender ID Customers Technicians Select a contact Outbo…" at bounding box center [801, 465] width 1105 height 862
click at [739, 545] on div "Back to Dashboard Change Sender ID Customers Technicians Select a contact Outbo…" at bounding box center [801, 465] width 1105 height 862
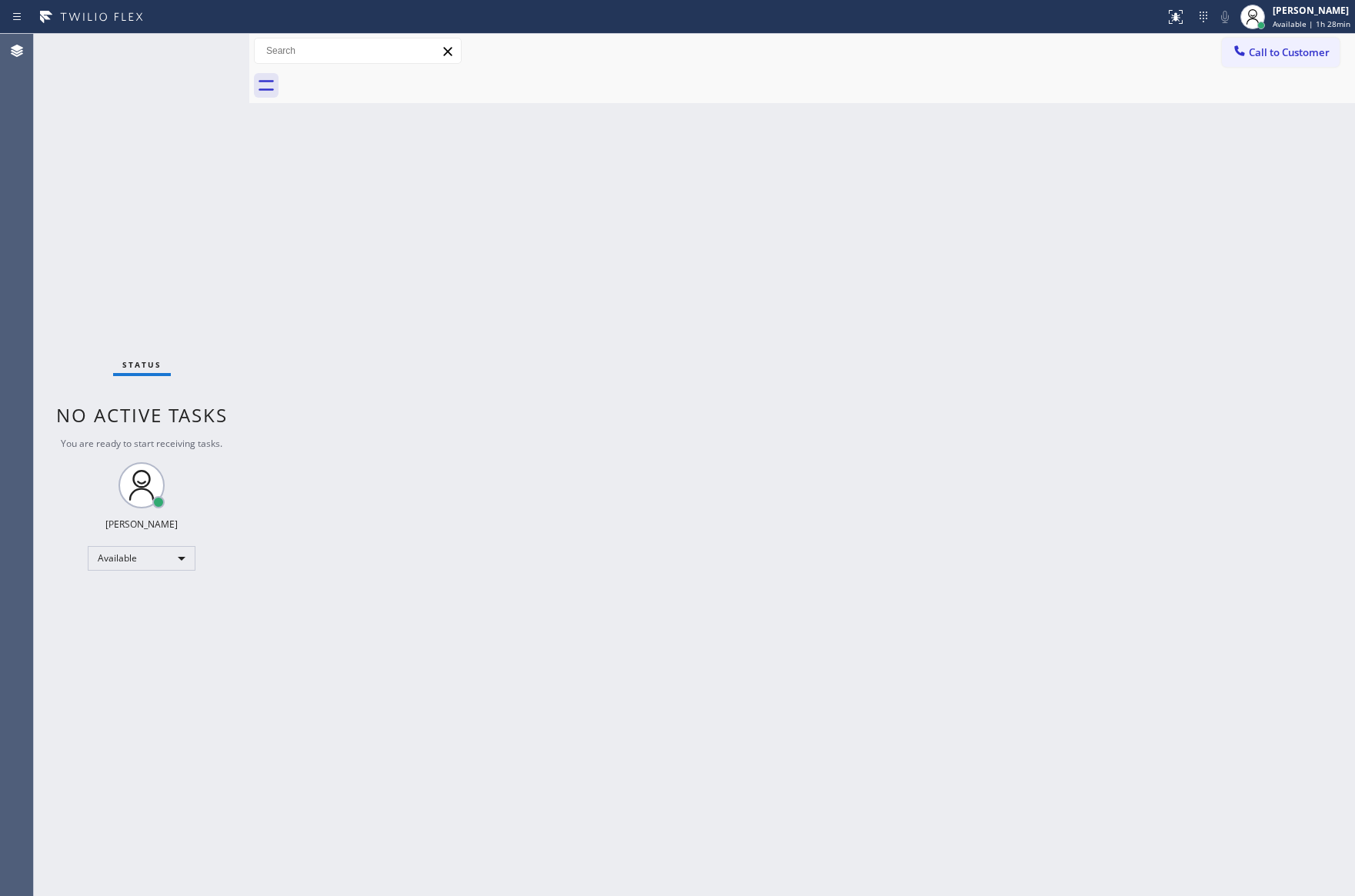
click at [742, 546] on div "Back to Dashboard Change Sender ID Customers Technicians Select a contact Outbo…" at bounding box center [801, 465] width 1105 height 862
click at [743, 545] on div "Back to Dashboard Change Sender ID Customers Technicians Select a contact Outbo…" at bounding box center [801, 465] width 1105 height 862
click at [745, 543] on div "Back to Dashboard Change Sender ID Customers Technicians Select a contact Outbo…" at bounding box center [801, 465] width 1105 height 862
click at [746, 543] on div "Back to Dashboard Change Sender ID Customers Technicians Select a contact Outbo…" at bounding box center [801, 465] width 1105 height 862
click at [749, 543] on div "Back to Dashboard Change Sender ID Customers Technicians Select a contact Outbo…" at bounding box center [801, 465] width 1105 height 862
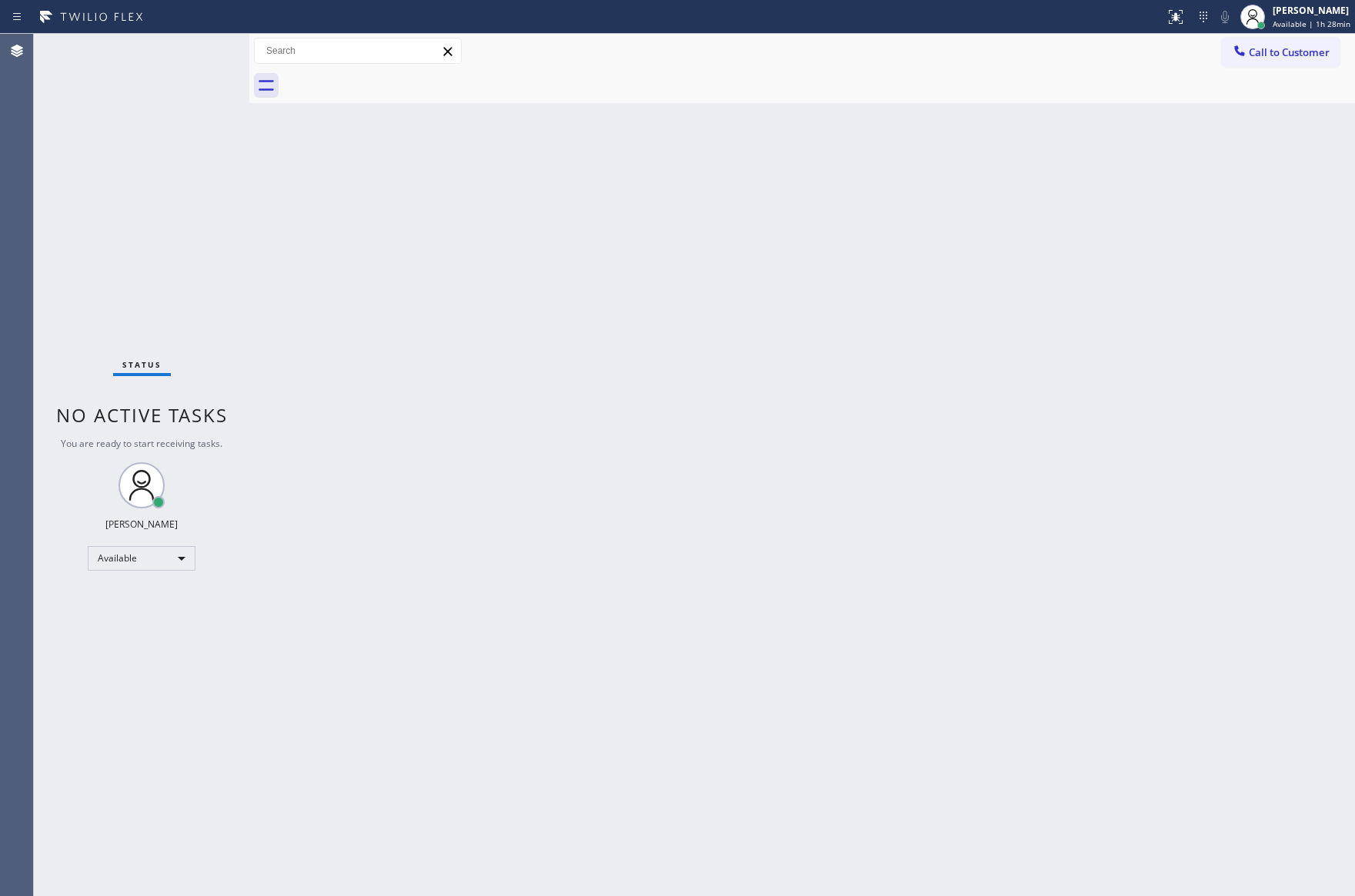
click at [749, 543] on div "Back to Dashboard Change Sender ID Customers Technicians Select a contact Outbo…" at bounding box center [801, 465] width 1105 height 862
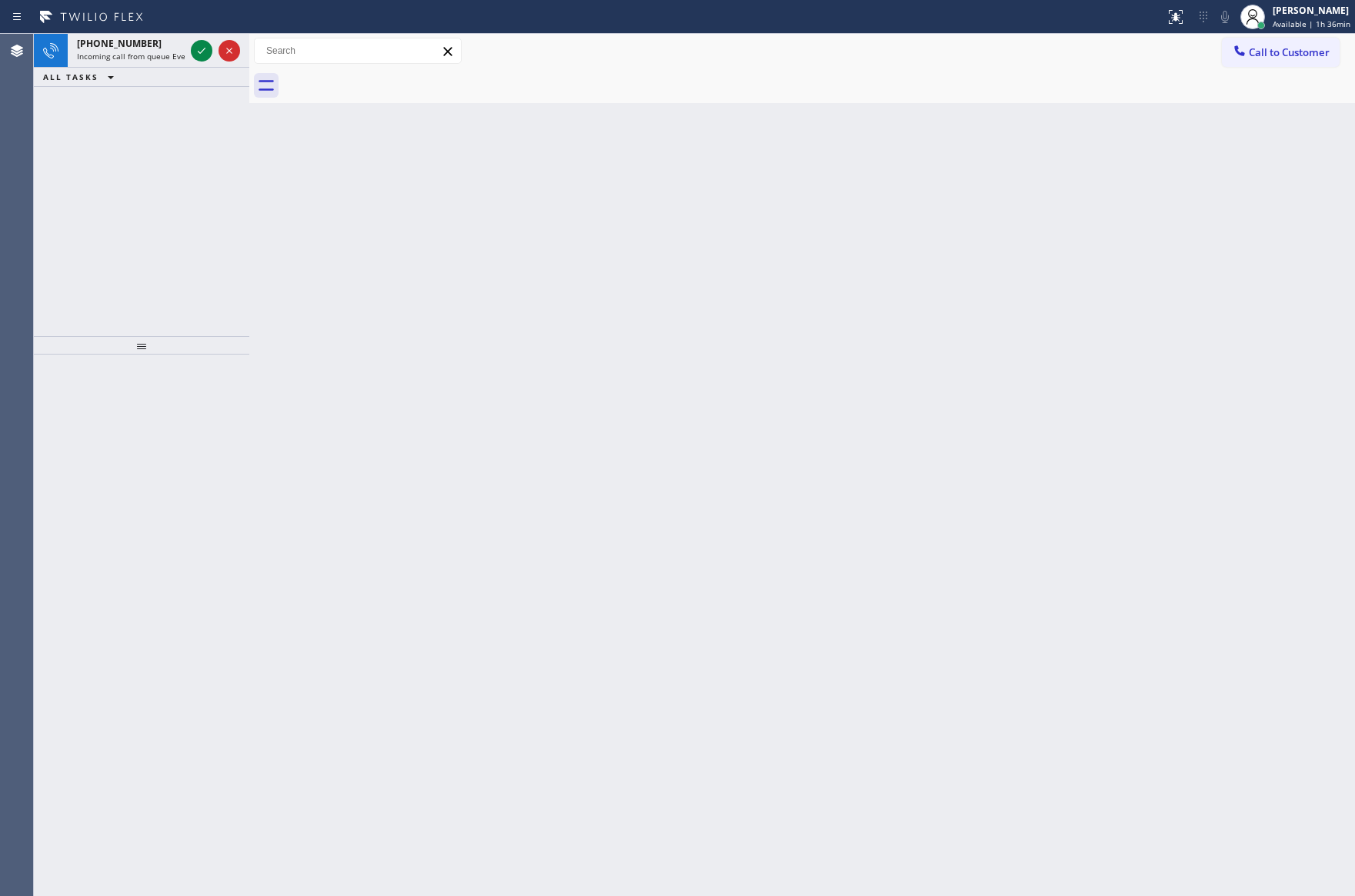
click at [166, 265] on div "+14013587084 Incoming call from queue Everybody ALL TASKS ALL TASKS ACTIVE TASK…" at bounding box center [141, 185] width 215 height 302
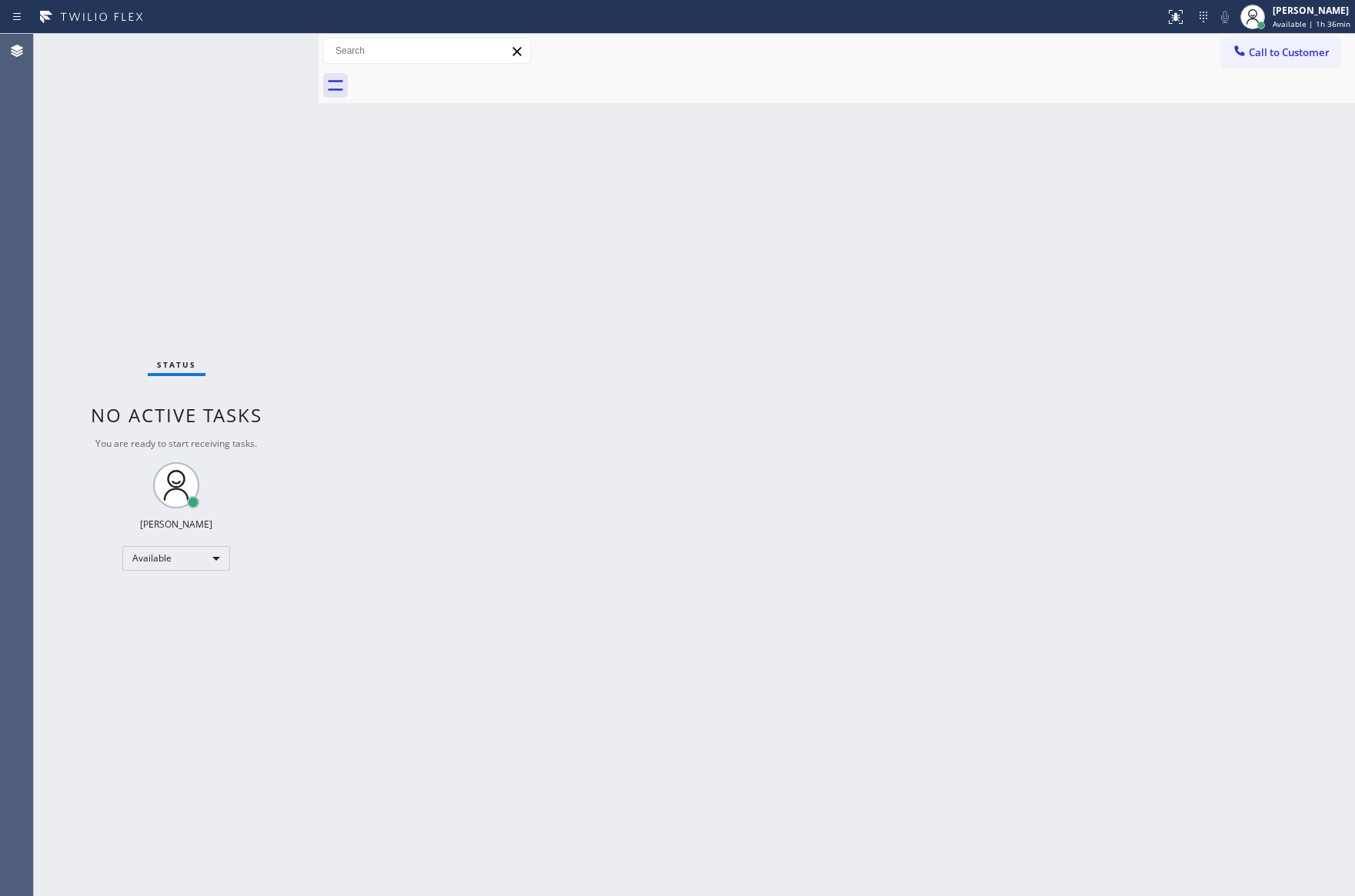
drag, startPoint x: 245, startPoint y: 162, endPoint x: 325, endPoint y: 203, distance: 89.9
click at [319, 180] on div at bounding box center [319, 465] width 0 height 862
drag, startPoint x: 266, startPoint y: 224, endPoint x: 285, endPoint y: 347, distance: 124.5
click at [264, 238] on div "Status No active tasks You are ready to start receiving tasks. [PERSON_NAME] Av…" at bounding box center [206, 465] width 344 height 862
click at [483, 257] on div "Back to Dashboard Change Sender ID Customers Technicians Select a contact Outbo…" at bounding box center [866, 465] width 977 height 862
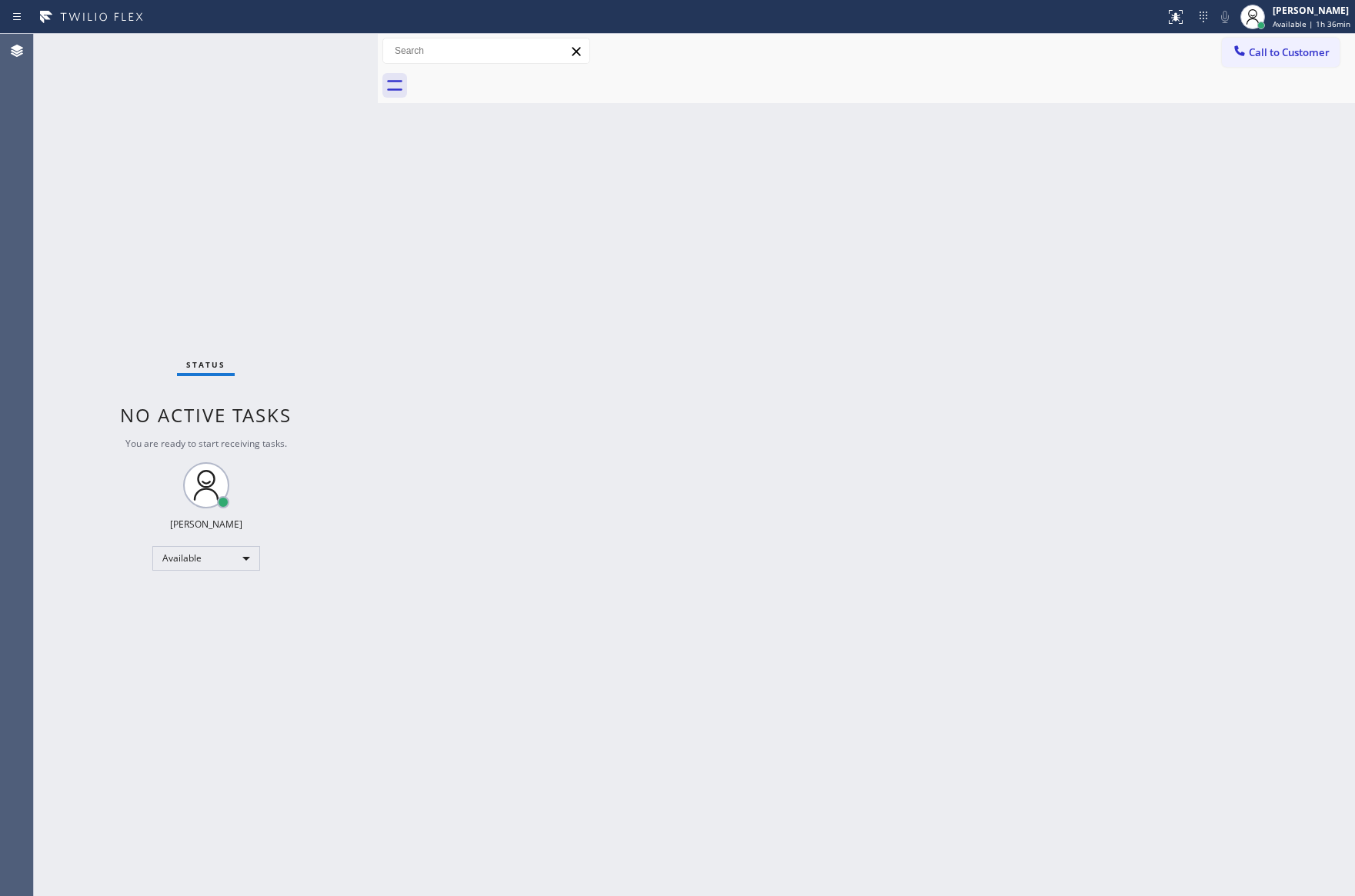
click at [483, 257] on div "Back to Dashboard Change Sender ID Customers Technicians Select a contact Outbo…" at bounding box center [866, 465] width 977 height 862
click at [721, 448] on div "Back to Dashboard Change Sender ID Customers Technicians Select a contact Outbo…" at bounding box center [866, 465] width 977 height 862
click at [762, 464] on div "Back to Dashboard Change Sender ID Customers Technicians Select a contact Outbo…" at bounding box center [866, 465] width 977 height 862
click at [763, 464] on div "Back to Dashboard Change Sender ID Customers Technicians Select a contact Outbo…" at bounding box center [866, 465] width 977 height 862
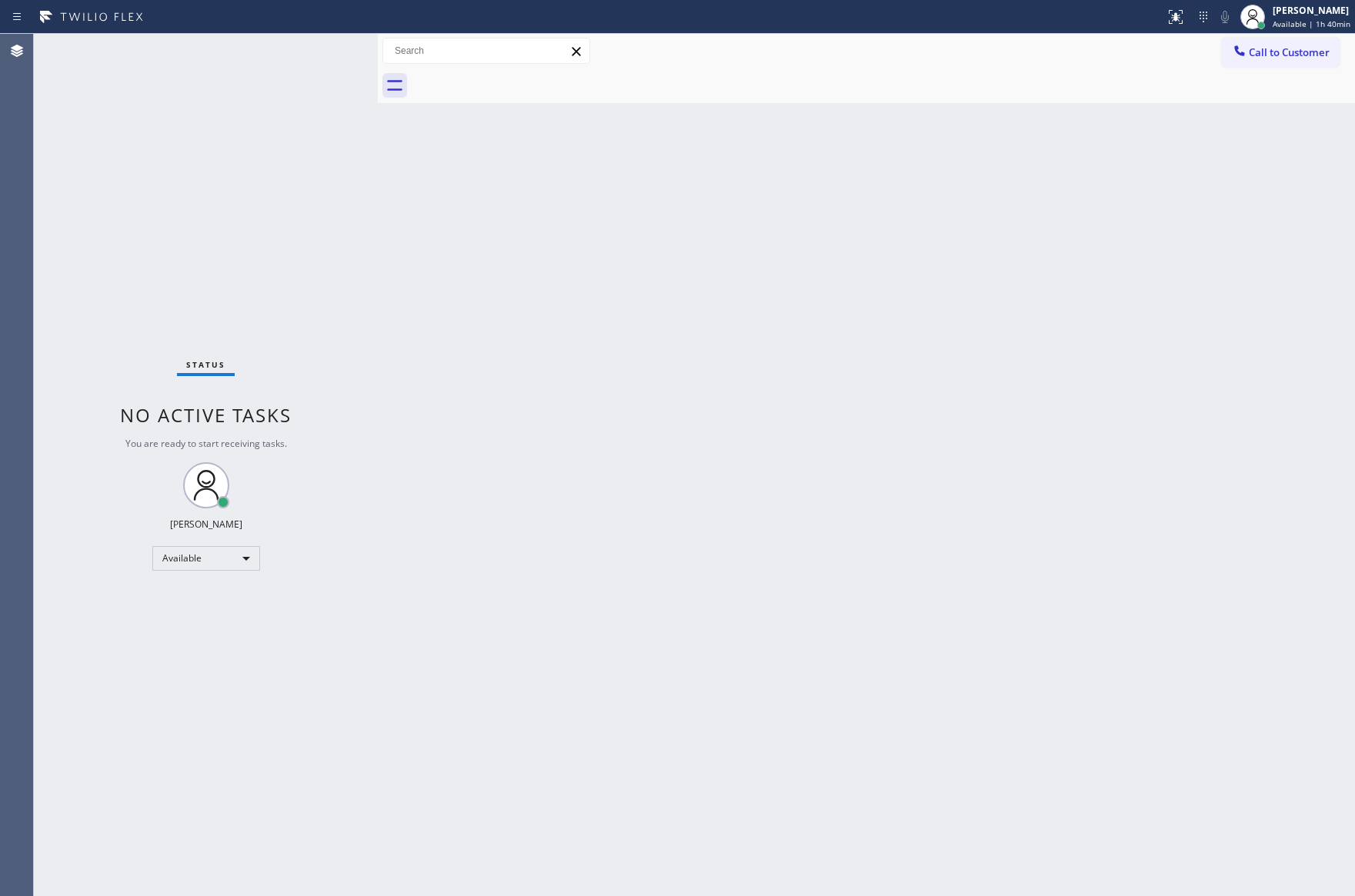
click at [763, 464] on div "Back to Dashboard Change Sender ID Customers Technicians Select a contact Outbo…" at bounding box center [866, 465] width 977 height 862
click at [634, 718] on div "Back to Dashboard Change Sender ID Customers Technicians Select a contact Outbo…" at bounding box center [866, 465] width 977 height 862
click at [537, 374] on div "Back to Dashboard Change Sender ID Customers Technicians Select a contact Outbo…" at bounding box center [866, 465] width 977 height 862
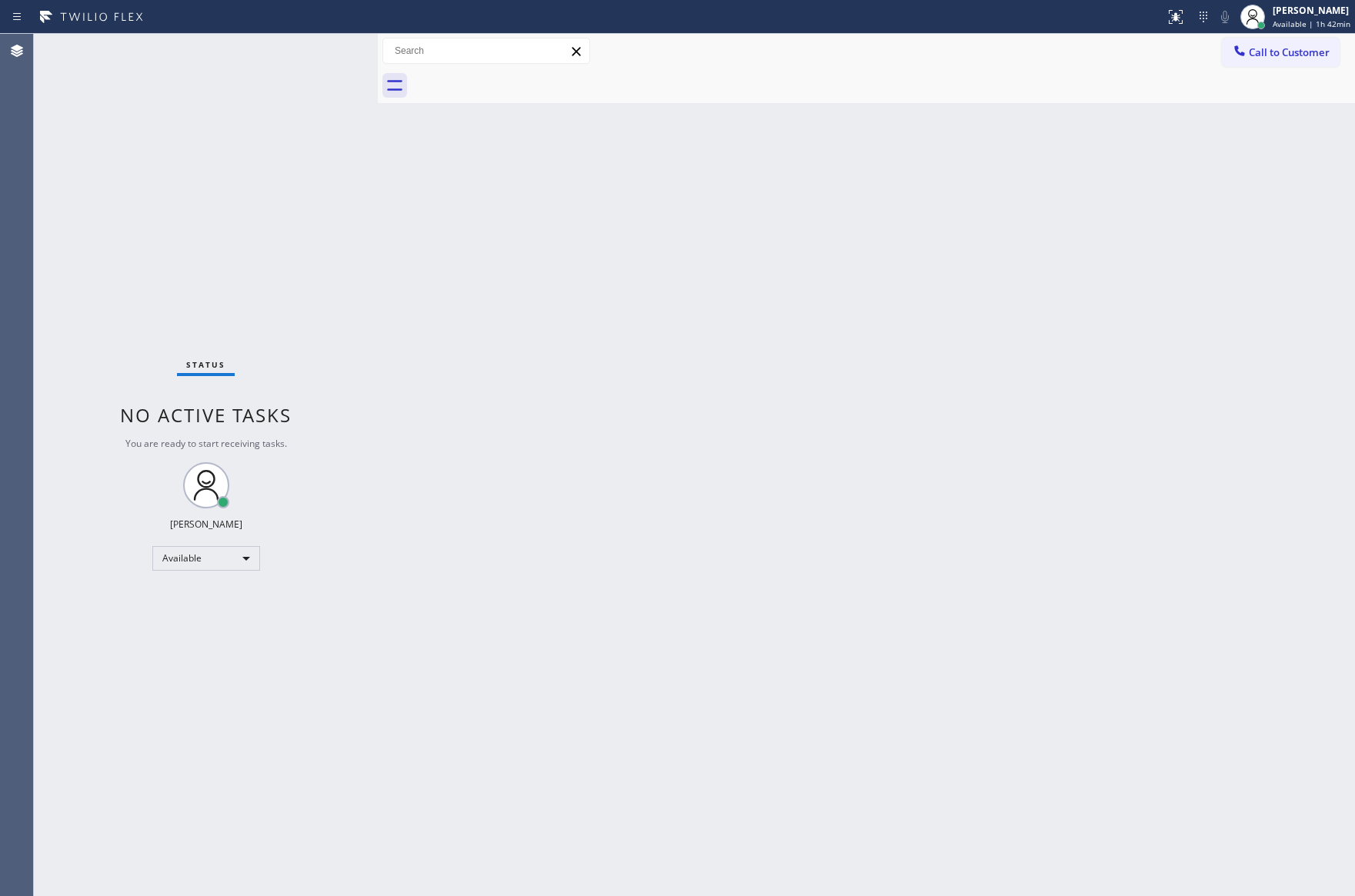
drag, startPoint x: 762, startPoint y: 443, endPoint x: 811, endPoint y: 346, distance: 108.7
click at [769, 431] on div "Back to Dashboard Change Sender ID Customers Technicians Select a contact Outbo…" at bounding box center [866, 465] width 977 height 862
click at [1028, 467] on div "Back to Dashboard Change Sender ID Customers Technicians Select a contact Outbo…" at bounding box center [866, 465] width 977 height 862
click at [1293, 35] on div "Call to Customer Outbound call Location Search location Your caller id phone nu…" at bounding box center [866, 51] width 977 height 35
click at [1274, 55] on span "Call to Customer" at bounding box center [1289, 52] width 81 height 14
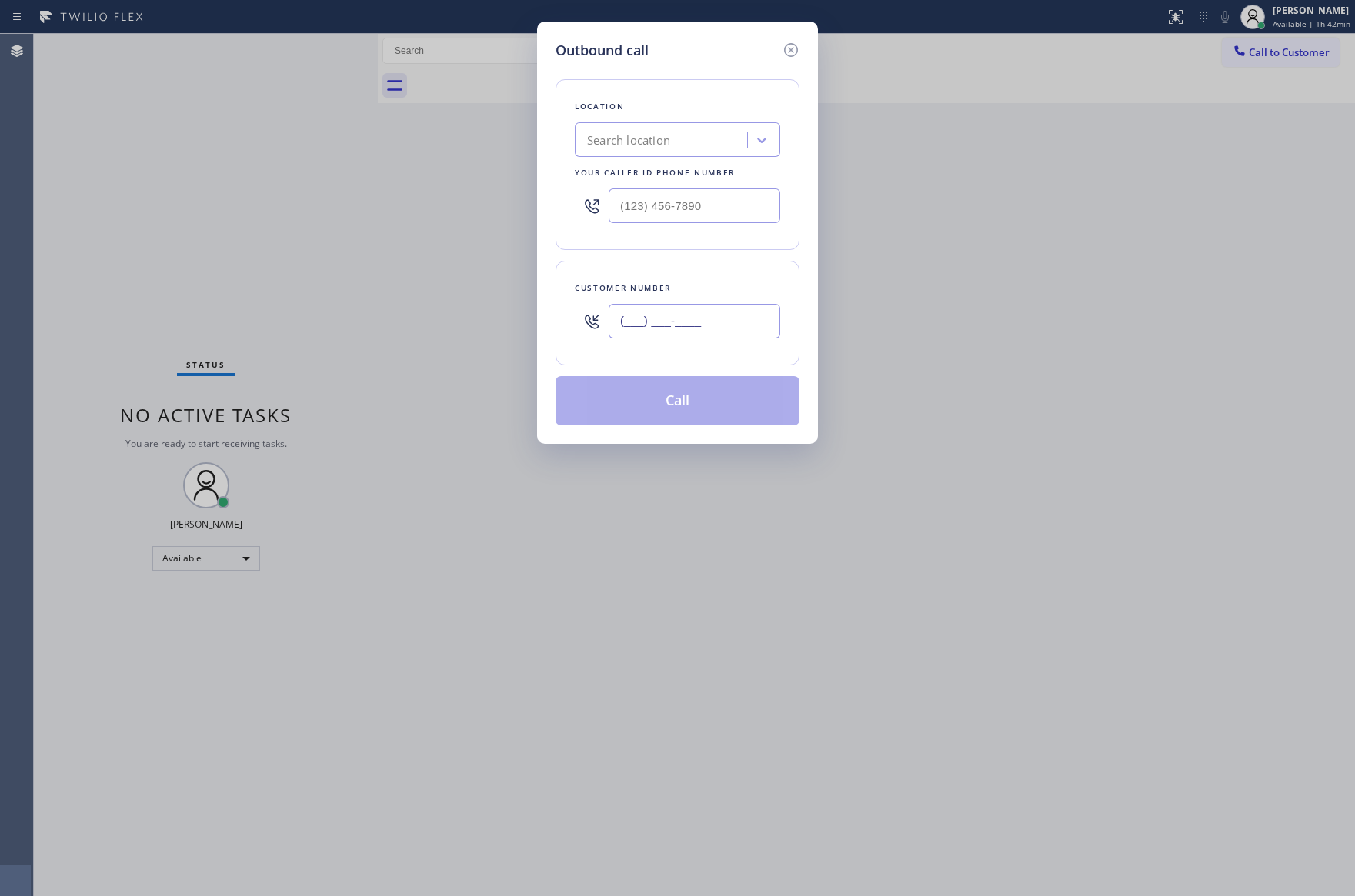
click at [748, 321] on input "(___) ___-____" at bounding box center [694, 321] width 171 height 35
paste input "760) 520-3646"
type input "[PHONE_NUMBER]"
click at [665, 135] on div "Search location" at bounding box center [628, 140] width 83 height 17
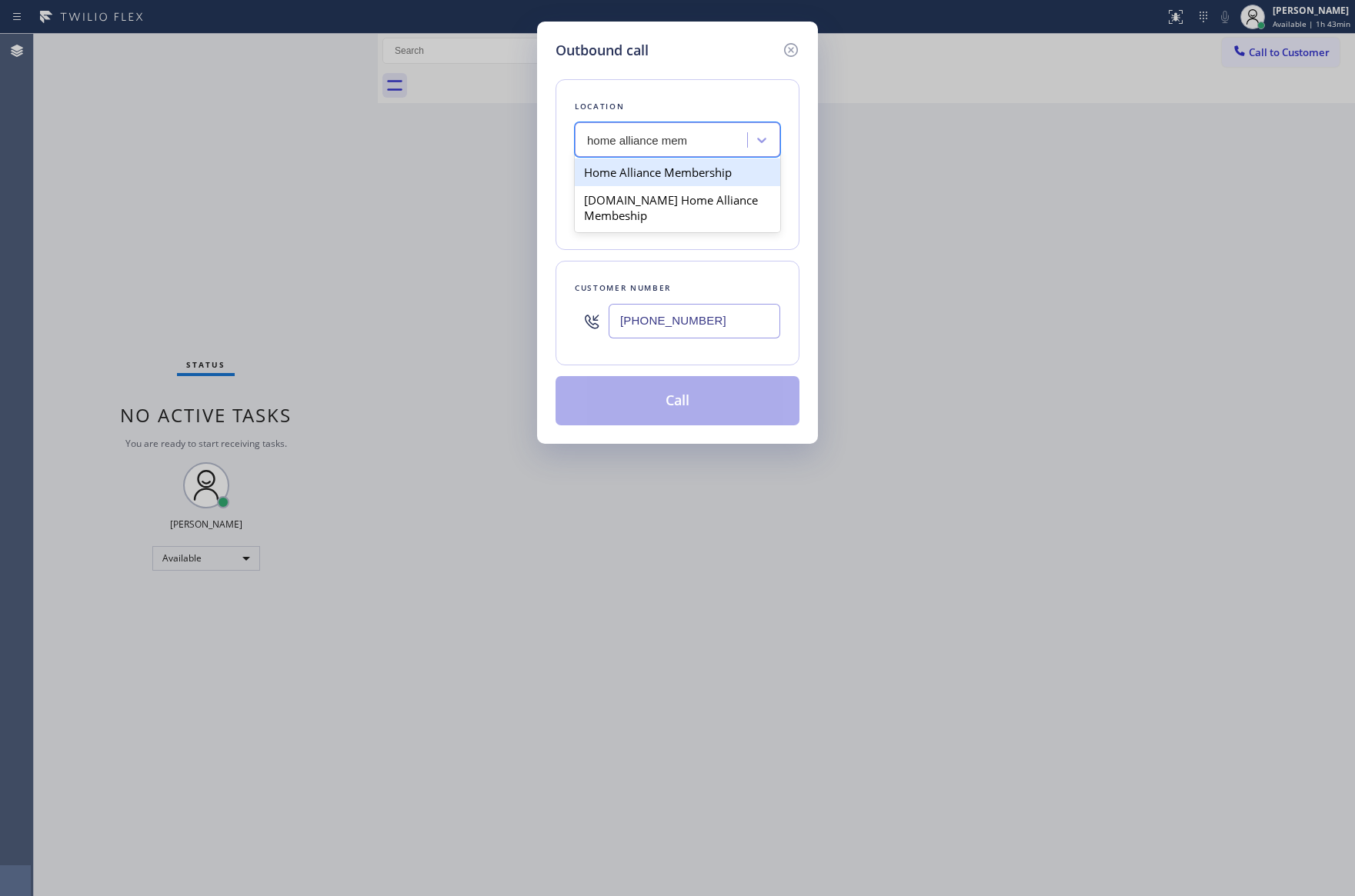
type input "home alliance me"
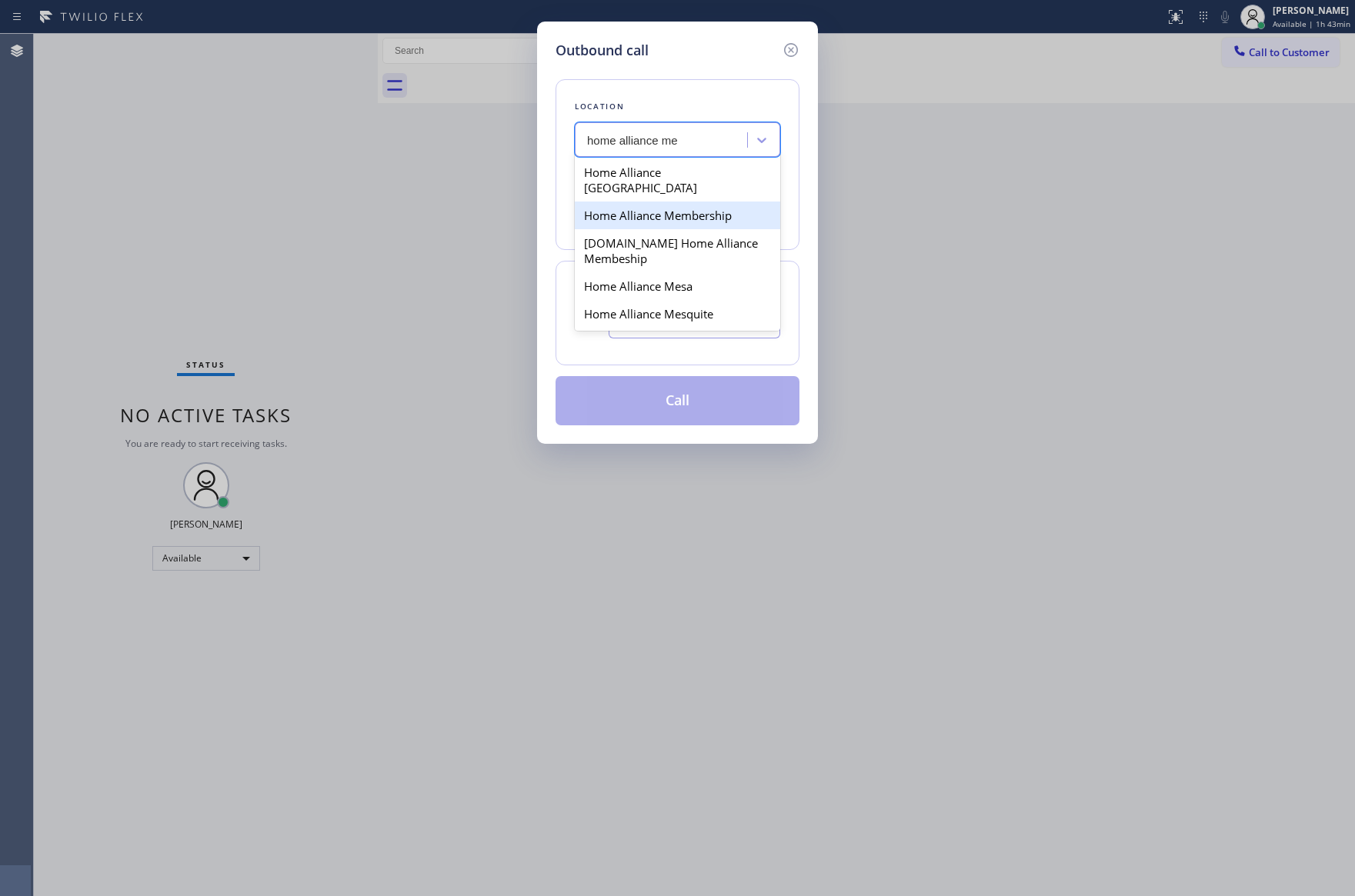
click at [700, 214] on div "Home Alliance Membership" at bounding box center [678, 215] width 205 height 27
type input "[PHONE_NUMBER]"
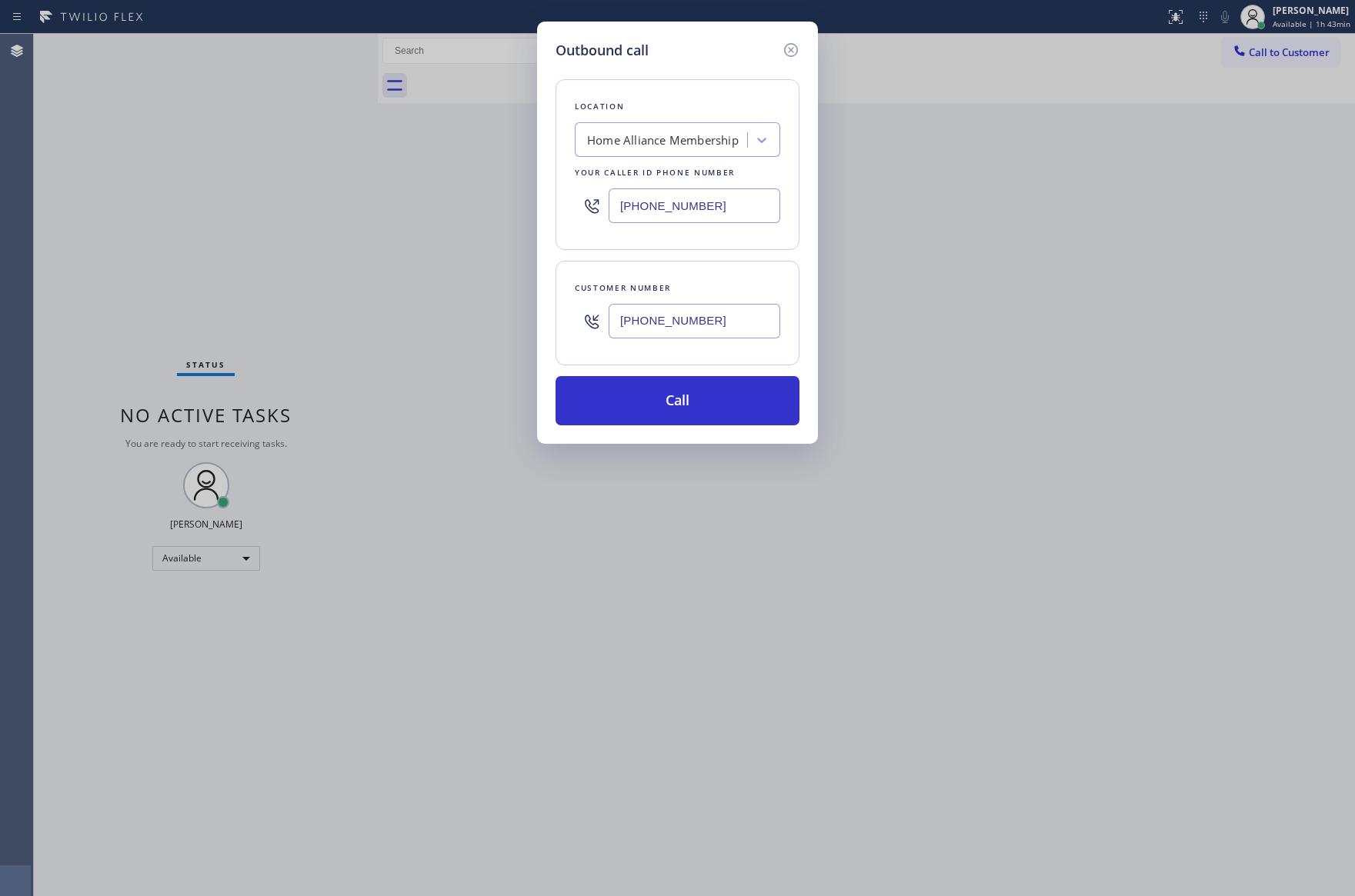
click at [753, 257] on div "Location Home Alliance Membership Your caller id phone number (855) 946-3605 Cu…" at bounding box center [678, 243] width 244 height 364
click at [692, 414] on button "Call" at bounding box center [678, 401] width 244 height 49
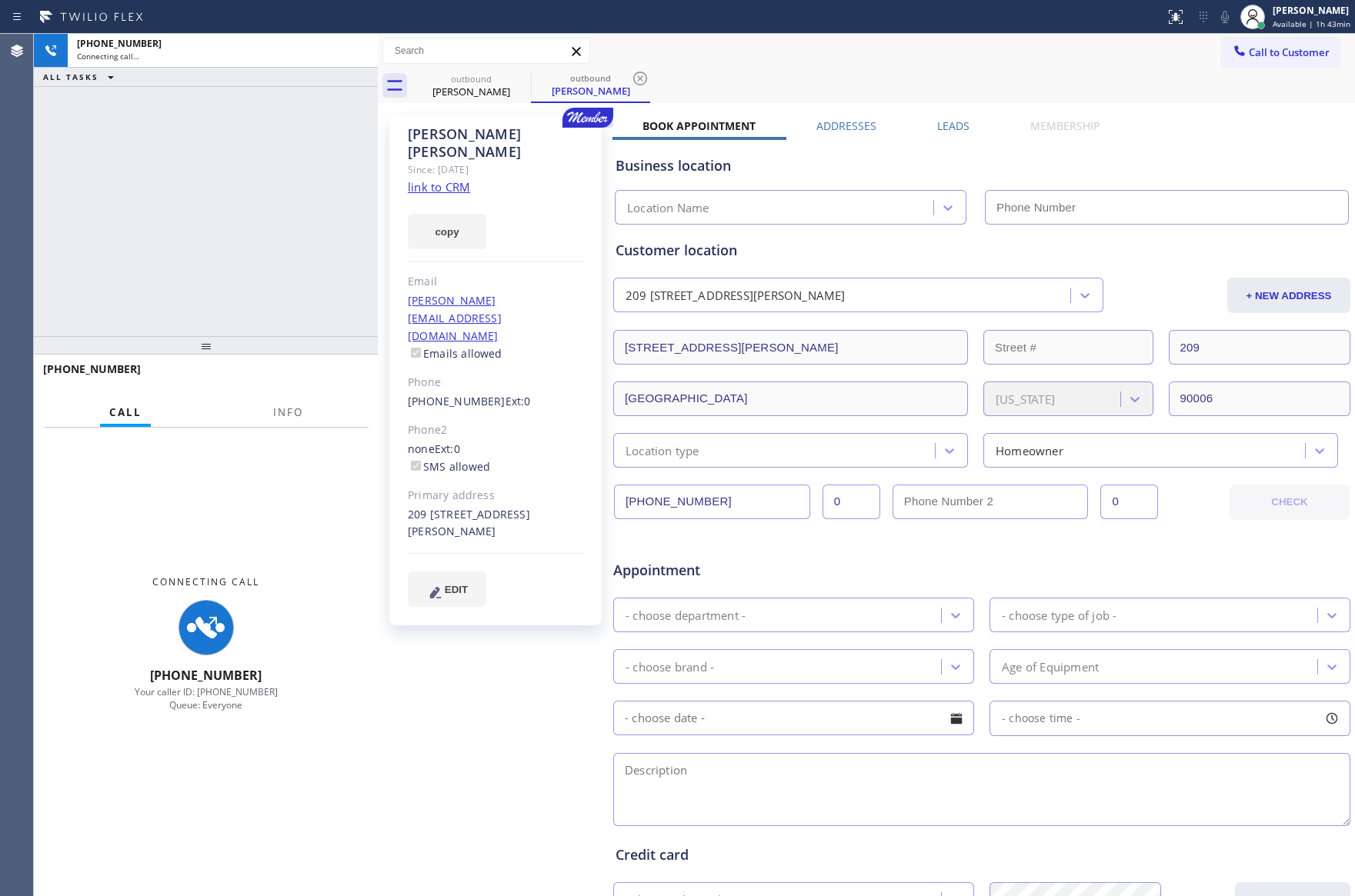
type input "[PHONE_NUMBER]"
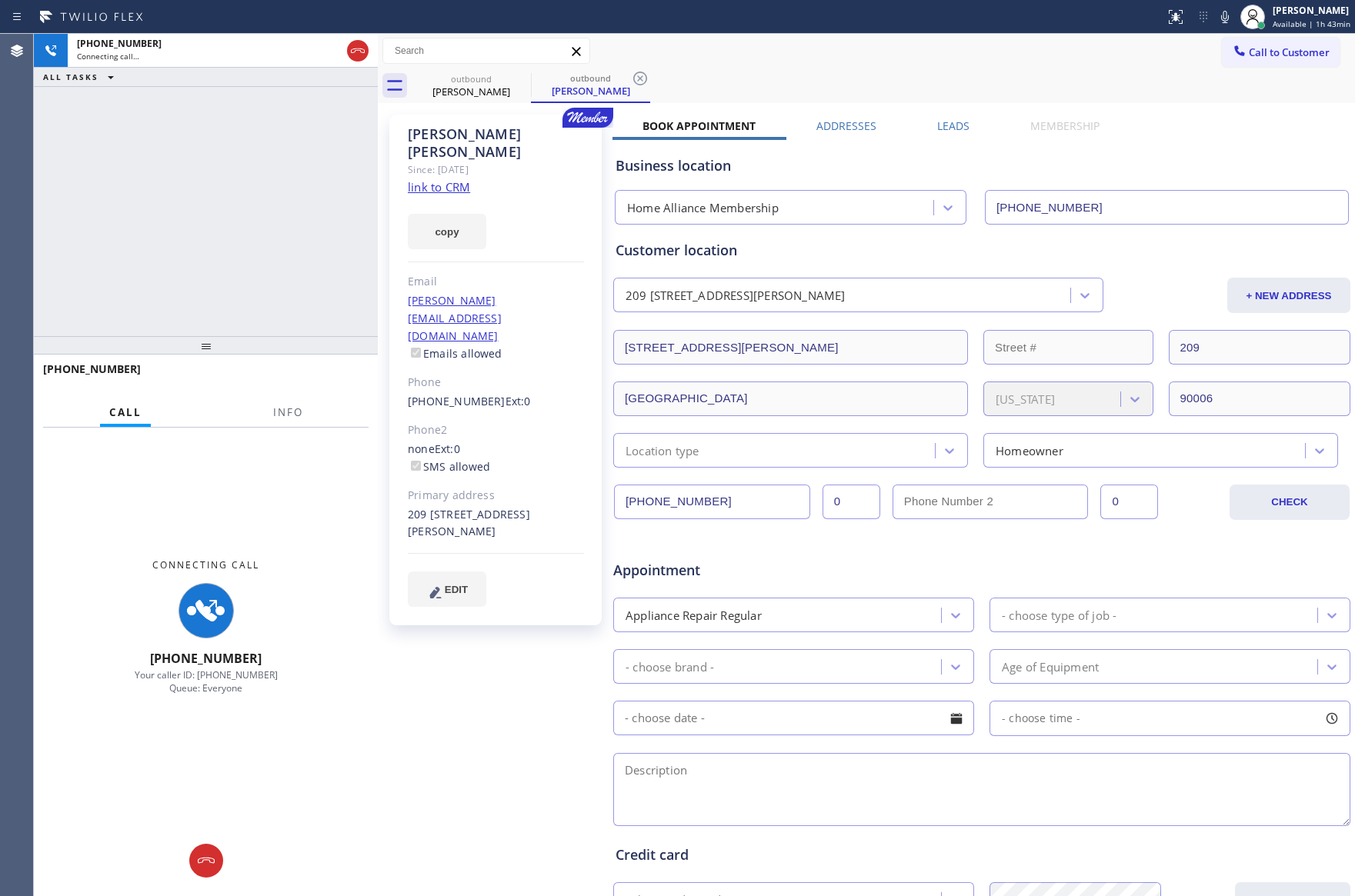
click at [268, 224] on div "+17605203646 Connecting call… ALL TASKS ALL TASKS ACTIVE TASKS TASKS IN WRAP UP" at bounding box center [206, 185] width 344 height 302
click at [352, 266] on div "+17605203646 Connecting call… ALL TASKS ALL TASKS ACTIVE TASKS TASKS IN WRAP UP" at bounding box center [206, 185] width 344 height 302
click at [351, 266] on div "+17605203646 Connecting call… ALL TASKS ALL TASKS ACTIVE TASKS TASKS IN WRAP UP" at bounding box center [206, 185] width 344 height 302
click at [289, 226] on div "+17605203646 Connecting call… ALL TASKS ALL TASKS ACTIVE TASKS TASKS IN WRAP UP" at bounding box center [206, 185] width 344 height 302
click at [323, 247] on div "+17605203646 Connecting call… ALL TASKS ALL TASKS ACTIVE TASKS TASKS IN WRAP UP" at bounding box center [206, 185] width 344 height 302
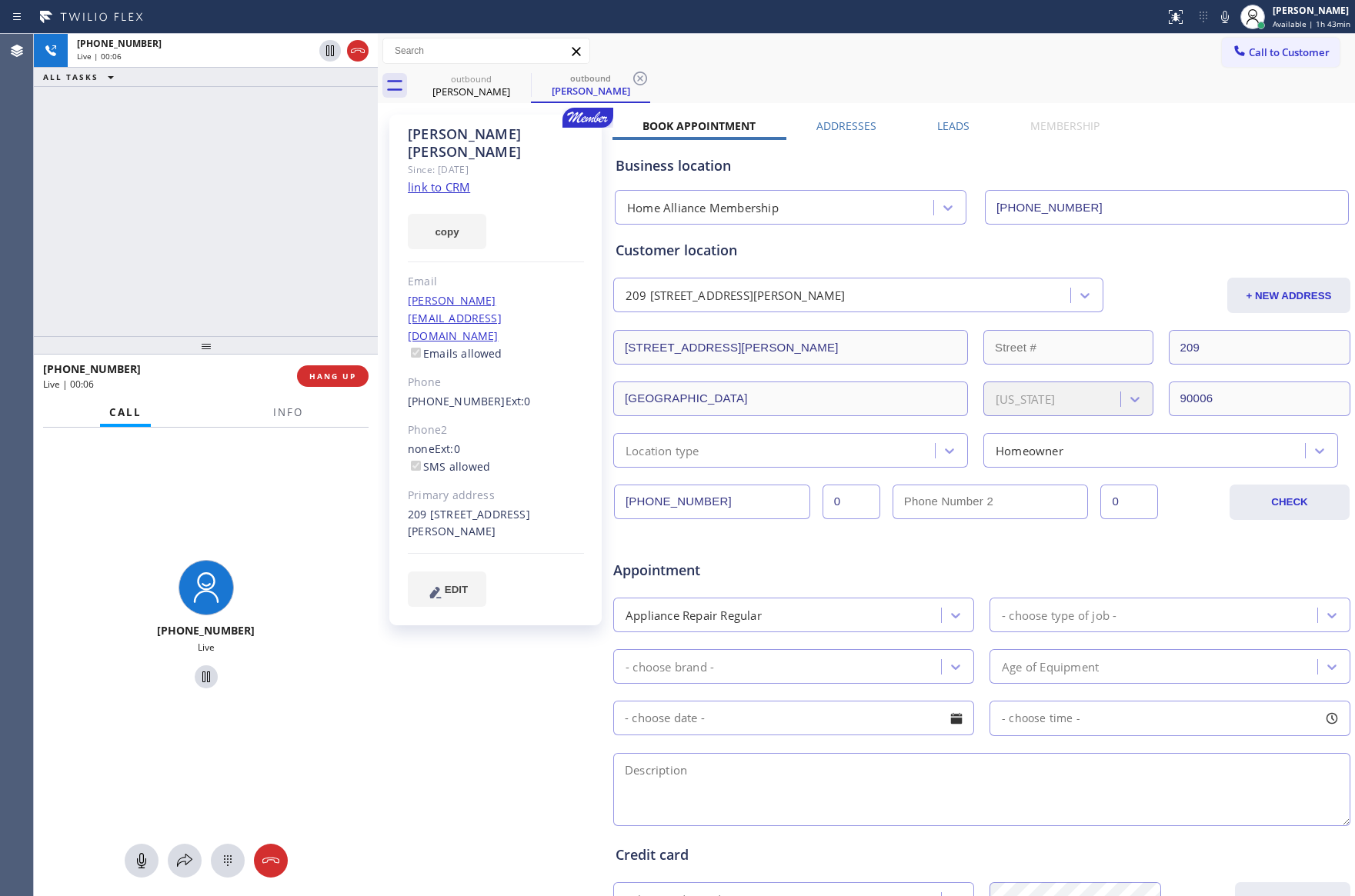
drag, startPoint x: 167, startPoint y: 195, endPoint x: 244, endPoint y: 372, distance: 193.0
click at [180, 229] on div "+17605203646 Live | 00:06 ALL TASKS ALL TASKS ACTIVE TASKS TASKS IN WRAP UP" at bounding box center [206, 185] width 344 height 302
drag, startPoint x: 309, startPoint y: 377, endPoint x: 306, endPoint y: 332, distance: 45.1
click at [310, 363] on div "+17605203646 Live | 00:06 HANG UP" at bounding box center [205, 376] width 325 height 40
click at [276, 205] on div "+17605203646 Live | 00:07 ALL TASKS ALL TASKS ACTIVE TASKS TASKS IN WRAP UP" at bounding box center [206, 185] width 344 height 302
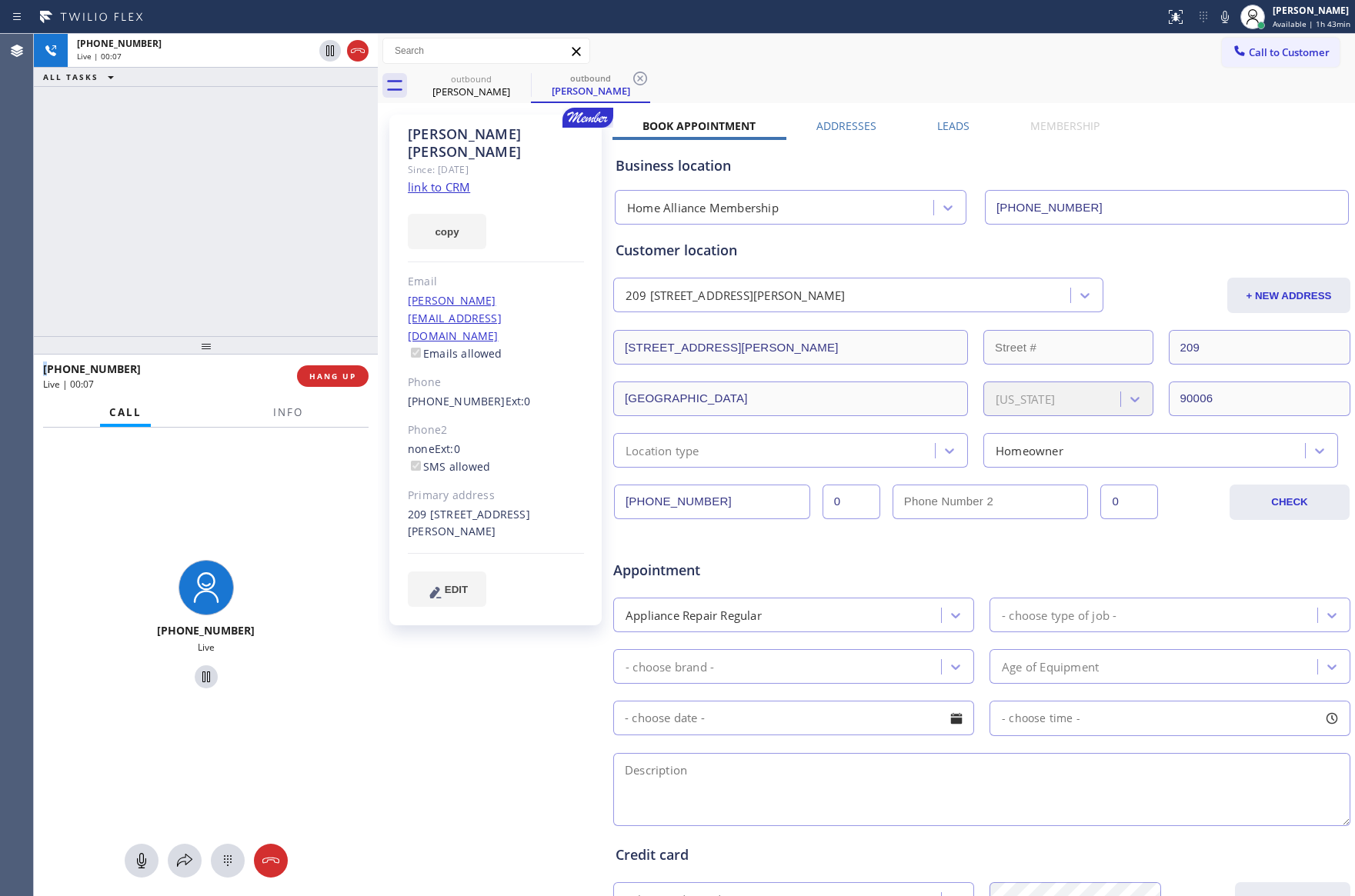
click at [276, 205] on div "+17605203646 Live | 00:07 ALL TASKS ALL TASKS ACTIVE TASKS TASKS IN WRAP UP" at bounding box center [206, 185] width 344 height 302
drag, startPoint x: 187, startPoint y: 200, endPoint x: 300, endPoint y: 394, distance: 224.5
click at [204, 250] on div "+17605203646 Live | 00:45 ALL TASKS ALL TASKS ACTIVE TASKS TASKS IN WRAP UP" at bounding box center [206, 185] width 344 height 302
click at [325, 378] on span "HANG UP" at bounding box center [332, 376] width 47 height 11
click at [264, 252] on div "+17605203646 Live | 00:46 ALL TASKS ALL TASKS ACTIVE TASKS TASKS IN WRAP UP" at bounding box center [206, 185] width 344 height 302
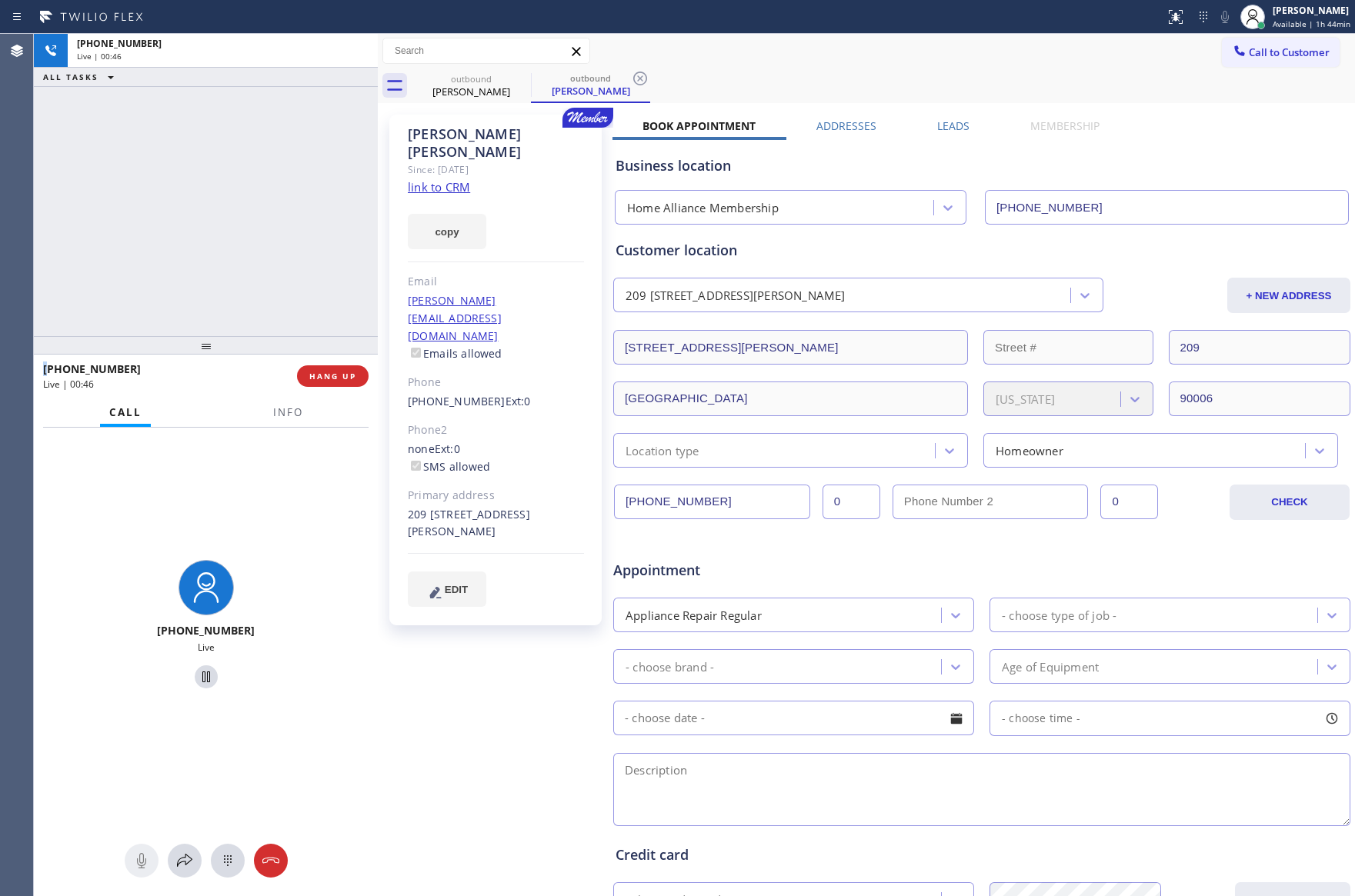
click at [264, 249] on div "+17605203646 Live | 00:46 ALL TASKS ALL TASKS ACTIVE TASKS TASKS IN WRAP UP" at bounding box center [206, 185] width 344 height 302
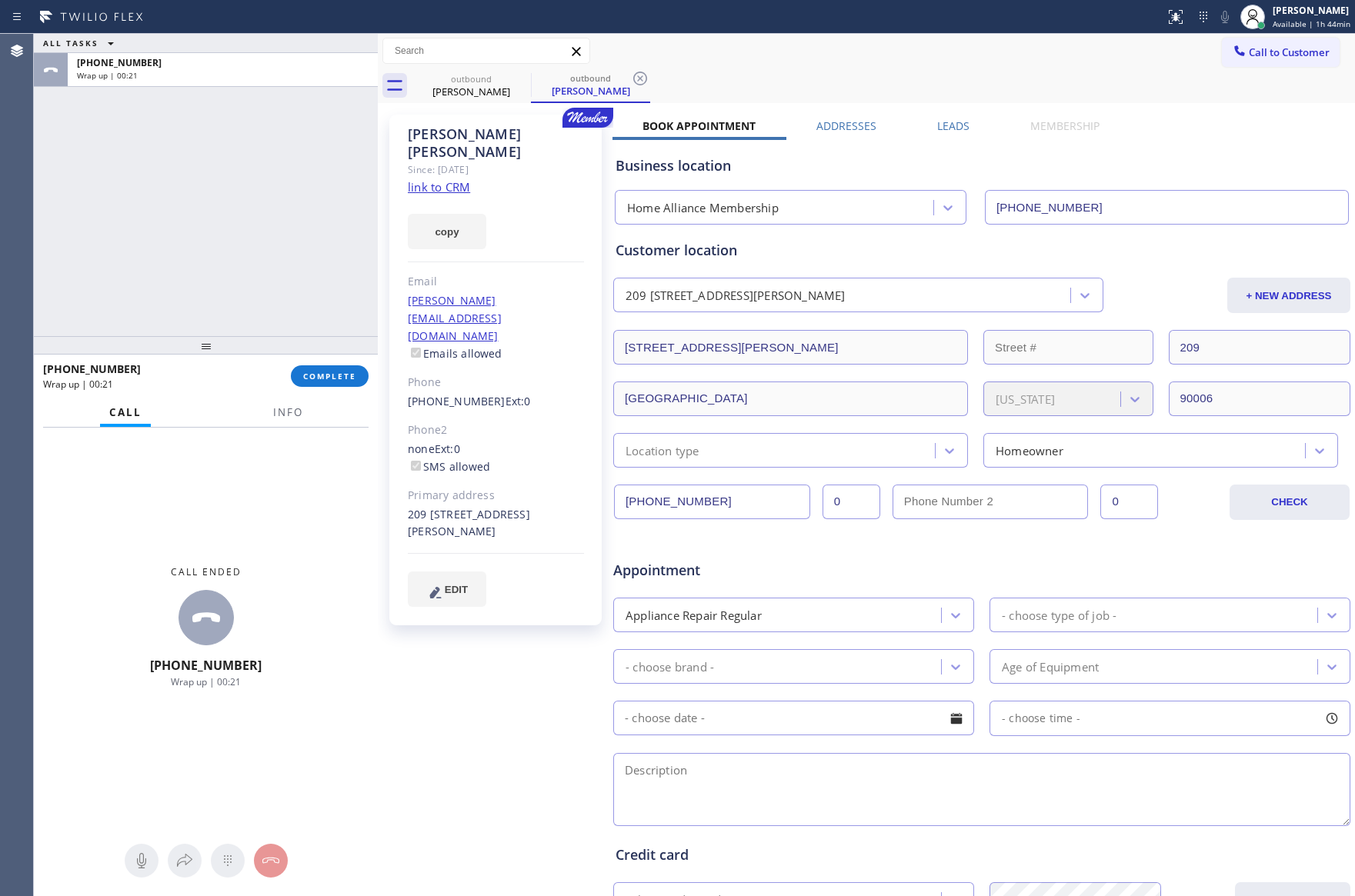
click at [285, 248] on div "ALL TASKS ALL TASKS ACTIVE TASKS TASKS IN WRAP UP +17605203646 Wrap up | 00:21" at bounding box center [206, 185] width 344 height 302
click at [331, 378] on span "COMPLETE" at bounding box center [330, 376] width 53 height 11
click at [291, 233] on div "ALL TASKS ALL TASKS ACTIVE TASKS TASKS IN WRAP UP +17605203646 Wrap up | 00:22" at bounding box center [206, 185] width 344 height 302
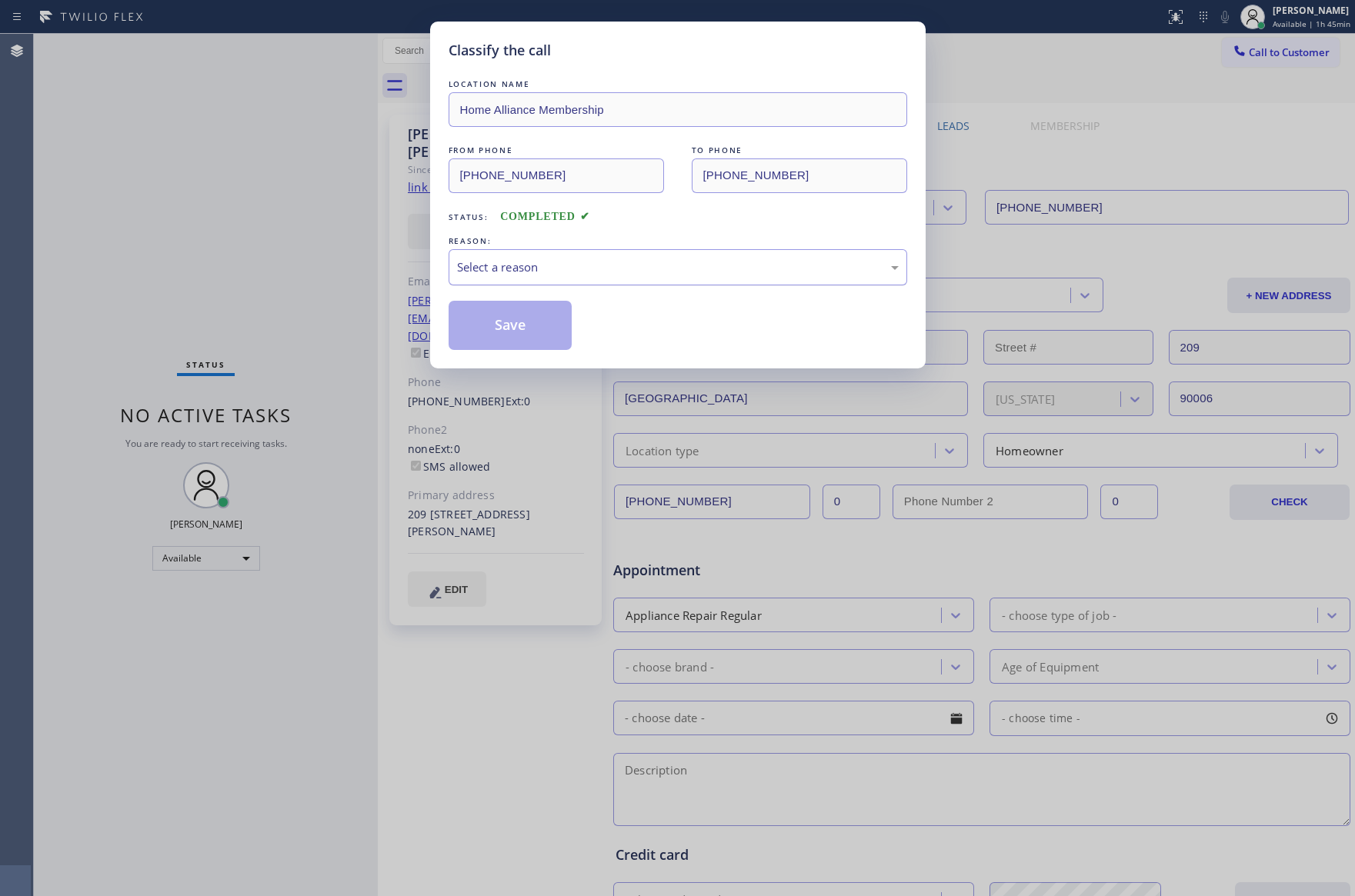
click at [580, 284] on div "Select a reason" at bounding box center [678, 266] width 459 height 36
click at [569, 325] on button "Save" at bounding box center [510, 326] width 124 height 49
click at [510, 320] on button "Save" at bounding box center [510, 326] width 124 height 49
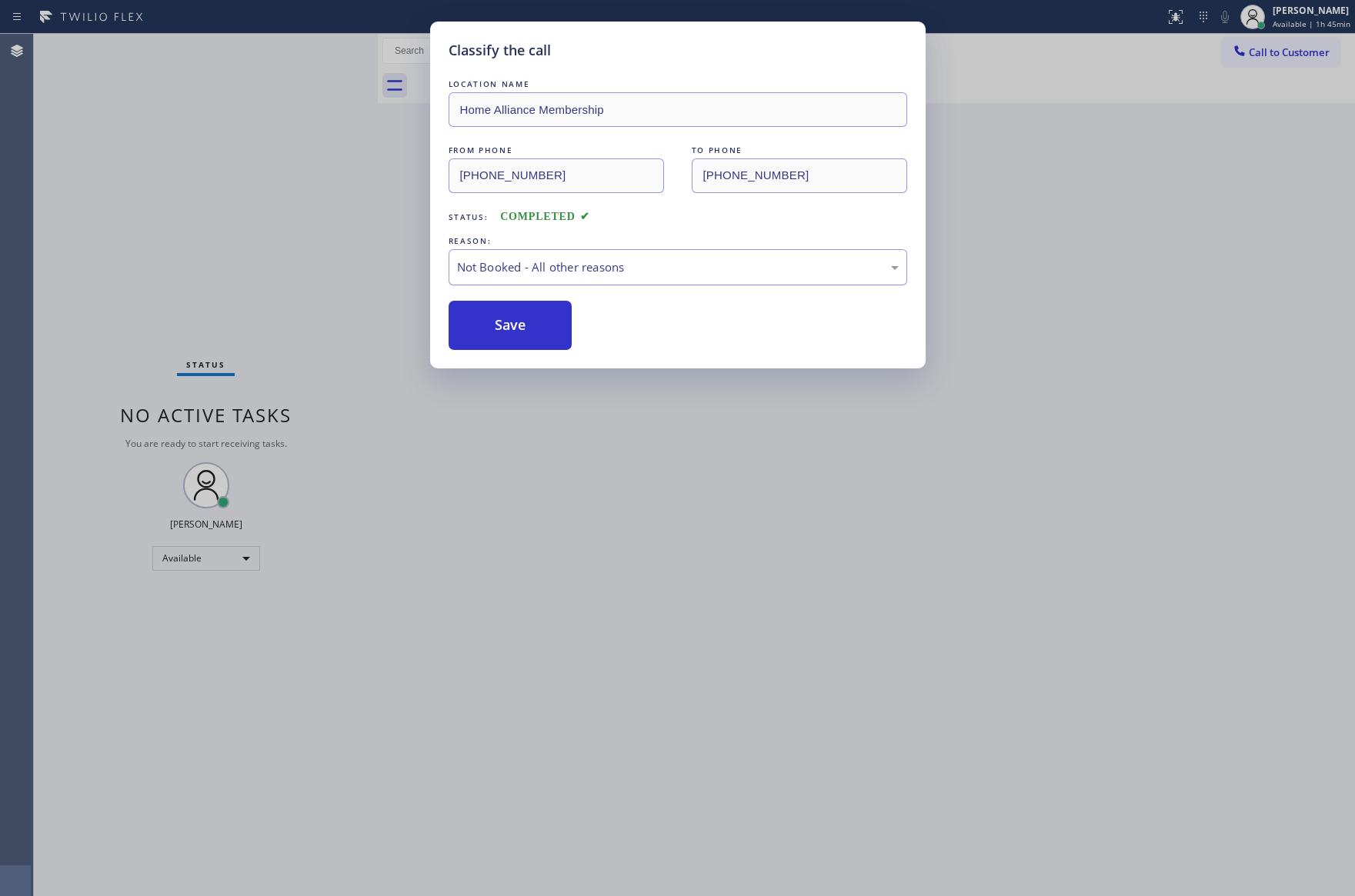
drag, startPoint x: 510, startPoint y: 320, endPoint x: 511, endPoint y: 263, distance: 57.0
click at [510, 318] on button "Save" at bounding box center [510, 326] width 124 height 49
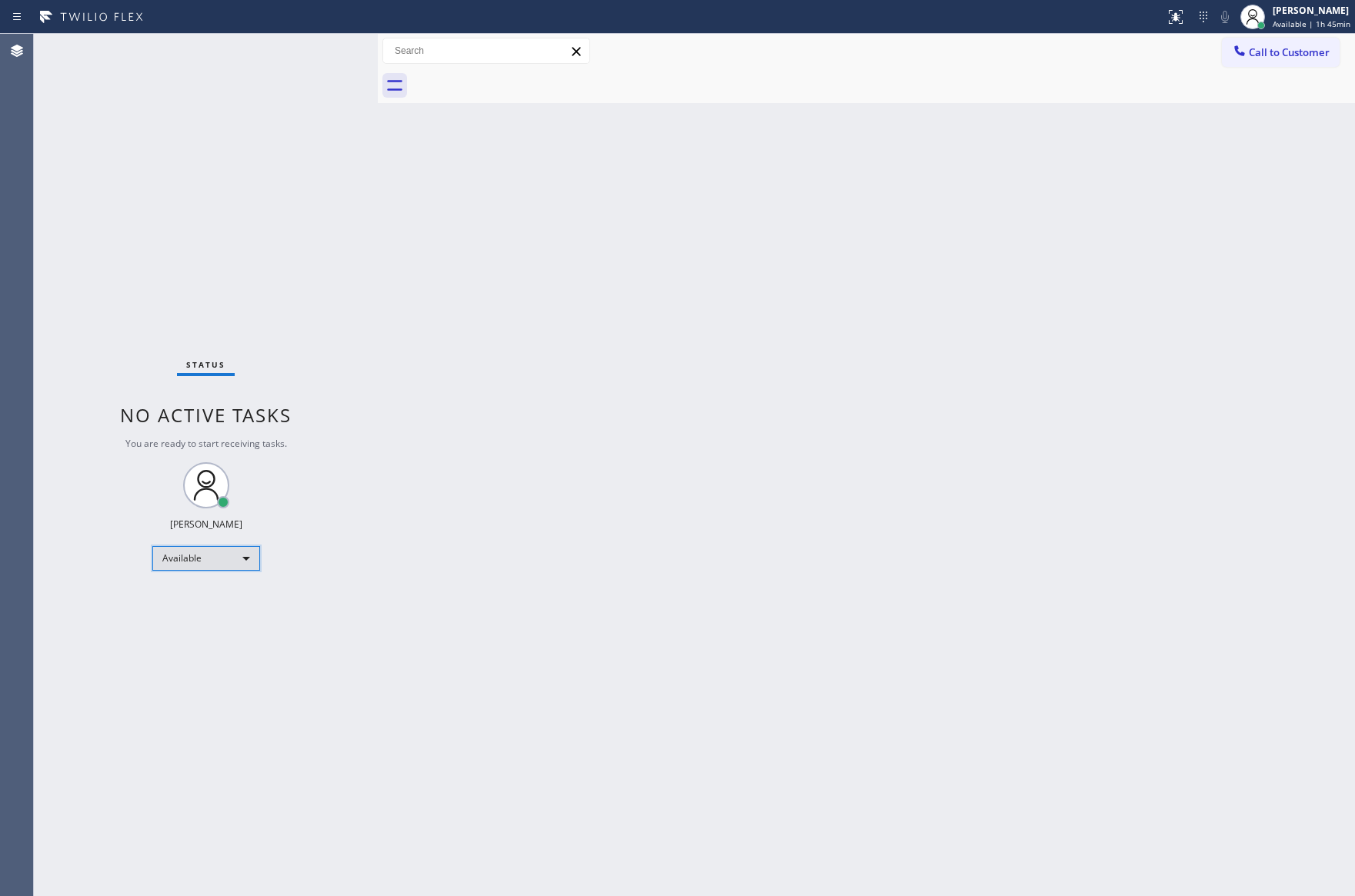
click at [197, 550] on div "Available" at bounding box center [206, 558] width 108 height 25
click at [222, 638] on li "Break" at bounding box center [203, 637] width 103 height 18
drag, startPoint x: 970, startPoint y: 448, endPoint x: 905, endPoint y: 351, distance: 116.8
click at [963, 425] on div "Back to Dashboard Change Sender ID Customers Technicians Select a contact Outbo…" at bounding box center [866, 465] width 977 height 862
click at [979, 402] on div "Back to Dashboard Change Sender ID Customers Technicians Select a contact Outbo…" at bounding box center [866, 465] width 977 height 862
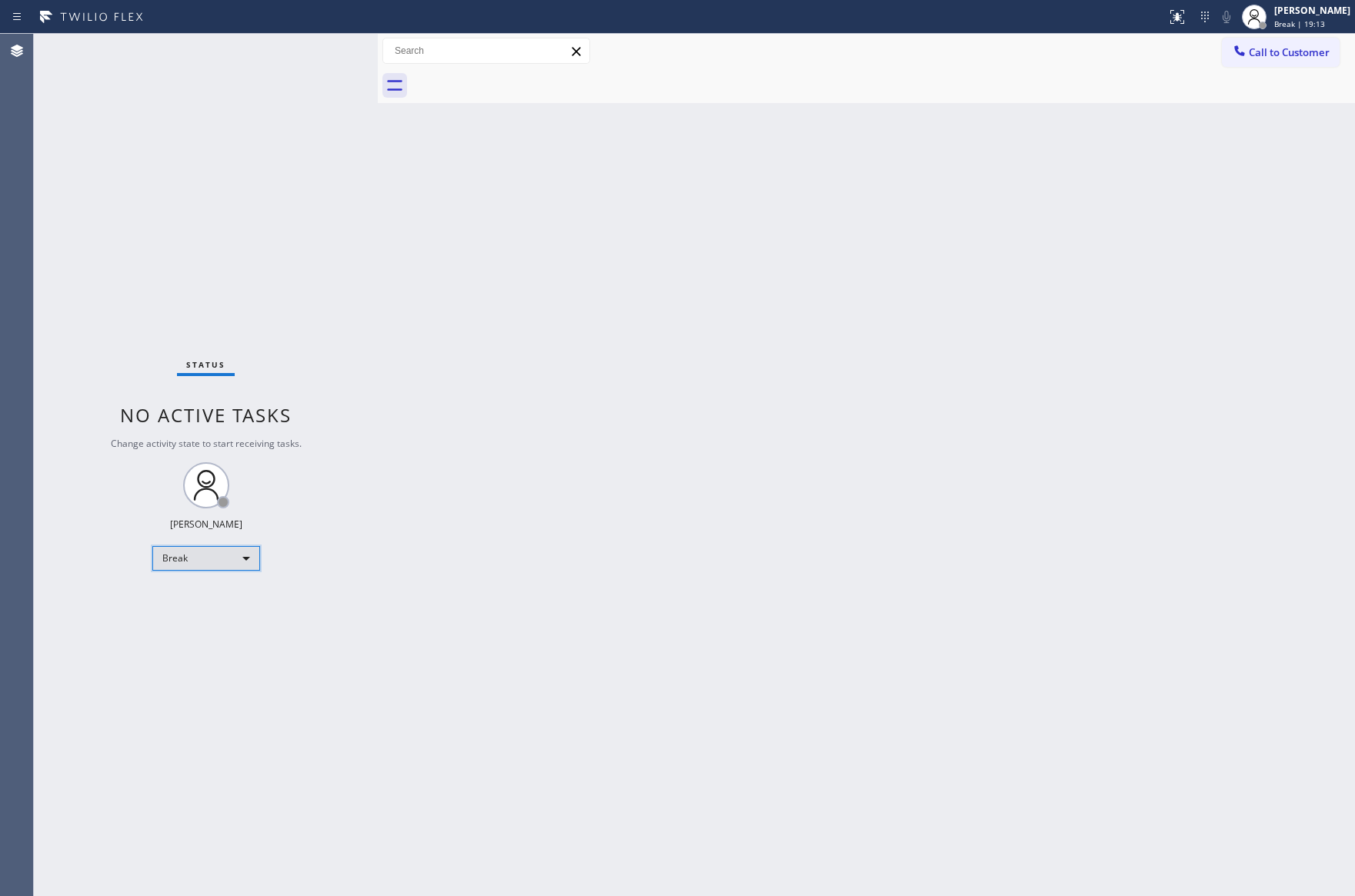
click at [176, 558] on div "Break" at bounding box center [206, 558] width 108 height 25
drag, startPoint x: 215, startPoint y: 594, endPoint x: 806, endPoint y: 576, distance: 591.3
click at [229, 594] on li "Available" at bounding box center [203, 599] width 103 height 18
click at [817, 568] on div "Back to Dashboard Change Sender ID Customers Technicians Select a contact Outbo…" at bounding box center [866, 465] width 977 height 862
click at [333, 630] on div "Status No active tasks You are ready to start receiving tasks. [PERSON_NAME] Av…" at bounding box center [206, 465] width 344 height 862
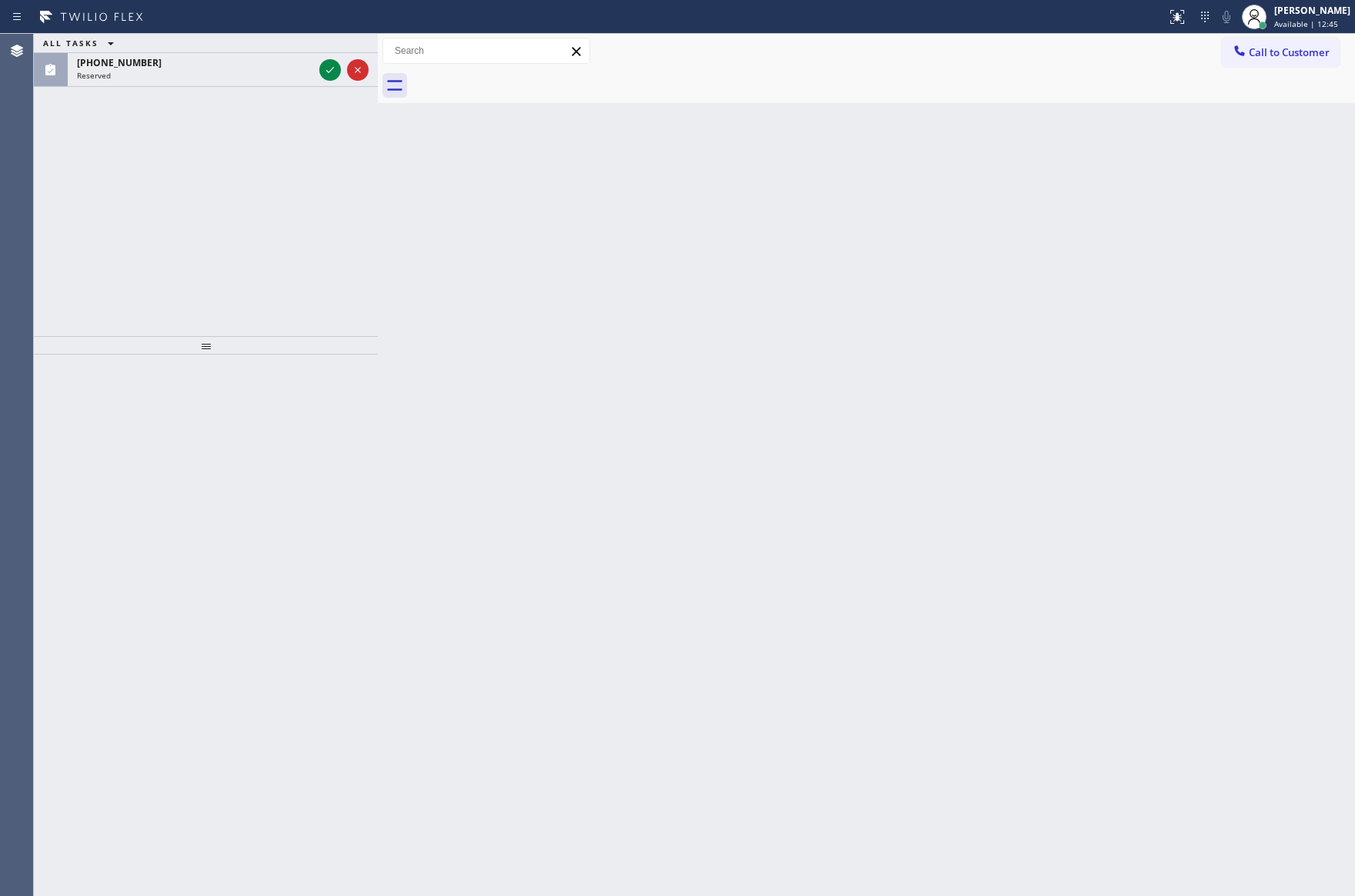
drag, startPoint x: 325, startPoint y: 62, endPoint x: 317, endPoint y: 130, distance: 68.5
click at [325, 62] on icon at bounding box center [330, 70] width 18 height 18
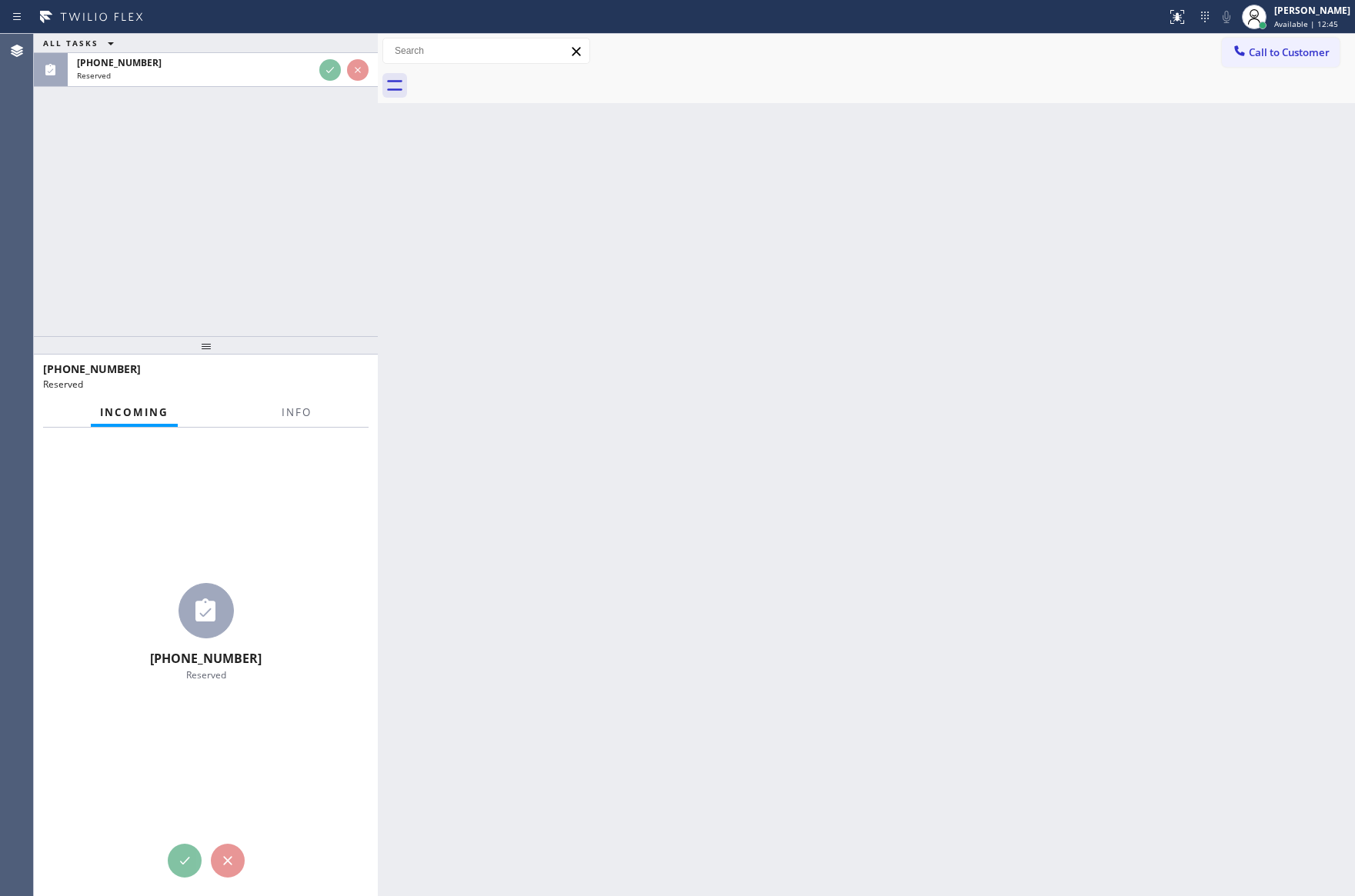
click at [316, 164] on div "ALL TASKS ALL TASKS ACTIVE TASKS TASKS IN WRAP UP (818) 399-7156 Reserved" at bounding box center [206, 185] width 344 height 302
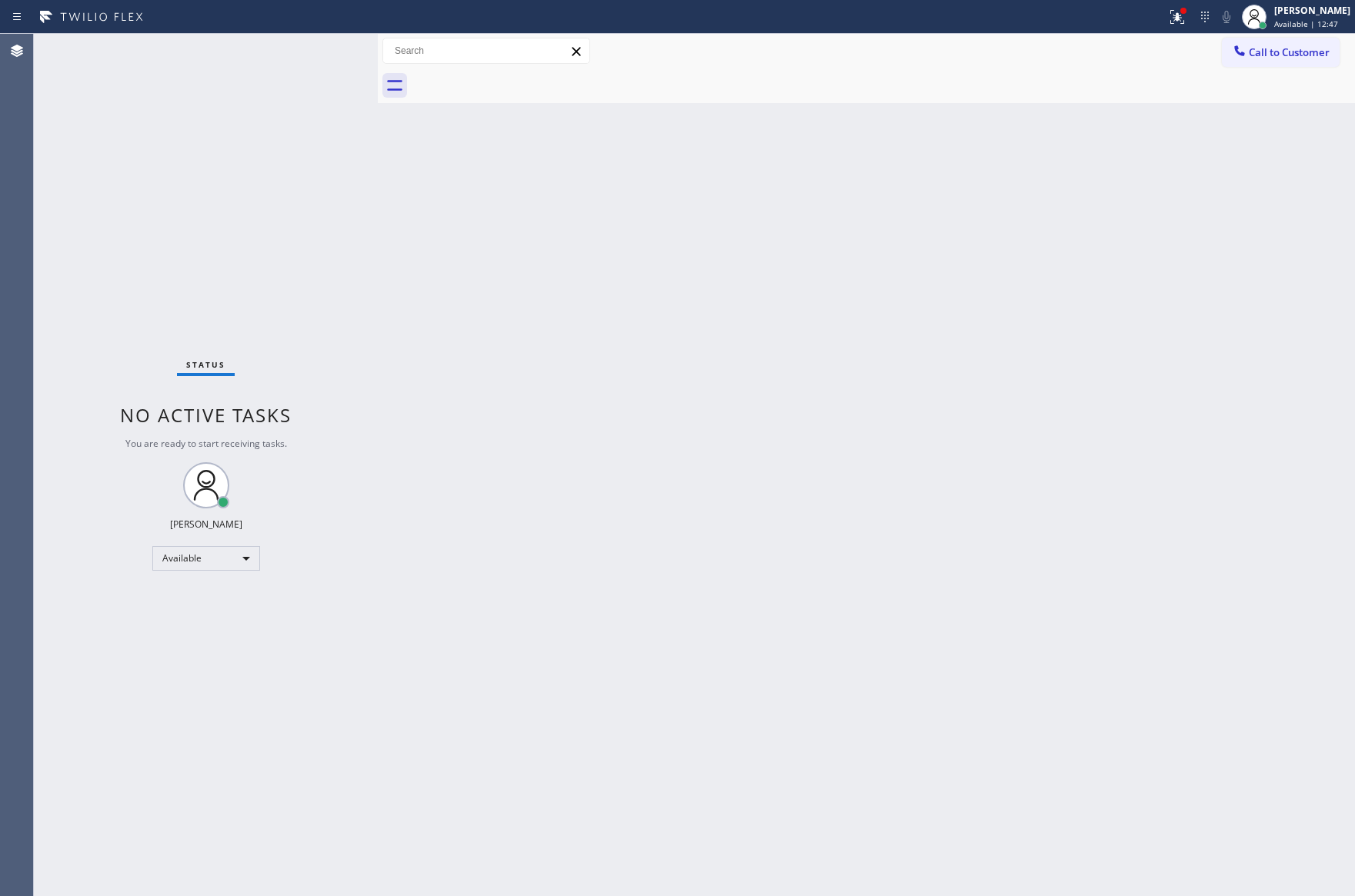
click at [769, 444] on div "Back to Dashboard Change Sender ID Customers Technicians Select a contact Outbo…" at bounding box center [866, 465] width 977 height 862
drag, startPoint x: 461, startPoint y: 399, endPoint x: 596, endPoint y: 505, distance: 171.6
click at [506, 432] on div "Back to Dashboard Change Sender ID Customers Technicians Select a contact Outbo…" at bounding box center [866, 465] width 977 height 862
drag, startPoint x: 785, startPoint y: 528, endPoint x: 797, endPoint y: 546, distance: 21.6
click at [785, 528] on div "Back to Dashboard Change Sender ID Customers Technicians Select a contact Outbo…" at bounding box center [866, 465] width 977 height 862
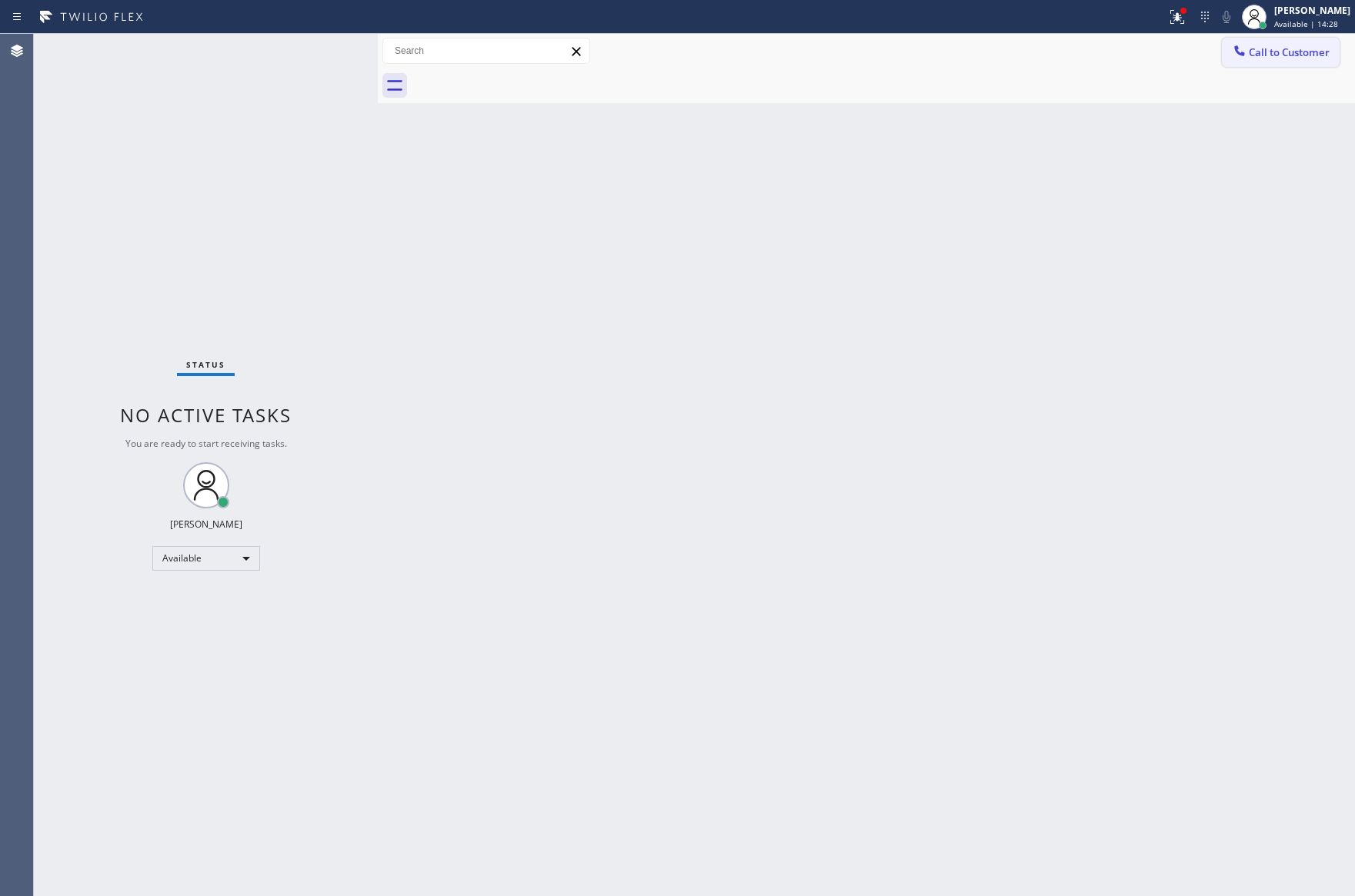
click at [1279, 46] on span "Call to Customer" at bounding box center [1289, 52] width 81 height 14
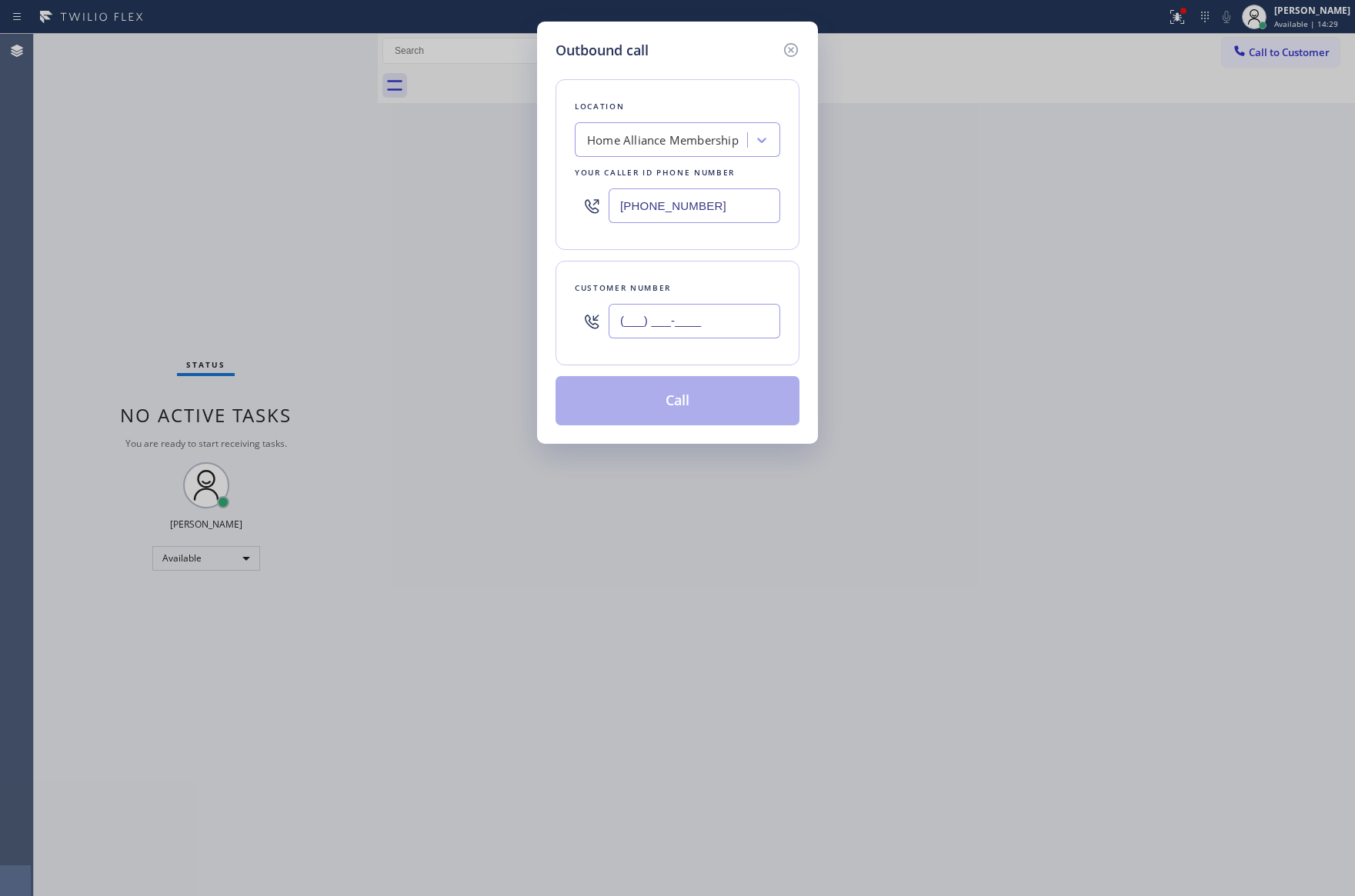
click at [666, 329] on input "(___) ___-____" at bounding box center [694, 321] width 171 height 35
paste input "206) 550-6506"
type input "(206) 550-6506"
click at [681, 256] on div "Location Home Alliance Membership Your caller id phone number (855) 946-3605 Cu…" at bounding box center [678, 243] width 244 height 364
click at [678, 249] on div "Location Home Alliance Membership Your caller id phone number (855) 946-3605" at bounding box center [678, 165] width 244 height 171
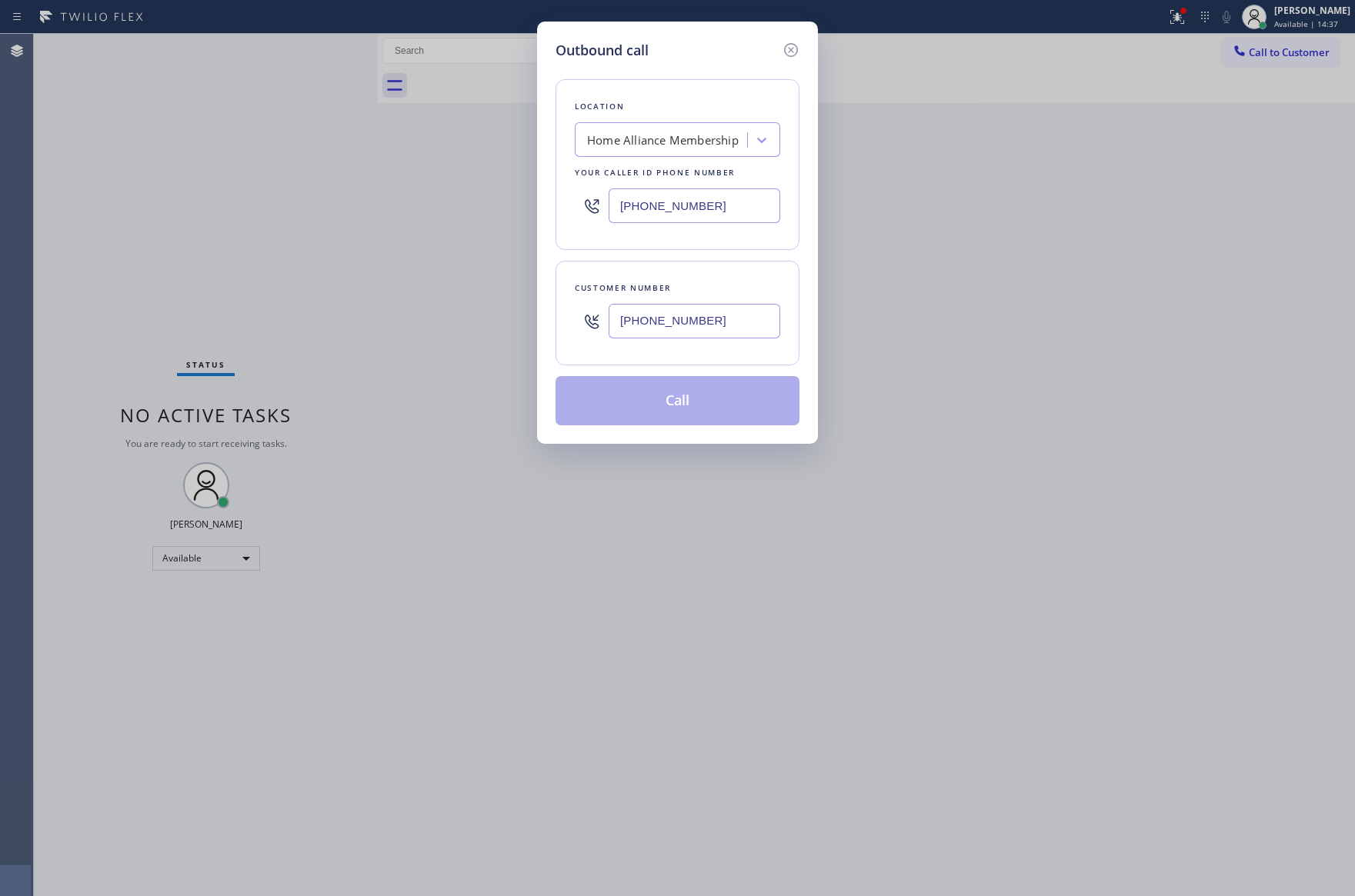
click at [551, 253] on div "Outbound call Location Home Alliance Membership Your caller id phone number (85…" at bounding box center [678, 232] width 281 height 422
click at [710, 414] on button "Call" at bounding box center [678, 401] width 244 height 49
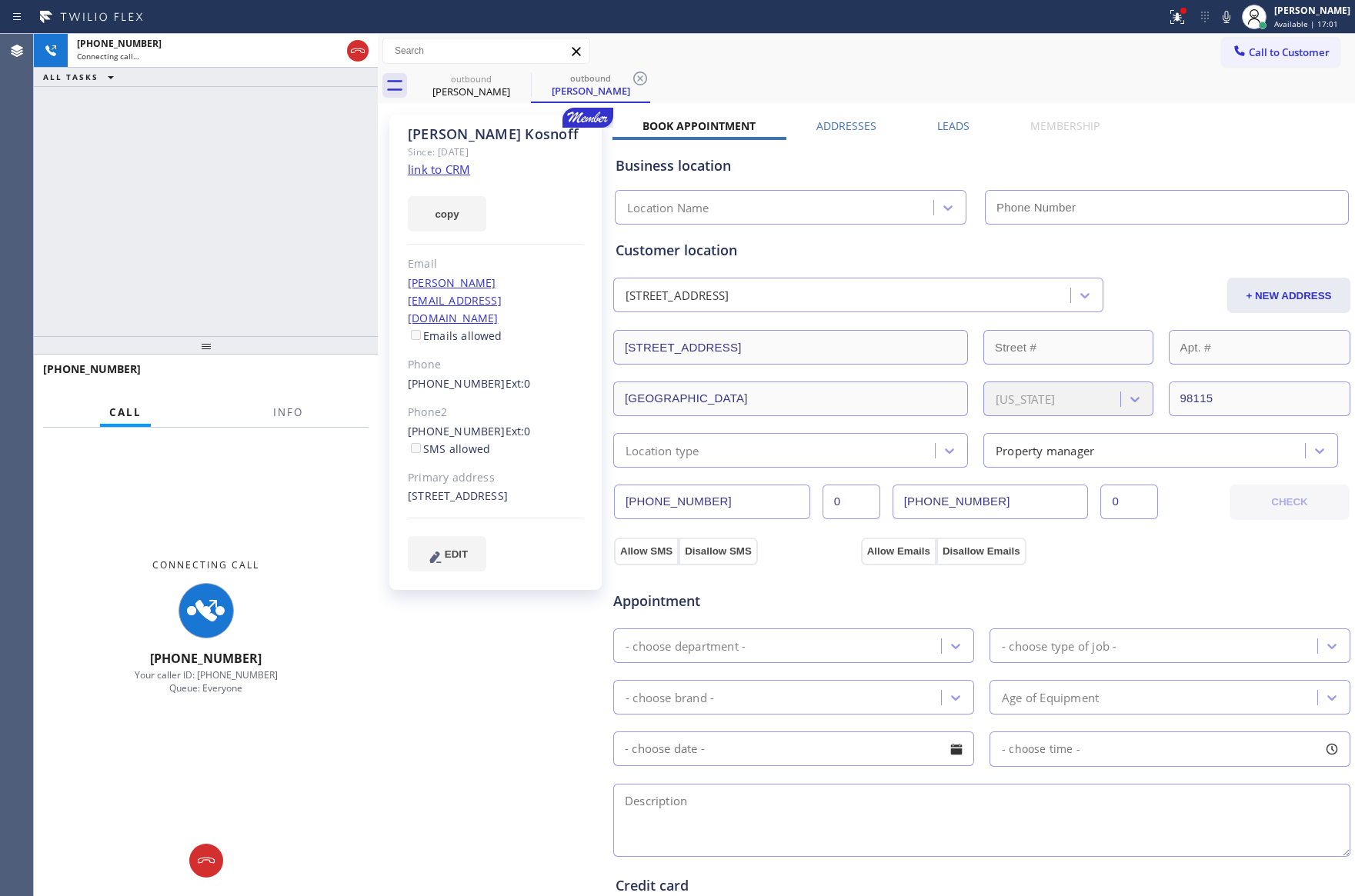
click at [167, 224] on div "+12065506506 Connecting call… ALL TASKS ALL TASKS ACTIVE TASKS TASKS IN WRAP UP" at bounding box center [206, 185] width 344 height 302
type input "[PHONE_NUMBER]"
click at [167, 221] on div "+12065506506 Connecting call… ALL TASKS ALL TASKS ACTIVE TASKS TASKS IN WRAP UP" at bounding box center [206, 185] width 344 height 302
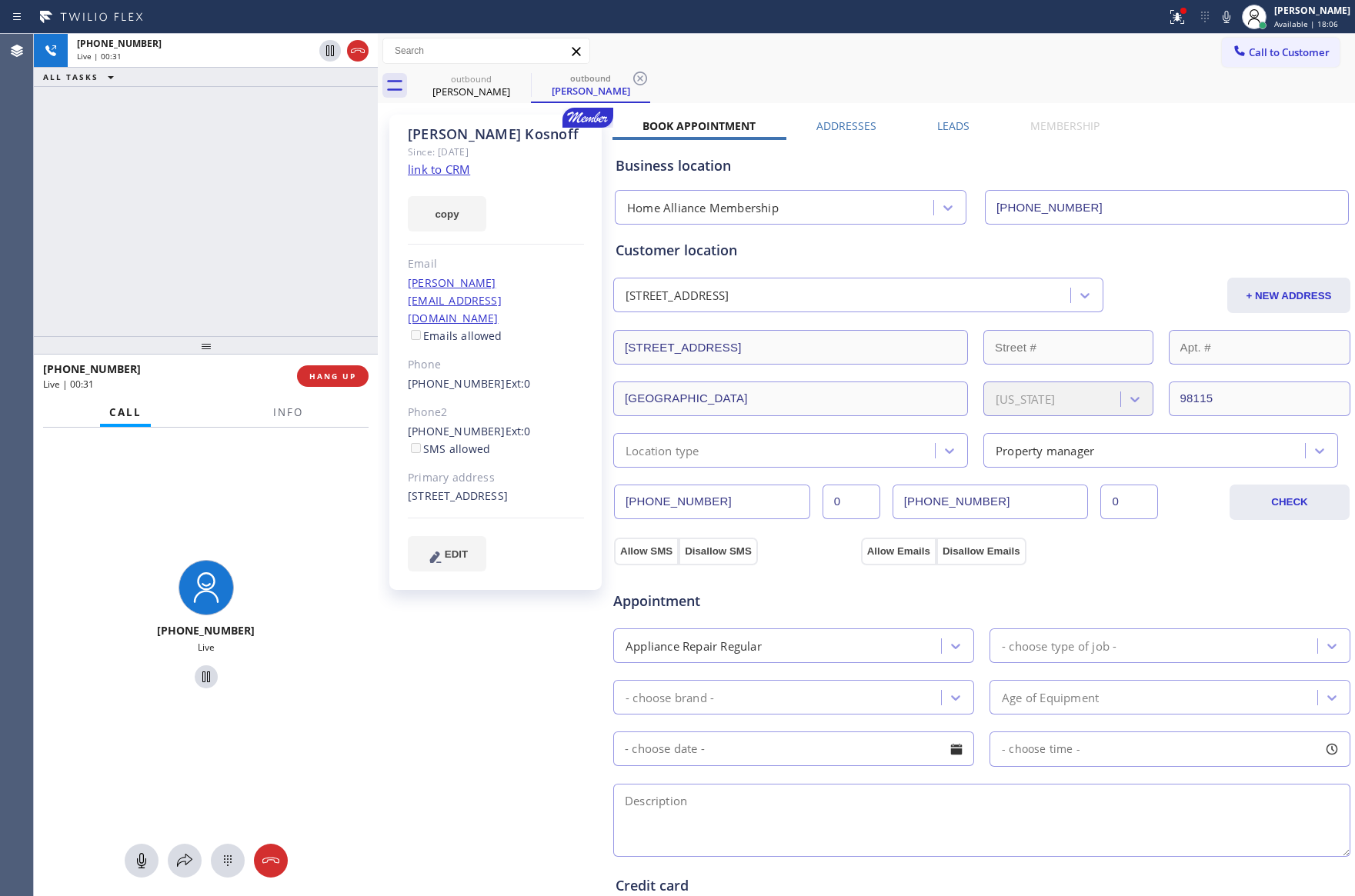
click at [206, 209] on div "+12065506506 Live | 00:31 ALL TASKS ALL TASKS ACTIVE TASKS TASKS IN WRAP UP" at bounding box center [206, 185] width 344 height 302
click at [206, 209] on div "+12065506506 Live | 00:32 ALL TASKS ALL TASKS ACTIVE TASKS TASKS IN WRAP UP" at bounding box center [206, 185] width 344 height 302
click at [342, 376] on span "HANG UP" at bounding box center [332, 376] width 47 height 11
click at [276, 226] on div "+12065506506 Live | 00:33 ALL TASKS ALL TASKS ACTIVE TASKS TASKS IN WRAP UP" at bounding box center [206, 185] width 344 height 302
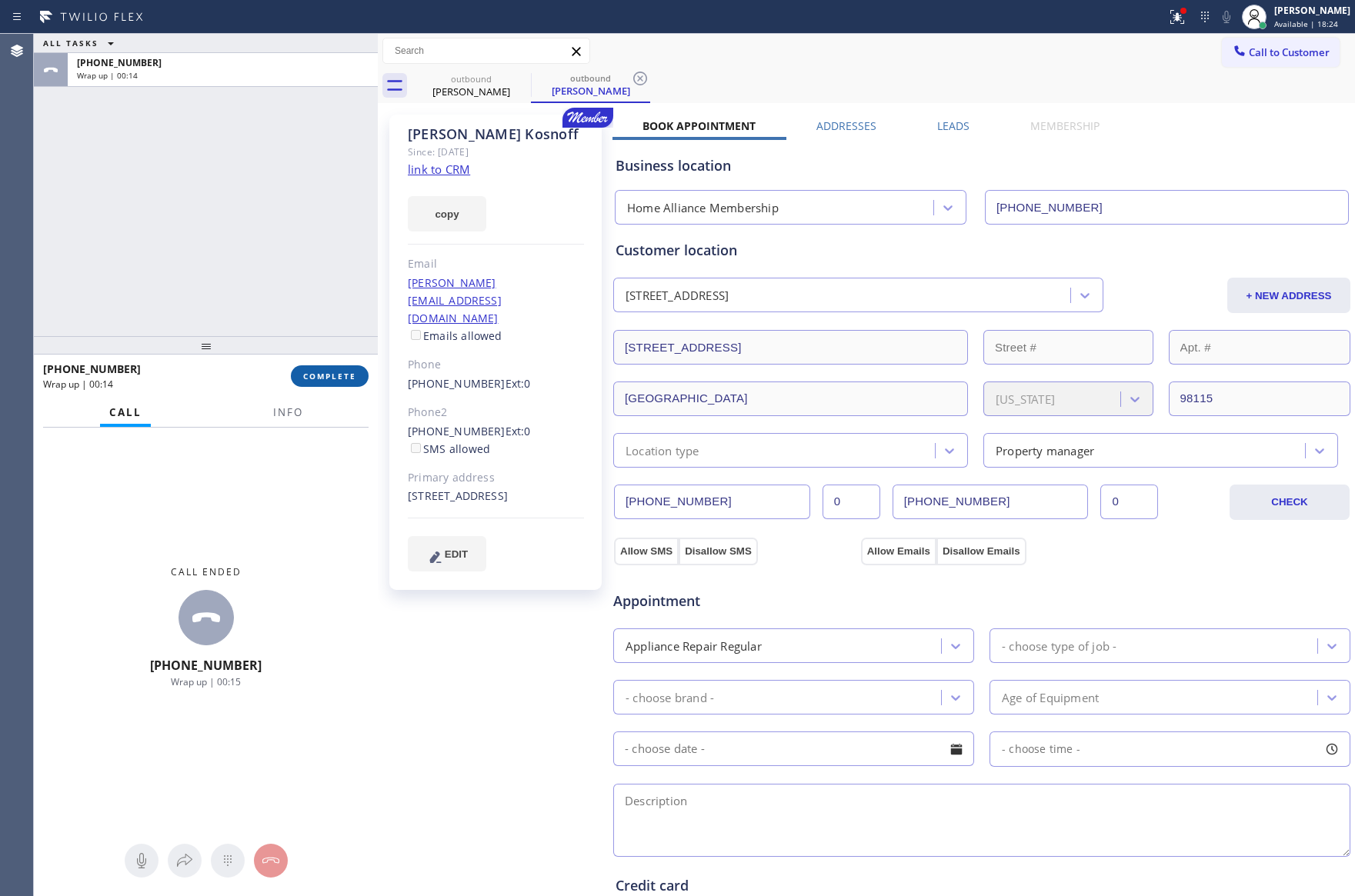
click at [323, 377] on span "COMPLETE" at bounding box center [330, 376] width 53 height 11
click at [308, 240] on div "ALL TASKS ALL TASKS ACTIVE TASKS TASKS IN WRAP UP +12065506506 Wrap up | 00:15" at bounding box center [206, 185] width 344 height 302
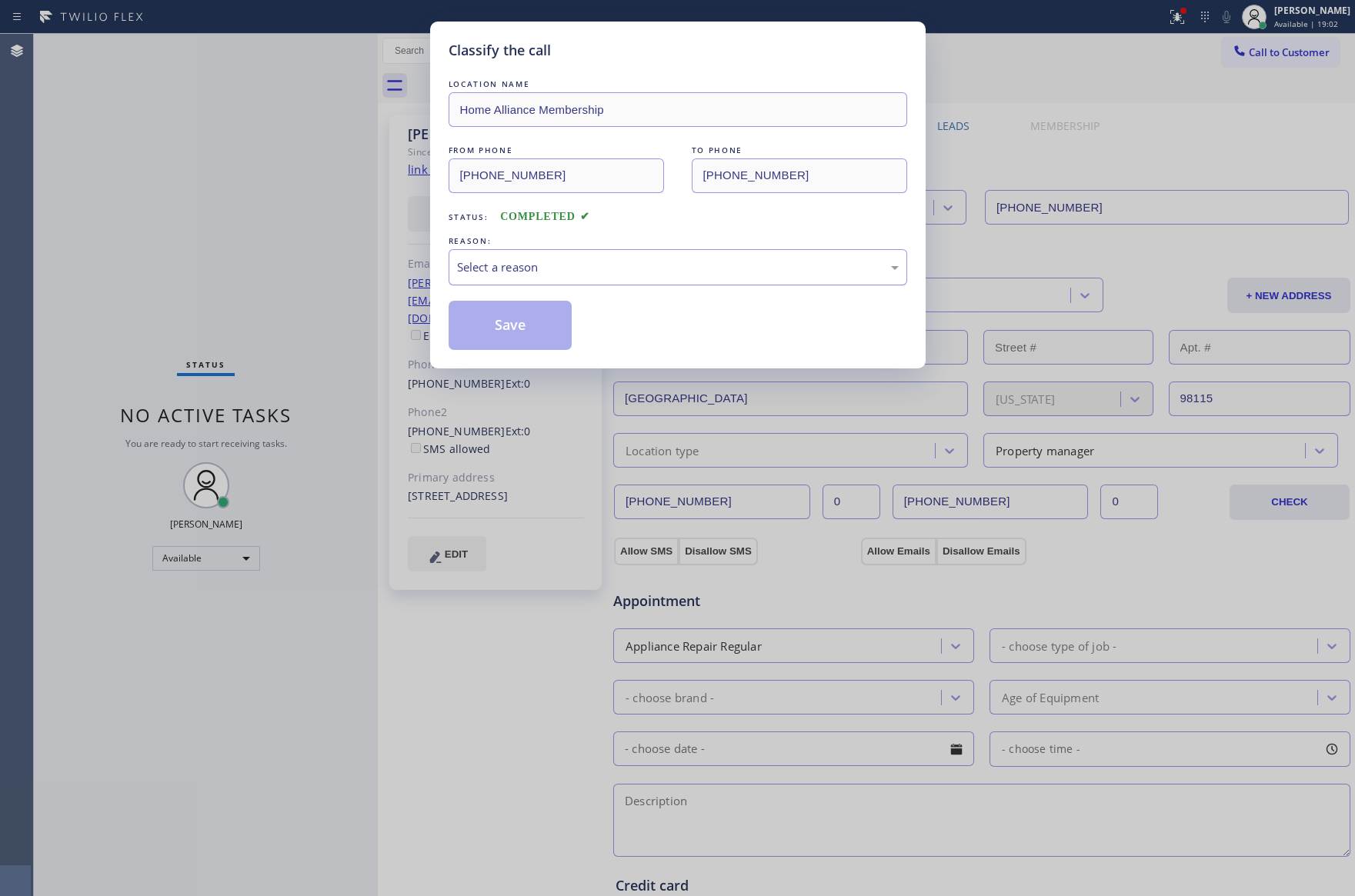
click at [531, 268] on div "Select a reason" at bounding box center [678, 266] width 441 height 17
click at [496, 329] on button "Save" at bounding box center [510, 326] width 124 height 49
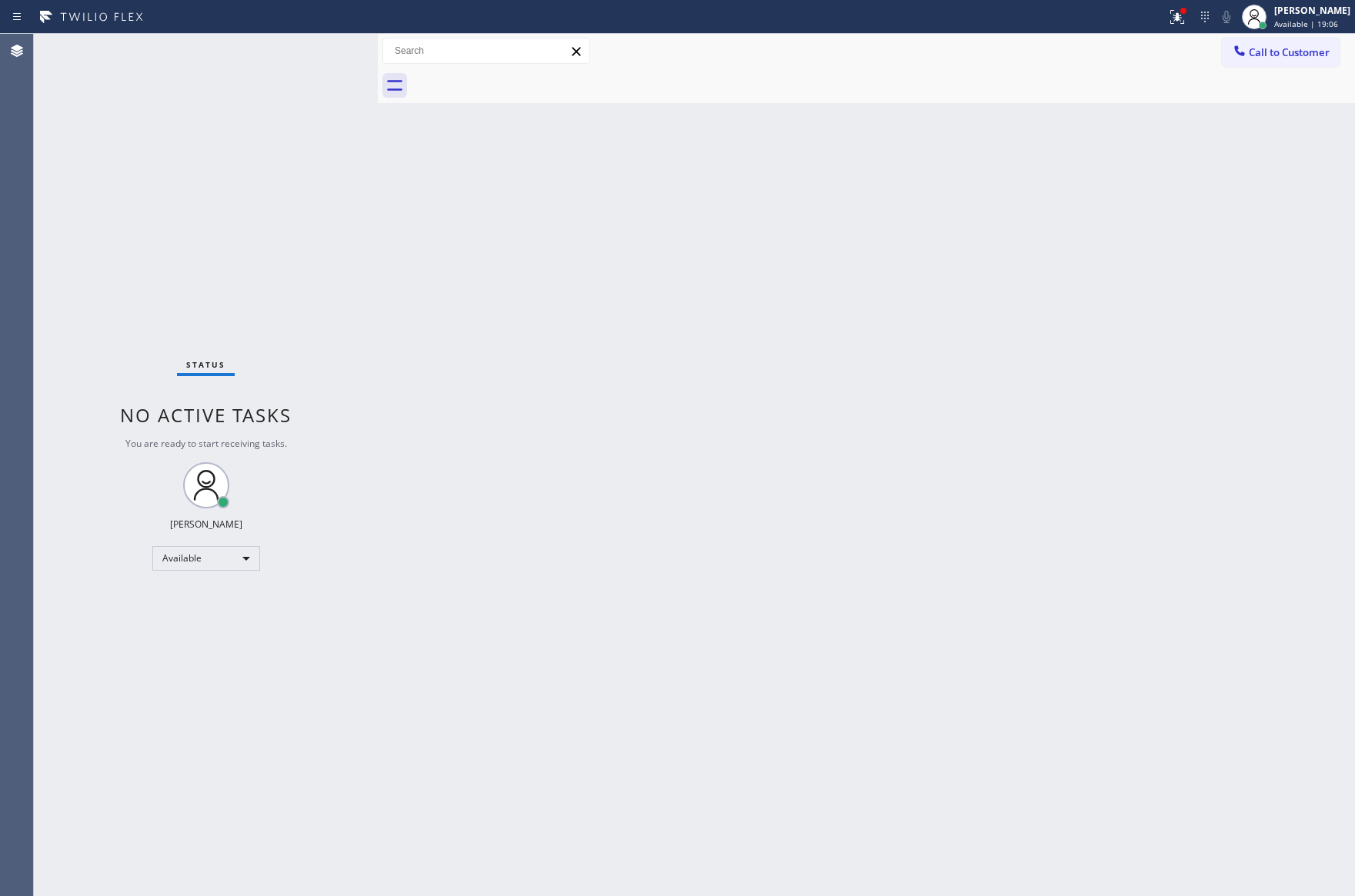
drag, startPoint x: 921, startPoint y: 637, endPoint x: 1171, endPoint y: 201, distance: 502.6
click at [942, 605] on div "Back to Dashboard Change Sender ID Customers Technicians Select a contact Outbo…" at bounding box center [866, 465] width 977 height 862
click at [1277, 44] on button "Call to Customer" at bounding box center [1280, 52] width 118 height 29
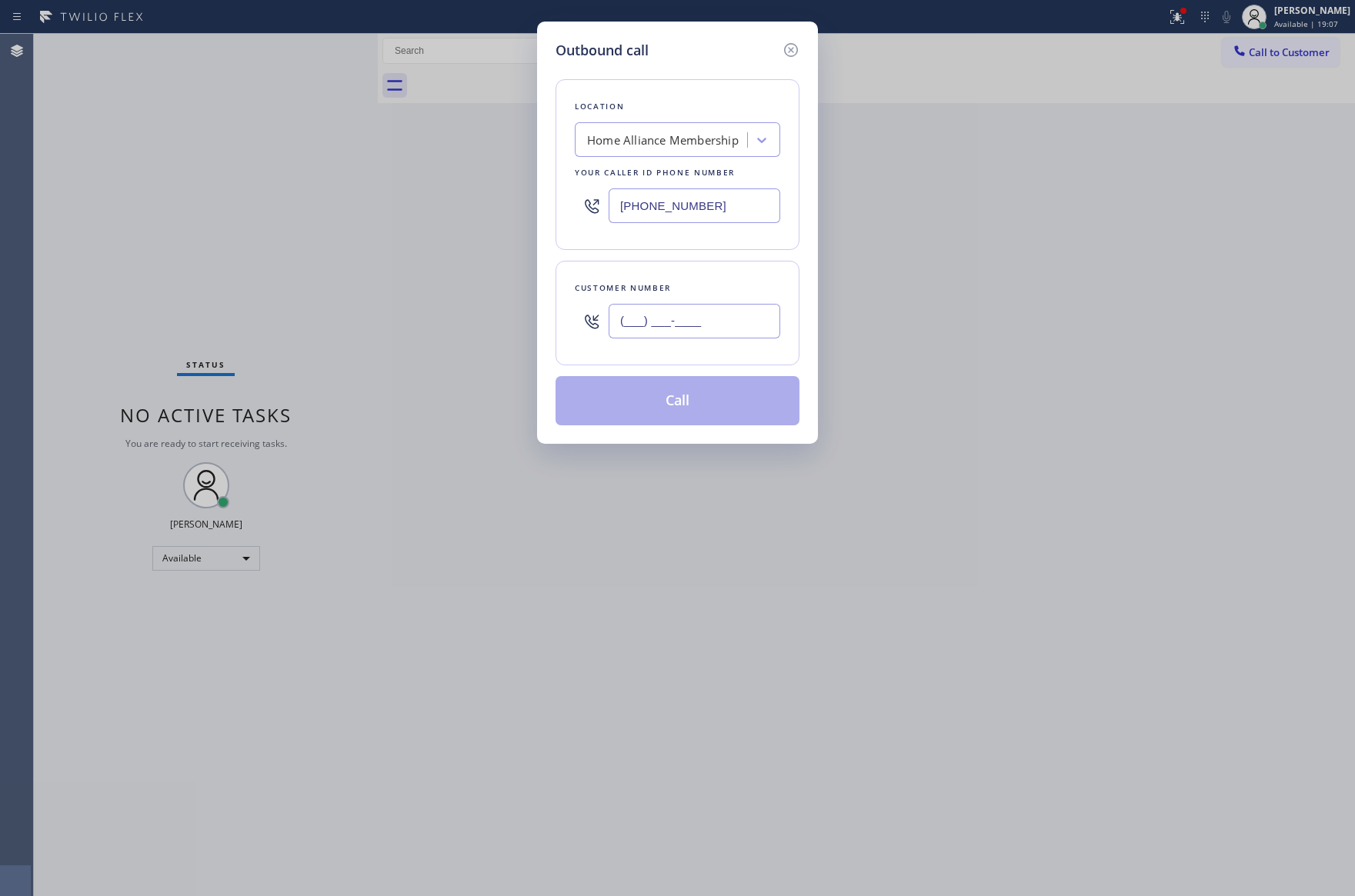
click at [683, 310] on input "(___) ___-____" at bounding box center [694, 321] width 171 height 35
paste input "818) 439-0768"
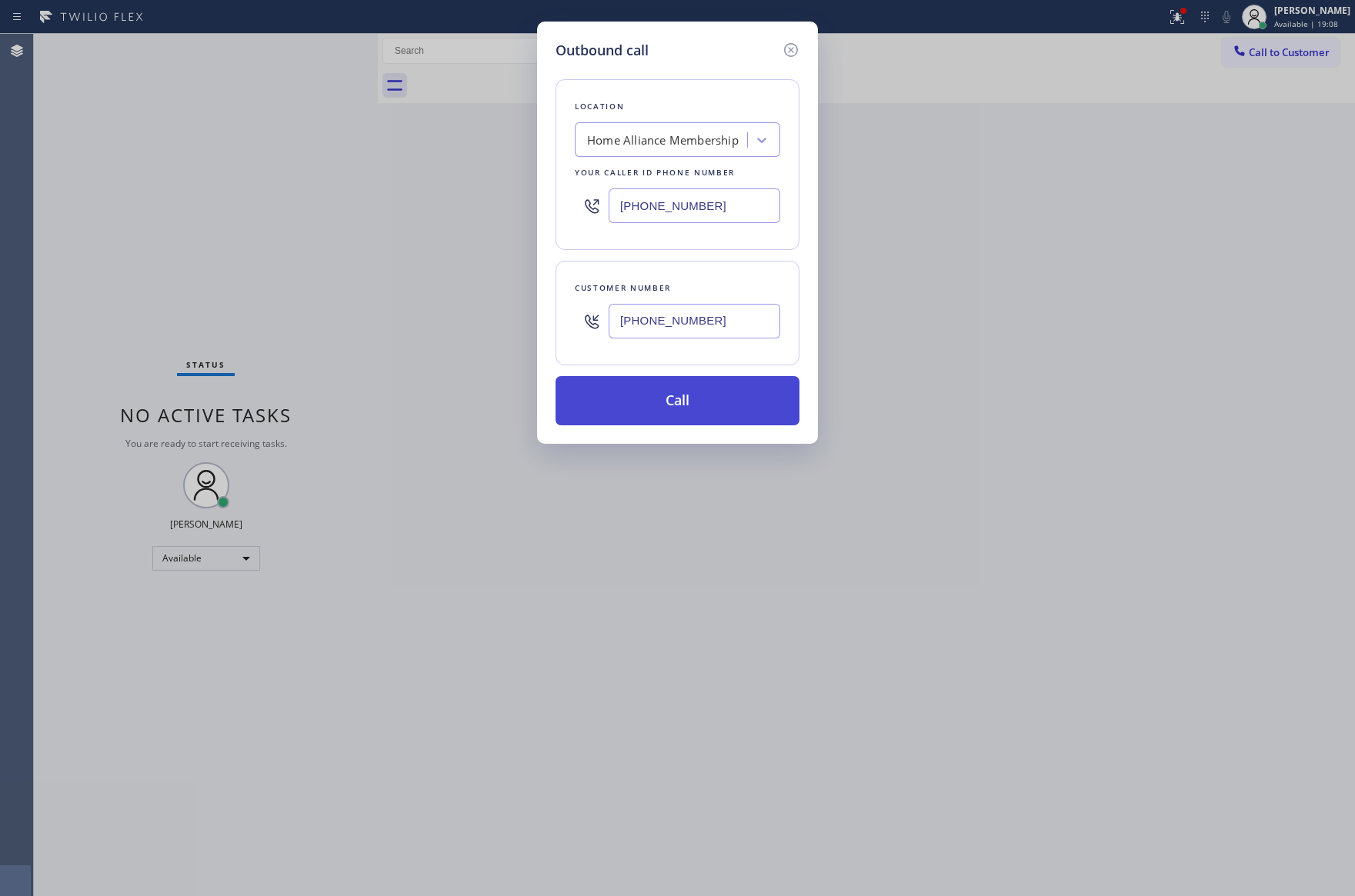
type input "(818) 439-0768"
click at [684, 406] on button "Call" at bounding box center [678, 401] width 244 height 49
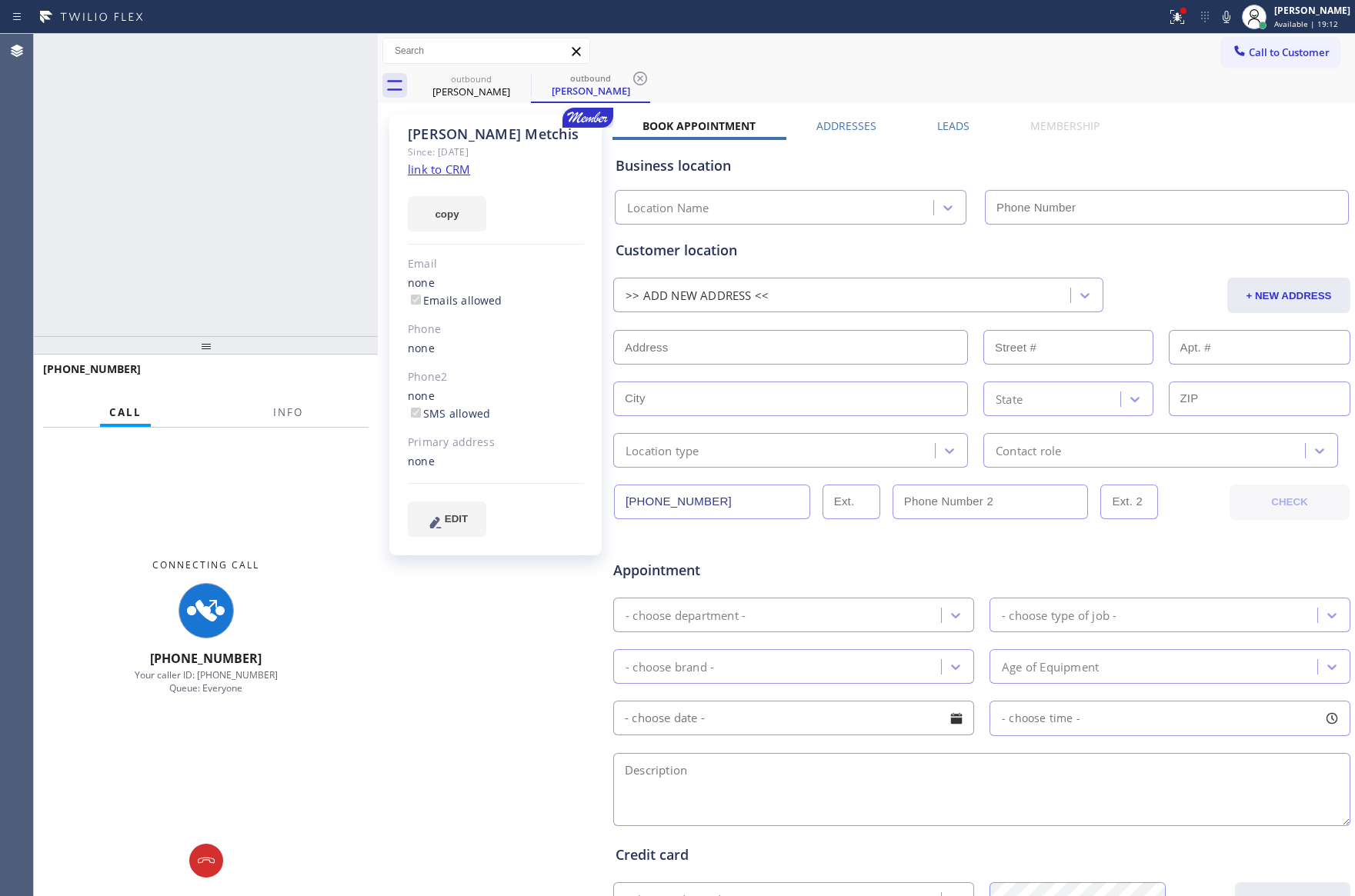
type input "[PHONE_NUMBER]"
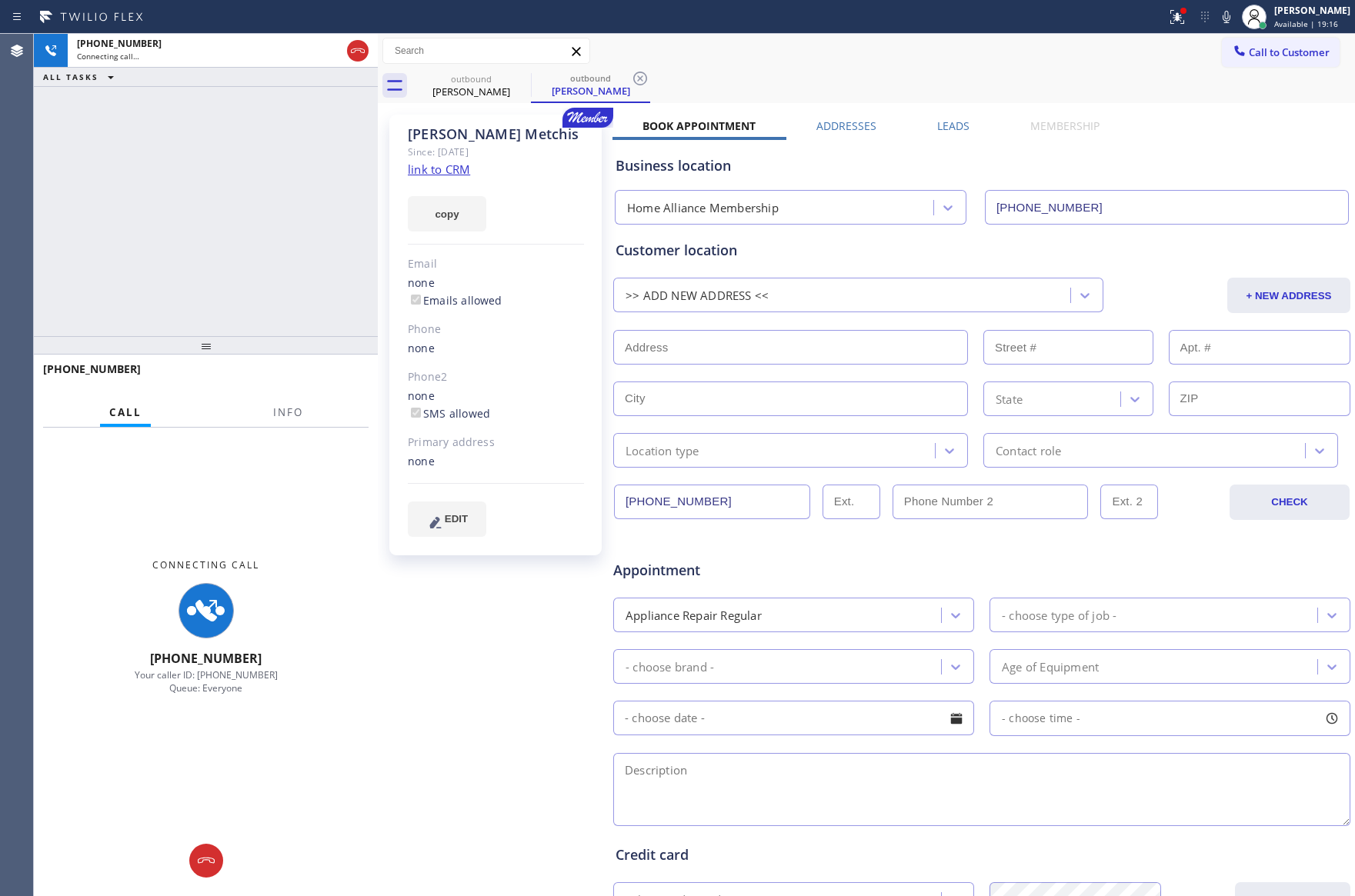
click at [190, 273] on div "+18184390768 Connecting call… ALL TASKS ALL TASKS ACTIVE TASKS TASKS IN WRAP UP" at bounding box center [206, 185] width 344 height 302
drag, startPoint x: 192, startPoint y: 275, endPoint x: 199, endPoint y: 280, distance: 8.6
click at [191, 275] on div "+18184390768 Connecting call… ALL TASKS ALL TASKS ACTIVE TASKS TASKS IN WRAP UP" at bounding box center [206, 185] width 344 height 302
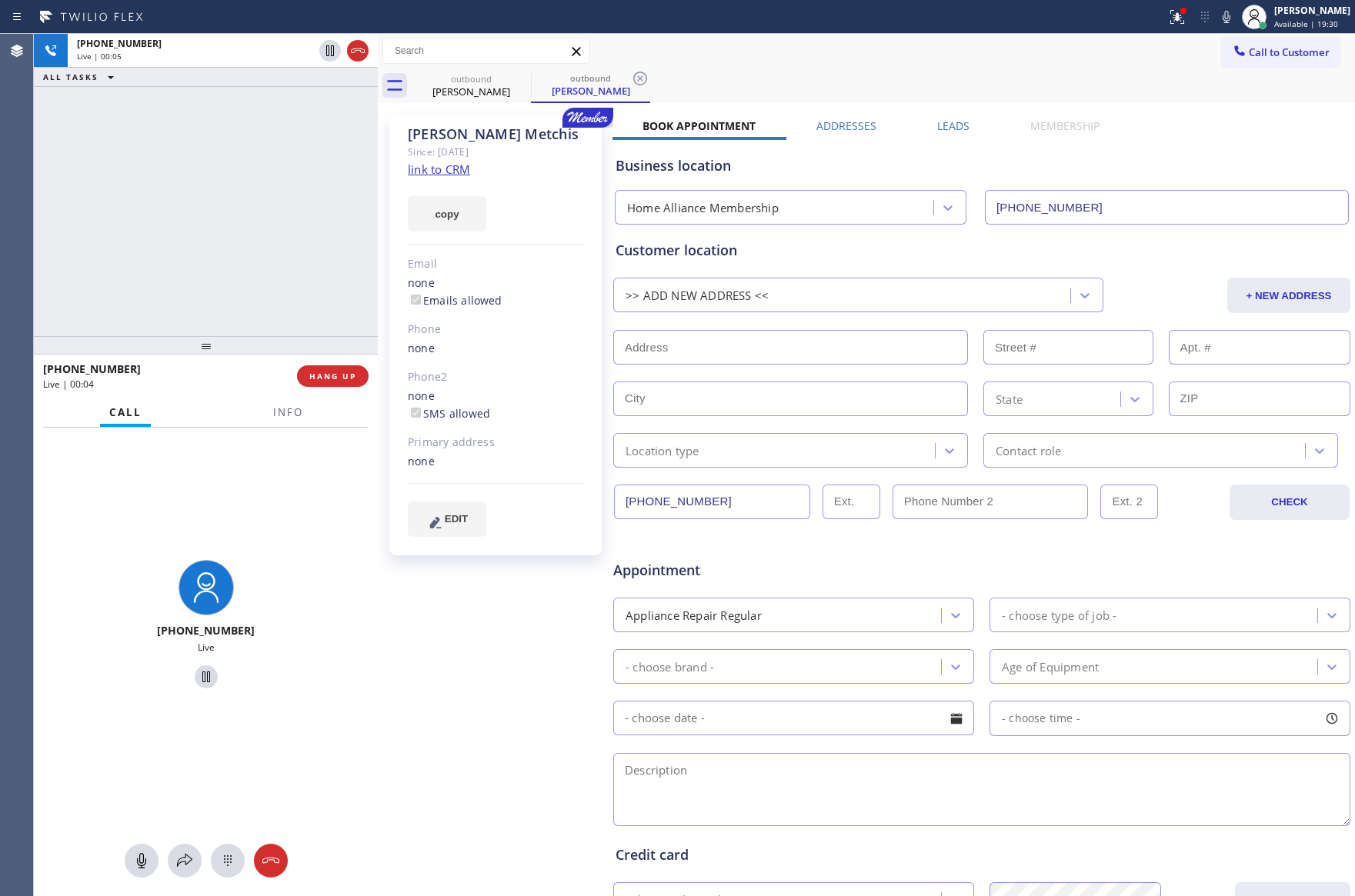
click at [217, 291] on div "+18184390768 Live | 00:05 ALL TASKS ALL TASKS ACTIVE TASKS TASKS IN WRAP UP" at bounding box center [206, 185] width 344 height 302
click at [217, 279] on div "+18184390768 Live | 00:05 ALL TASKS ALL TASKS ACTIVE TASKS TASKS IN WRAP UP" at bounding box center [206, 185] width 344 height 302
click at [956, 127] on label "Leads" at bounding box center [952, 125] width 32 height 15
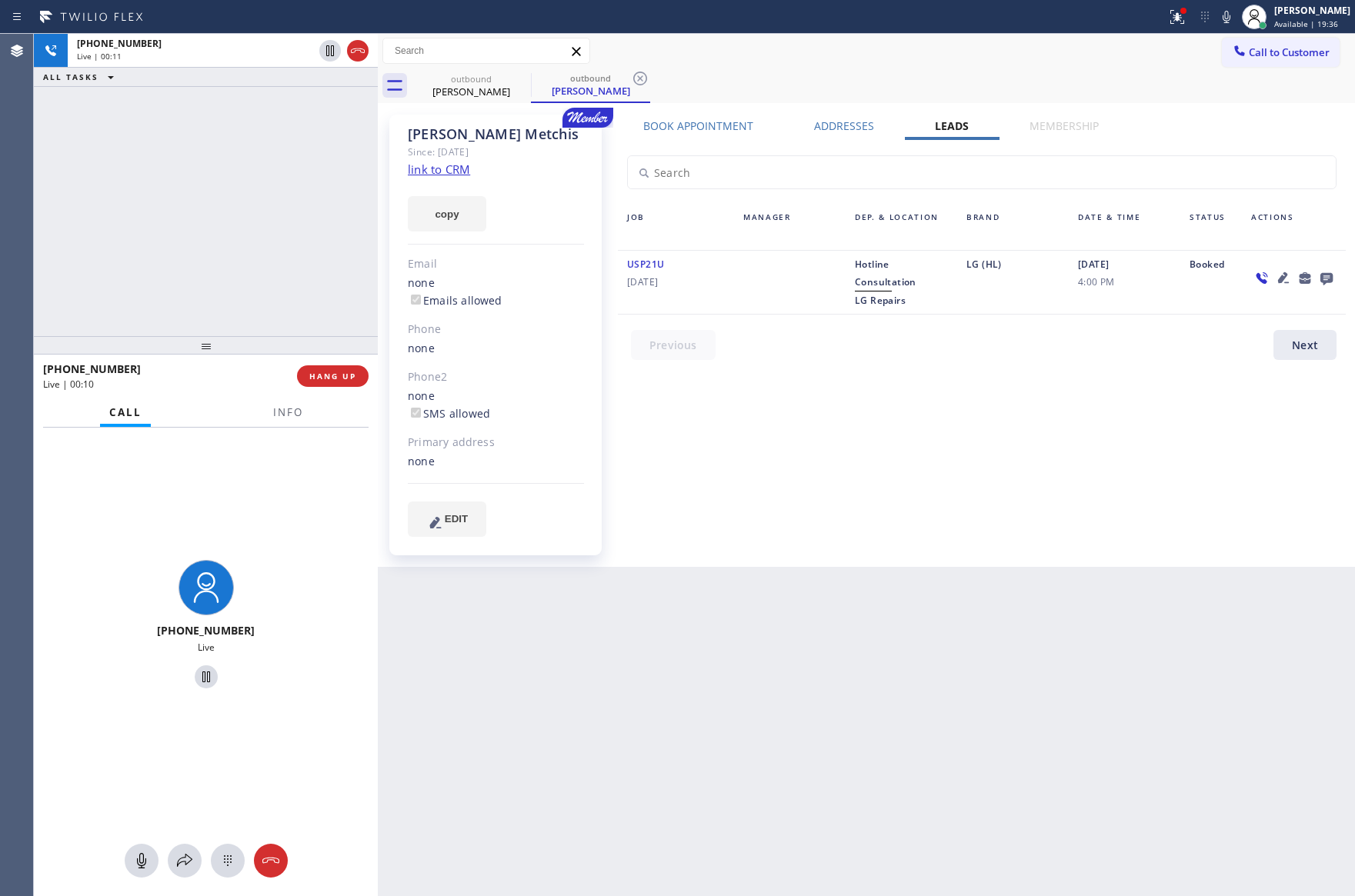
drag, startPoint x: 1193, startPoint y: 359, endPoint x: 1261, endPoint y: 326, distance: 75.6
click at [1203, 359] on div at bounding box center [991, 348] width 746 height 38
click at [1331, 275] on icon at bounding box center [1326, 278] width 12 height 12
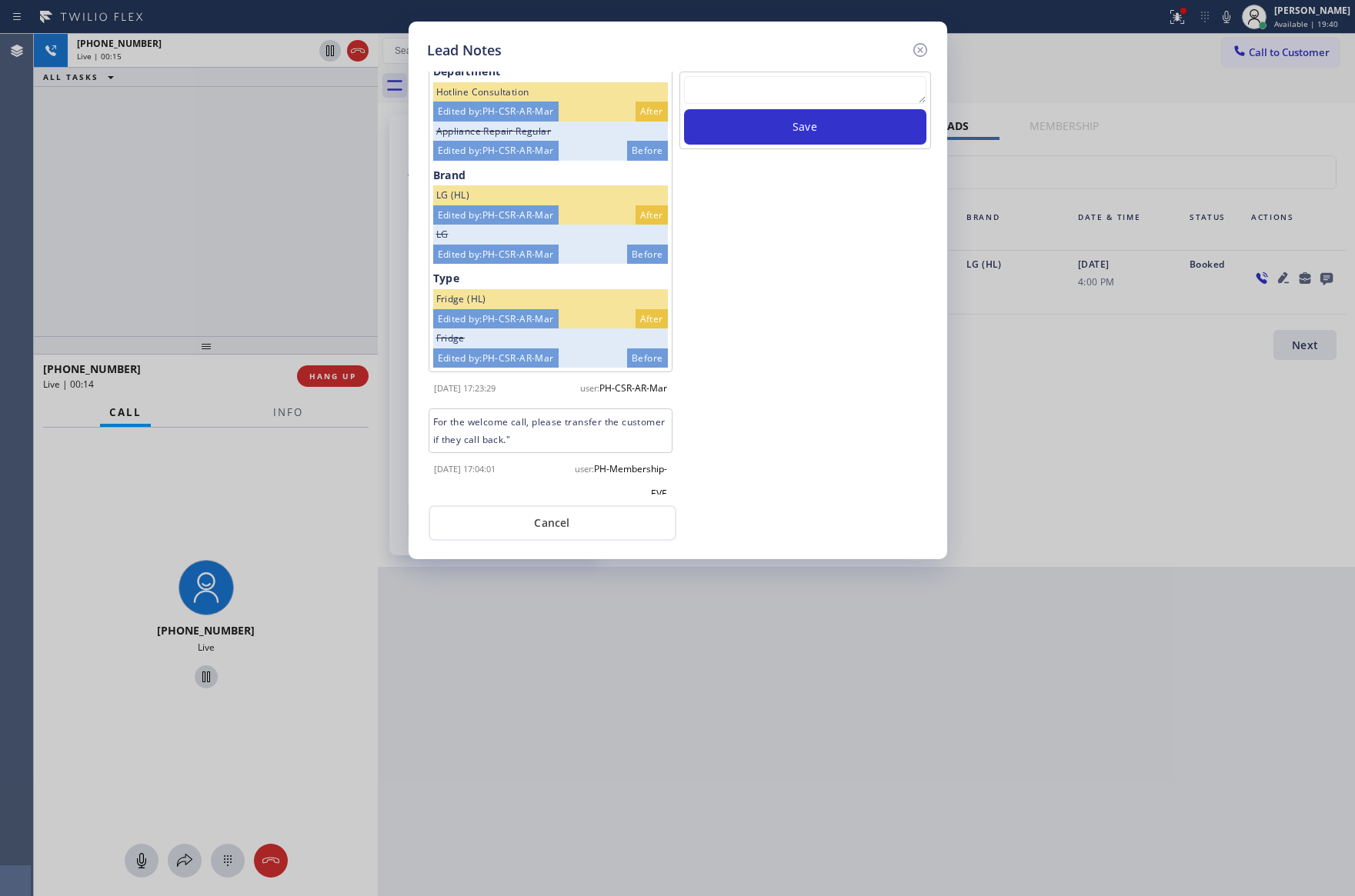
scroll to position [515, 0]
click at [763, 306] on div "Save" at bounding box center [805, 283] width 255 height 423
click at [536, 494] on div "Brand LG Edited by: PH-CSR-AR-Mar After Other Edited by: PH-CSR-AR-Mar Before T…" at bounding box center [678, 300] width 502 height 480
click at [511, 532] on button "Cancel" at bounding box center [552, 523] width 248 height 36
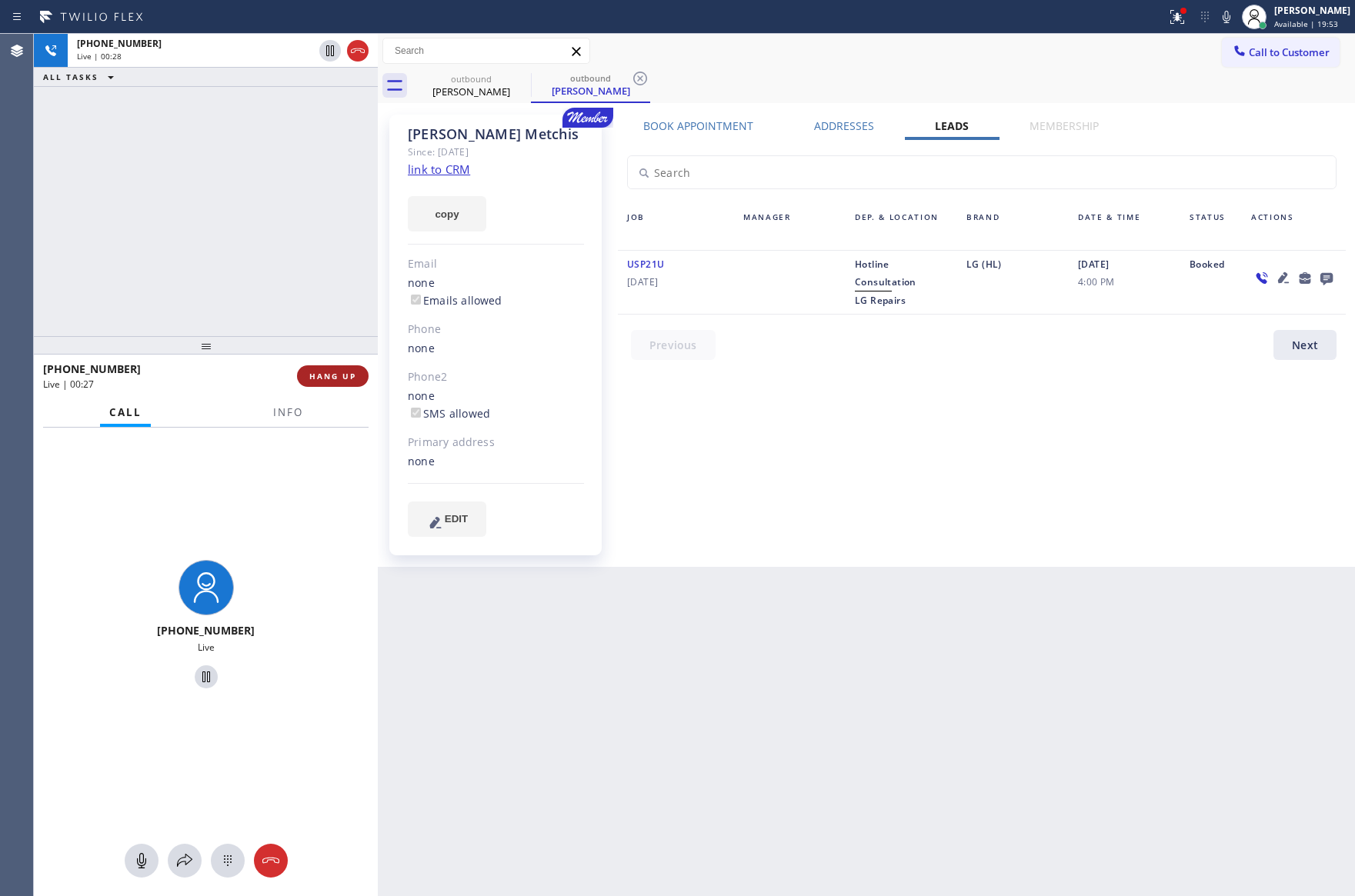
click at [347, 372] on span "HANG UP" at bounding box center [332, 376] width 47 height 11
drag, startPoint x: 268, startPoint y: 161, endPoint x: 257, endPoint y: 148, distance: 17.0
click at [268, 157] on div "+18184390768 Live | 00:28 ALL TASKS ALL TASKS ACTIVE TASKS TASKS IN WRAP UP" at bounding box center [206, 185] width 344 height 302
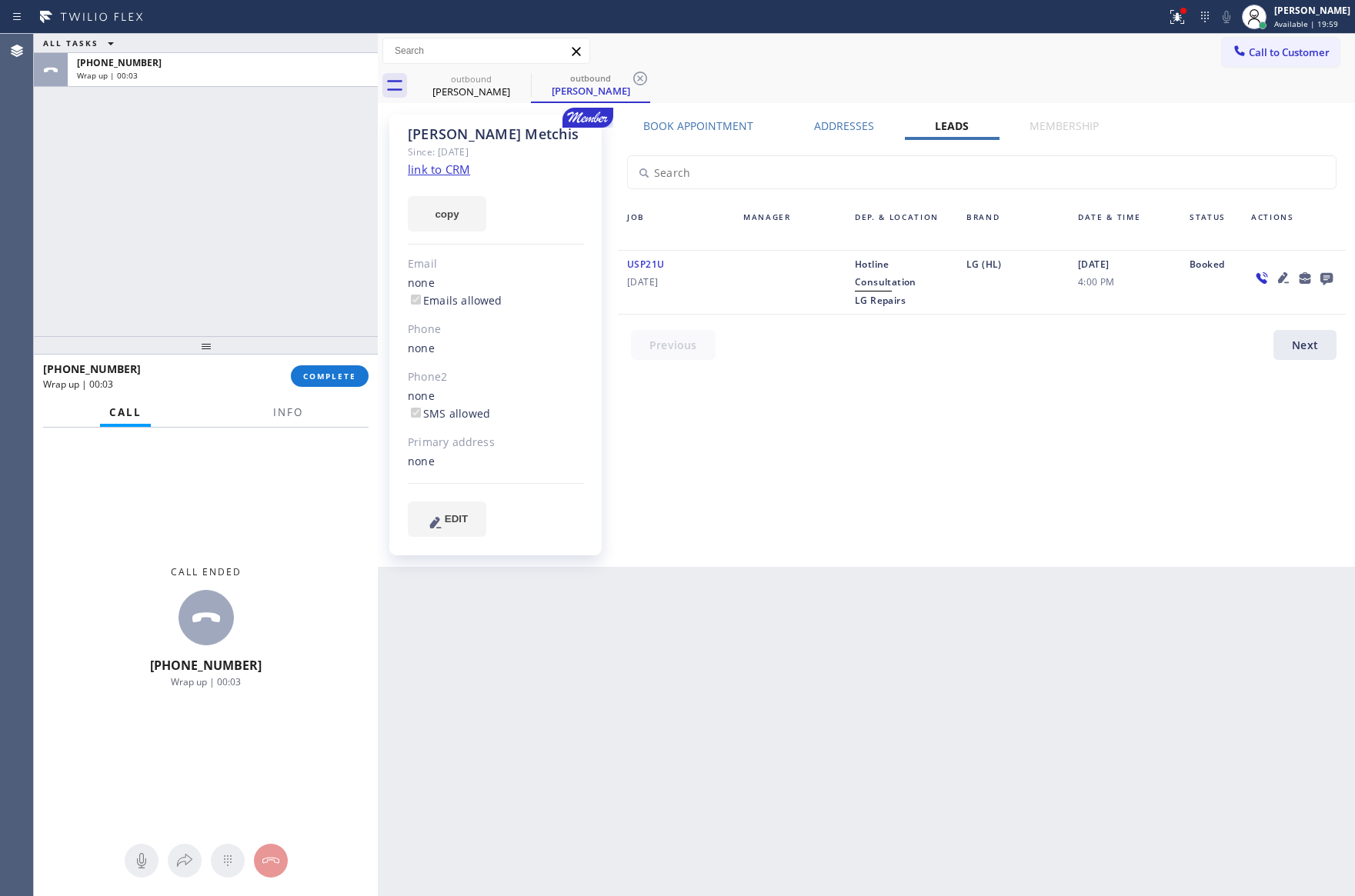
click at [983, 558] on div "Book Appointment Addresses Leads Membership Business location Home Alliance Mem…" at bounding box center [981, 340] width 739 height 445
click at [1274, 49] on span "Call to Customer" at bounding box center [1289, 52] width 81 height 14
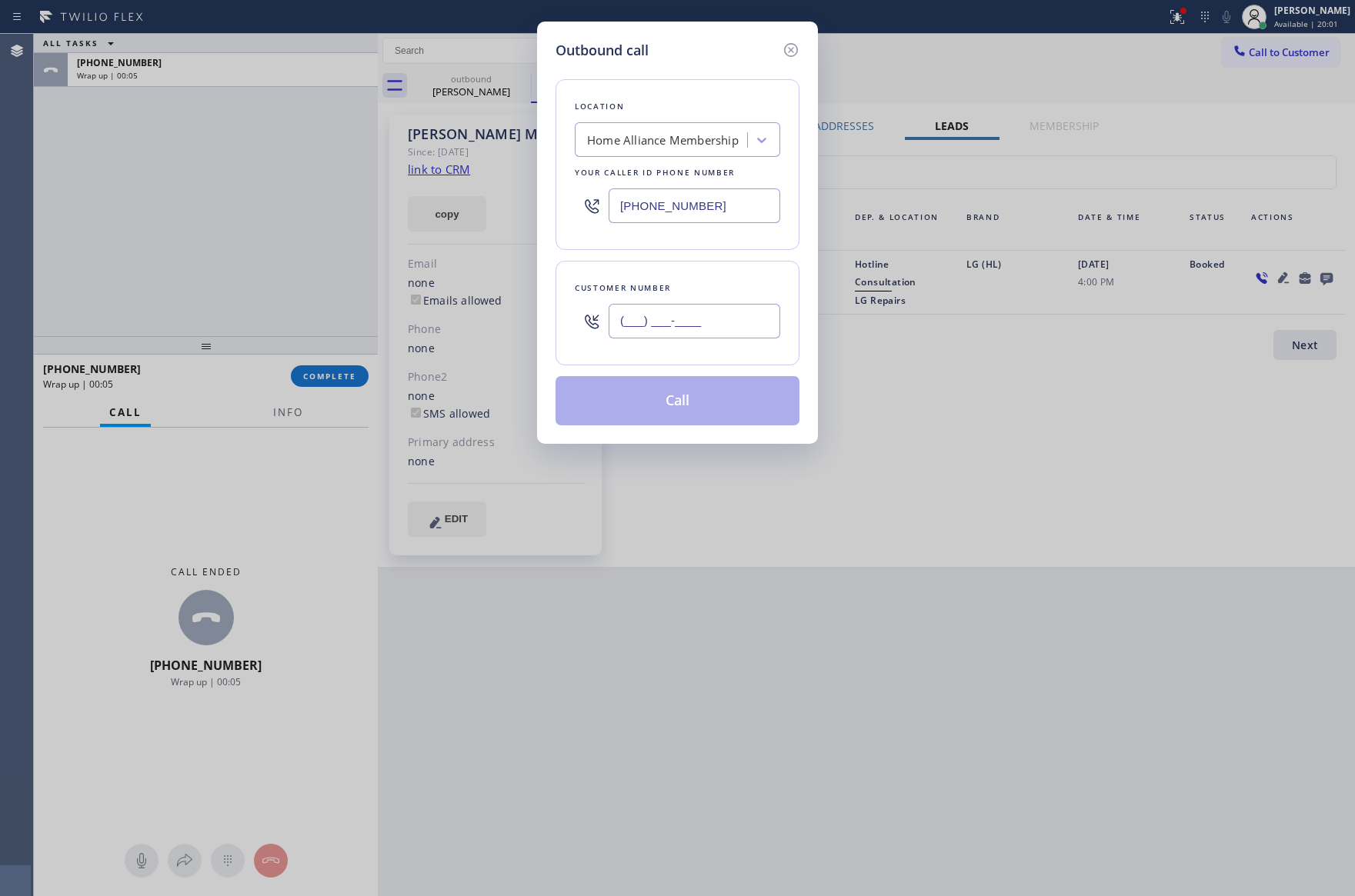
click at [754, 315] on input "(___) ___-____" at bounding box center [694, 321] width 171 height 35
paste input "609) 519-6719"
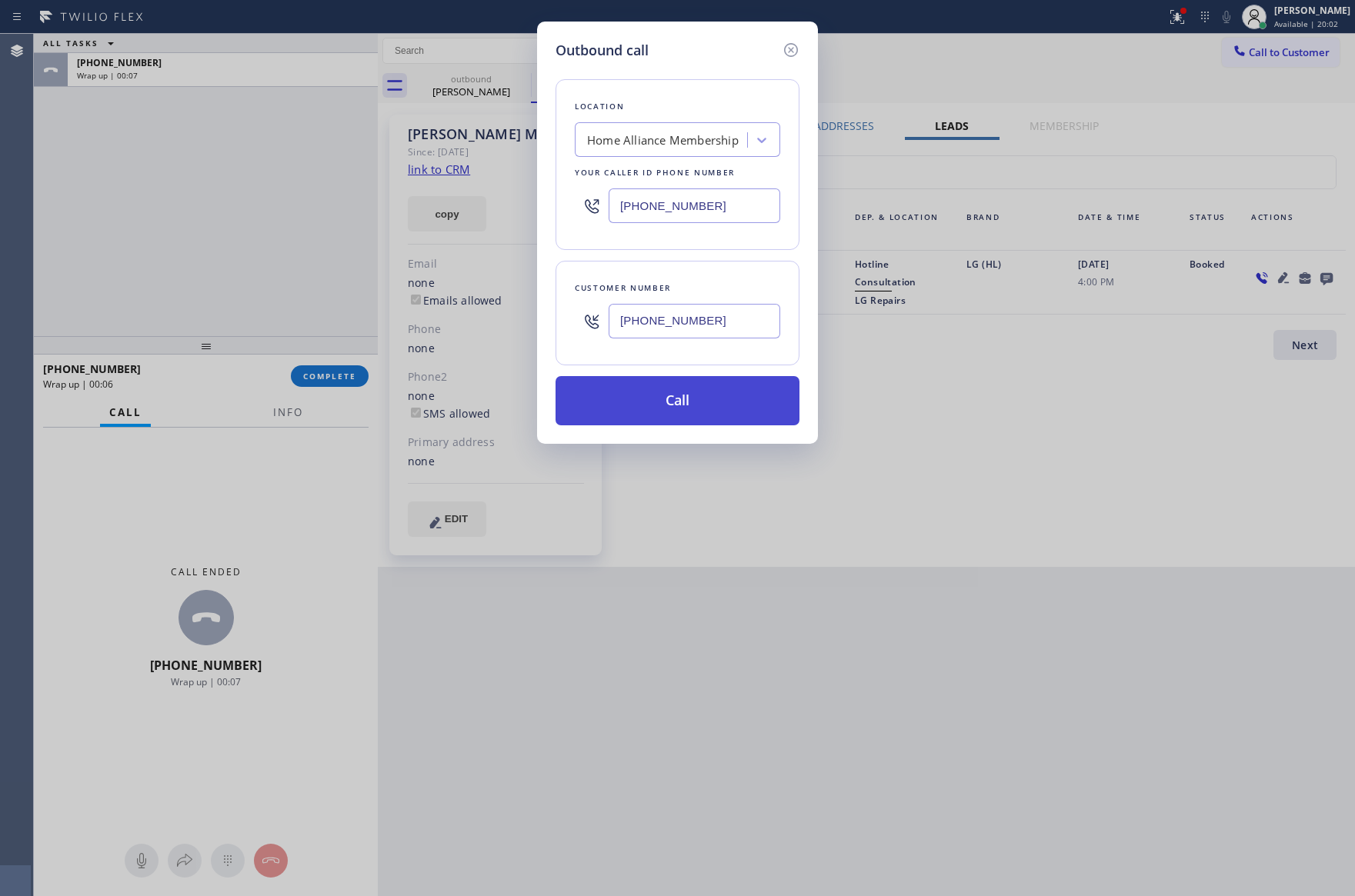
type input "(609) 519-6719"
click at [697, 404] on button "Call" at bounding box center [678, 401] width 244 height 49
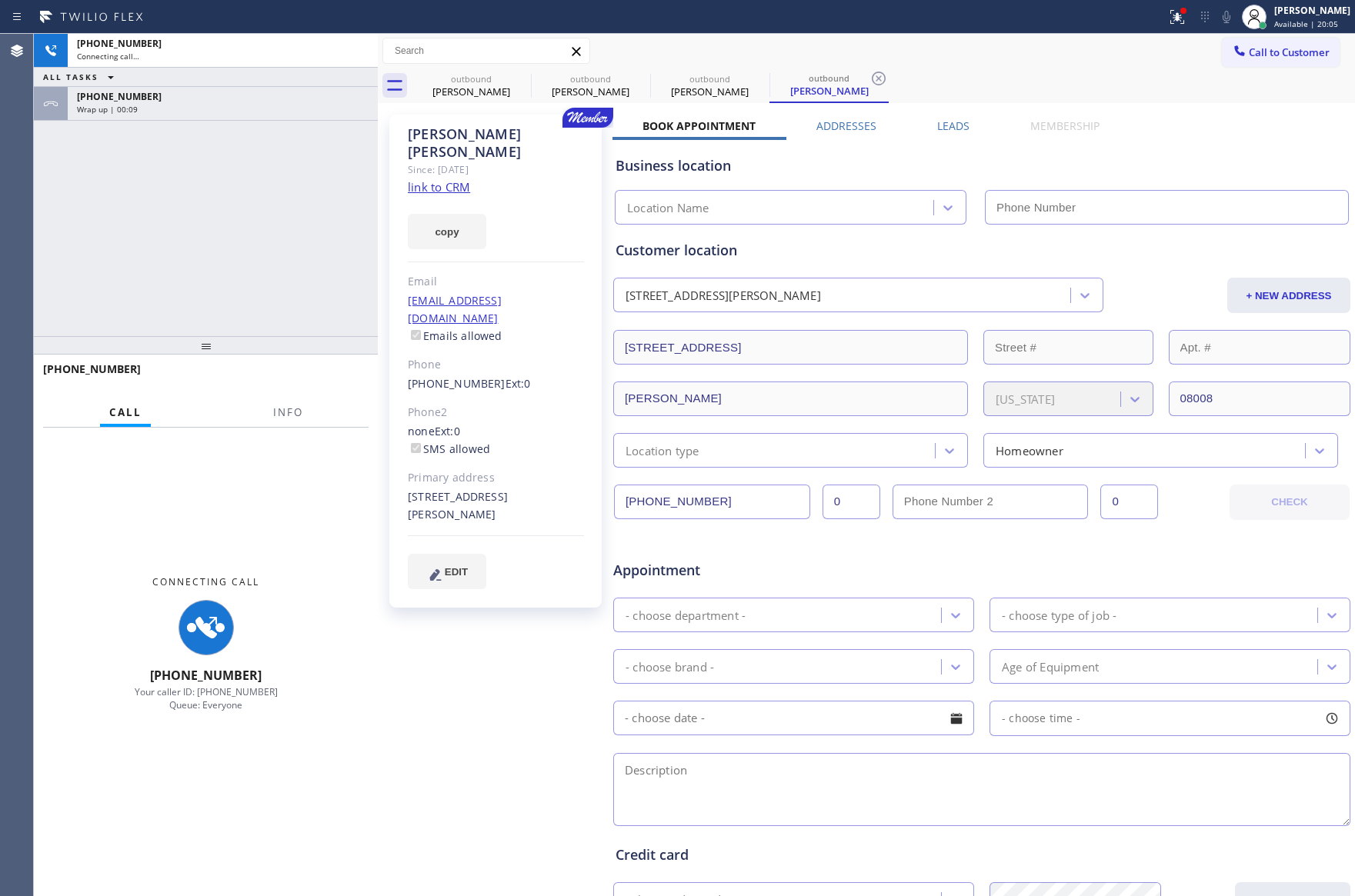
drag, startPoint x: 174, startPoint y: 238, endPoint x: 236, endPoint y: 104, distance: 147.6
click at [178, 229] on div "+16095196719 Connecting call… ALL TASKS ALL TASKS ACTIVE TASKS TASKS IN WRAP UP…" at bounding box center [206, 185] width 344 height 302
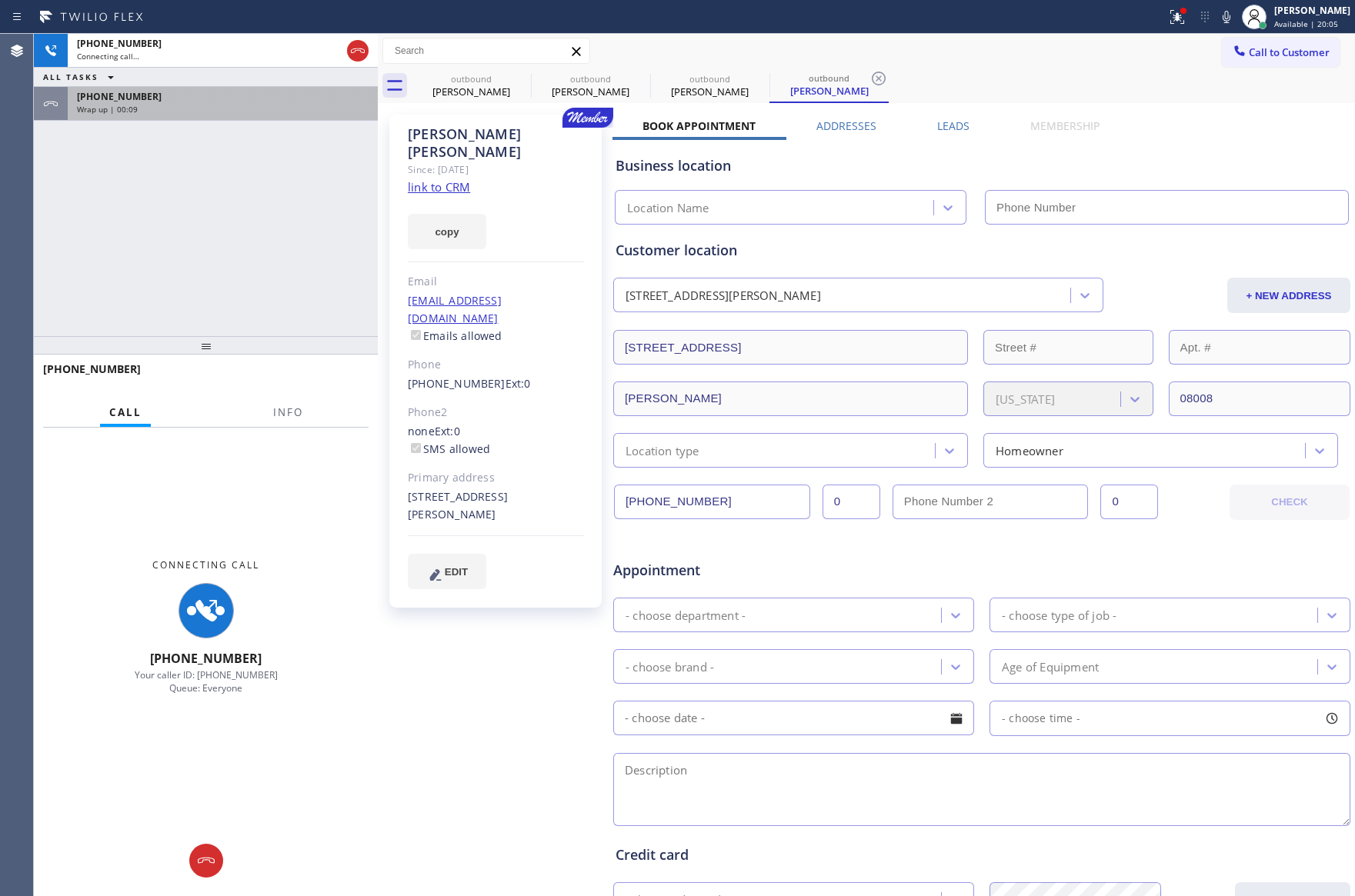
click at [236, 104] on div "Wrap up | 00:09" at bounding box center [222, 109] width 291 height 11
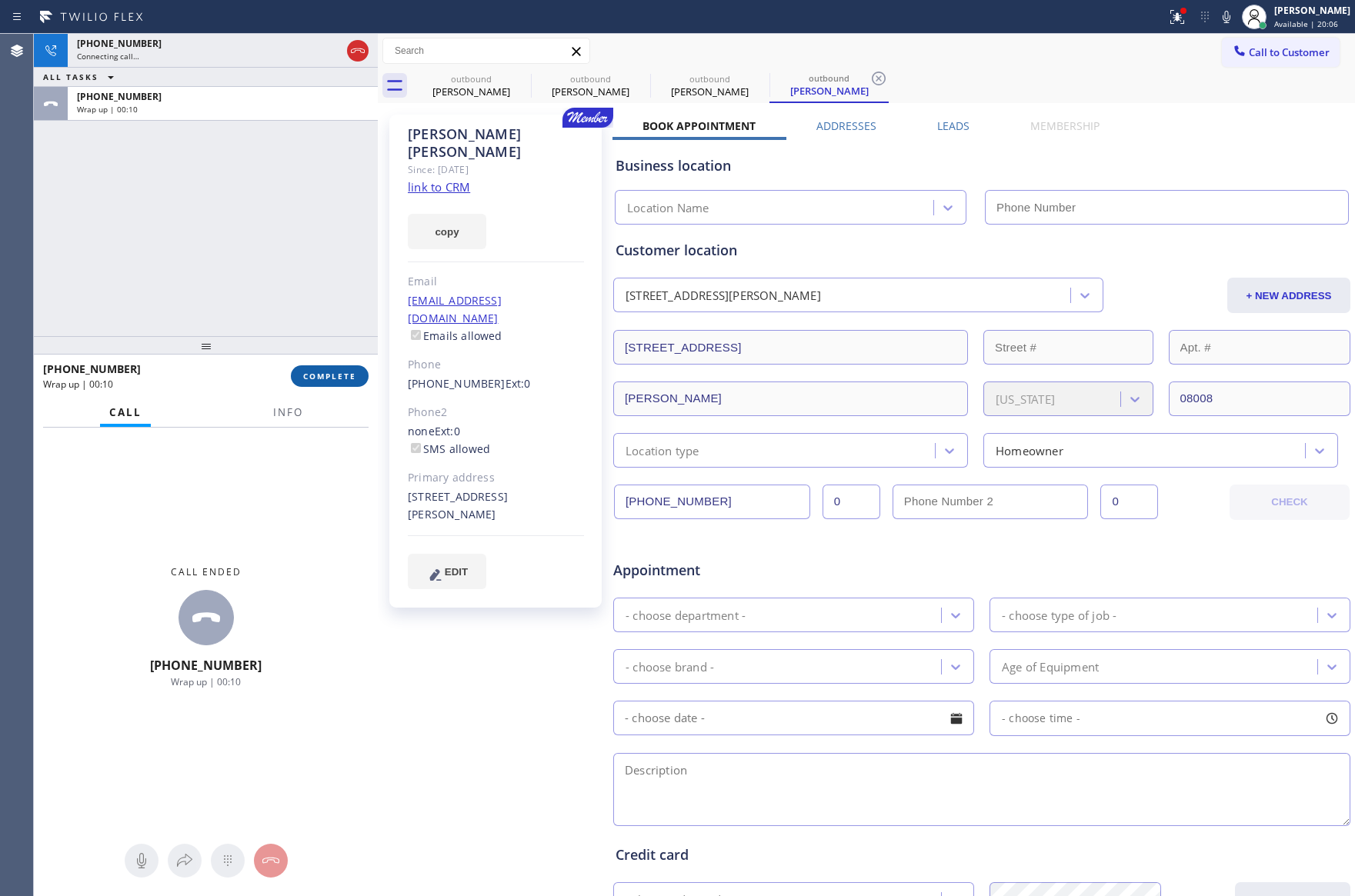
click at [324, 381] on span "COMPLETE" at bounding box center [330, 376] width 53 height 11
type input "[PHONE_NUMBER]"
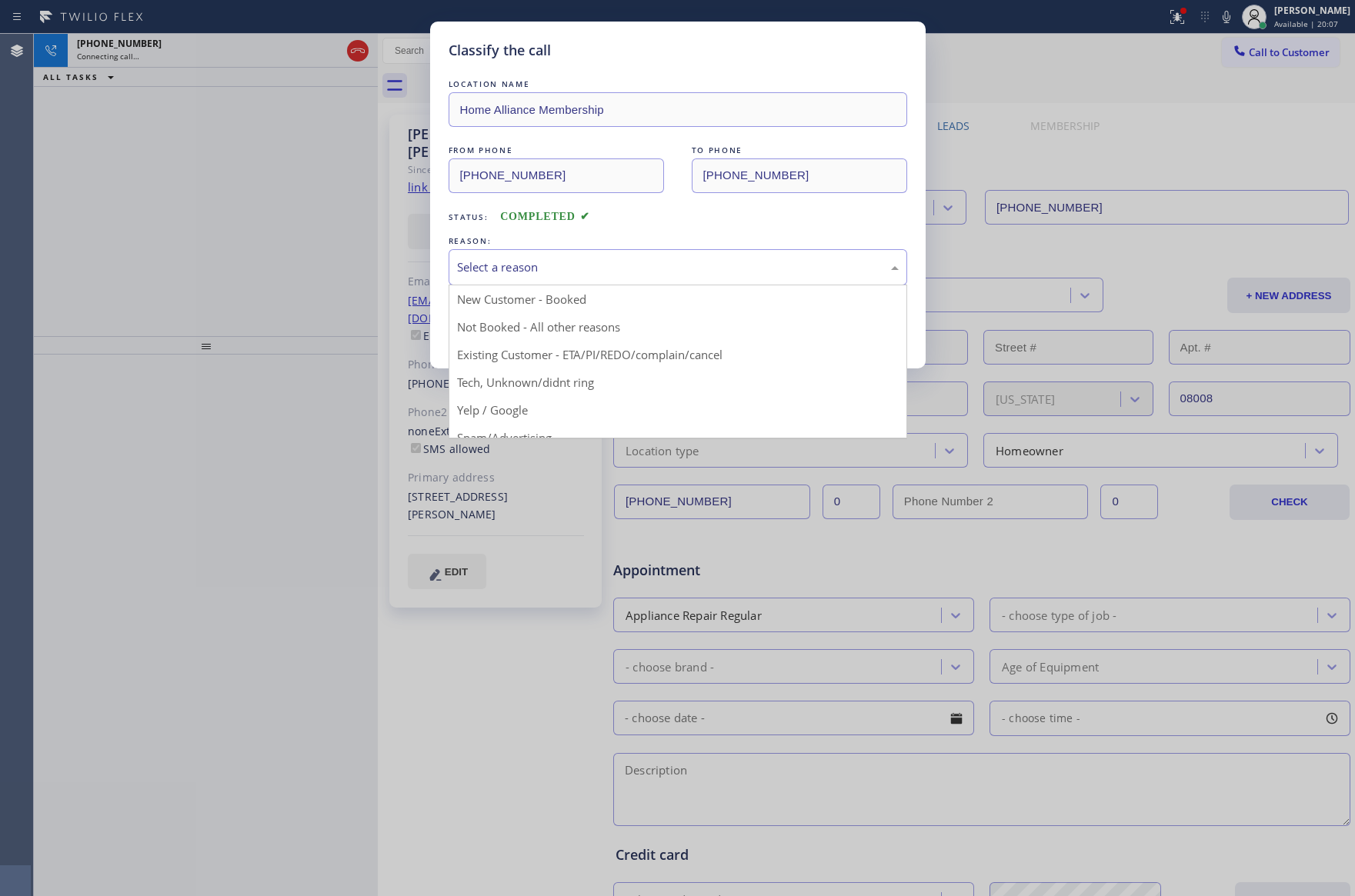
click at [485, 270] on div "Select a reason" at bounding box center [678, 266] width 441 height 17
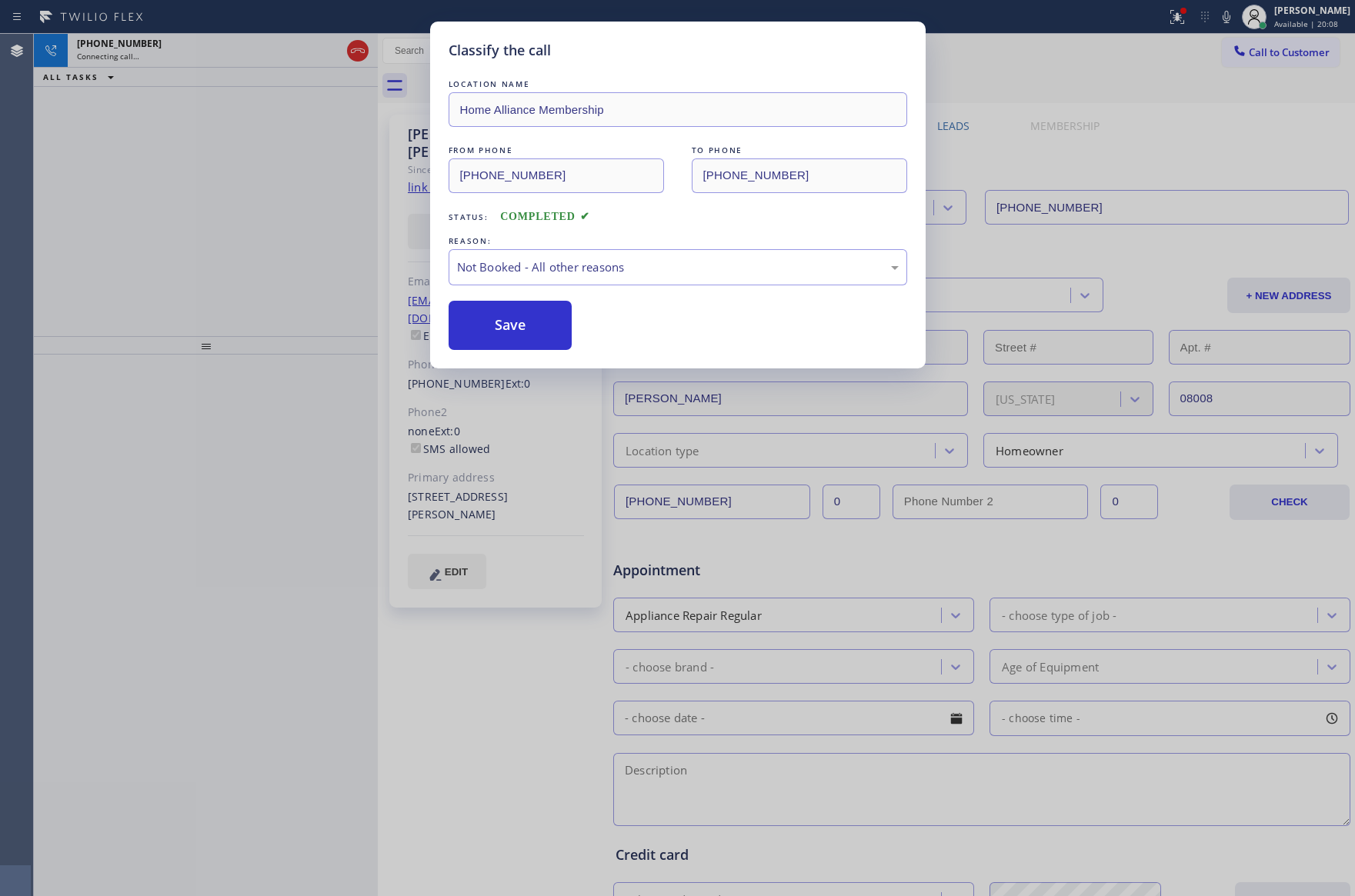
click at [506, 320] on button "Save" at bounding box center [510, 326] width 124 height 49
click at [169, 132] on div "Classify the call LOCATION NAME Home Alliance Membership FROM PHONE (855) 946-3…" at bounding box center [678, 448] width 1355 height 896
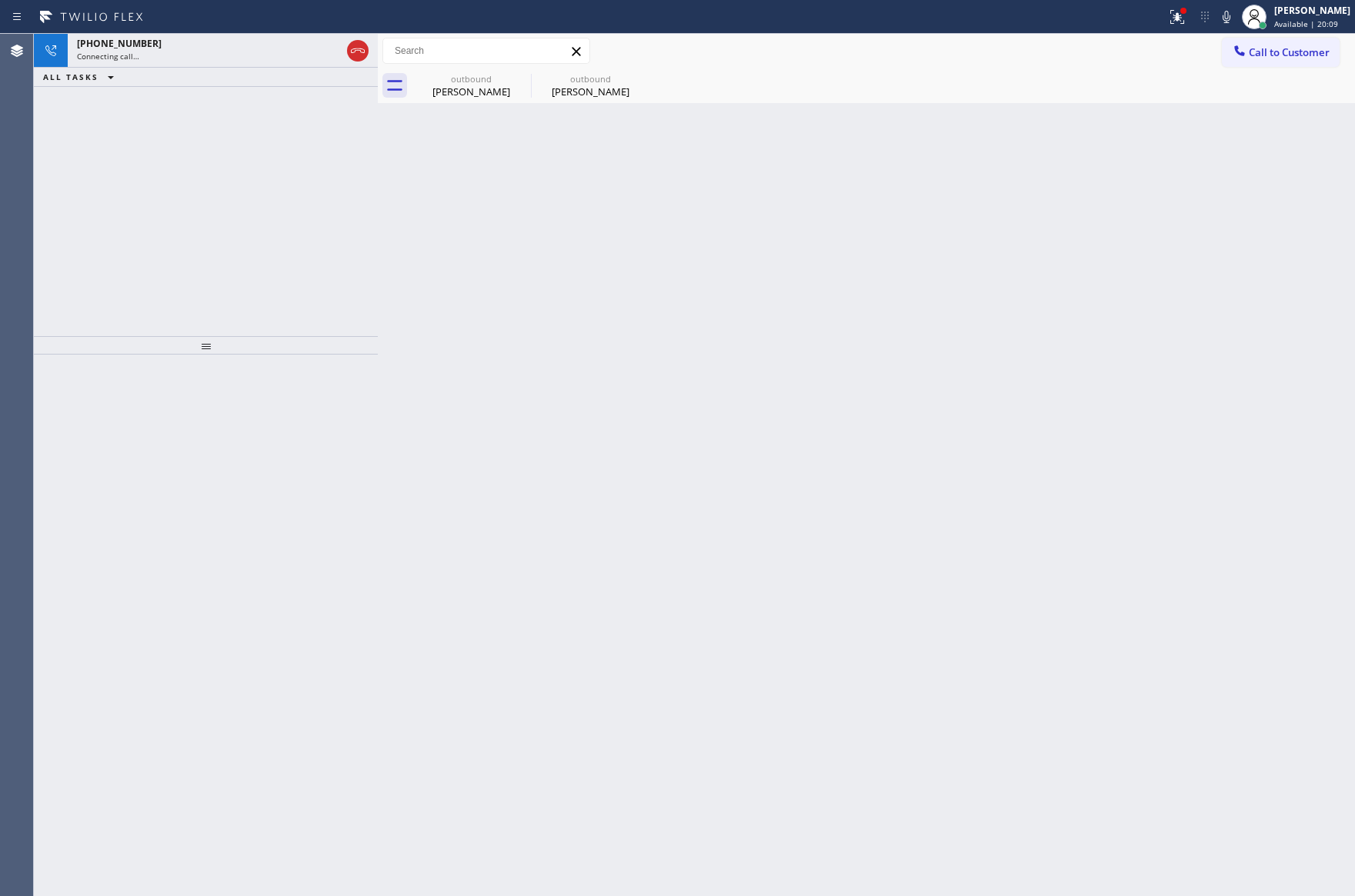
click at [224, 169] on div "+16095196719 Connecting call… ALL TASKS ALL TASKS ACTIVE TASKS TASKS IN WRAP UP" at bounding box center [206, 185] width 344 height 302
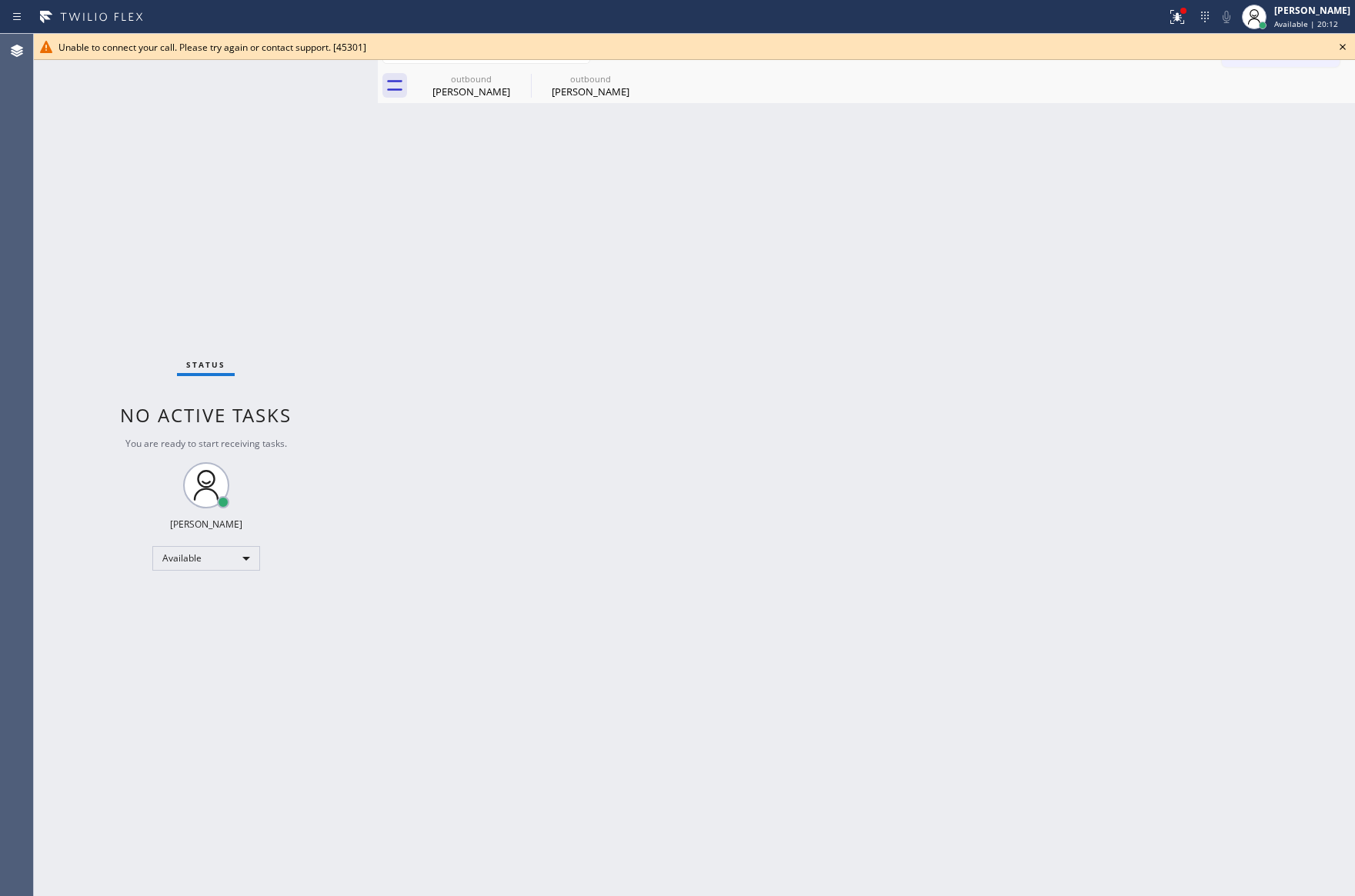
click at [284, 271] on div "Status No active tasks You are ready to start receiving tasks. [PERSON_NAME] Av…" at bounding box center [206, 465] width 344 height 862
click at [1341, 49] on icon at bounding box center [1342, 47] width 18 height 18
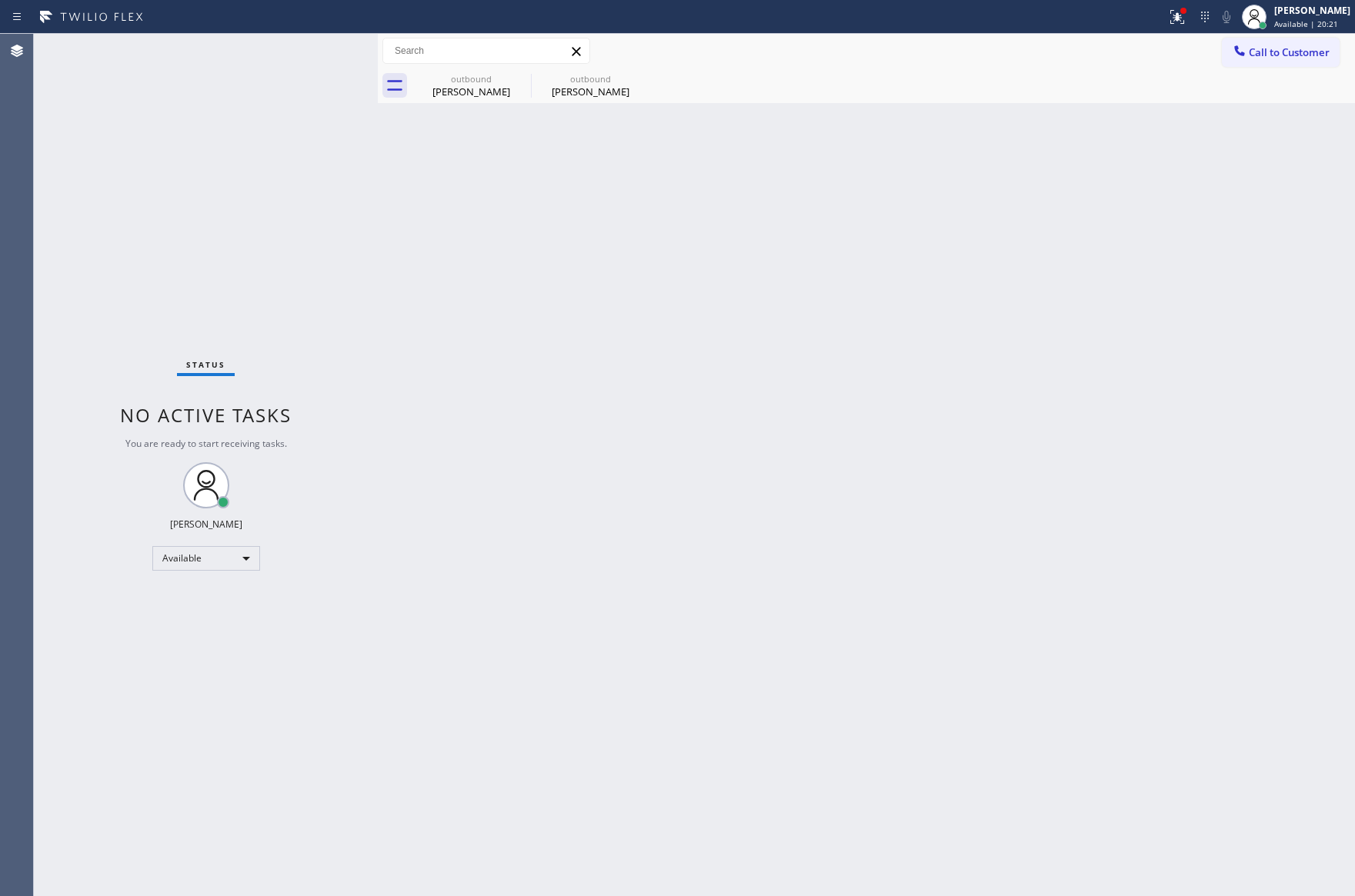
drag, startPoint x: 546, startPoint y: 517, endPoint x: 1004, endPoint y: 125, distance: 602.8
click at [705, 399] on div "Back to Dashboard Change Sender ID Customers Technicians Select a contact Outbo…" at bounding box center [866, 465] width 977 height 862
click at [1300, 49] on span "Call to Customer" at bounding box center [1289, 52] width 81 height 14
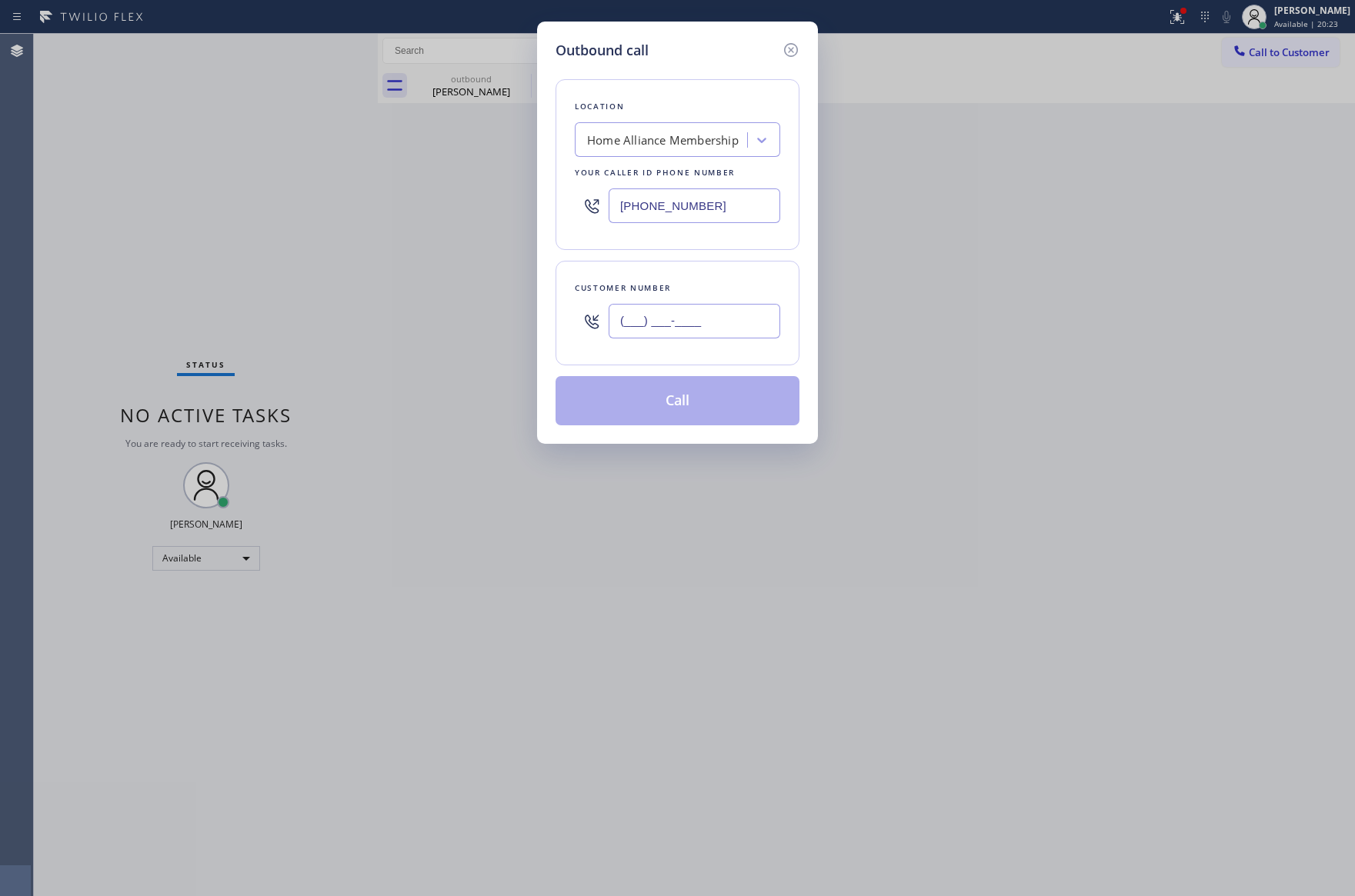
click at [727, 320] on input "(___) ___-____" at bounding box center [694, 321] width 171 height 35
paste input "206) 790-5757"
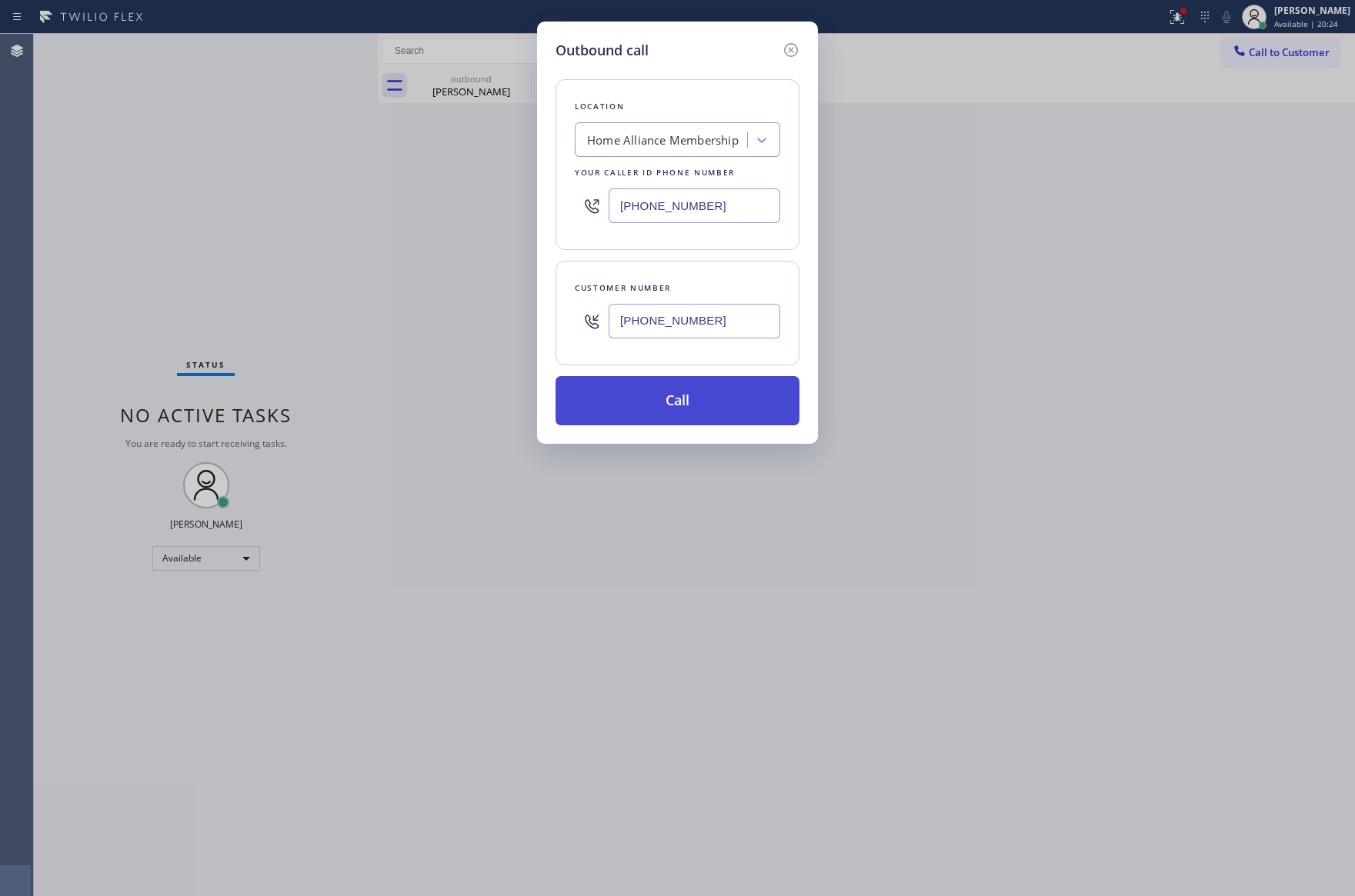
type input "(206) 790-5757"
click at [723, 390] on button "Call" at bounding box center [678, 401] width 244 height 49
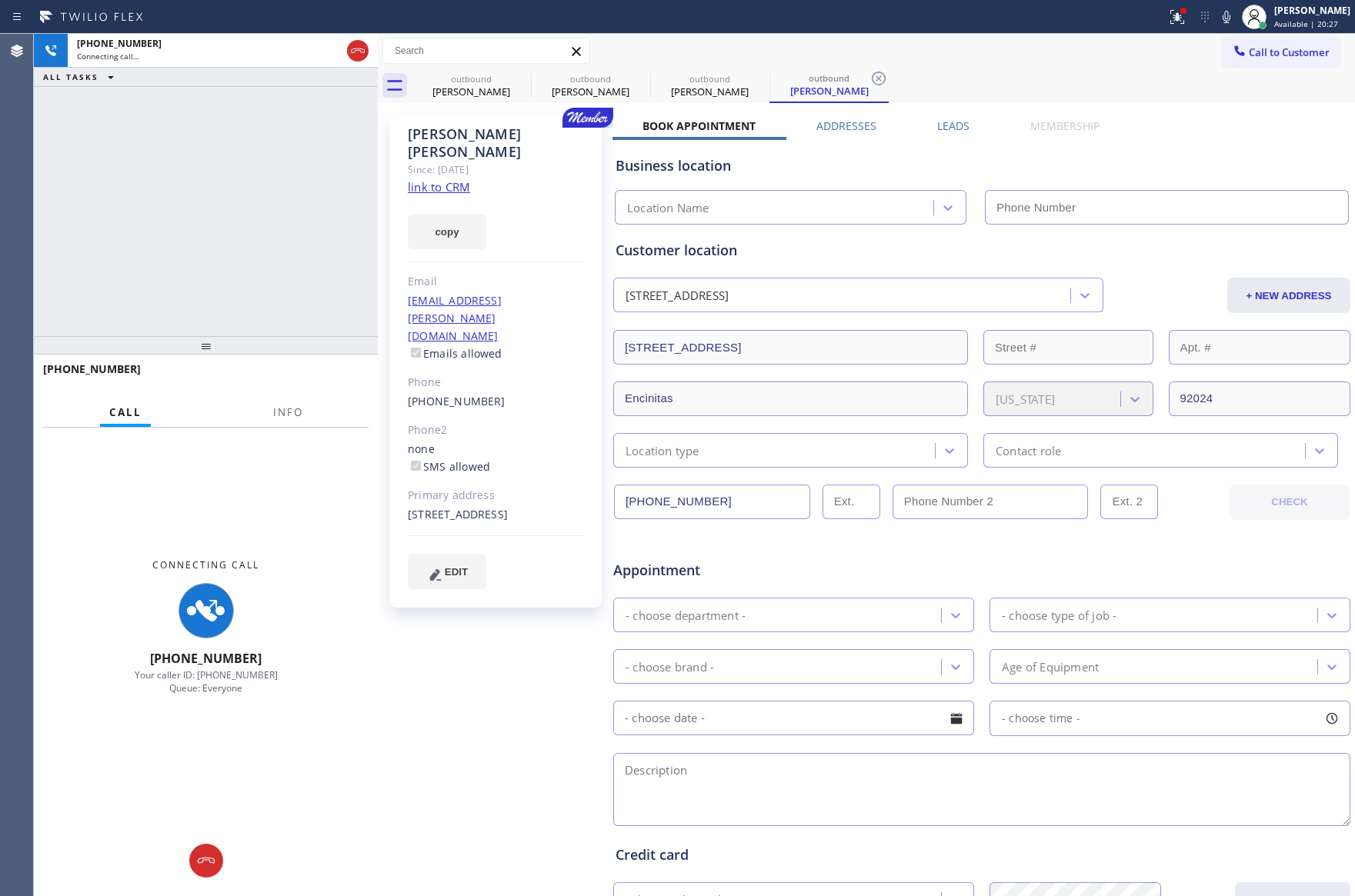
click at [247, 262] on div "+12067905757 Connecting call… ALL TASKS ALL TASKS ACTIVE TASKS TASKS IN WRAP UP" at bounding box center [206, 185] width 344 height 302
type input "[PHONE_NUMBER]"
click at [224, 238] on div "+12067905757 Connecting call… ALL TASKS ALL TASKS ACTIVE TASKS TASKS IN WRAP UP" at bounding box center [206, 185] width 344 height 302
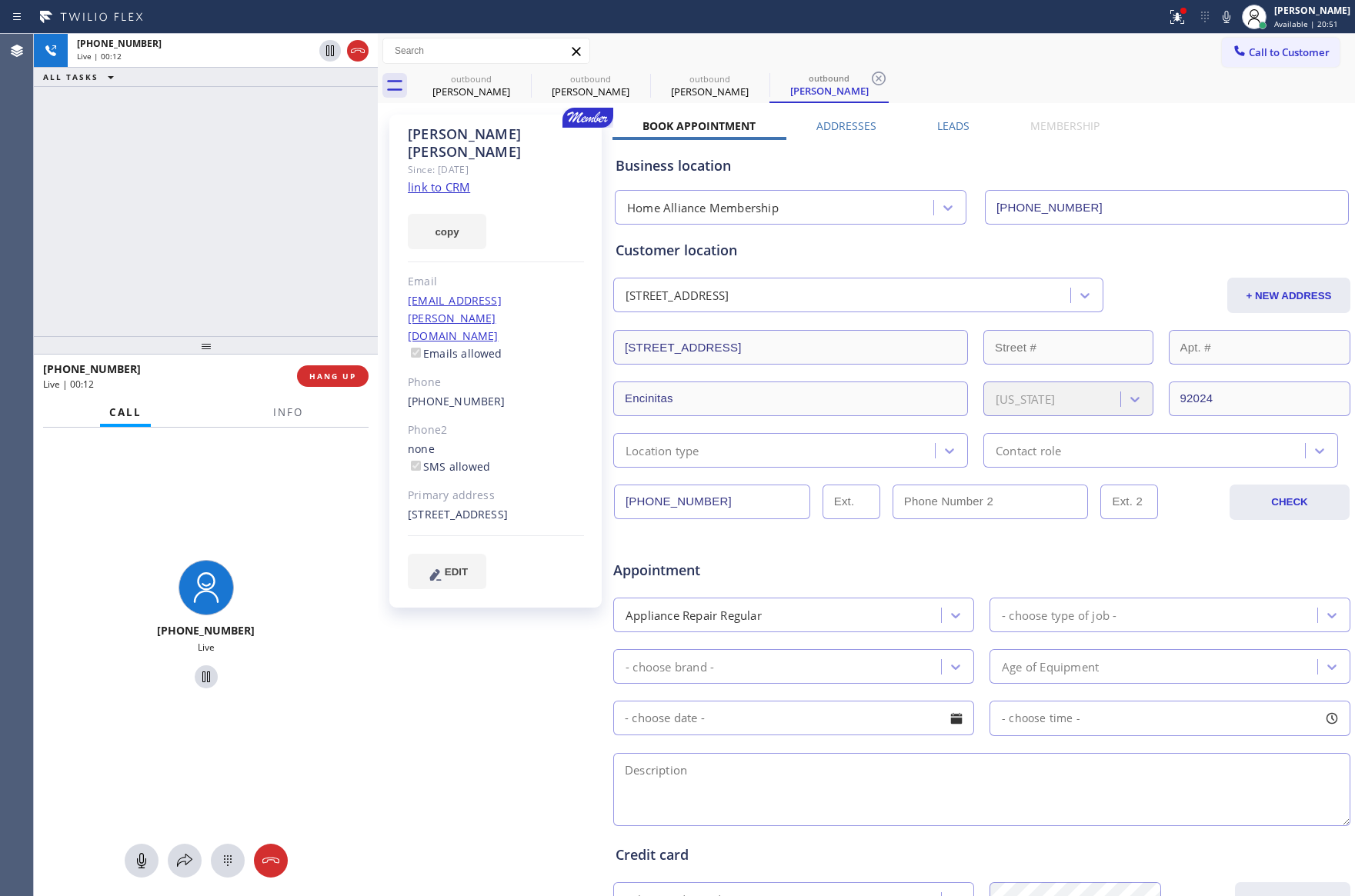
drag, startPoint x: 314, startPoint y: 267, endPoint x: 400, endPoint y: 229, distance: 94.0
click at [332, 262] on div "+12067905757 Live | 00:12 ALL TASKS ALL TASKS ACTIVE TASKS TASKS IN WRAP UP" at bounding box center [206, 185] width 344 height 302
click at [450, 179] on link "link to CRM" at bounding box center [439, 187] width 62 height 16
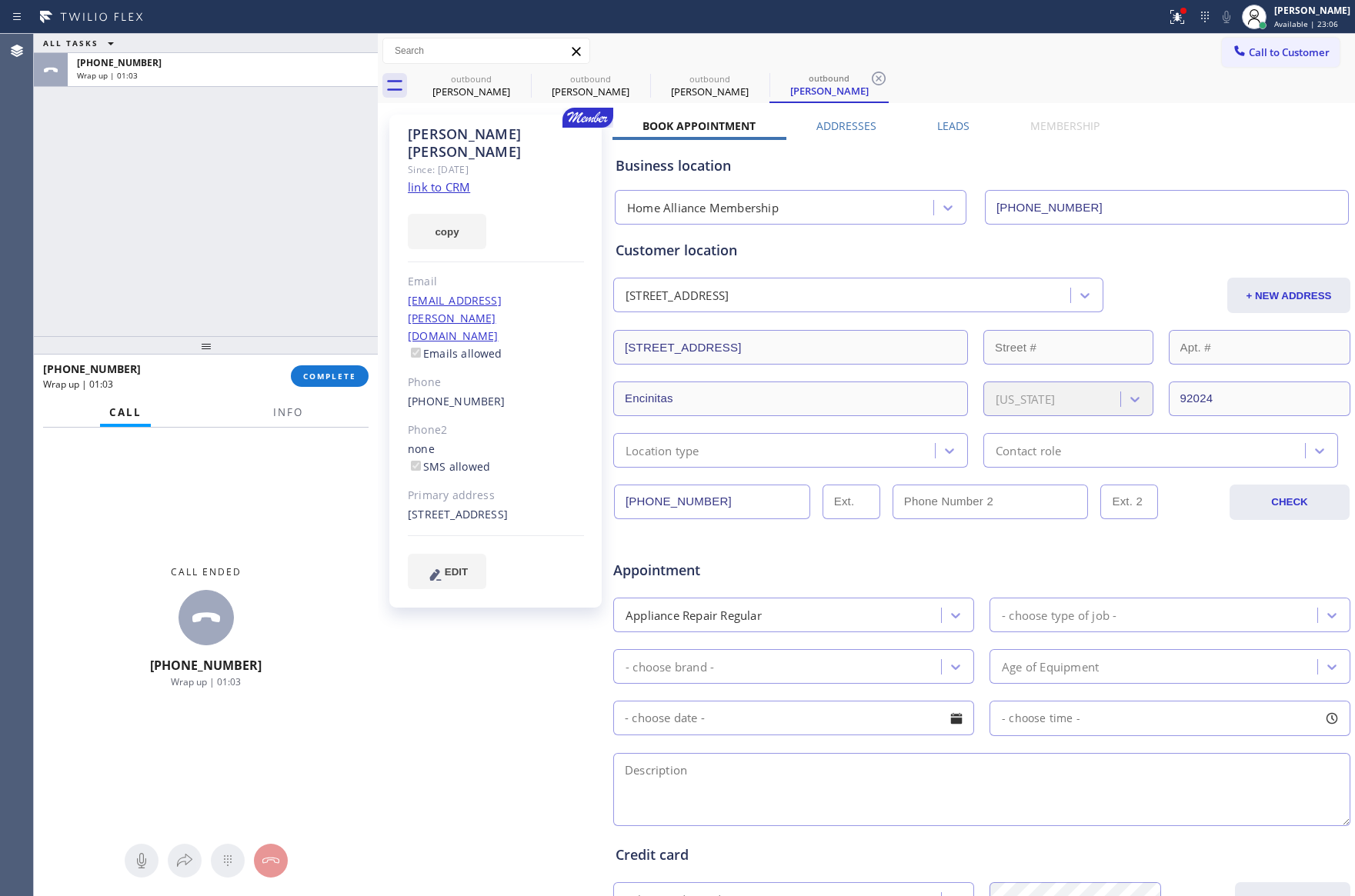
click at [196, 227] on div "ALL TASKS ALL TASKS ACTIVE TASKS TASKS IN WRAP UP +12067905757 Wrap up | 01:03" at bounding box center [206, 185] width 344 height 302
drag, startPoint x: 190, startPoint y: 204, endPoint x: 360, endPoint y: 349, distance: 223.4
click at [192, 204] on div "ALL TASKS ALL TASKS ACTIVE TASKS TASKS IN WRAP UP +12067905757 Wrap up | 01:08" at bounding box center [206, 185] width 344 height 302
drag, startPoint x: 316, startPoint y: 377, endPoint x: 262, endPoint y: 199, distance: 186.0
click at [316, 376] on span "COMPLETE" at bounding box center [330, 376] width 53 height 11
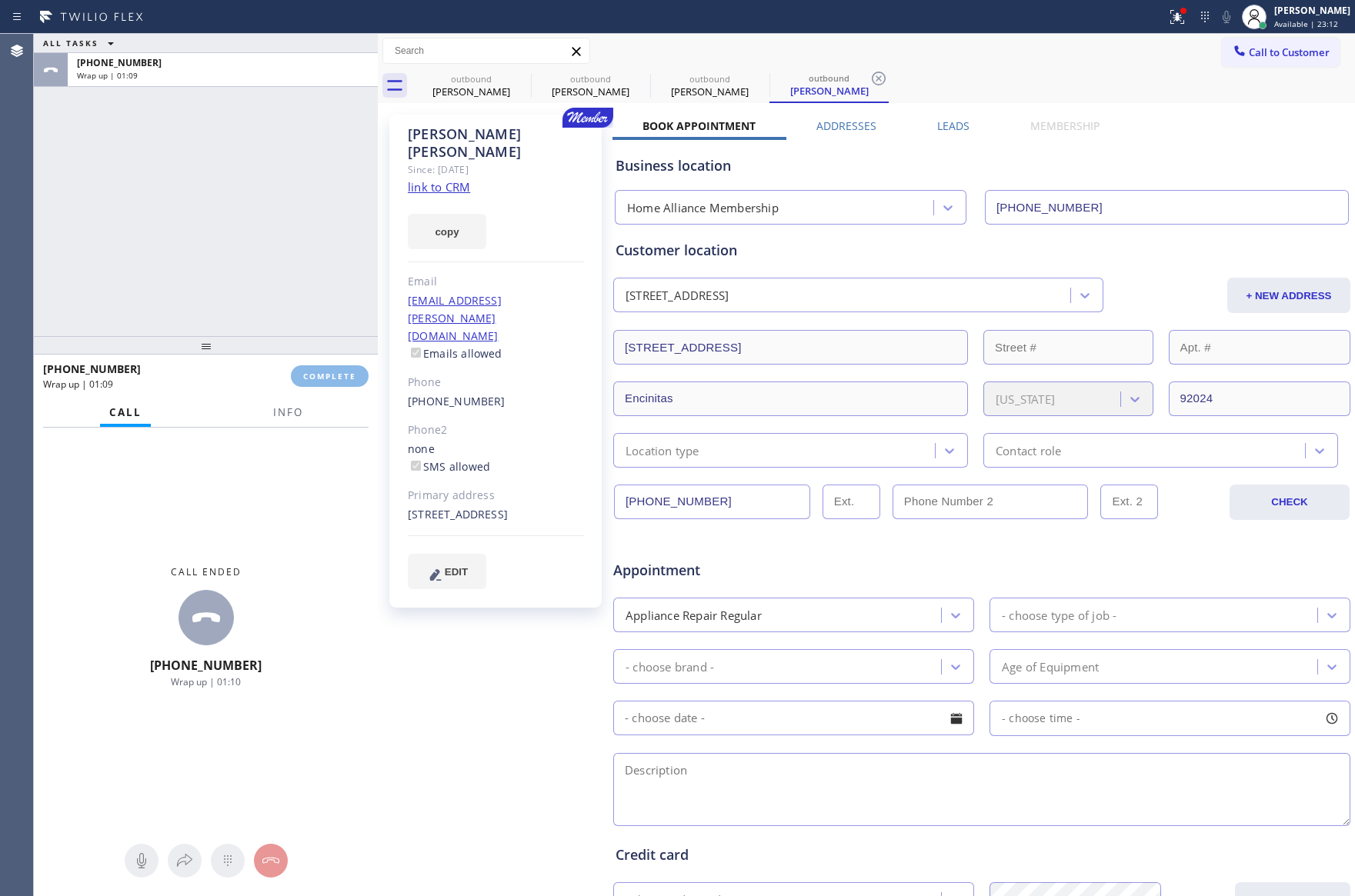
click at [262, 199] on div "ALL TASKS ALL TASKS ACTIVE TASKS TASKS IN WRAP UP +12067905757 Wrap up | 01:09" at bounding box center [206, 185] width 344 height 302
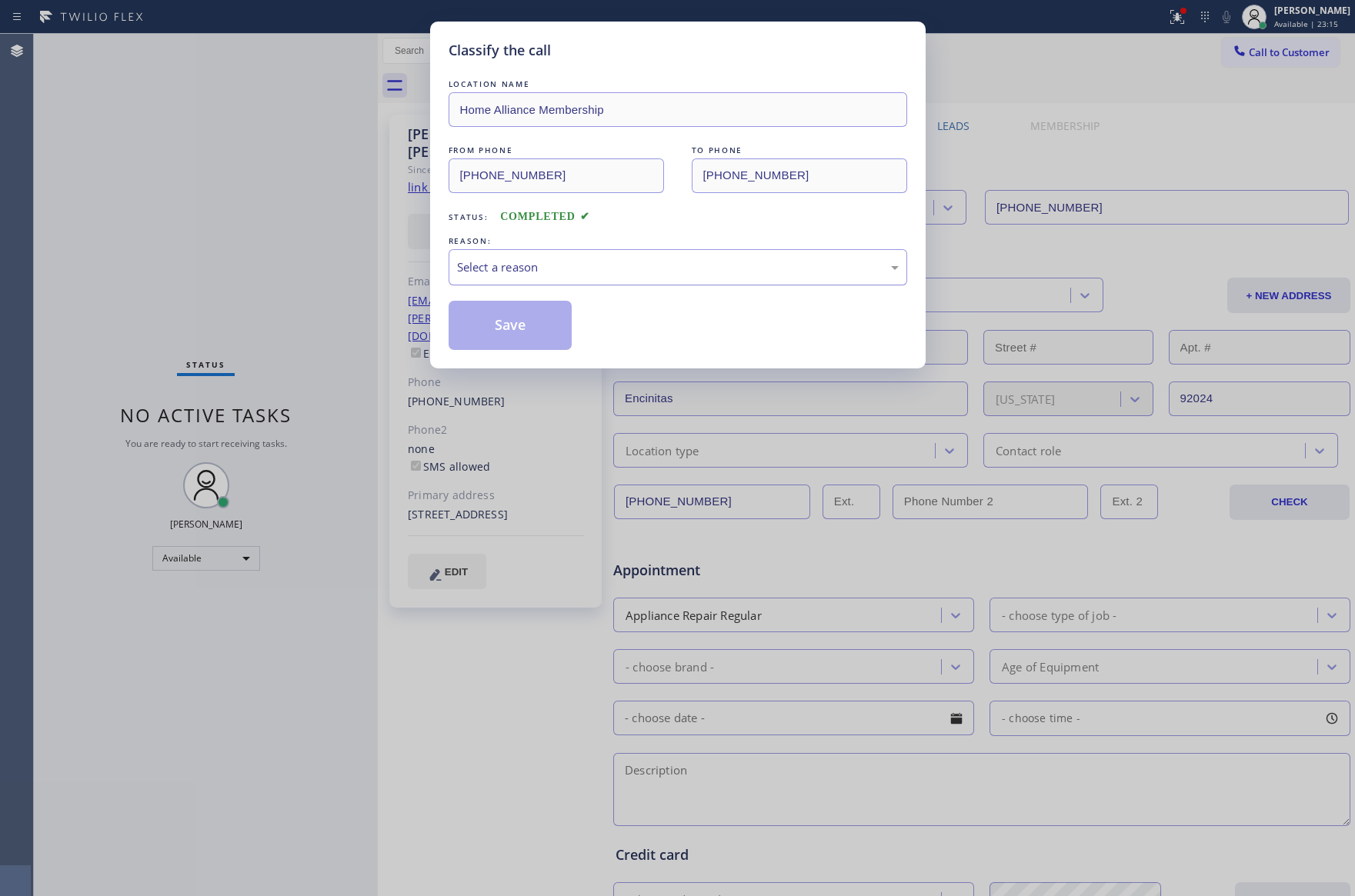
click at [526, 268] on div "Select a reason" at bounding box center [678, 266] width 441 height 17
click at [524, 326] on button "Save" at bounding box center [510, 326] width 124 height 49
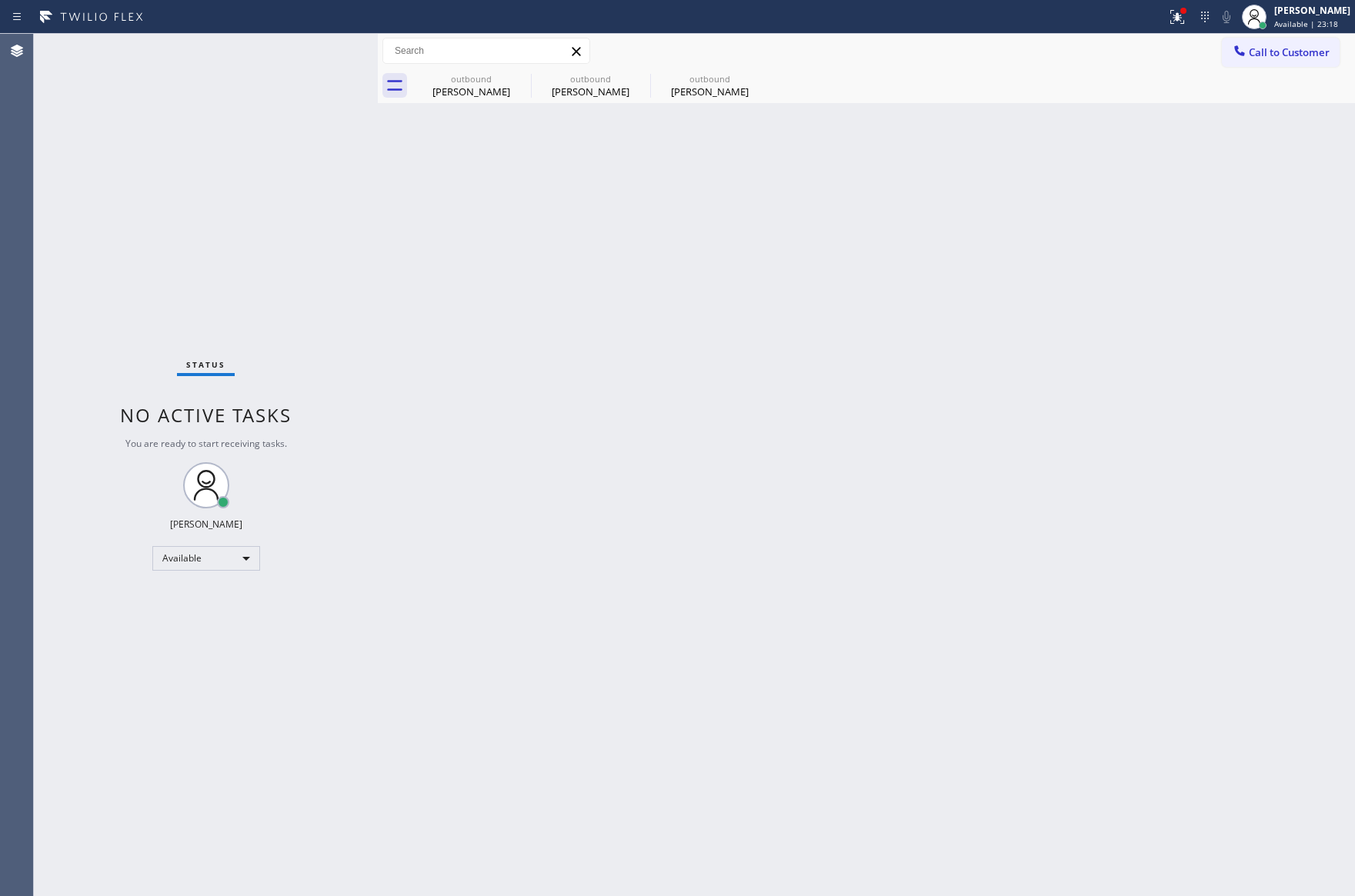
click at [531, 318] on div "Back to Dashboard Change Sender ID Customers Technicians Select a contact Outbo…" at bounding box center [866, 465] width 977 height 862
click at [489, 103] on div "Back to Dashboard Change Sender ID Customers Technicians Select a contact Outbo…" at bounding box center [866, 465] width 977 height 862
click at [519, 81] on icon at bounding box center [520, 78] width 14 height 14
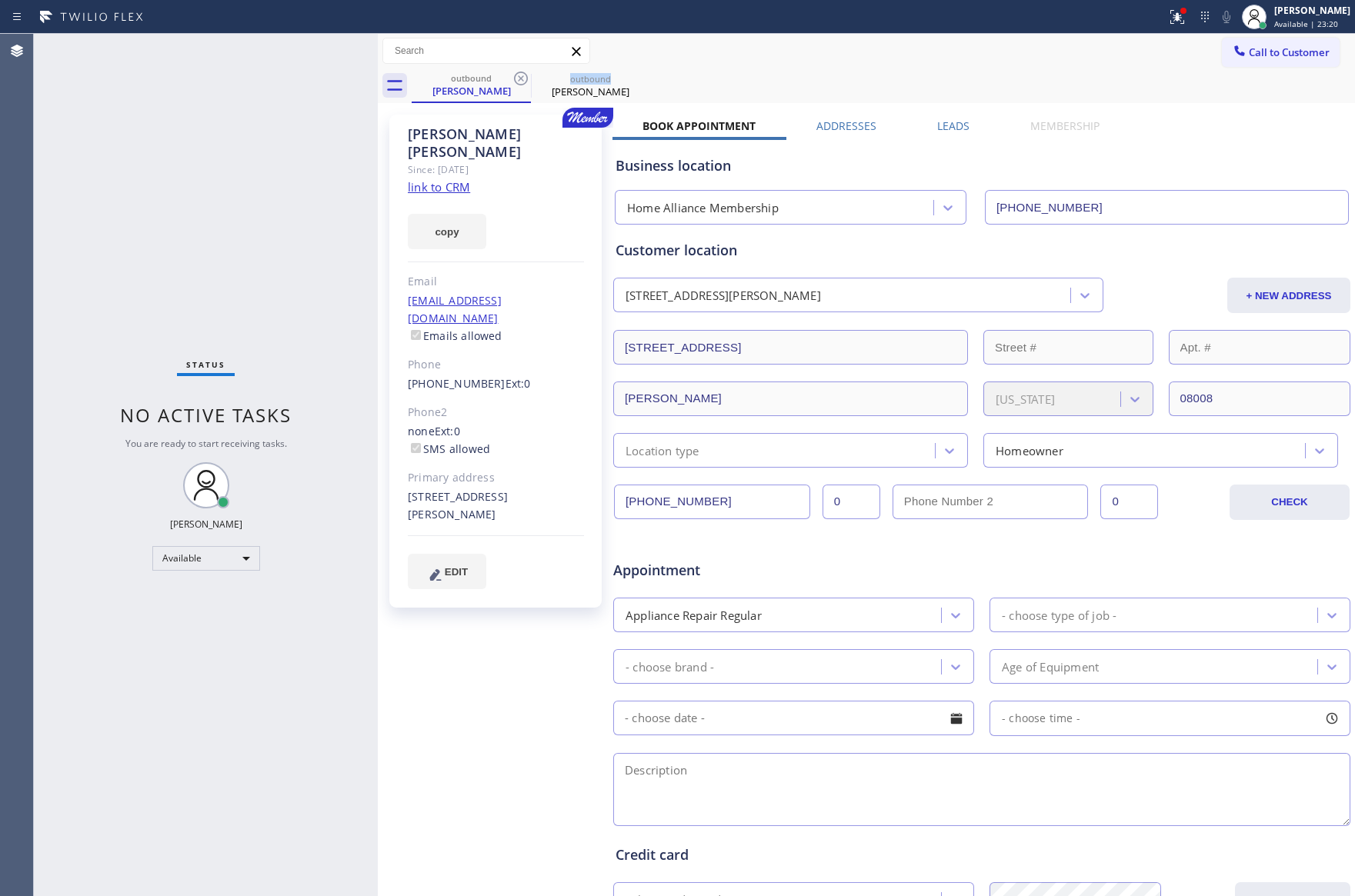
click at [519, 81] on icon at bounding box center [520, 78] width 14 height 14
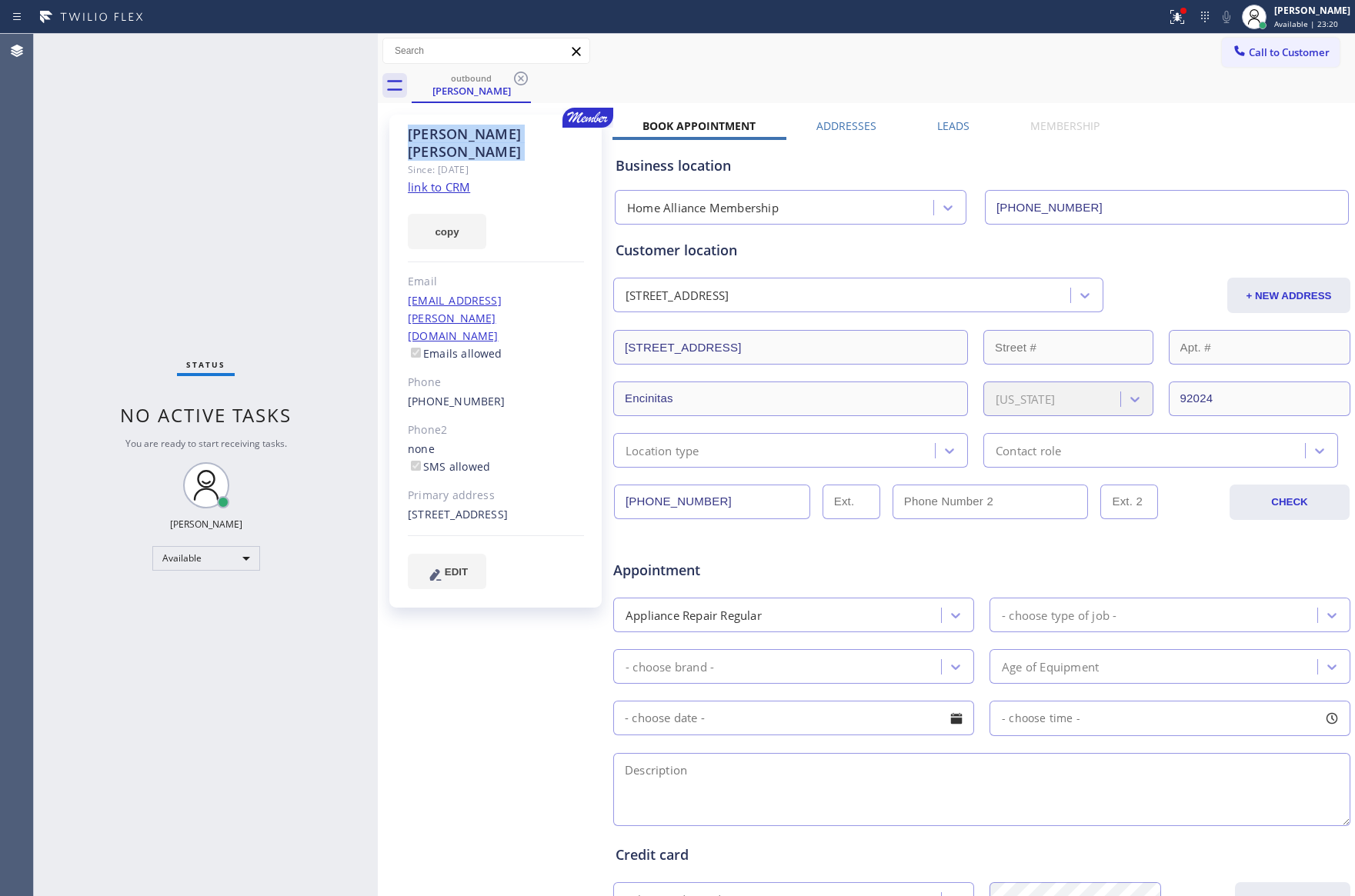
click at [519, 81] on icon at bounding box center [520, 78] width 14 height 14
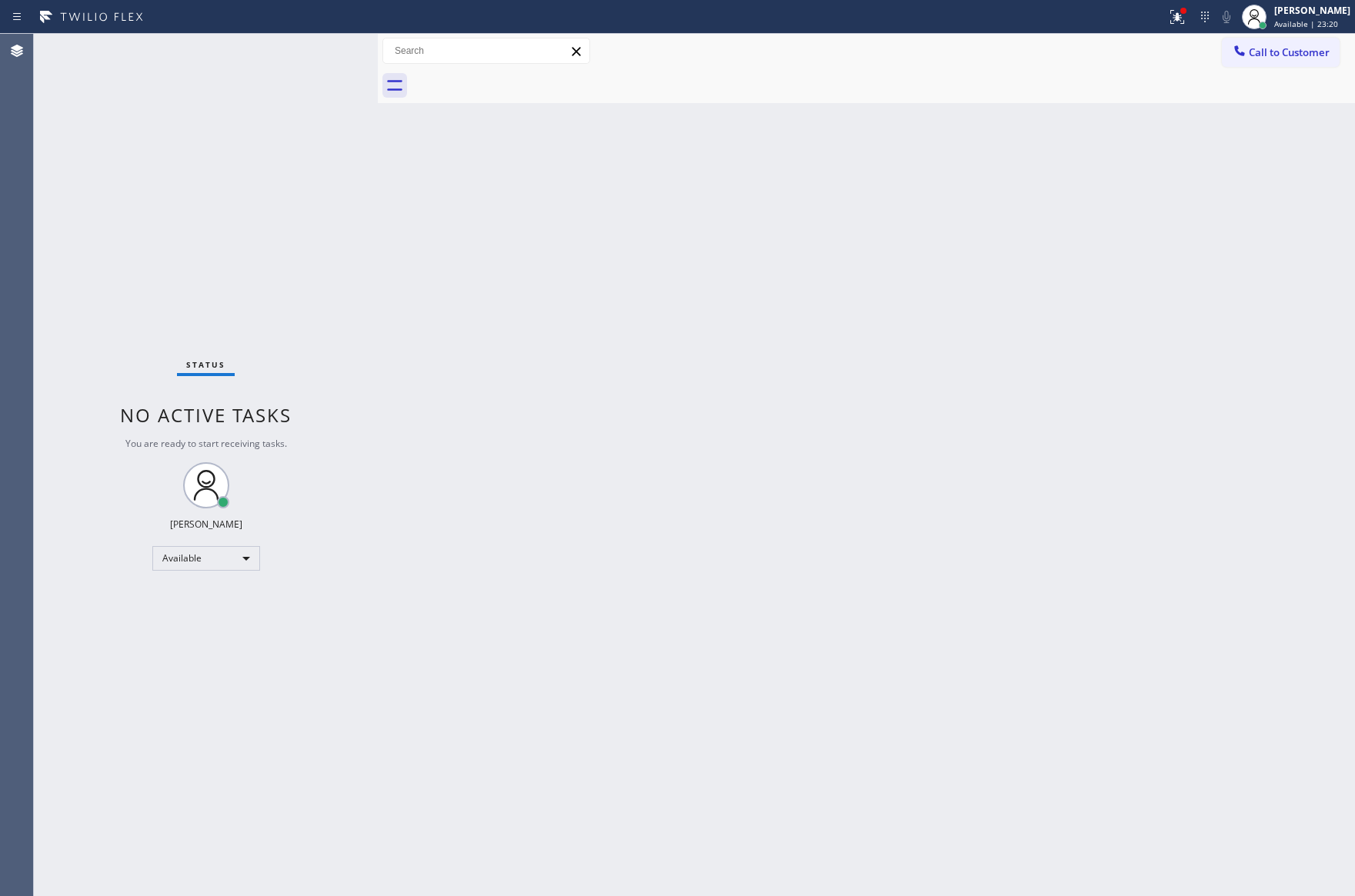
click at [519, 81] on div at bounding box center [883, 86] width 943 height 35
click at [1228, 50] on button "Call to Customer" at bounding box center [1280, 52] width 118 height 29
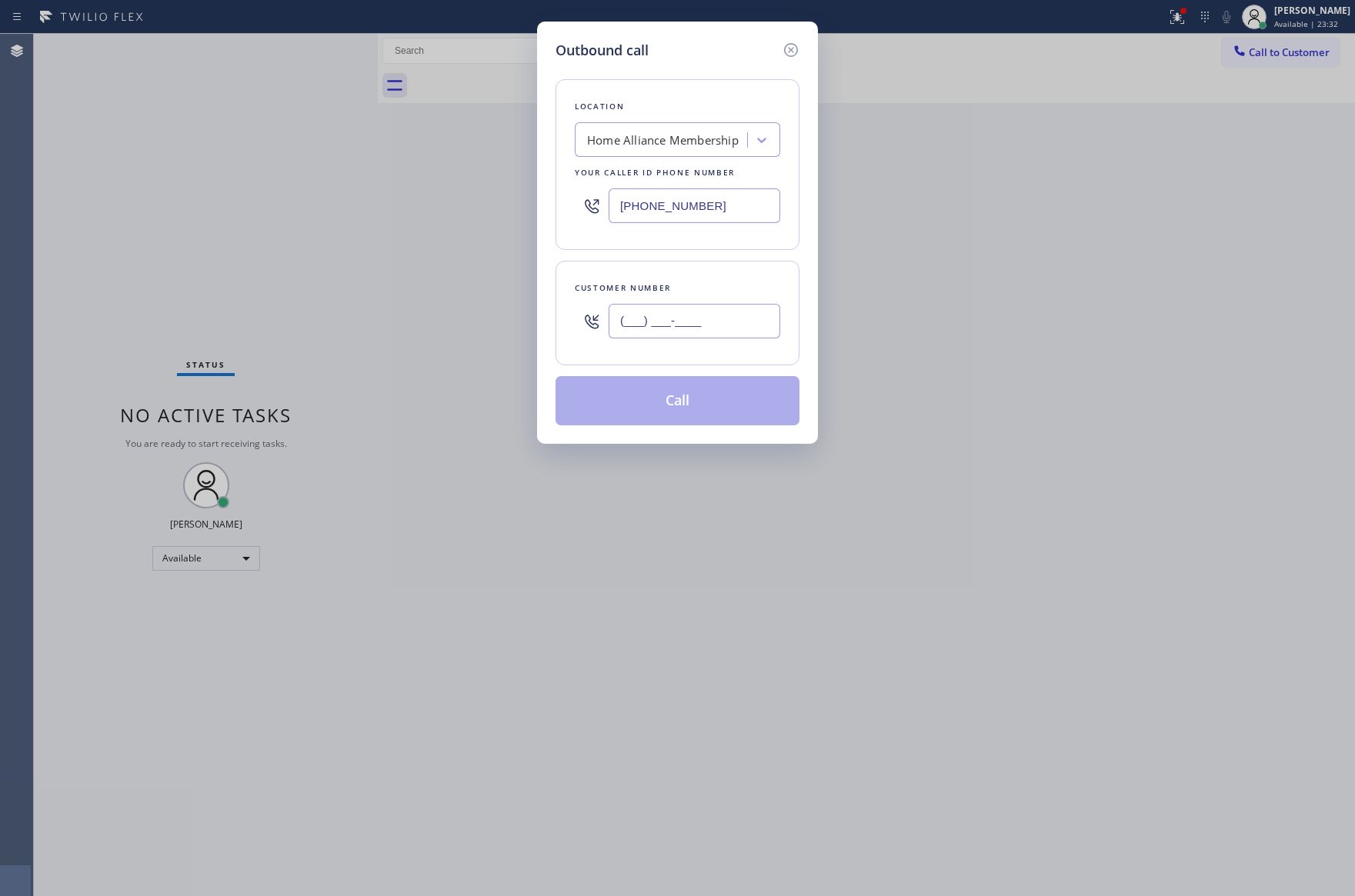
click at [699, 332] on input "(___) ___-____" at bounding box center [694, 321] width 171 height 35
paste input "818) 652-9312"
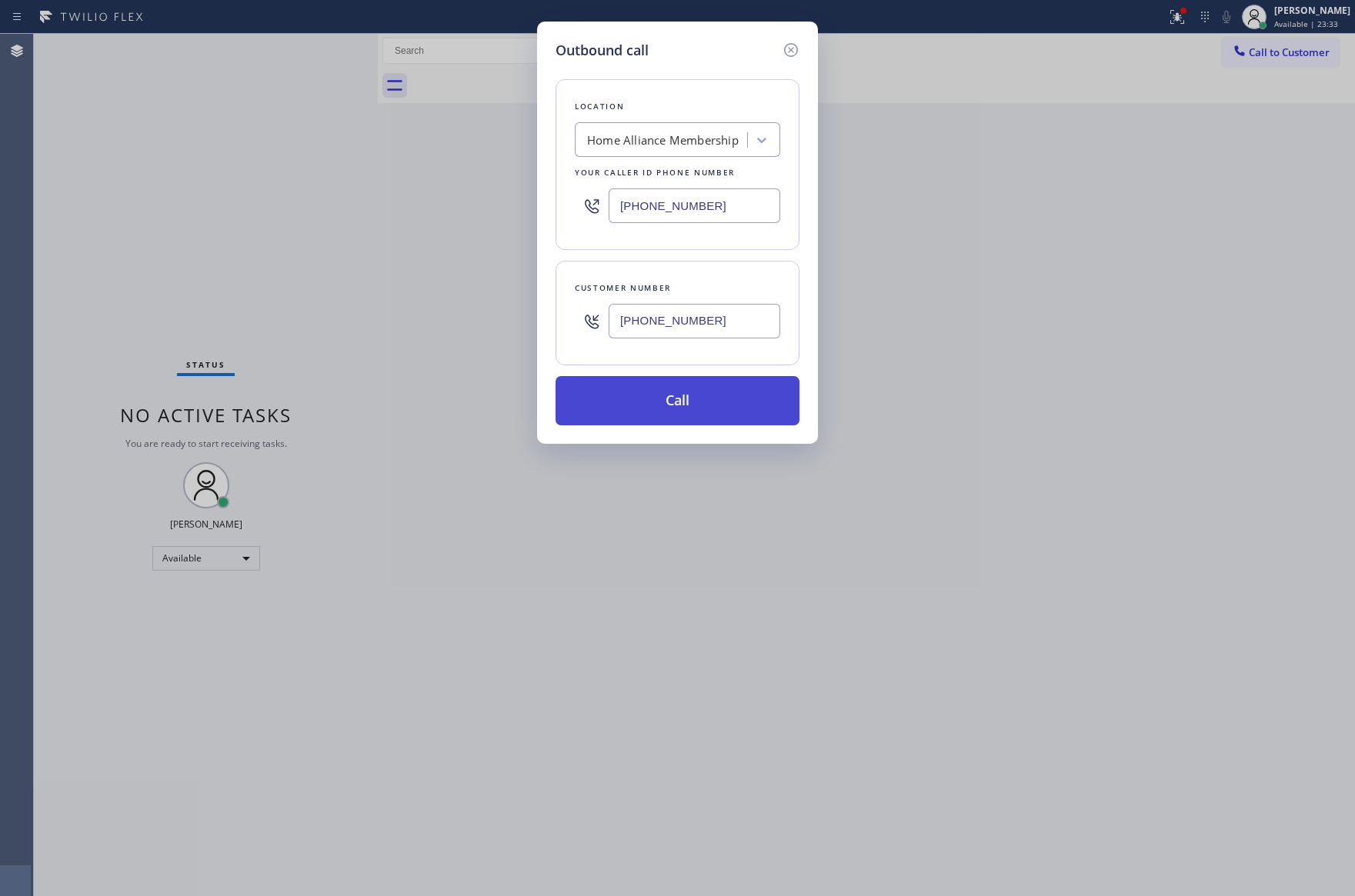
type input "(818) 652-9312"
click at [715, 408] on button "Call" at bounding box center [678, 401] width 244 height 49
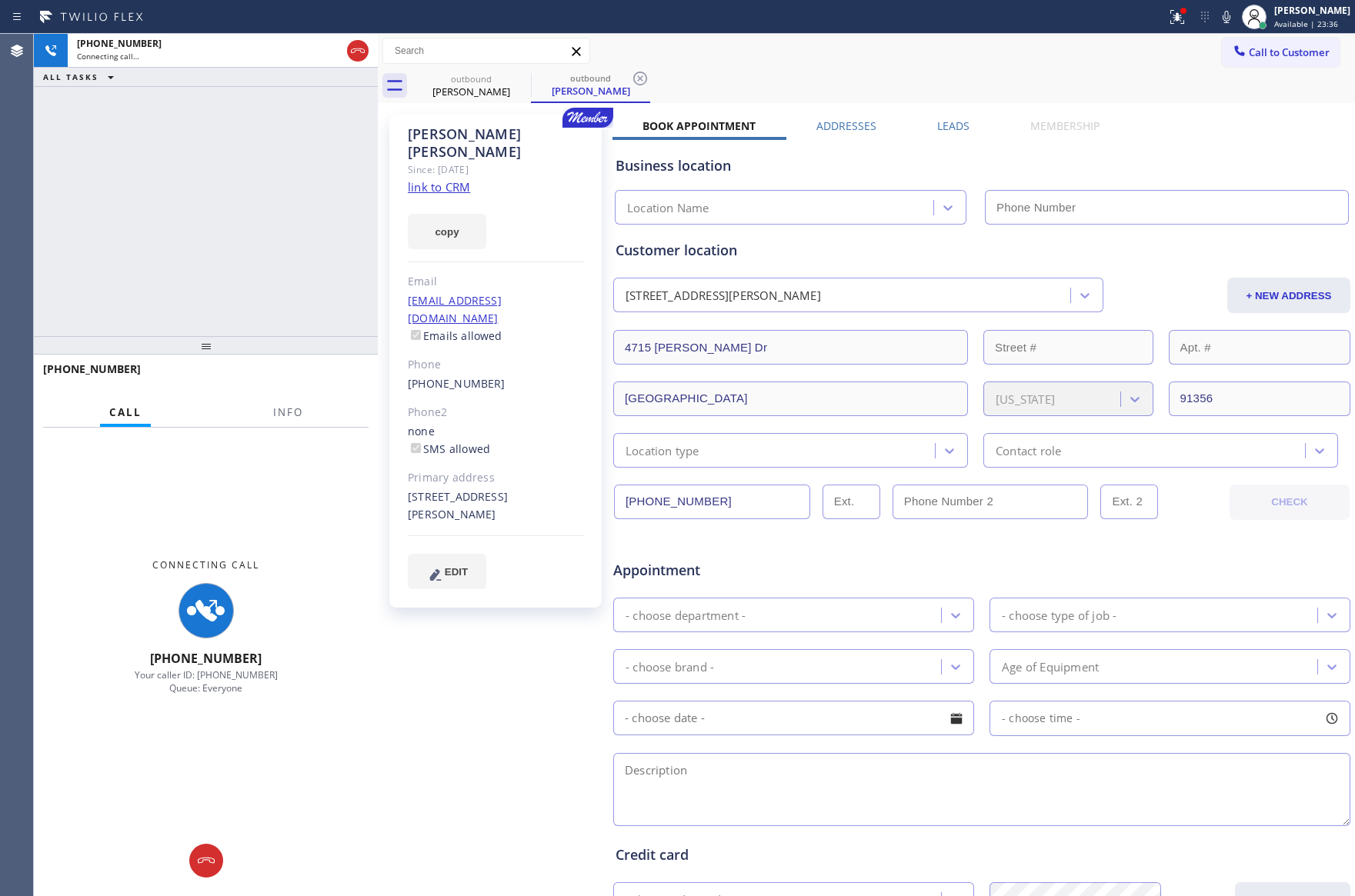
click at [233, 247] on div "+18186529312 Connecting call… ALL TASKS ALL TASKS ACTIVE TASKS TASKS IN WRAP UP" at bounding box center [206, 185] width 344 height 302
type input "[PHONE_NUMBER]"
click at [254, 248] on div "+18186529312 Connecting call… ALL TASKS ALL TASKS ACTIVE TASKS TASKS IN WRAP UP" at bounding box center [206, 185] width 344 height 302
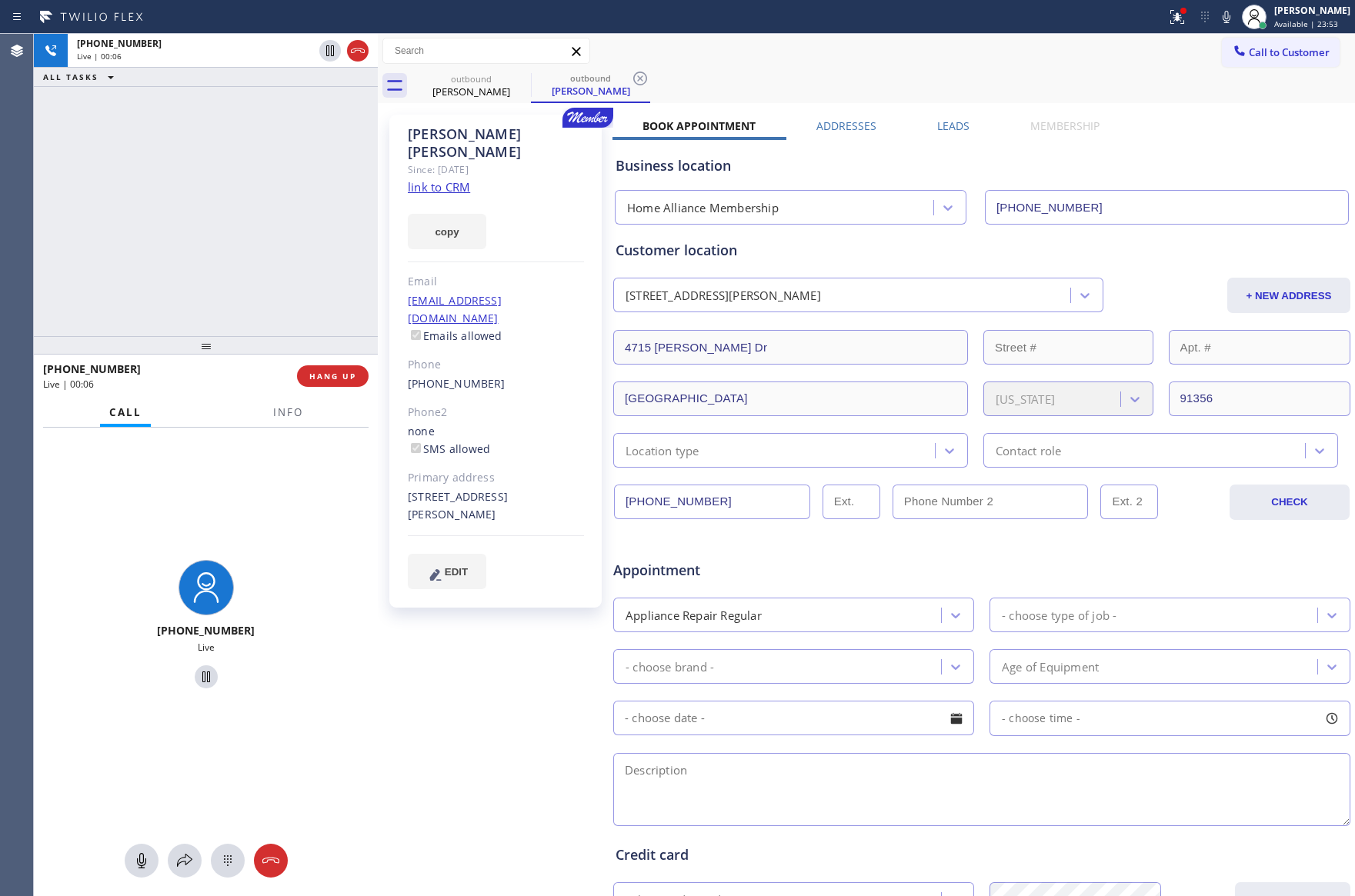
drag, startPoint x: 249, startPoint y: 209, endPoint x: 263, endPoint y: 284, distance: 76.3
click at [249, 221] on div "+18186529312 Live | 00:06 ALL TASKS ALL TASKS ACTIVE TASKS TASKS IN WRAP UP" at bounding box center [206, 185] width 344 height 302
click at [183, 189] on div "+18186529312 Live | 00:27 ALL TASKS ALL TASKS ACTIVE TASKS TASKS IN WRAP UP" at bounding box center [206, 185] width 344 height 302
click at [183, 189] on div "+18186529312 Live | 00:28 ALL TASKS ALL TASKS ACTIVE TASKS TASKS IN WRAP UP" at bounding box center [206, 185] width 344 height 302
click at [778, 90] on div "outbound Lance Gordon outbound Lance Gordon" at bounding box center [883, 86] width 943 height 35
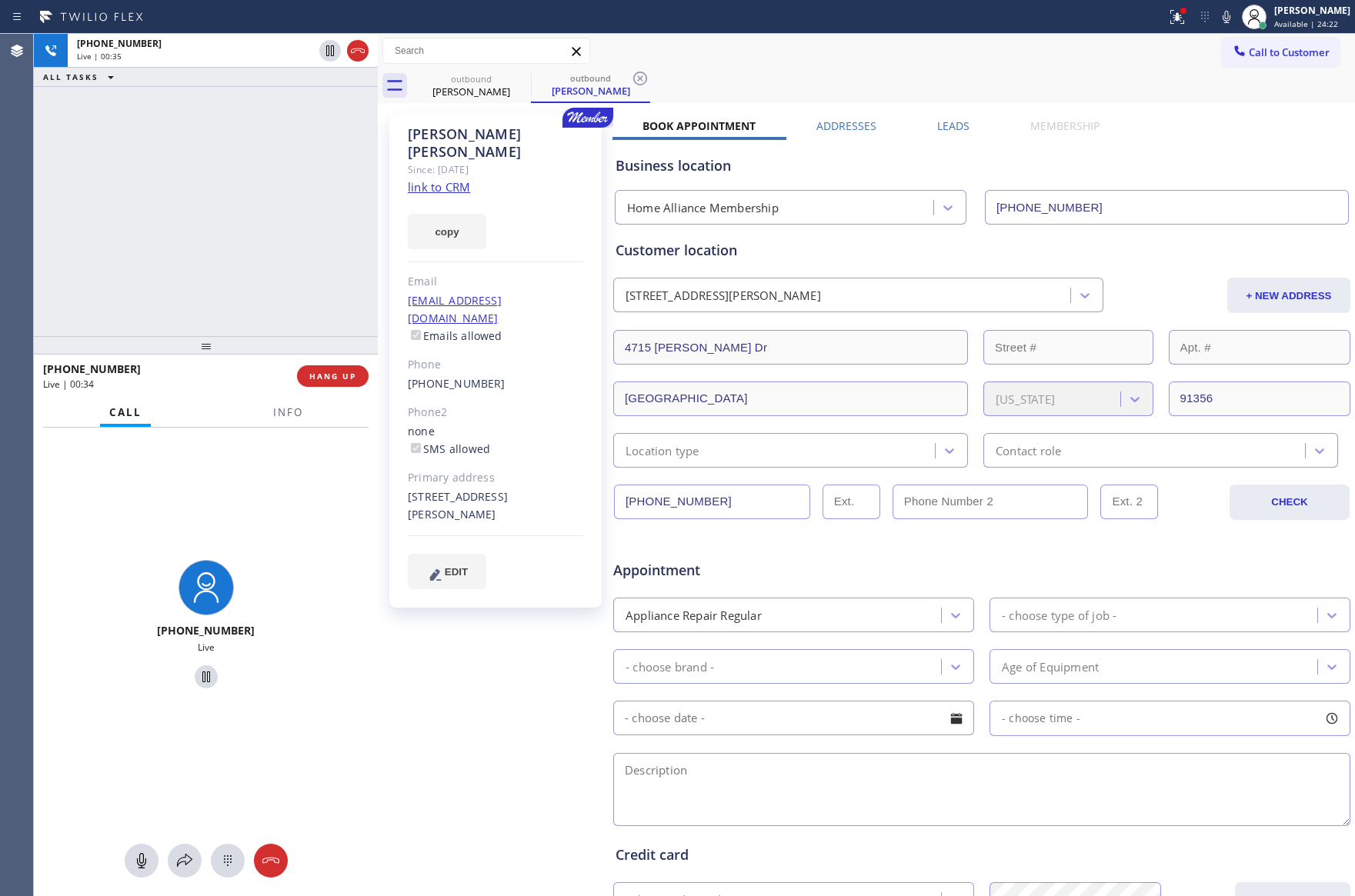
click at [778, 86] on div "outbound Lance Gordon outbound Lance Gordon" at bounding box center [883, 86] width 943 height 35
click at [778, 85] on div "outbound Lance Gordon outbound Lance Gordon" at bounding box center [883, 86] width 943 height 35
click at [948, 127] on label "Leads" at bounding box center [952, 125] width 32 height 15
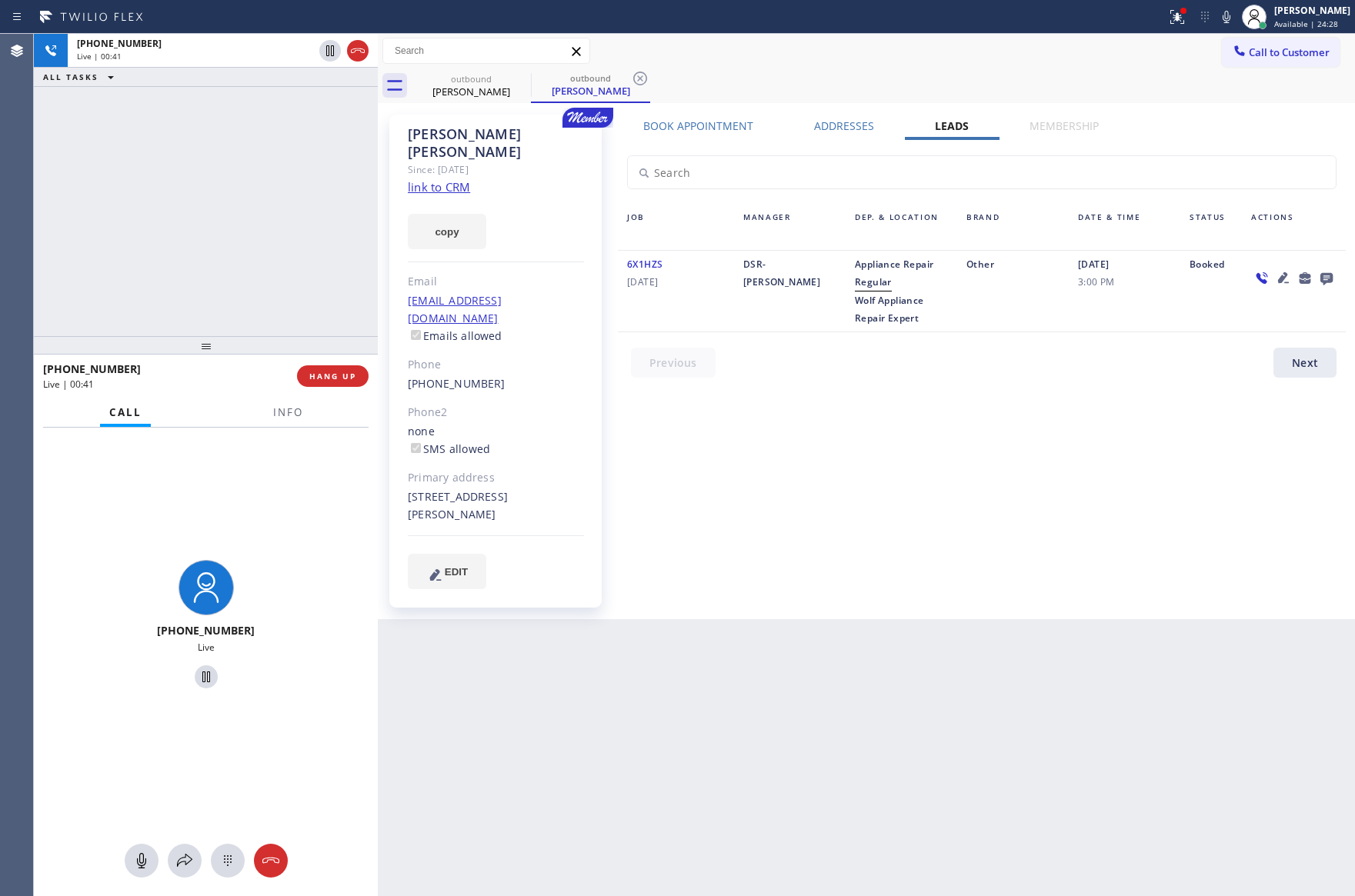
drag, startPoint x: 356, startPoint y: 54, endPoint x: 303, endPoint y: 188, distance: 144.1
click at [356, 54] on icon at bounding box center [358, 50] width 18 height 18
drag, startPoint x: 272, startPoint y: 256, endPoint x: 604, endPoint y: 341, distance: 342.7
click at [288, 266] on div "+18186529312 Live | 00:42 ALL TASKS ALL TASKS ACTIVE TASKS TASKS IN WRAP UP" at bounding box center [206, 185] width 344 height 302
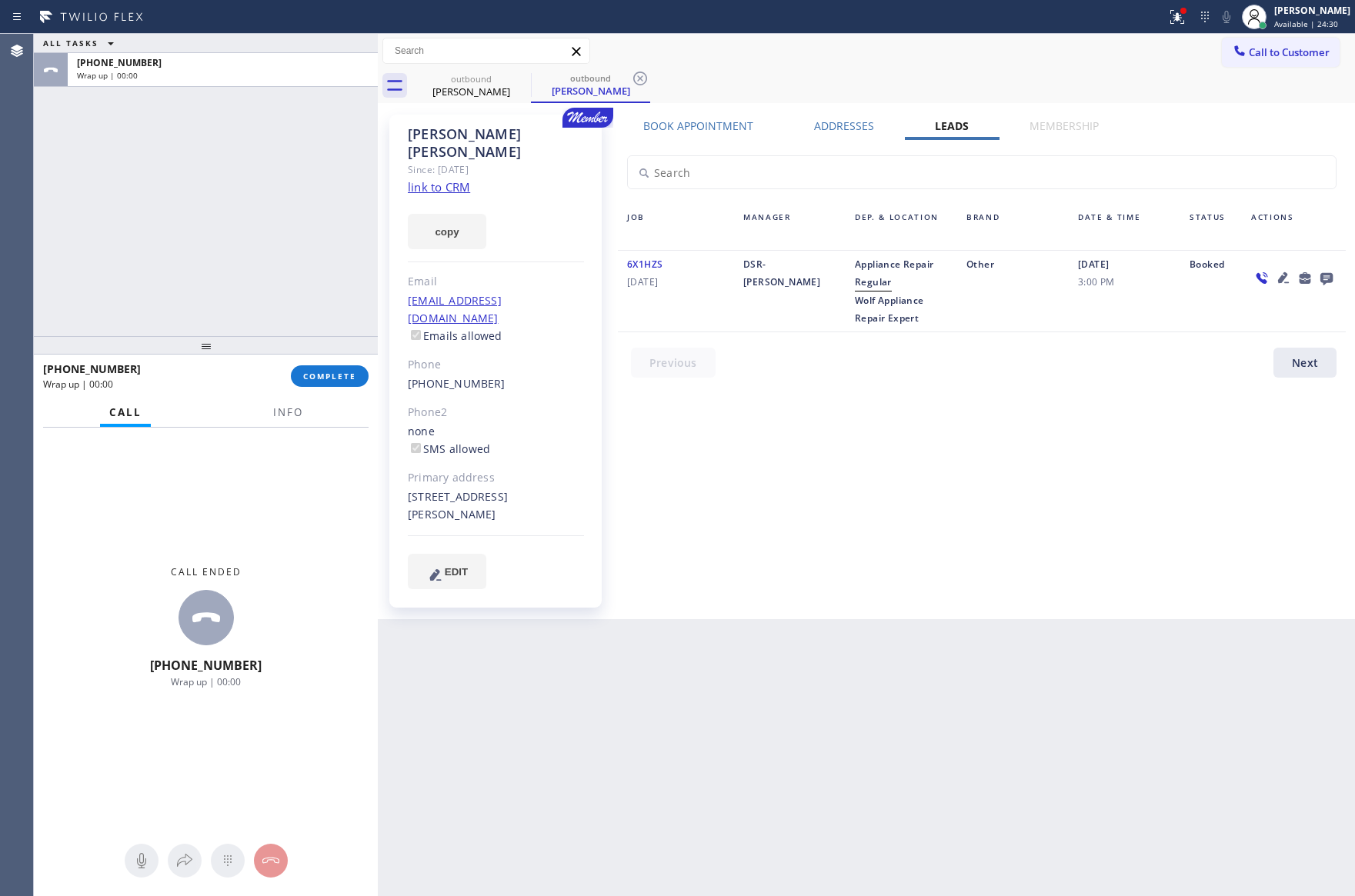
click at [1329, 276] on icon at bounding box center [1326, 278] width 12 height 12
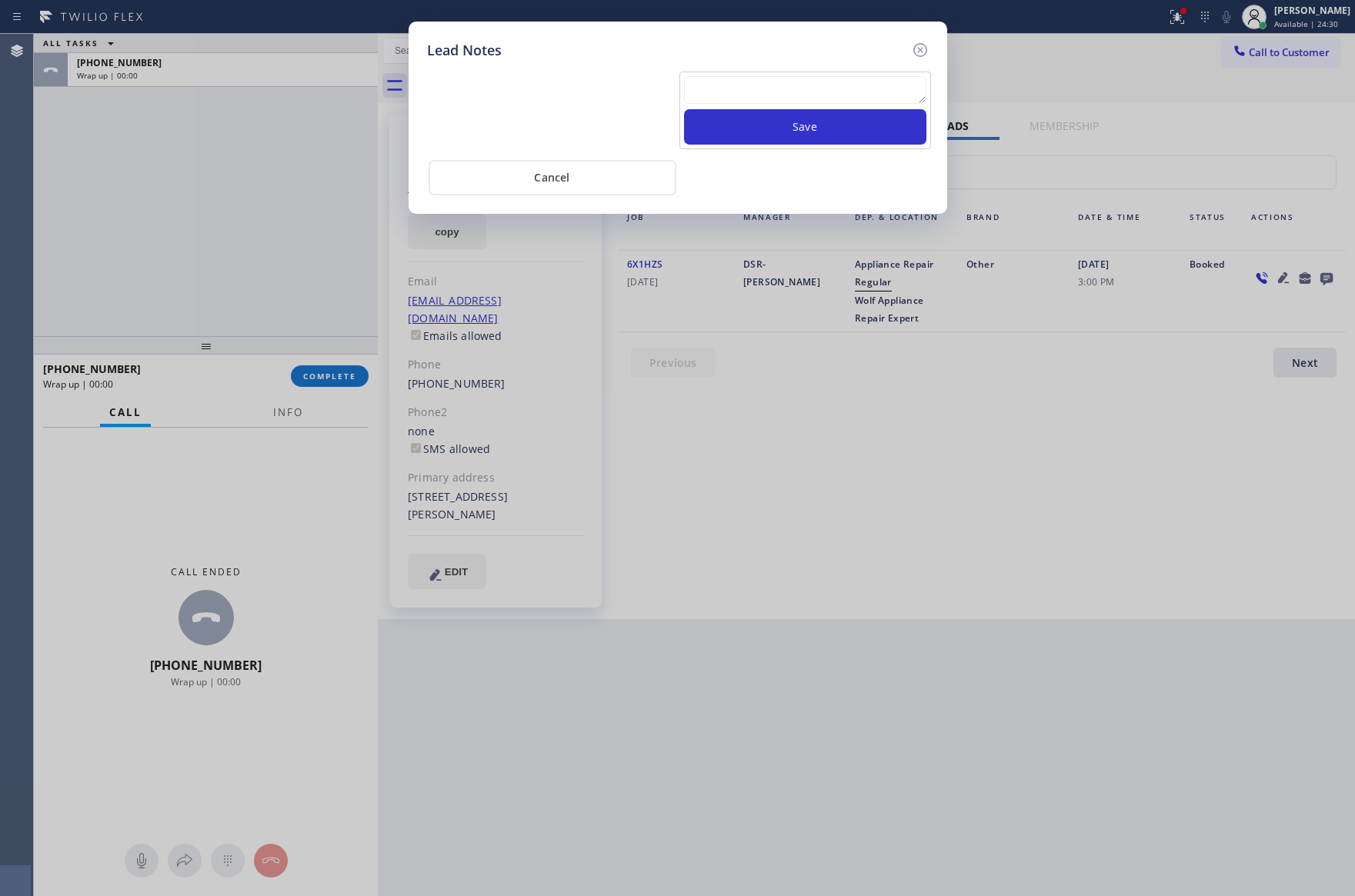
click at [787, 89] on textarea at bounding box center [805, 90] width 243 height 27
paste textarea "For the welcome call, please transfer the customer if they call back.""
type textarea "For the welcome call, please transfer the customer if they call back.""
click at [801, 125] on button "Save" at bounding box center [805, 126] width 243 height 36
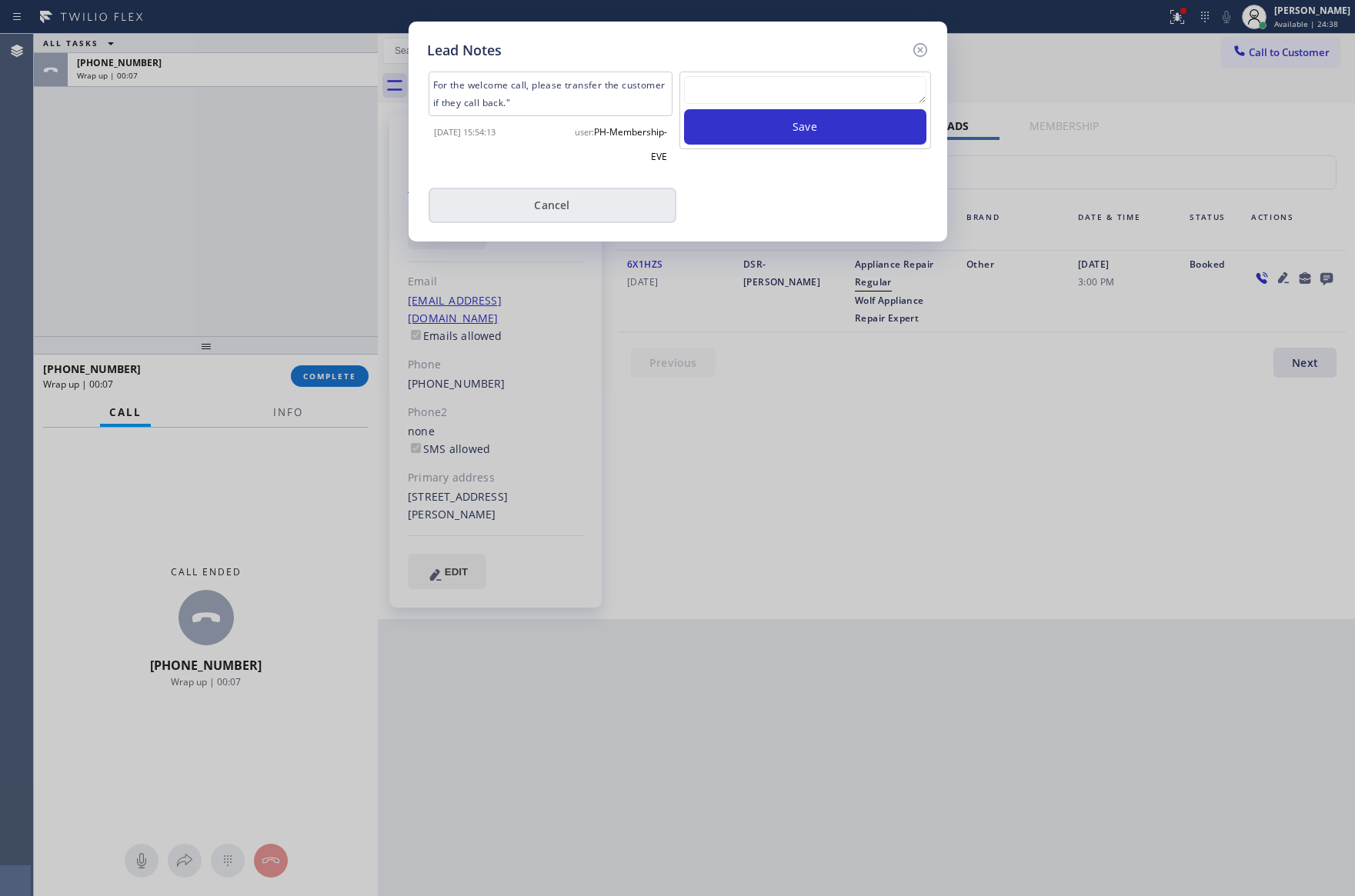
click at [531, 197] on button "Cancel" at bounding box center [552, 205] width 248 height 36
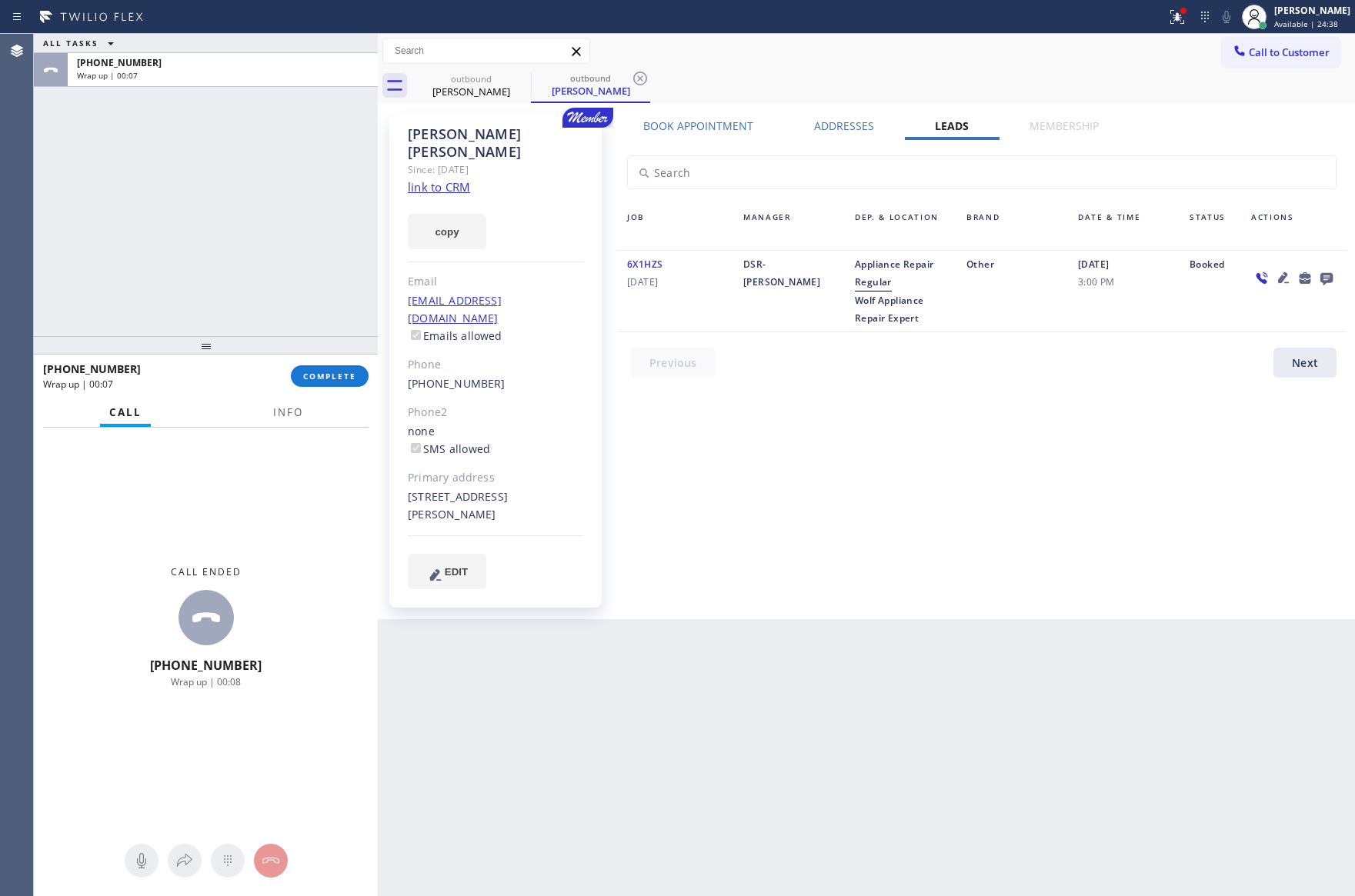
click at [252, 252] on div "ALL TASKS ALL TASKS ACTIVE TASKS TASKS IN WRAP UP +18186529312 Wrap up | 00:07" at bounding box center [206, 185] width 344 height 302
click at [864, 448] on div "Book Appointment Addresses Leads Membership Business location Home Alliance Mem…" at bounding box center [981, 366] width 739 height 497
click at [356, 377] on button "COMPLETE" at bounding box center [330, 376] width 78 height 22
drag, startPoint x: 307, startPoint y: 102, endPoint x: 314, endPoint y: 106, distance: 8.1
click at [308, 102] on div "ALL TASKS ALL TASKS ACTIVE TASKS TASKS IN WRAP UP +18186529312 Wrap up | 00:12" at bounding box center [206, 185] width 344 height 302
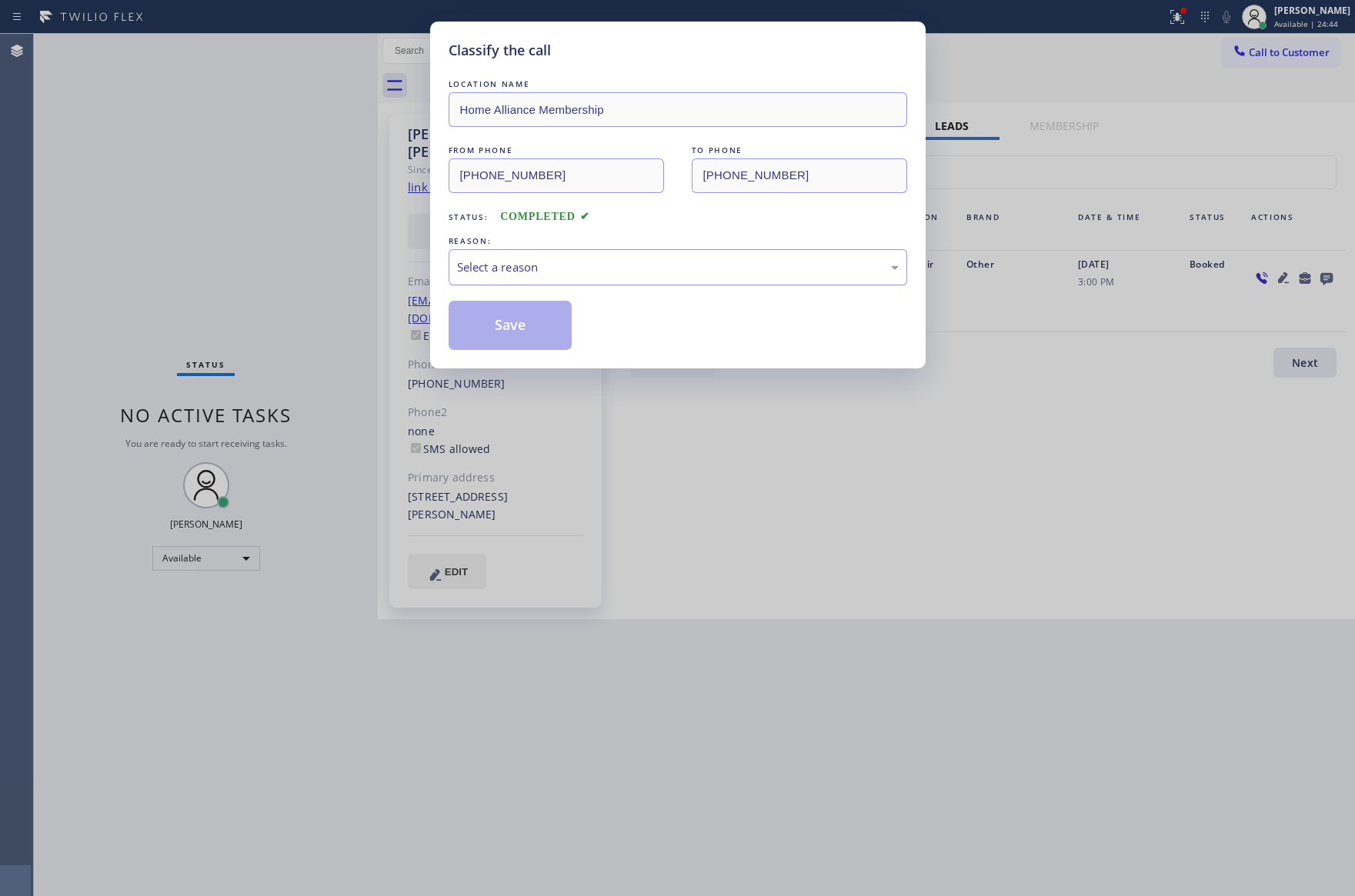
click at [577, 258] on div "Select a reason" at bounding box center [678, 266] width 459 height 36
click at [513, 332] on button "Save" at bounding box center [510, 326] width 124 height 49
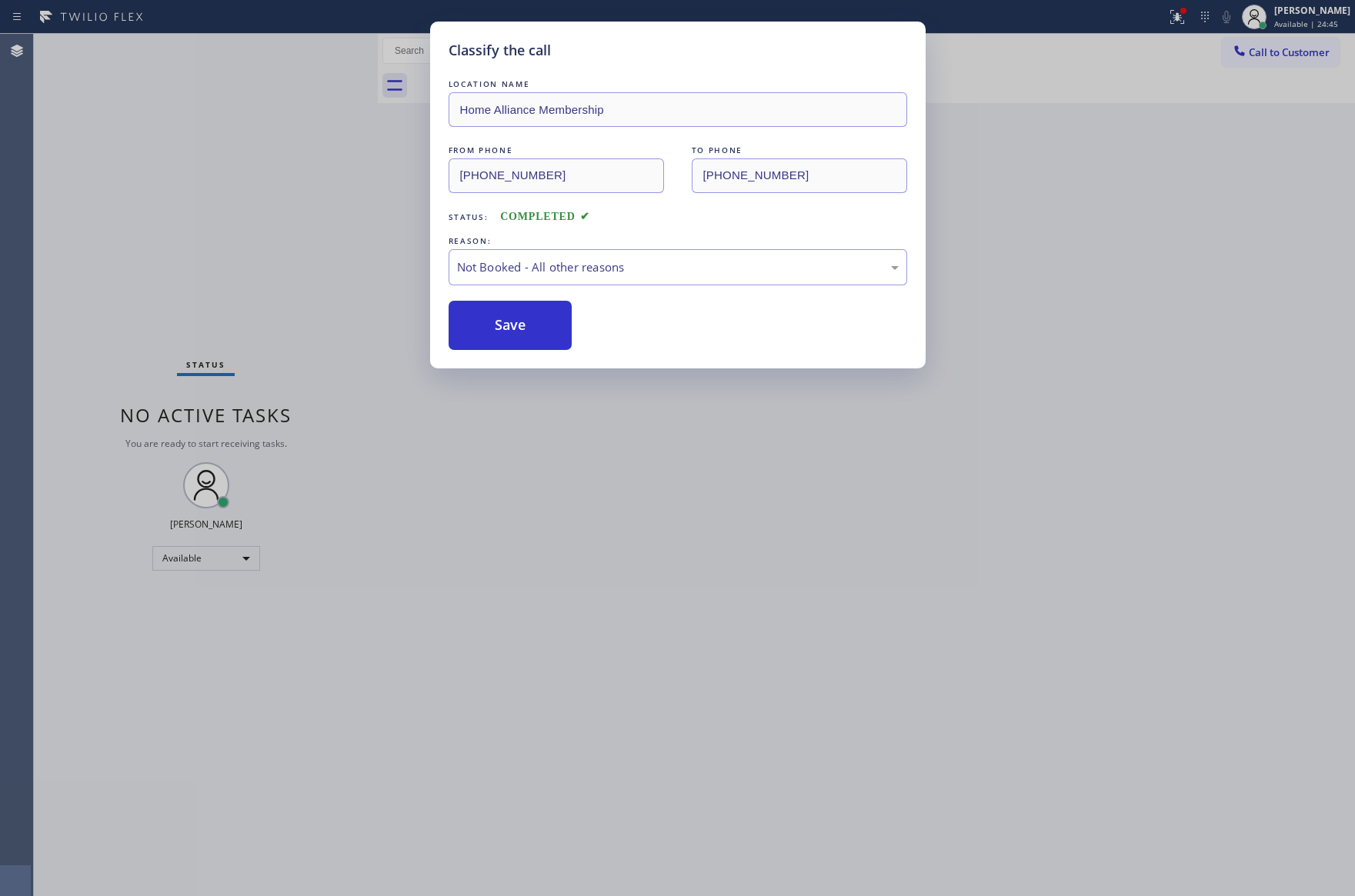
click at [513, 332] on button "Save" at bounding box center [510, 326] width 124 height 49
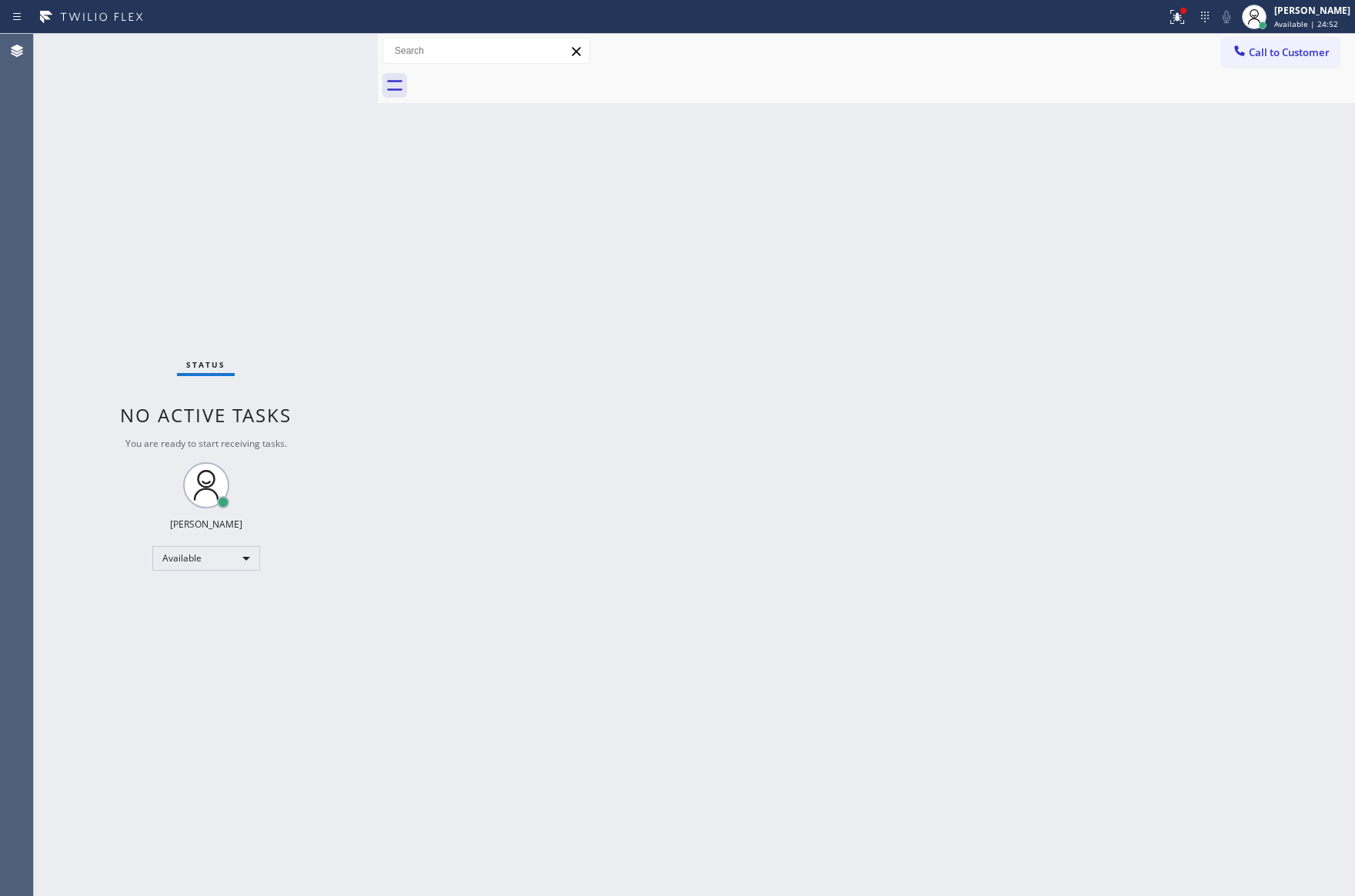
drag, startPoint x: 912, startPoint y: 397, endPoint x: 1182, endPoint y: 142, distance: 371.4
click at [949, 372] on div "Back to Dashboard Change Sender ID Customers Technicians Select a contact Outbo…" at bounding box center [866, 465] width 977 height 862
click at [1260, 49] on span "Call to Customer" at bounding box center [1289, 52] width 81 height 14
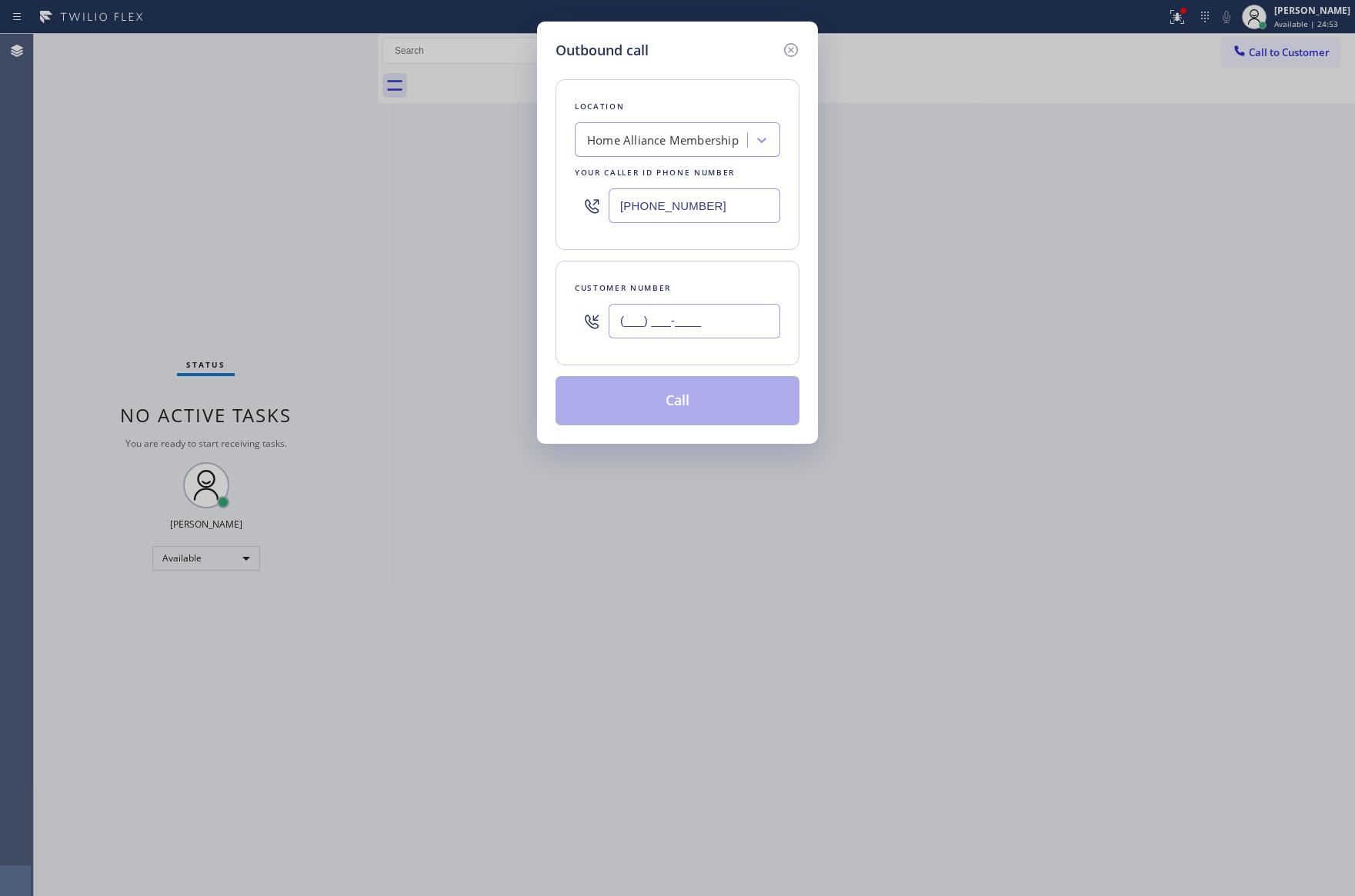
click at [739, 319] on input "(___) ___-____" at bounding box center [694, 321] width 171 height 35
paste input "310) 729-5933"
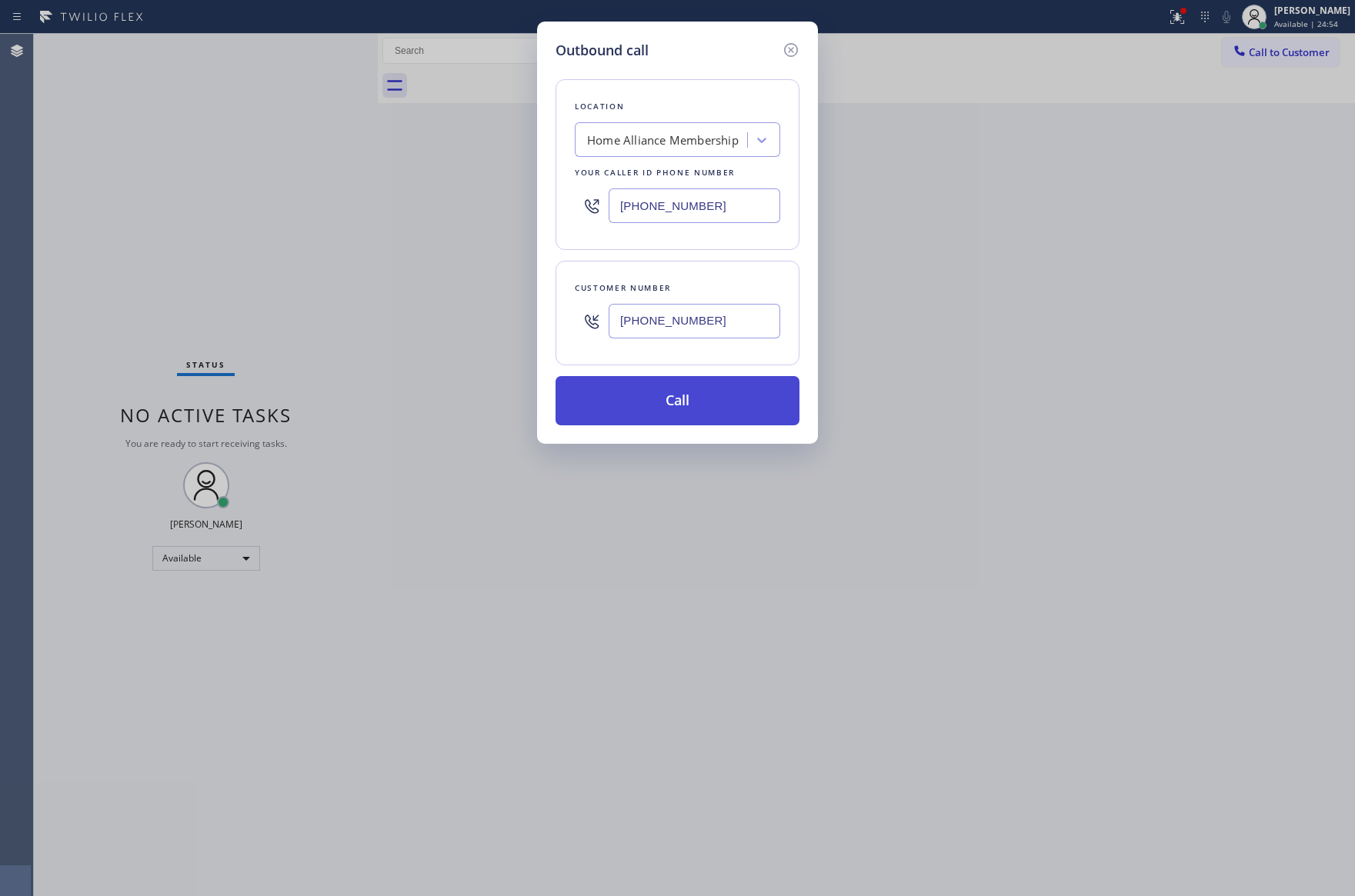
type input "(310) 729-5933"
click at [725, 406] on button "Call" at bounding box center [678, 401] width 244 height 49
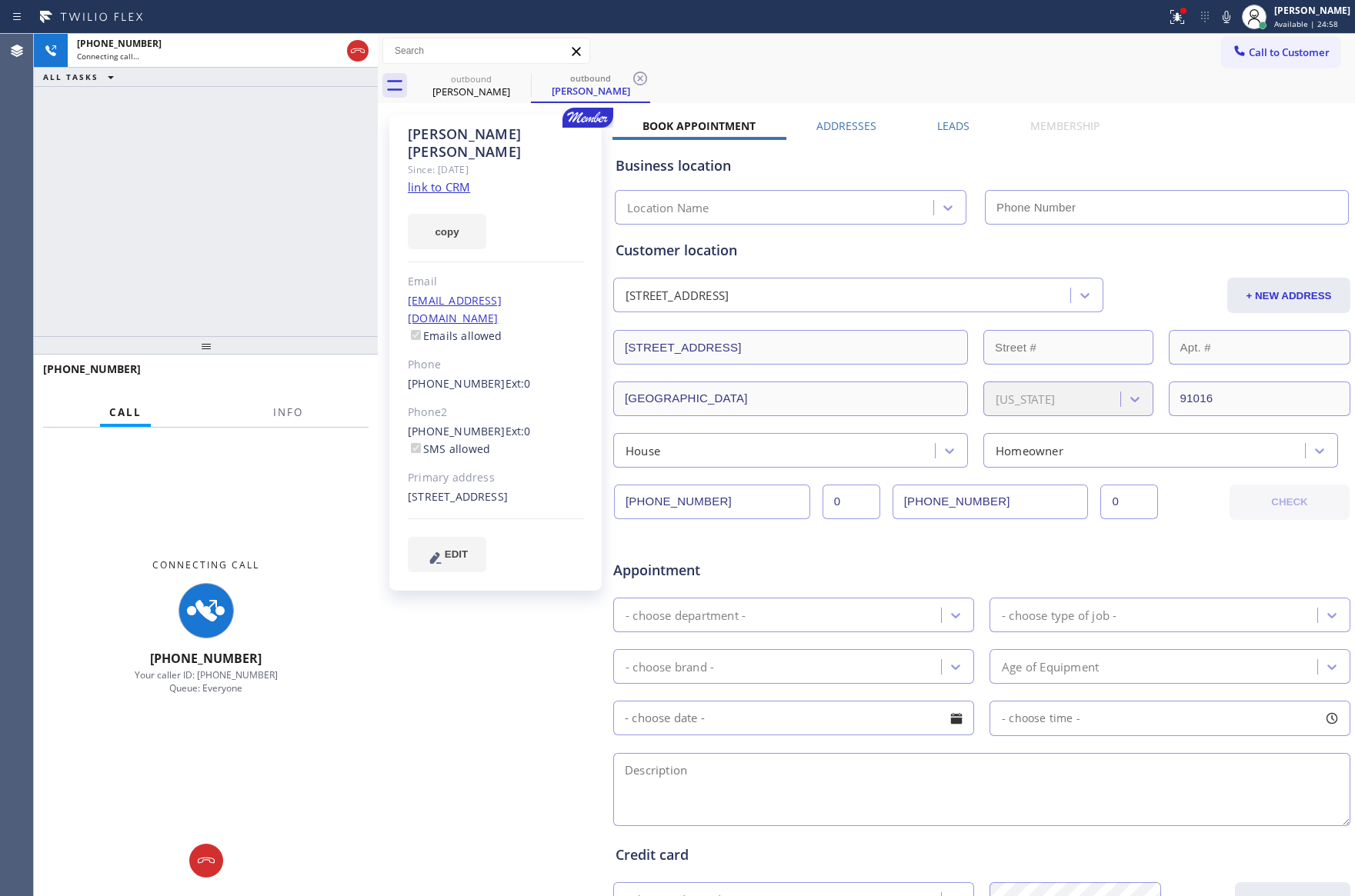
click at [205, 178] on div "+13107295933 Connecting call… ALL TASKS ALL TASKS ACTIVE TASKS TASKS IN WRAP UP" at bounding box center [206, 185] width 344 height 302
type input "[PHONE_NUMBER]"
click at [205, 178] on div "+13107295933 Connecting call… ALL TASKS ALL TASKS ACTIVE TASKS TASKS IN WRAP UP" at bounding box center [206, 185] width 344 height 302
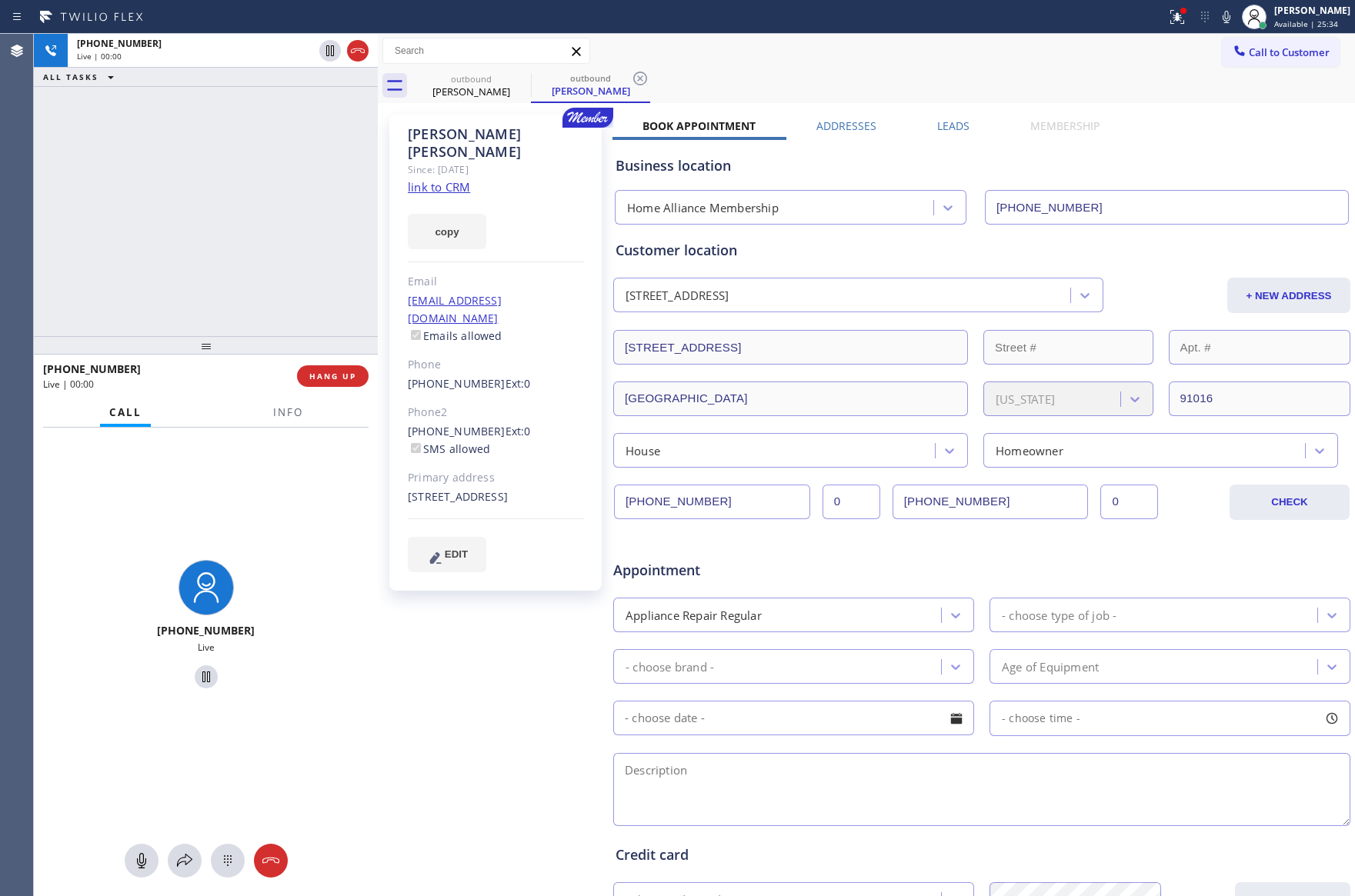
drag, startPoint x: 166, startPoint y: 214, endPoint x: 320, endPoint y: 430, distance: 265.3
click at [199, 284] on div "+13107295933 Live | 00:00 ALL TASKS ALL TASKS ACTIVE TASKS TASKS IN WRAP UP" at bounding box center [206, 185] width 344 height 302
click at [273, 233] on div "+13107295933 Live | 00:01 ALL TASKS ALL TASKS ACTIVE TASKS TASKS IN WRAP UP" at bounding box center [206, 185] width 344 height 302
drag, startPoint x: 273, startPoint y: 233, endPoint x: 309, endPoint y: 307, distance: 82.3
click at [280, 241] on div "+13107295933 Live | 00:02 ALL TASKS ALL TASKS ACTIVE TASKS TASKS IN WRAP UP" at bounding box center [206, 185] width 344 height 302
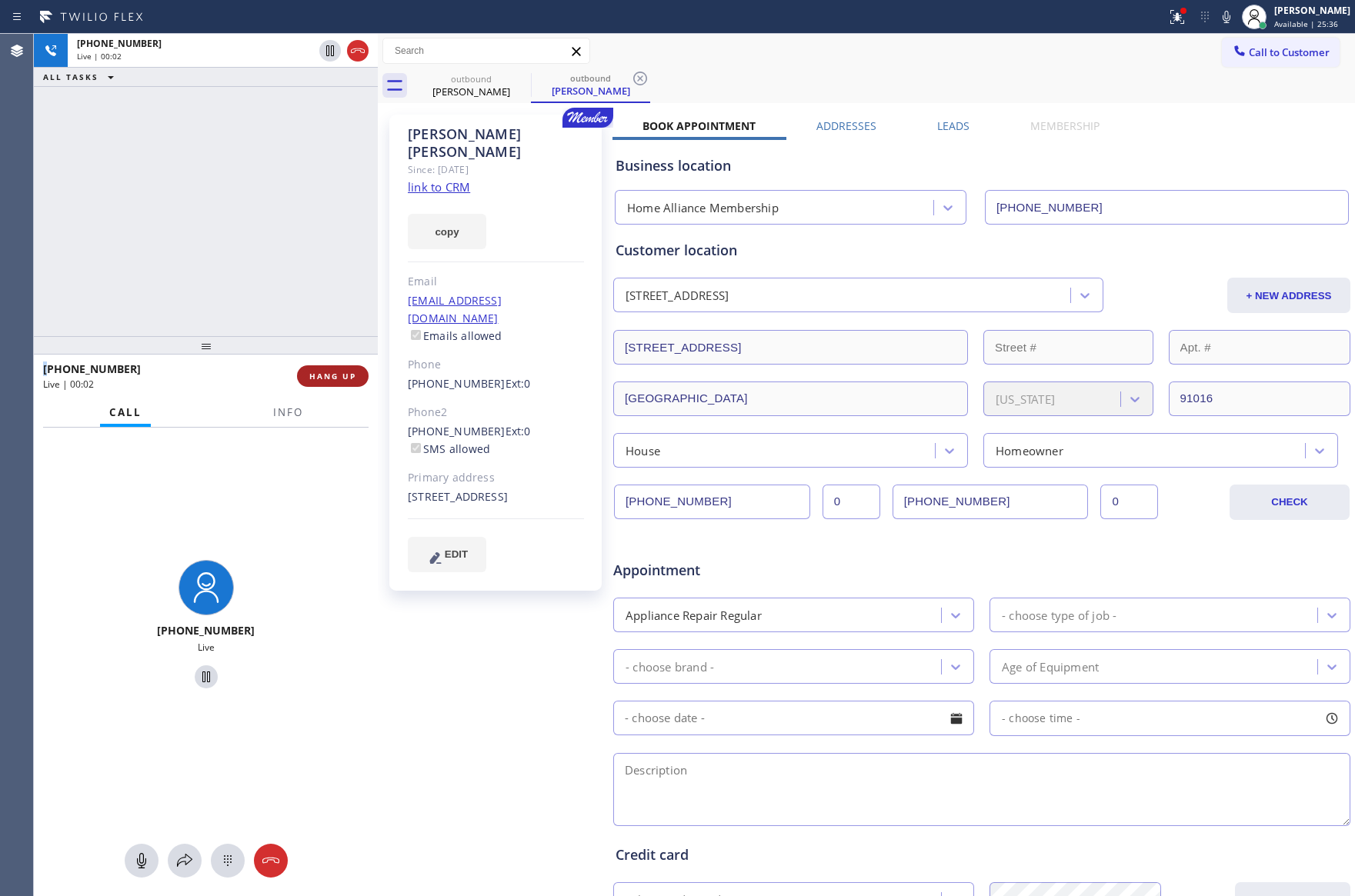
click at [329, 374] on span "HANG UP" at bounding box center [332, 376] width 47 height 11
drag, startPoint x: 244, startPoint y: 209, endPoint x: 259, endPoint y: 214, distance: 15.8
click at [249, 210] on div "+13107295933 Live | 00:03 ALL TASKS ALL TASKS ACTIVE TASKS TASKS IN WRAP UP" at bounding box center [206, 185] width 344 height 302
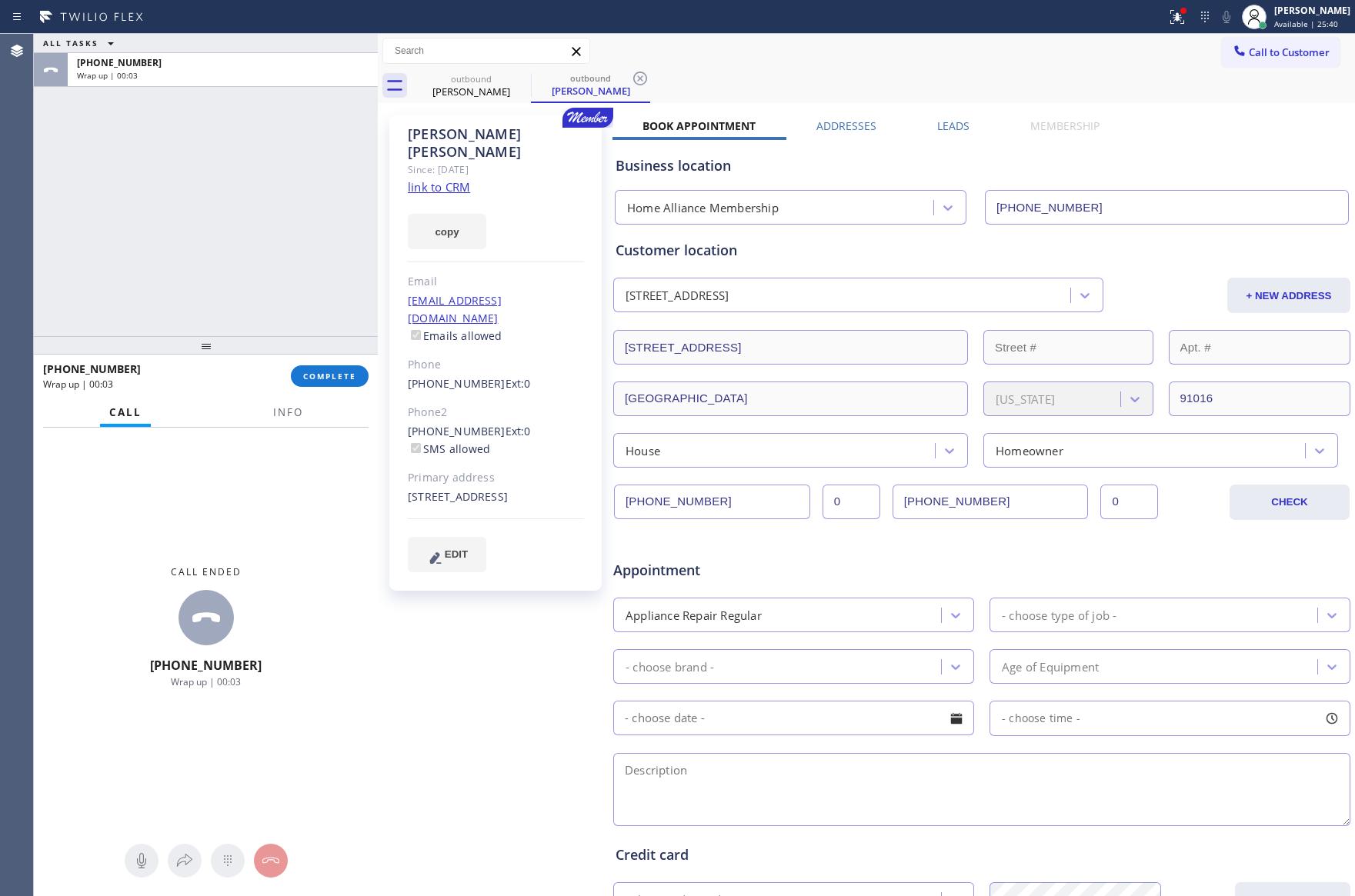
drag, startPoint x: 994, startPoint y: 54, endPoint x: 1050, endPoint y: 63, distance: 56.7
click at [994, 54] on div "Call to Customer Outbound call Location Home Alliance Membership Your caller id…" at bounding box center [866, 50] width 977 height 27
click at [1273, 46] on span "Call to Customer" at bounding box center [1289, 52] width 81 height 14
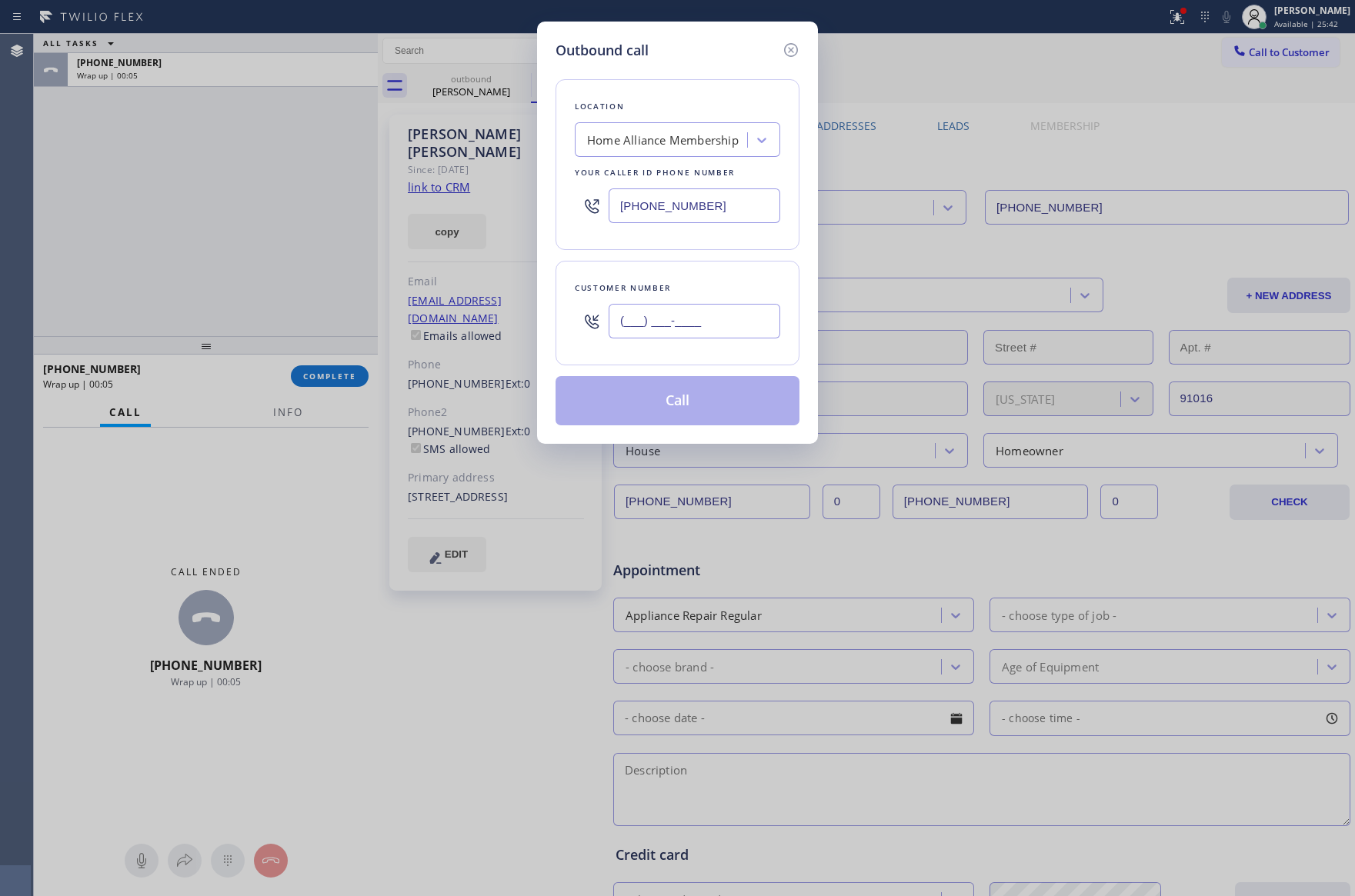
click at [734, 329] on input "(___) ___-____" at bounding box center [694, 321] width 171 height 35
paste input "310) 462-6734"
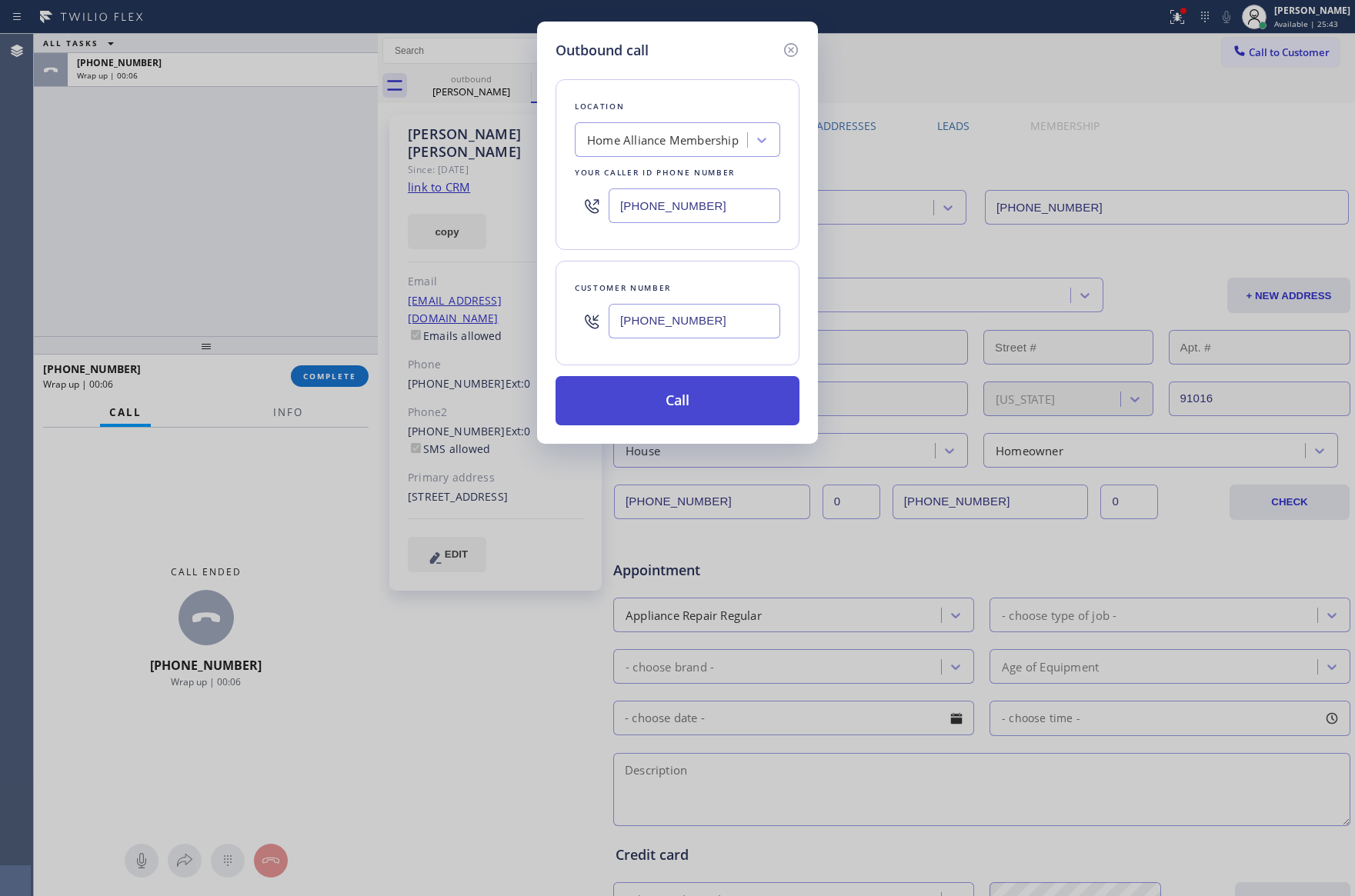
type input "(310) 462-6734"
click at [693, 393] on button "Call" at bounding box center [678, 401] width 244 height 49
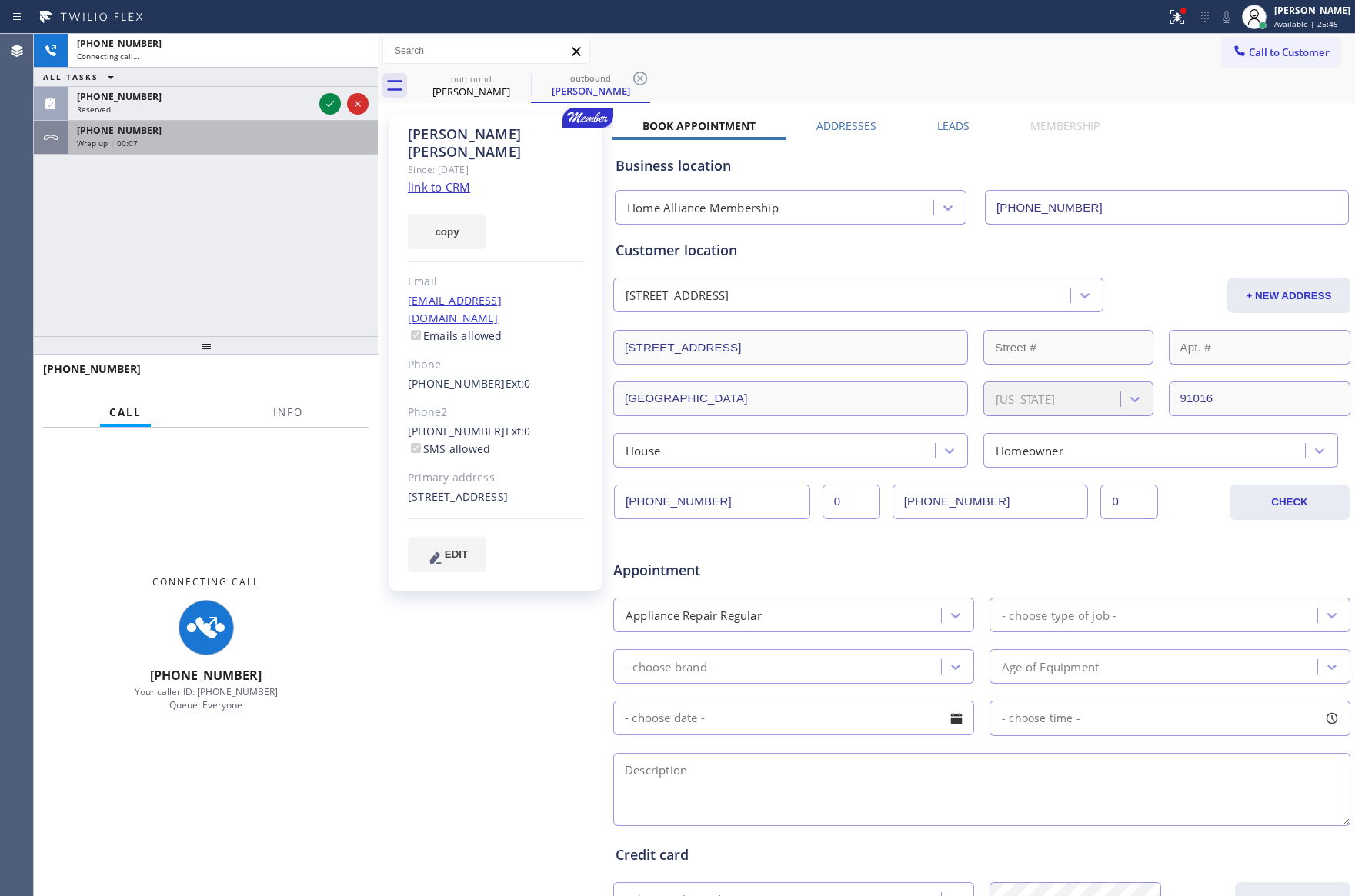
click at [275, 254] on div "+13104626734 Connecting call… ALL TASKS ALL TASKS ACTIVE TASKS TASKS IN WRAP UP…" at bounding box center [206, 185] width 344 height 302
click at [287, 127] on div "+13107295933" at bounding box center [222, 130] width 291 height 13
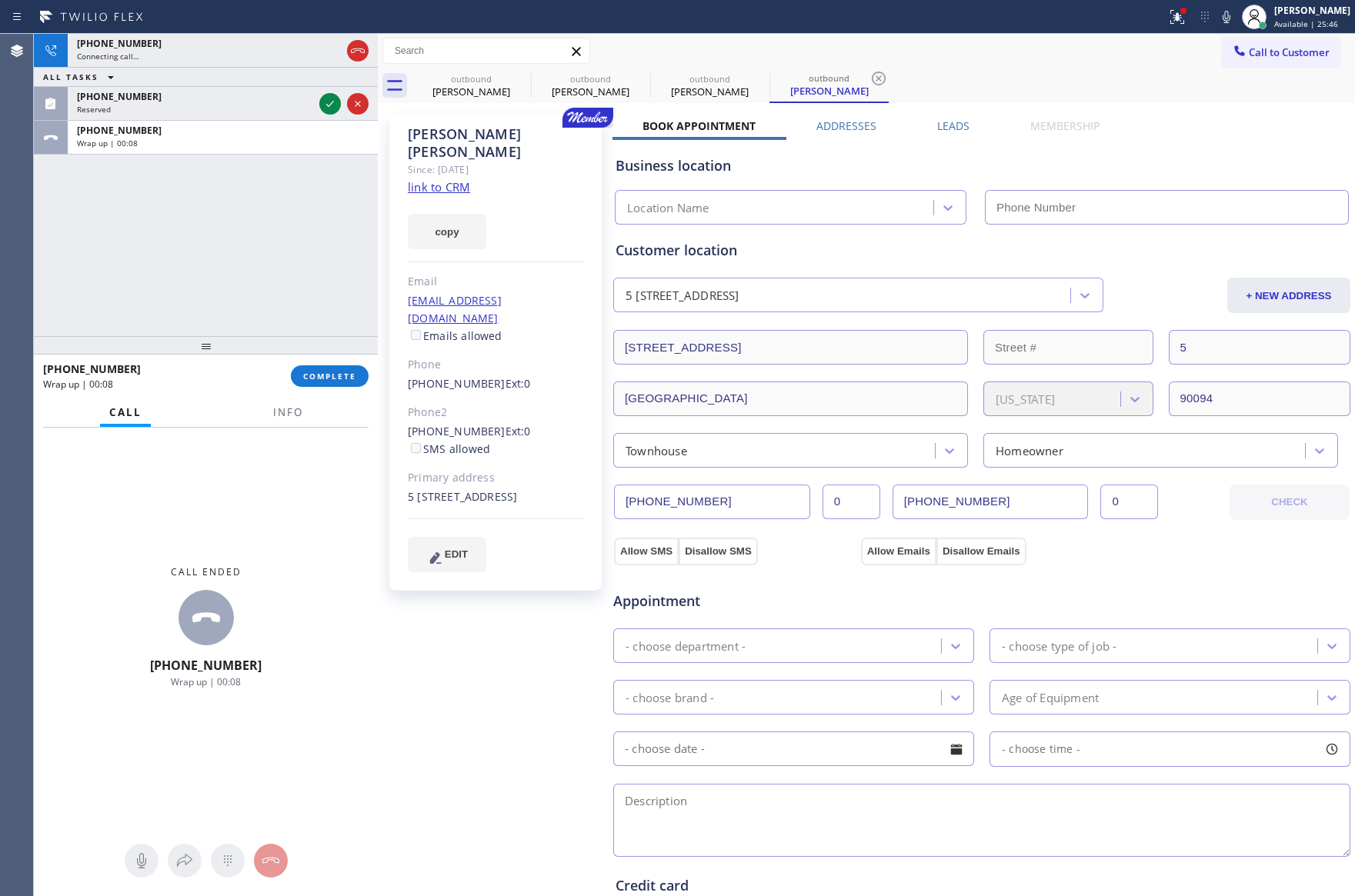
type input "[PHONE_NUMBER]"
drag, startPoint x: 332, startPoint y: 381, endPoint x: 315, endPoint y: 257, distance: 125.2
click at [332, 377] on span "COMPLETE" at bounding box center [330, 376] width 53 height 11
drag, startPoint x: 315, startPoint y: 257, endPoint x: 335, endPoint y: 273, distance: 25.6
click at [317, 259] on div "+13104626734 Connecting call… ALL TASKS ALL TASKS ACTIVE TASKS TASKS IN WRAP UP…" at bounding box center [206, 185] width 344 height 302
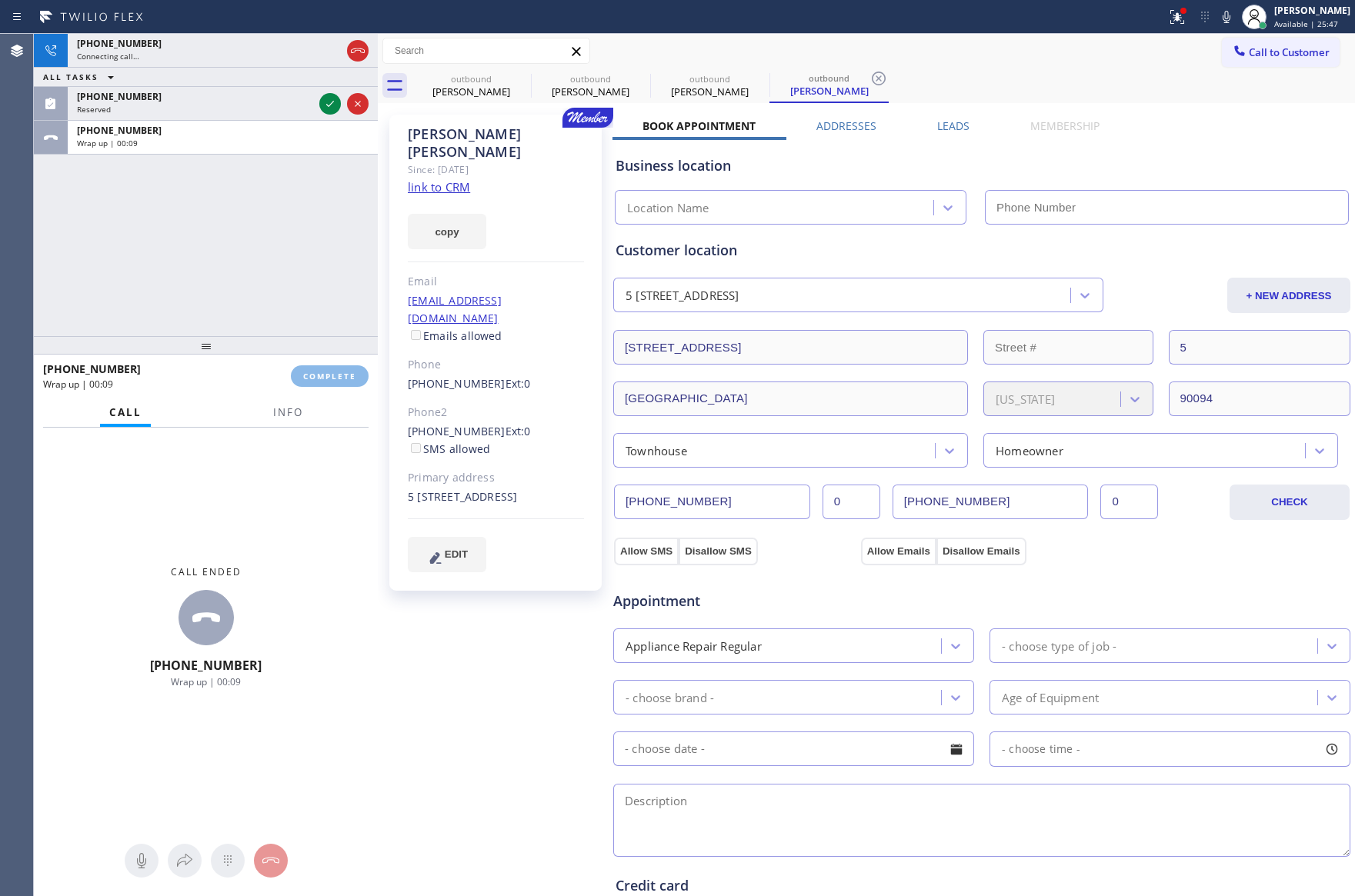
type input "[PHONE_NUMBER]"
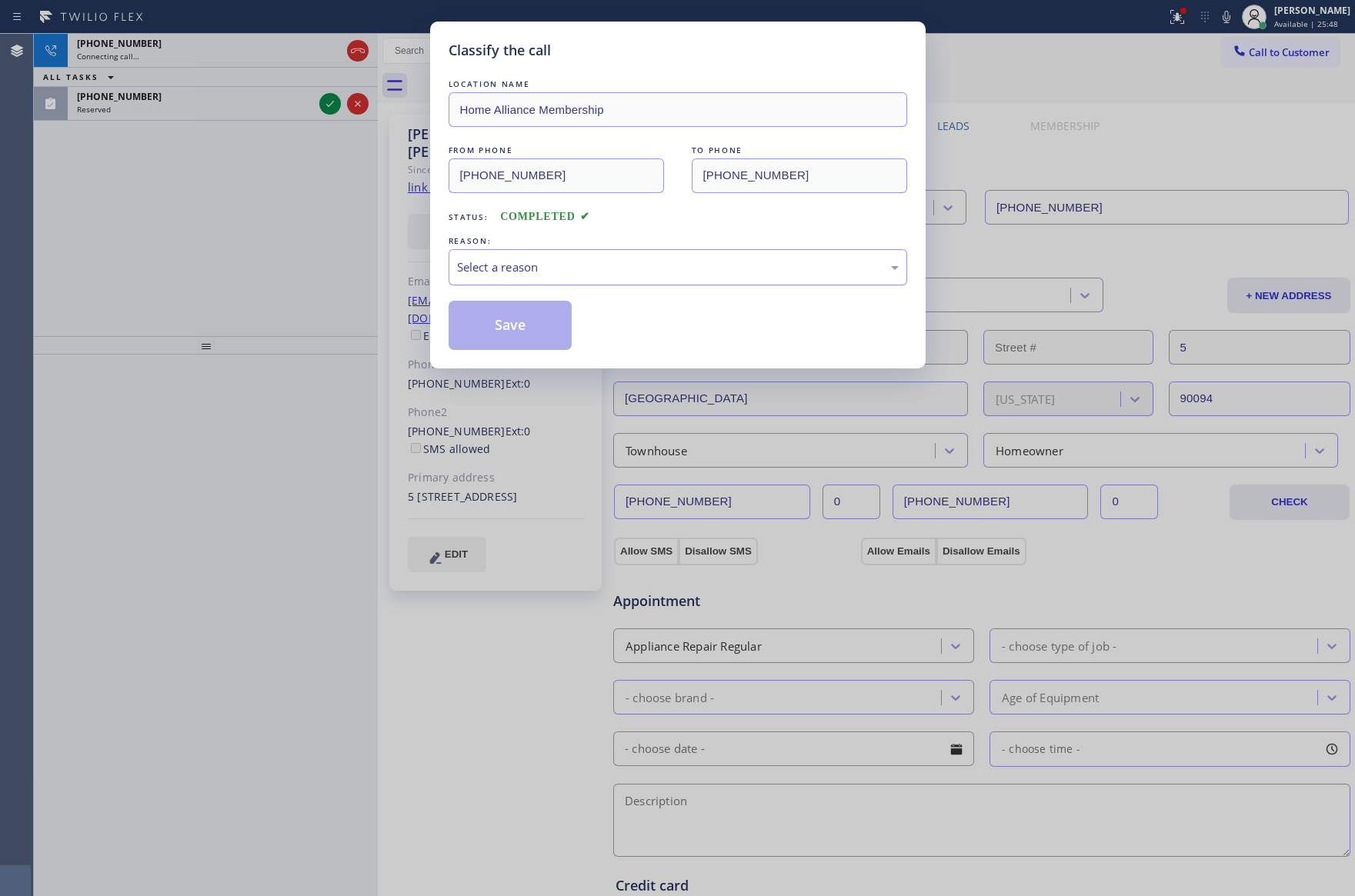
click at [582, 275] on div "Select a reason" at bounding box center [678, 266] width 441 height 17
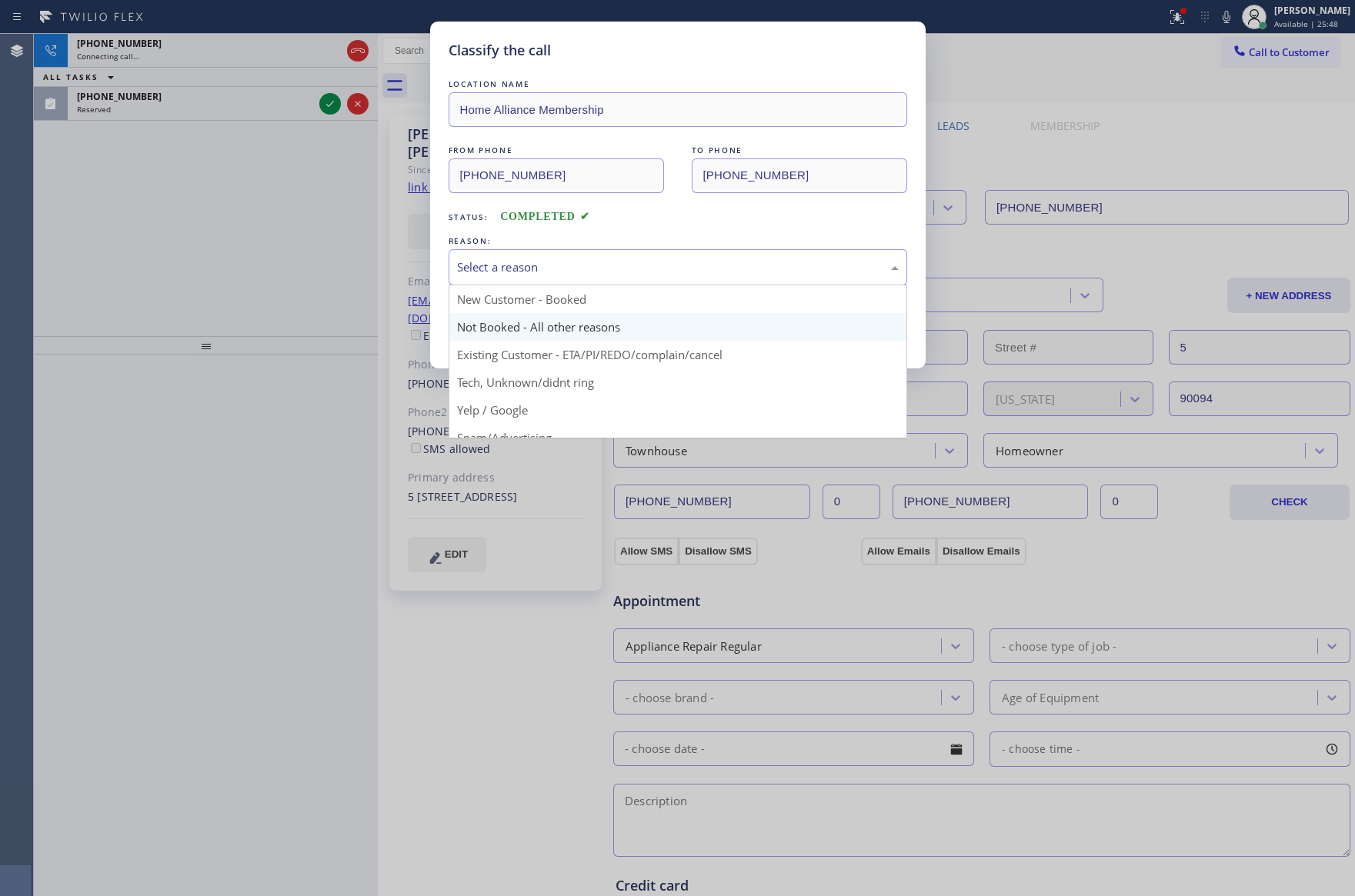
click at [527, 326] on button "Save" at bounding box center [510, 326] width 124 height 49
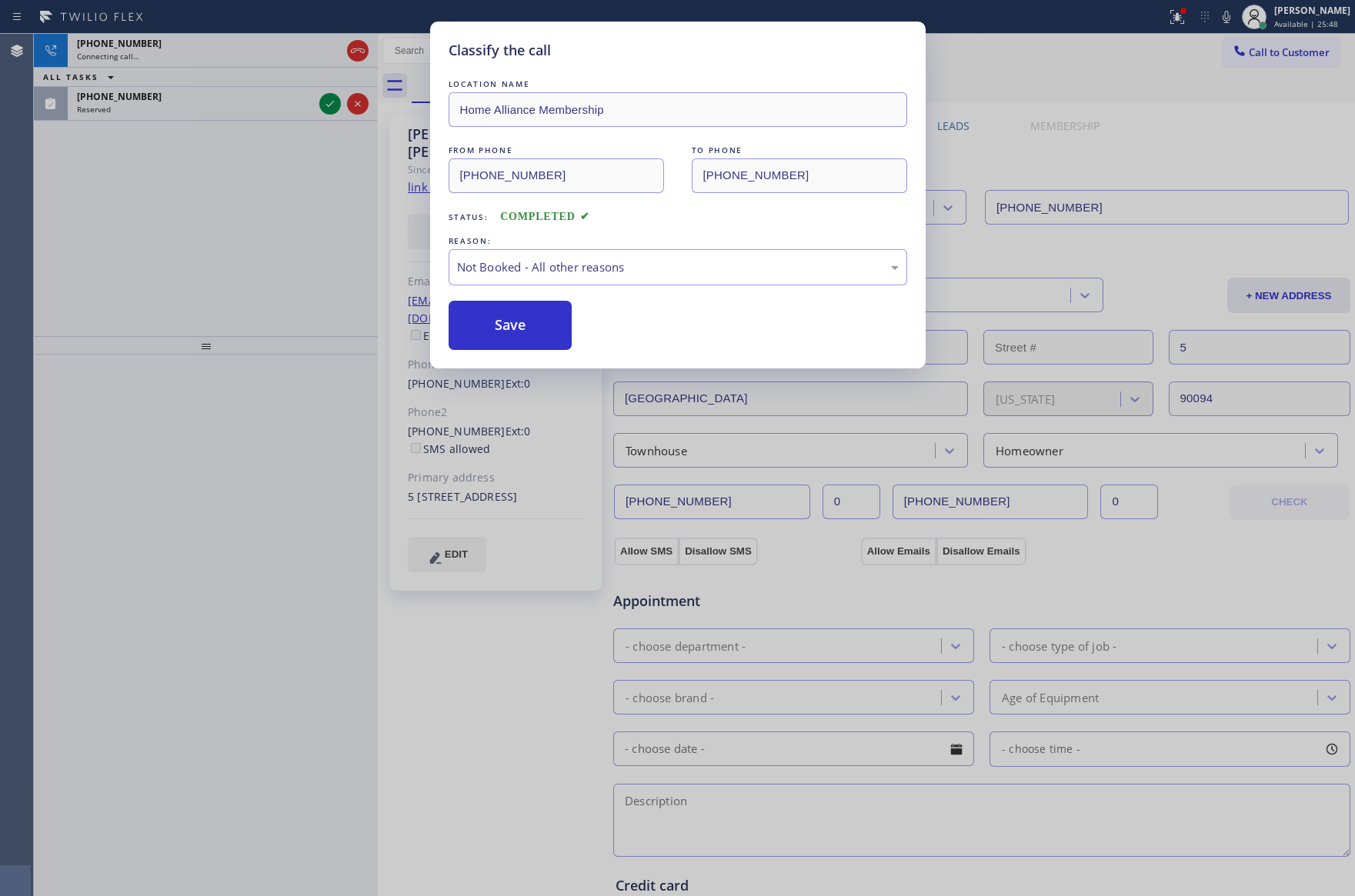
click at [233, 214] on div "Classify the call LOCATION NAME Home Alliance Membership FROM PHONE (855) 946-3…" at bounding box center [678, 448] width 1355 height 896
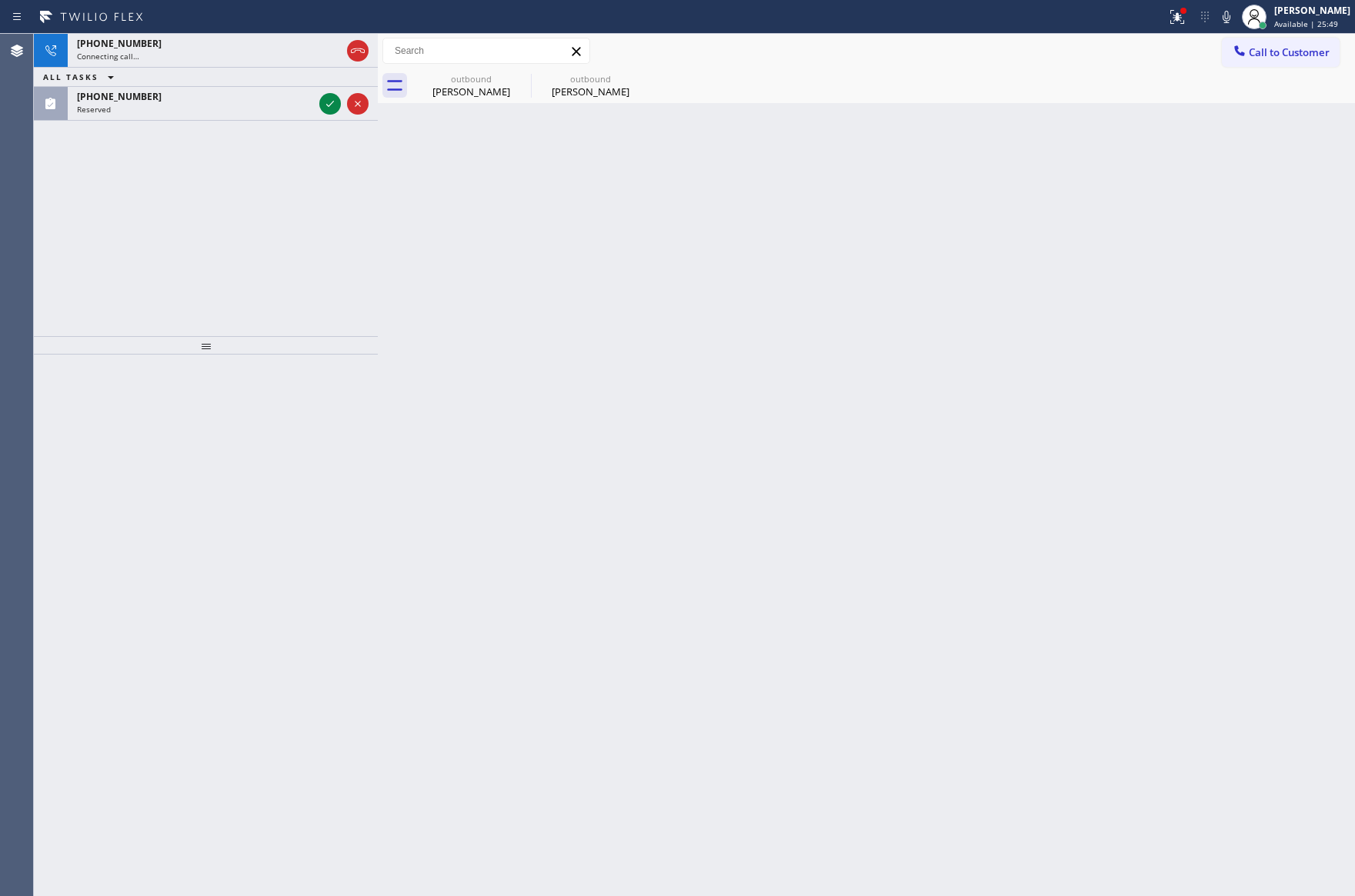
drag, startPoint x: 261, startPoint y: 217, endPoint x: 306, endPoint y: 180, distance: 58.3
click at [273, 212] on div "+13104626734 Connecting call… ALL TASKS ALL TASKS ACTIVE TASKS TASKS IN WRAP UP…" at bounding box center [206, 185] width 344 height 302
click at [331, 113] on icon at bounding box center [330, 103] width 18 height 18
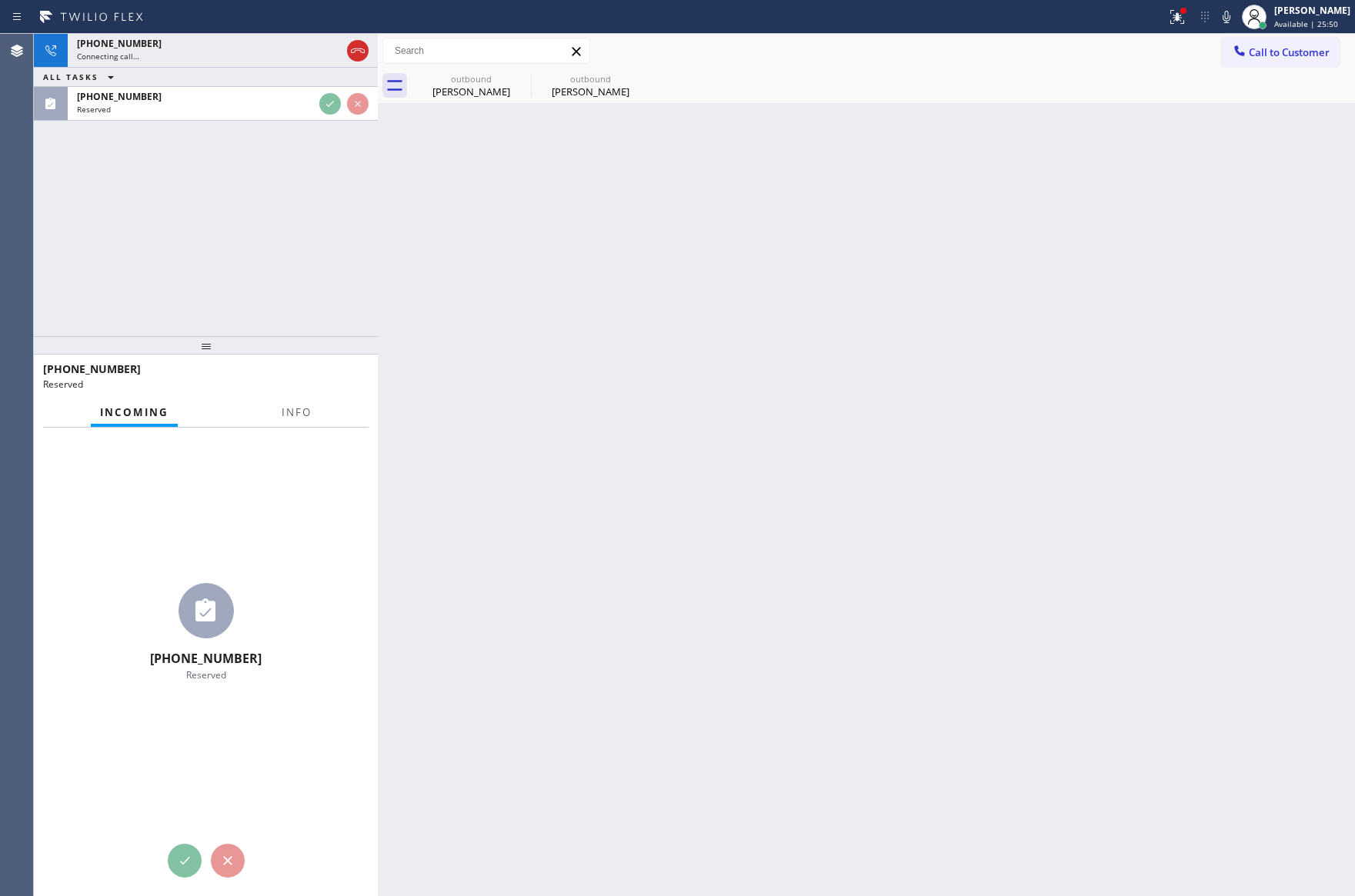
click at [330, 194] on div "+13104626734 Connecting call… ALL TASKS ALL TASKS ACTIVE TASKS TASKS IN WRAP UP…" at bounding box center [206, 185] width 344 height 302
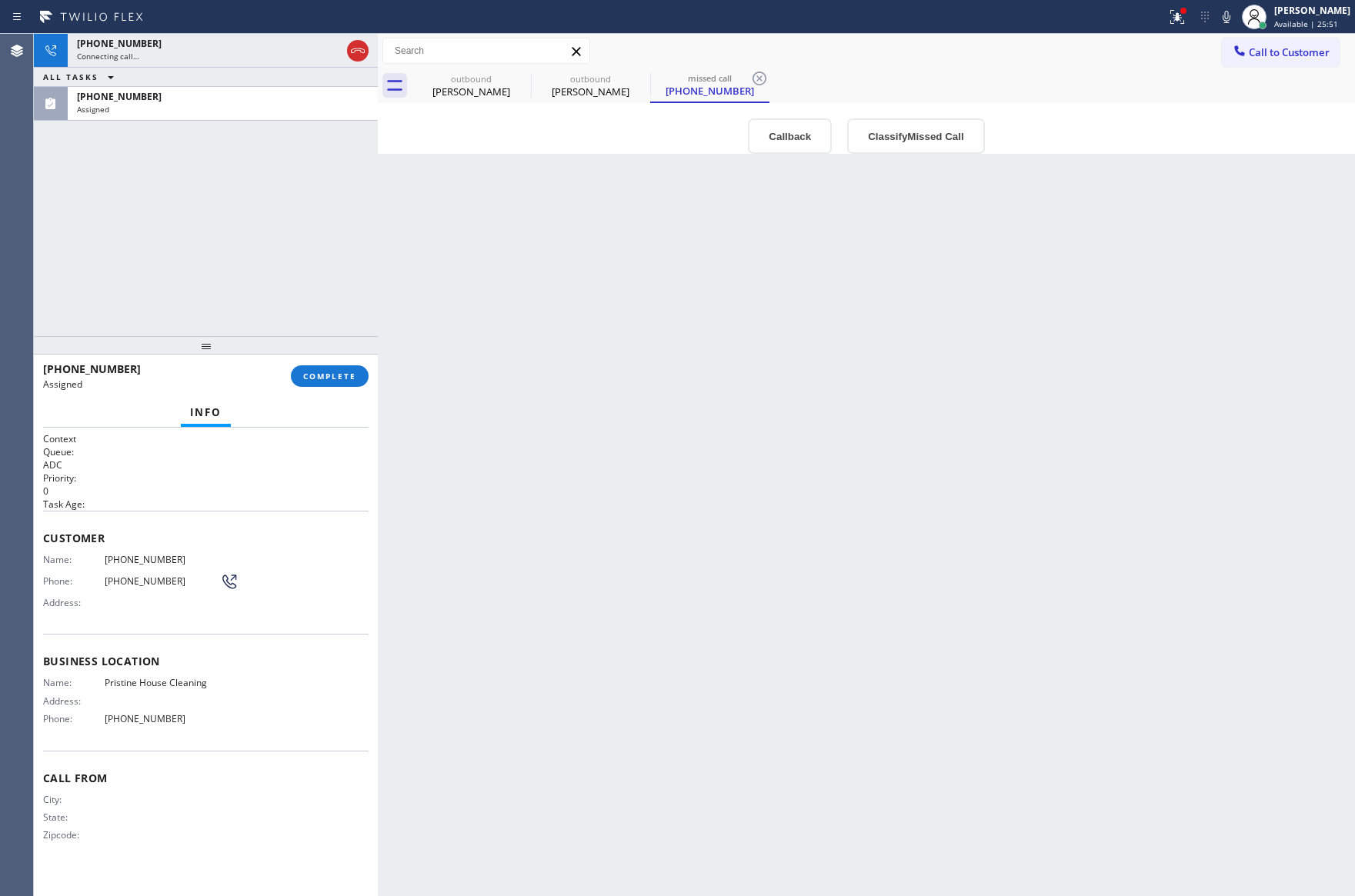
click at [330, 187] on div "+13104626734 Connecting call… ALL TASKS ALL TASKS ACTIVE TASKS TASKS IN WRAP UP…" at bounding box center [206, 185] width 344 height 302
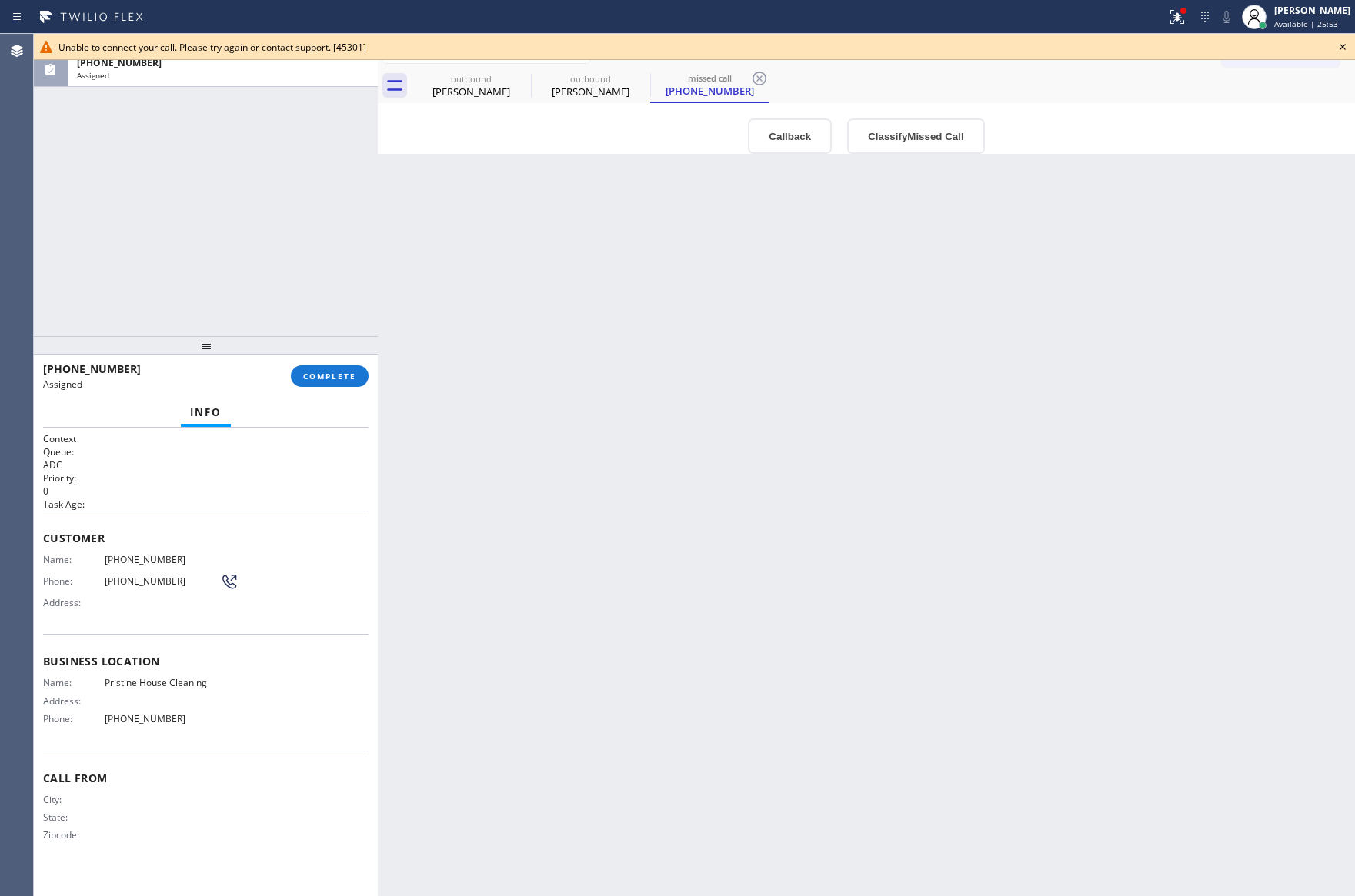
click at [344, 190] on div "ALL TASKS ALL TASKS ACTIVE TASKS TASKS IN WRAP UP (213) 414-4528 Assigned" at bounding box center [206, 185] width 344 height 302
click at [901, 136] on button "Classify Missed Call" at bounding box center [916, 135] width 137 height 36
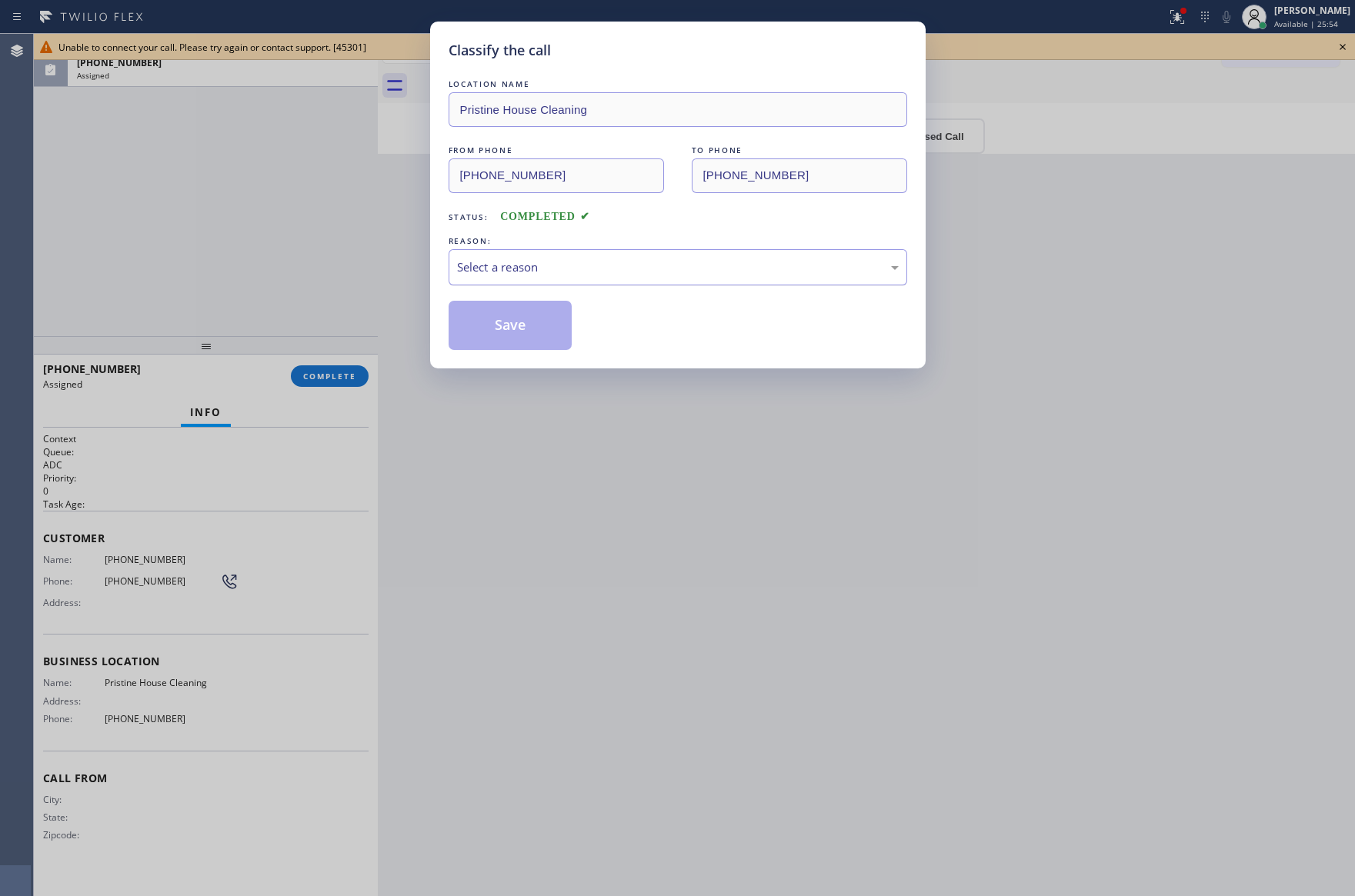
click at [656, 275] on div "Select a reason" at bounding box center [678, 266] width 441 height 17
click at [501, 323] on button "Save" at bounding box center [510, 326] width 124 height 49
drag, startPoint x: 501, startPoint y: 323, endPoint x: 266, endPoint y: 197, distance: 266.6
click at [497, 321] on button "Save" at bounding box center [510, 326] width 124 height 49
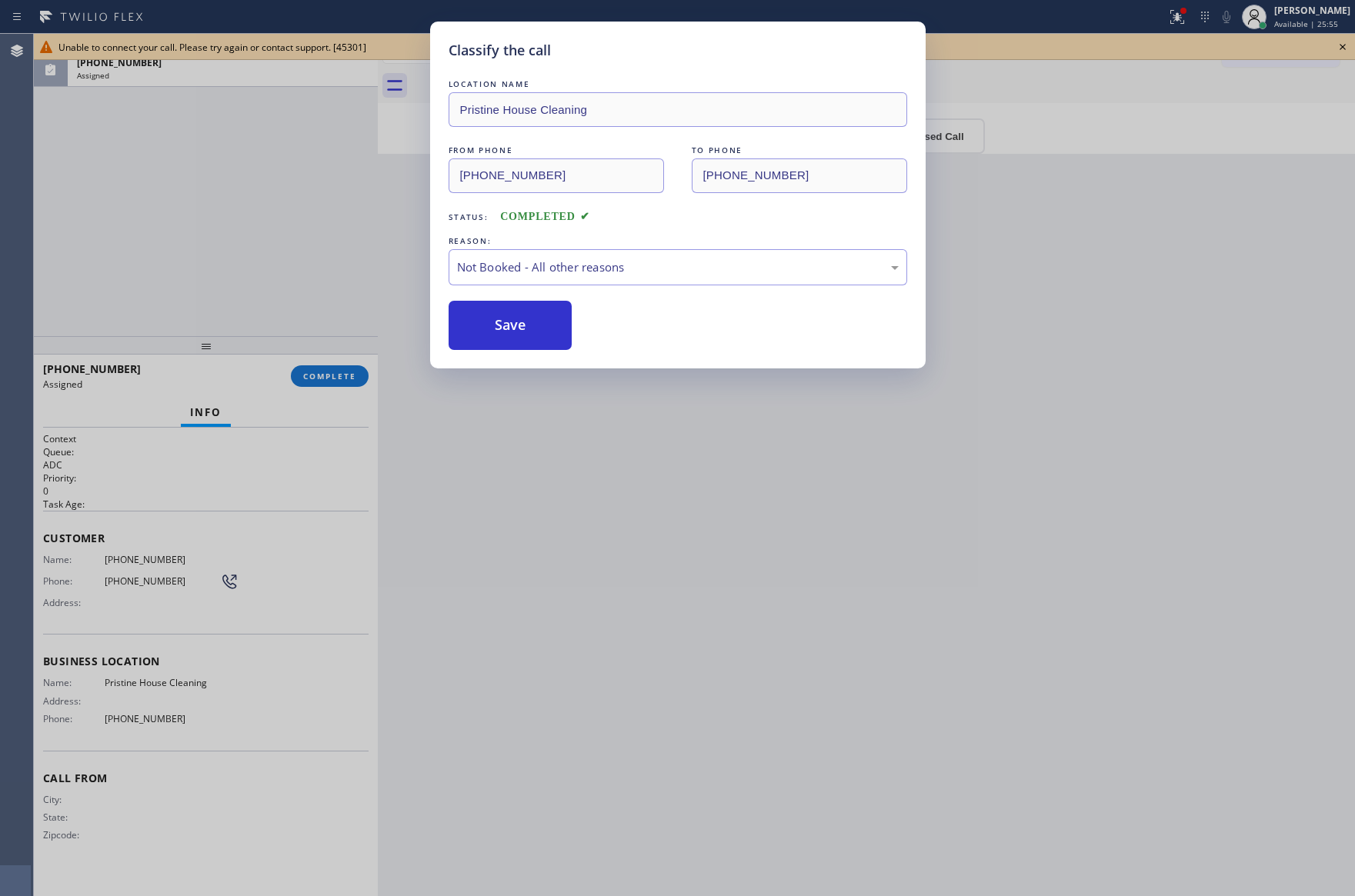
click at [266, 195] on div "Classify the call LOCATION NAME Pristine House Cleaning FROM PHONE (213) 414-45…" at bounding box center [678, 448] width 1355 height 896
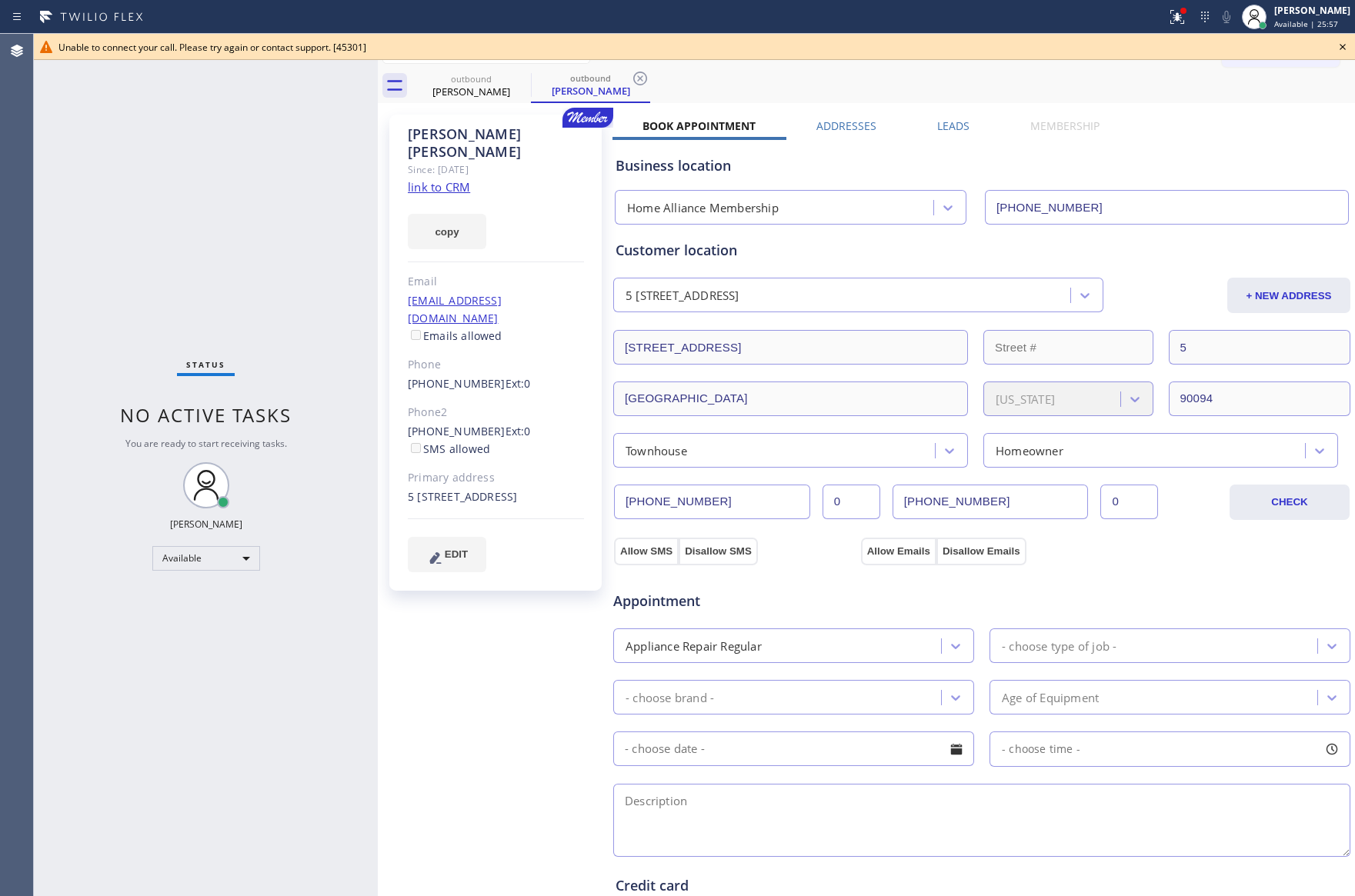
click at [458, 208] on div "Status No active tasks You are ready to start receiving tasks. Eva Mahinay Avai…" at bounding box center [694, 465] width 1321 height 862
click at [1341, 46] on icon at bounding box center [1342, 47] width 6 height 6
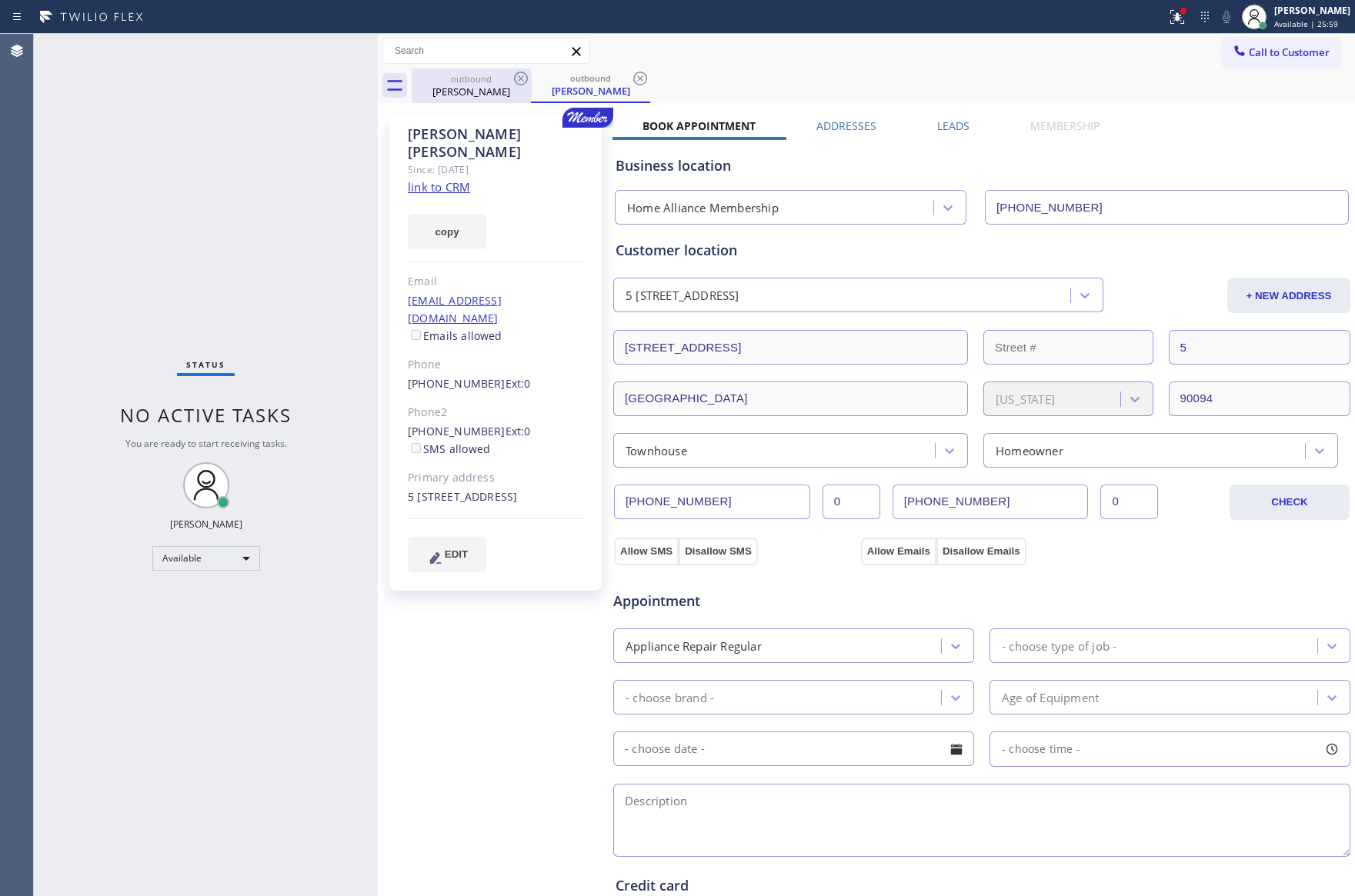
click at [492, 81] on div "outbound" at bounding box center [471, 79] width 116 height 12
click at [523, 75] on icon at bounding box center [521, 79] width 18 height 18
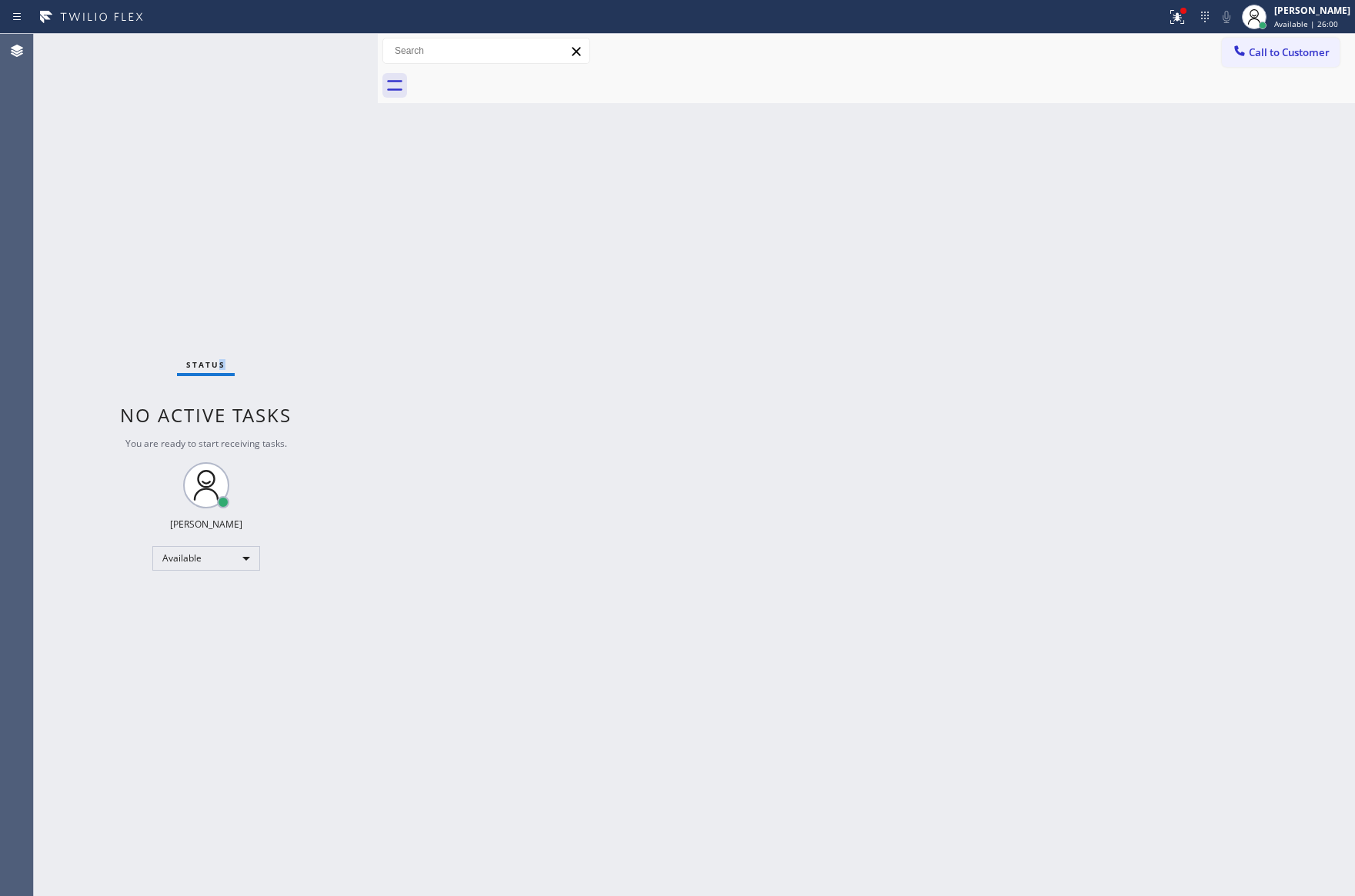
click at [298, 277] on div "Status No active tasks You are ready to start receiving tasks. [PERSON_NAME] Av…" at bounding box center [206, 465] width 344 height 862
drag, startPoint x: 792, startPoint y: 367, endPoint x: 799, endPoint y: 361, distance: 9.2
click at [792, 367] on div "Back to Dashboard Change Sender ID Customers Technicians Select a contact Outbo…" at bounding box center [866, 465] width 977 height 862
click at [1246, 49] on icon at bounding box center [1239, 50] width 16 height 16
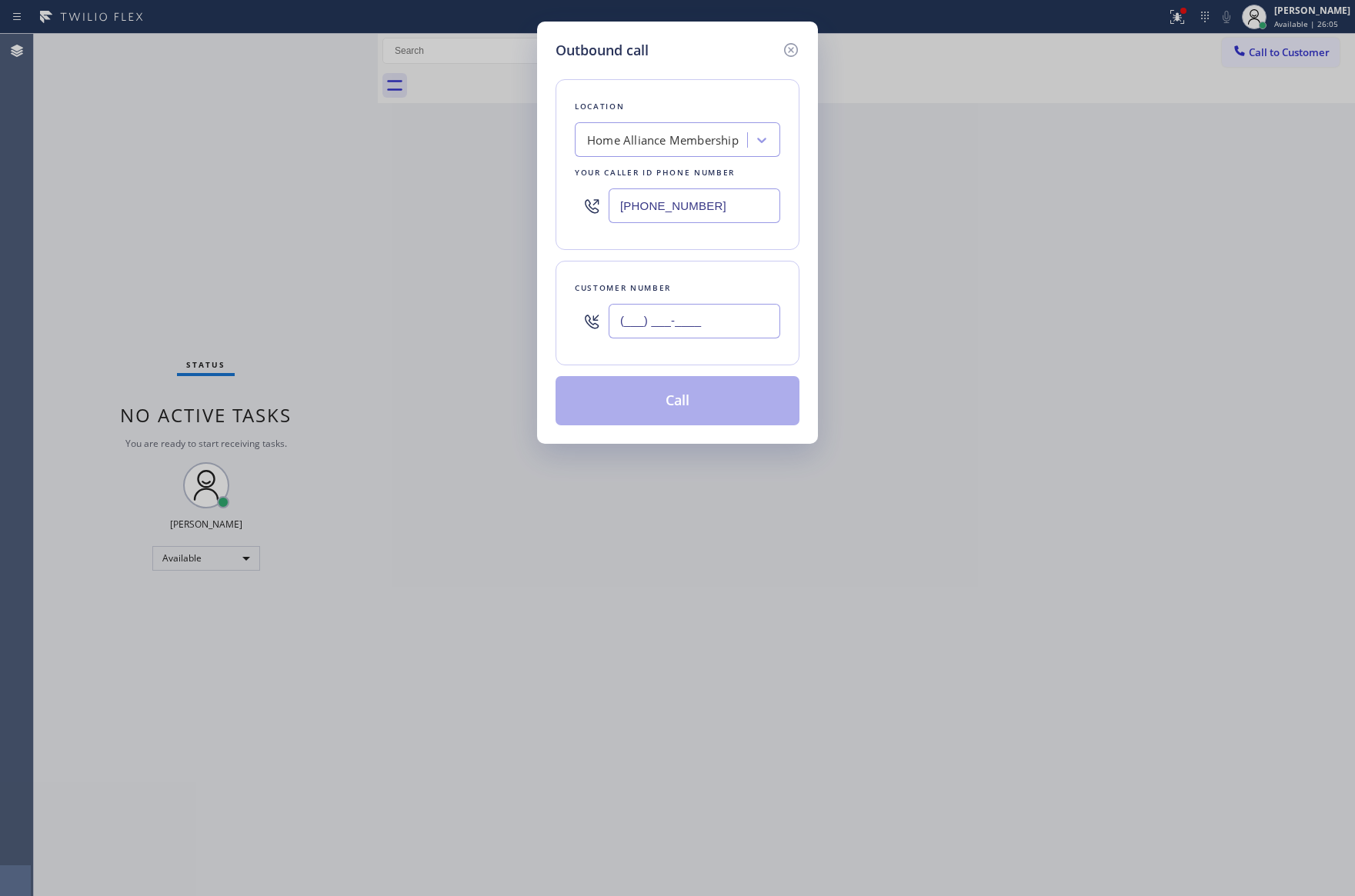
click at [678, 320] on input "(___) ___-____" at bounding box center [694, 321] width 171 height 35
paste input "215) 715-8549"
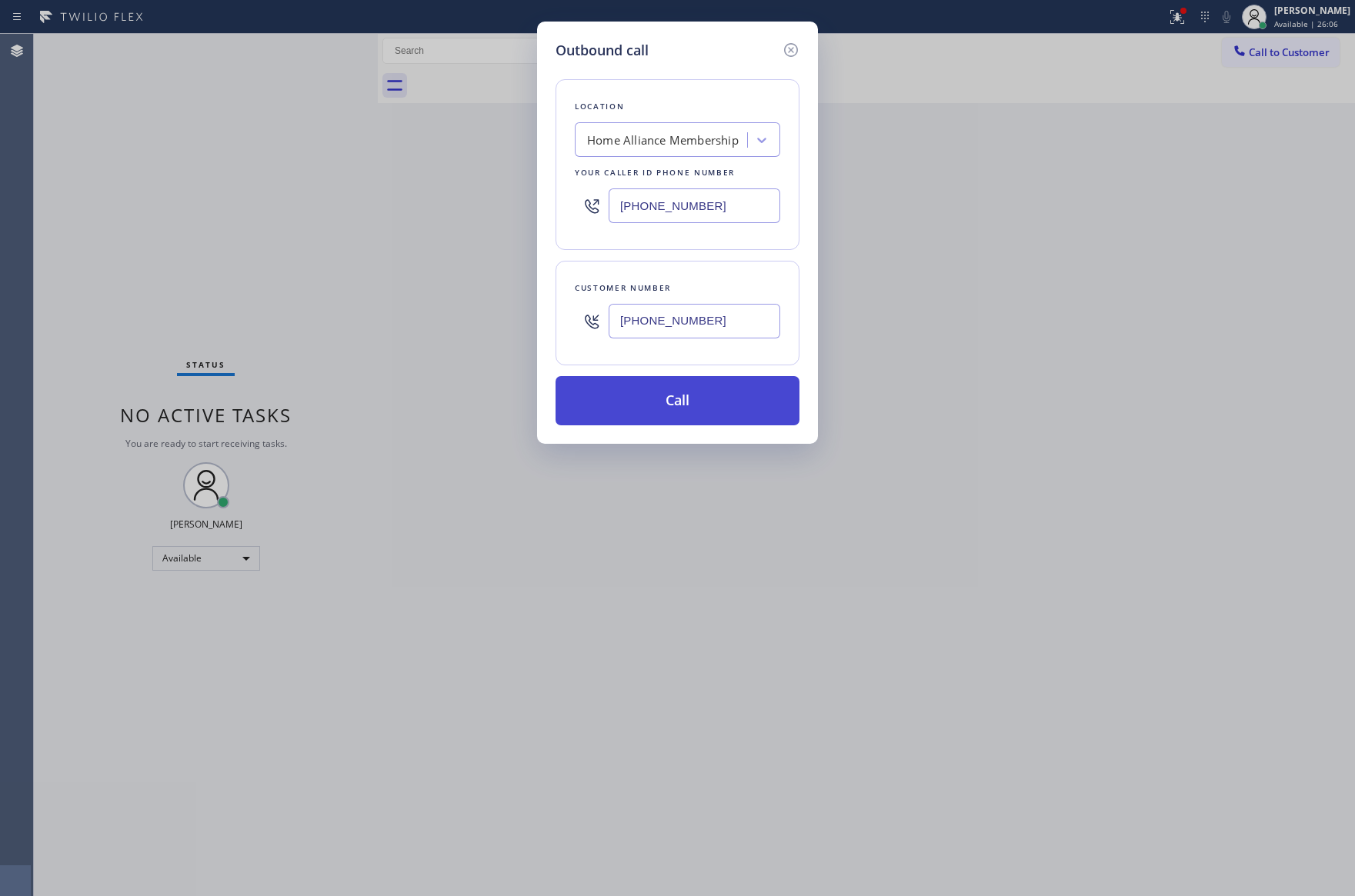
type input "(215) 715-8549"
click at [700, 409] on button "Call" at bounding box center [678, 401] width 244 height 49
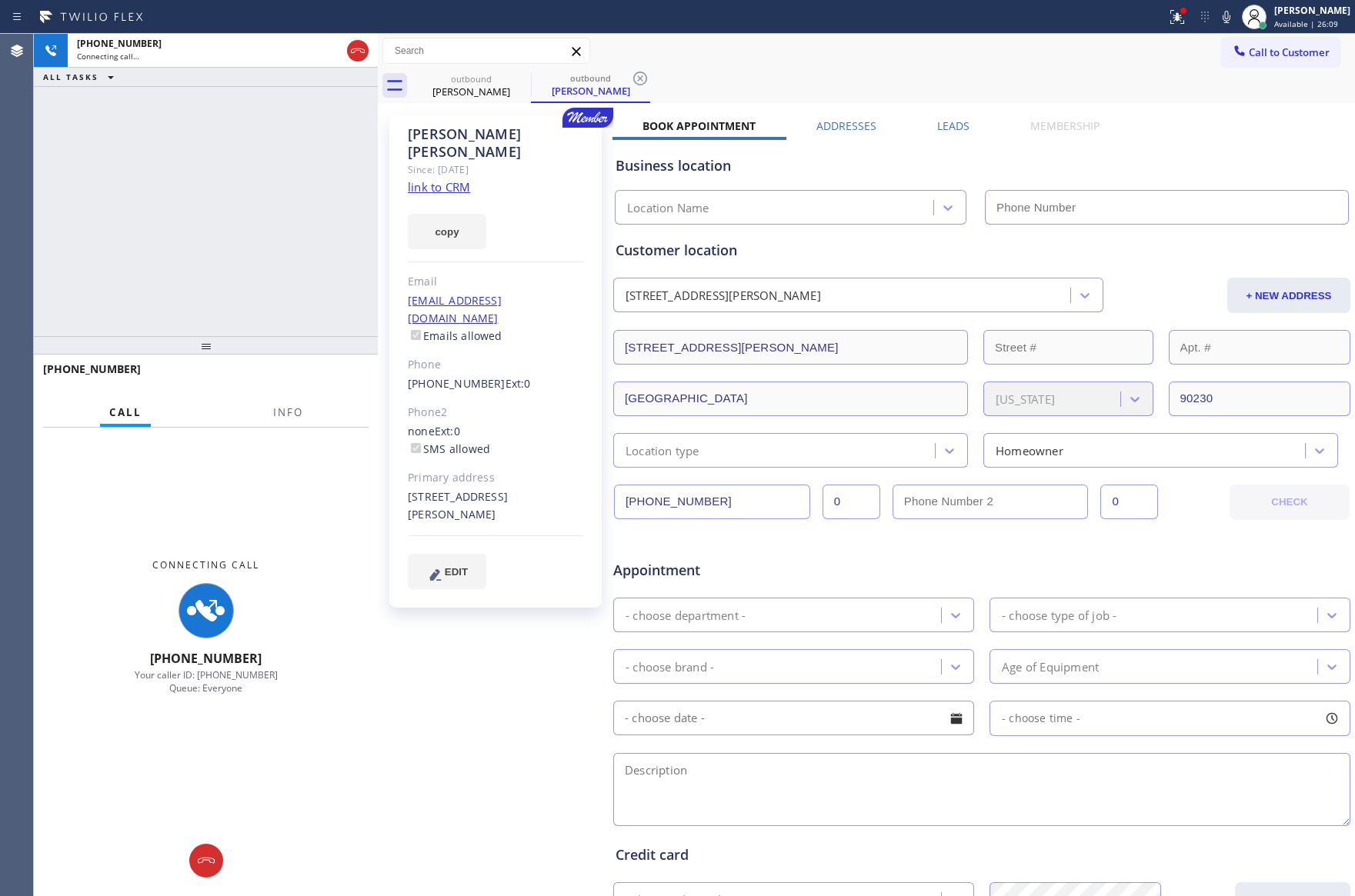
drag, startPoint x: 288, startPoint y: 186, endPoint x: 287, endPoint y: 199, distance: 13.0
click at [288, 187] on div "+12157158549 Connecting call… ALL TASKS ALL TASKS ACTIVE TASKS TASKS IN WRAP UP" at bounding box center [206, 185] width 344 height 302
type input "[PHONE_NUMBER]"
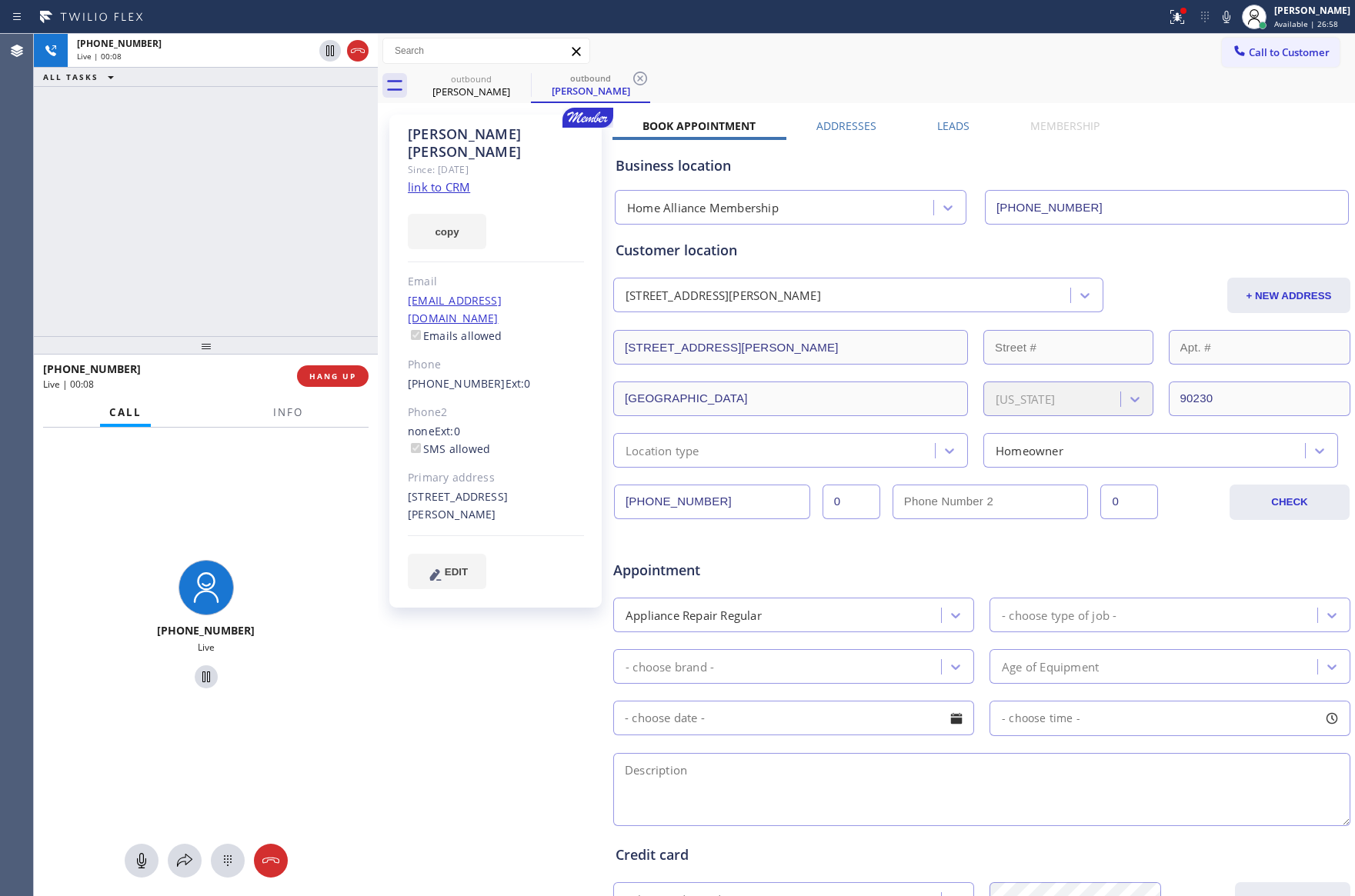
click at [315, 210] on div "+12157158549 Live | 00:08 ALL TASKS ALL TASKS ACTIVE TASKS TASKS IN WRAP UP" at bounding box center [206, 185] width 344 height 302
click at [349, 379] on span "HANG UP" at bounding box center [332, 376] width 47 height 11
click at [352, 157] on div "+12157158549 Live | 00:09 ALL TASKS ALL TASKS ACTIVE TASKS TASKS IN WRAP UP" at bounding box center [206, 185] width 344 height 302
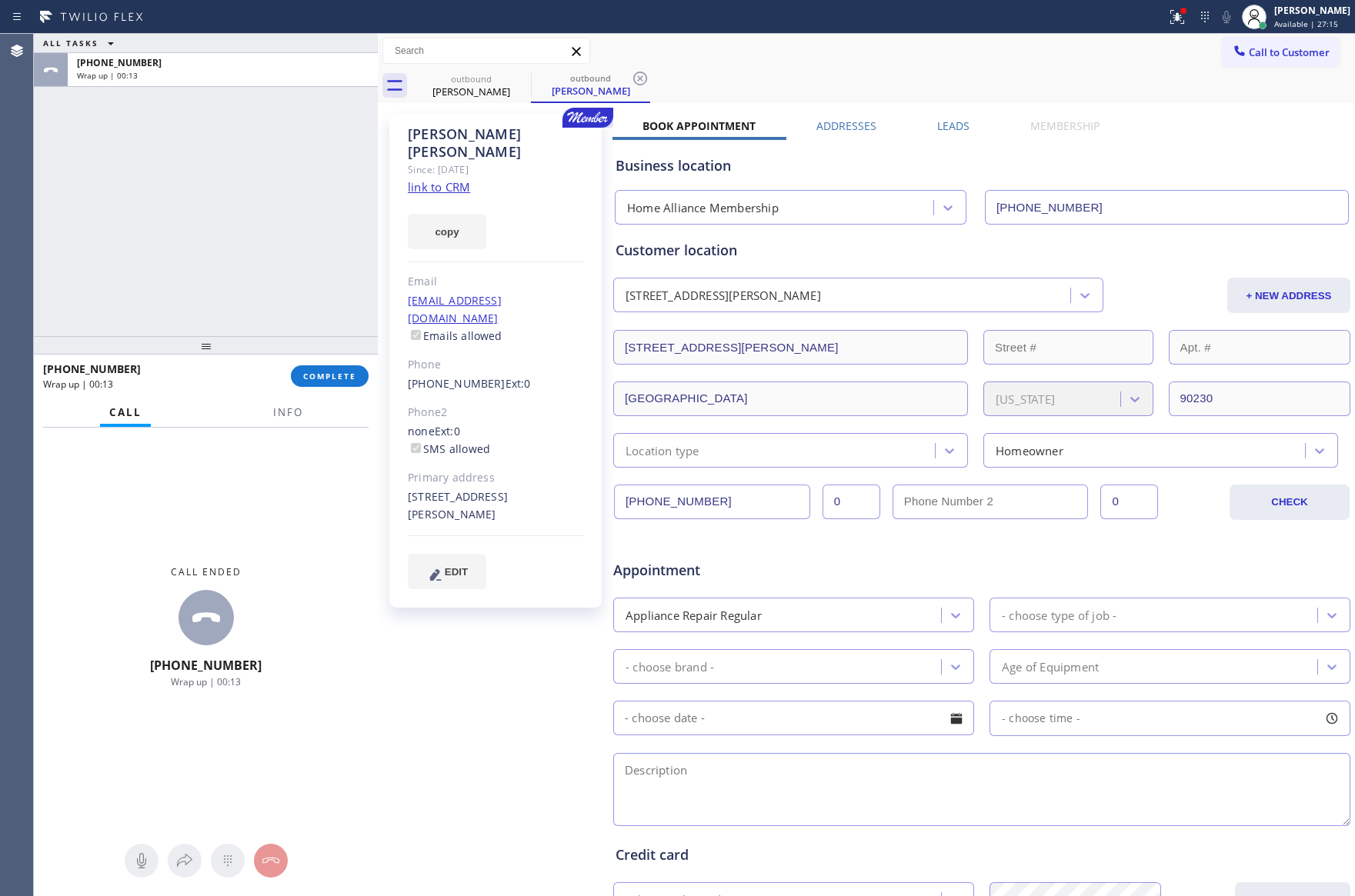
drag, startPoint x: 266, startPoint y: 254, endPoint x: 287, endPoint y: 306, distance: 56.1
click at [287, 306] on div "ALL TASKS ALL TASKS ACTIVE TASKS TASKS IN WRAP UP +12157158549 Wrap up | 00:13" at bounding box center [206, 185] width 344 height 302
click at [321, 376] on span "COMPLETE" at bounding box center [330, 376] width 53 height 11
click at [317, 226] on div "ALL TASKS ALL TASKS ACTIVE TASKS TASKS IN WRAP UP +12157158549 Wrap up | 00:14" at bounding box center [206, 185] width 344 height 302
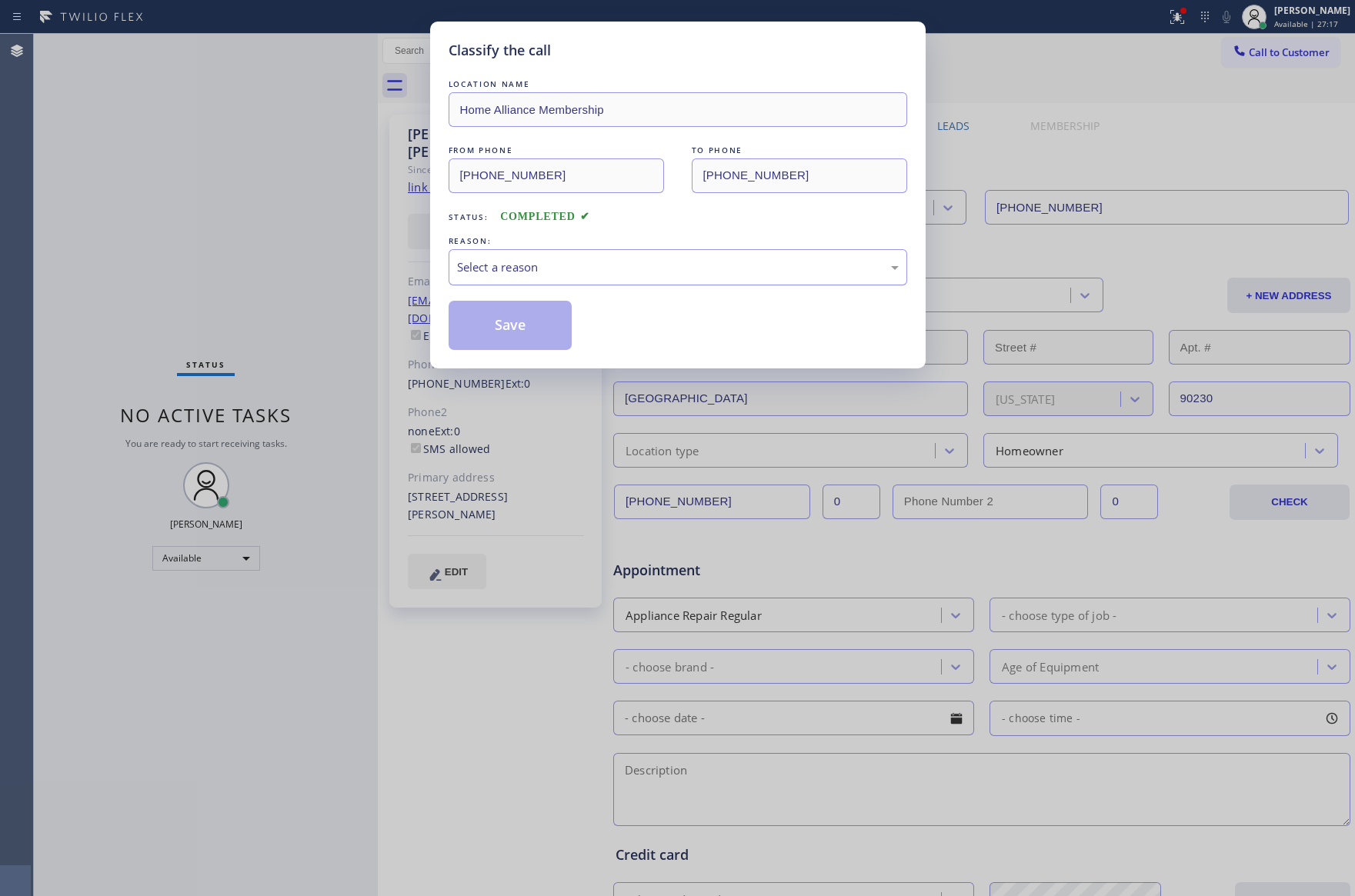
click at [550, 282] on div "Select a reason" at bounding box center [678, 266] width 459 height 36
click at [524, 332] on button "Save" at bounding box center [510, 326] width 124 height 49
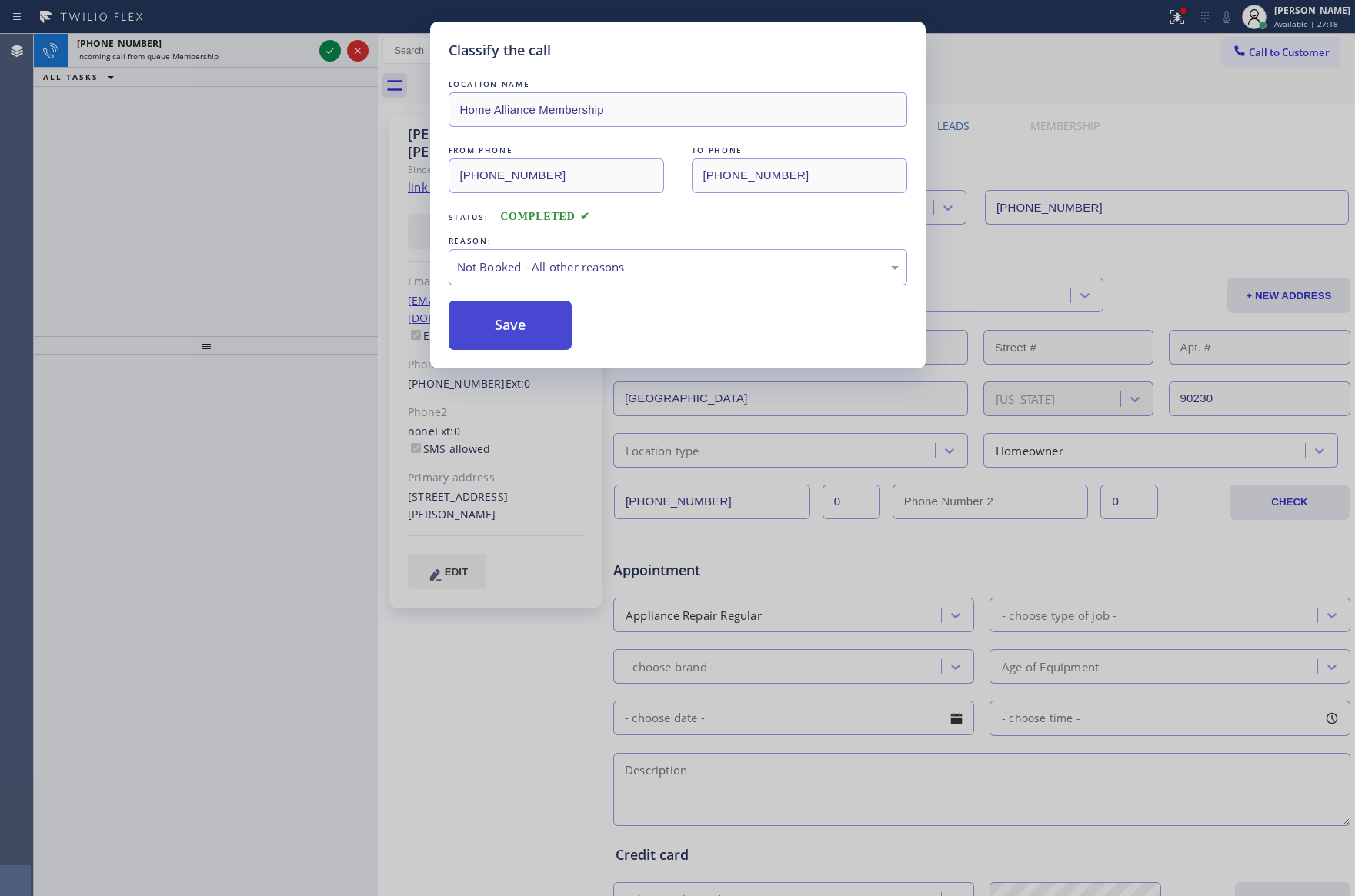
click at [524, 332] on button "Save" at bounding box center [510, 326] width 124 height 49
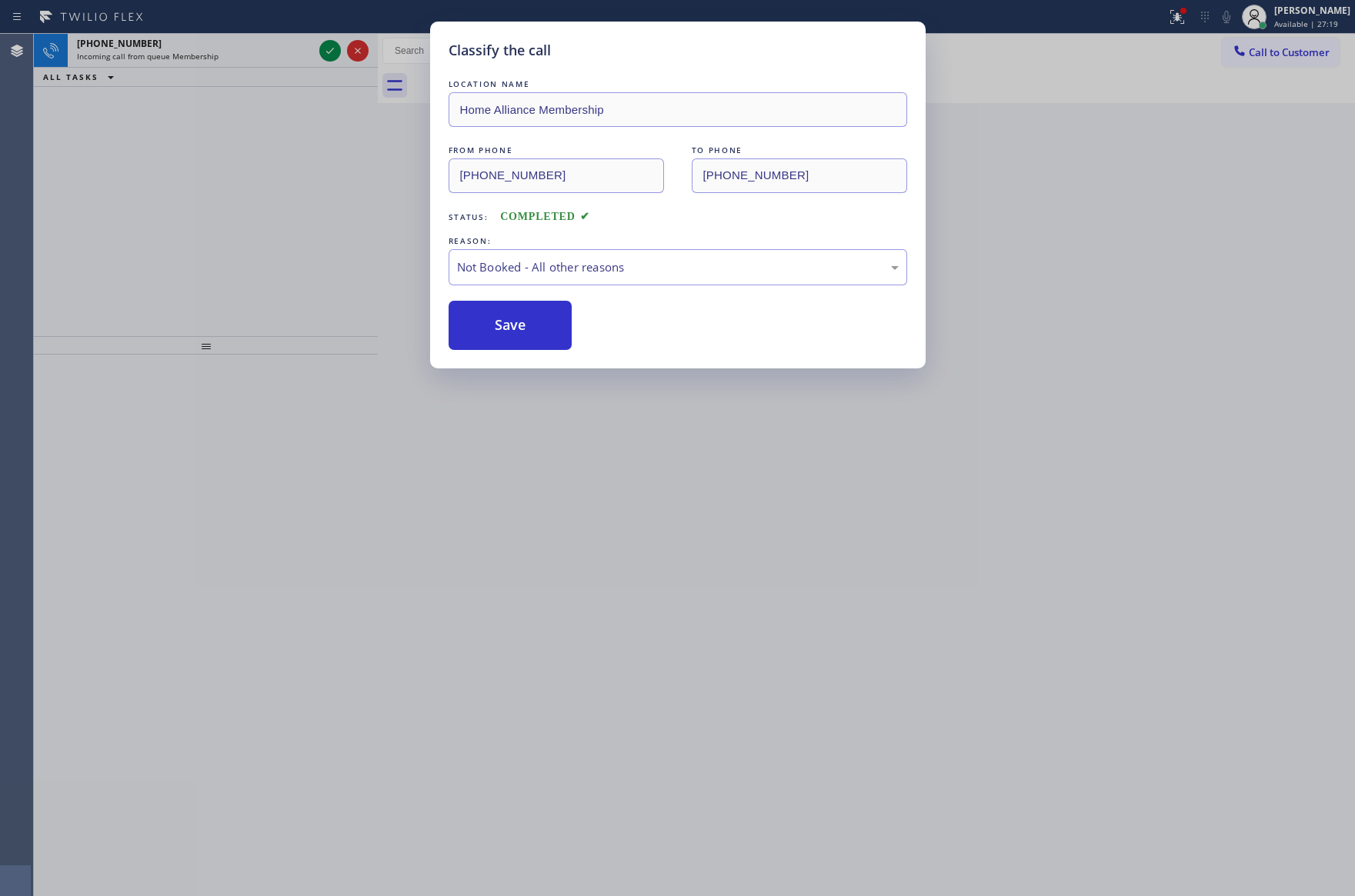
click at [308, 238] on div "Classify the call LOCATION NAME Home Alliance Membership FROM PHONE (855) 946-3…" at bounding box center [678, 448] width 1355 height 896
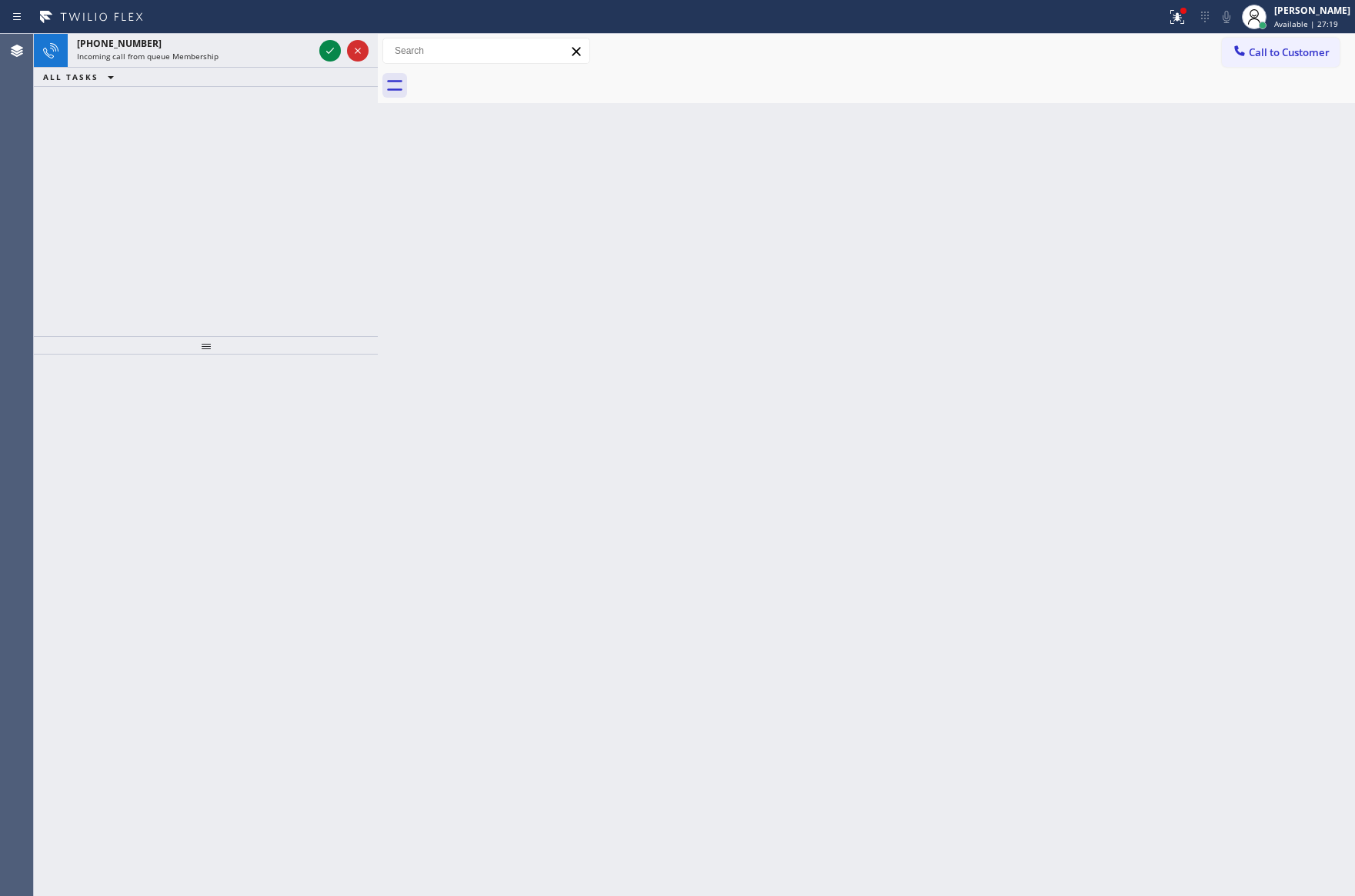
drag, startPoint x: 315, startPoint y: 243, endPoint x: 342, endPoint y: 88, distance: 157.3
click at [315, 226] on div "+18186529312 Incoming call from queue Membership ALL TASKS ALL TASKS ACTIVE TAS…" at bounding box center [206, 185] width 344 height 302
click at [340, 46] on icon at bounding box center [330, 50] width 18 height 18
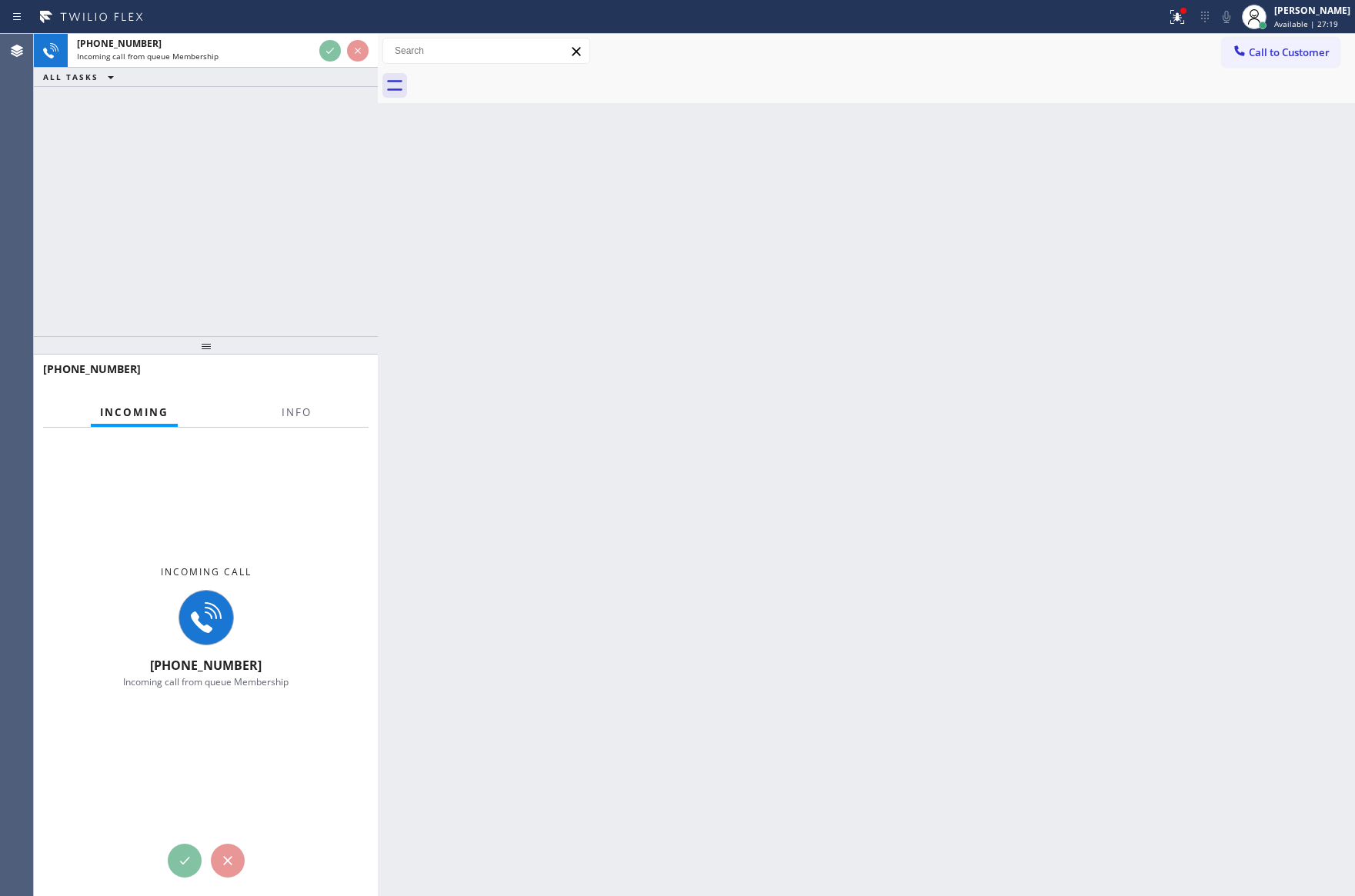
click at [298, 220] on div "+18186529312 Incoming call from queue Membership ALL TASKS ALL TASKS ACTIVE TAS…" at bounding box center [206, 185] width 344 height 302
click at [300, 220] on div "+18186529312 Incoming call from queue Membership ALL TASKS ALL TASKS ACTIVE TAS…" at bounding box center [206, 185] width 344 height 302
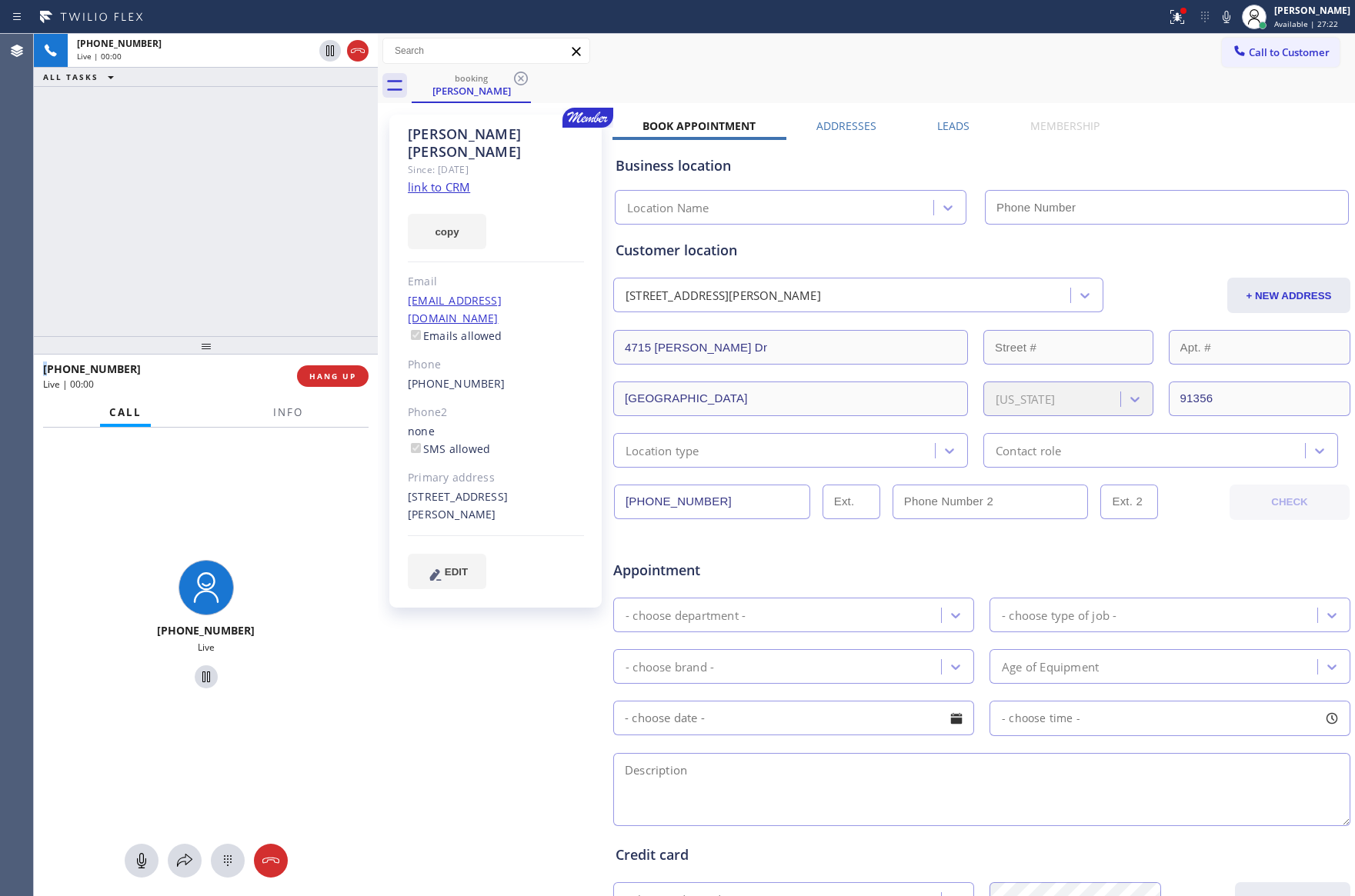
type input "[PHONE_NUMBER]"
click at [312, 224] on div "+18186529312 Live | 00:00 ALL TASKS ALL TASKS ACTIVE TASKS TASKS IN WRAP UP" at bounding box center [206, 185] width 344 height 302
click at [314, 224] on div "+18186529312 Live | 00:01 ALL TASKS ALL TASKS ACTIVE TASKS TASKS IN WRAP UP" at bounding box center [206, 185] width 344 height 302
click at [314, 224] on div "+18186529312 Live | 00:02 ALL TASKS ALL TASKS ACTIVE TASKS TASKS IN WRAP UP" at bounding box center [206, 185] width 344 height 302
click at [314, 224] on div "+18186529312 Live | 00:03 ALL TASKS ALL TASKS ACTIVE TASKS TASKS IN WRAP UP" at bounding box center [206, 185] width 344 height 302
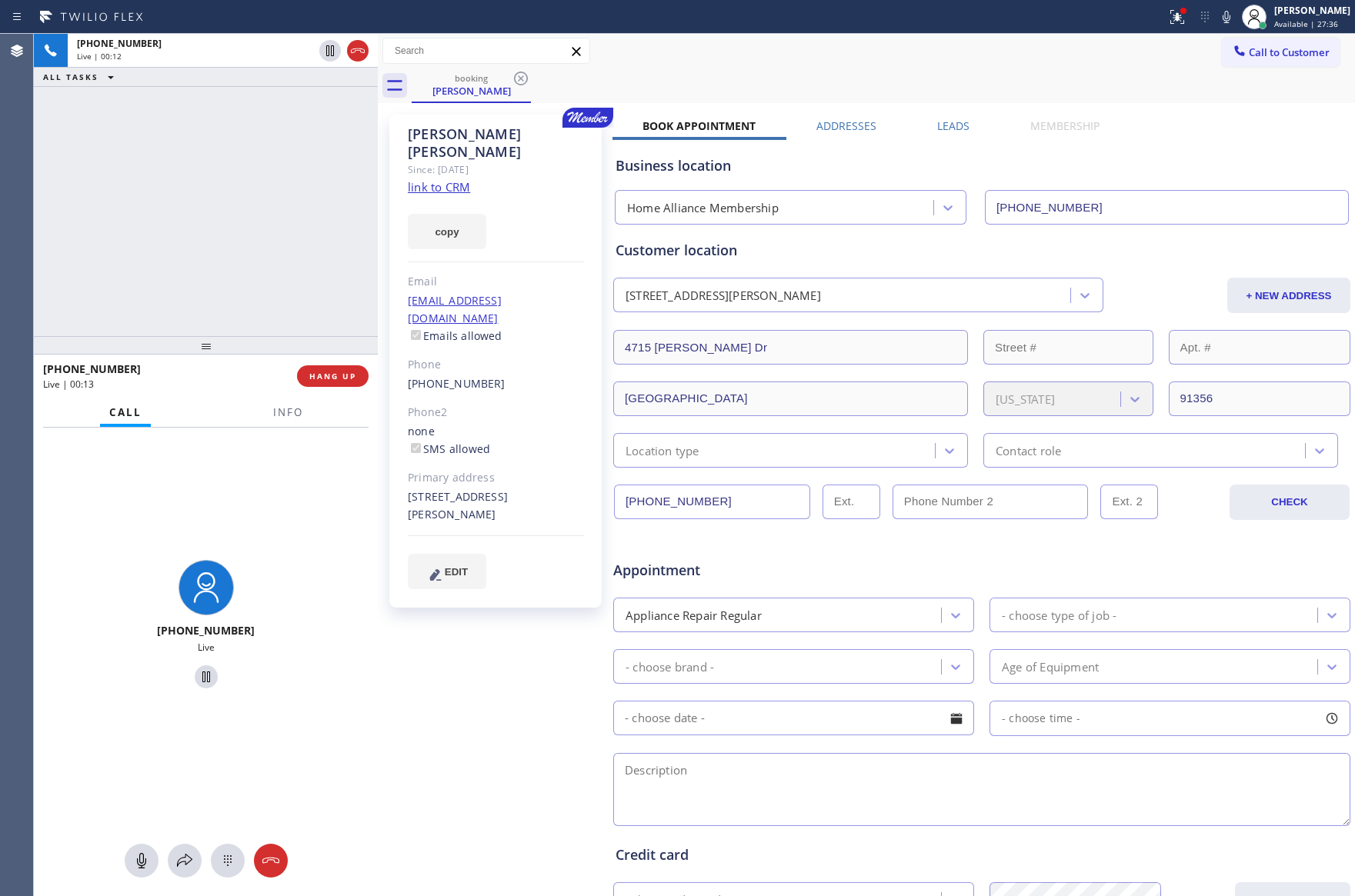
click at [891, 84] on div "booking Lance Gordon" at bounding box center [883, 86] width 943 height 35
click at [467, 179] on link "link to CRM" at bounding box center [439, 187] width 62 height 16
drag, startPoint x: 121, startPoint y: 244, endPoint x: 171, endPoint y: 252, distance: 50.6
click at [123, 243] on div "+18186529312 Live | 02:03 ALL TASKS ALL TASKS ACTIVE TASKS TASKS IN WRAP UP" at bounding box center [206, 185] width 344 height 302
click at [187, 232] on div "+18186529312 Live | 02:15 ALL TASKS ALL TASKS ACTIVE TASKS TASKS IN WRAP UP" at bounding box center [206, 185] width 344 height 302
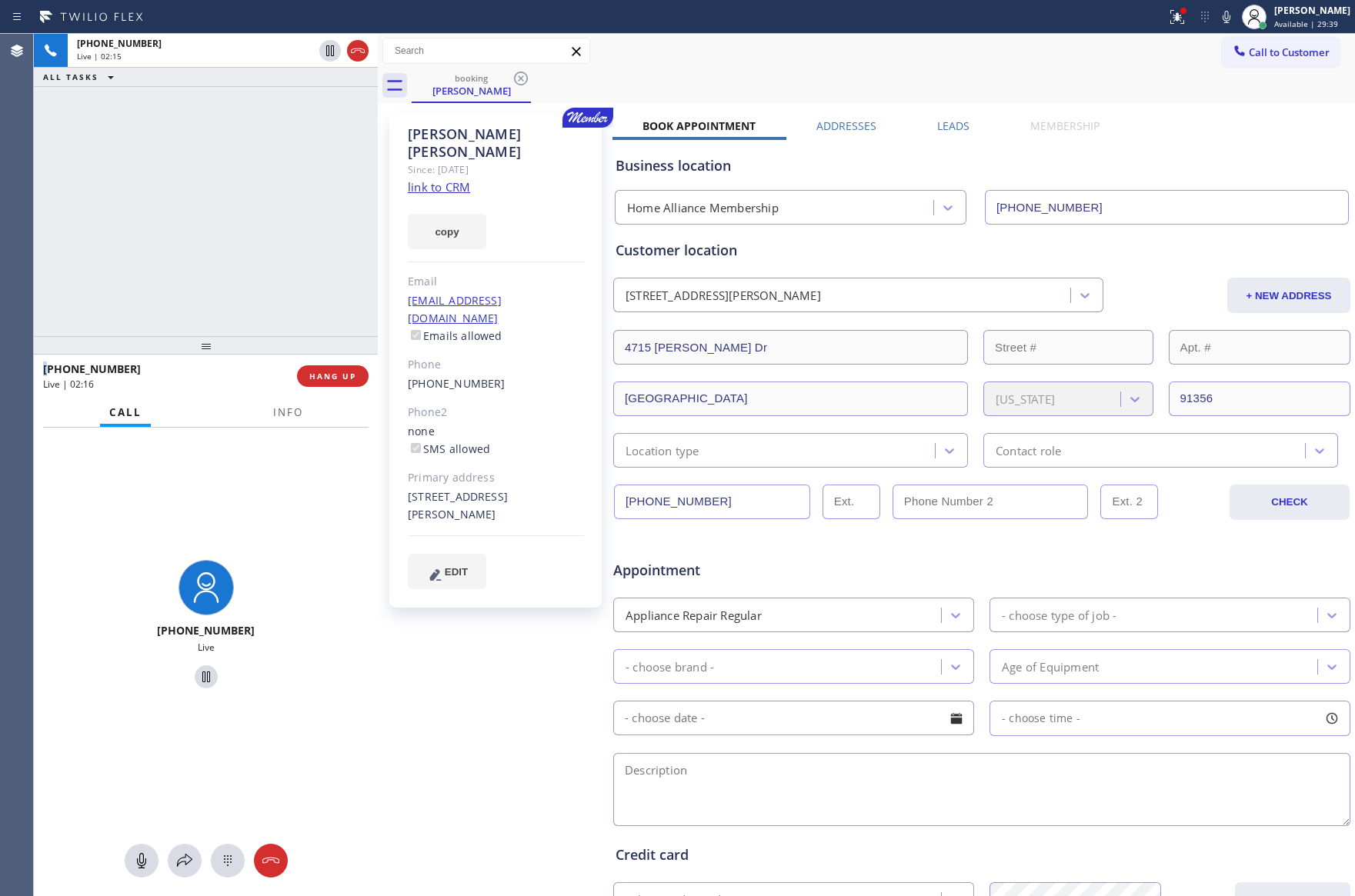
click at [187, 232] on div "+18186529312 Live | 02:15 ALL TASKS ALL TASKS ACTIVE TASKS TASKS IN WRAP UP" at bounding box center [206, 185] width 344 height 302
click at [187, 232] on div "+18186529312 Live | 02:16 ALL TASKS ALL TASKS ACTIVE TASKS TASKS IN WRAP UP" at bounding box center [206, 185] width 344 height 302
click at [188, 232] on div "+18186529312 Live | 02:16 ALL TASKS ALL TASKS ACTIVE TASKS TASKS IN WRAP UP" at bounding box center [206, 185] width 344 height 302
click at [188, 232] on div "+18186529312 Live | 02:17 ALL TASKS ALL TASKS ACTIVE TASKS TASKS IN WRAP UP" at bounding box center [206, 185] width 344 height 302
click at [188, 232] on div "+18186529312 Live | 02:18 ALL TASKS ALL TASKS ACTIVE TASKS TASKS IN WRAP UP" at bounding box center [206, 185] width 344 height 302
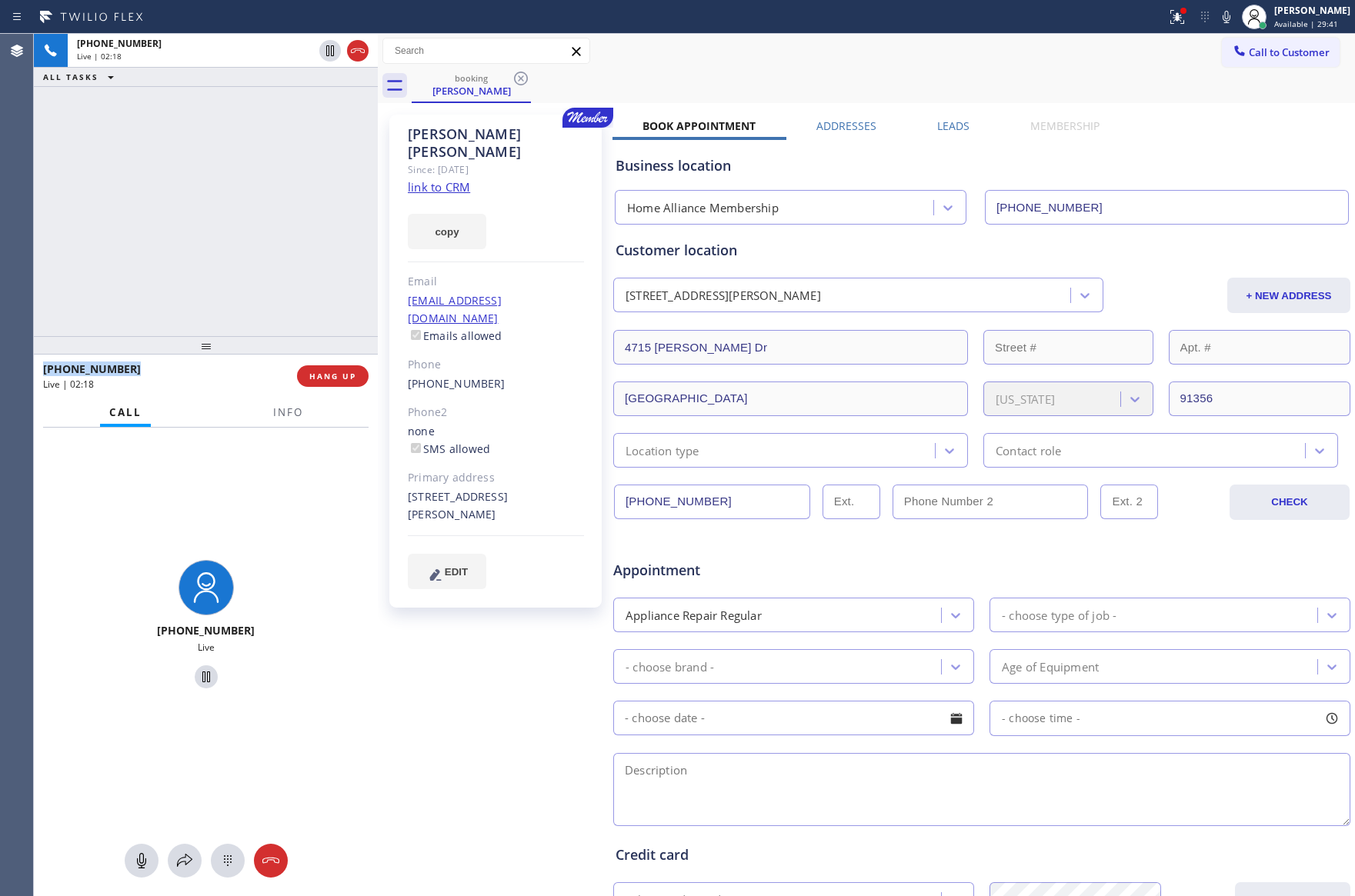
click at [188, 232] on div "+18186529312 Live | 02:18 ALL TASKS ALL TASKS ACTIVE TASKS TASKS IN WRAP UP" at bounding box center [206, 185] width 344 height 302
click at [191, 229] on div "+18186529312 Live | 02:25 ALL TASKS ALL TASKS ACTIVE TASKS TASKS IN WRAP UP" at bounding box center [206, 185] width 344 height 302
click at [191, 229] on div "+18186529312 Live | 02:26 ALL TASKS ALL TASKS ACTIVE TASKS TASKS IN WRAP UP" at bounding box center [206, 185] width 344 height 302
click at [195, 232] on div "+18186529312 Live | 02:27 ALL TASKS ALL TASKS ACTIVE TASKS TASKS IN WRAP UP" at bounding box center [206, 185] width 344 height 302
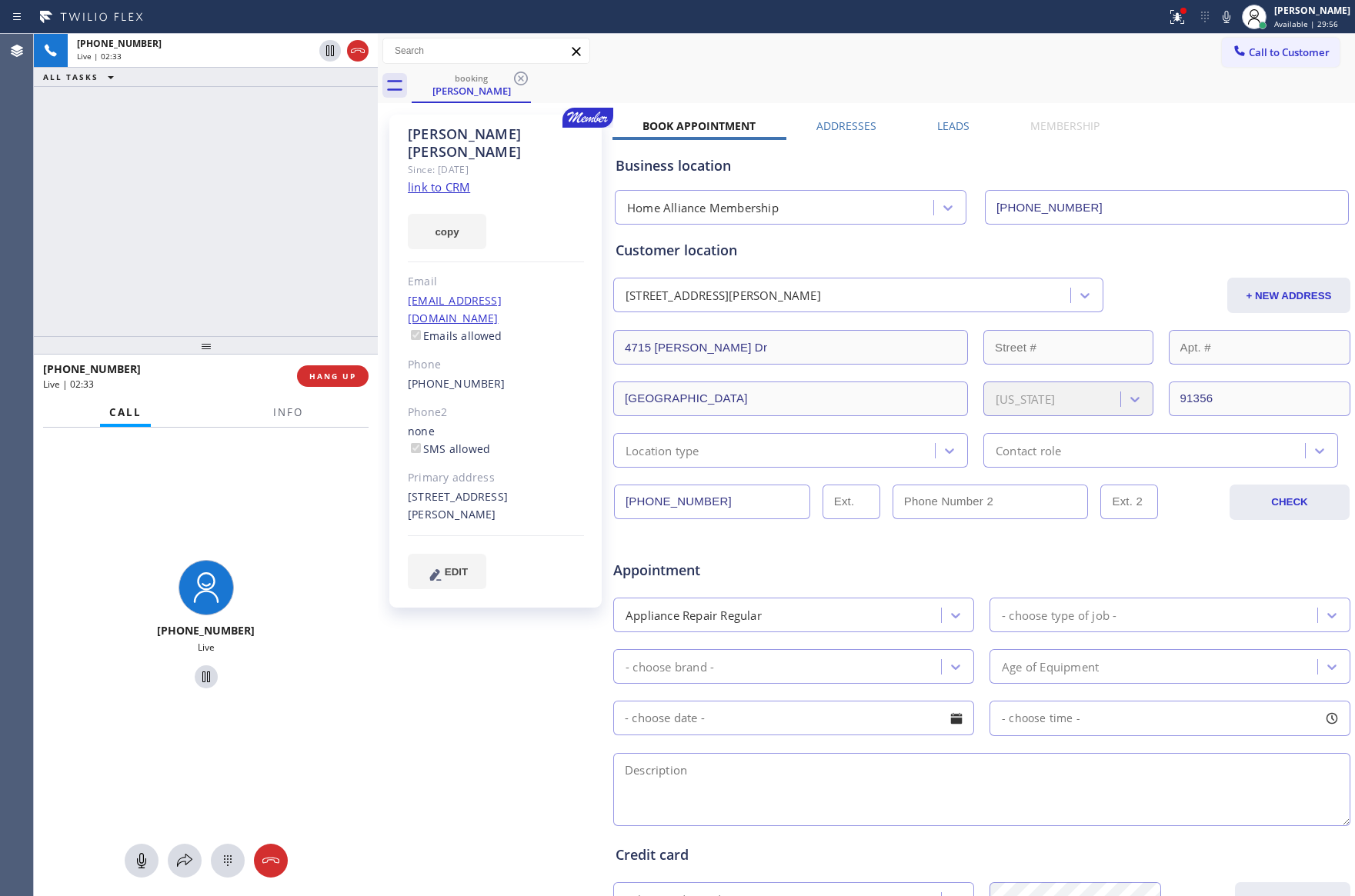
click at [1214, 129] on div "Book Appointment Addresses Leads Membership Business location Home Alliance Mem…" at bounding box center [981, 610] width 739 height 985
click at [1177, 160] on div "Business location" at bounding box center [981, 166] width 732 height 21
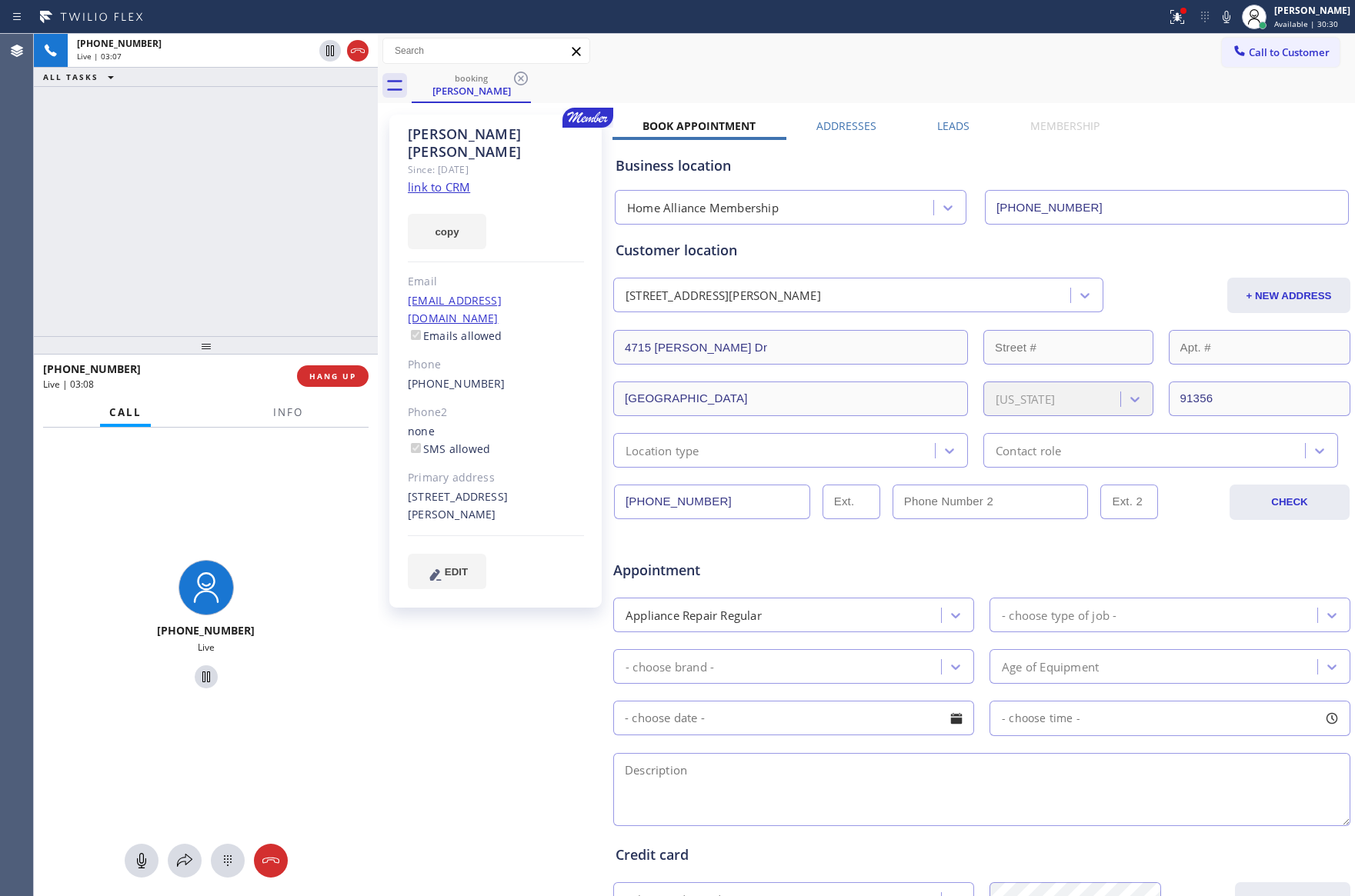
click at [1057, 259] on div "Customer location" at bounding box center [981, 250] width 732 height 21
click at [1071, 263] on div "Customer location 4715 Caritina Dr Los Angeles, 91356 CA + NEW ADDRESS 4715 Car…" at bounding box center [981, 353] width 732 height 228
click at [577, 292] on div "lancebgordon@icloud.com Emails allowed" at bounding box center [495, 318] width 176 height 53
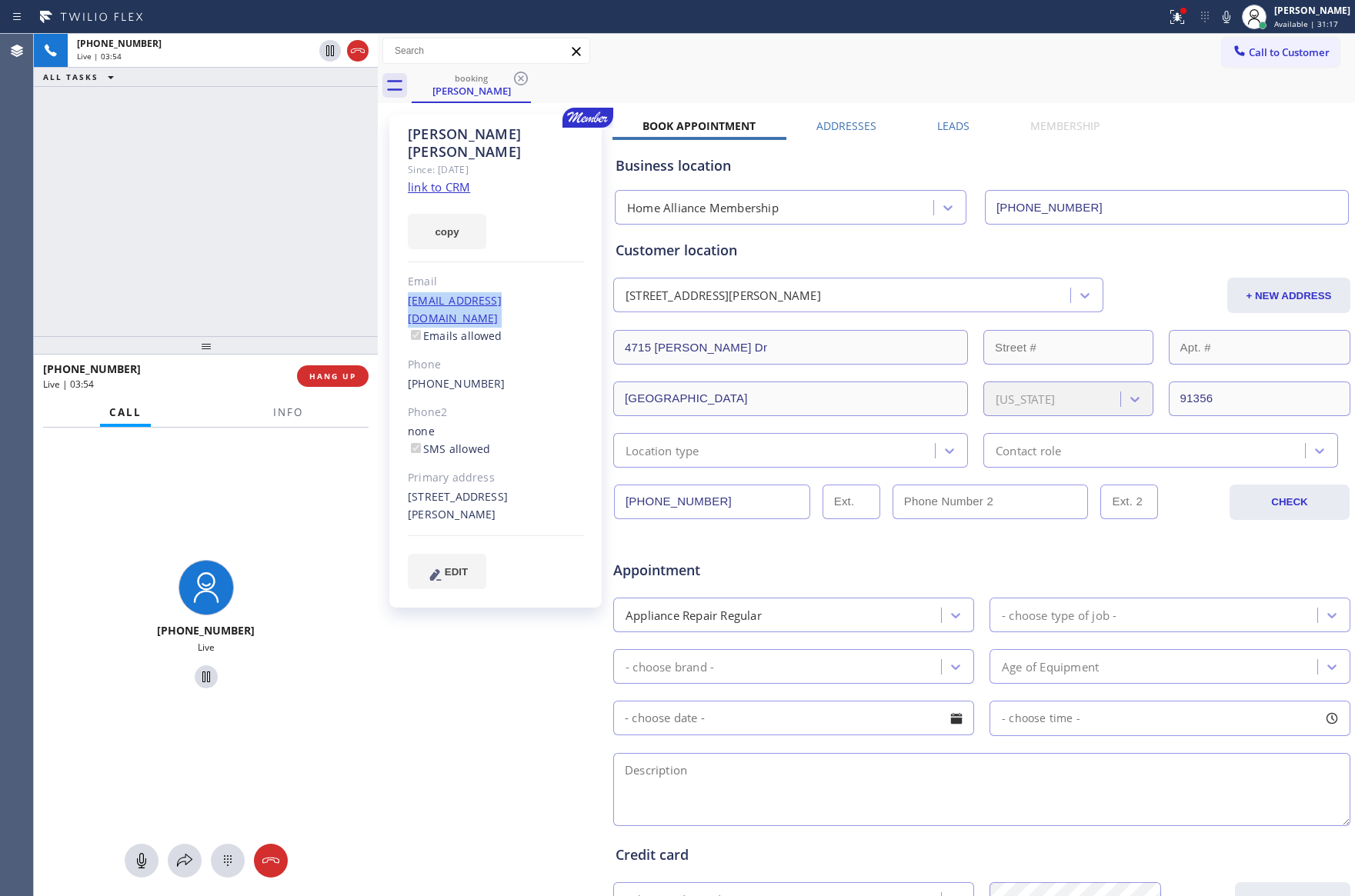
click at [577, 292] on div "lancebgordon@icloud.com Emails allowed" at bounding box center [495, 318] width 176 height 53
copy link "lancebgordon@icloud.com"
drag, startPoint x: 180, startPoint y: 273, endPoint x: 191, endPoint y: 277, distance: 11.7
click at [188, 276] on div "+18186529312 Live | 03:55 ALL TASKS ALL TASKS ACTIVE TASKS TASKS IN WRAP UP" at bounding box center [206, 185] width 344 height 302
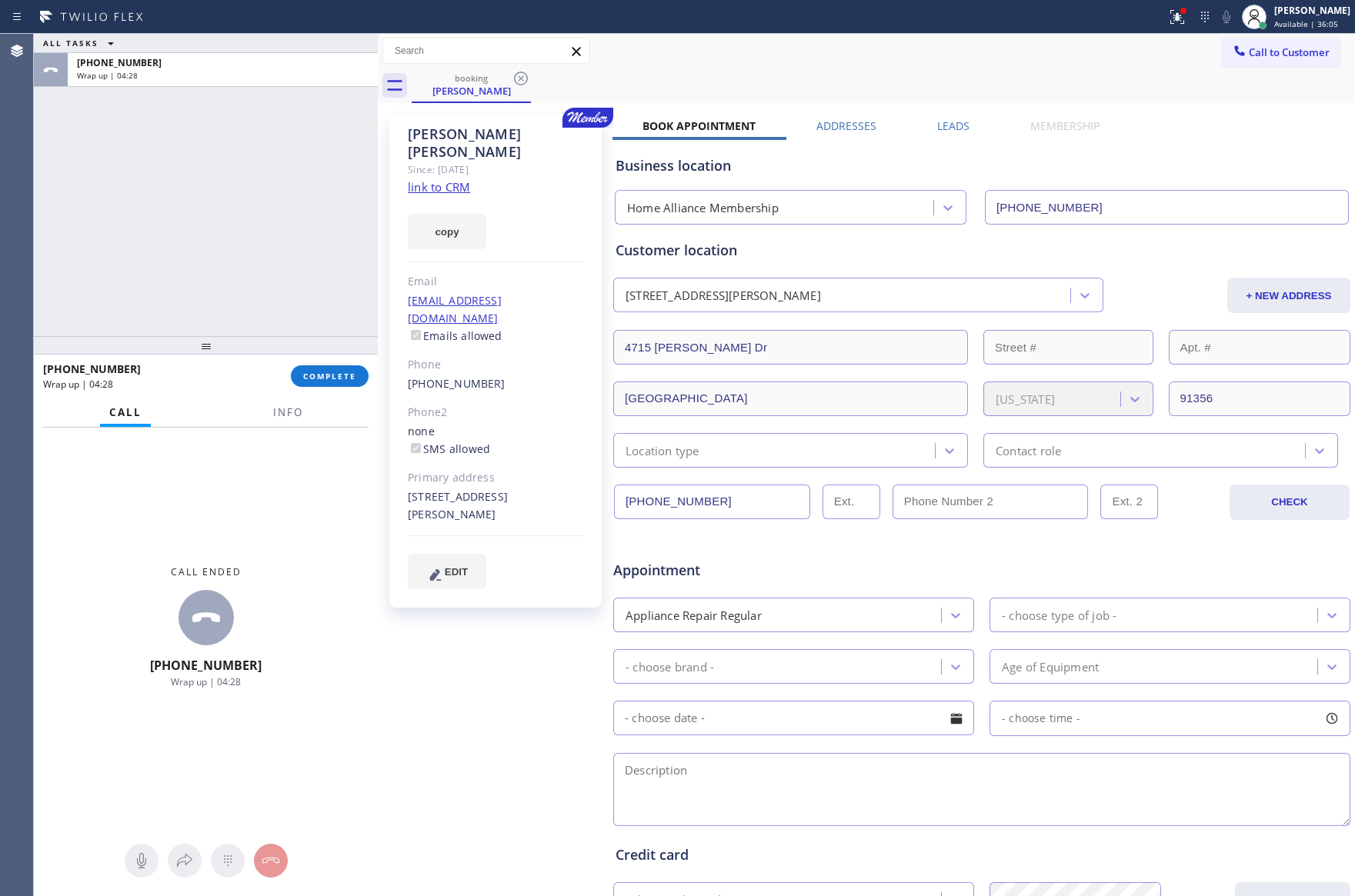
drag, startPoint x: 208, startPoint y: 291, endPoint x: 219, endPoint y: 325, distance: 35.7
click at [219, 325] on div "ALL TASKS ALL TASKS ACTIVE TASKS TASKS IN WRAP UP +18186529312 Wrap up | 04:28" at bounding box center [206, 185] width 344 height 302
click at [329, 371] on span "COMPLETE" at bounding box center [330, 376] width 53 height 11
drag, startPoint x: 266, startPoint y: 211, endPoint x: 276, endPoint y: 213, distance: 10.2
click at [266, 212] on div "ALL TASKS ALL TASKS ACTIVE TASKS TASKS IN WRAP UP +18186529312 Wrap up | 04:28" at bounding box center [206, 185] width 344 height 302
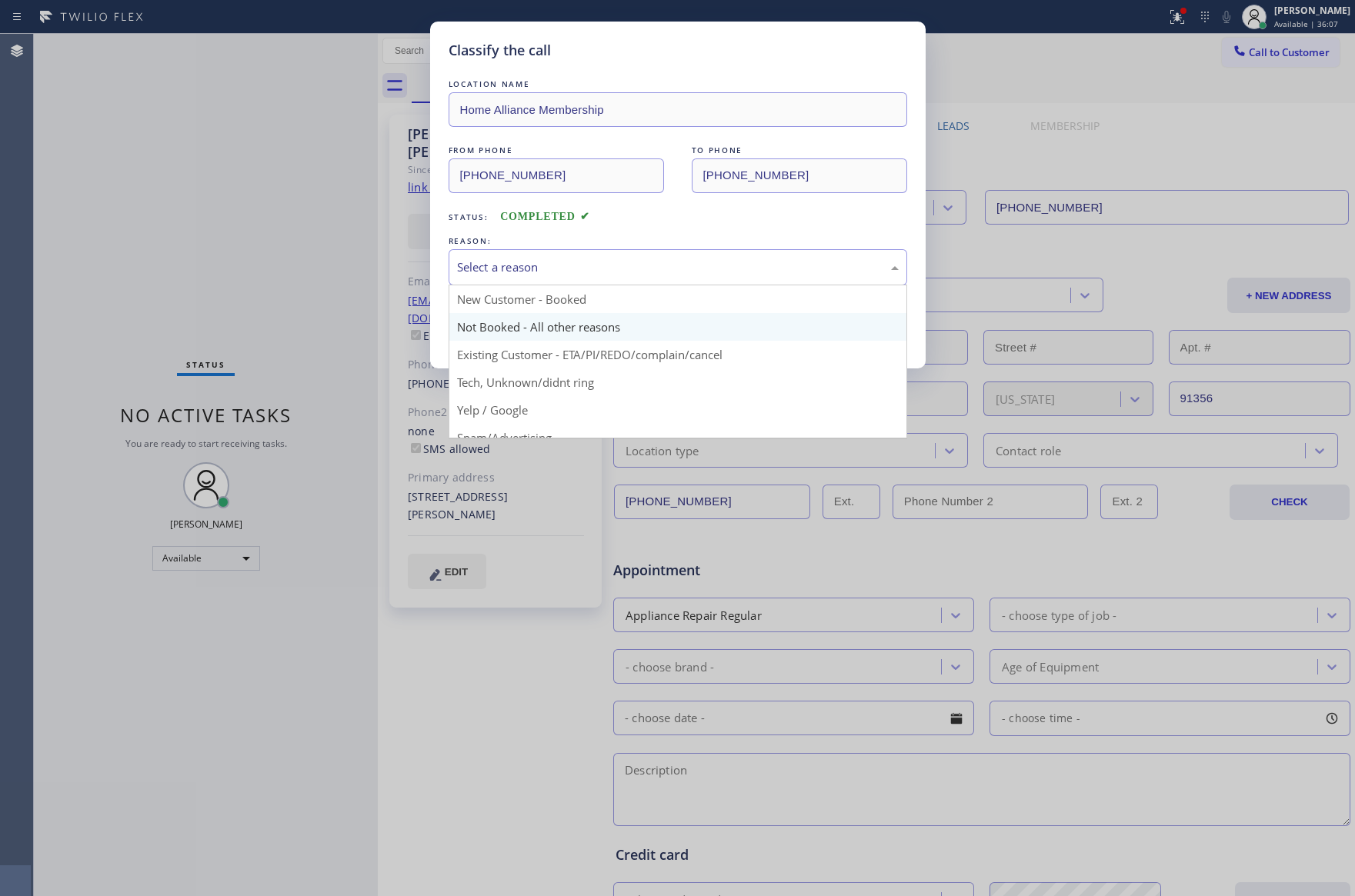
drag, startPoint x: 460, startPoint y: 263, endPoint x: 525, endPoint y: 337, distance: 98.5
click at [471, 273] on div "Select a reason" at bounding box center [678, 266] width 441 height 17
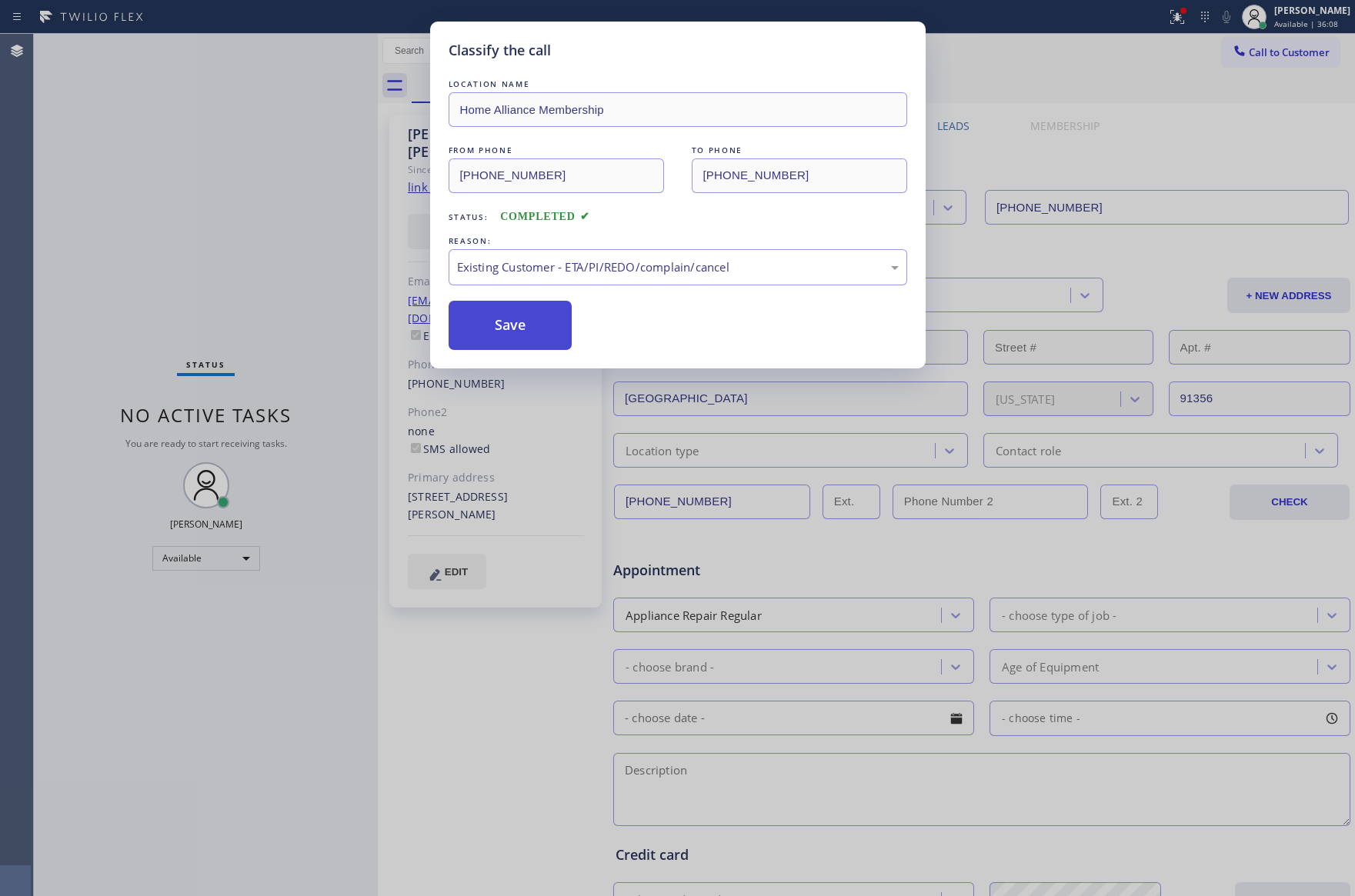
click at [538, 332] on button "Save" at bounding box center [510, 326] width 124 height 49
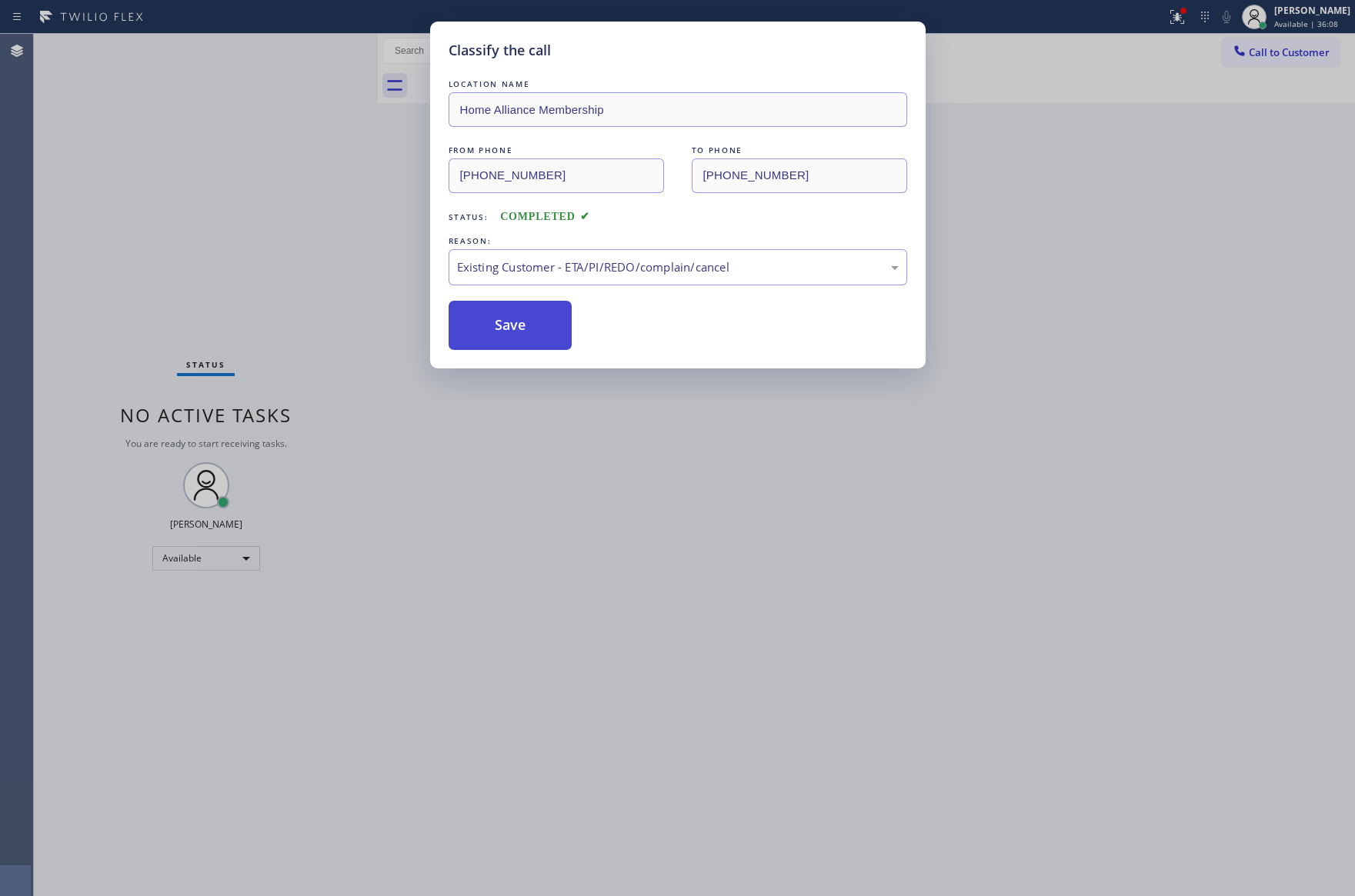
click at [538, 332] on button "Save" at bounding box center [510, 326] width 124 height 49
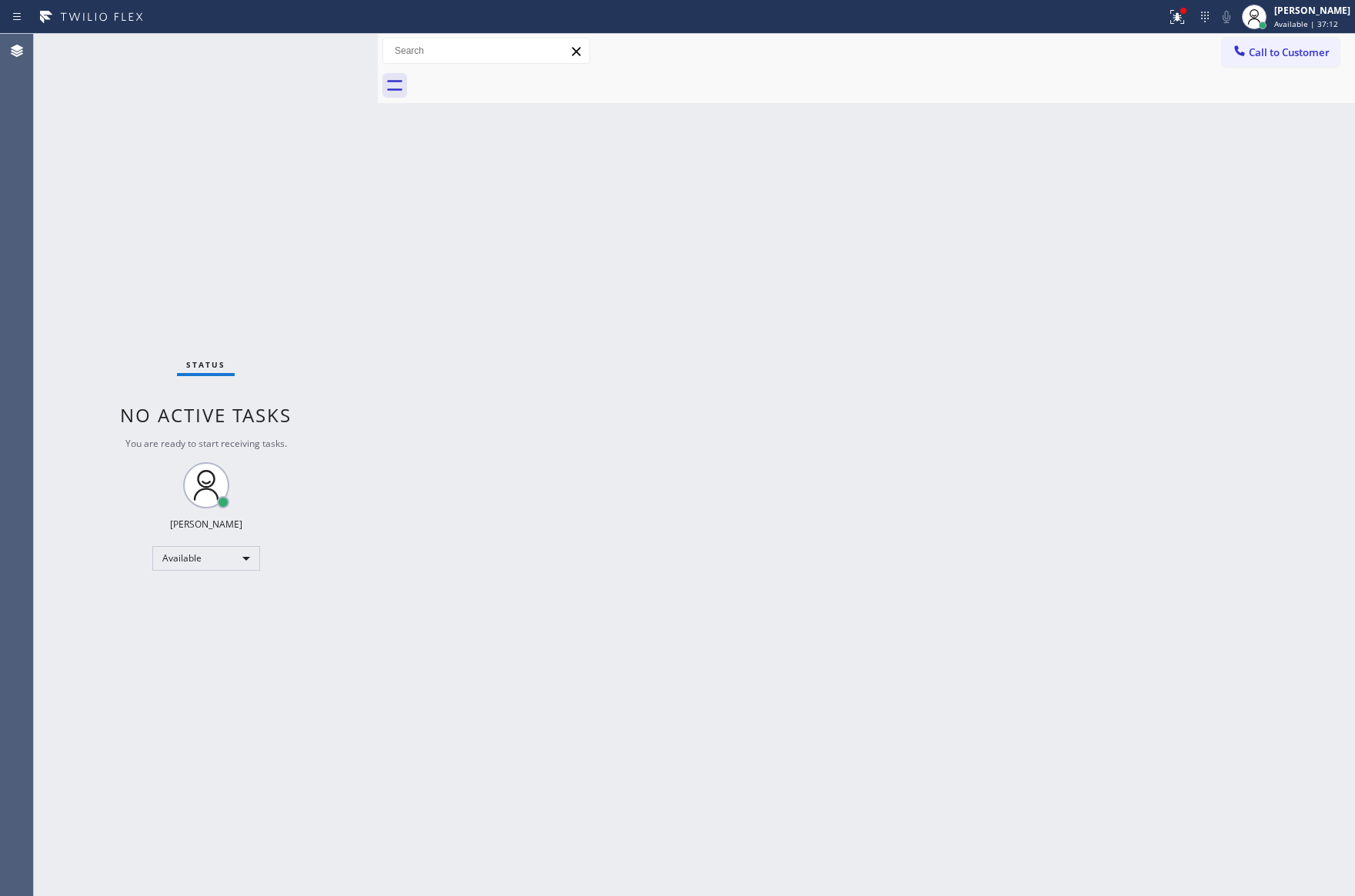
click at [589, 435] on div "Back to Dashboard Change Sender ID Customers Technicians Select a contact Outbo…" at bounding box center [866, 465] width 977 height 862
click at [644, 461] on div "Back to Dashboard Change Sender ID Customers Technicians Select a contact Outbo…" at bounding box center [866, 465] width 977 height 862
click at [238, 563] on div "Available" at bounding box center [206, 558] width 108 height 25
click at [243, 623] on li "Unavailable" at bounding box center [203, 618] width 103 height 18
drag, startPoint x: 797, startPoint y: 600, endPoint x: 801, endPoint y: 594, distance: 7.2
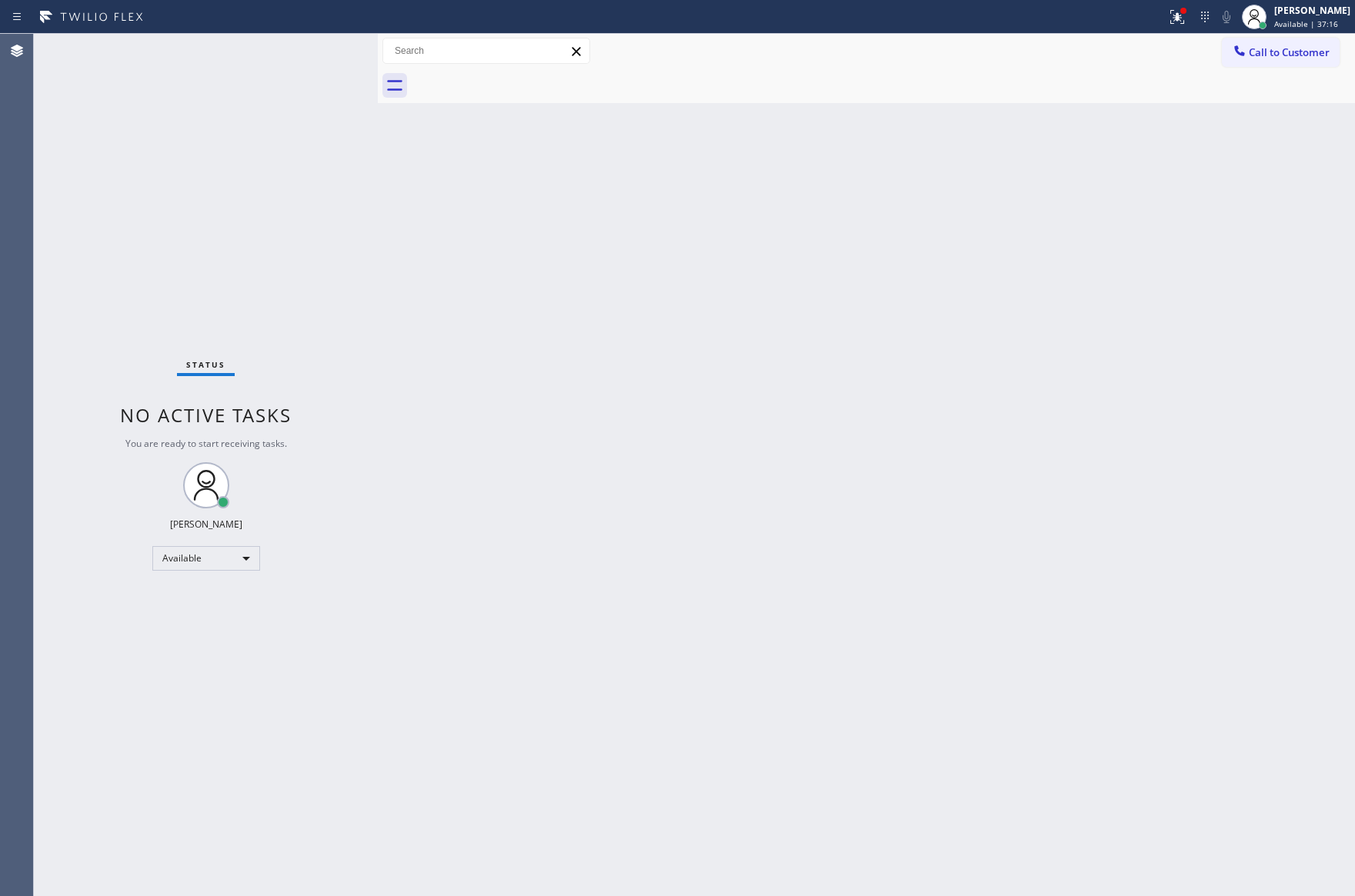
click at [801, 594] on div "Back to Dashboard Change Sender ID Customers Technicians Select a contact Outbo…" at bounding box center [866, 465] width 977 height 862
click at [561, 326] on div "Back to Dashboard Change Sender ID Customers Technicians Select a contact Outbo…" at bounding box center [866, 465] width 977 height 862
drag, startPoint x: 1164, startPoint y: 674, endPoint x: 1307, endPoint y: 684, distance: 143.3
click at [1307, 684] on div "Back to Dashboard Change Sender ID Customers Technicians Select a contact Outbo…" at bounding box center [866, 465] width 977 height 862
click at [236, 559] on div "Unavailable" at bounding box center [206, 558] width 108 height 25
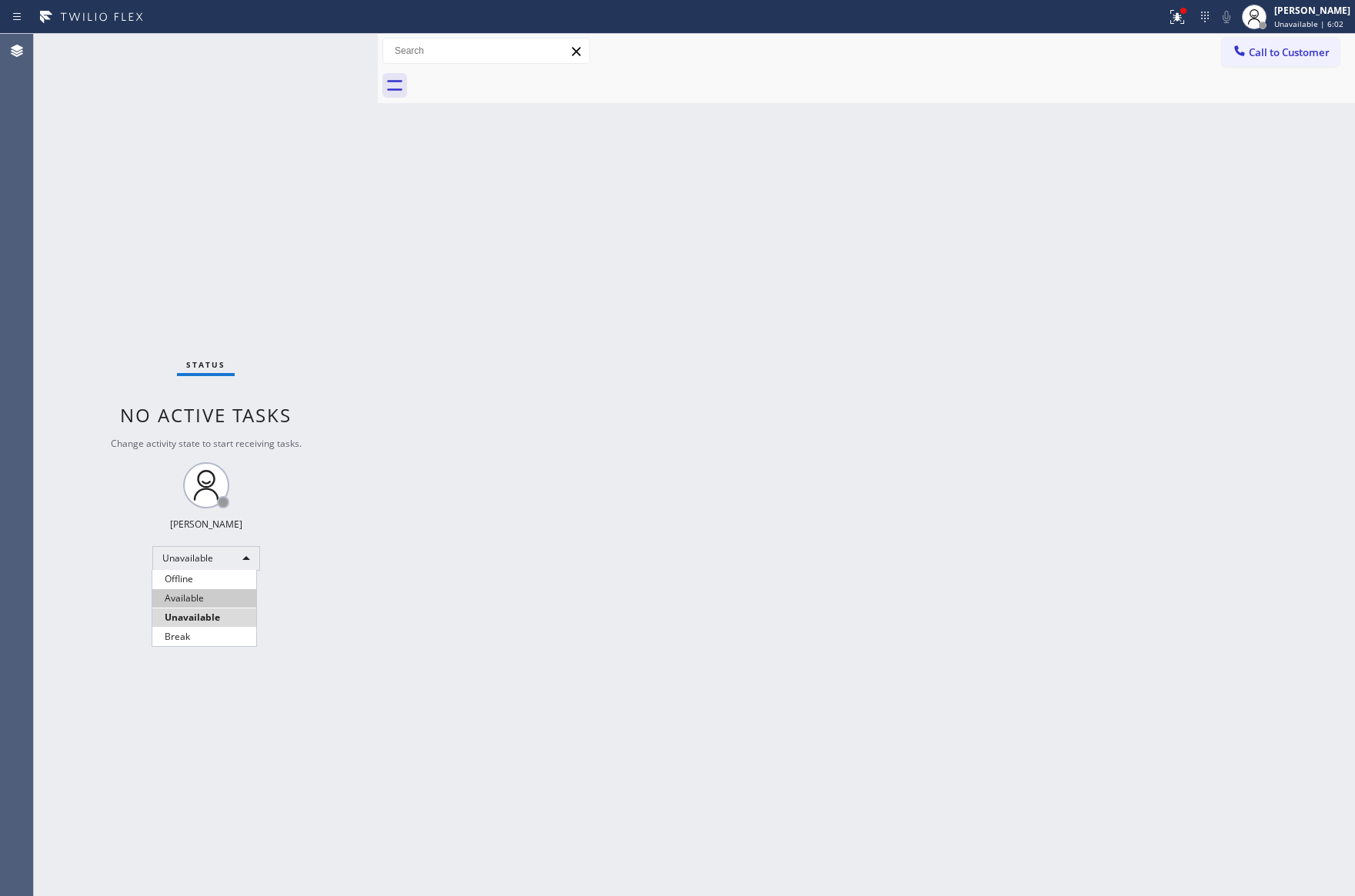
click at [248, 594] on li "Available" at bounding box center [203, 599] width 103 height 18
click at [704, 464] on div "Back to Dashboard Change Sender ID Customers Technicians Select a contact Outbo…" at bounding box center [866, 465] width 977 height 862
click at [646, 533] on div "Back to Dashboard Change Sender ID Customers Technicians Select a contact Outbo…" at bounding box center [866, 465] width 977 height 862
click at [431, 162] on div "Back to Dashboard Change Sender ID Customers Technicians Select a contact Outbo…" at bounding box center [866, 465] width 977 height 862
click at [466, 142] on div "Back to Dashboard Change Sender ID Customers Technicians Select a contact Outbo…" at bounding box center [866, 465] width 977 height 862
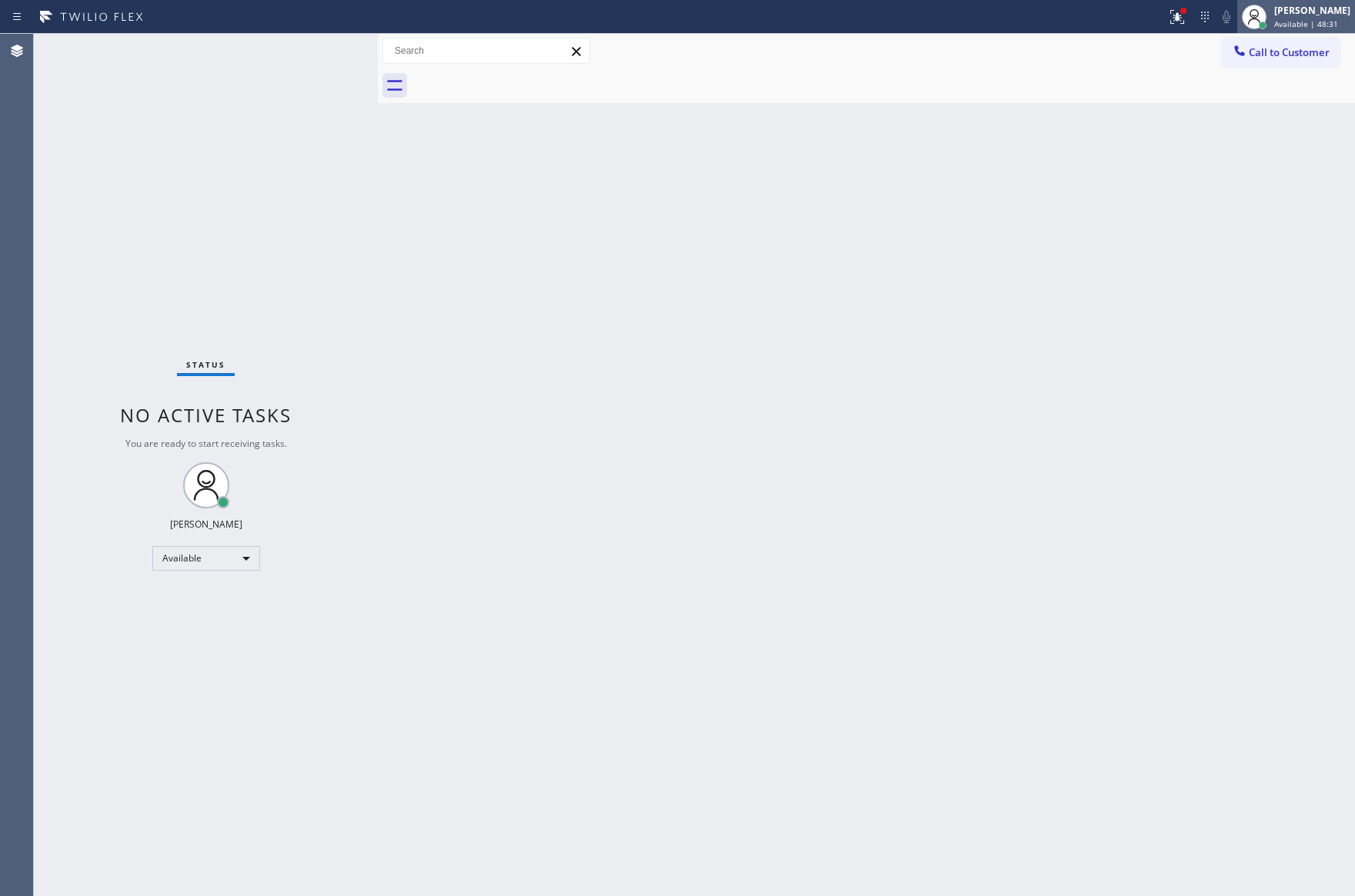
click at [1298, 15] on div "[PERSON_NAME]" at bounding box center [1311, 10] width 76 height 13
click at [1247, 60] on button "Offline" at bounding box center [1278, 61] width 154 height 20
click at [1316, 7] on div "[PERSON_NAME]" at bounding box center [1311, 10] width 76 height 13
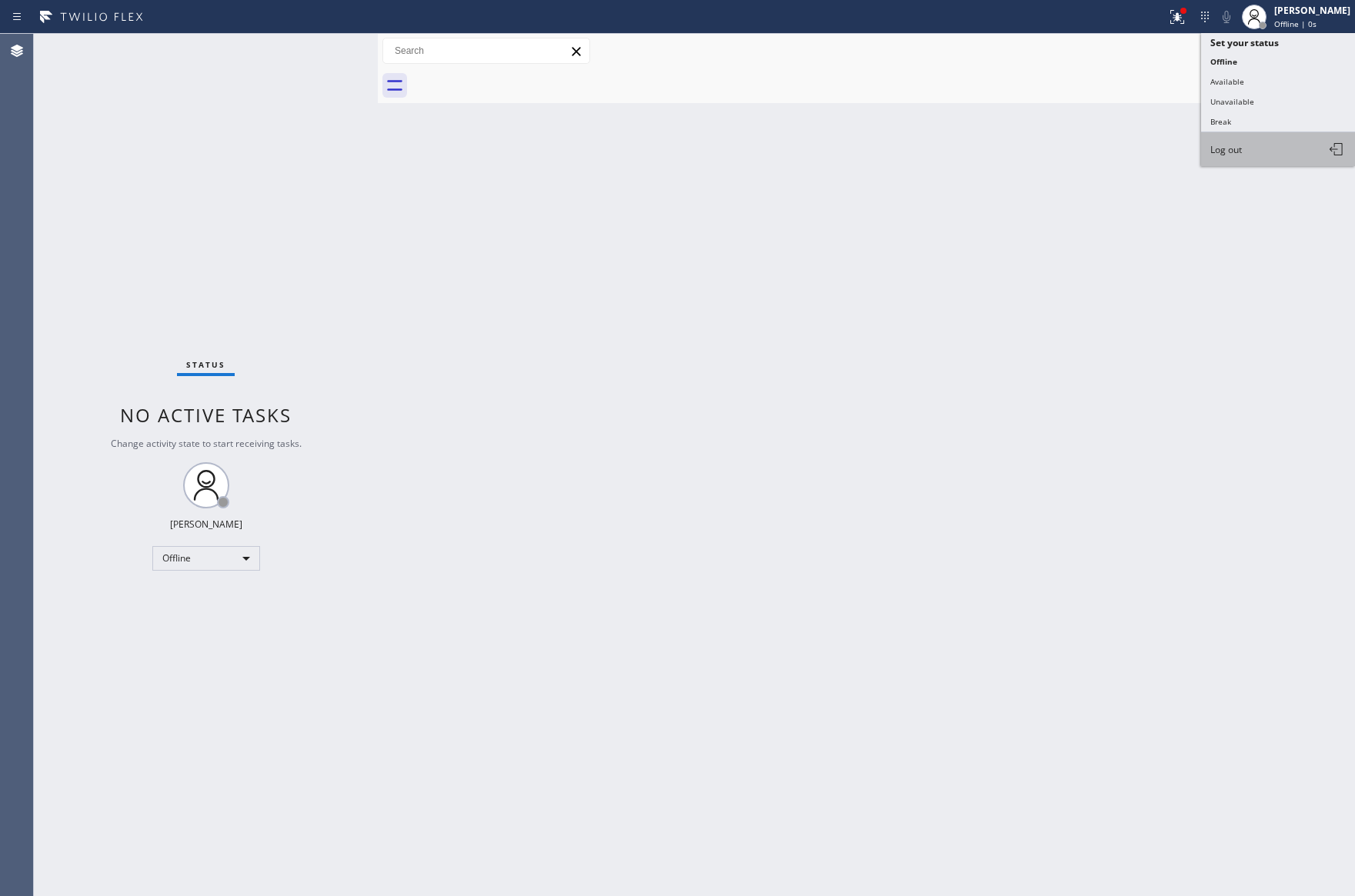
click at [1223, 150] on span "Log out" at bounding box center [1226, 149] width 31 height 13
click at [1056, 259] on div "Back to Dashboard Change Sender ID Customers Technicians Select a contact Outbo…" at bounding box center [866, 465] width 977 height 862
